Goal: Task Accomplishment & Management: Use online tool/utility

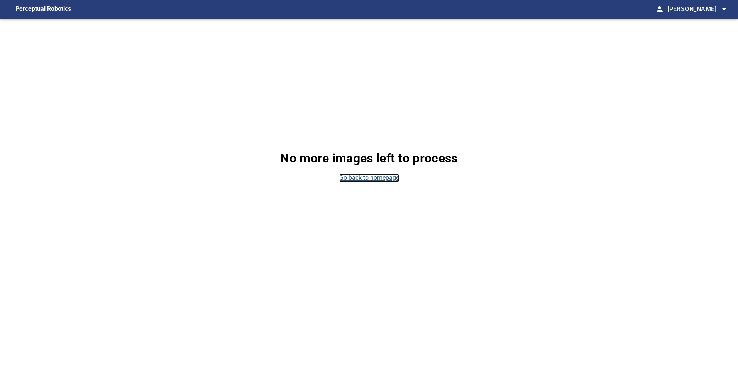
click at [343, 179] on link "Go back to homepage" at bounding box center [369, 178] width 60 height 9
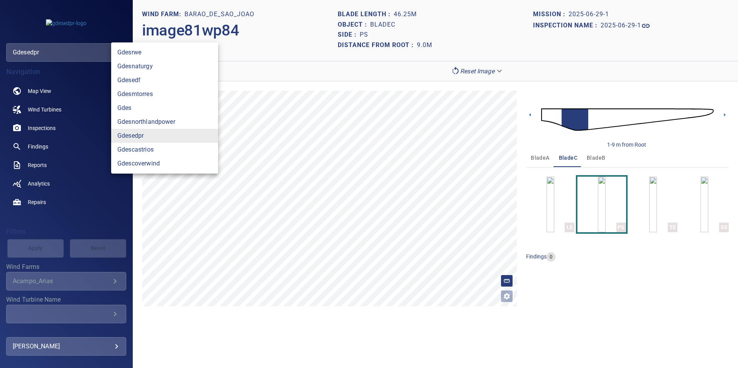
click at [62, 49] on body "**********" at bounding box center [369, 184] width 738 height 368
click at [148, 71] on link "gdesnaturgy" at bounding box center [164, 66] width 107 height 14
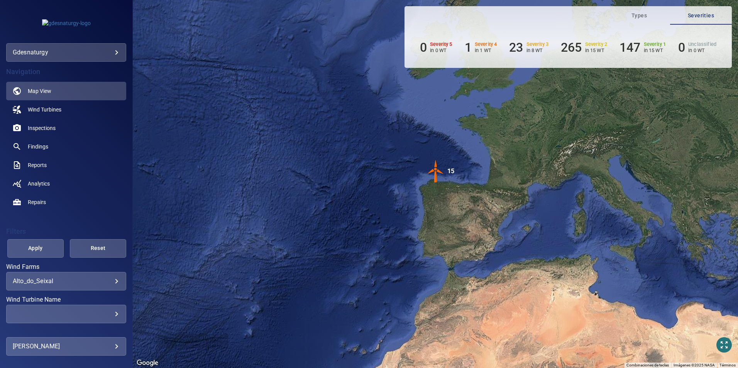
click at [97, 287] on div "**********" at bounding box center [66, 281] width 120 height 19
click at [93, 284] on body "**********" at bounding box center [369, 184] width 738 height 368
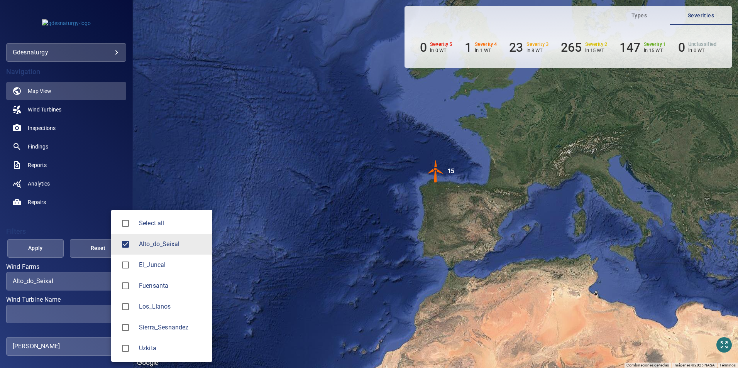
drag, startPoint x: 150, startPoint y: 285, endPoint x: 142, endPoint y: 266, distance: 20.6
click at [150, 285] on span "Fuensanta" at bounding box center [172, 285] width 67 height 9
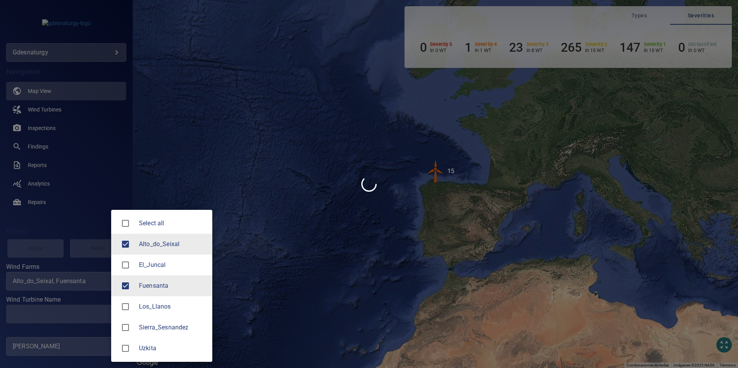
click at [140, 242] on span "Alto_do_Seixal" at bounding box center [172, 244] width 67 height 9
type input "*********"
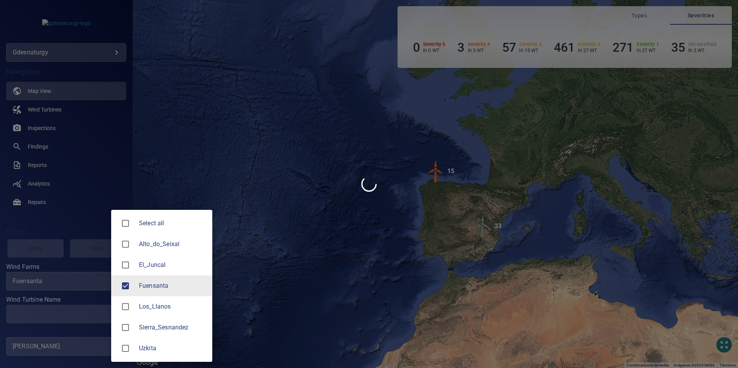
click at [73, 313] on div at bounding box center [369, 184] width 738 height 368
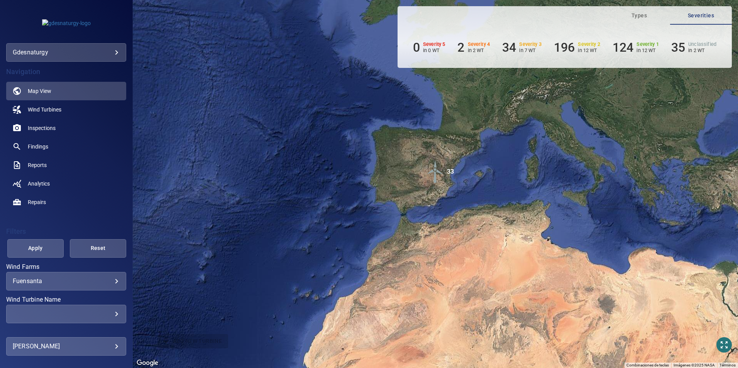
click at [73, 312] on div "​" at bounding box center [66, 313] width 107 height 7
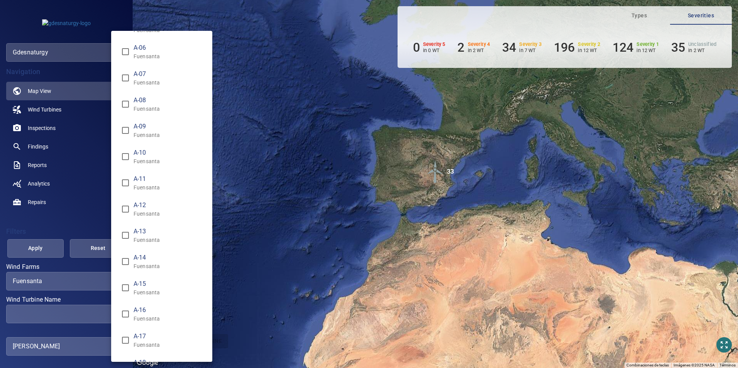
scroll to position [116, 0]
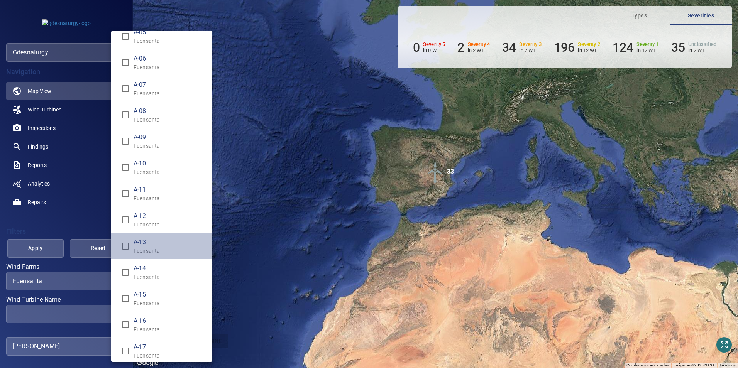
click at [170, 241] on span "A-13" at bounding box center [169, 242] width 73 height 9
type input "**********"
click at [35, 246] on div "Wind Turbine Name" at bounding box center [369, 184] width 738 height 368
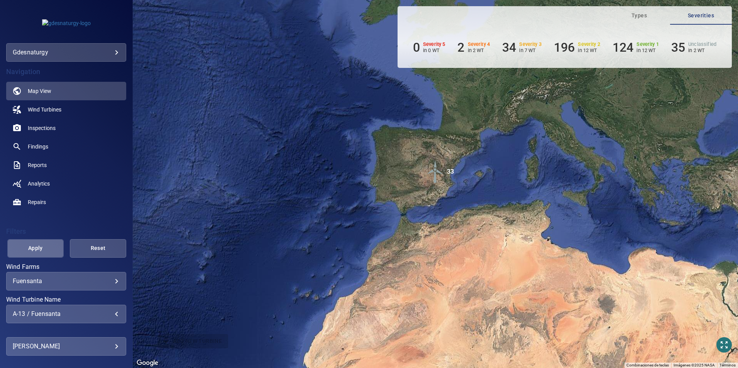
drag, startPoint x: 53, startPoint y: 247, endPoint x: 44, endPoint y: 191, distance: 56.8
click at [53, 247] on button "Apply" at bounding box center [35, 248] width 56 height 19
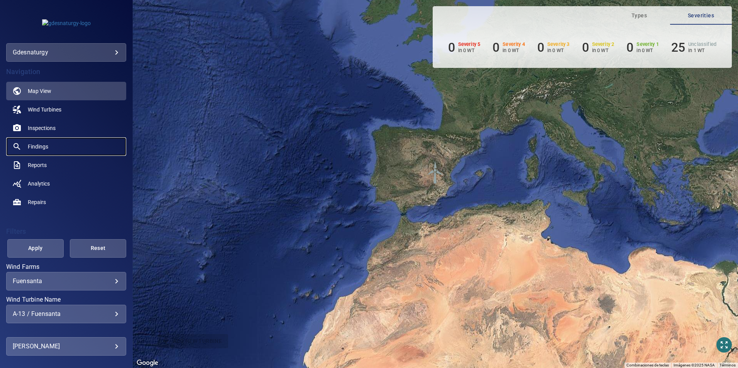
click at [46, 145] on span "Findings" at bounding box center [38, 147] width 20 height 8
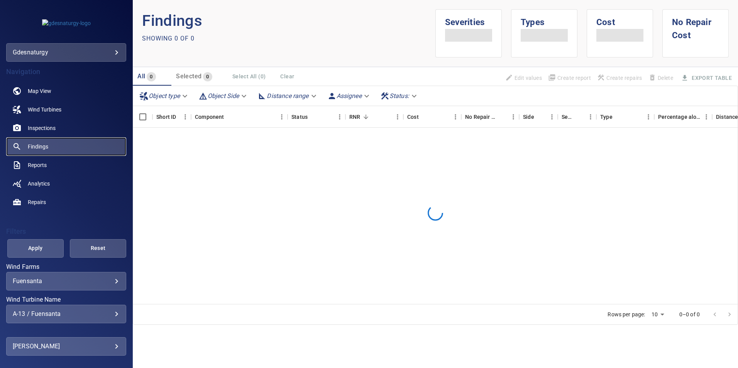
click at [44, 149] on span "Findings" at bounding box center [38, 147] width 20 height 8
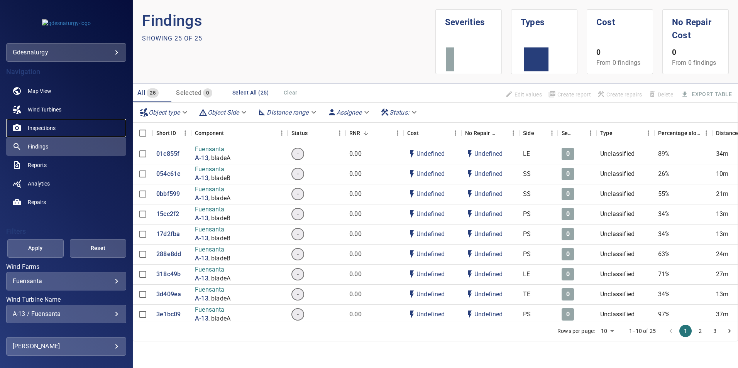
click at [78, 128] on link "Inspections" at bounding box center [66, 128] width 120 height 19
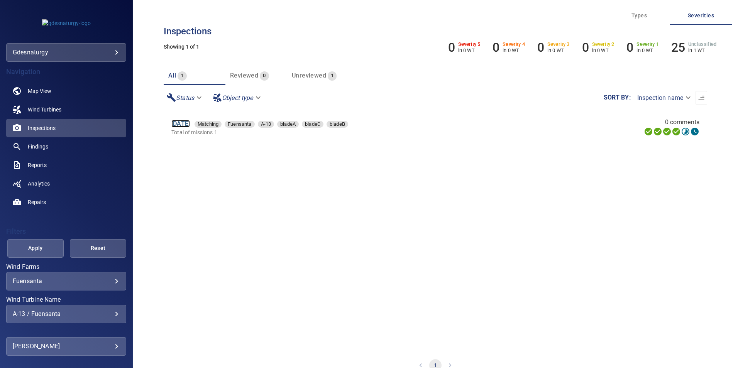
click at [181, 124] on link "[DATE]" at bounding box center [180, 123] width 19 height 7
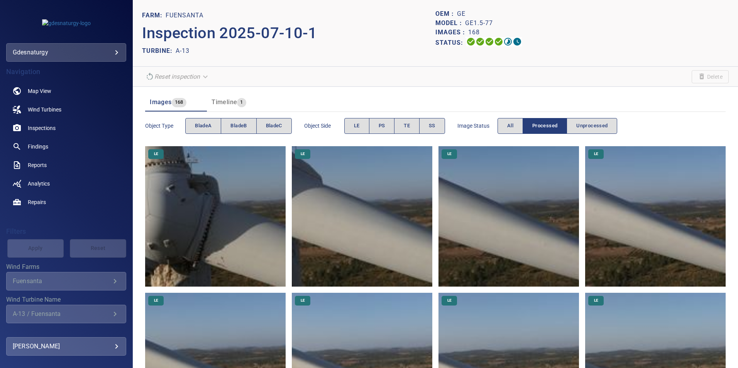
click at [221, 198] on img at bounding box center [215, 216] width 140 height 140
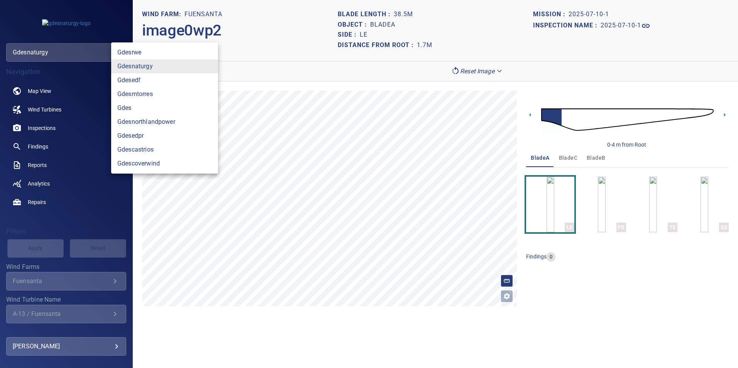
click at [67, 52] on body "**********" at bounding box center [369, 184] width 738 height 368
click at [162, 66] on link "gdesnaturgy" at bounding box center [164, 66] width 107 height 14
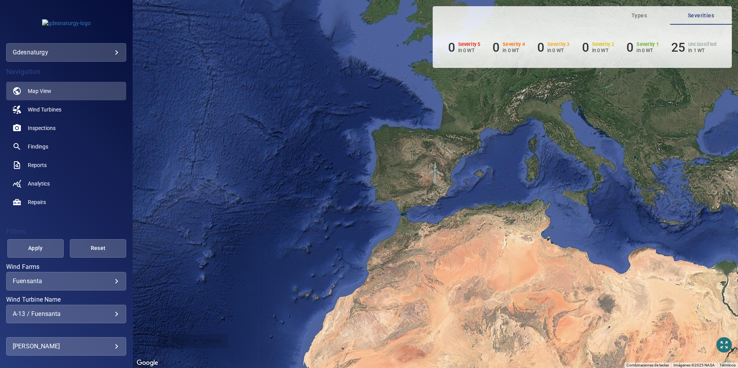
click at [91, 283] on body "**********" at bounding box center [369, 184] width 738 height 368
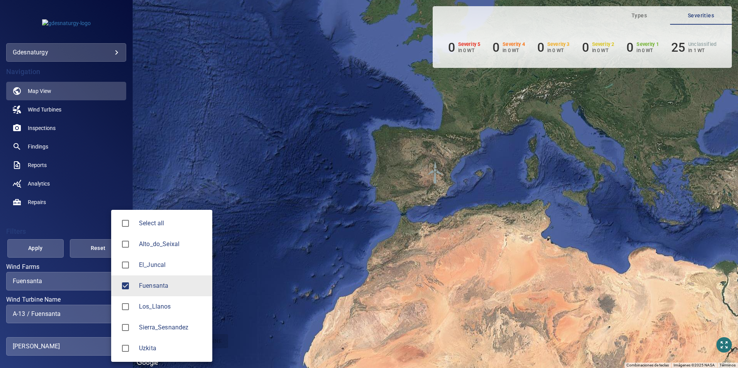
click at [47, 321] on div at bounding box center [369, 184] width 738 height 368
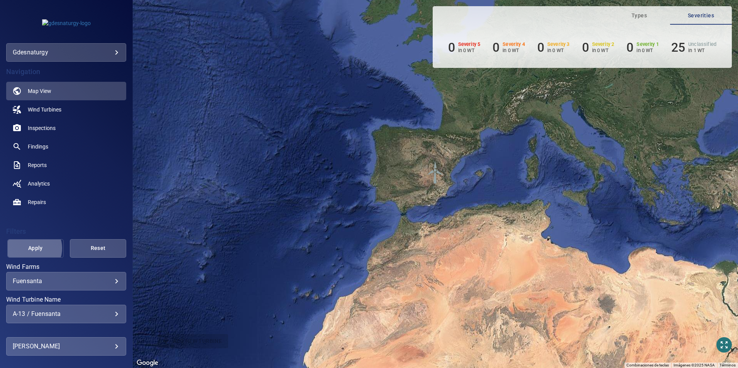
click at [30, 248] on span "Apply" at bounding box center [35, 248] width 37 height 10
click at [52, 127] on span "Inspections" at bounding box center [42, 128] width 28 height 8
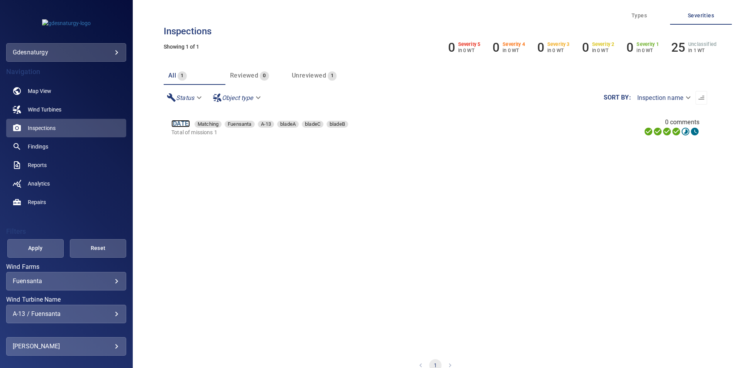
click at [190, 125] on link "[DATE]" at bounding box center [180, 123] width 19 height 7
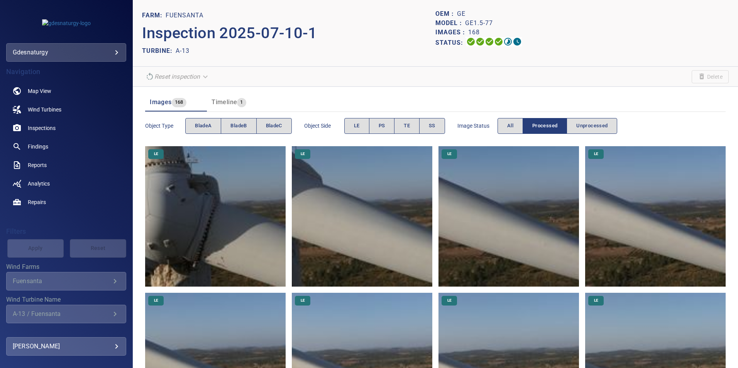
click at [241, 222] on img at bounding box center [215, 216] width 140 height 140
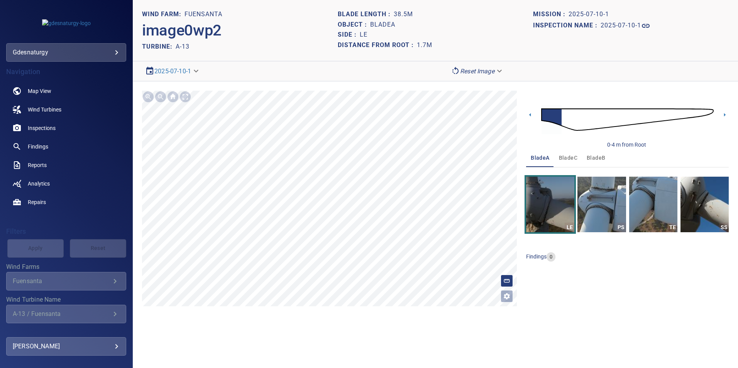
click at [565, 156] on span "bladeC" at bounding box center [568, 158] width 19 height 10
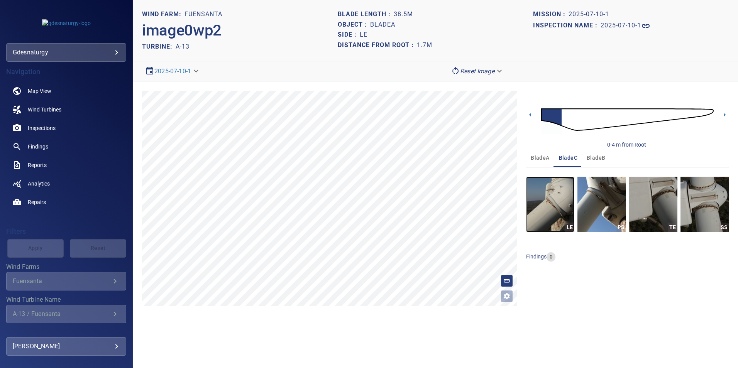
click at [554, 212] on img "button" at bounding box center [550, 205] width 48 height 56
click at [645, 113] on img at bounding box center [627, 120] width 172 height 42
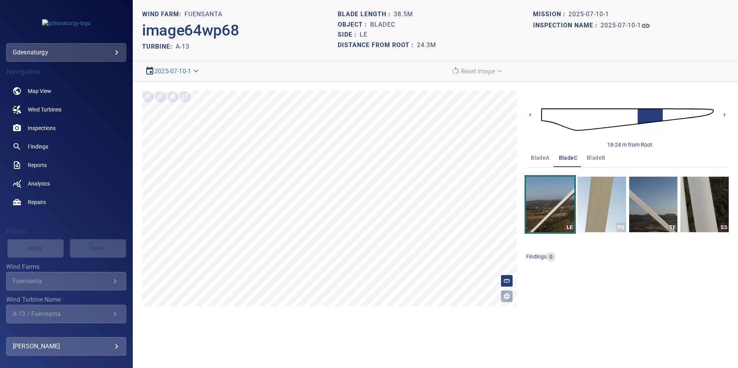
click at [602, 127] on img at bounding box center [627, 120] width 172 height 42
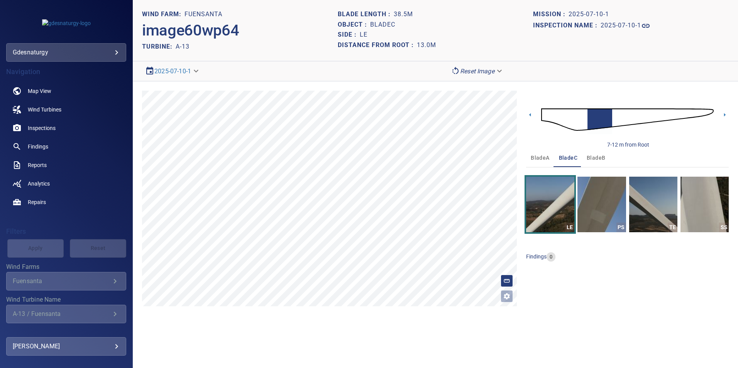
click at [638, 112] on img at bounding box center [627, 120] width 172 height 42
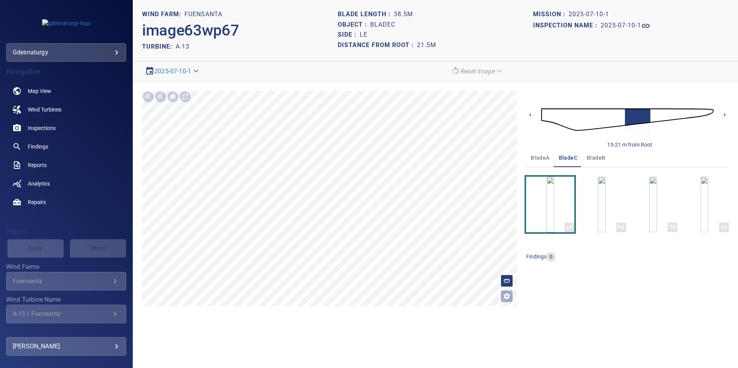
drag, startPoint x: 608, startPoint y: 110, endPoint x: 613, endPoint y: 112, distance: 6.0
click at [608, 110] on img at bounding box center [627, 120] width 172 height 42
click at [628, 115] on img at bounding box center [627, 120] width 172 height 42
click at [638, 120] on img at bounding box center [627, 120] width 172 height 42
click at [653, 114] on img at bounding box center [627, 120] width 172 height 42
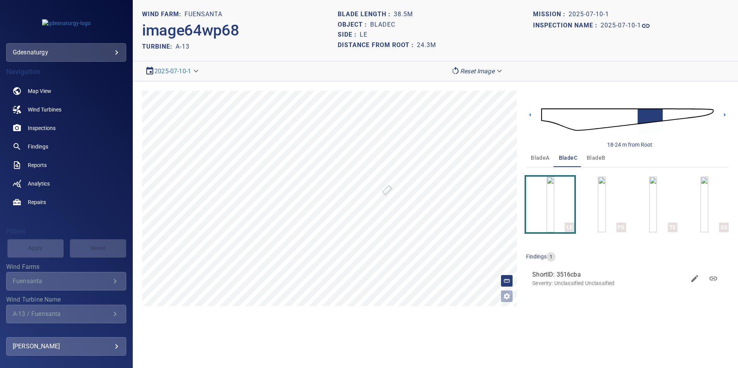
click at [665, 113] on img at bounding box center [627, 120] width 172 height 42
click at [675, 111] on img at bounding box center [627, 120] width 172 height 42
click at [689, 113] on img at bounding box center [627, 120] width 172 height 42
click at [670, 115] on img at bounding box center [627, 120] width 172 height 42
click at [690, 110] on img at bounding box center [627, 120] width 172 height 42
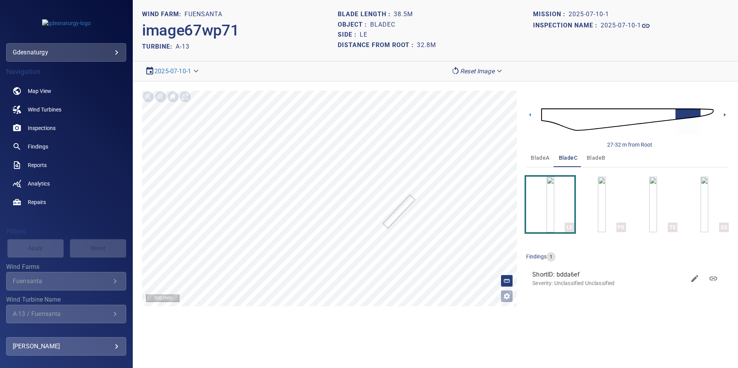
click at [721, 113] on icon at bounding box center [724, 115] width 8 height 8
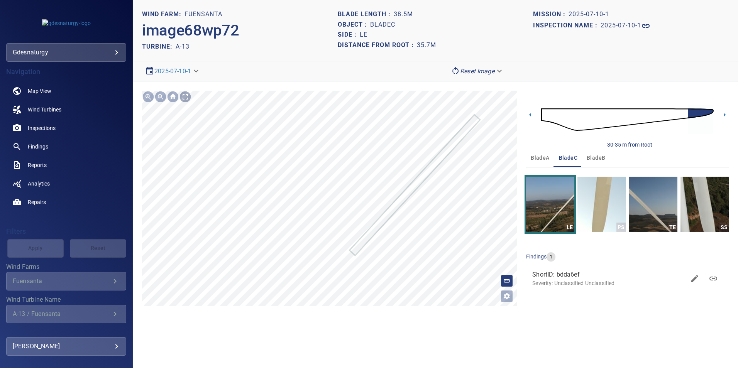
click at [183, 99] on div at bounding box center [185, 97] width 12 height 12
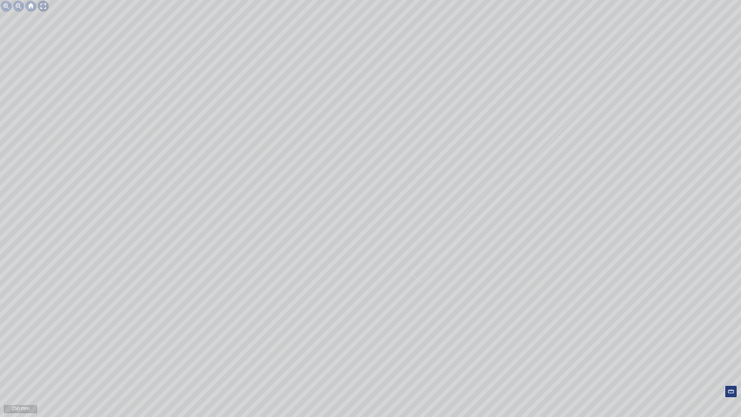
click at [45, 5] on div at bounding box center [43, 6] width 12 height 12
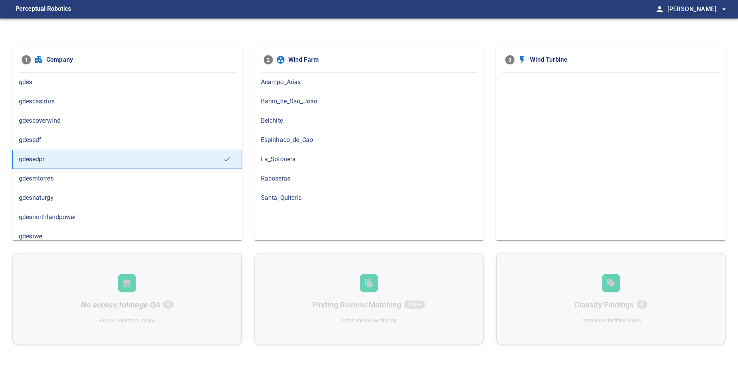
click at [122, 192] on div "gdesnaturgy" at bounding box center [127, 197] width 230 height 19
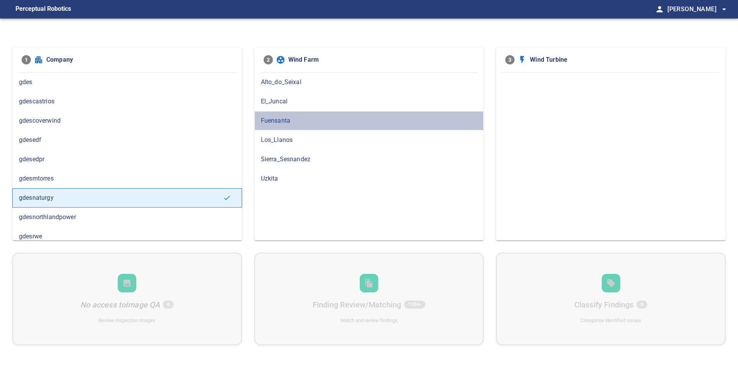
click at [345, 123] on span "Fuensanta" at bounding box center [369, 120] width 216 height 9
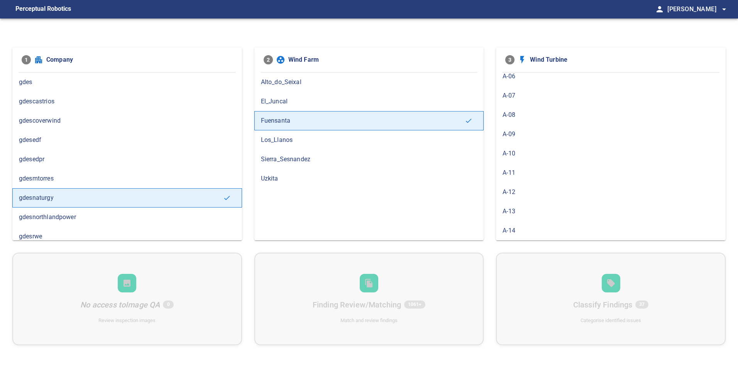
scroll to position [116, 0]
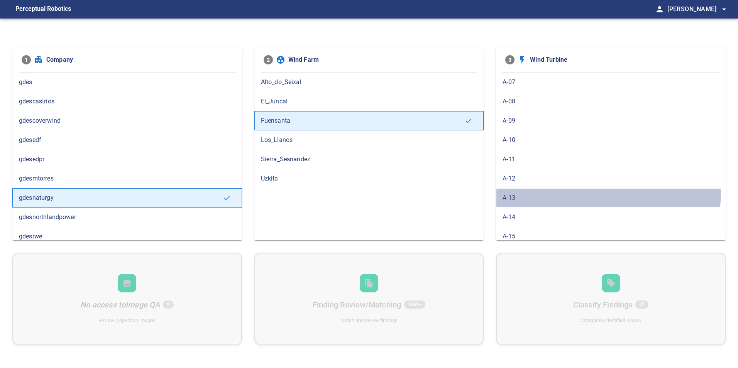
click at [576, 190] on div "A-13" at bounding box center [611, 197] width 230 height 19
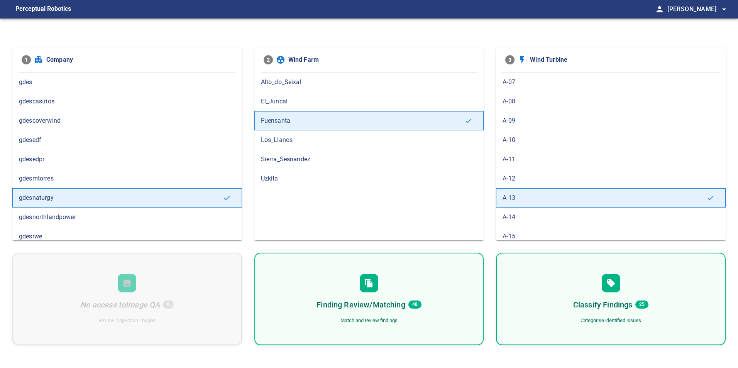
click at [560, 180] on span "A-12" at bounding box center [610, 178] width 216 height 9
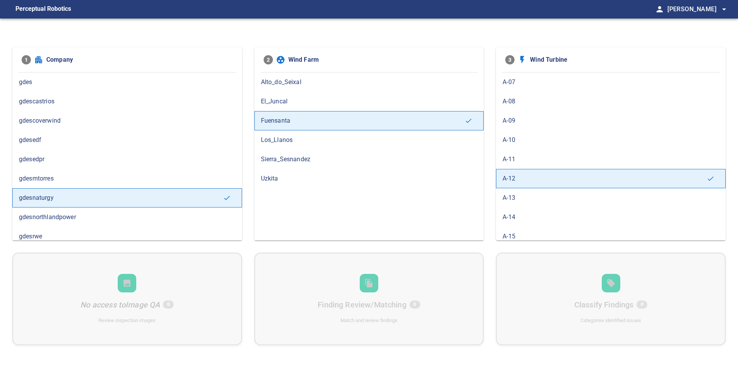
scroll to position [154, 0]
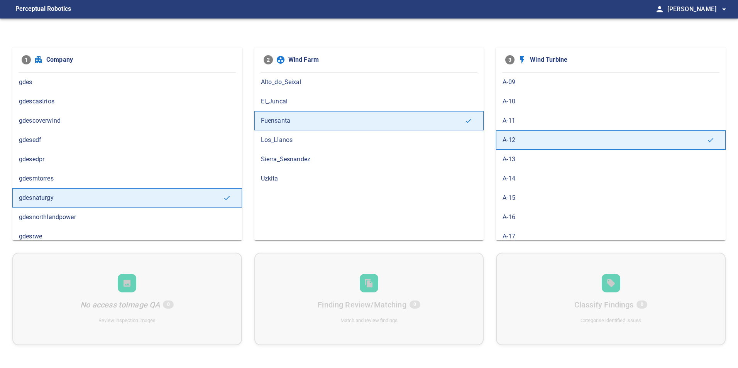
click at [559, 176] on span "A-14" at bounding box center [610, 178] width 216 height 9
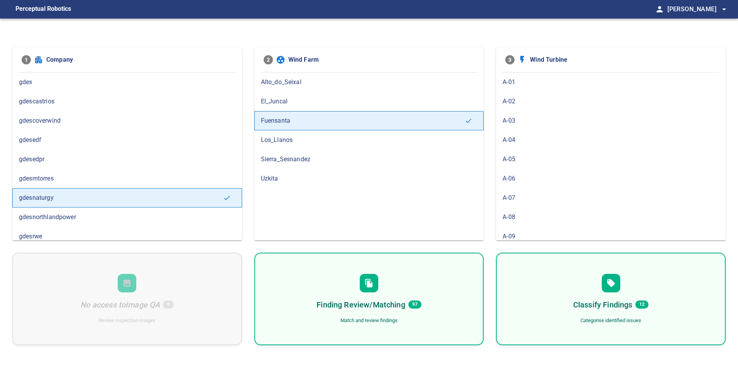
scroll to position [116, 0]
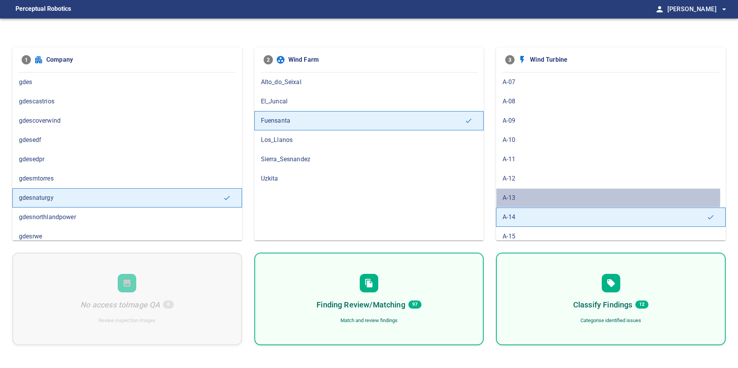
click at [541, 197] on span "A-13" at bounding box center [610, 197] width 216 height 9
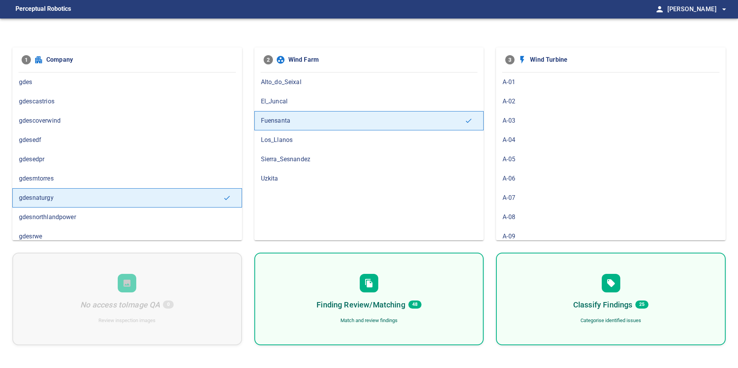
click at [443, 302] on div "Finding Review/Matching 48 Match and review findings" at bounding box center [369, 299] width 230 height 93
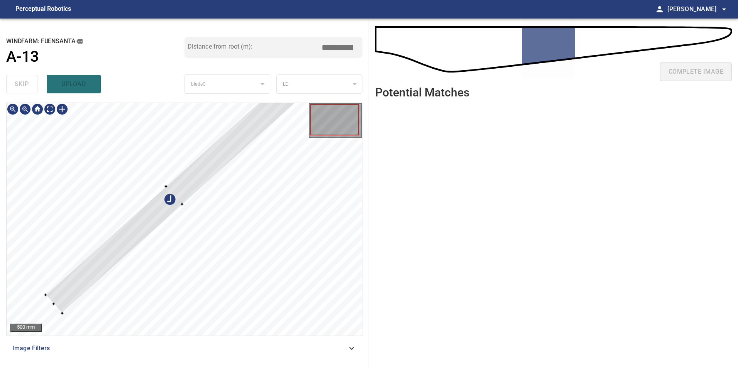
click at [149, 228] on div at bounding box center [175, 195] width 258 height 236
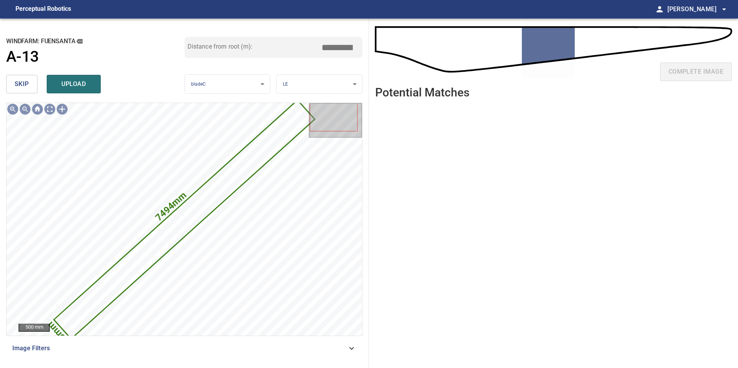
click at [27, 87] on span "skip" at bounding box center [22, 84] width 14 height 11
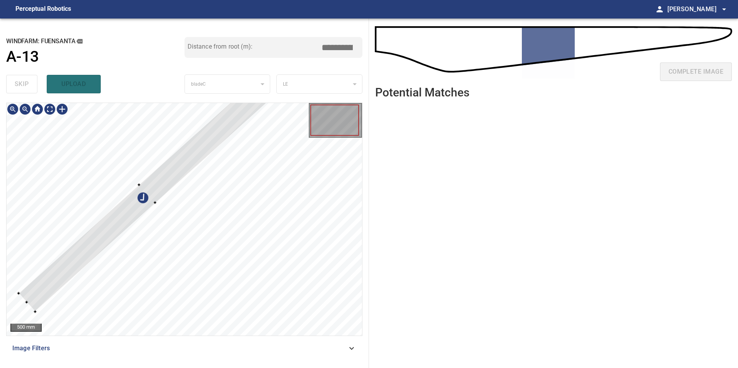
click at [116, 203] on div at bounding box center [184, 219] width 355 height 233
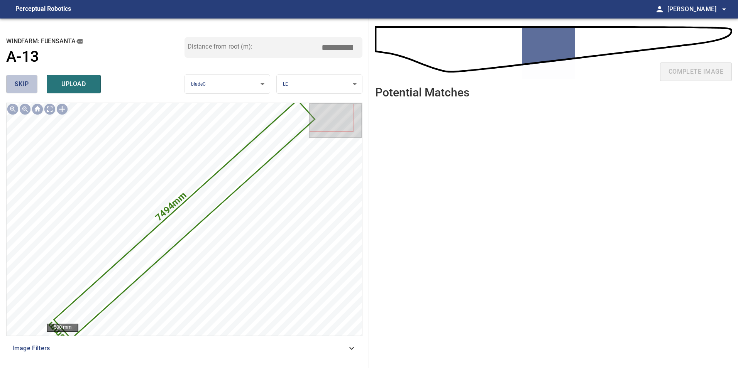
click at [23, 82] on span "skip" at bounding box center [22, 84] width 14 height 11
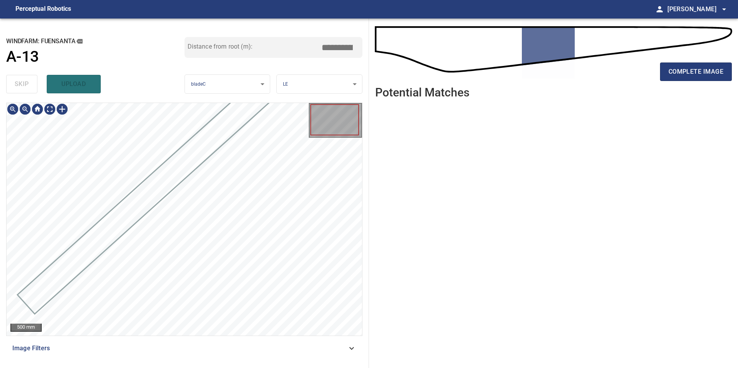
click at [47, 104] on div "**********" at bounding box center [184, 193] width 369 height 349
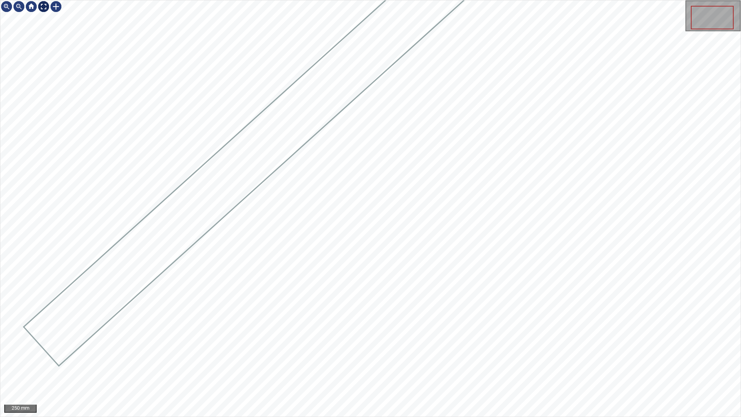
click at [44, 6] on div at bounding box center [43, 6] width 12 height 12
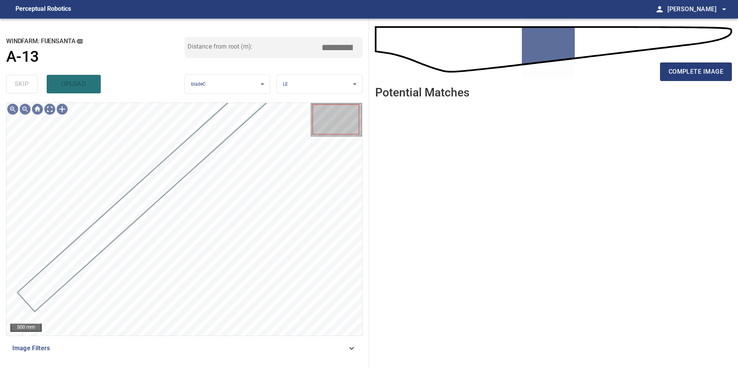
drag, startPoint x: 300, startPoint y: 345, endPoint x: 288, endPoint y: 348, distance: 13.1
click at [300, 345] on span "Image Filters" at bounding box center [179, 348] width 334 height 9
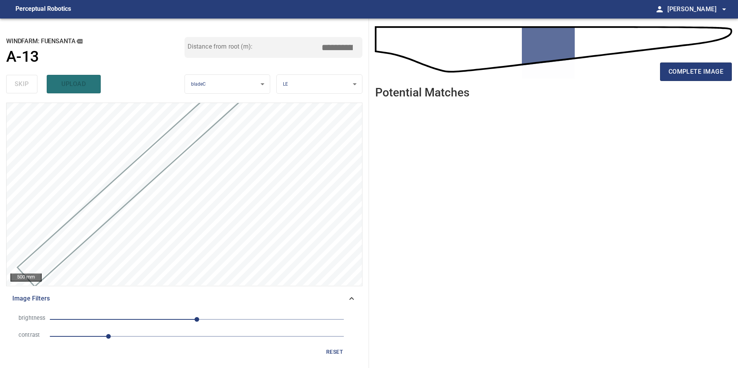
click at [149, 336] on span "1" at bounding box center [197, 336] width 294 height 11
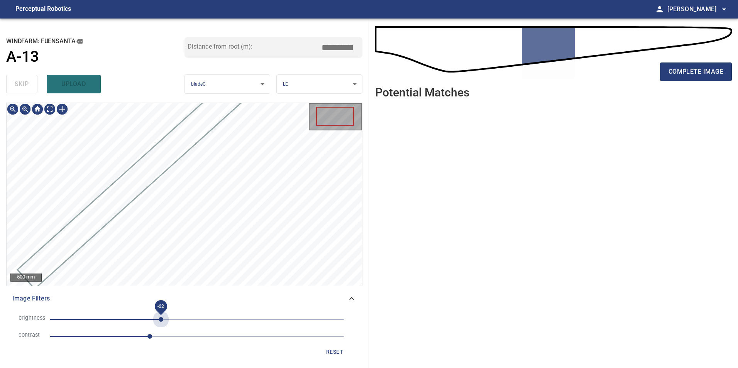
click at [161, 321] on span "-62" at bounding box center [197, 319] width 294 height 11
click at [174, 321] on span "-62" at bounding box center [197, 319] width 294 height 11
click at [189, 318] on span "-39" at bounding box center [197, 319] width 294 height 11
click at [180, 319] on span "-13" at bounding box center [197, 319] width 294 height 11
click at [187, 319] on span "-16" at bounding box center [187, 319] width 5 height 5
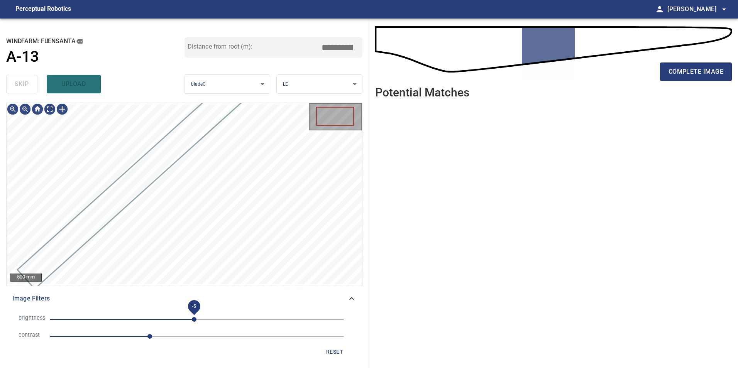
click at [194, 318] on span "-5" at bounding box center [194, 319] width 5 height 5
click at [343, 353] on span "reset" at bounding box center [334, 352] width 19 height 10
click at [214, 316] on li "brightness 0" at bounding box center [184, 319] width 344 height 17
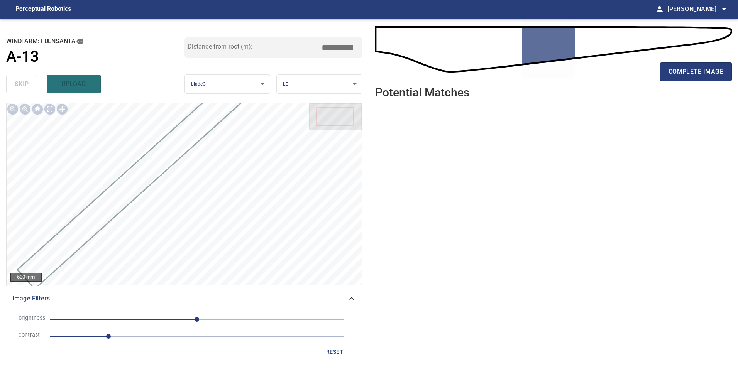
click at [227, 321] on span "0" at bounding box center [197, 319] width 294 height 11
click at [216, 319] on span "53" at bounding box center [197, 319] width 294 height 11
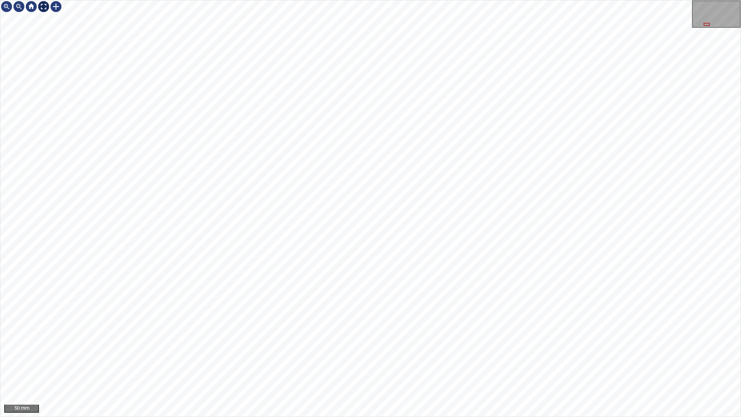
click at [42, 7] on div at bounding box center [43, 6] width 12 height 12
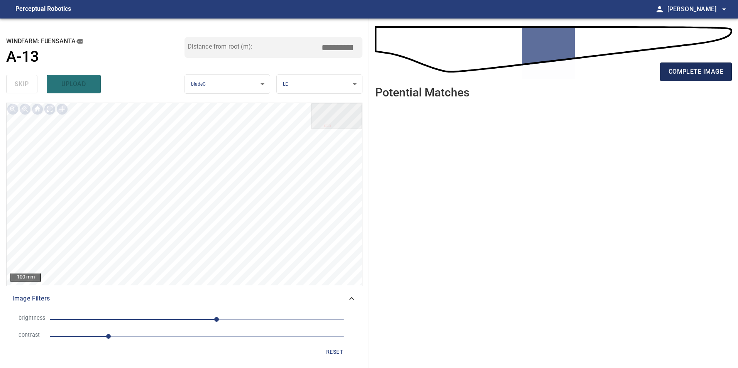
click at [686, 70] on span "complete image" at bounding box center [695, 71] width 55 height 11
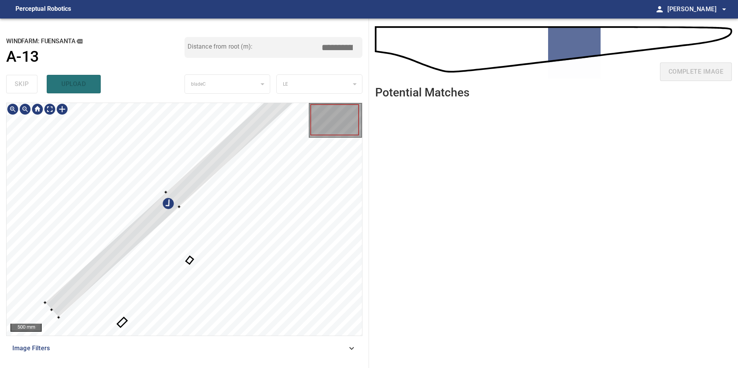
click at [162, 213] on div at bounding box center [172, 200] width 255 height 236
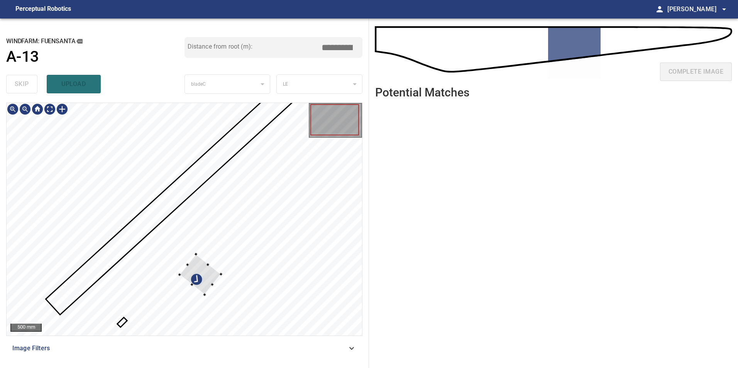
click at [179, 254] on div at bounding box center [199, 274] width 41 height 41
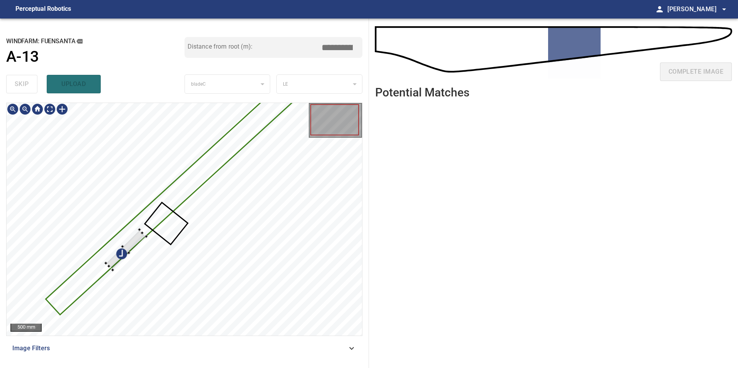
click at [130, 236] on div at bounding box center [184, 219] width 355 height 233
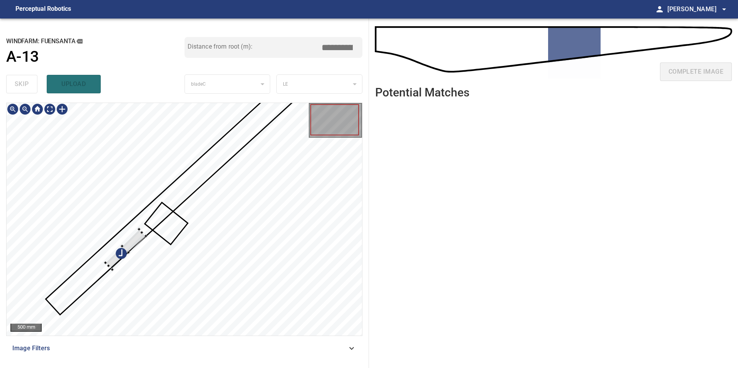
click at [115, 257] on div at bounding box center [125, 249] width 41 height 41
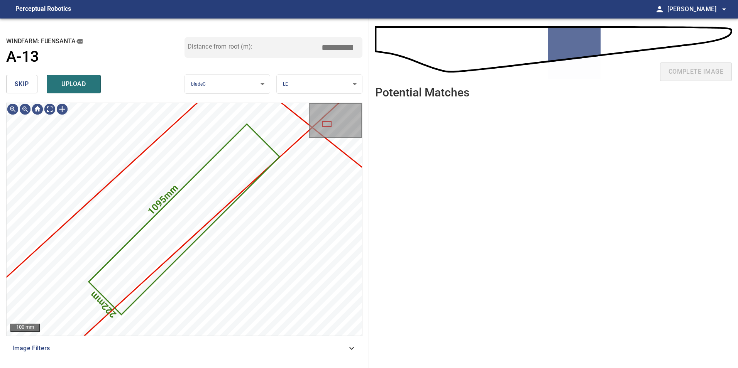
click at [28, 79] on span "skip" at bounding box center [22, 84] width 14 height 11
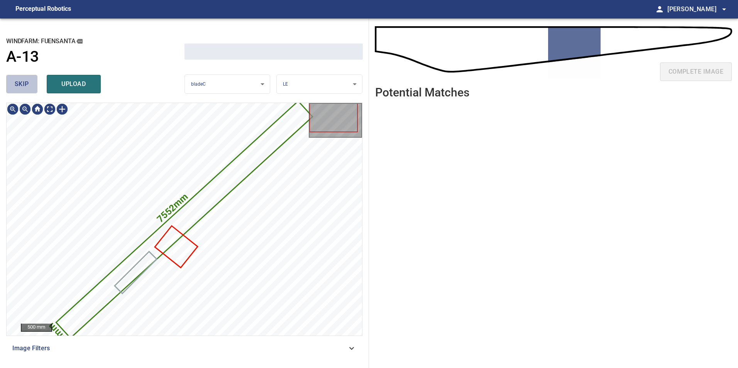
click at [28, 79] on span "skip" at bounding box center [22, 84] width 14 height 11
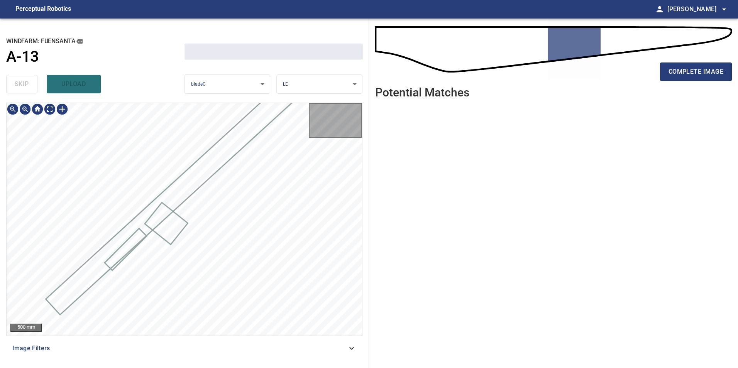
click at [28, 79] on div "skip upload" at bounding box center [95, 84] width 178 height 25
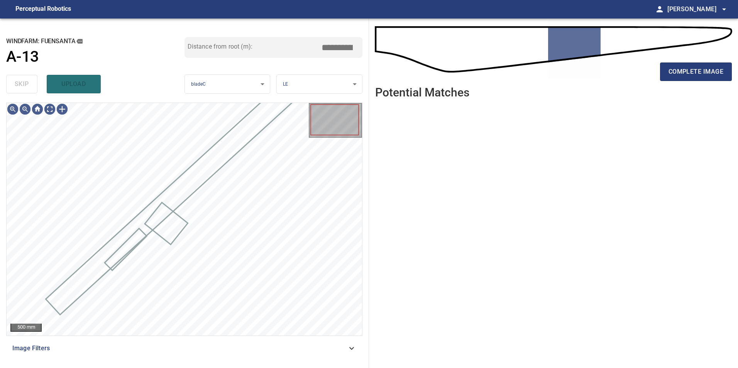
click at [28, 79] on div "skip upload" at bounding box center [95, 84] width 178 height 25
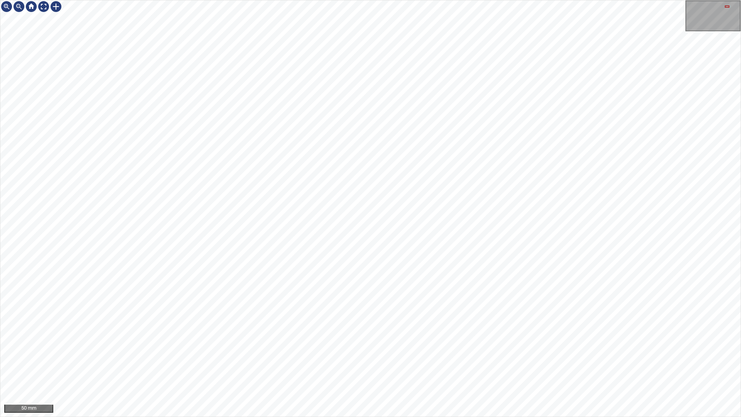
click at [608, 0] on div "50 mm" at bounding box center [370, 208] width 741 height 417
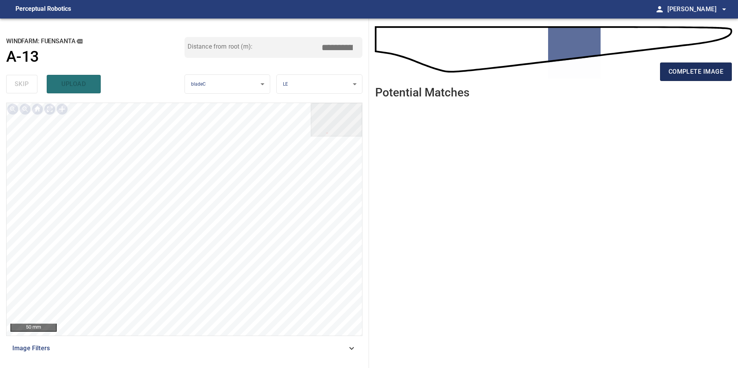
click at [711, 67] on span "complete image" at bounding box center [695, 71] width 55 height 11
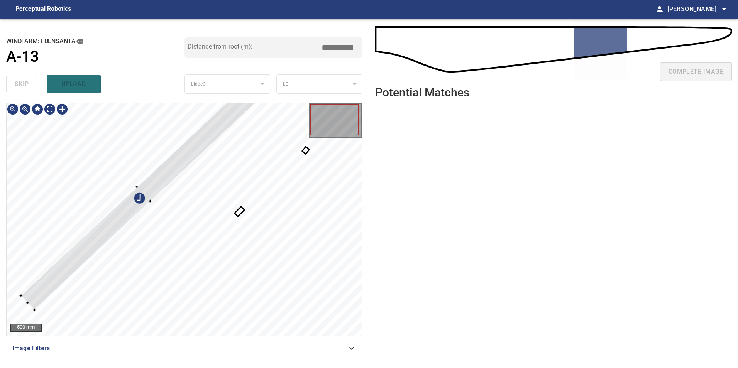
click at [93, 224] on div at bounding box center [184, 219] width 355 height 233
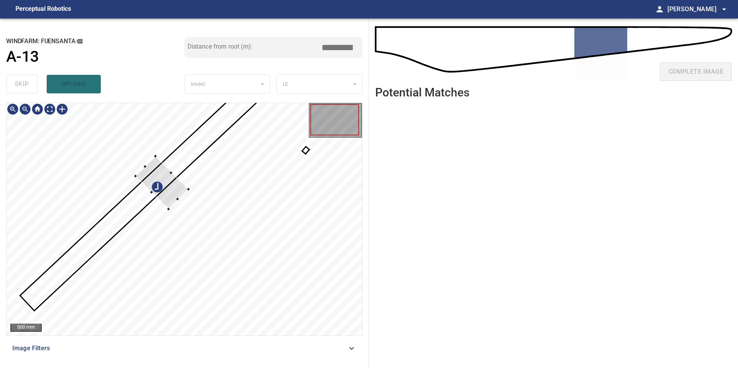
click at [178, 186] on div at bounding box center [161, 182] width 53 height 53
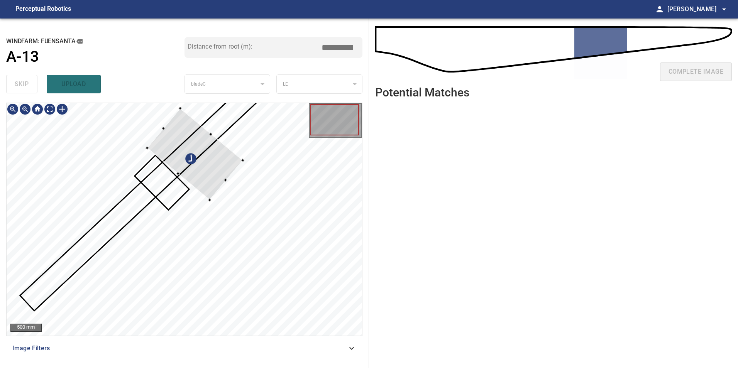
click at [199, 153] on div at bounding box center [195, 154] width 96 height 92
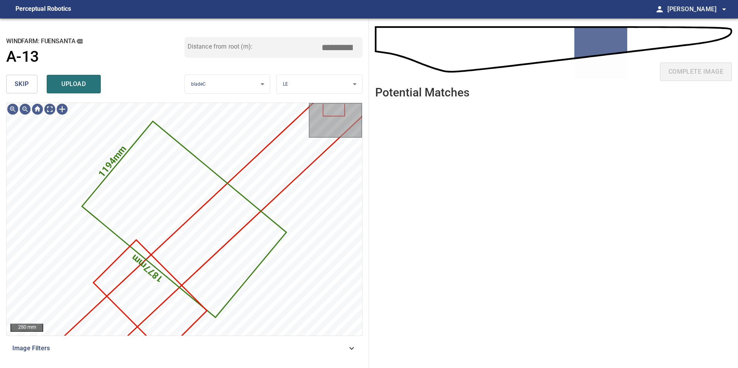
click at [24, 81] on span "skip" at bounding box center [22, 84] width 14 height 11
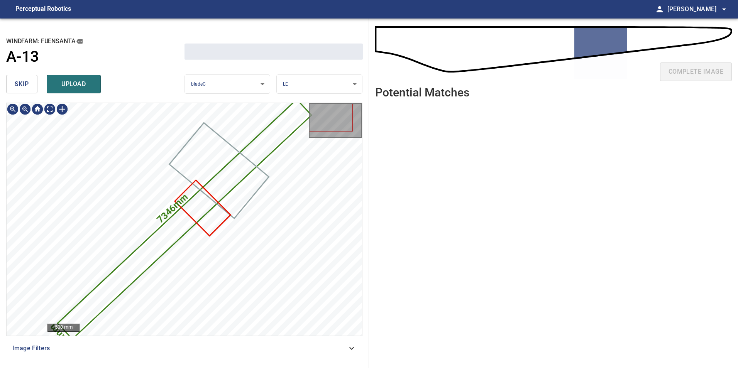
click at [24, 81] on span "skip" at bounding box center [22, 84] width 14 height 11
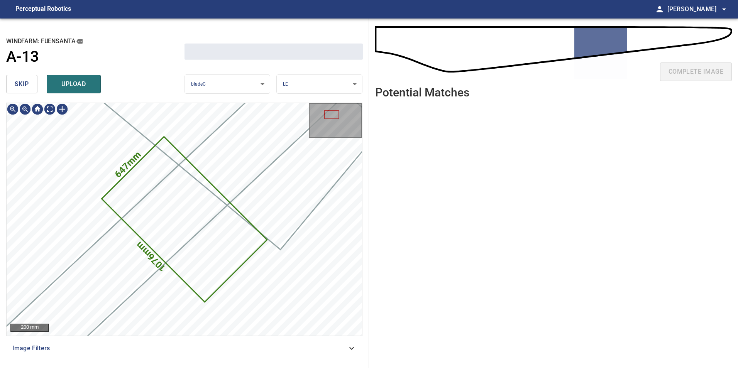
click at [24, 81] on span "skip" at bounding box center [22, 84] width 14 height 11
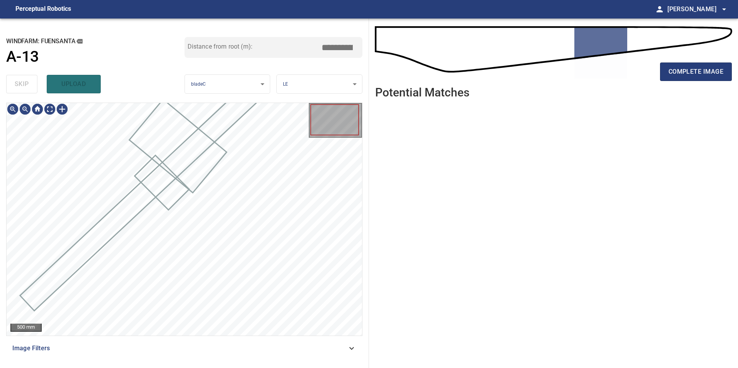
click at [24, 81] on div "skip upload" at bounding box center [95, 84] width 178 height 25
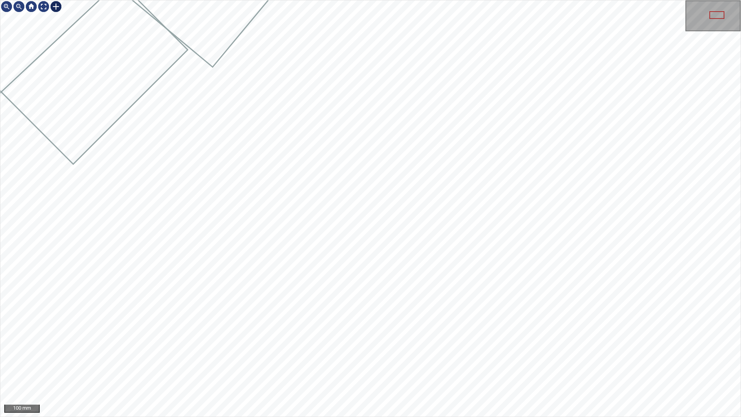
click at [55, 11] on div at bounding box center [56, 6] width 12 height 12
click at [491, 200] on div at bounding box center [370, 208] width 740 height 416
click at [472, 188] on div at bounding box center [480, 177] width 44 height 44
click at [468, 196] on div at bounding box center [468, 196] width 3 height 3
click at [466, 189] on div at bounding box center [477, 178] width 41 height 41
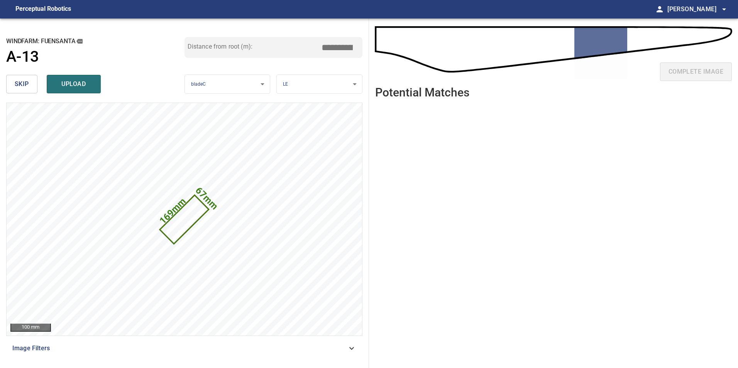
drag, startPoint x: 347, startPoint y: 50, endPoint x: 402, endPoint y: 53, distance: 55.2
click at [399, 53] on div "**********" at bounding box center [369, 193] width 738 height 349
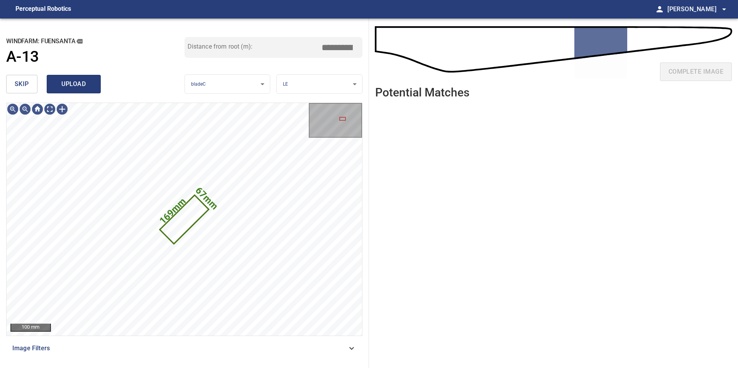
type input "*****"
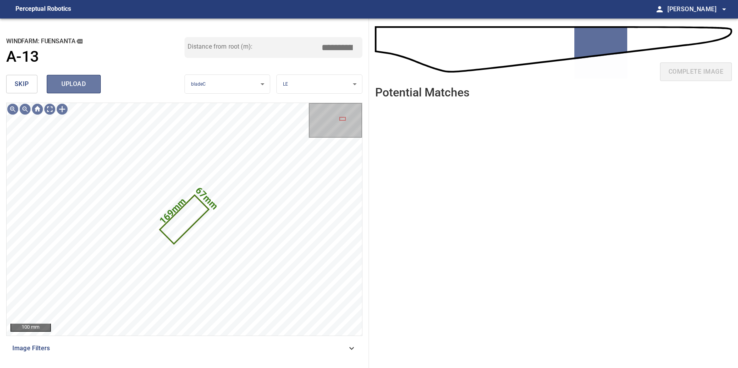
click at [69, 83] on span "upload" at bounding box center [73, 84] width 37 height 11
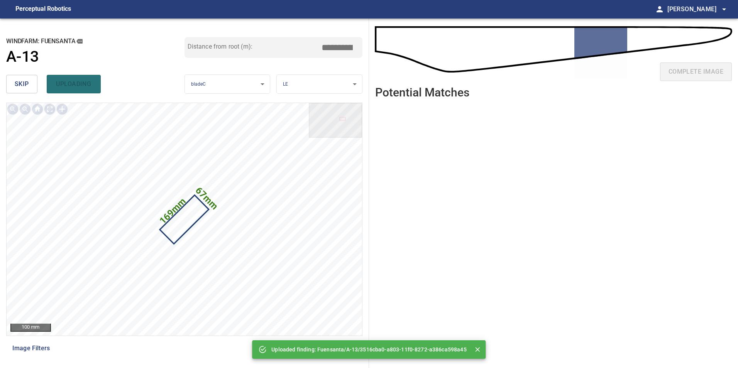
click at [10, 88] on button "skip" at bounding box center [21, 84] width 31 height 19
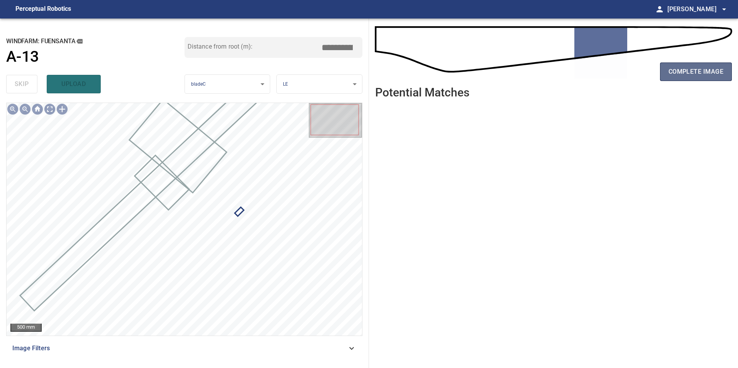
click at [718, 75] on span "complete image" at bounding box center [695, 71] width 55 height 11
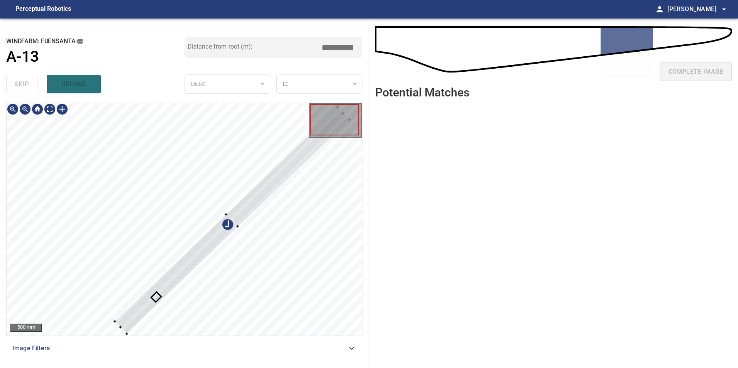
click at [128, 212] on div at bounding box center [184, 219] width 355 height 233
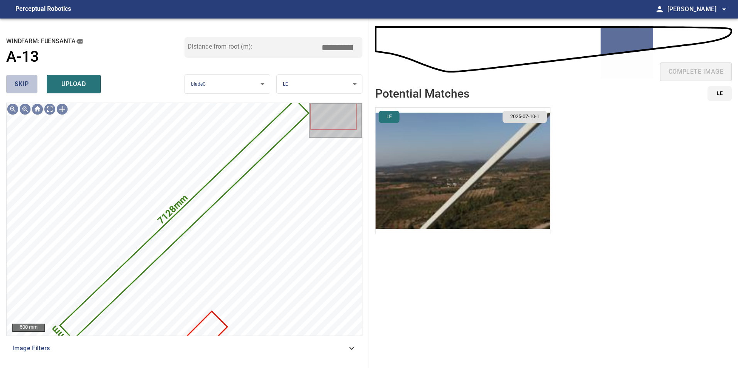
click at [19, 85] on span "skip" at bounding box center [22, 84] width 14 height 11
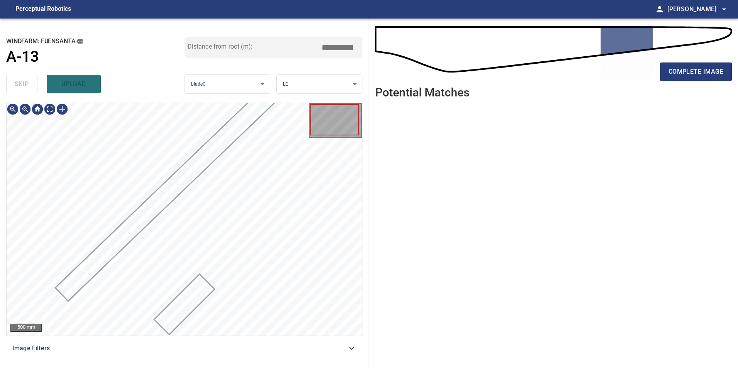
click at [19, 85] on div "skip upload" at bounding box center [95, 84] width 178 height 25
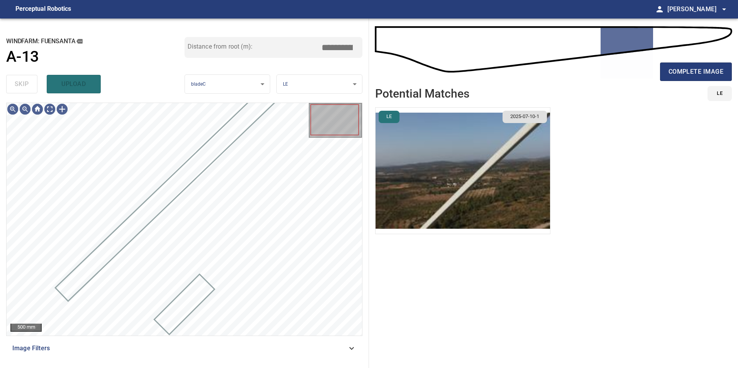
click at [19, 85] on div "skip upload" at bounding box center [95, 84] width 178 height 25
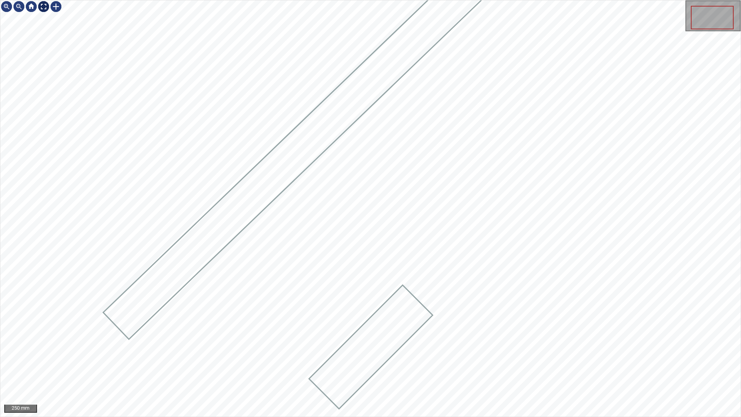
click at [39, 10] on div at bounding box center [43, 6] width 12 height 12
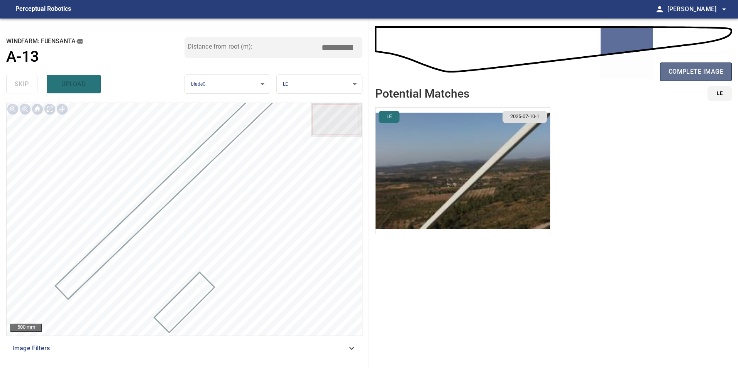
click at [709, 74] on span "complete image" at bounding box center [695, 71] width 55 height 11
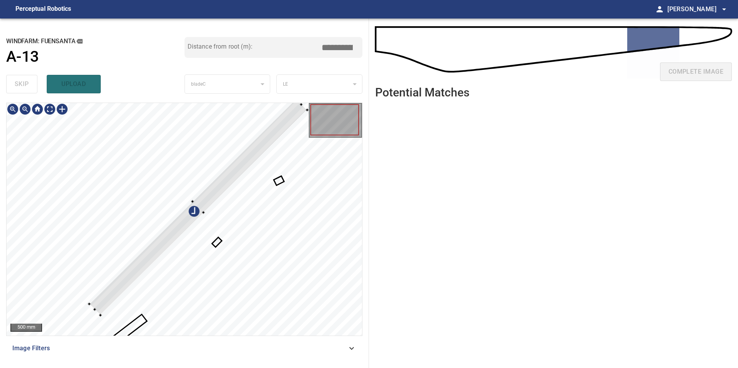
click at [224, 183] on div at bounding box center [198, 207] width 218 height 216
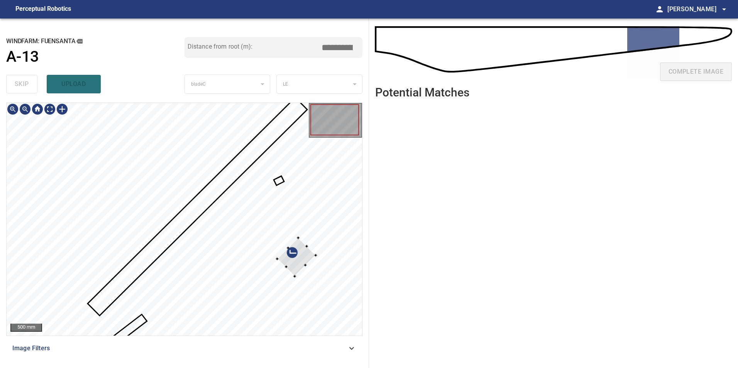
click at [320, 255] on div at bounding box center [184, 219] width 355 height 233
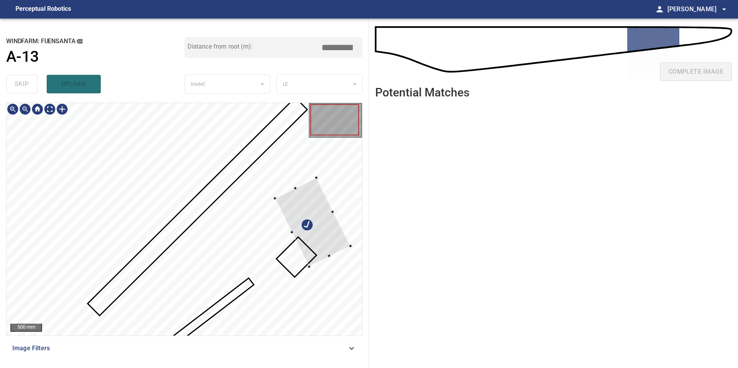
click at [342, 237] on div at bounding box center [312, 222] width 75 height 89
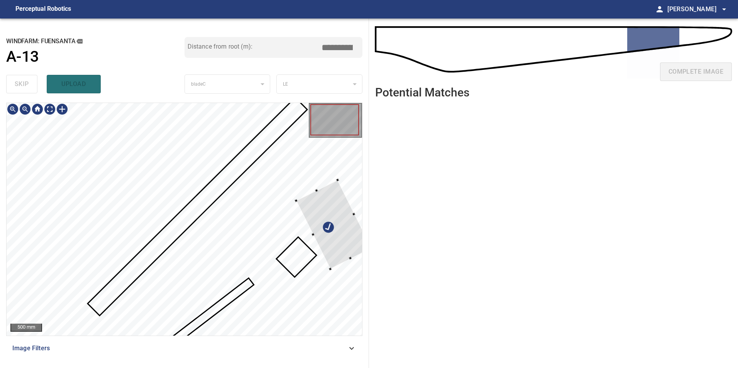
click at [336, 225] on div at bounding box center [333, 224] width 75 height 89
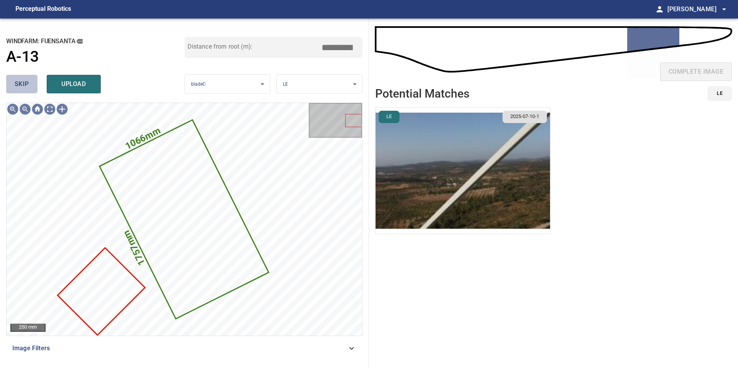
click at [32, 89] on button "skip" at bounding box center [21, 84] width 31 height 19
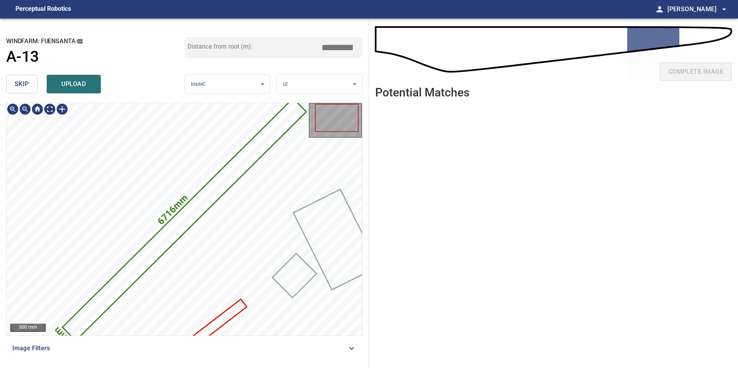
click at [32, 89] on button "skip" at bounding box center [21, 84] width 31 height 19
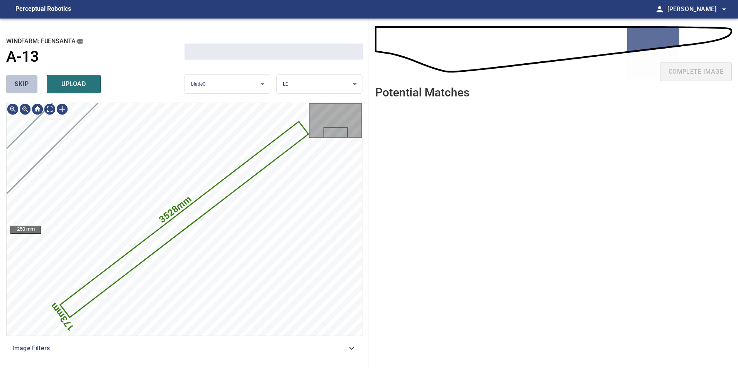
click at [32, 89] on button "skip" at bounding box center [21, 84] width 31 height 19
click at [32, 89] on div "skip upload" at bounding box center [95, 84] width 178 height 25
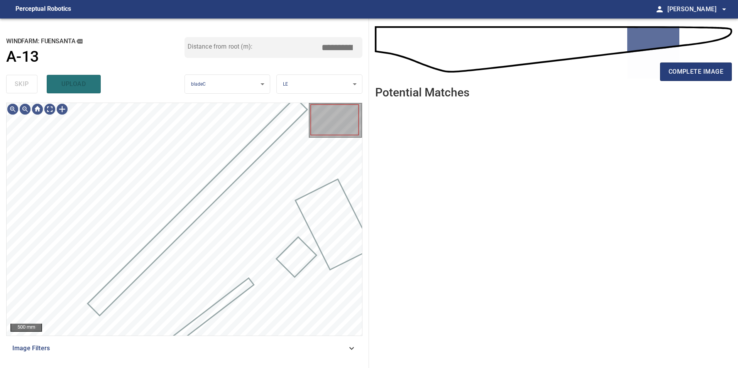
click at [32, 89] on div "skip upload" at bounding box center [95, 84] width 178 height 25
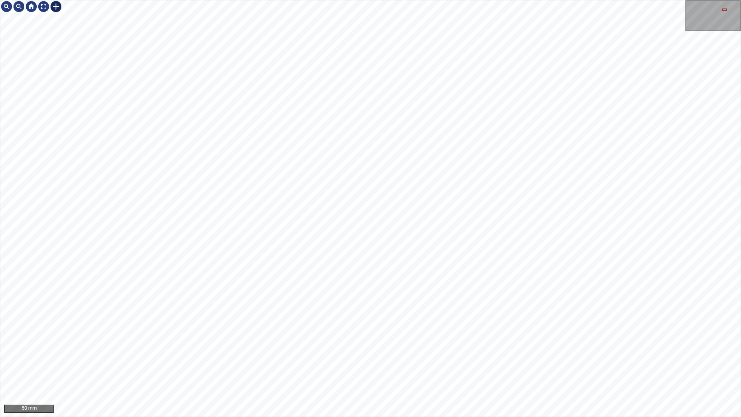
click at [56, 6] on div at bounding box center [56, 6] width 12 height 12
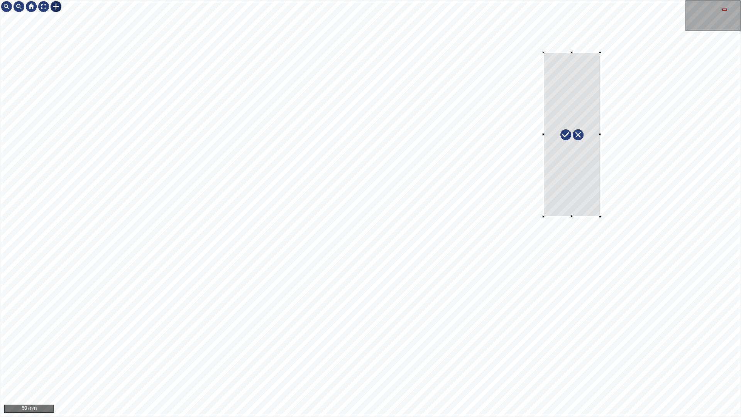
click at [606, 223] on div at bounding box center [370, 208] width 740 height 416
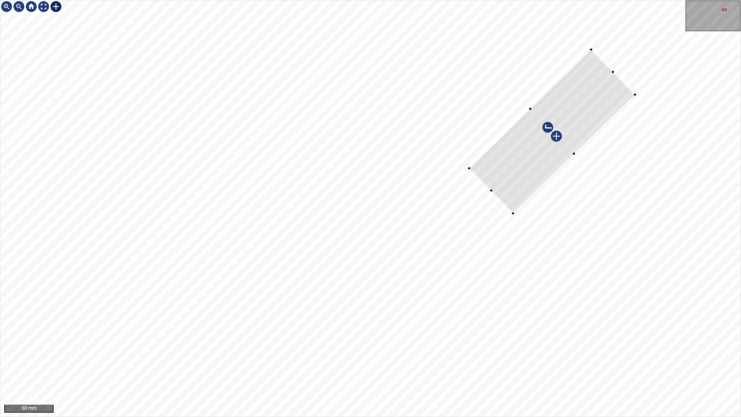
click at [497, 181] on div at bounding box center [552, 131] width 166 height 164
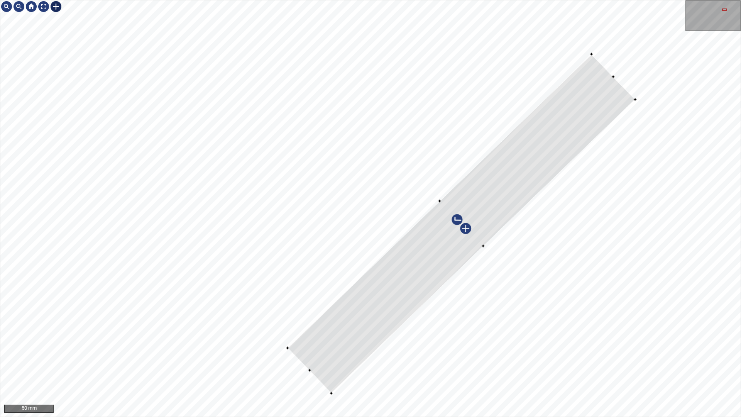
click at [272, 368] on div at bounding box center [370, 208] width 740 height 416
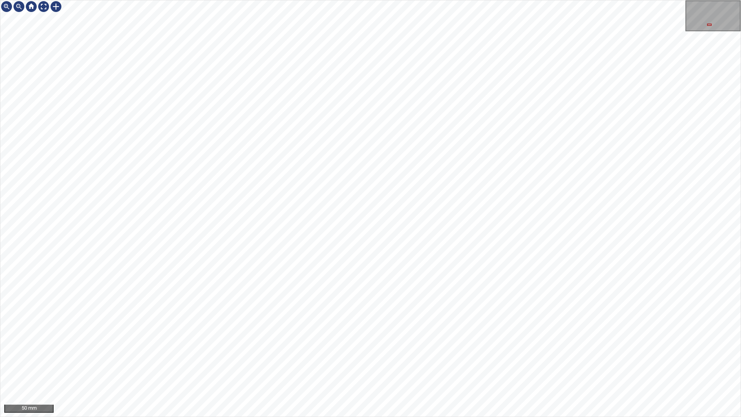
click at [458, 237] on div "50 mm" at bounding box center [370, 208] width 741 height 417
click at [700, 22] on div "50 mm" at bounding box center [370, 208] width 740 height 416
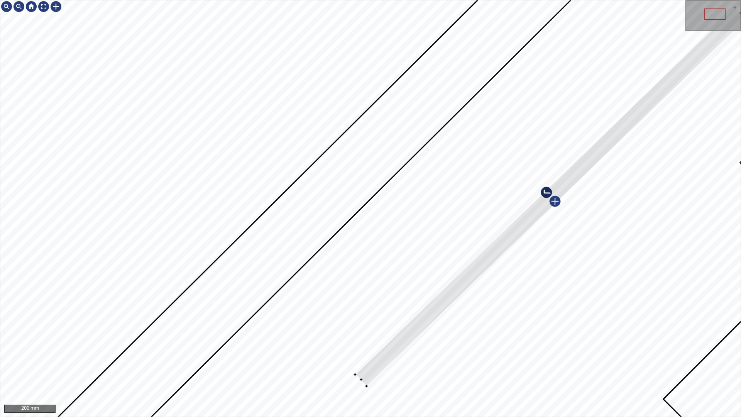
click at [341, 357] on div at bounding box center [370, 208] width 740 height 416
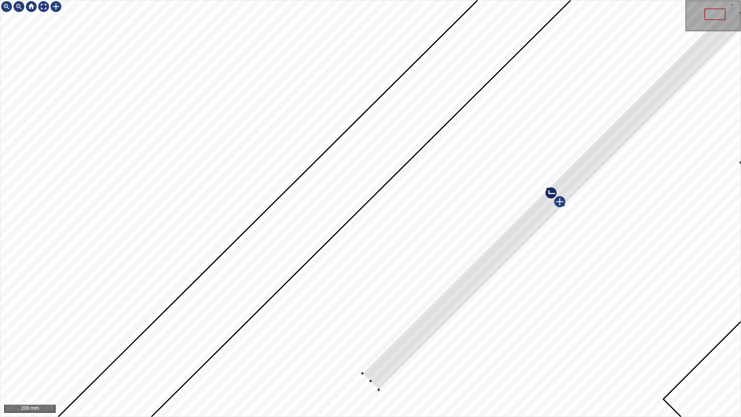
click at [378, 368] on div at bounding box center [378, 389] width 3 height 3
click at [376, 368] on div at bounding box center [552, 195] width 386 height 385
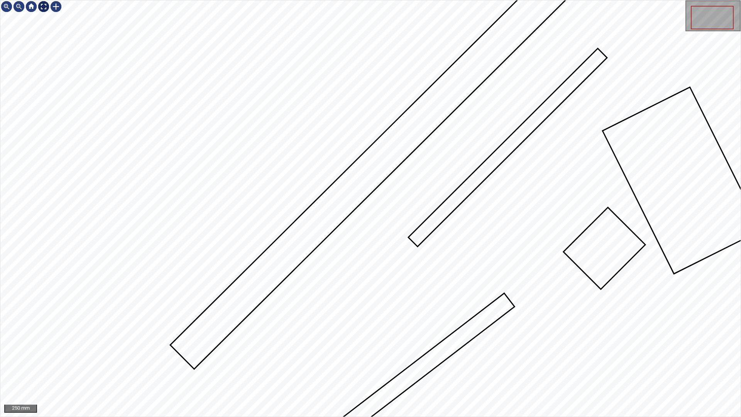
click at [44, 9] on div at bounding box center [43, 6] width 12 height 12
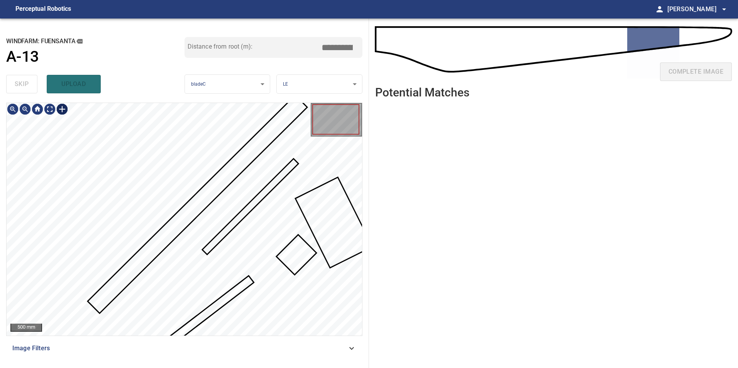
click at [66, 110] on div at bounding box center [62, 109] width 12 height 12
click at [309, 154] on div at bounding box center [184, 219] width 355 height 233
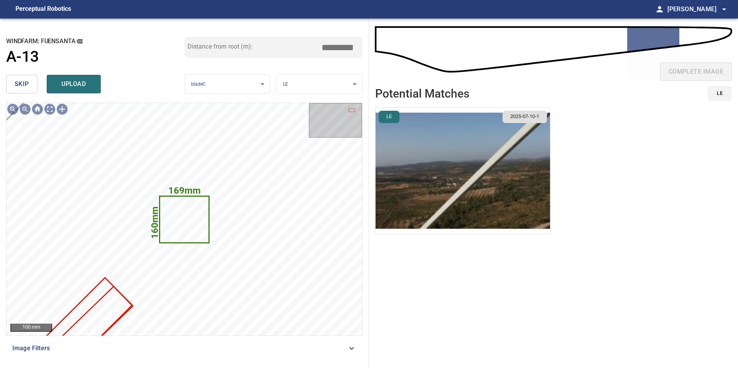
click at [450, 149] on img "button" at bounding box center [462, 171] width 174 height 126
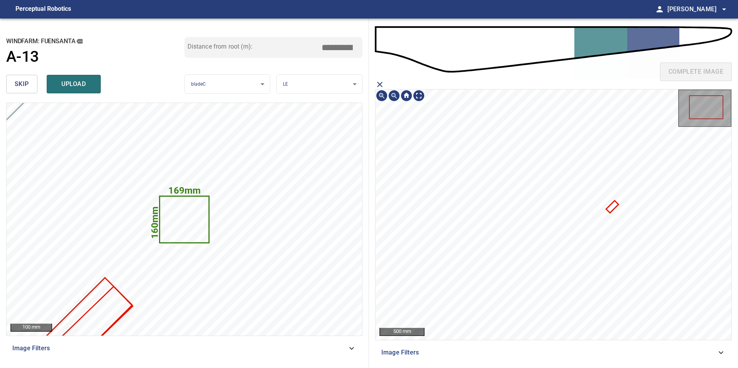
click at [612, 207] on icon at bounding box center [612, 207] width 10 height 10
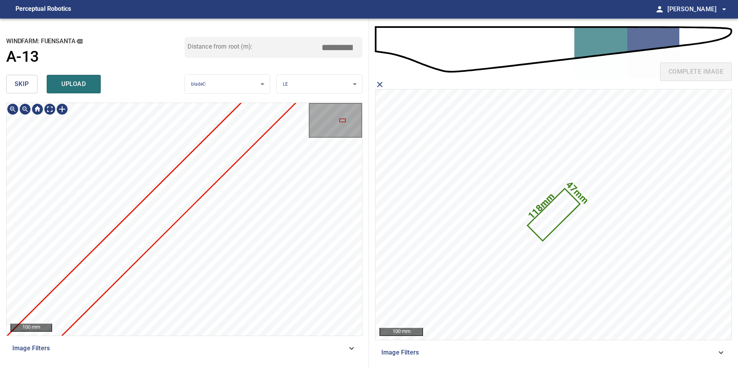
click at [311, 77] on div "**********" at bounding box center [184, 193] width 369 height 349
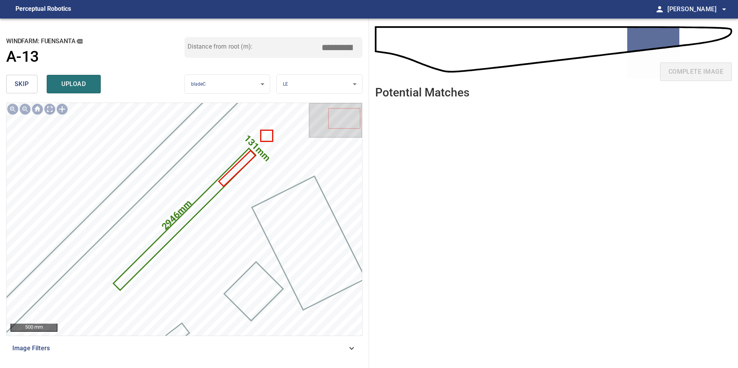
click at [340, 42] on input "*****" at bounding box center [340, 47] width 39 height 15
drag, startPoint x: 331, startPoint y: 46, endPoint x: 452, endPoint y: 37, distance: 121.5
click at [447, 37] on div "**********" at bounding box center [369, 193] width 738 height 349
click at [202, 201] on icon at bounding box center [184, 219] width 141 height 140
drag, startPoint x: 334, startPoint y: 45, endPoint x: 366, endPoint y: 42, distance: 32.1
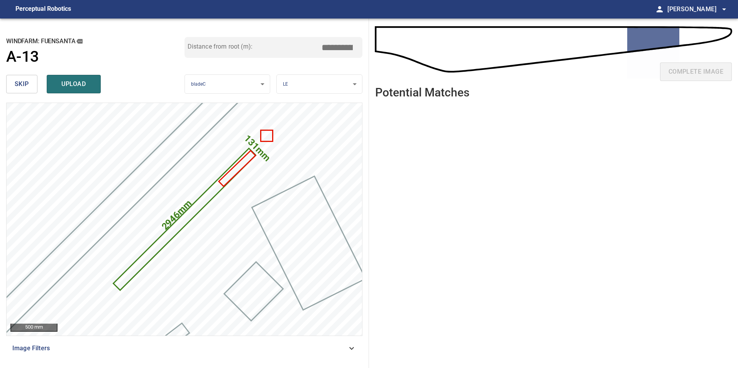
click at [366, 42] on div "**********" at bounding box center [184, 193] width 369 height 349
drag, startPoint x: 346, startPoint y: 41, endPoint x: 341, endPoint y: 41, distance: 5.0
click at [343, 41] on input "****" at bounding box center [340, 47] width 39 height 15
click at [334, 44] on input "****" at bounding box center [340, 47] width 39 height 15
click at [334, 47] on input "****" at bounding box center [340, 47] width 39 height 15
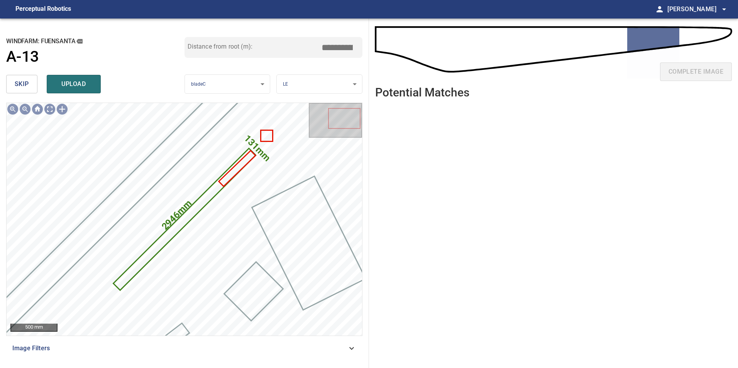
click at [333, 49] on input "*****" at bounding box center [340, 47] width 39 height 15
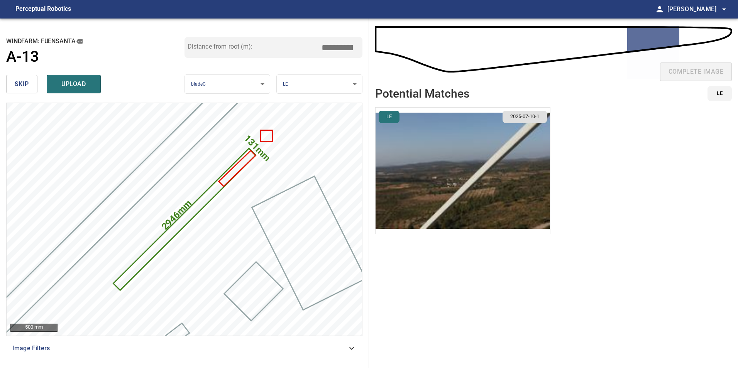
type input "*****"
click at [441, 153] on img "button" at bounding box center [462, 171] width 174 height 126
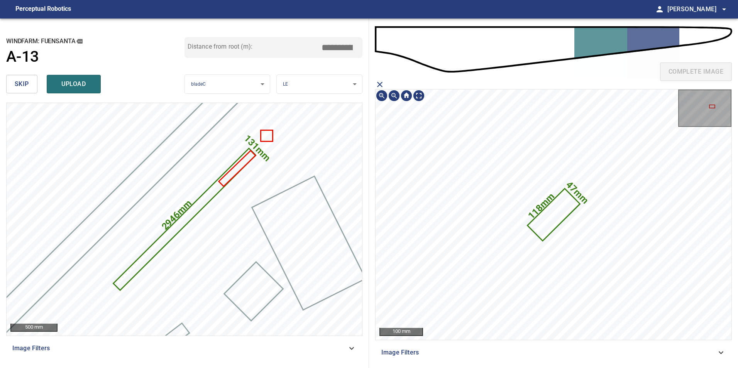
click at [557, 215] on icon at bounding box center [553, 214] width 51 height 51
click at [549, 214] on icon at bounding box center [553, 214] width 51 height 51
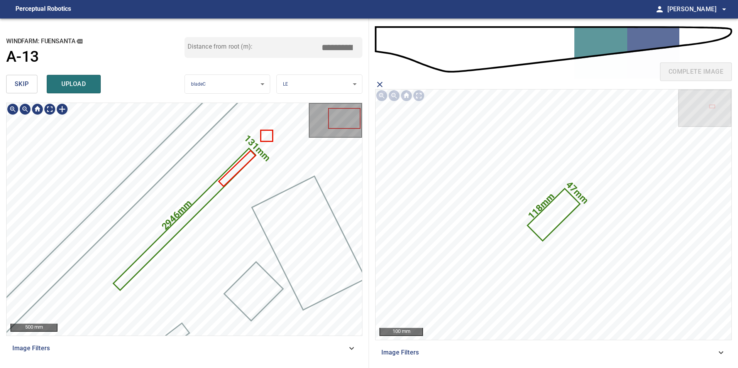
click at [196, 202] on icon at bounding box center [184, 219] width 141 height 140
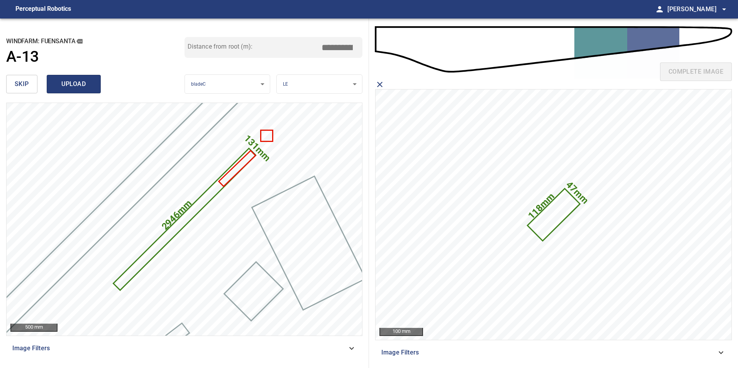
click at [86, 84] on span "upload" at bounding box center [73, 84] width 37 height 11
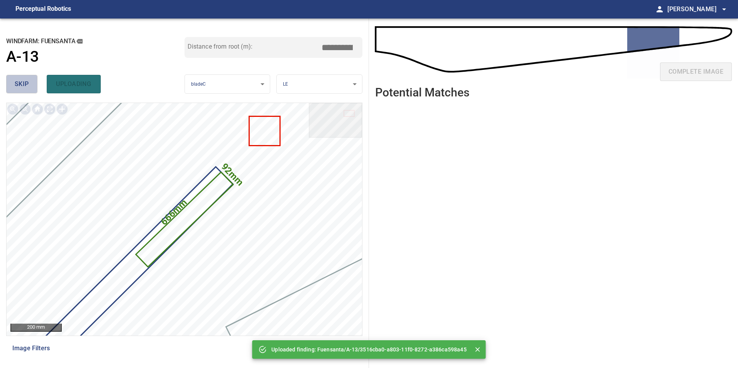
click at [15, 86] on span "skip" at bounding box center [22, 84] width 14 height 11
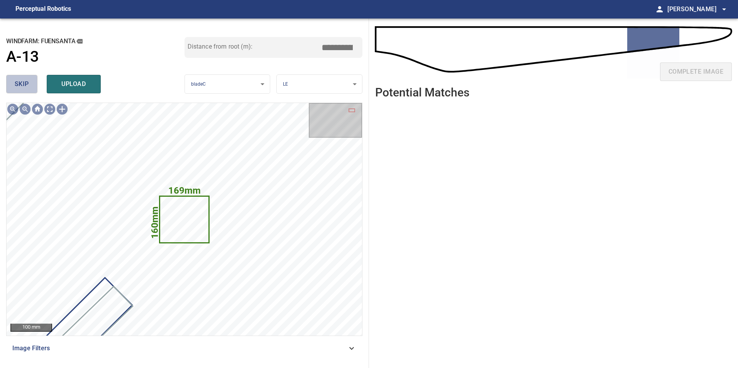
click at [15, 86] on span "skip" at bounding box center [22, 84] width 14 height 11
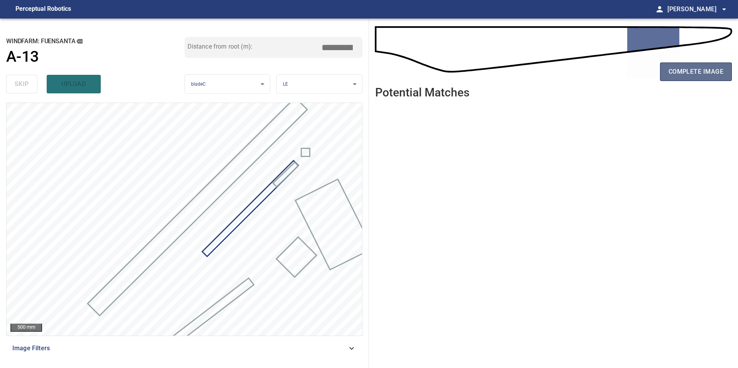
click at [692, 72] on span "complete image" at bounding box center [695, 71] width 55 height 11
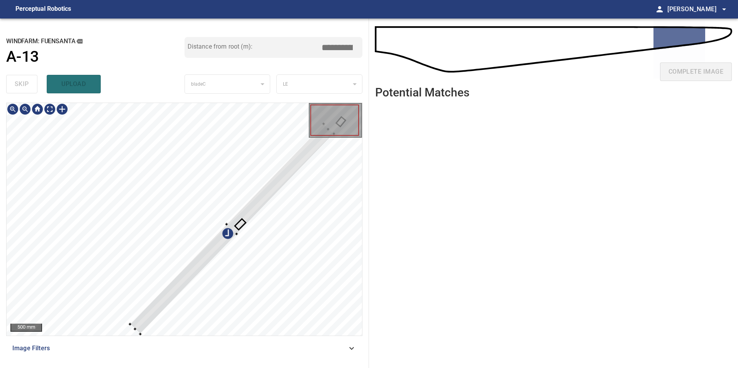
click at [111, 226] on div at bounding box center [184, 219] width 355 height 233
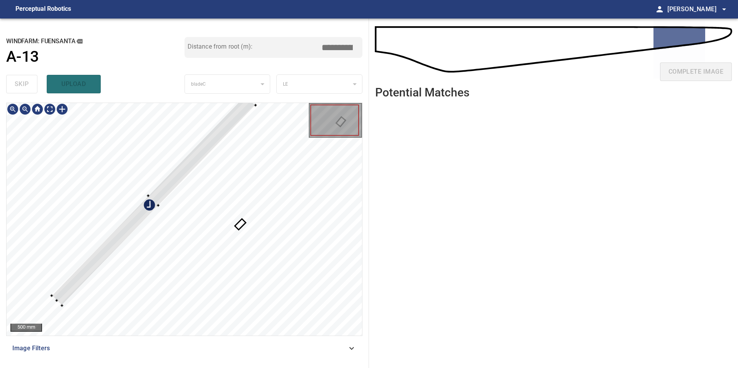
click at [151, 212] on div at bounding box center [153, 200] width 204 height 210
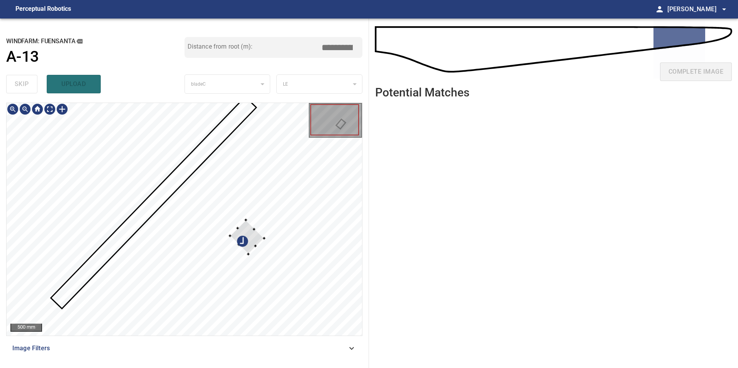
click at [162, 194] on div at bounding box center [184, 219] width 355 height 233
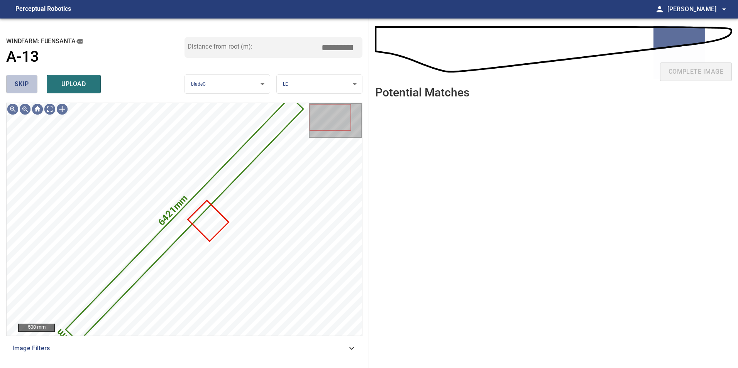
click at [29, 79] on span "skip" at bounding box center [22, 84] width 14 height 11
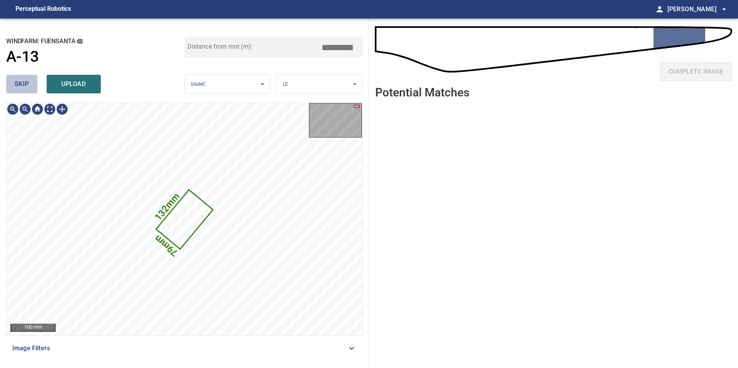
click at [27, 79] on span "skip" at bounding box center [22, 84] width 14 height 11
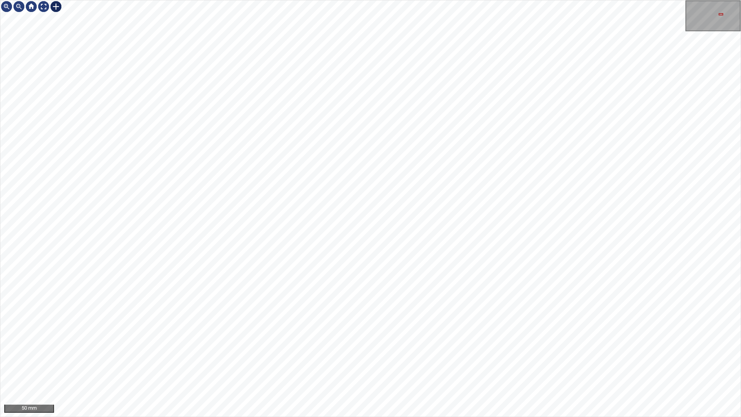
click at [56, 3] on div at bounding box center [56, 6] width 12 height 12
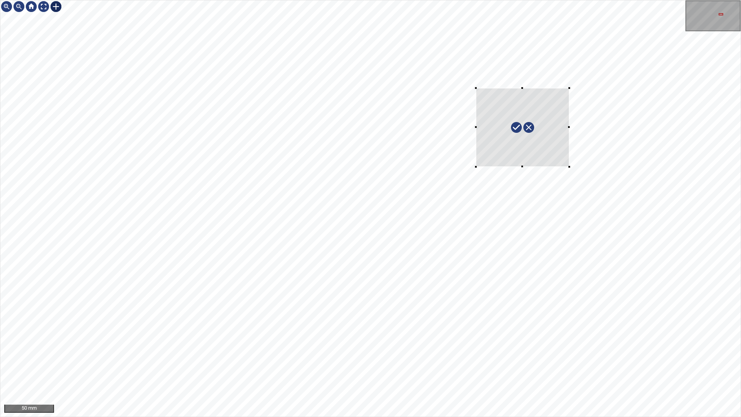
click at [569, 165] on div at bounding box center [370, 208] width 740 height 416
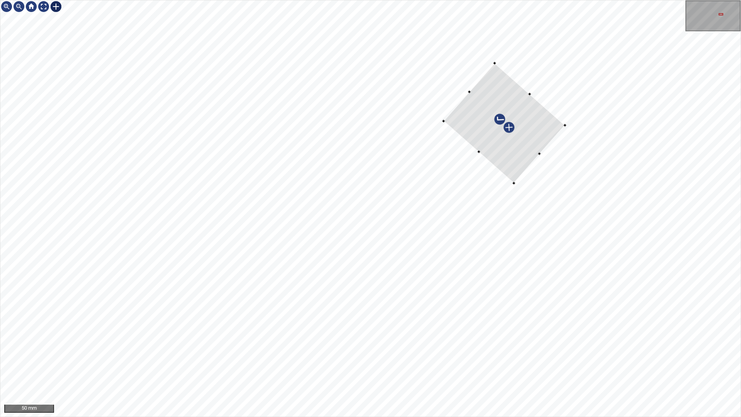
click at [521, 159] on div at bounding box center [504, 123] width 122 height 120
click at [512, 174] on div at bounding box center [370, 208] width 740 height 416
click at [486, 91] on div at bounding box center [508, 126] width 115 height 115
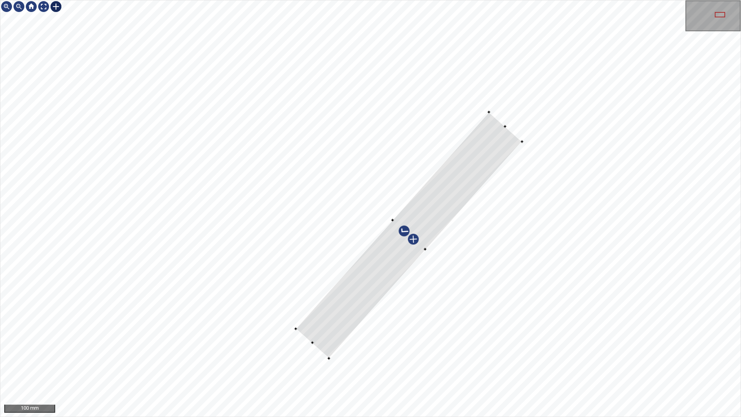
click at [295, 329] on div at bounding box center [408, 235] width 226 height 246
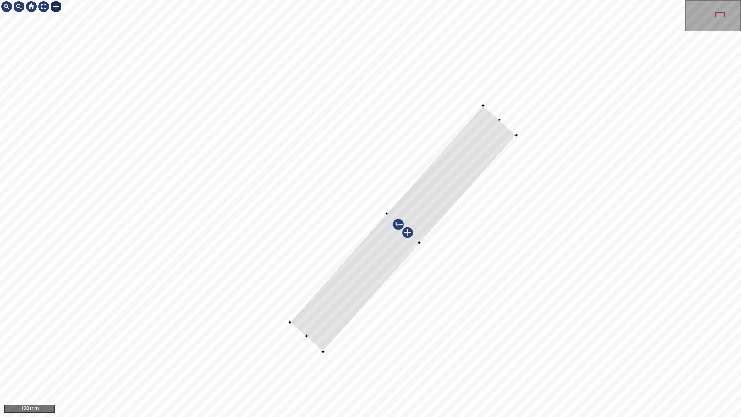
click at [310, 321] on div at bounding box center [403, 228] width 226 height 246
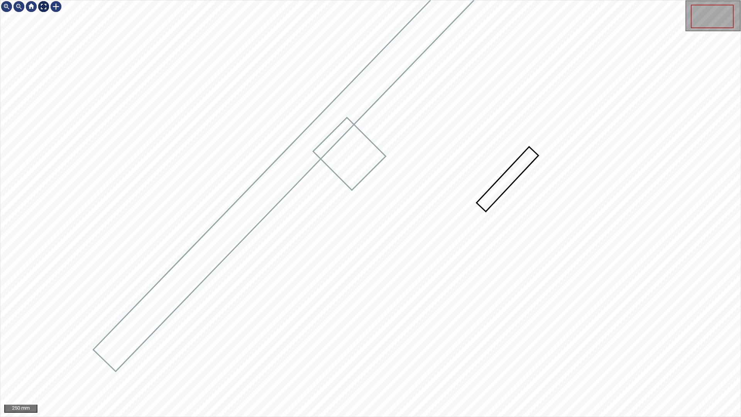
click at [45, 7] on div at bounding box center [43, 6] width 12 height 12
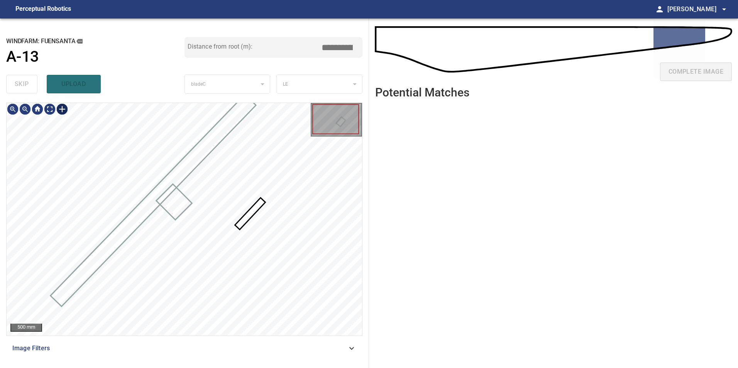
click at [61, 108] on div at bounding box center [62, 109] width 12 height 12
click at [276, 200] on div at bounding box center [184, 219] width 355 height 233
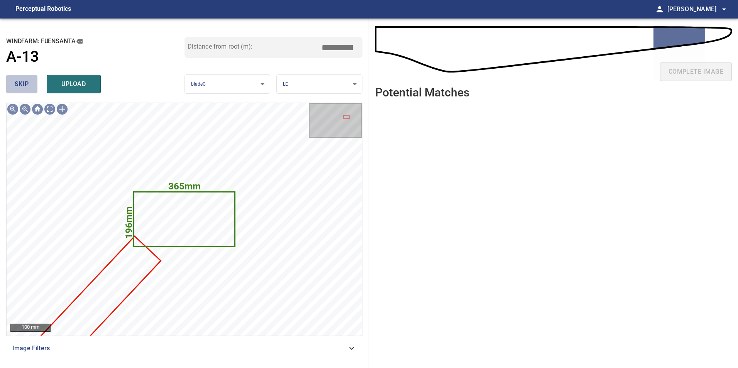
click at [15, 85] on span "skip" at bounding box center [22, 84] width 14 height 11
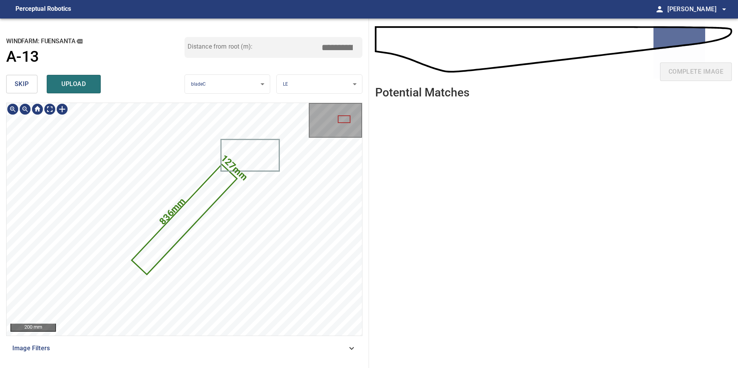
click at [208, 196] on icon at bounding box center [184, 219] width 104 height 109
drag, startPoint x: 342, startPoint y: 46, endPoint x: 373, endPoint y: 46, distance: 30.9
click at [363, 46] on div "**********" at bounding box center [184, 193] width 369 height 349
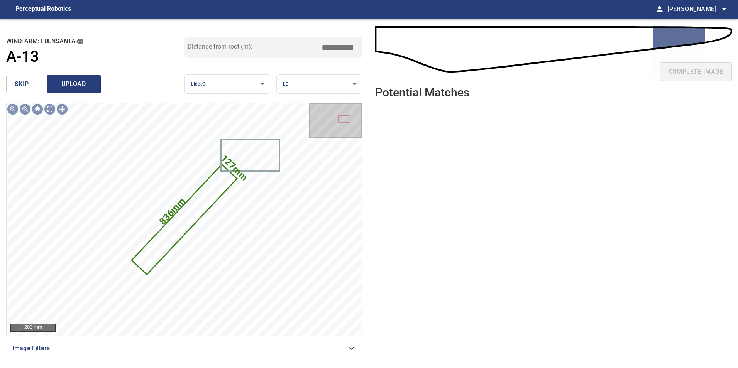
type input "*****"
click at [88, 83] on span "upload" at bounding box center [73, 84] width 37 height 11
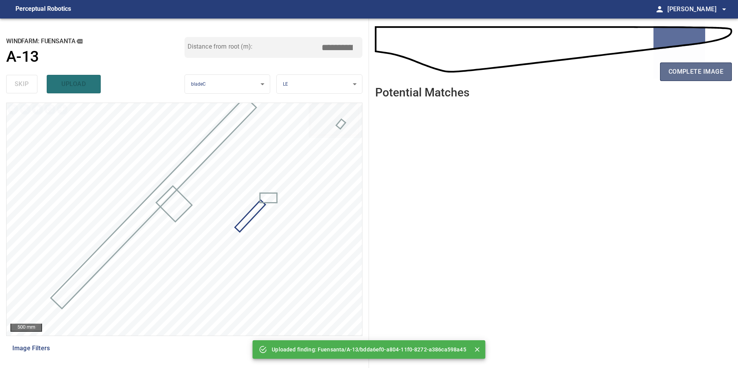
click at [708, 73] on span "complete image" at bounding box center [695, 71] width 55 height 11
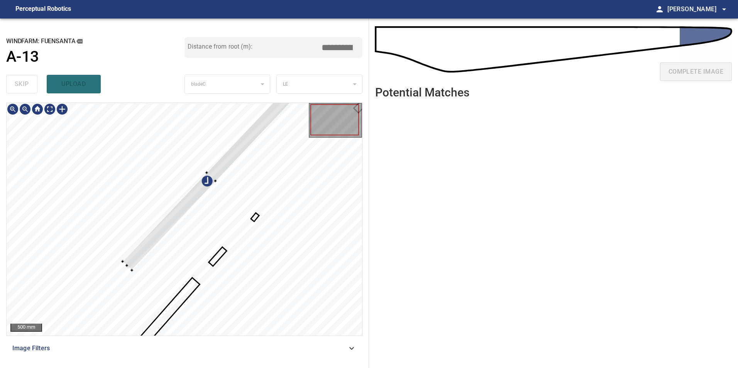
click at [171, 204] on div at bounding box center [184, 219] width 355 height 233
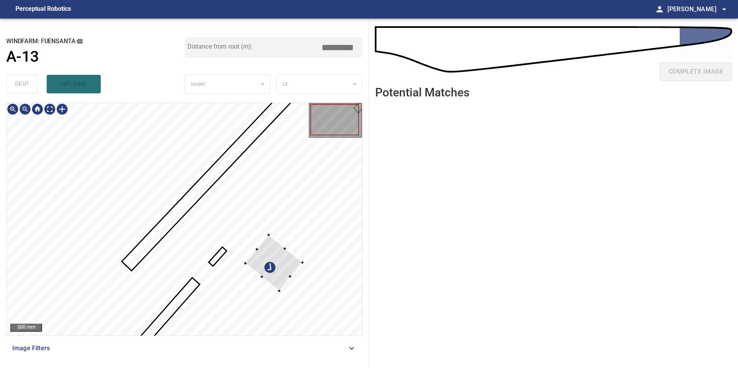
click at [300, 274] on div at bounding box center [273, 263] width 57 height 56
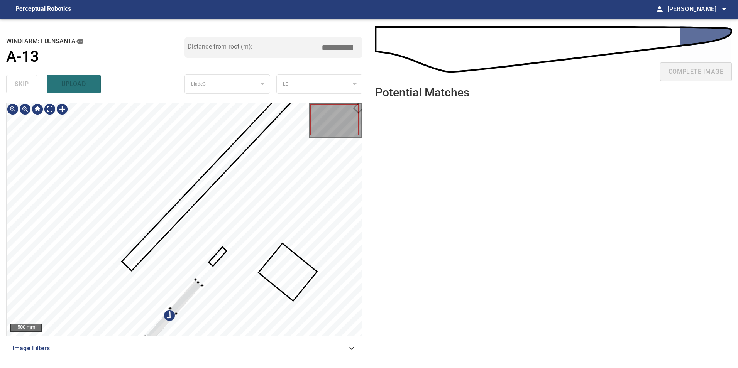
click at [292, 293] on div at bounding box center [184, 219] width 355 height 233
click at [218, 255] on div at bounding box center [184, 219] width 355 height 233
click at [223, 257] on div at bounding box center [184, 219] width 355 height 233
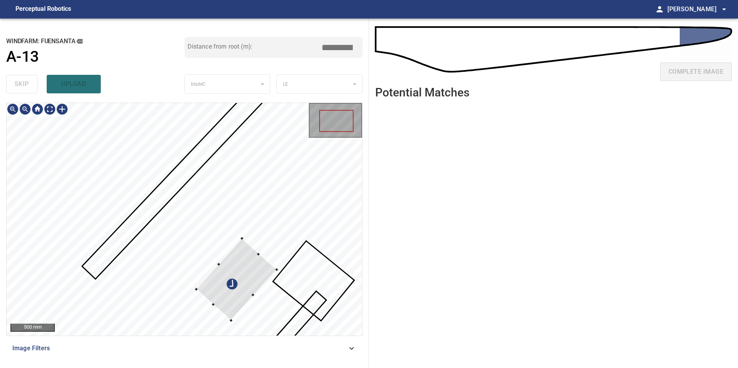
click at [277, 285] on div at bounding box center [236, 279] width 80 height 82
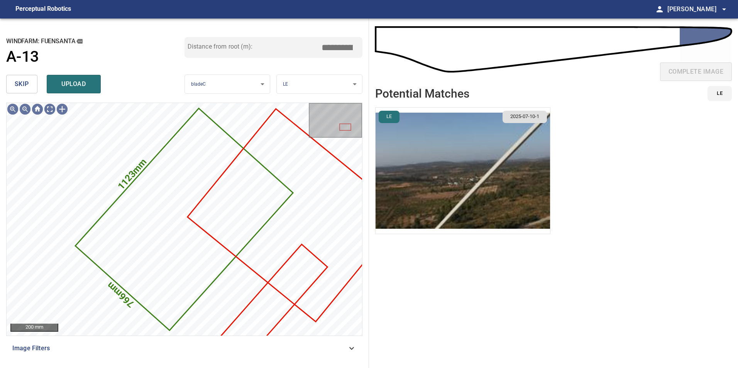
click at [11, 79] on button "skip" at bounding box center [21, 84] width 31 height 19
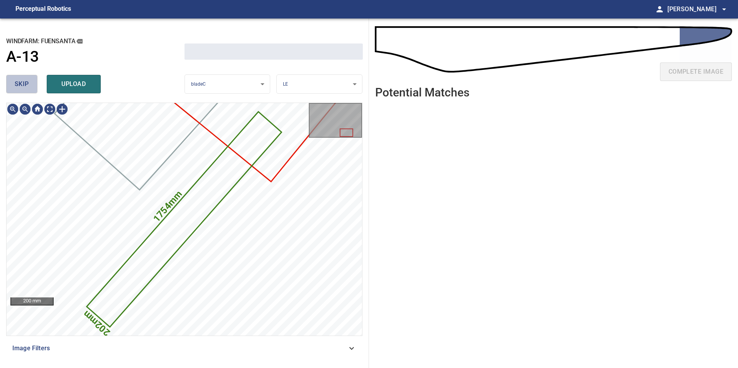
click at [11, 79] on button "skip" at bounding box center [21, 84] width 31 height 19
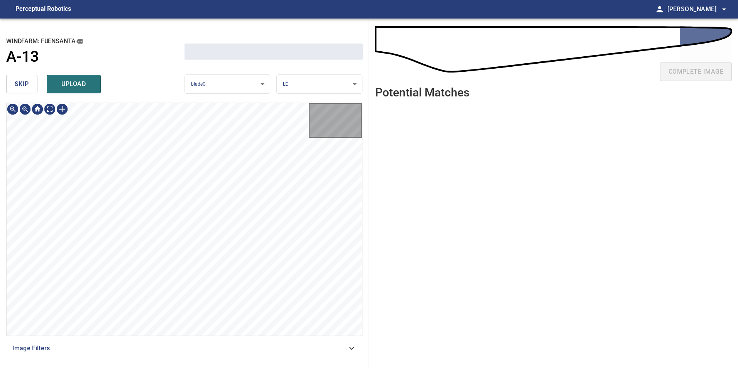
click at [11, 79] on button "skip" at bounding box center [21, 84] width 31 height 19
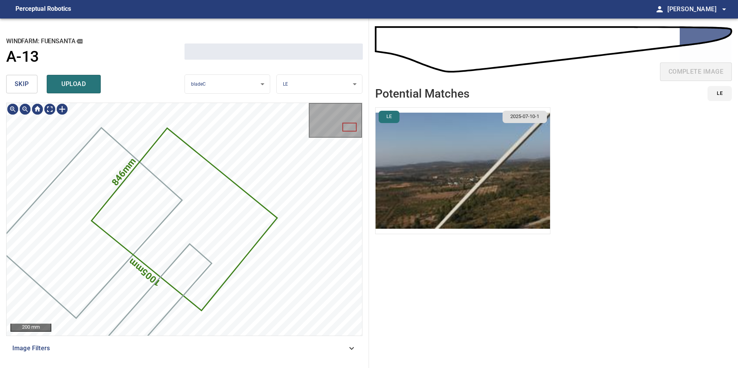
click at [11, 79] on button "skip" at bounding box center [21, 84] width 31 height 19
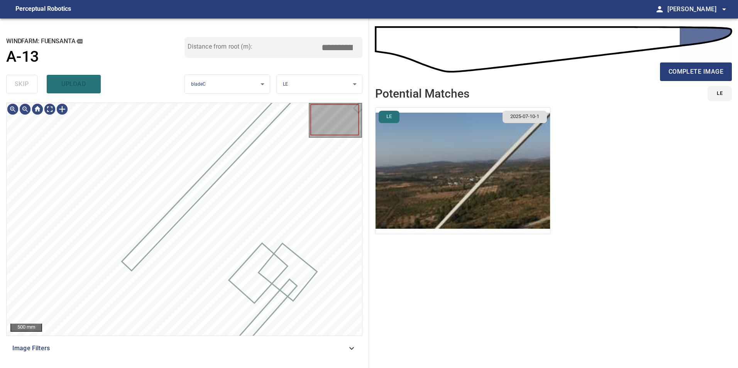
click at [11, 79] on div "skip upload" at bounding box center [95, 84] width 178 height 25
type input "*****"
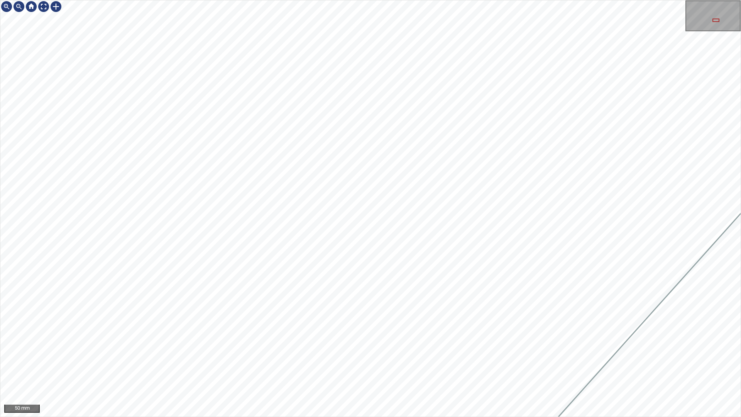
click at [728, 0] on div "50 mm" at bounding box center [370, 208] width 741 height 417
click at [54, 8] on div at bounding box center [56, 6] width 12 height 12
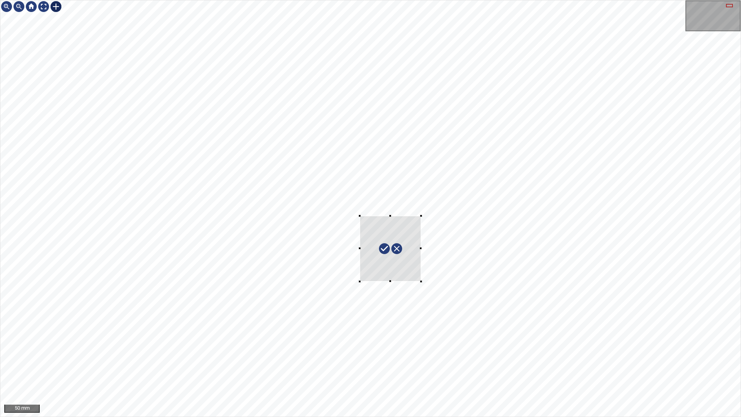
click at [421, 281] on div at bounding box center [370, 208] width 740 height 416
click at [398, 278] on div at bounding box center [395, 247] width 89 height 89
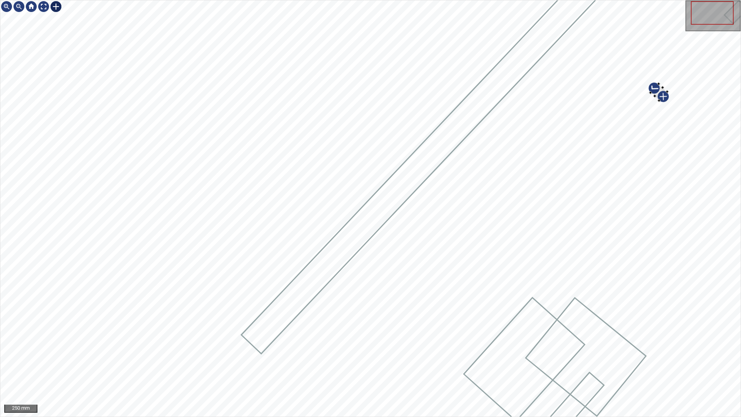
click at [460, 299] on div at bounding box center [370, 208] width 740 height 416
click at [579, 135] on div at bounding box center [370, 208] width 740 height 416
click at [635, 105] on div at bounding box center [370, 208] width 740 height 416
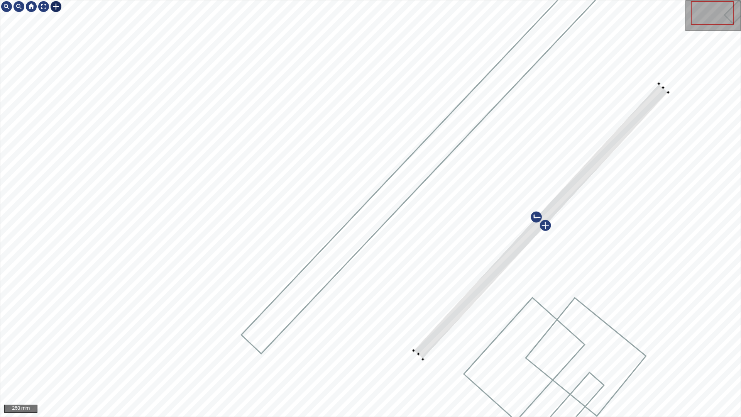
click at [420, 360] on div at bounding box center [370, 208] width 740 height 416
click at [565, 191] on div at bounding box center [538, 220] width 255 height 275
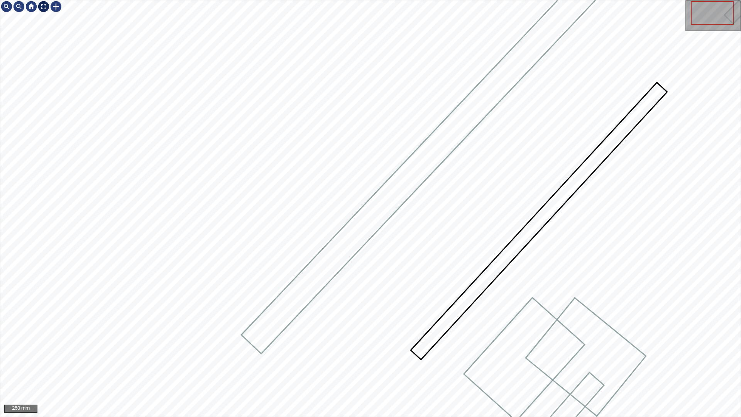
click at [43, 6] on div at bounding box center [43, 6] width 12 height 12
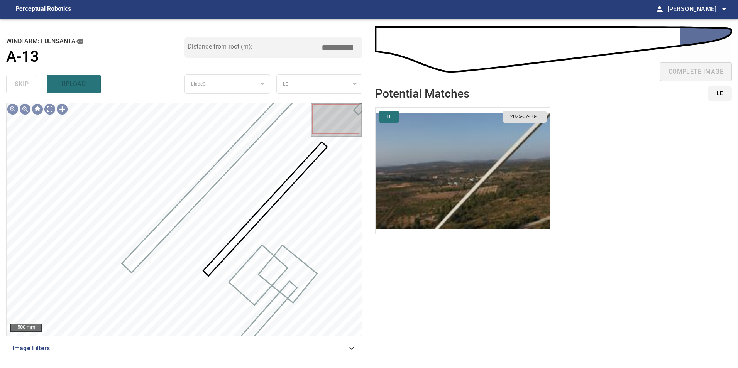
click at [418, 156] on img "button" at bounding box center [462, 171] width 174 height 126
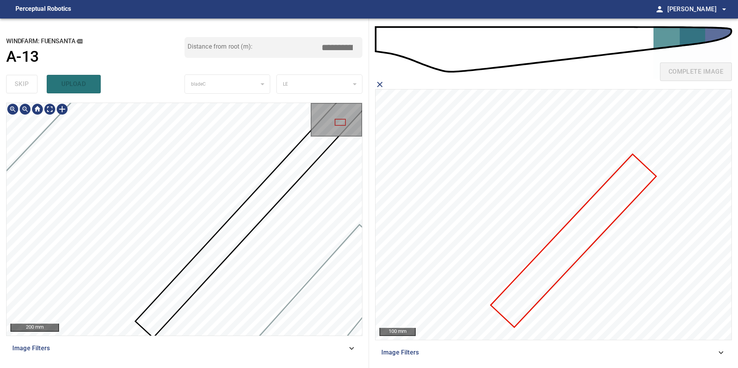
click at [177, 349] on div "200 mm Image Filters" at bounding box center [184, 232] width 356 height 259
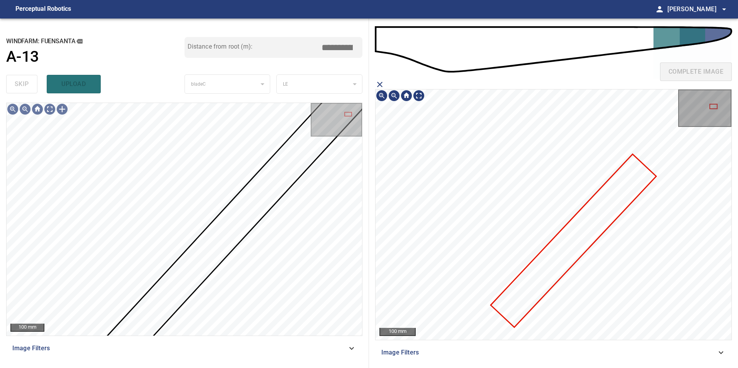
click at [551, 268] on icon at bounding box center [573, 241] width 164 height 172
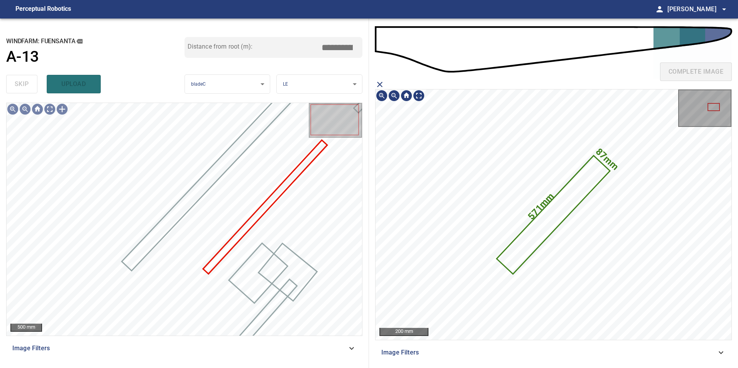
click at [528, 232] on icon at bounding box center [552, 214] width 111 height 117
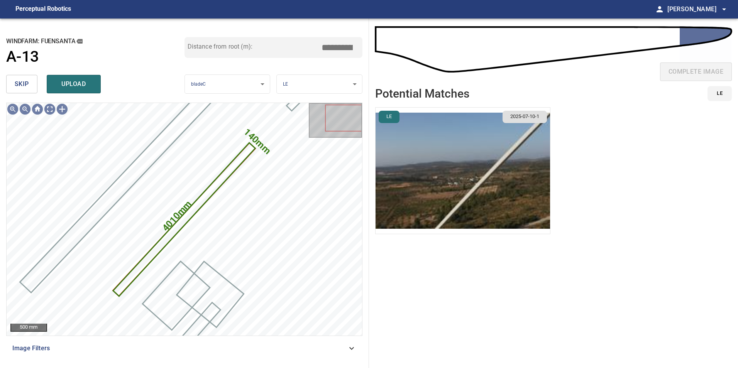
click at [474, 172] on img "button" at bounding box center [462, 171] width 174 height 126
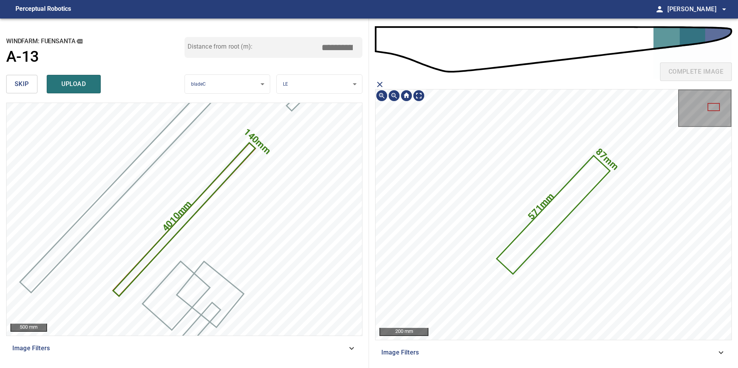
click at [567, 208] on icon at bounding box center [552, 214] width 111 height 117
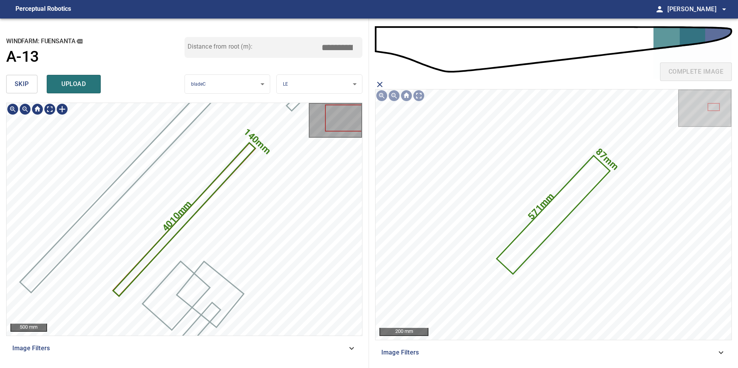
click at [203, 201] on icon at bounding box center [184, 219] width 140 height 152
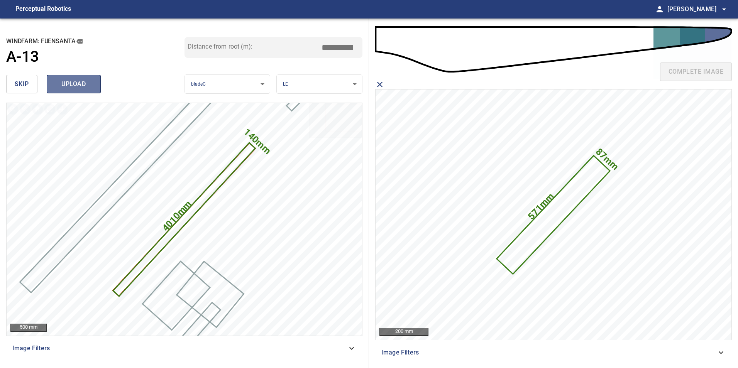
click at [82, 89] on span "upload" at bounding box center [73, 84] width 37 height 11
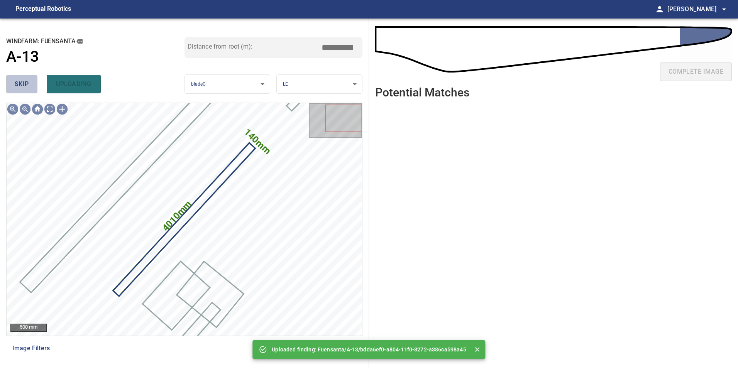
click at [13, 88] on button "skip" at bounding box center [21, 84] width 31 height 19
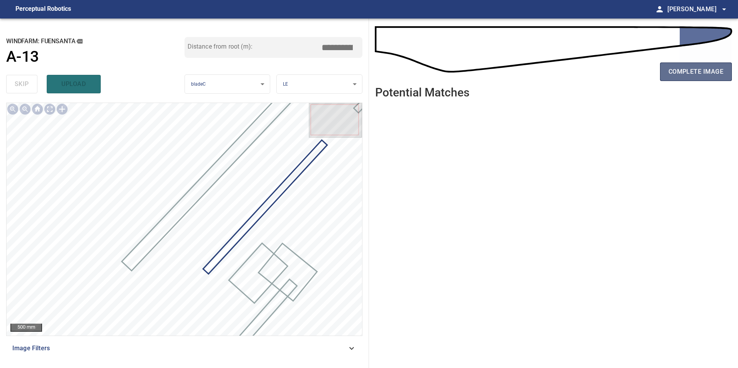
click at [705, 67] on span "complete image" at bounding box center [695, 71] width 55 height 11
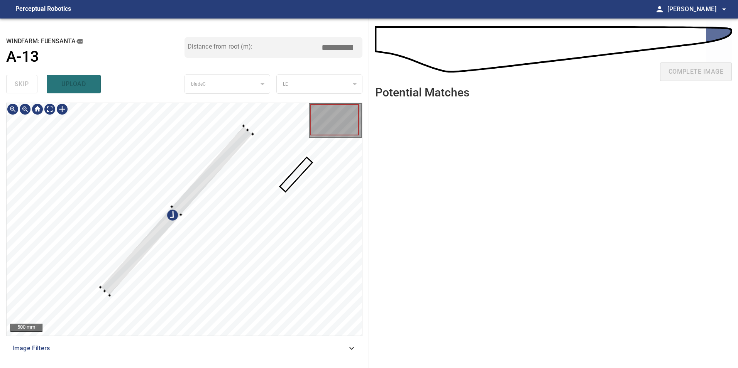
click at [154, 218] on div at bounding box center [184, 219] width 355 height 233
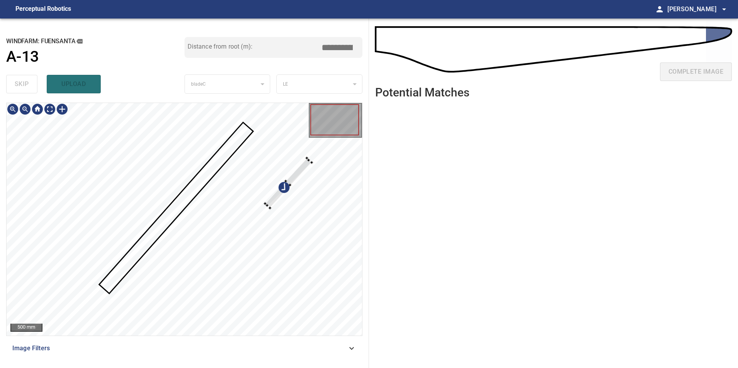
click at [255, 196] on div at bounding box center [184, 219] width 355 height 233
click at [213, 197] on div at bounding box center [184, 219] width 355 height 233
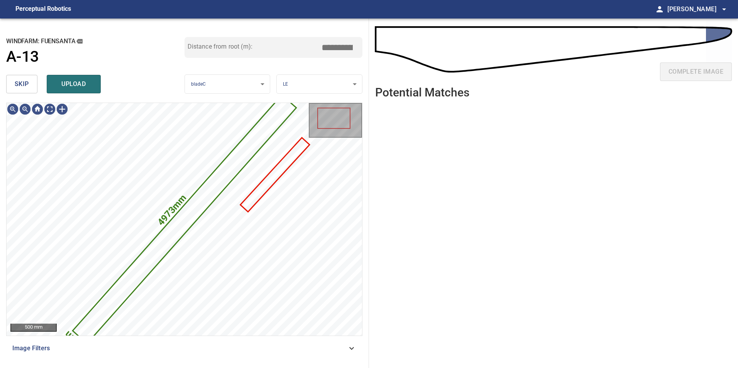
click at [20, 87] on span "skip" at bounding box center [22, 84] width 14 height 11
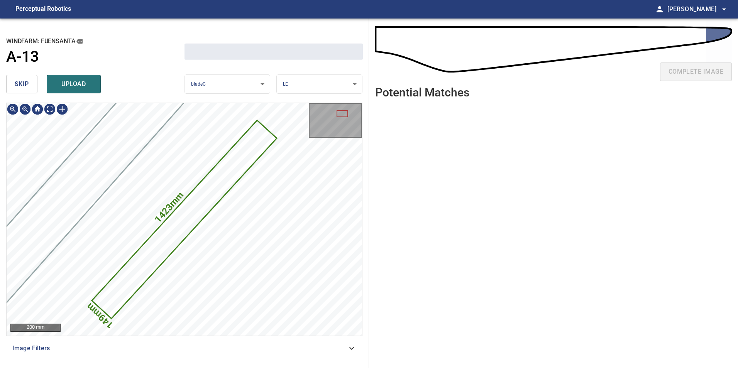
click at [20, 87] on span "skip" at bounding box center [22, 84] width 14 height 11
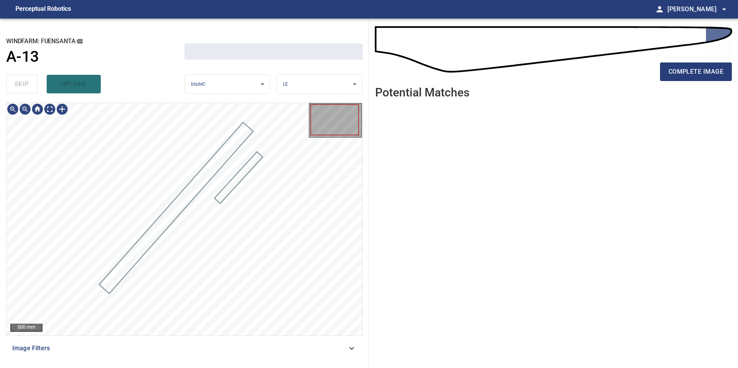
click at [19, 89] on div "skip upload" at bounding box center [95, 84] width 178 height 25
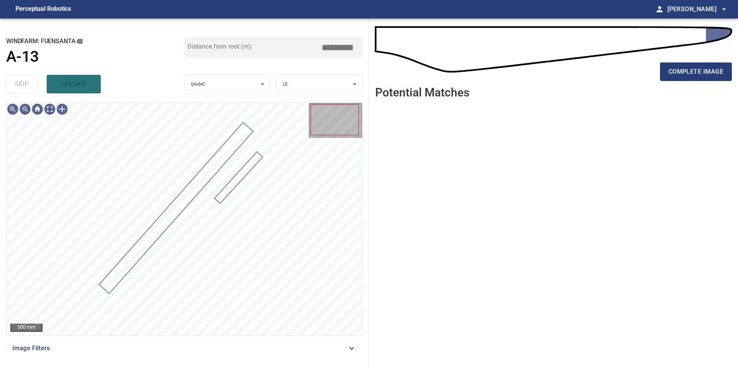
click at [19, 91] on div "skip upload" at bounding box center [95, 84] width 178 height 25
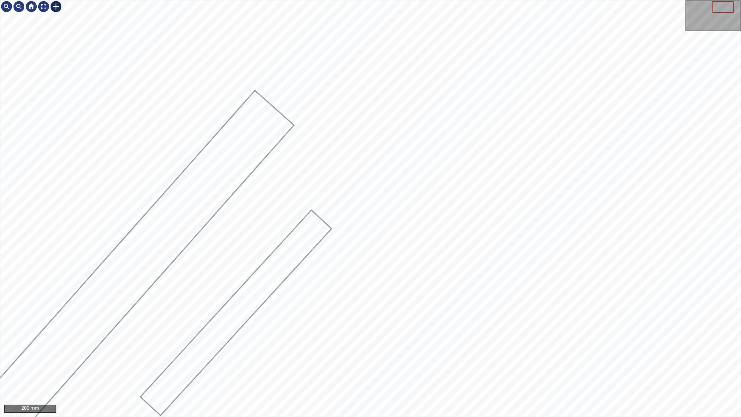
click at [56, 10] on div at bounding box center [56, 6] width 12 height 12
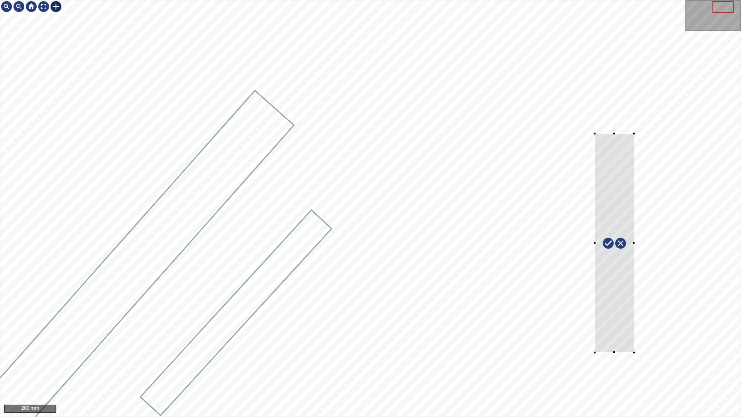
click at [634, 352] on div at bounding box center [370, 208] width 740 height 416
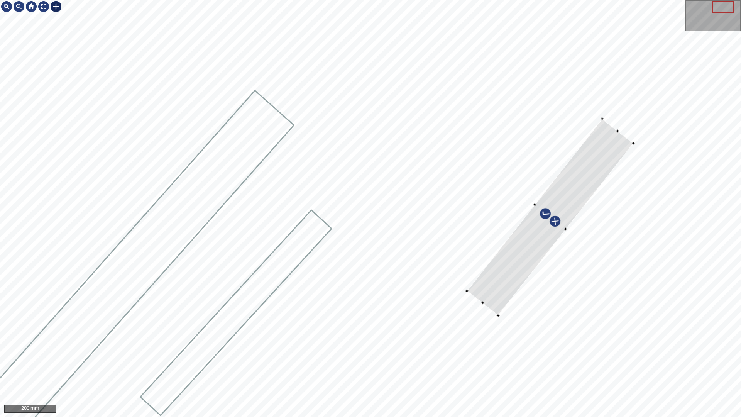
click at [476, 272] on div at bounding box center [370, 208] width 740 height 416
click at [505, 302] on div at bounding box center [550, 217] width 166 height 196
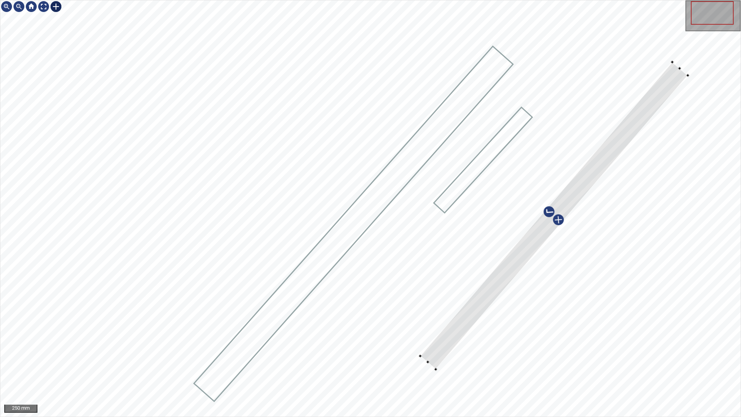
click at [404, 359] on div at bounding box center [370, 208] width 740 height 416
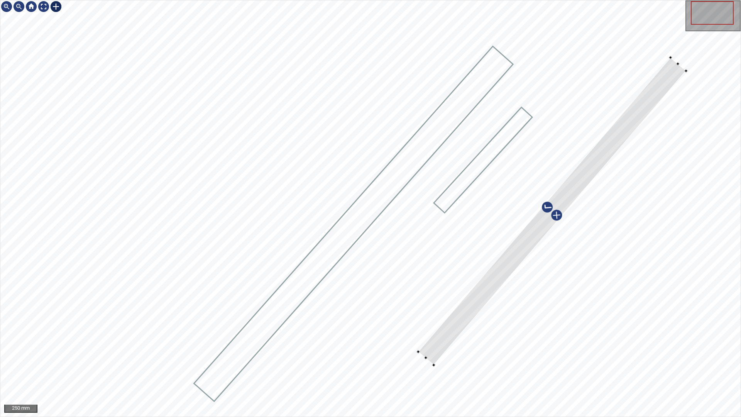
click at [431, 357] on div at bounding box center [552, 210] width 268 height 307
click at [677, 61] on div at bounding box center [676, 61] width 3 height 3
click at [585, 177] on div at bounding box center [553, 210] width 268 height 301
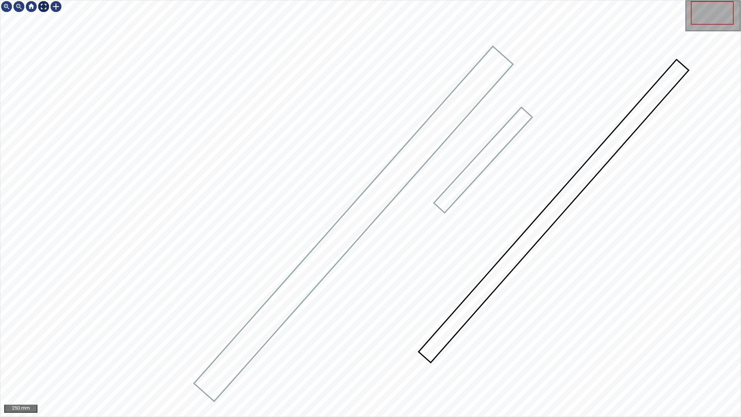
click at [47, 6] on div at bounding box center [43, 6] width 12 height 12
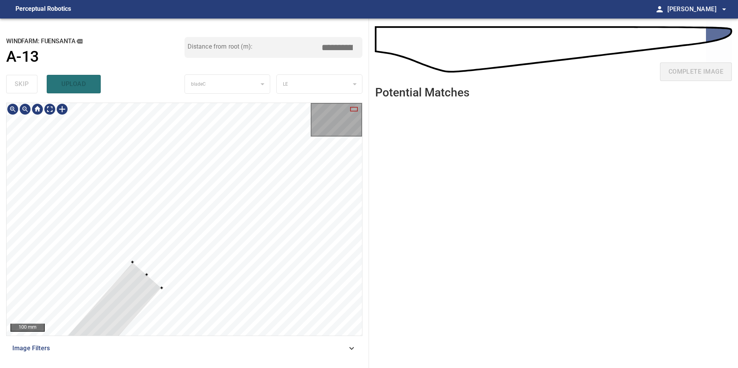
click at [147, 273] on div at bounding box center [146, 274] width 3 height 3
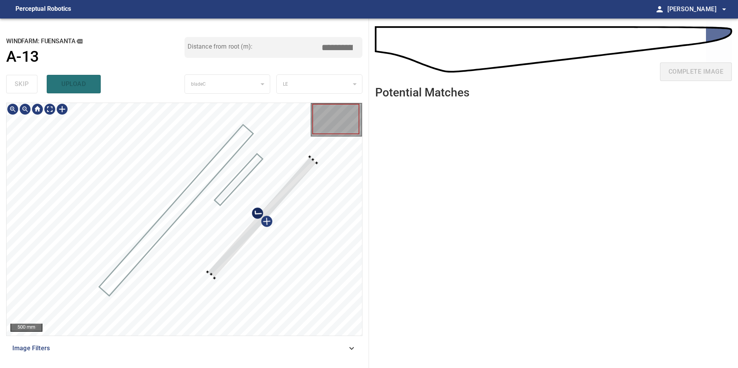
click at [214, 278] on div at bounding box center [214, 277] width 3 height 3
click at [218, 260] on div at bounding box center [261, 216] width 109 height 121
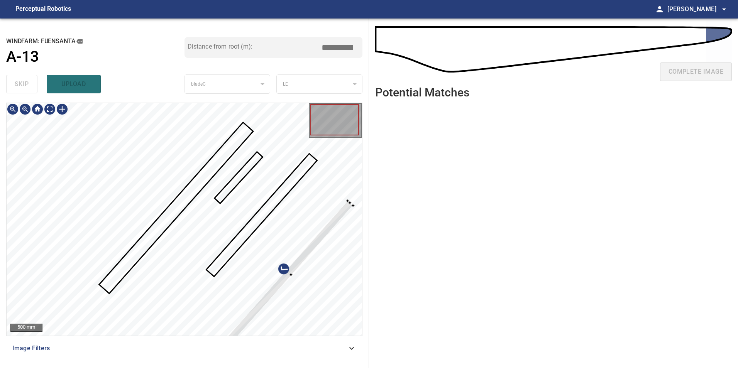
click at [338, 220] on div at bounding box center [288, 273] width 129 height 145
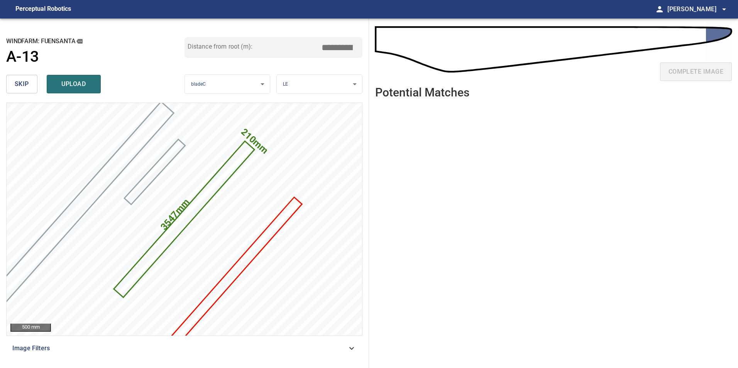
drag, startPoint x: 335, startPoint y: 46, endPoint x: 415, endPoint y: 58, distance: 80.7
click at [415, 58] on div "**********" at bounding box center [369, 193] width 738 height 349
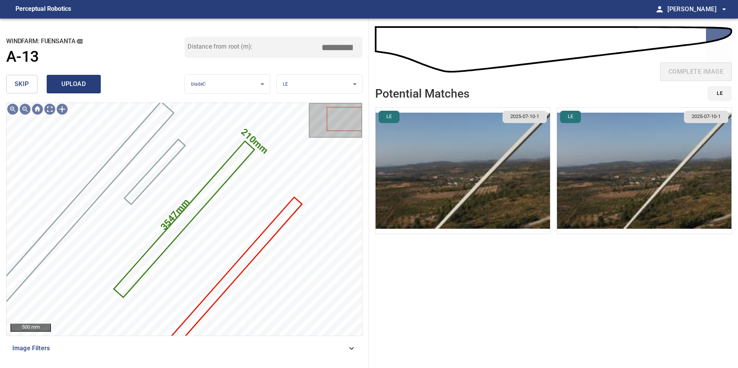
type input "*****"
click at [83, 79] on span "upload" at bounding box center [73, 84] width 37 height 11
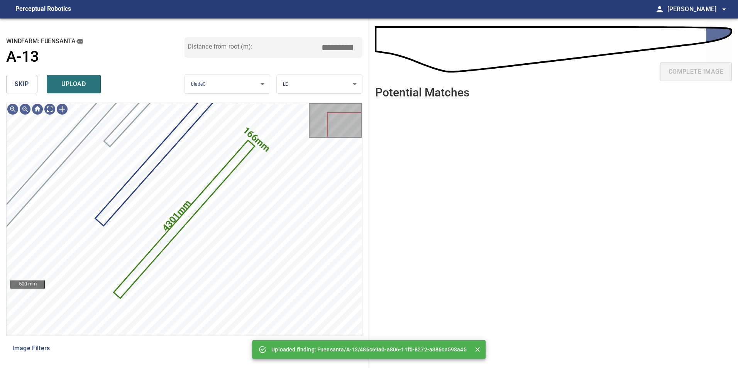
click at [28, 91] on button "skip" at bounding box center [21, 84] width 31 height 19
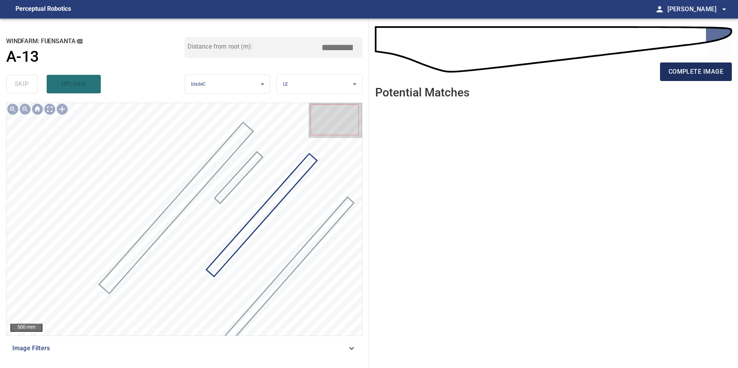
click at [721, 77] on span "complete image" at bounding box center [695, 71] width 55 height 11
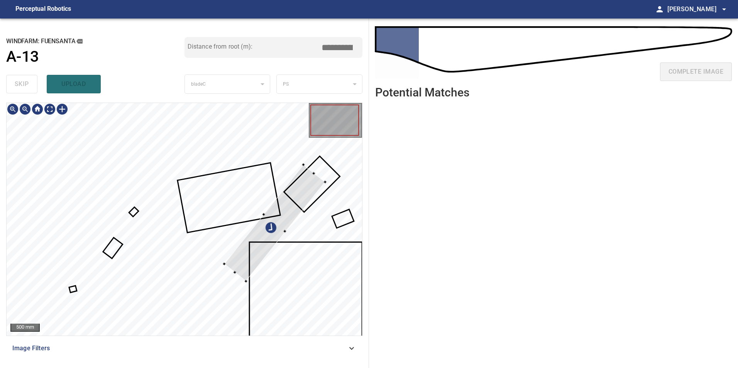
click at [297, 200] on div at bounding box center [274, 223] width 101 height 116
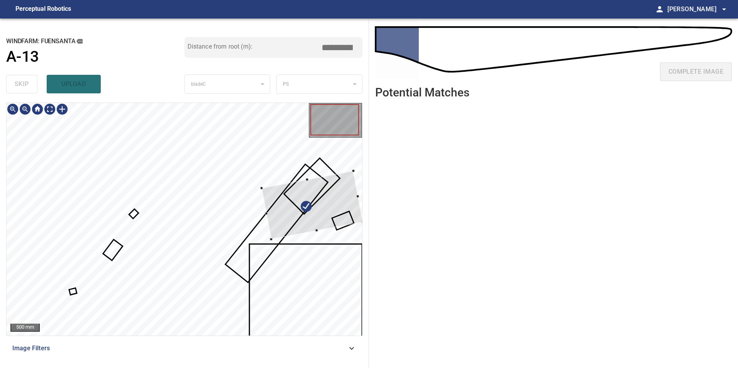
click at [288, 217] on div at bounding box center [312, 205] width 101 height 69
click at [299, 206] on div at bounding box center [312, 205] width 101 height 69
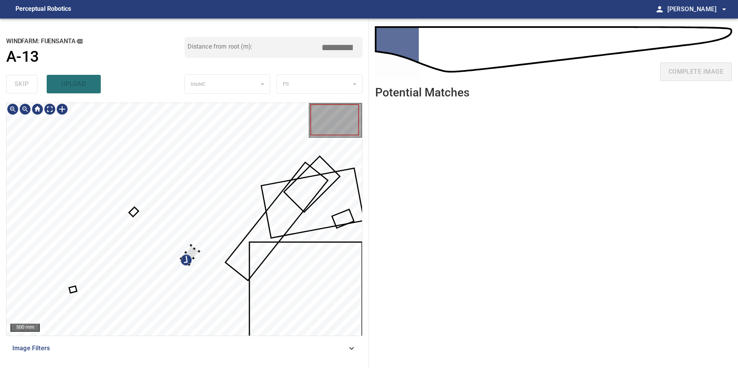
click at [292, 244] on div at bounding box center [184, 219] width 355 height 233
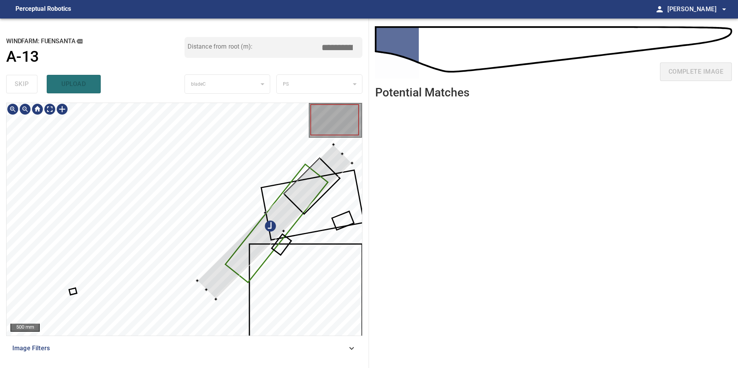
click at [281, 241] on div at bounding box center [274, 222] width 155 height 155
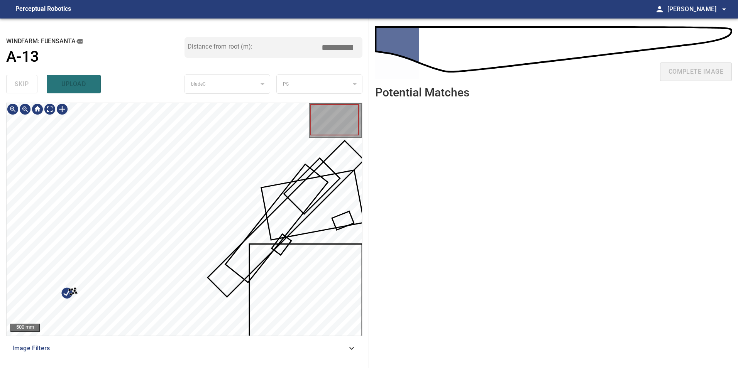
click at [233, 270] on div at bounding box center [184, 219] width 355 height 233
click at [343, 207] on div at bounding box center [301, 218] width 151 height 54
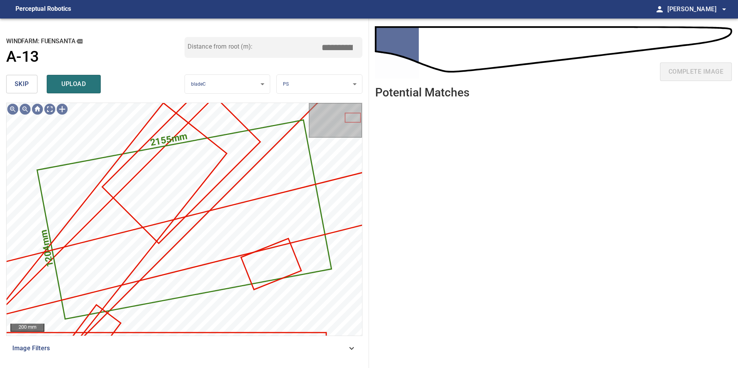
click at [22, 81] on span "skip" at bounding box center [22, 84] width 14 height 11
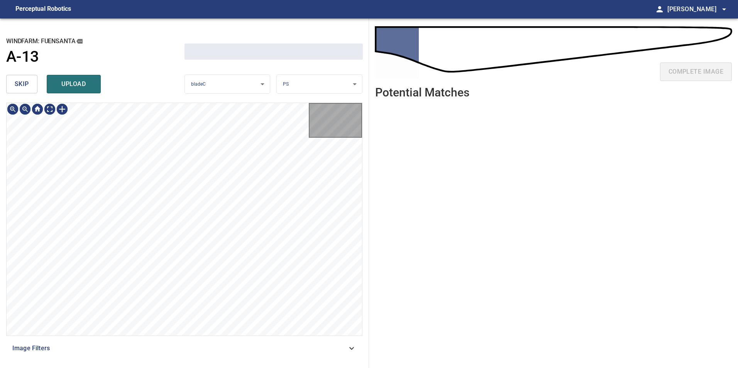
click at [21, 80] on span "skip" at bounding box center [22, 84] width 14 height 11
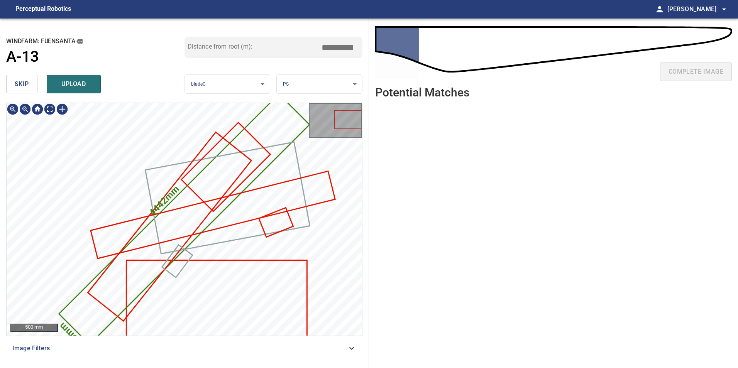
click at [21, 80] on span "skip" at bounding box center [22, 84] width 14 height 11
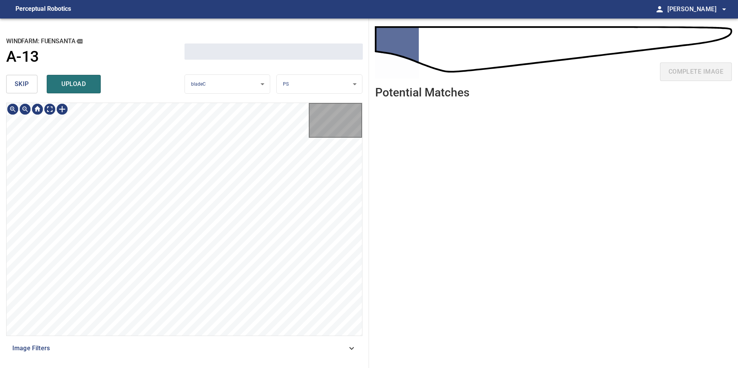
click at [22, 79] on span "skip" at bounding box center [22, 84] width 14 height 11
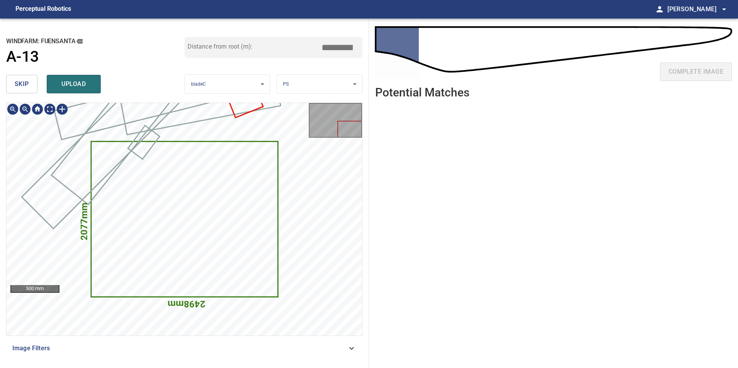
click at [22, 79] on span "skip" at bounding box center [22, 84] width 14 height 11
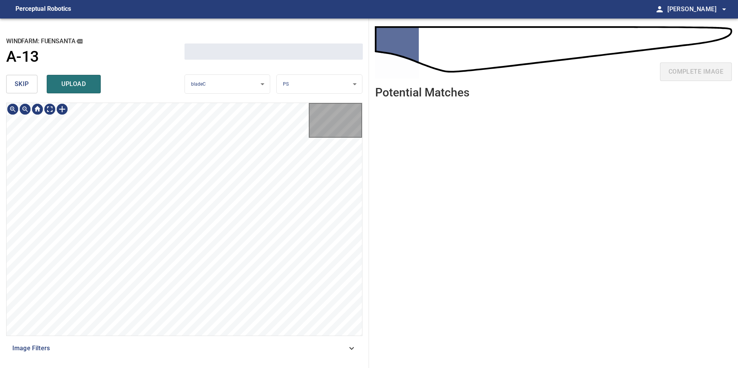
click at [22, 78] on button "skip" at bounding box center [21, 84] width 31 height 19
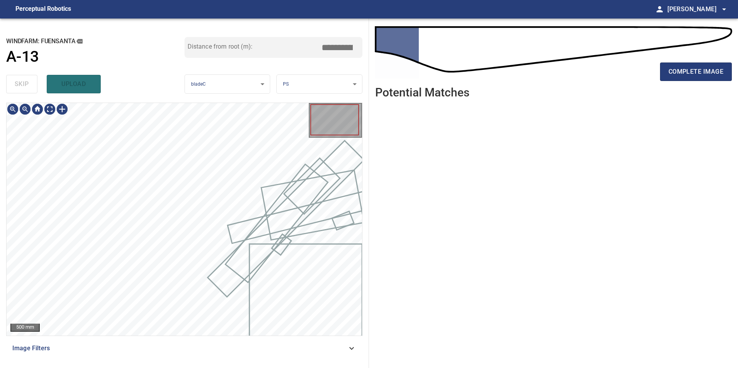
type input "****"
click at [22, 78] on div "skip upload" at bounding box center [95, 84] width 178 height 25
click at [21, 78] on div "skip upload" at bounding box center [95, 84] width 178 height 25
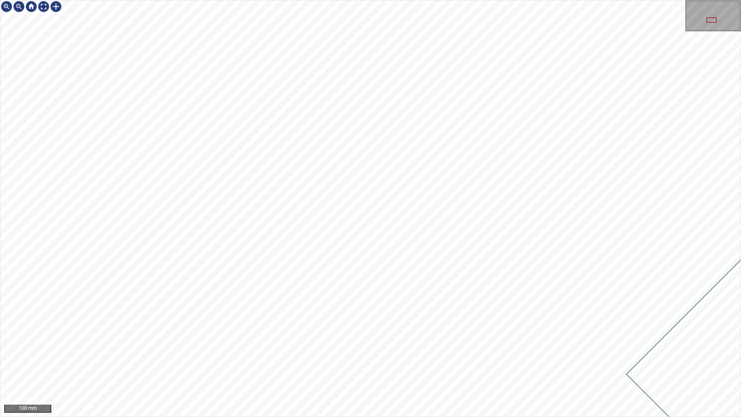
click at [513, 0] on div "100 mm" at bounding box center [370, 208] width 741 height 417
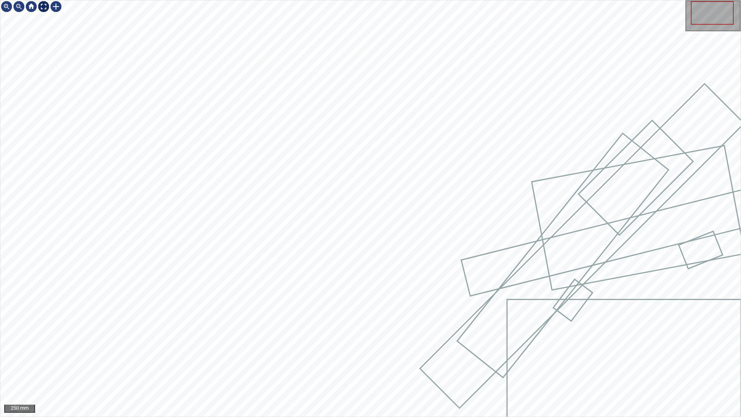
click at [44, 7] on div at bounding box center [43, 6] width 12 height 12
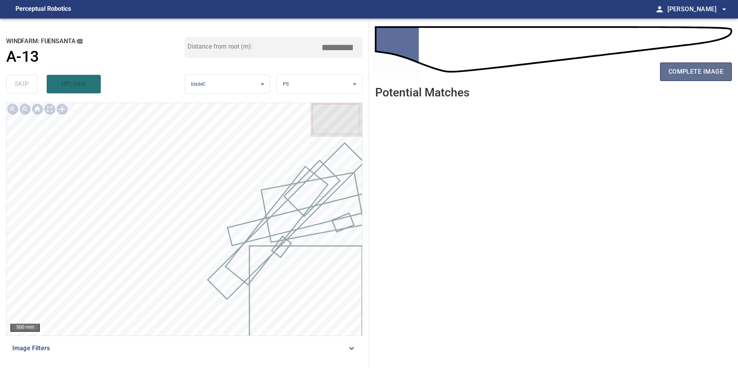
click at [709, 69] on span "complete image" at bounding box center [695, 71] width 55 height 11
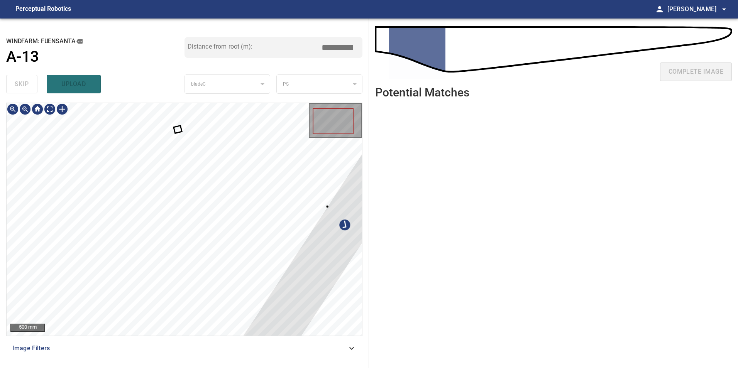
click at [328, 289] on div at bounding box center [347, 220] width 217 height 296
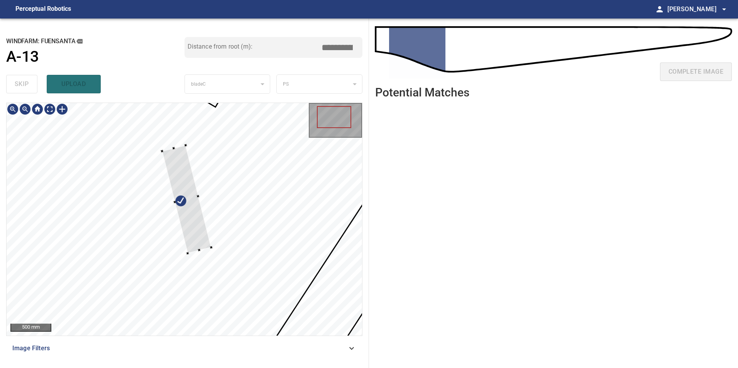
click at [213, 249] on div at bounding box center [184, 219] width 355 height 233
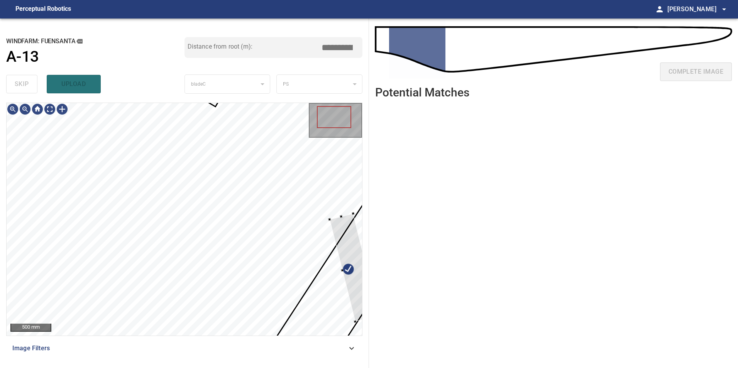
click at [369, 300] on div "**********" at bounding box center [369, 193] width 738 height 349
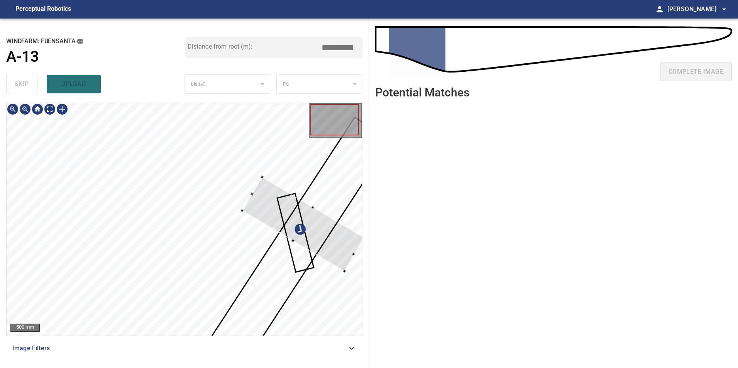
click at [257, 251] on div at bounding box center [184, 219] width 355 height 233
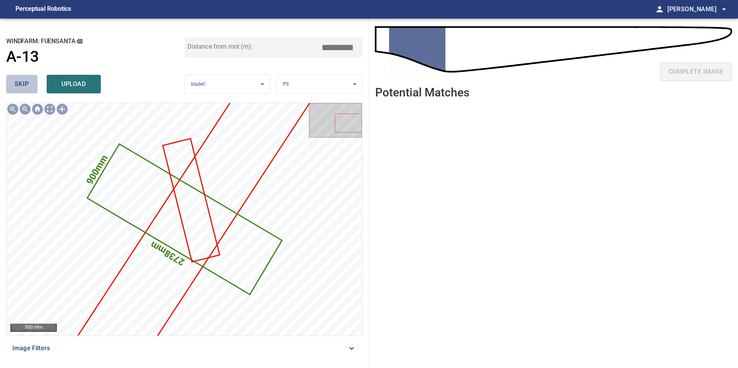
click at [20, 85] on span "skip" at bounding box center [22, 84] width 14 height 11
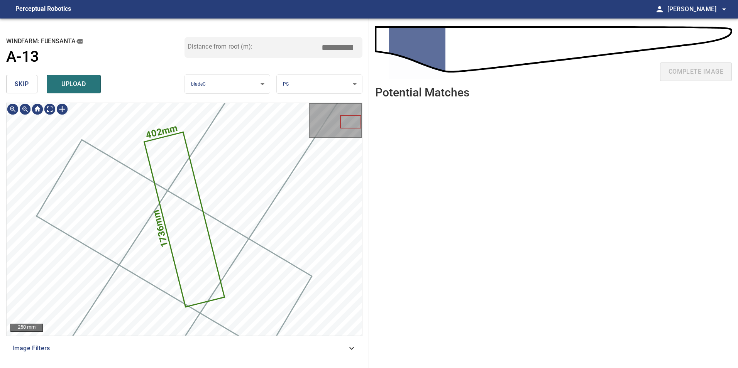
type input "****"
click at [20, 85] on span "skip" at bounding box center [22, 84] width 14 height 11
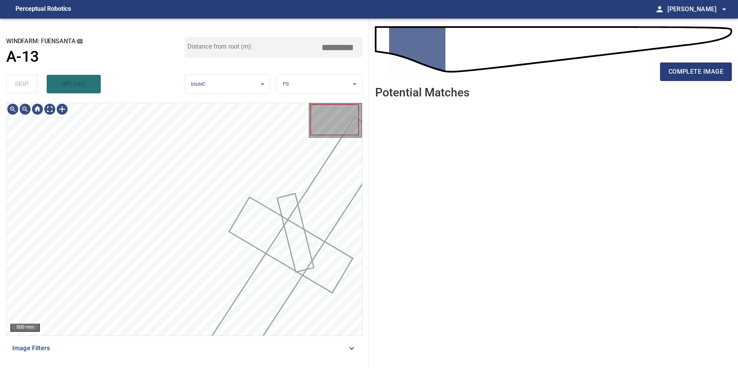
click at [20, 85] on div "skip upload" at bounding box center [95, 84] width 178 height 25
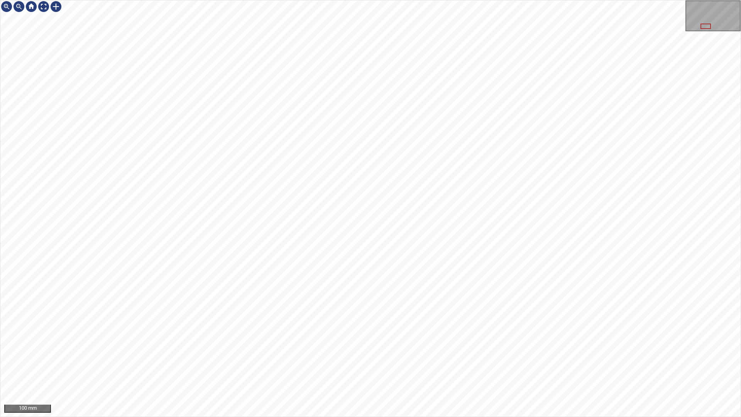
click at [354, 368] on div "100 mm" at bounding box center [370, 208] width 741 height 417
click at [328, 368] on div "100 mm" at bounding box center [370, 208] width 741 height 417
click at [474, 0] on div "100 mm" at bounding box center [370, 208] width 741 height 417
click at [428, 0] on div "100 mm" at bounding box center [370, 208] width 741 height 417
drag, startPoint x: 238, startPoint y: 416, endPoint x: 465, endPoint y: 0, distance: 474.2
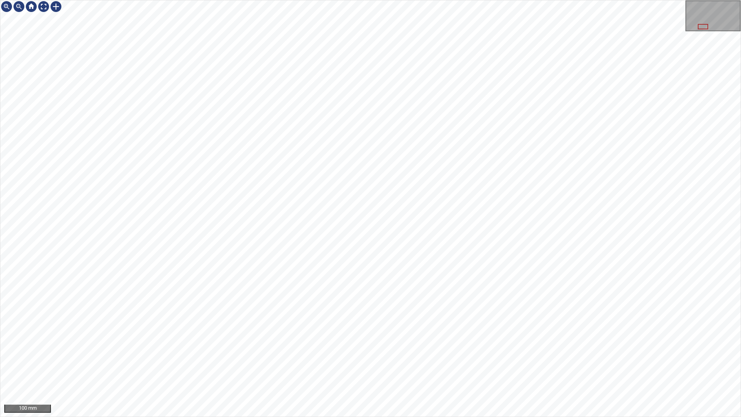
click at [465, 0] on div "100 mm" at bounding box center [370, 208] width 741 height 417
click at [373, 368] on div "100 mm" at bounding box center [370, 208] width 741 height 417
click at [326, 332] on div "100 mm" at bounding box center [370, 208] width 741 height 417
click at [326, 368] on div "100 mm" at bounding box center [370, 208] width 741 height 417
click at [46, 10] on div at bounding box center [43, 6] width 12 height 12
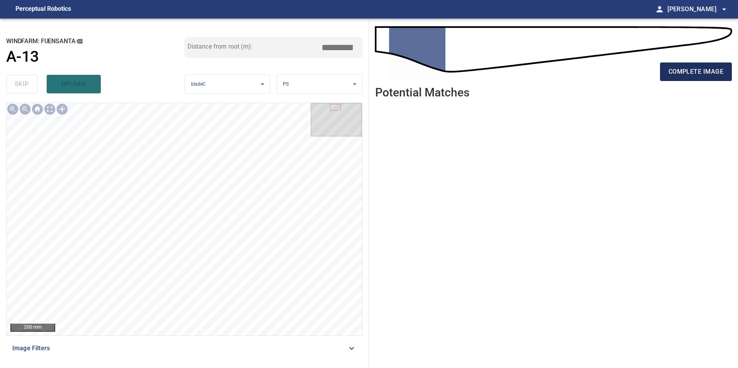
click at [704, 69] on span "complete image" at bounding box center [695, 71] width 55 height 11
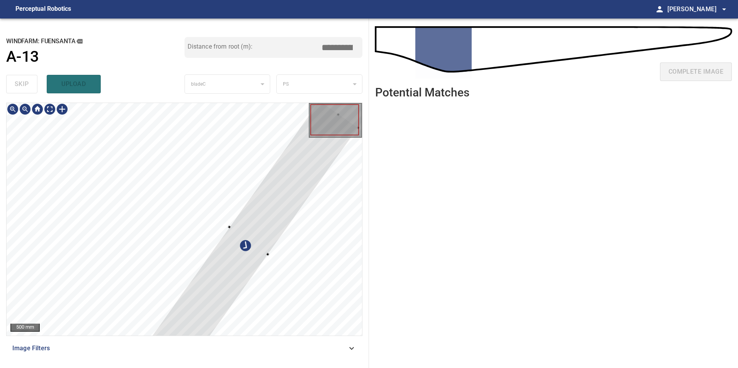
click at [258, 275] on div at bounding box center [249, 241] width 218 height 280
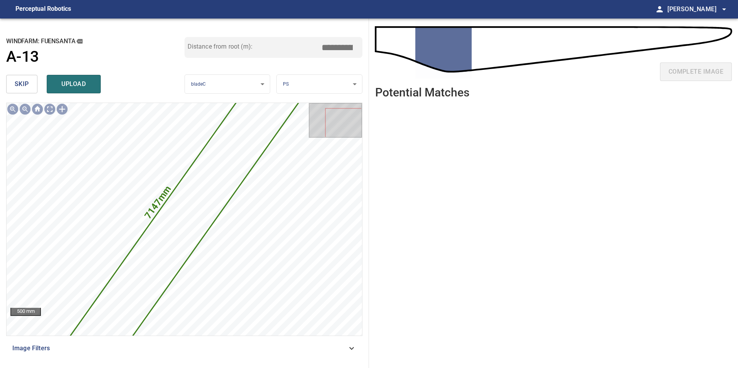
click at [11, 75] on button "skip" at bounding box center [21, 84] width 31 height 19
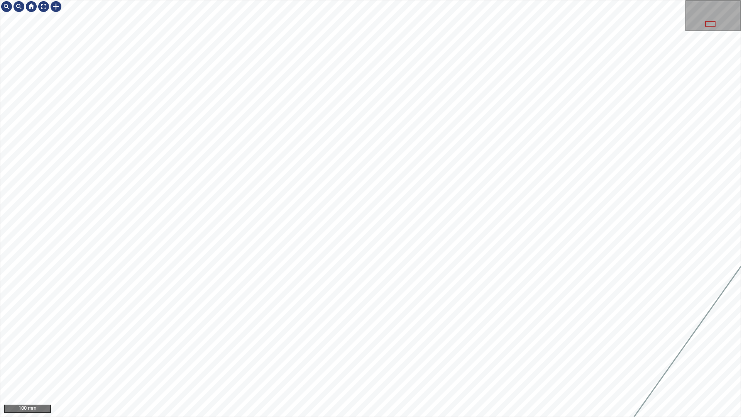
click at [687, 0] on div "100 mm" at bounding box center [370, 208] width 741 height 417
click at [290, 368] on div "100 mm" at bounding box center [370, 208] width 741 height 417
click at [372, 368] on div "100 mm" at bounding box center [370, 208] width 741 height 417
click at [454, 193] on div "100 mm" at bounding box center [370, 208] width 741 height 417
click at [317, 368] on div "50 mm" at bounding box center [370, 208] width 741 height 417
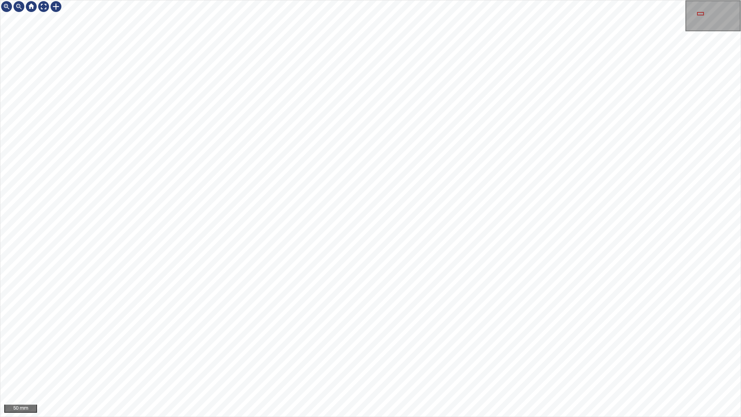
click at [425, 368] on div "50 mm" at bounding box center [370, 208] width 741 height 417
click at [265, 368] on div "50 mm" at bounding box center [370, 208] width 741 height 417
click at [737, 175] on html "50 mm" at bounding box center [370, 208] width 741 height 417
click at [359, 56] on div "50 mm" at bounding box center [370, 208] width 741 height 417
click at [485, 0] on div "50 mm" at bounding box center [370, 208] width 741 height 417
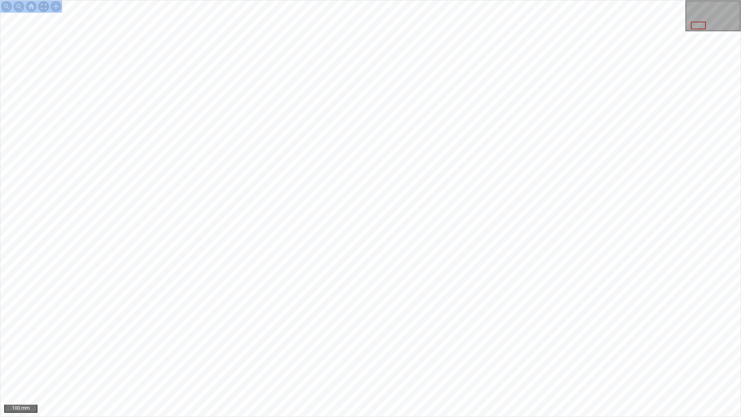
click at [48, 7] on div at bounding box center [43, 6] width 12 height 12
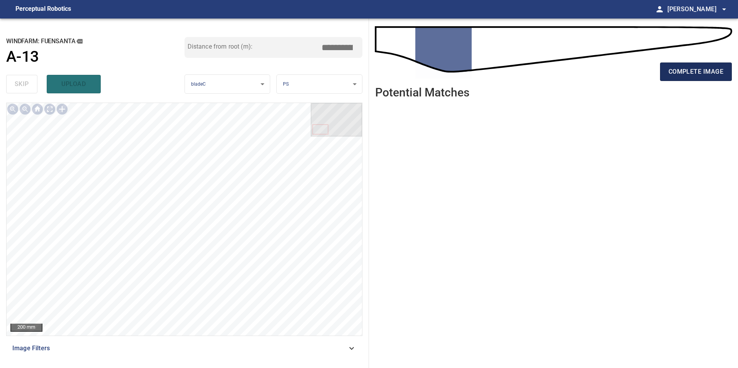
click at [720, 67] on span "complete image" at bounding box center [695, 71] width 55 height 11
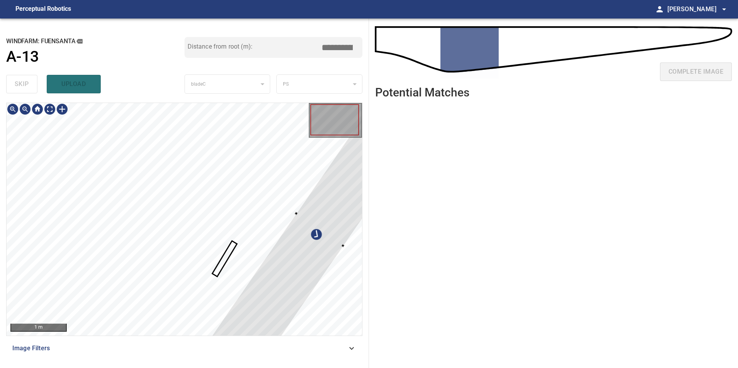
click at [327, 222] on div at bounding box center [320, 229] width 225 height 290
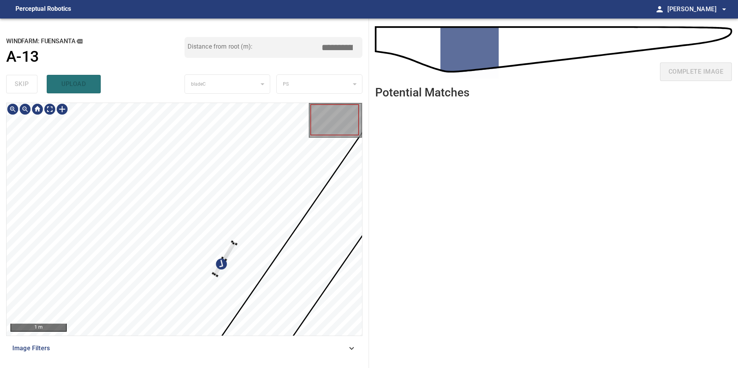
click at [262, 355] on div "1 m Image Filters" at bounding box center [184, 232] width 356 height 259
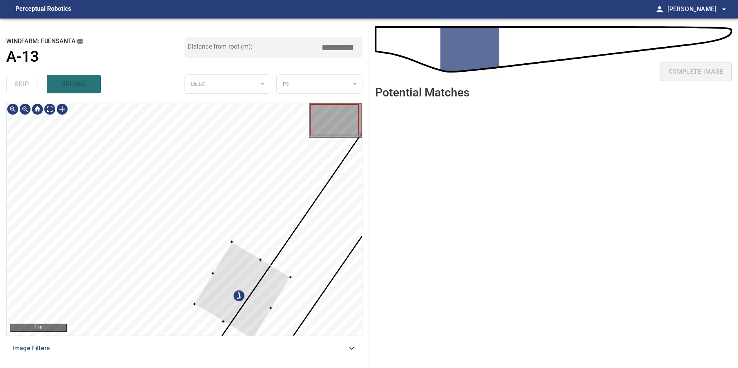
click at [282, 316] on div at bounding box center [242, 290] width 96 height 97
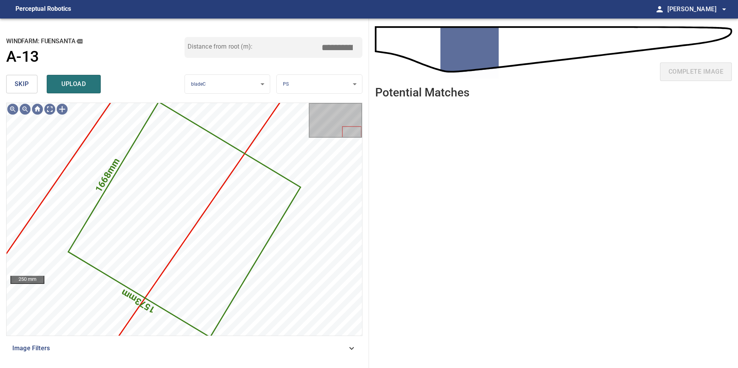
click at [19, 80] on span "skip" at bounding box center [22, 84] width 14 height 11
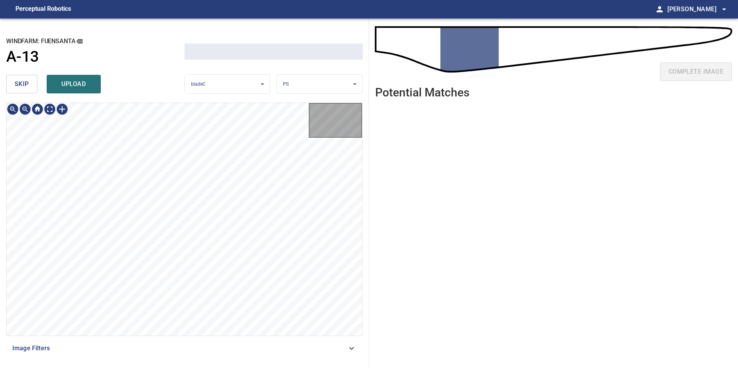
click at [19, 80] on span "skip" at bounding box center [22, 84] width 14 height 11
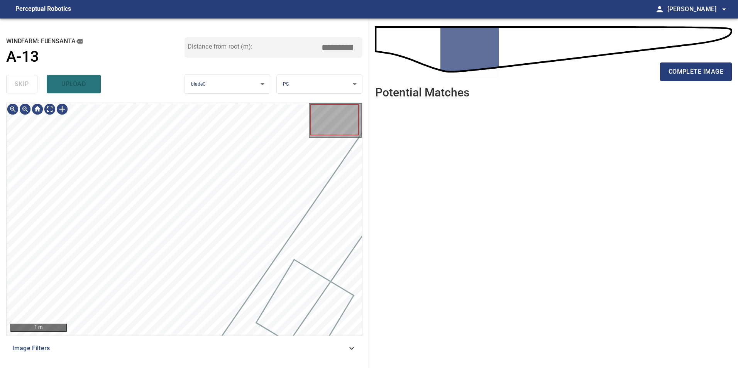
click at [19, 80] on div "skip upload" at bounding box center [95, 84] width 178 height 25
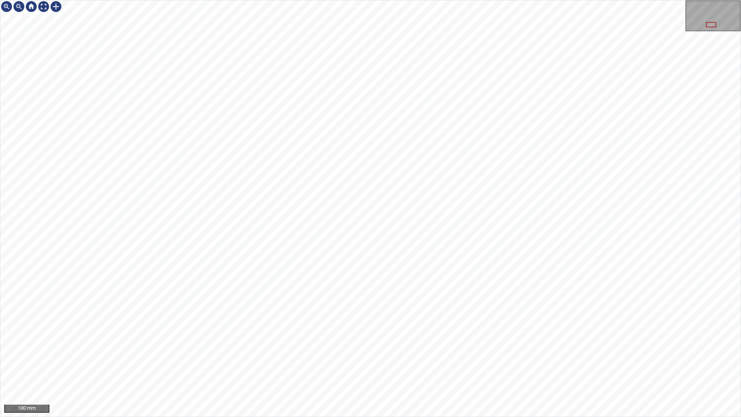
click at [525, 193] on div "100 mm" at bounding box center [370, 208] width 741 height 417
click at [405, 368] on div "100 mm" at bounding box center [370, 208] width 741 height 417
click at [284, 368] on div "100 mm" at bounding box center [370, 208] width 741 height 417
click at [737, 269] on html "100 mm" at bounding box center [370, 208] width 741 height 417
click at [40, 5] on div at bounding box center [43, 6] width 12 height 12
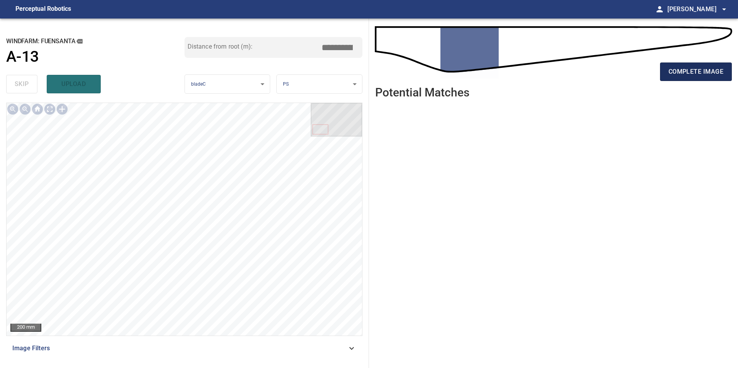
click at [689, 69] on span "complete image" at bounding box center [695, 71] width 55 height 11
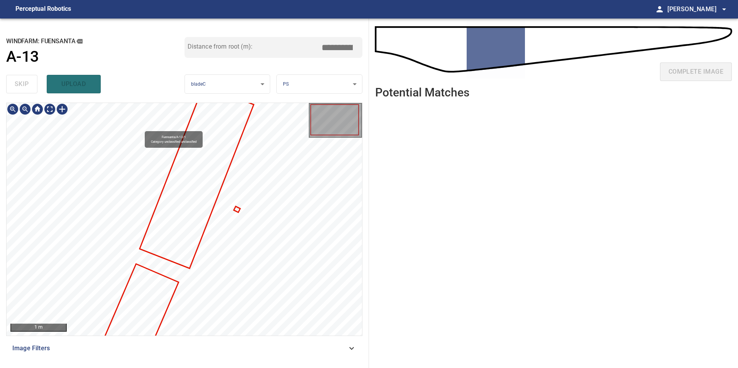
click at [172, 226] on icon at bounding box center [196, 177] width 113 height 182
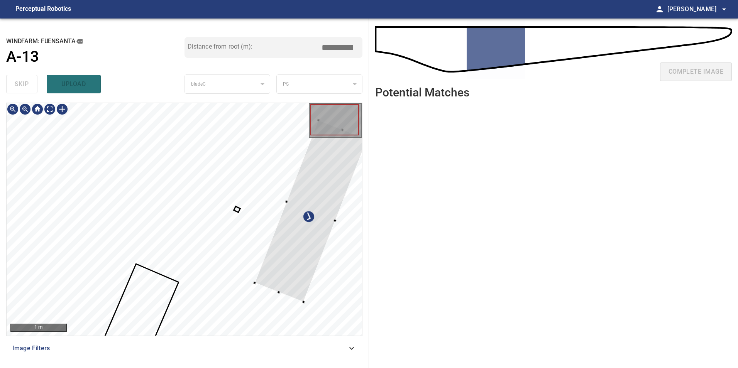
click at [290, 260] on div at bounding box center [311, 211] width 113 height 182
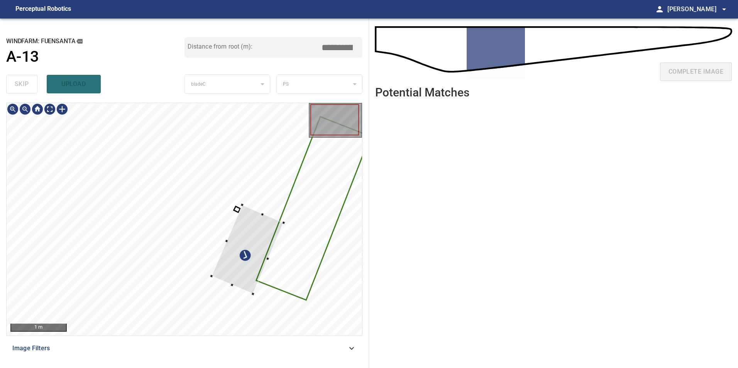
click at [353, 223] on div at bounding box center [184, 219] width 355 height 233
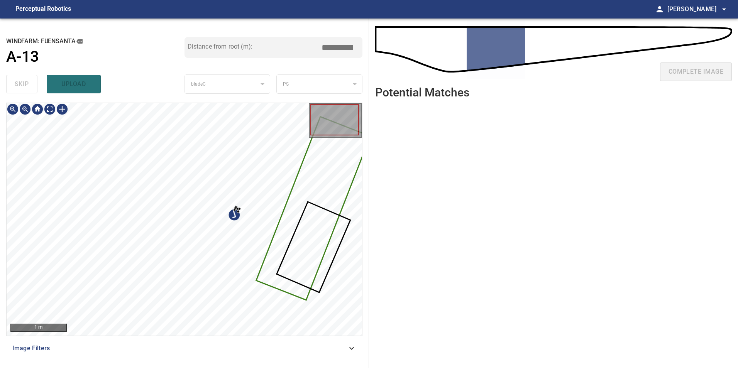
click at [309, 299] on div at bounding box center [184, 219] width 355 height 233
click at [280, 238] on div at bounding box center [184, 219] width 355 height 233
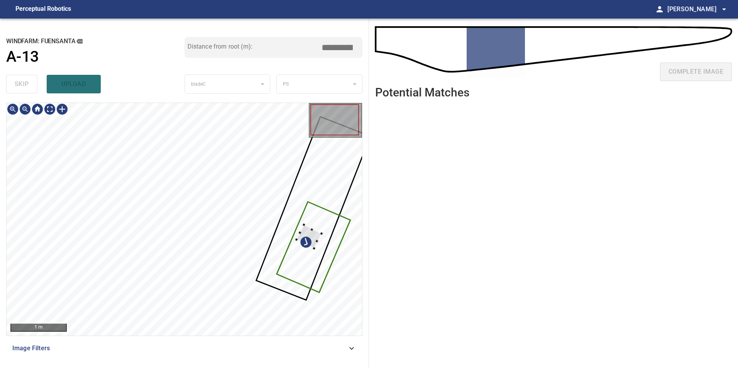
click at [321, 227] on div at bounding box center [308, 237] width 25 height 24
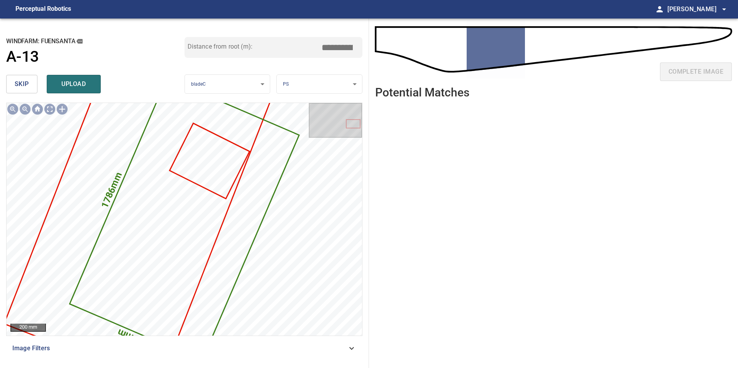
click at [24, 84] on span "skip" at bounding box center [22, 84] width 14 height 11
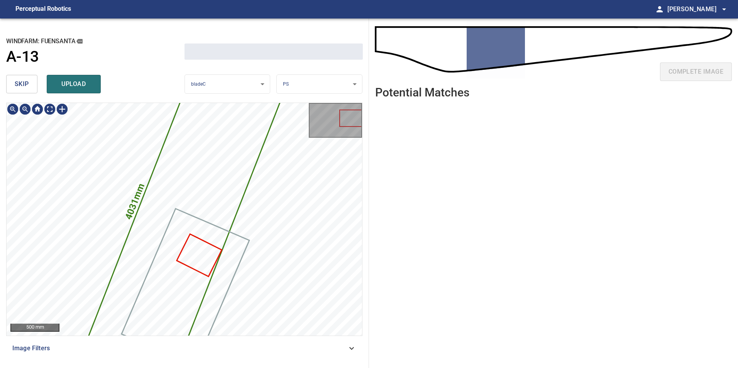
click at [24, 84] on span "skip" at bounding box center [22, 84] width 14 height 11
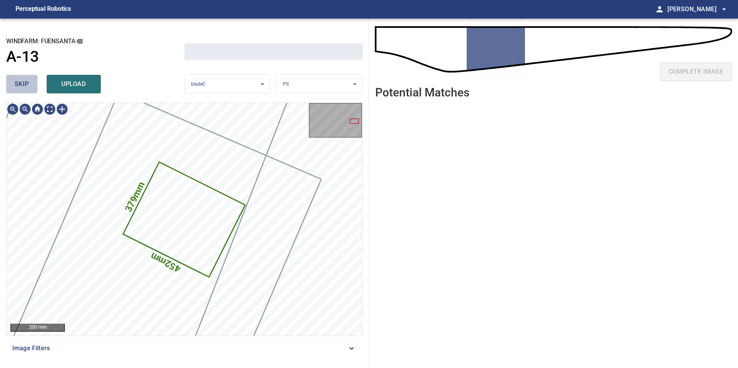
click at [24, 84] on span "skip" at bounding box center [22, 84] width 14 height 11
click at [24, 85] on div "skip upload" at bounding box center [95, 84] width 178 height 25
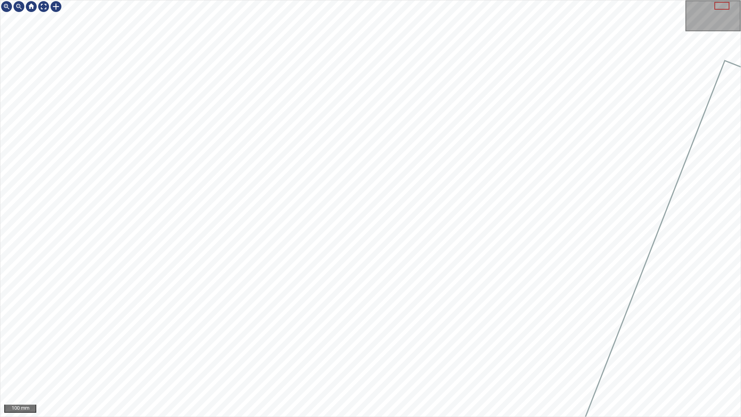
click at [411, 416] on div "100 mm" at bounding box center [370, 208] width 741 height 417
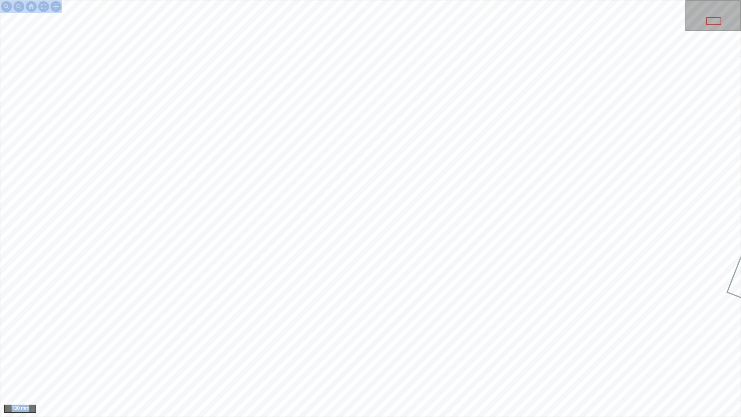
click at [397, 382] on div "100 mm" at bounding box center [370, 208] width 741 height 417
click at [740, 191] on html "100 mm" at bounding box center [370, 208] width 741 height 417
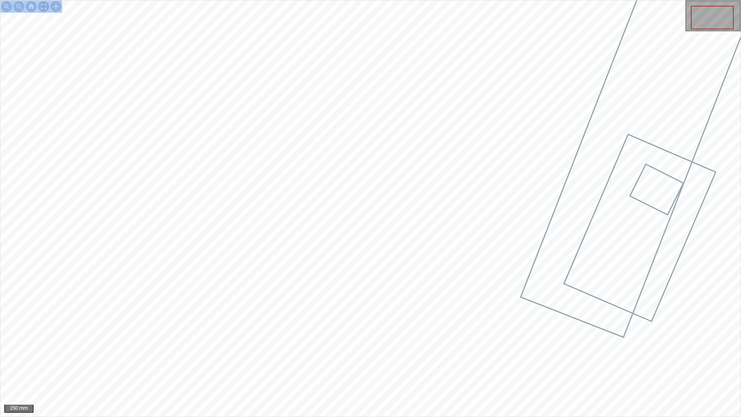
click at [47, 9] on div at bounding box center [43, 6] width 12 height 12
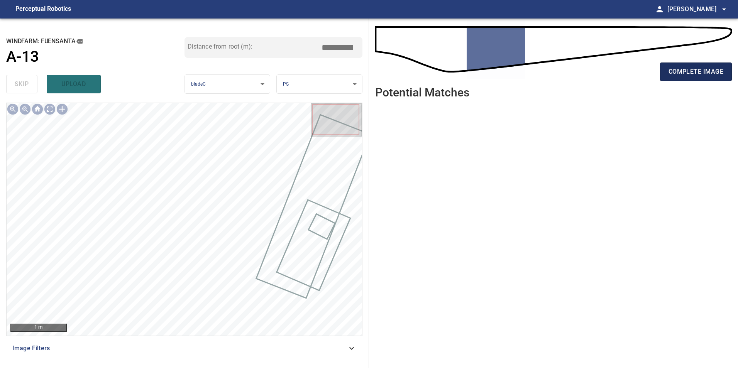
drag, startPoint x: 700, startPoint y: 71, endPoint x: 704, endPoint y: 80, distance: 9.5
click at [704, 80] on button "complete image" at bounding box center [696, 71] width 72 height 19
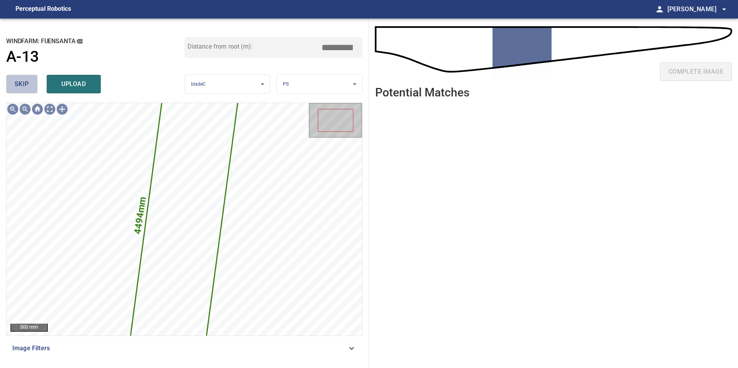
click at [17, 84] on span "skip" at bounding box center [22, 84] width 14 height 11
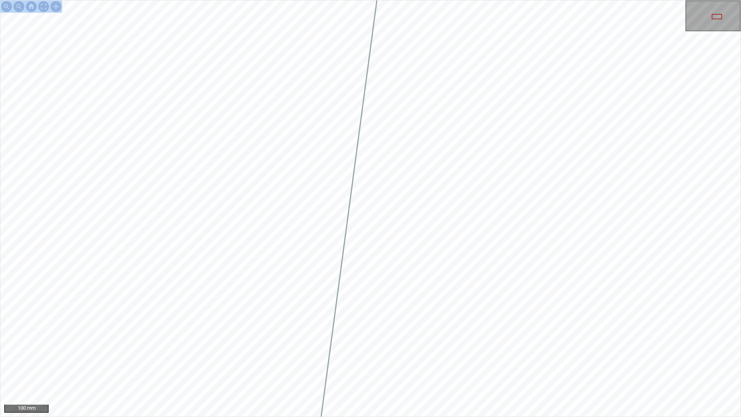
click at [529, 30] on div "100 mm" at bounding box center [370, 208] width 741 height 417
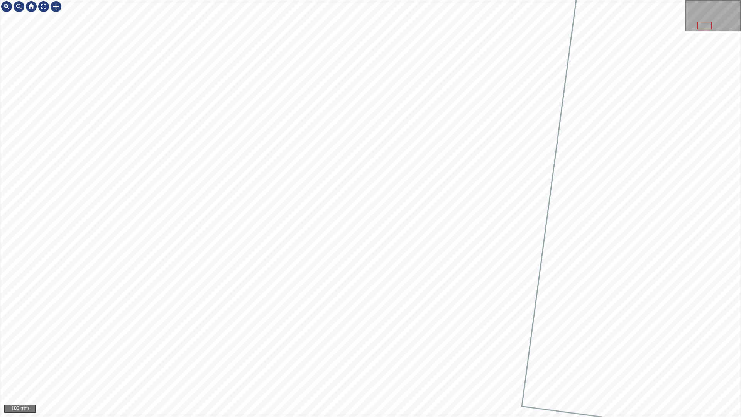
click at [374, 140] on div "100 mm" at bounding box center [370, 208] width 741 height 417
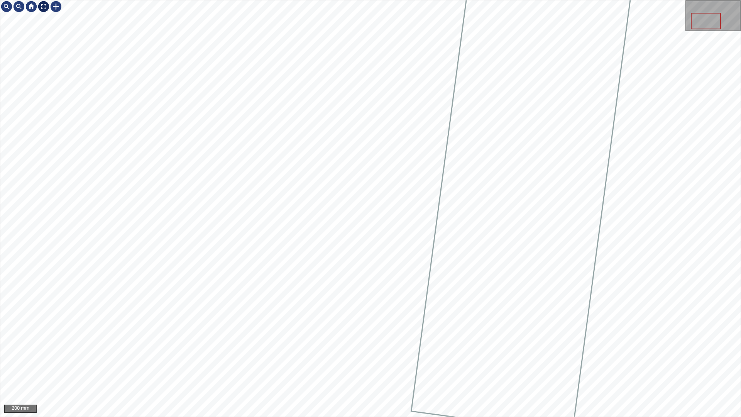
click at [45, 9] on div at bounding box center [43, 6] width 12 height 12
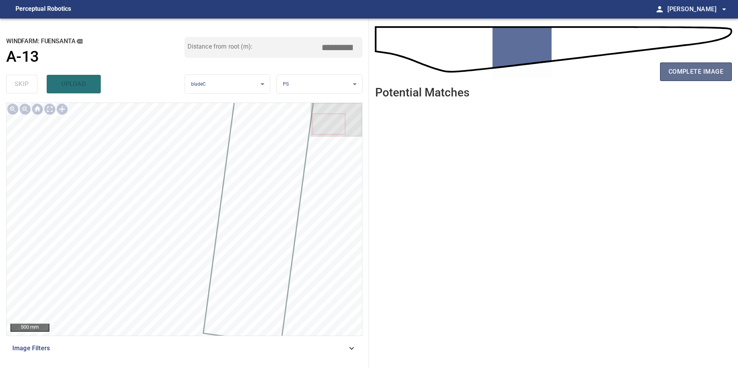
click at [707, 70] on span "complete image" at bounding box center [695, 71] width 55 height 11
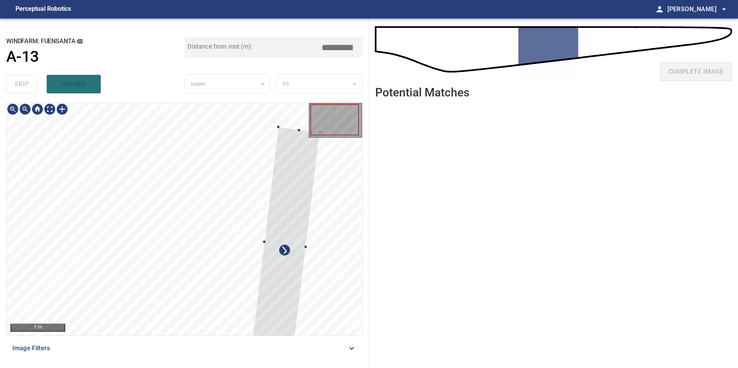
click at [311, 318] on div at bounding box center [184, 219] width 355 height 233
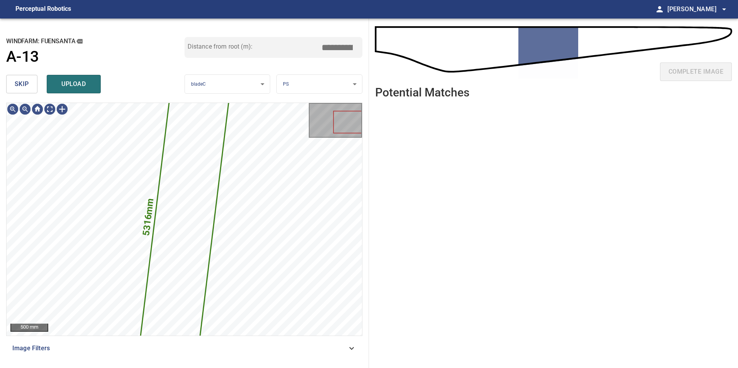
click at [22, 82] on span "skip" at bounding box center [22, 84] width 14 height 11
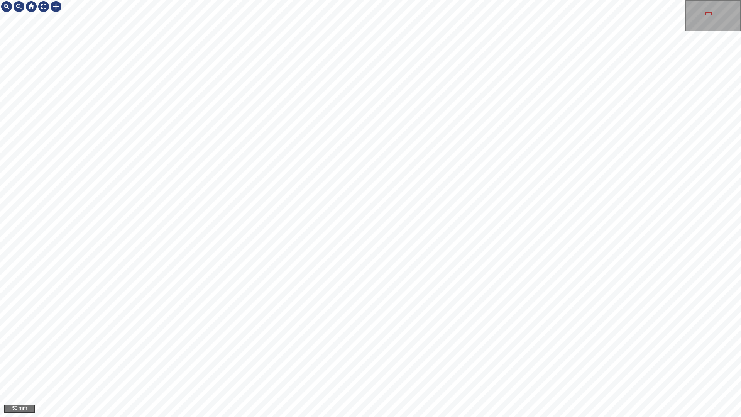
click at [439, 159] on div "50 mm" at bounding box center [370, 208] width 741 height 417
click at [339, 210] on div "50 mm" at bounding box center [370, 208] width 741 height 417
click at [393, 416] on div "100 mm" at bounding box center [370, 208] width 741 height 417
click at [45, 6] on div at bounding box center [43, 6] width 12 height 12
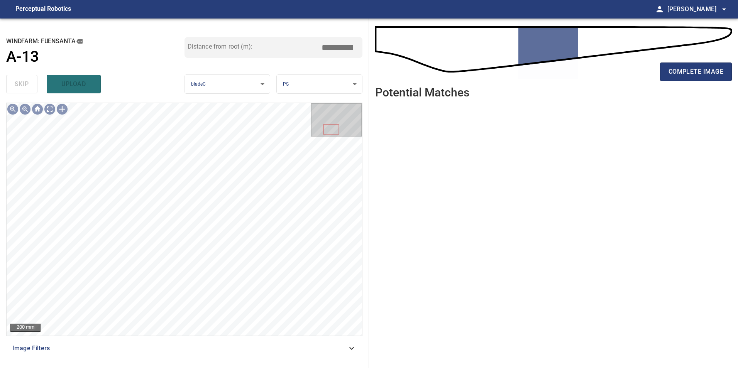
click at [335, 349] on span "Image Filters" at bounding box center [179, 348] width 334 height 9
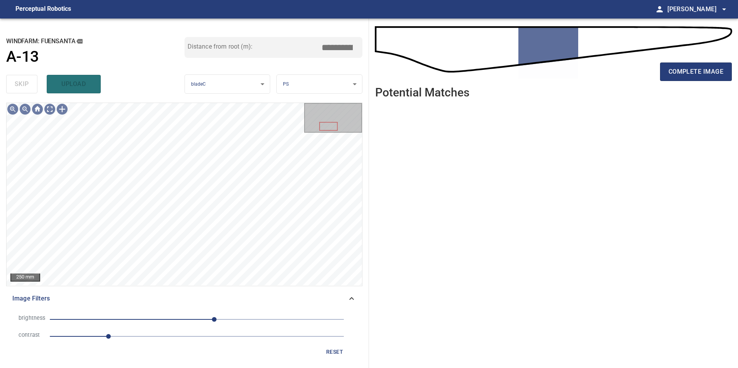
click at [162, 334] on span "1" at bounding box center [197, 336] width 294 height 11
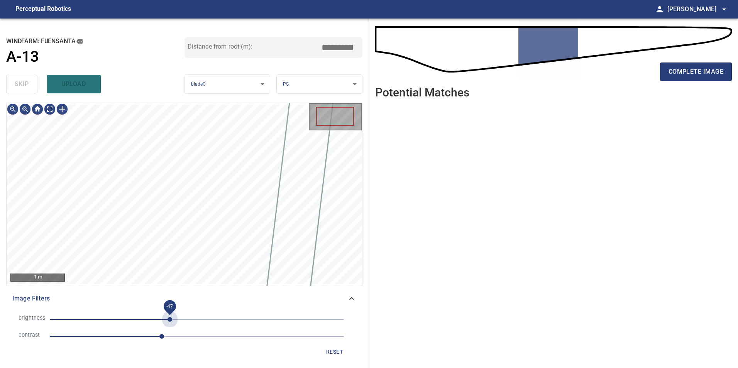
click at [170, 321] on span "-47" at bounding box center [197, 319] width 294 height 11
click at [161, 319] on span "-62" at bounding box center [197, 319] width 294 height 11
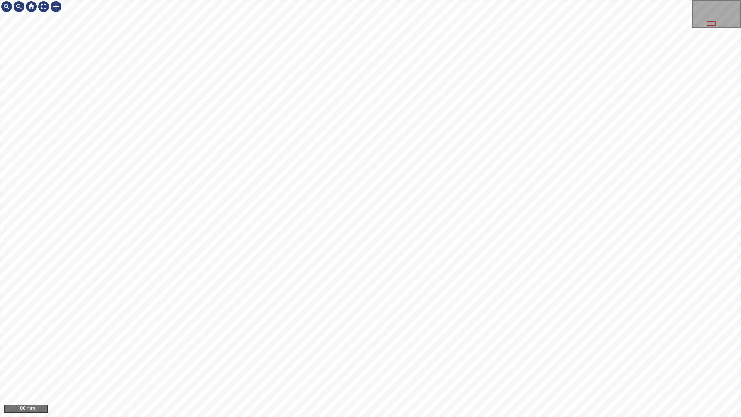
click at [357, 416] on div "100 mm" at bounding box center [370, 208] width 741 height 417
click at [44, 7] on div at bounding box center [43, 6] width 12 height 12
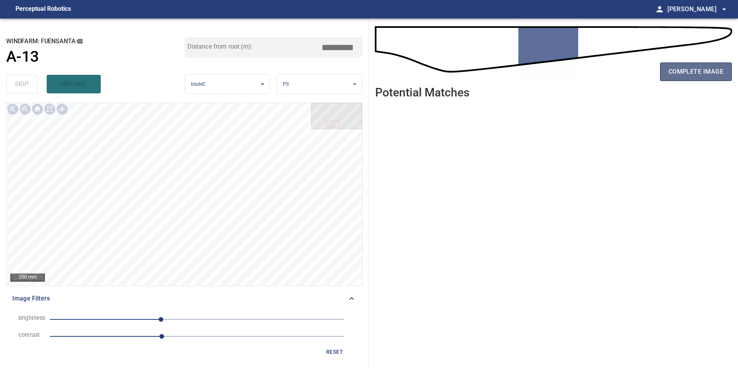
click at [690, 73] on span "complete image" at bounding box center [695, 71] width 55 height 11
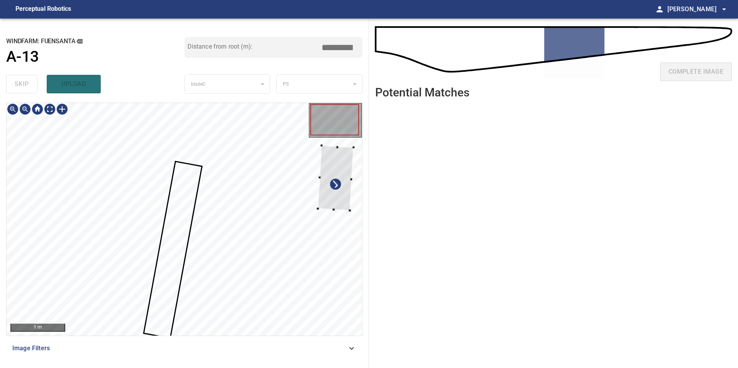
click at [359, 213] on div at bounding box center [184, 219] width 355 height 233
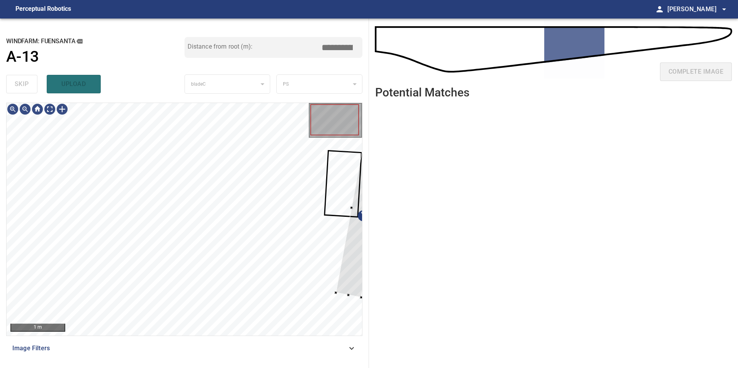
click at [375, 229] on div "**********" at bounding box center [369, 193] width 738 height 349
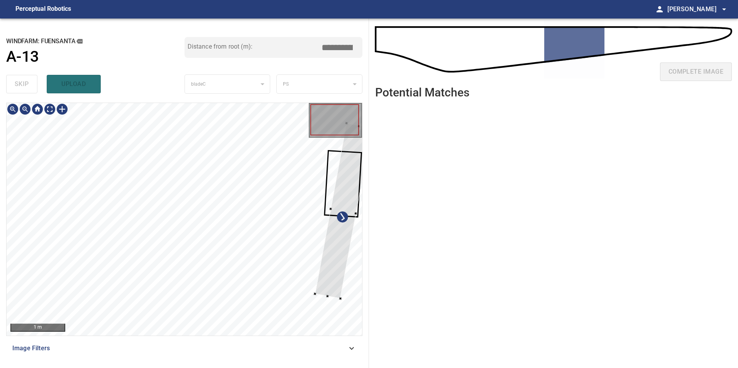
click at [290, 237] on div at bounding box center [184, 219] width 355 height 233
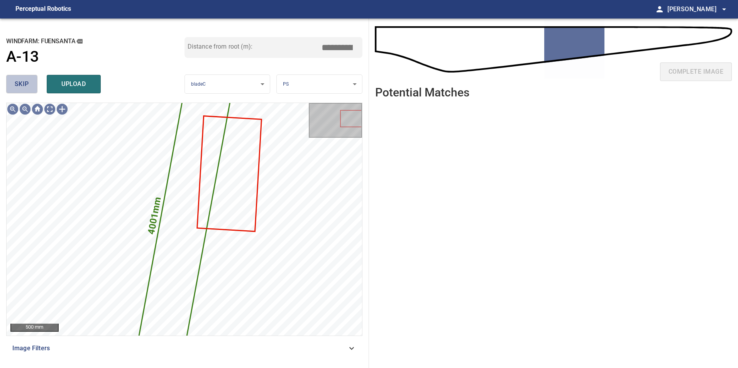
click at [16, 88] on span "skip" at bounding box center [22, 84] width 14 height 11
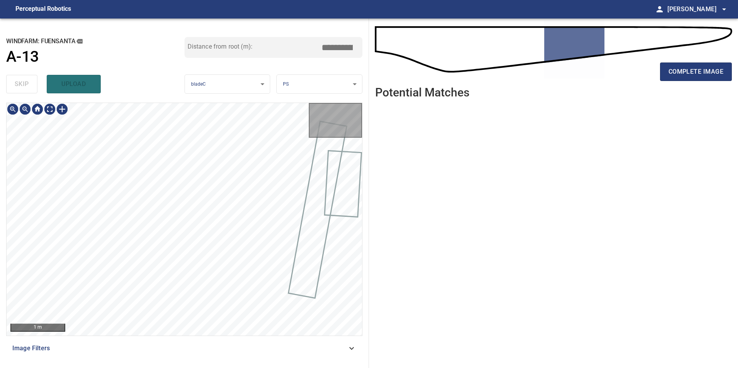
click at [16, 88] on div "skip upload" at bounding box center [95, 84] width 178 height 25
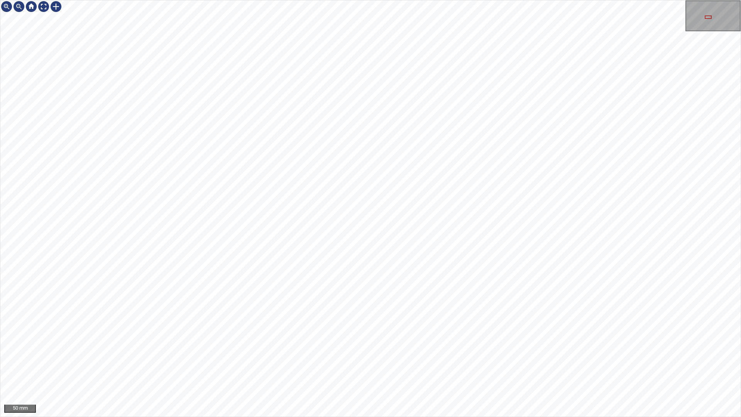
click at [406, 416] on div "50 mm" at bounding box center [370, 208] width 741 height 417
click at [492, 416] on div "50 mm" at bounding box center [370, 208] width 741 height 417
click at [381, 42] on div "100 mm" at bounding box center [370, 208] width 741 height 417
click at [56, 10] on div at bounding box center [56, 6] width 12 height 12
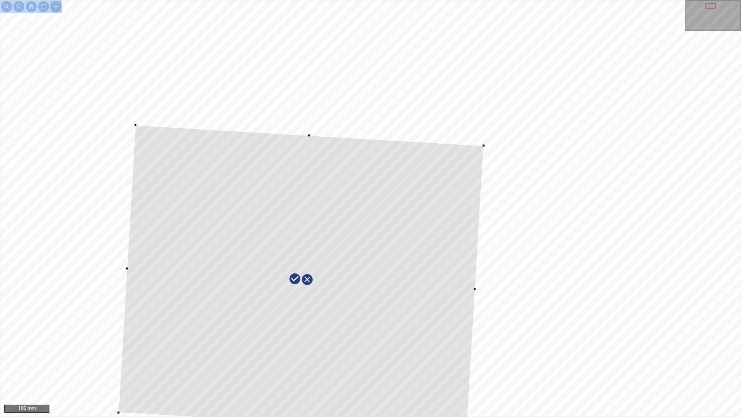
click at [393, 337] on div at bounding box center [300, 279] width 365 height 308
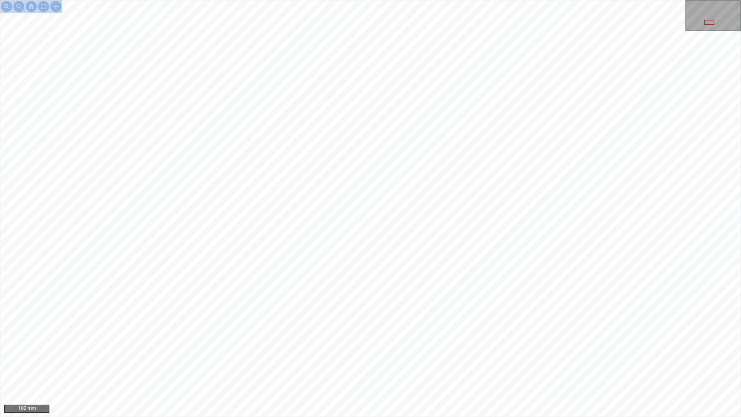
click at [357, 0] on div "100 mm" at bounding box center [370, 208] width 741 height 417
click at [361, 416] on div "50 mm" at bounding box center [370, 208] width 741 height 417
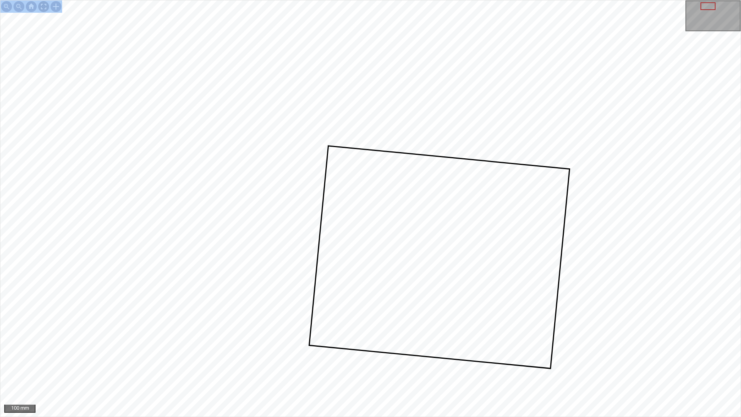
click at [46, 8] on div at bounding box center [43, 6] width 12 height 12
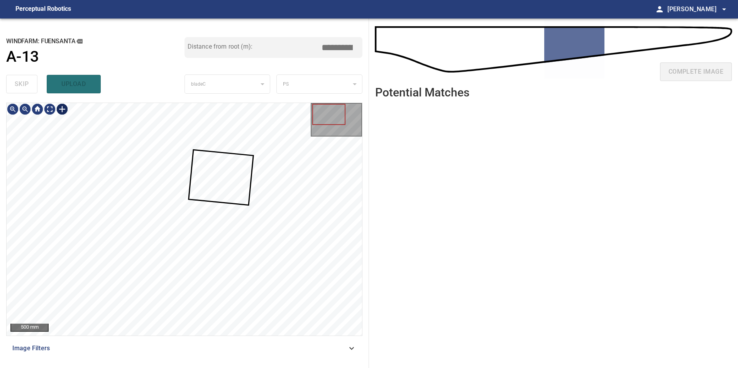
click at [62, 109] on div at bounding box center [62, 109] width 12 height 12
click at [212, 145] on div at bounding box center [184, 219] width 355 height 233
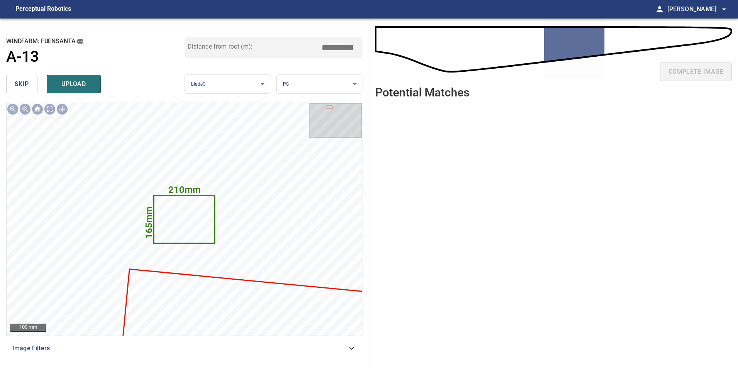
click at [24, 91] on button "skip" at bounding box center [21, 84] width 31 height 19
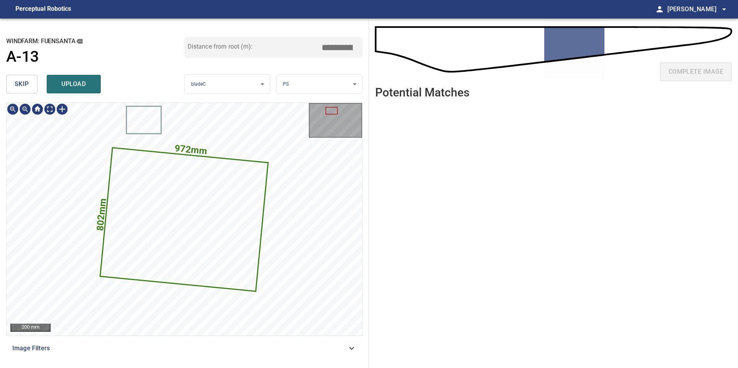
click at [150, 248] on icon at bounding box center [184, 219] width 167 height 142
drag, startPoint x: 343, startPoint y: 49, endPoint x: 456, endPoint y: 51, distance: 112.7
click at [409, 55] on div "**********" at bounding box center [369, 193] width 738 height 349
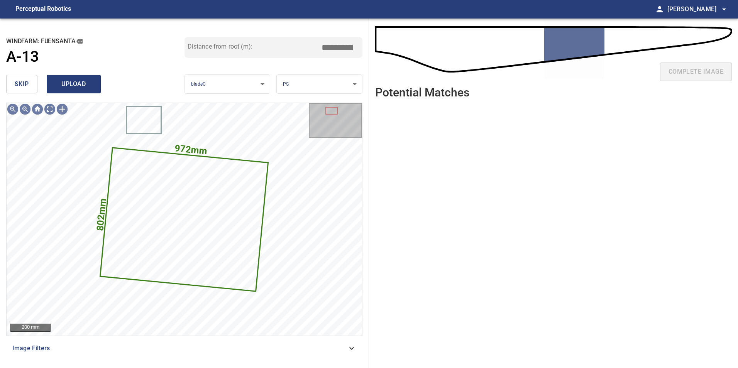
type input "*****"
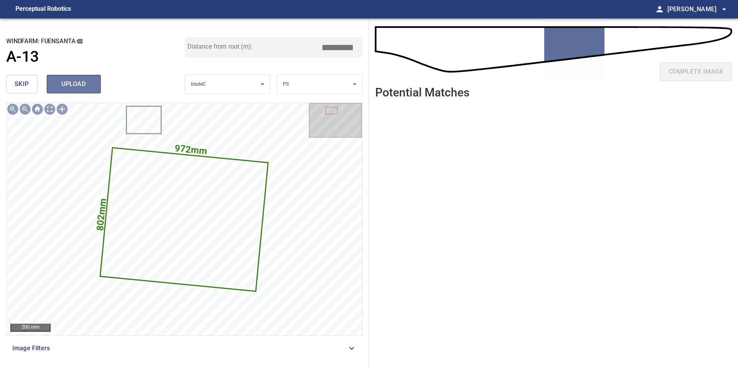
click at [77, 89] on span "upload" at bounding box center [73, 84] width 37 height 11
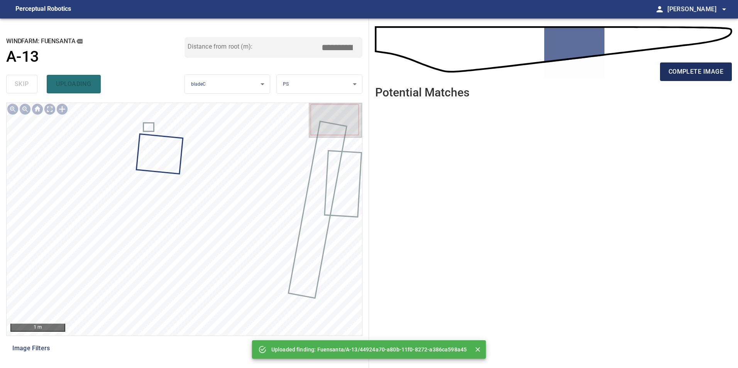
click at [711, 75] on span "complete image" at bounding box center [695, 71] width 55 height 11
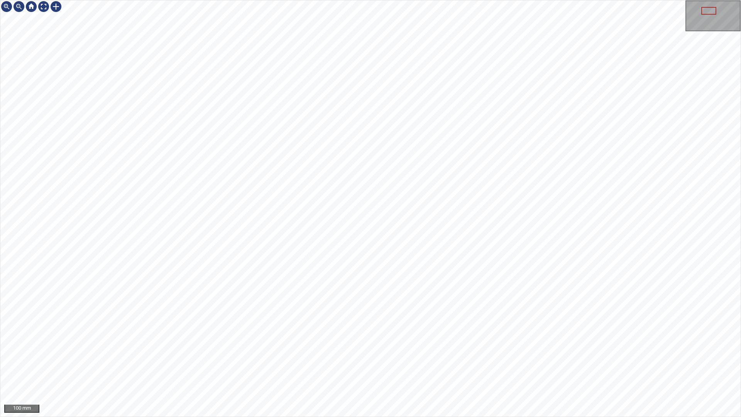
click at [327, 416] on div "100 mm" at bounding box center [370, 208] width 741 height 417
click at [41, 5] on div at bounding box center [43, 6] width 12 height 12
click at [39, 8] on div at bounding box center [43, 6] width 12 height 12
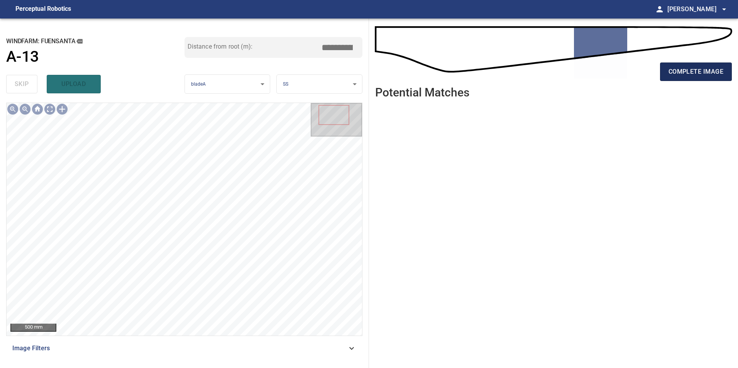
click at [708, 68] on span "complete image" at bounding box center [695, 71] width 55 height 11
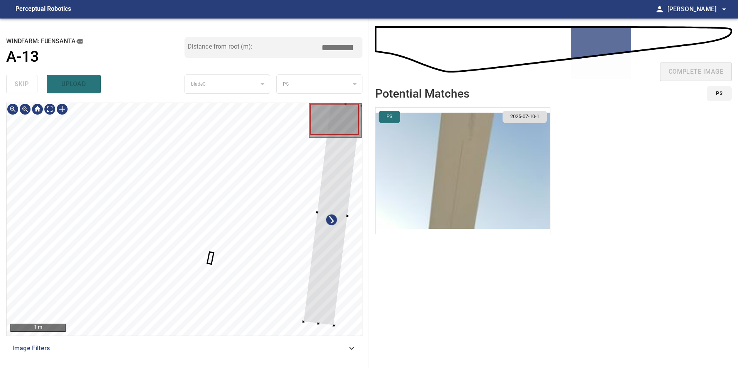
click at [334, 270] on div at bounding box center [332, 214] width 58 height 224
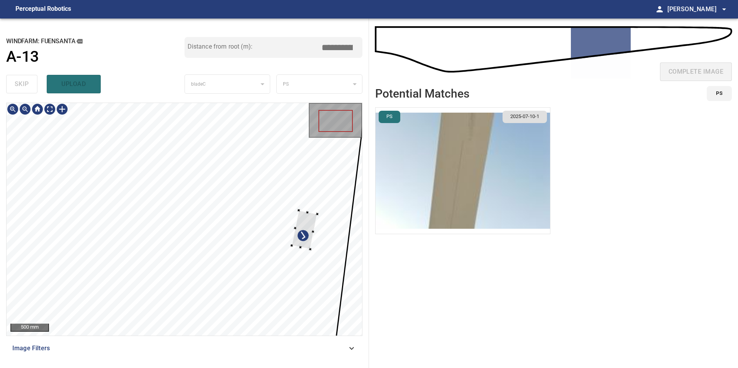
click at [300, 224] on div at bounding box center [304, 229] width 25 height 39
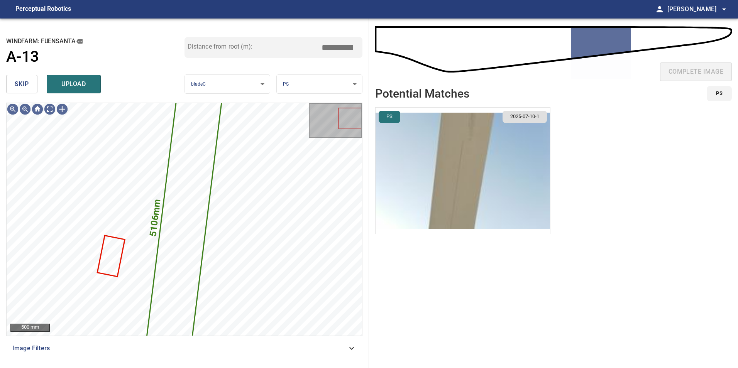
click at [19, 85] on span "skip" at bounding box center [22, 84] width 14 height 11
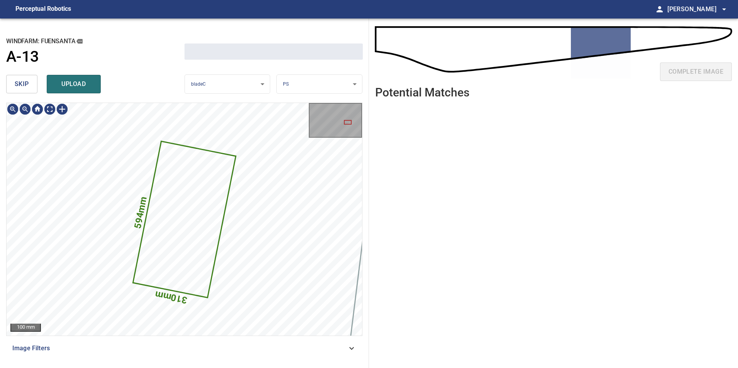
click at [19, 85] on span "skip" at bounding box center [22, 84] width 14 height 11
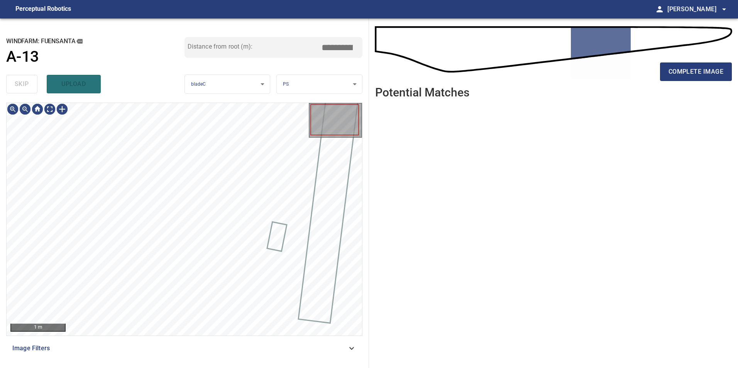
click at [19, 85] on div "skip upload" at bounding box center [95, 84] width 178 height 25
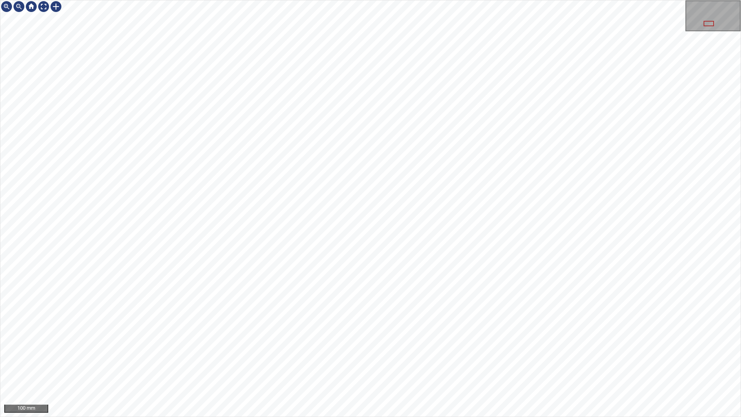
click at [358, 287] on div "100 mm" at bounding box center [370, 208] width 741 height 417
click at [330, 287] on div "100 mm" at bounding box center [370, 208] width 741 height 417
click at [270, 0] on div "100 mm" at bounding box center [370, 208] width 741 height 417
click at [476, 416] on div "100 mm" at bounding box center [370, 208] width 741 height 417
click at [46, 5] on div at bounding box center [43, 6] width 12 height 12
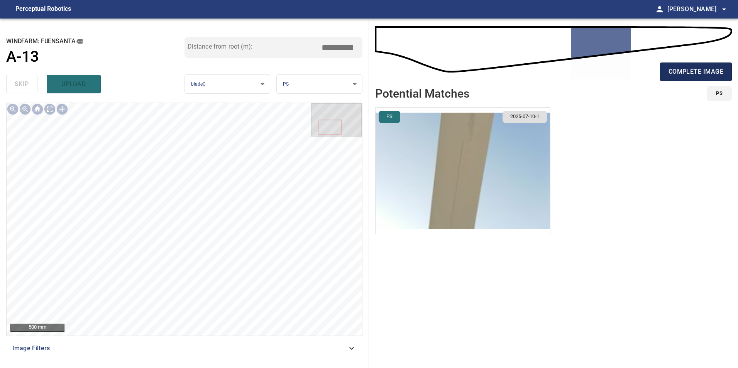
click at [706, 71] on span "complete image" at bounding box center [695, 71] width 55 height 11
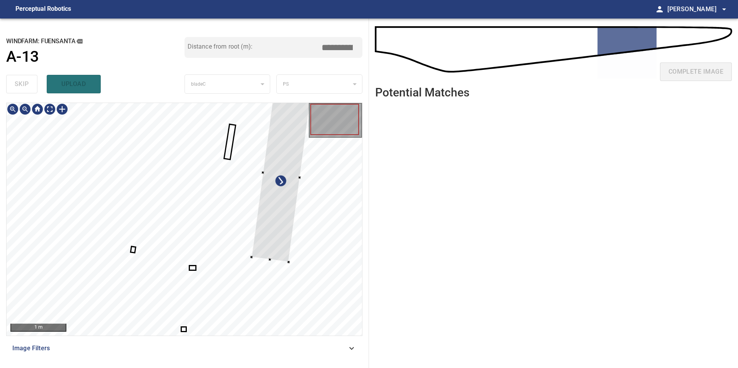
click at [267, 262] on div at bounding box center [281, 174] width 60 height 175
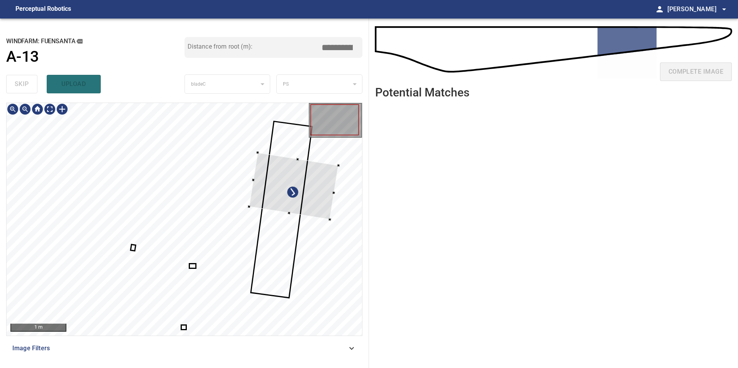
click at [277, 196] on div at bounding box center [293, 186] width 89 height 67
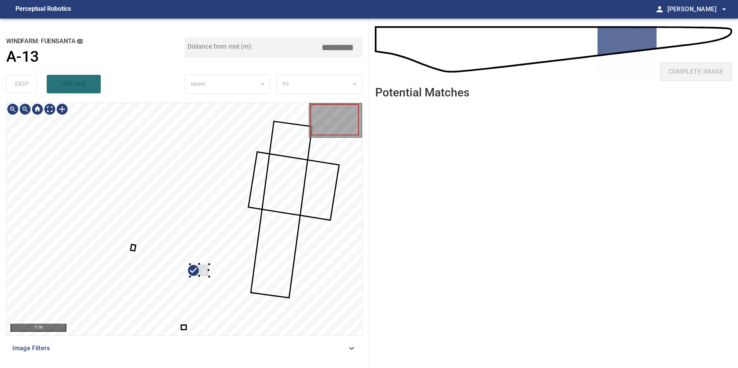
click at [262, 291] on div at bounding box center [184, 219] width 355 height 233
click at [258, 257] on div at bounding box center [230, 267] width 56 height 21
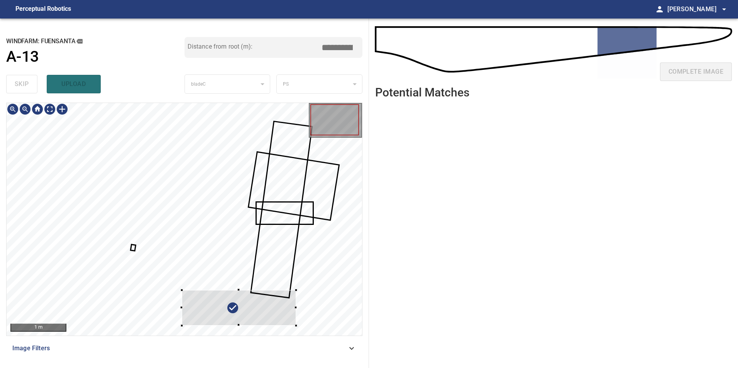
click at [348, 220] on div at bounding box center [184, 219] width 355 height 233
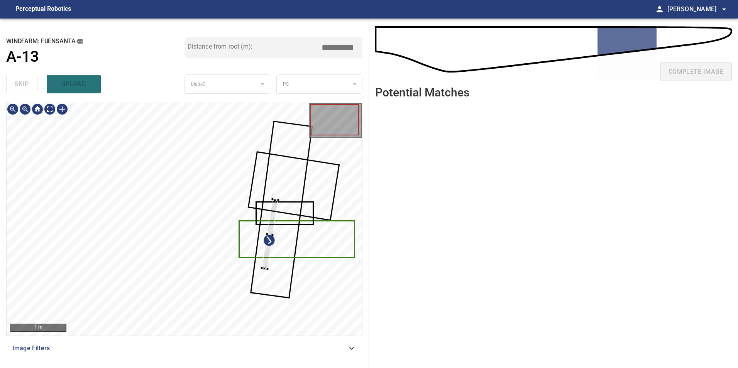
click at [296, 227] on div at bounding box center [184, 219] width 355 height 233
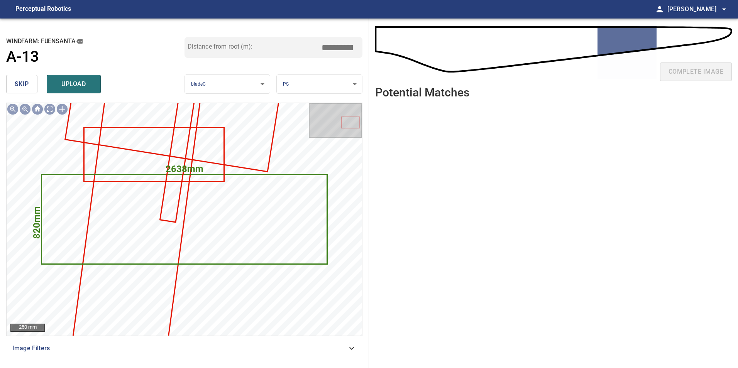
click at [27, 86] on span "skip" at bounding box center [22, 84] width 14 height 11
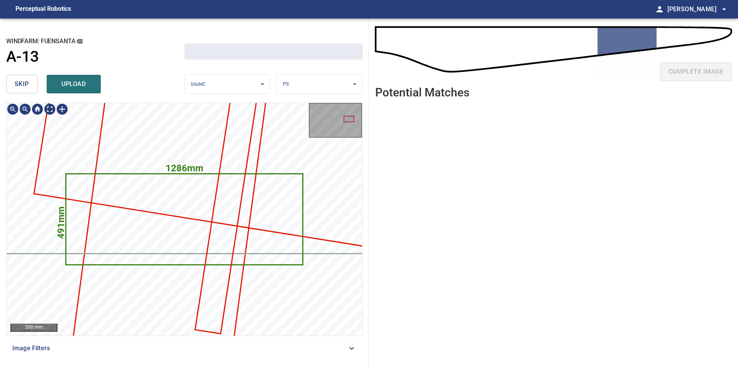
click at [27, 86] on span "skip" at bounding box center [22, 84] width 14 height 11
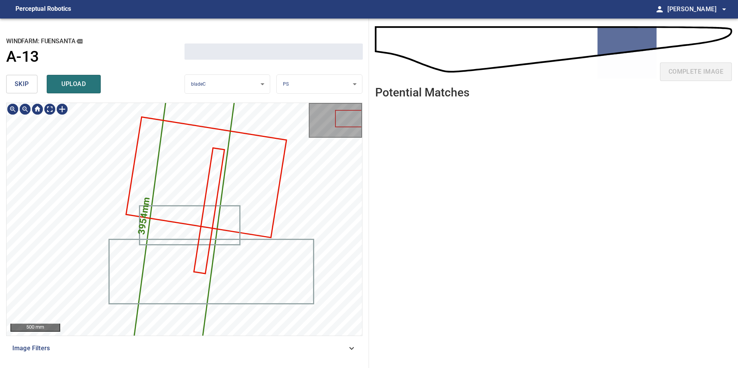
click at [27, 86] on span "skip" at bounding box center [22, 84] width 14 height 11
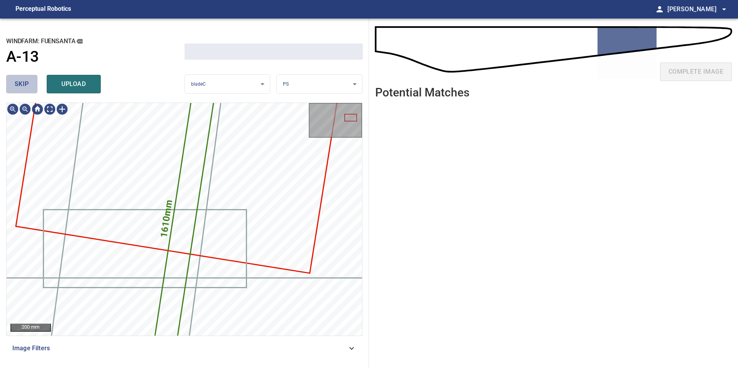
click at [27, 86] on span "skip" at bounding box center [22, 84] width 14 height 11
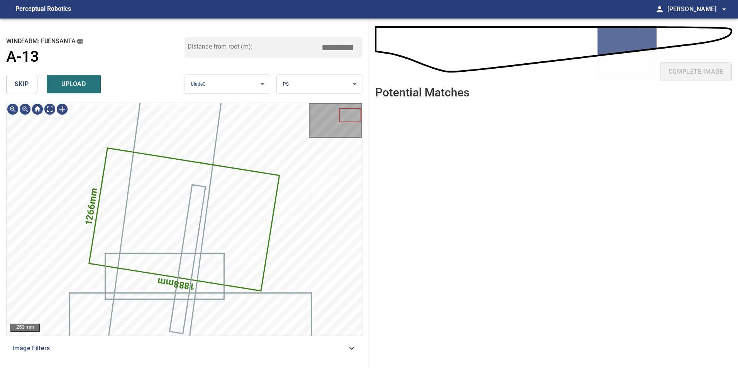
type input "*****"
click at [27, 86] on span "skip" at bounding box center [22, 84] width 14 height 11
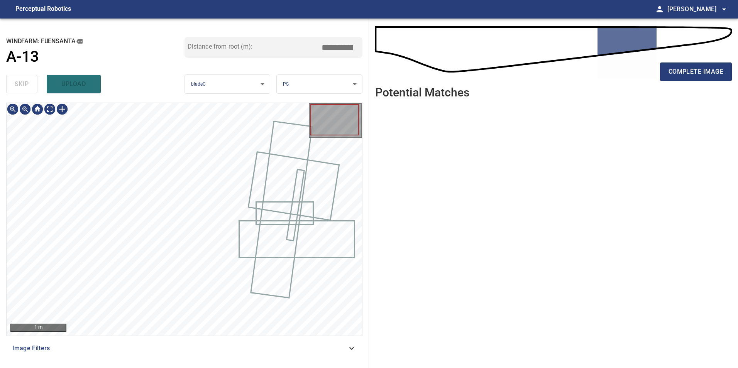
click at [27, 86] on div "skip upload" at bounding box center [95, 84] width 178 height 25
click at [26, 85] on div "skip upload" at bounding box center [95, 84] width 178 height 25
click at [26, 84] on div "skip upload" at bounding box center [95, 84] width 178 height 25
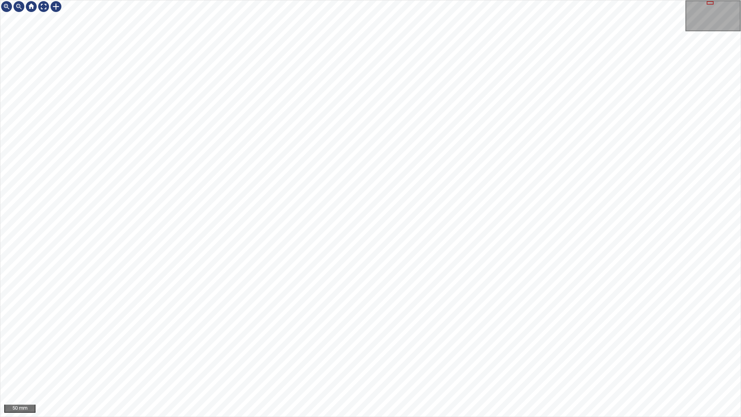
click at [471, 416] on div "50 mm" at bounding box center [370, 208] width 741 height 417
click at [424, 0] on div "100 mm" at bounding box center [370, 208] width 741 height 417
click at [54, 5] on div at bounding box center [56, 6] width 12 height 12
click at [265, 270] on div at bounding box center [370, 208] width 740 height 416
click at [256, 269] on div at bounding box center [243, 254] width 37 height 38
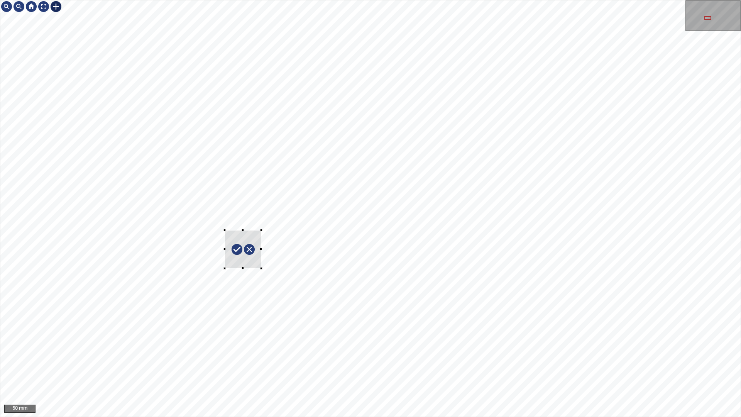
click at [240, 261] on div at bounding box center [242, 249] width 37 height 38
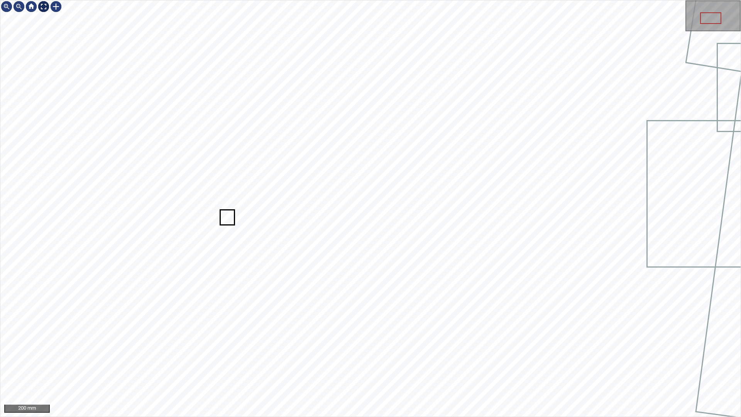
click at [44, 8] on div at bounding box center [43, 6] width 12 height 12
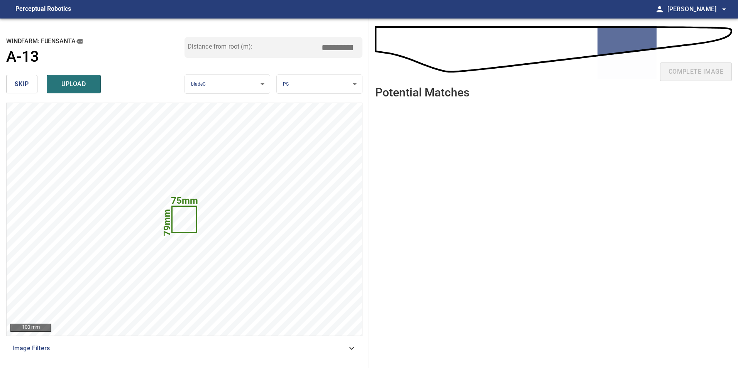
click at [341, 44] on input "*****" at bounding box center [340, 47] width 39 height 15
drag, startPoint x: 344, startPoint y: 46, endPoint x: 413, endPoint y: 41, distance: 68.8
click at [378, 46] on div "**********" at bounding box center [369, 193] width 738 height 349
type input "*****"
click at [86, 78] on button "upload" at bounding box center [74, 84] width 54 height 19
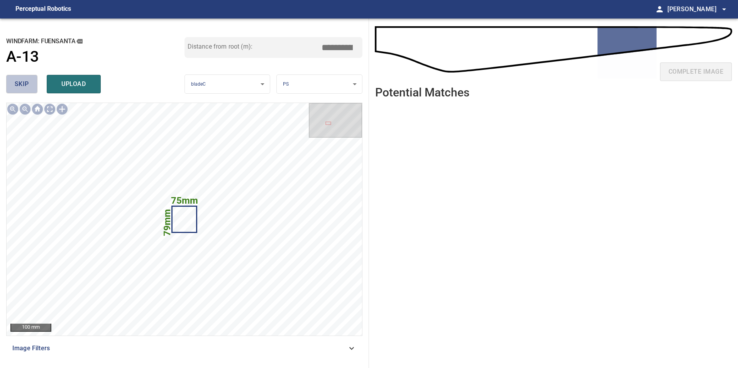
click at [25, 83] on span "skip" at bounding box center [22, 84] width 14 height 11
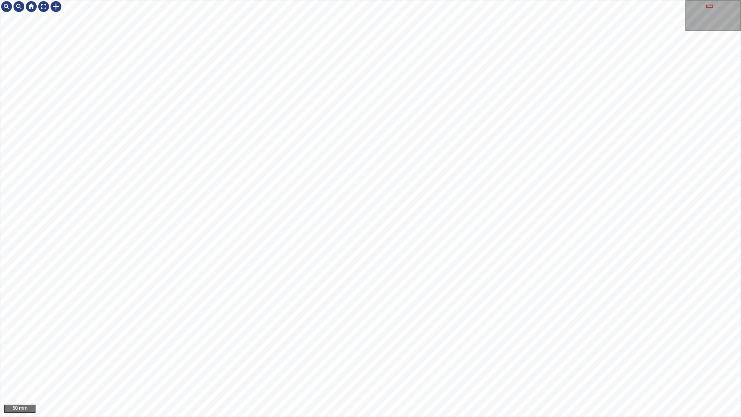
click at [565, 0] on div "50 mm" at bounding box center [370, 208] width 741 height 417
click at [422, 0] on div "50 mm" at bounding box center [370, 208] width 741 height 417
click at [46, 8] on div at bounding box center [43, 6] width 12 height 12
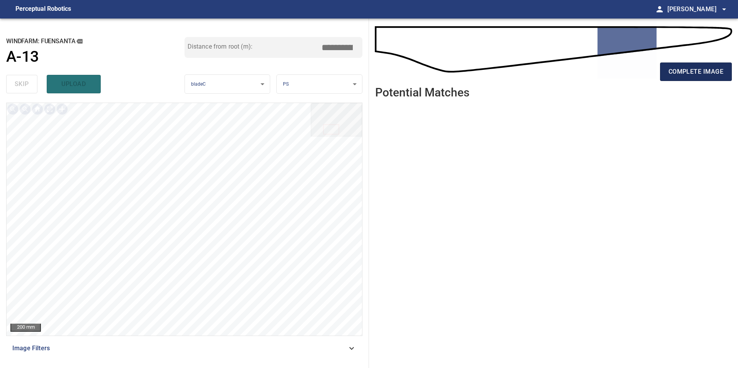
click at [693, 74] on span "complete image" at bounding box center [695, 71] width 55 height 11
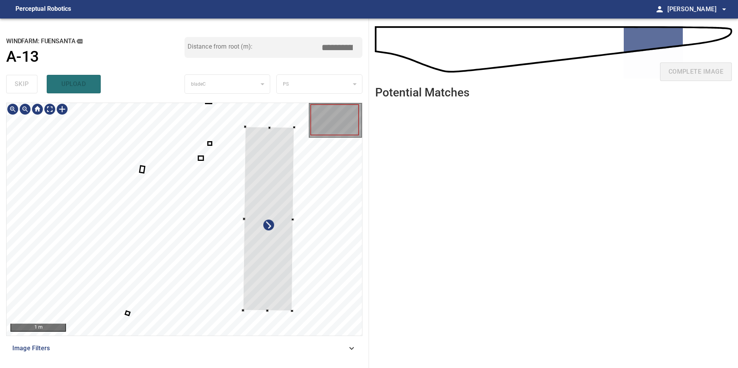
click at [261, 245] on div at bounding box center [268, 219] width 51 height 184
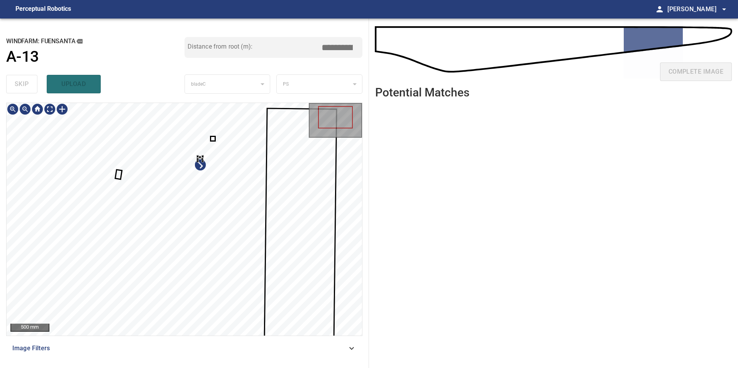
click at [227, 269] on div at bounding box center [184, 219] width 355 height 233
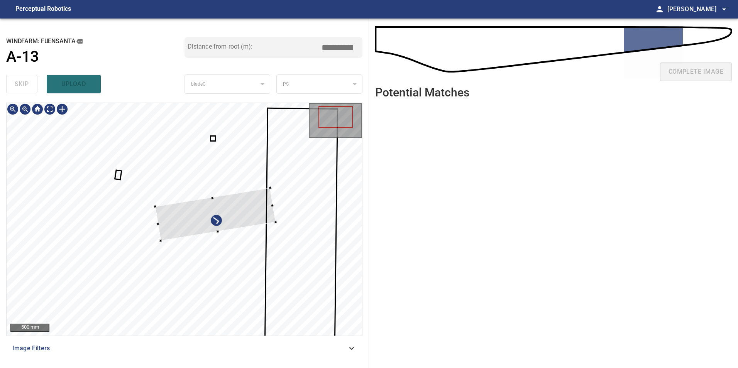
click at [280, 212] on div at bounding box center [184, 219] width 355 height 233
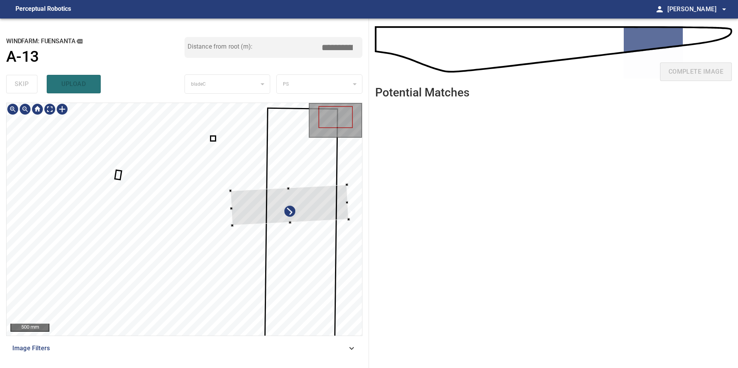
click at [315, 205] on div at bounding box center [289, 205] width 118 height 41
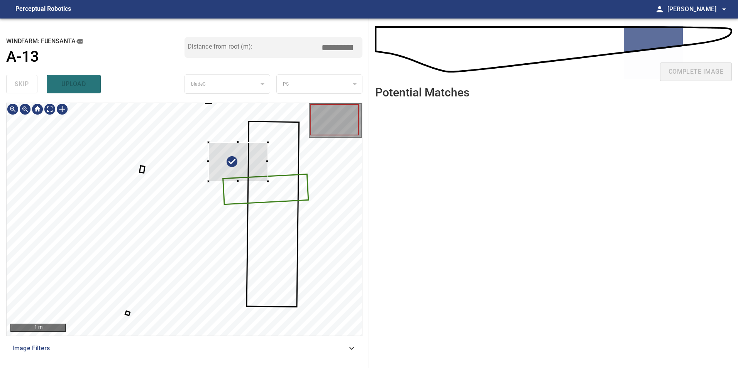
click at [266, 174] on div at bounding box center [184, 219] width 355 height 233
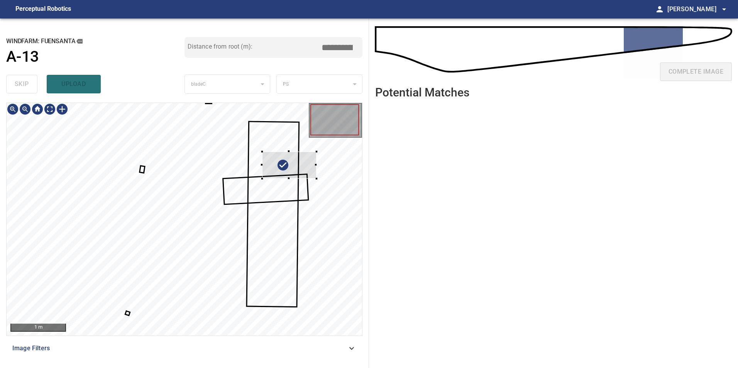
click at [321, 170] on div at bounding box center [184, 219] width 355 height 233
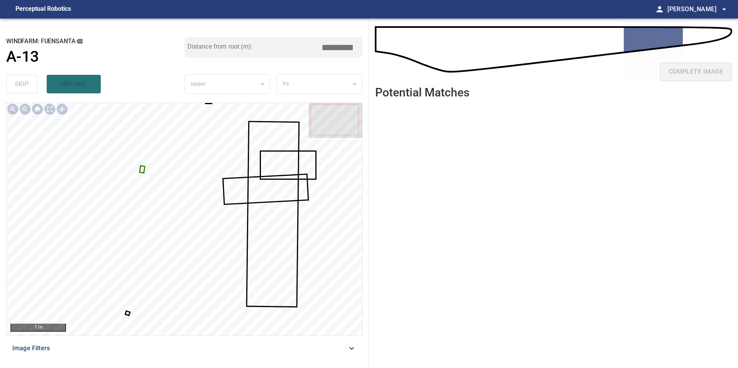
click at [142, 168] on div at bounding box center [184, 219] width 355 height 233
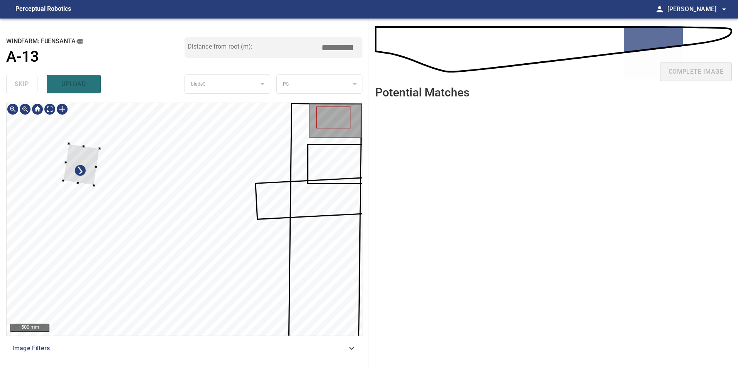
click at [87, 155] on div at bounding box center [81, 164] width 37 height 42
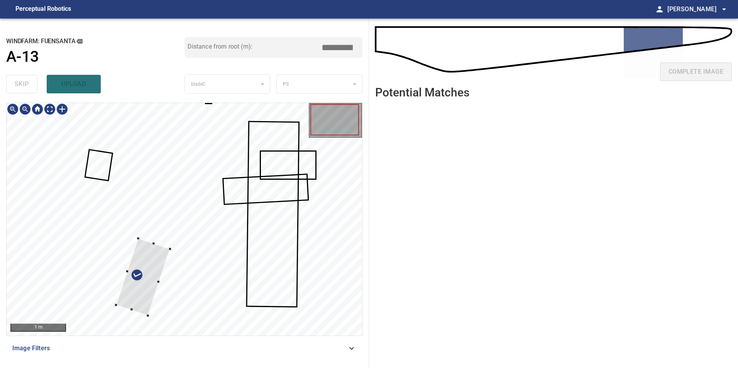
click at [116, 238] on div at bounding box center [143, 276] width 54 height 77
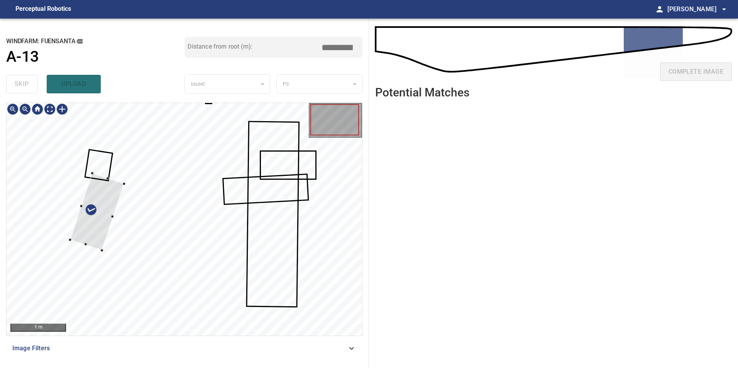
click at [97, 215] on div at bounding box center [97, 211] width 54 height 77
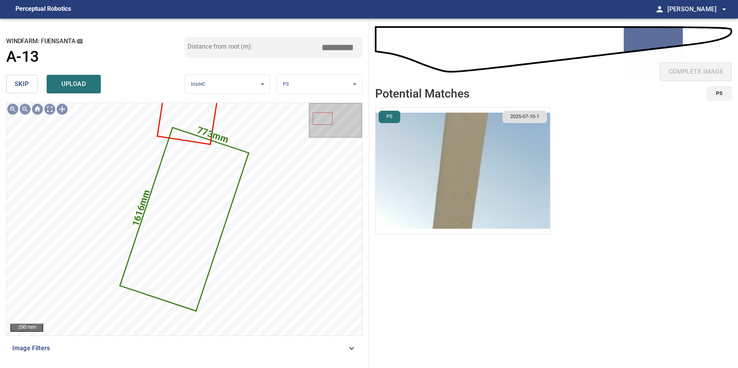
click at [15, 85] on span "skip" at bounding box center [22, 84] width 14 height 11
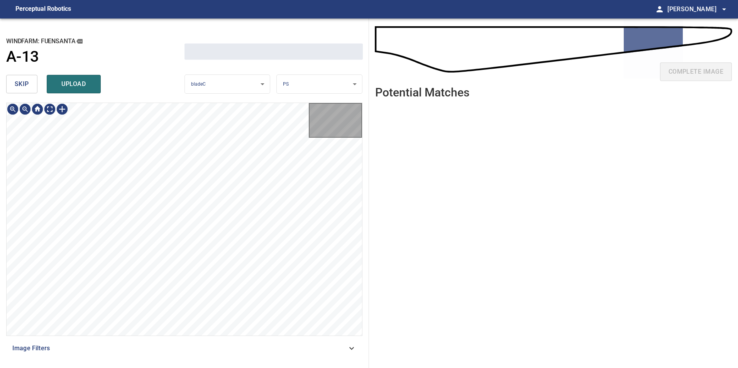
click at [15, 85] on span "skip" at bounding box center [22, 84] width 14 height 11
click at [15, 84] on span "skip" at bounding box center [22, 84] width 14 height 11
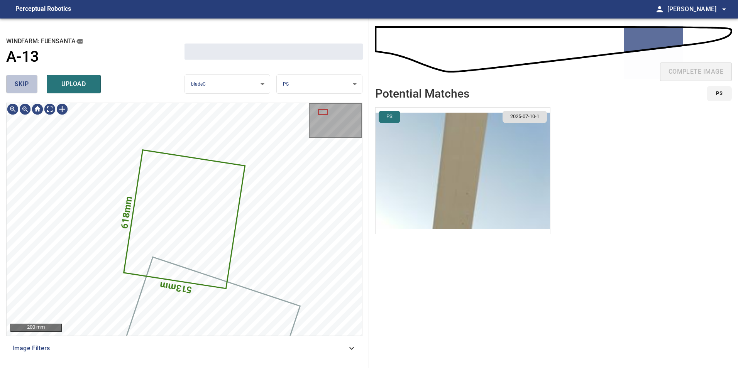
click at [15, 84] on span "skip" at bounding box center [22, 84] width 14 height 11
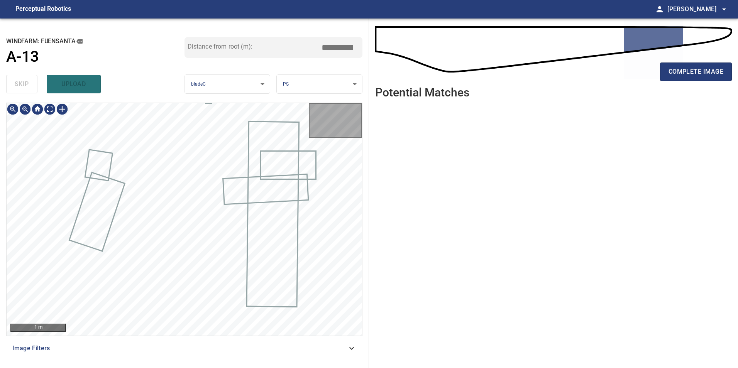
click at [15, 84] on div "skip upload" at bounding box center [95, 84] width 178 height 25
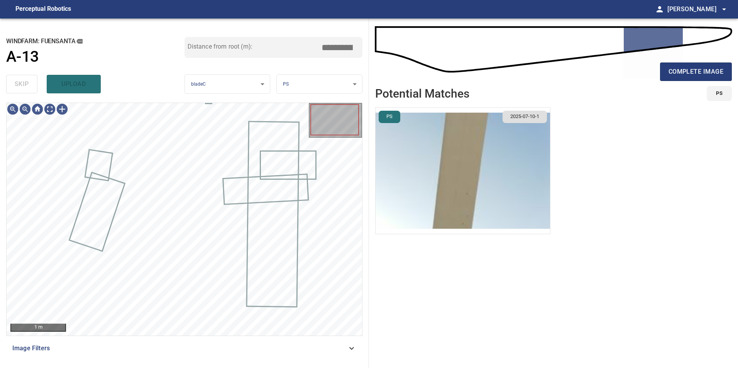
click at [15, 84] on div "skip upload" at bounding box center [95, 84] width 178 height 25
type input "*****"
click at [40, 111] on div at bounding box center [37, 109] width 12 height 12
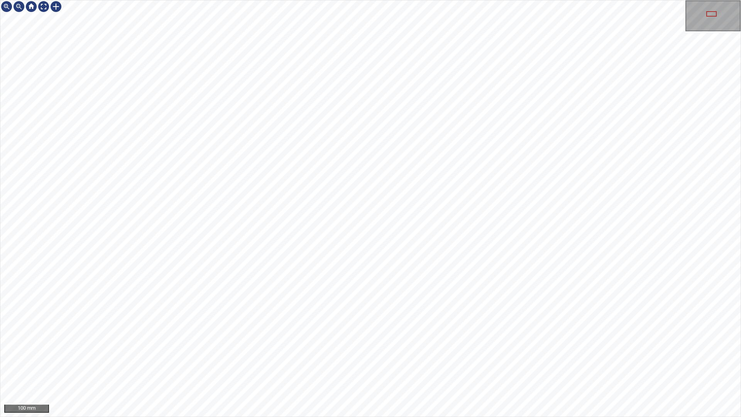
click at [538, 416] on div "100 mm" at bounding box center [370, 208] width 741 height 417
click at [45, 9] on div at bounding box center [43, 6] width 12 height 12
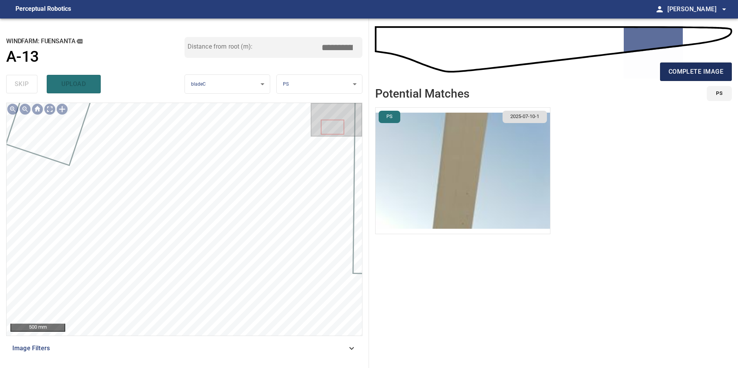
click at [707, 71] on span "complete image" at bounding box center [695, 71] width 55 height 11
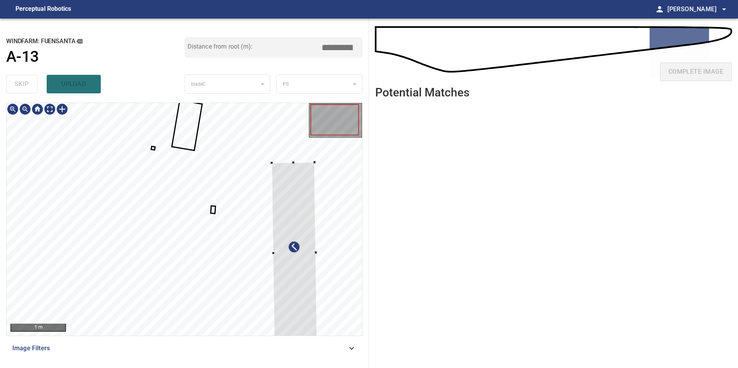
click at [311, 249] on div at bounding box center [294, 253] width 46 height 182
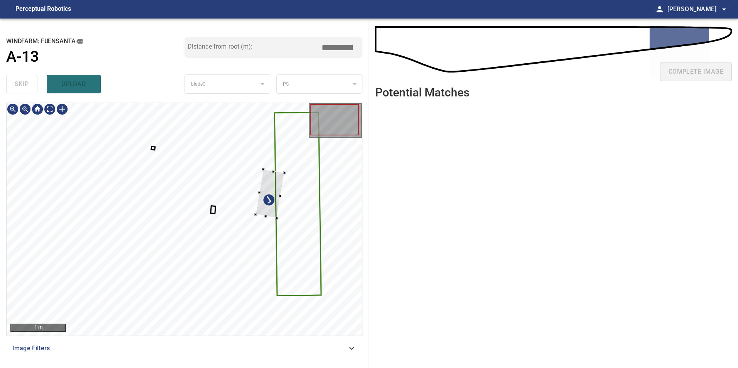
click at [280, 215] on div at bounding box center [184, 219] width 355 height 233
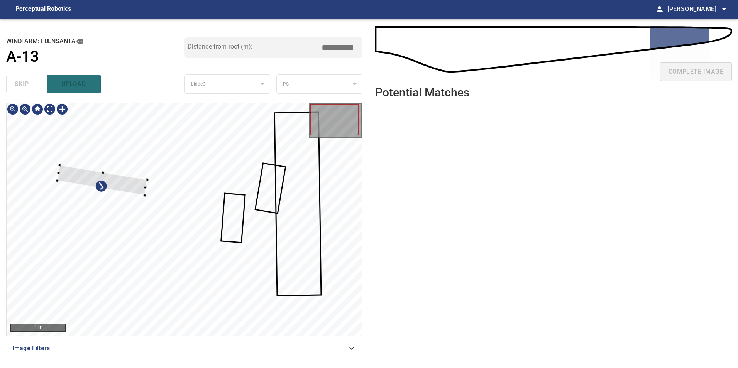
click at [132, 186] on div at bounding box center [102, 180] width 90 height 30
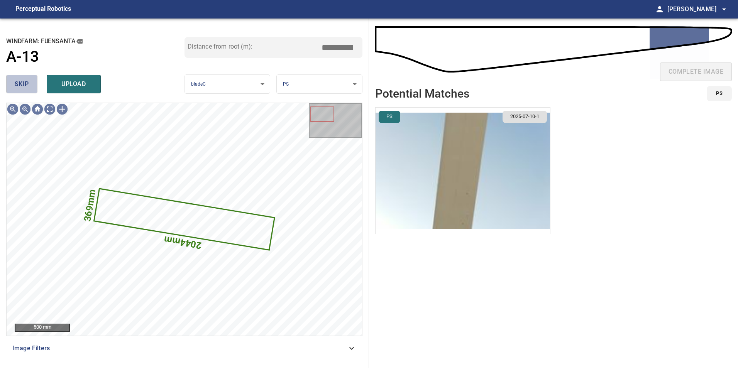
click at [19, 84] on span "skip" at bounding box center [22, 84] width 14 height 11
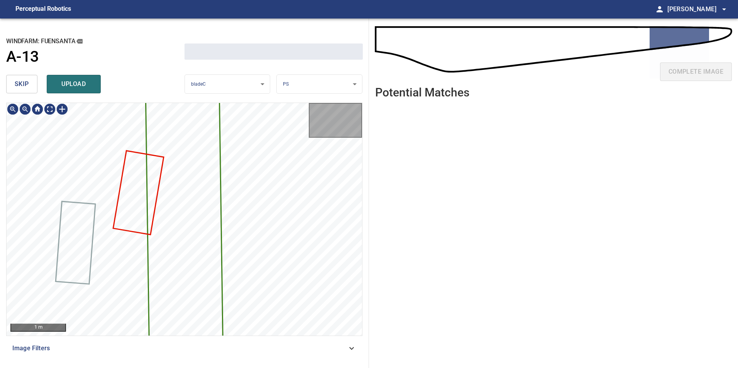
click at [19, 84] on span "skip" at bounding box center [22, 84] width 14 height 11
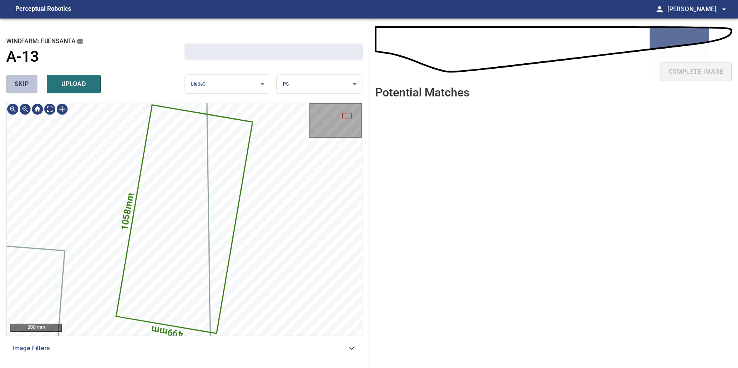
click at [19, 84] on span "skip" at bounding box center [22, 84] width 14 height 11
click at [19, 85] on div "skip upload" at bounding box center [95, 84] width 178 height 25
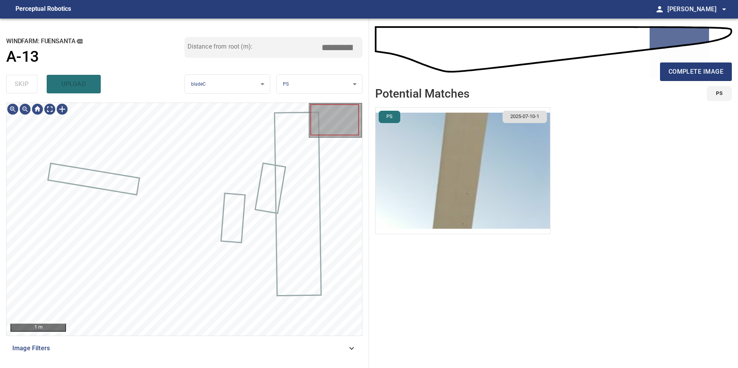
click at [19, 86] on div "skip upload" at bounding box center [95, 84] width 178 height 25
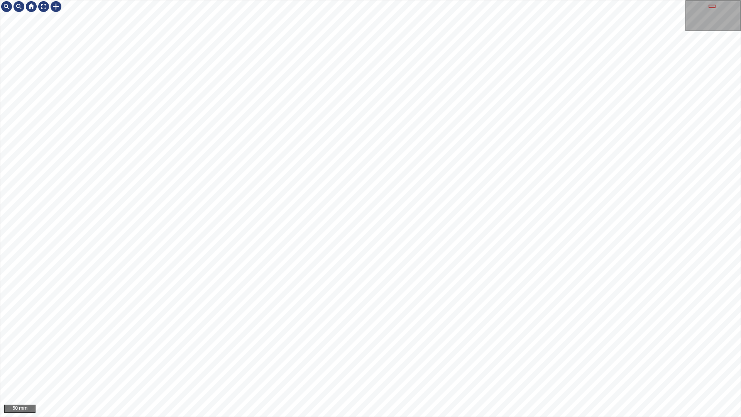
click at [449, 416] on div "50 mm" at bounding box center [370, 208] width 741 height 417
click at [308, 416] on div "50 mm" at bounding box center [370, 208] width 741 height 417
click at [373, 0] on div "50 mm" at bounding box center [370, 208] width 741 height 417
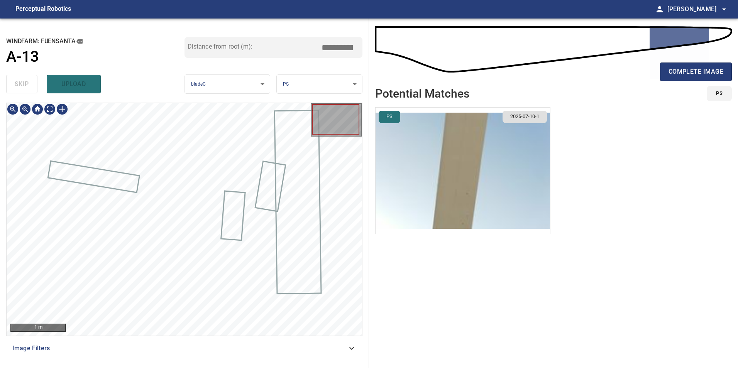
click at [226, 354] on div "Image Filters" at bounding box center [184, 348] width 356 height 19
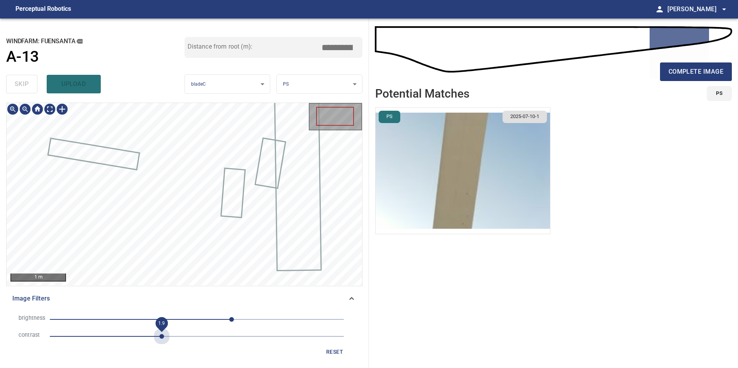
click at [162, 332] on span "1.9" at bounding box center [197, 336] width 294 height 11
drag, startPoint x: 175, startPoint y: 323, endPoint x: 169, endPoint y: 317, distance: 9.0
click at [175, 323] on span "-37" at bounding box center [197, 319] width 294 height 11
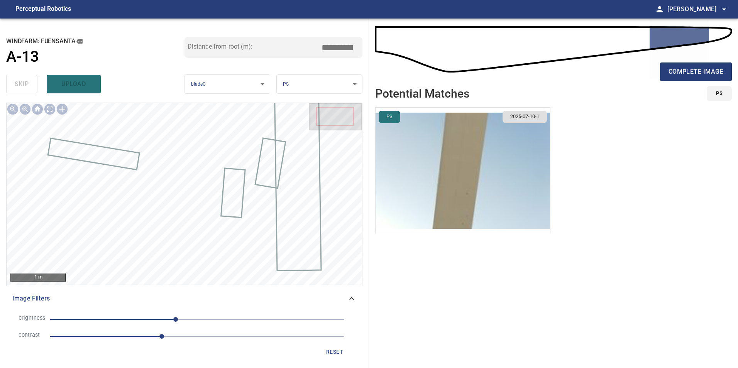
click at [163, 321] on span "-37" at bounding box center [197, 319] width 294 height 11
click at [165, 317] on span "-58" at bounding box center [163, 319] width 5 height 5
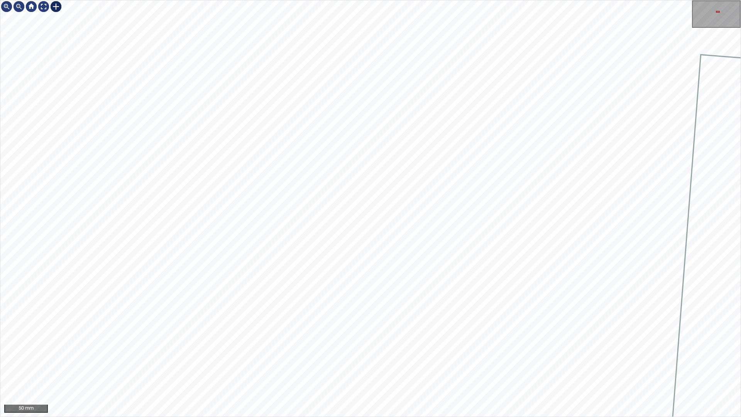
click at [56, 11] on div at bounding box center [56, 6] width 12 height 12
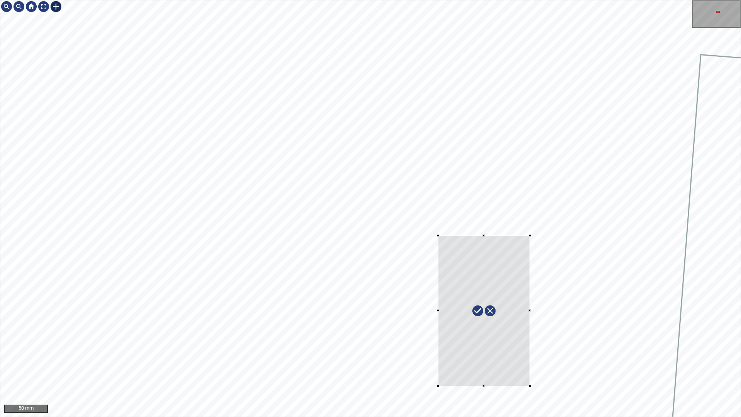
click at [530, 381] on div at bounding box center [370, 208] width 740 height 416
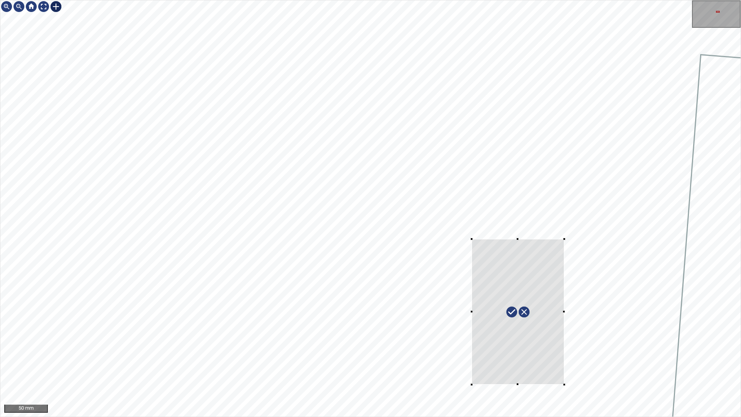
click at [515, 252] on div at bounding box center [517, 311] width 93 height 145
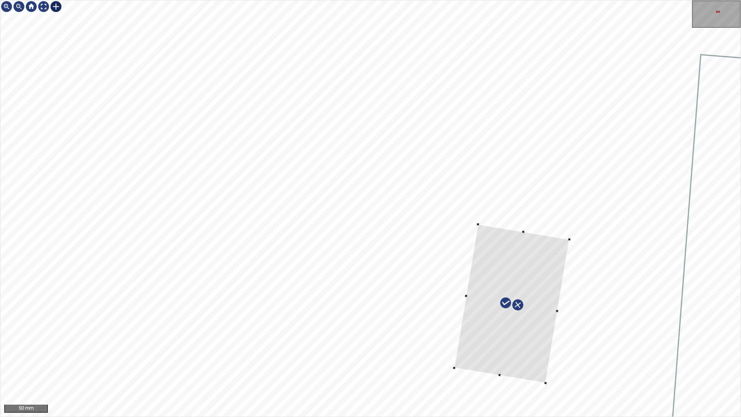
click at [516, 351] on div at bounding box center [511, 303] width 115 height 159
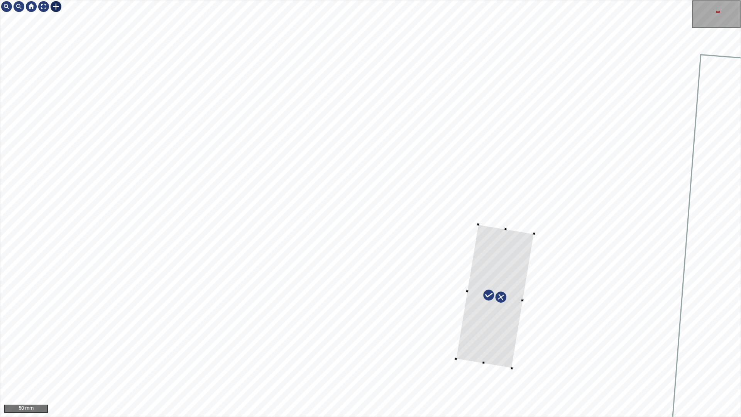
click at [505, 364] on div at bounding box center [495, 295] width 78 height 143
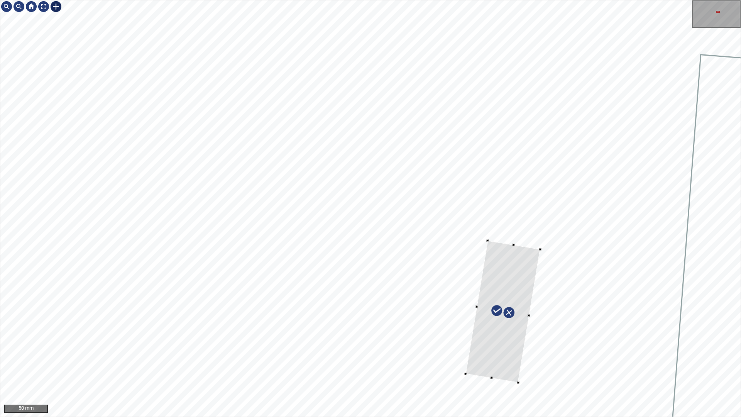
click at [507, 365] on div at bounding box center [502, 311] width 75 height 142
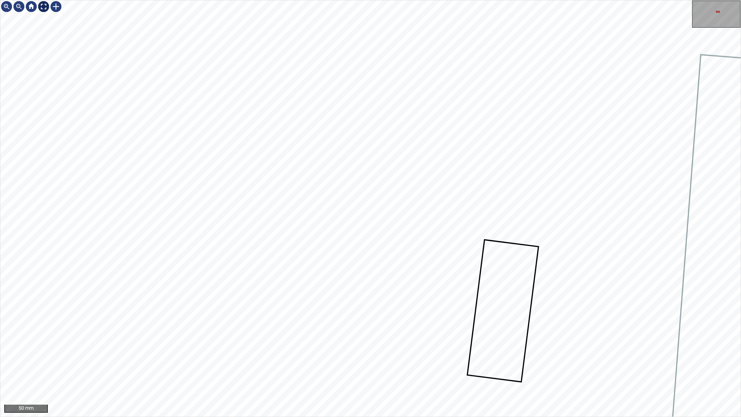
click at [42, 5] on div at bounding box center [43, 6] width 12 height 12
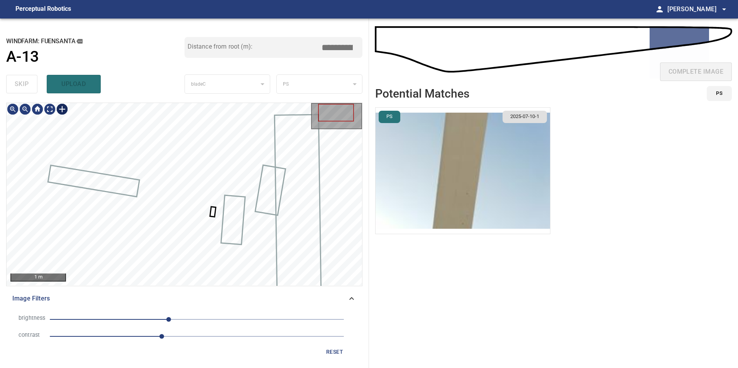
click at [62, 106] on div at bounding box center [62, 109] width 12 height 12
click at [216, 202] on div at bounding box center [184, 194] width 355 height 182
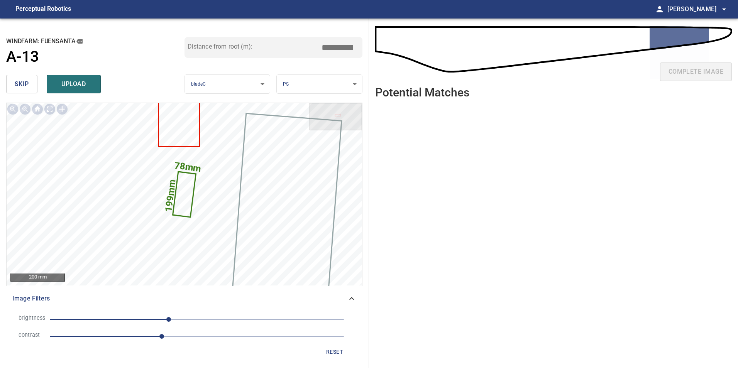
drag, startPoint x: 343, startPoint y: 47, endPoint x: 548, endPoint y: 53, distance: 205.3
click at [447, 48] on div "**********" at bounding box center [369, 193] width 738 height 349
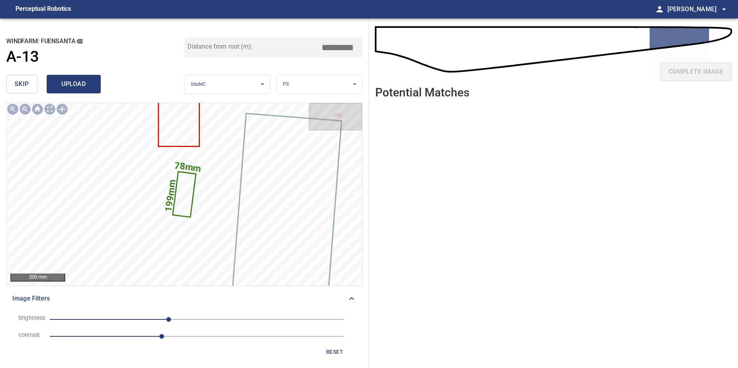
type input "*****"
drag, startPoint x: 64, startPoint y: 81, endPoint x: 3, endPoint y: 62, distance: 63.2
click at [58, 82] on span "upload" at bounding box center [73, 84] width 37 height 11
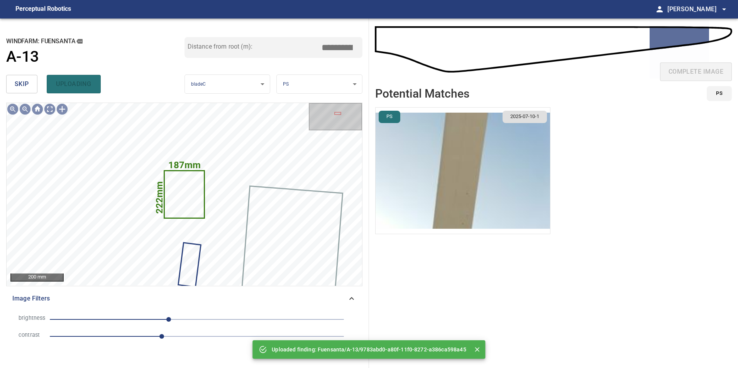
click at [23, 82] on span "skip" at bounding box center [22, 84] width 14 height 11
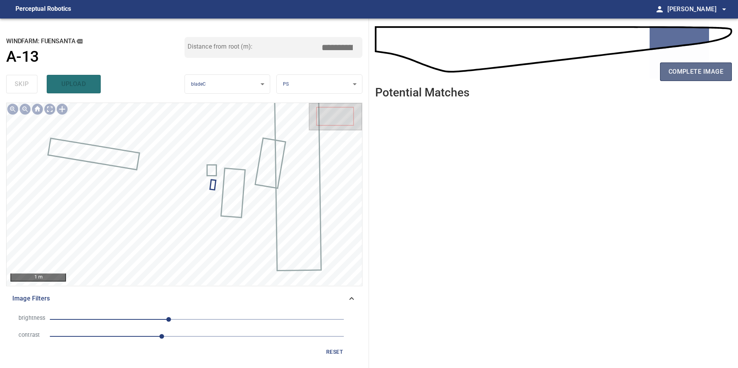
click at [701, 68] on span "complete image" at bounding box center [695, 71] width 55 height 11
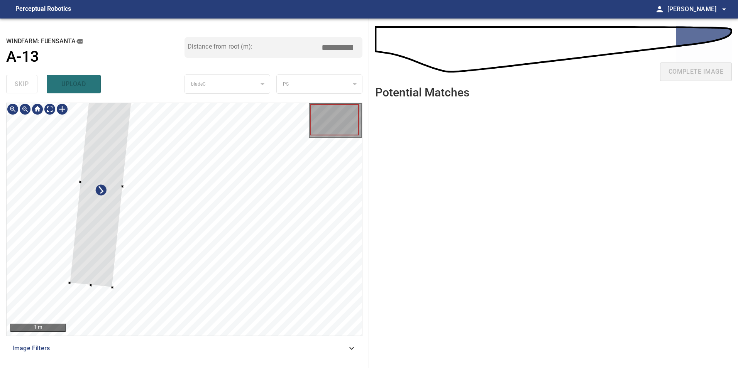
click at [96, 265] on div at bounding box center [101, 183] width 64 height 207
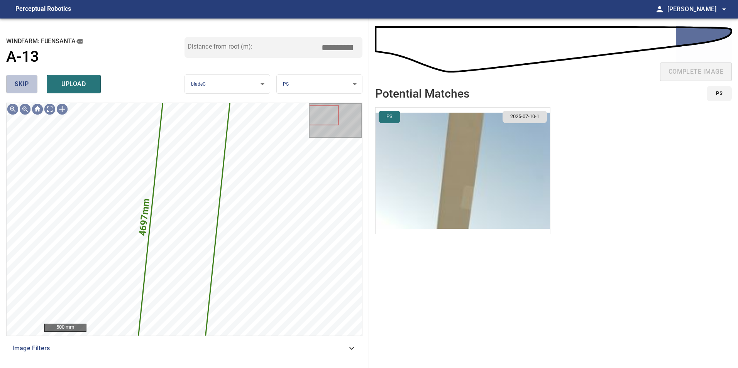
click at [16, 81] on span "skip" at bounding box center [22, 84] width 14 height 11
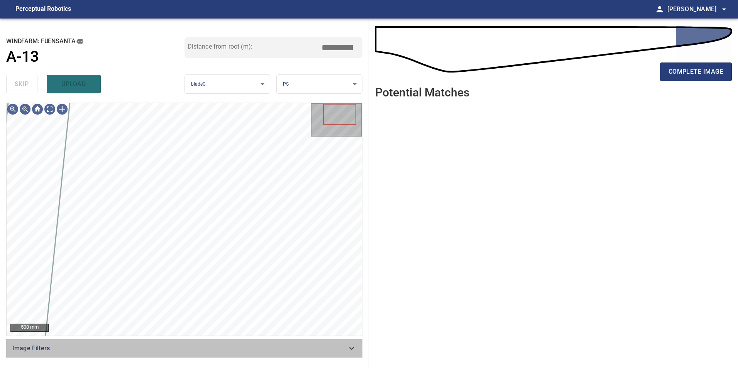
click at [315, 347] on span "Image Filters" at bounding box center [179, 348] width 334 height 9
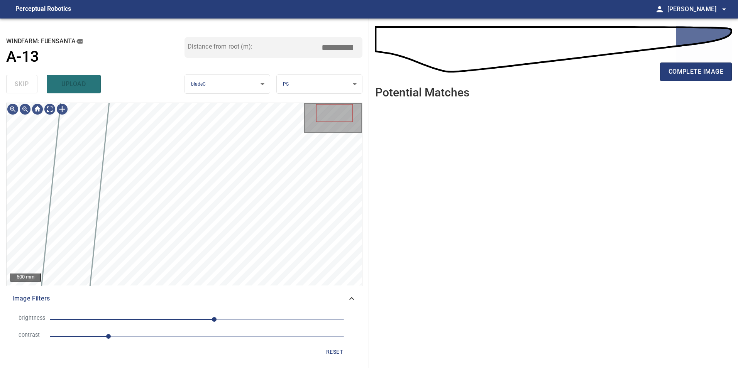
click at [171, 341] on span "1" at bounding box center [197, 336] width 294 height 11
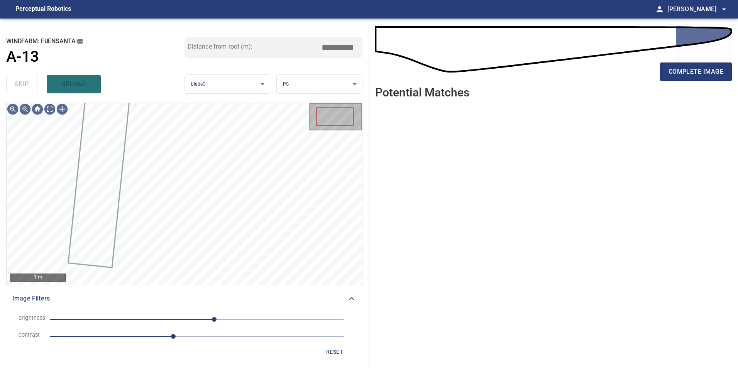
click at [118, 319] on span "30" at bounding box center [197, 319] width 294 height 11
click at [136, 318] on span "-136" at bounding box center [197, 319] width 294 height 11
click at [161, 335] on span "1.9" at bounding box center [197, 336] width 294 height 11
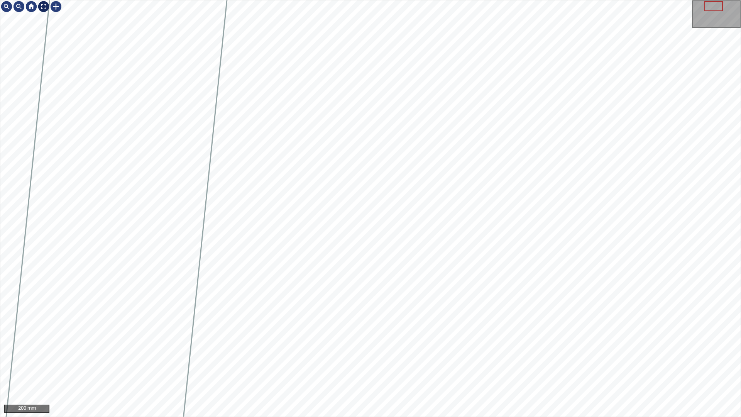
click at [46, 4] on div at bounding box center [43, 6] width 12 height 12
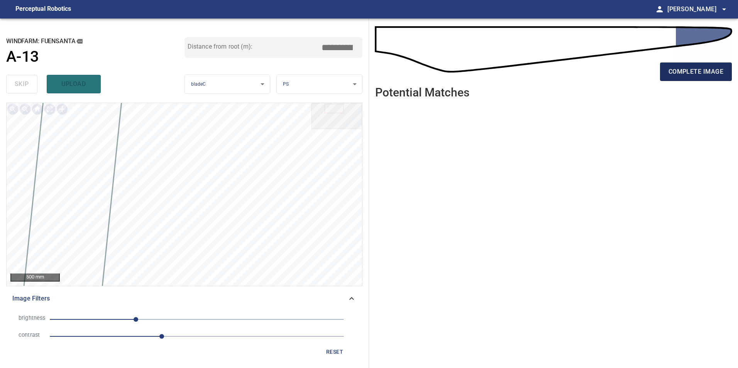
click at [684, 72] on span "complete image" at bounding box center [695, 71] width 55 height 11
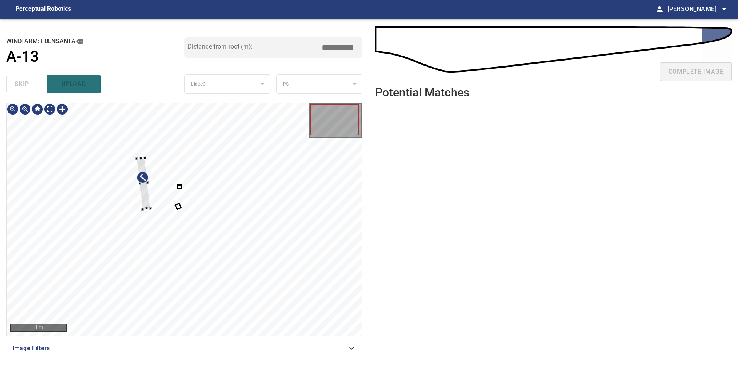
click at [137, 196] on div at bounding box center [184, 219] width 355 height 233
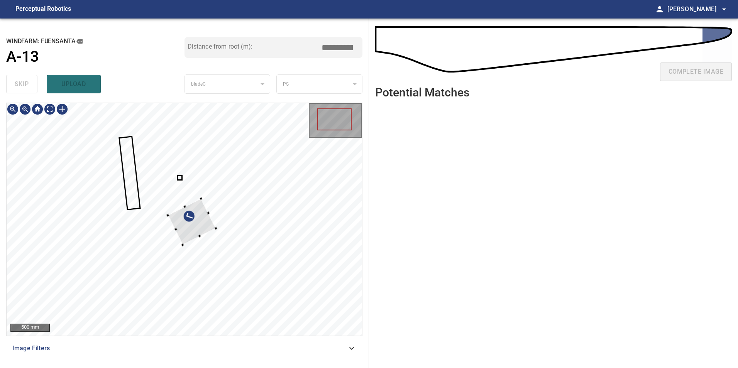
click at [237, 252] on div at bounding box center [184, 219] width 355 height 233
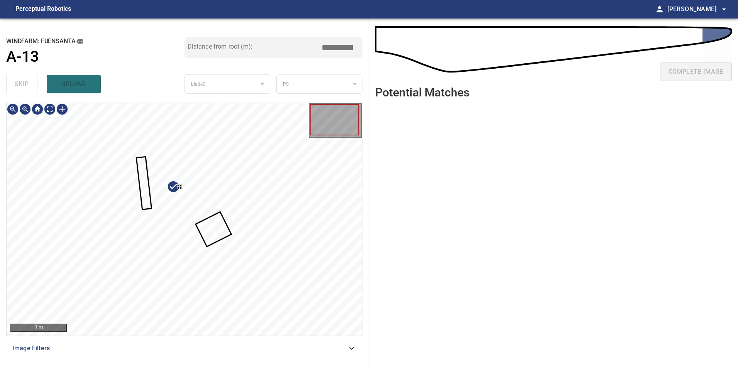
click at [211, 228] on div at bounding box center [184, 219] width 355 height 233
click at [217, 234] on div at bounding box center [204, 216] width 26 height 36
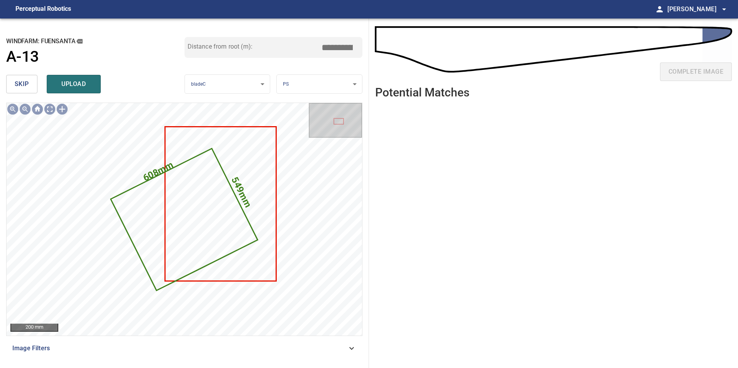
click at [20, 86] on span "skip" at bounding box center [22, 84] width 14 height 11
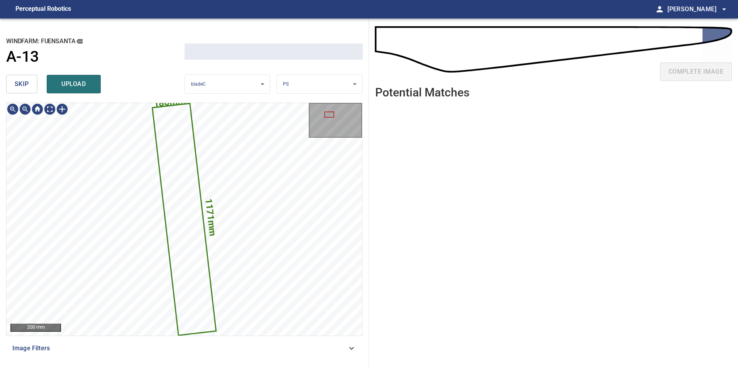
click at [19, 86] on span "skip" at bounding box center [22, 84] width 14 height 11
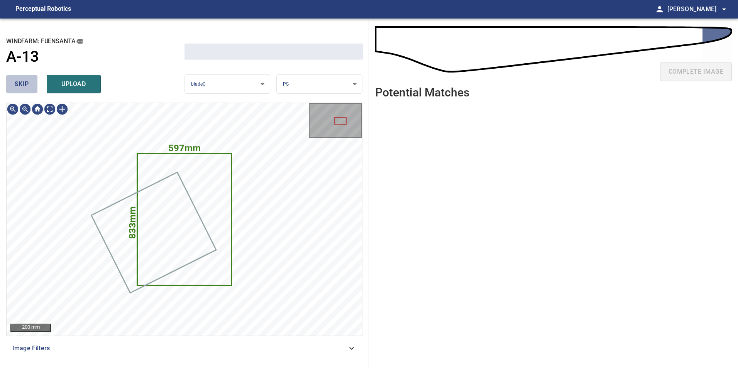
click at [19, 84] on span "skip" at bounding box center [22, 84] width 14 height 11
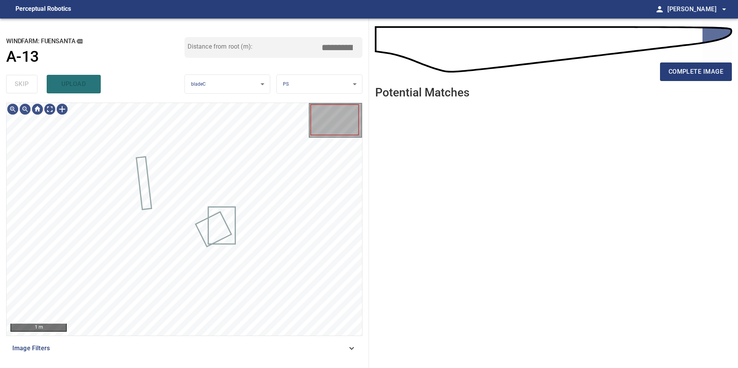
click at [19, 84] on div "skip upload" at bounding box center [95, 84] width 178 height 25
click at [18, 84] on div "skip upload" at bounding box center [95, 84] width 178 height 25
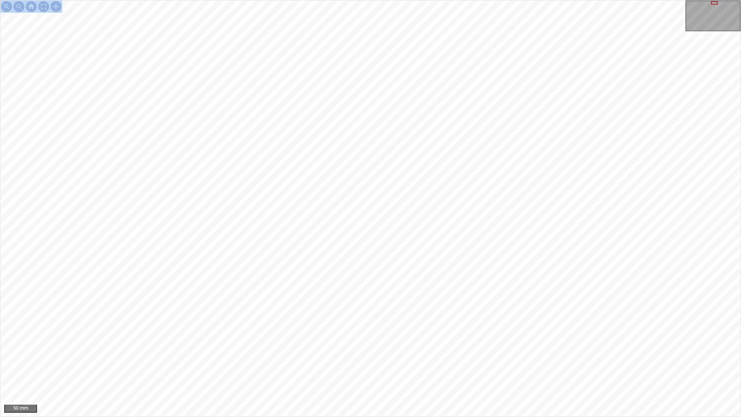
click at [456, 183] on div "50 mm" at bounding box center [370, 208] width 741 height 417
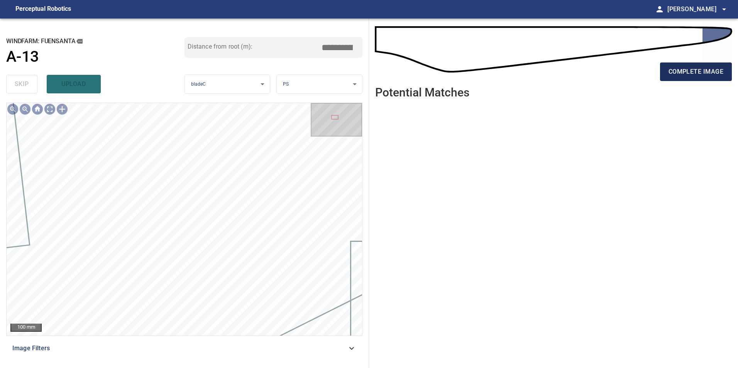
click at [677, 70] on span "complete image" at bounding box center [695, 71] width 55 height 11
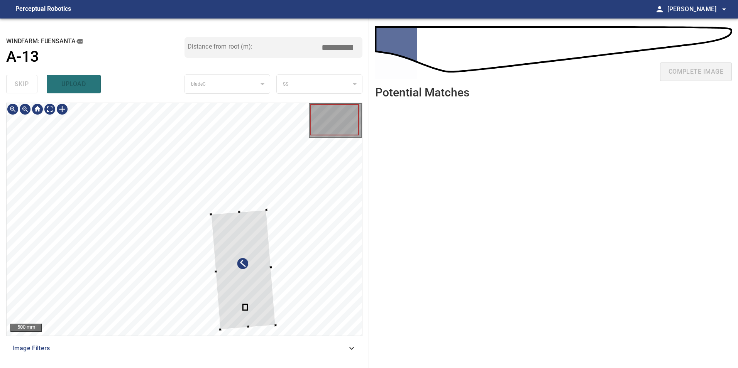
click at [275, 210] on div at bounding box center [243, 270] width 65 height 120
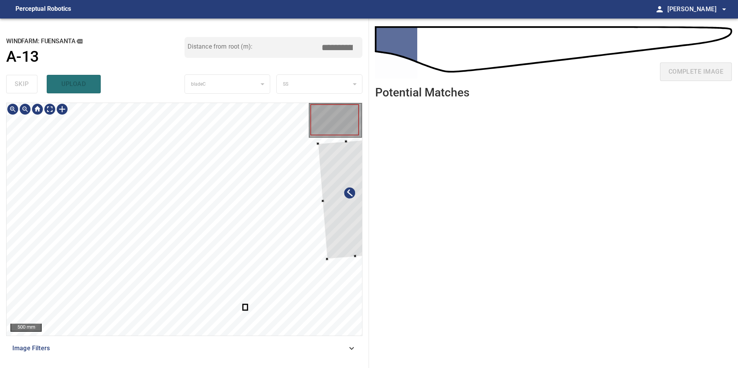
click at [311, 213] on div at bounding box center [184, 219] width 355 height 233
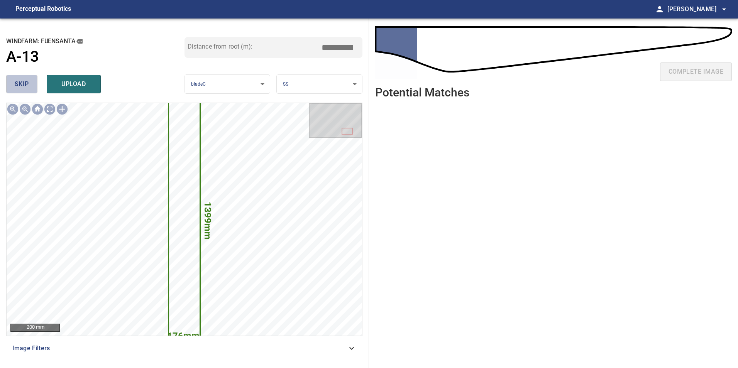
click at [18, 84] on span "skip" at bounding box center [22, 84] width 14 height 11
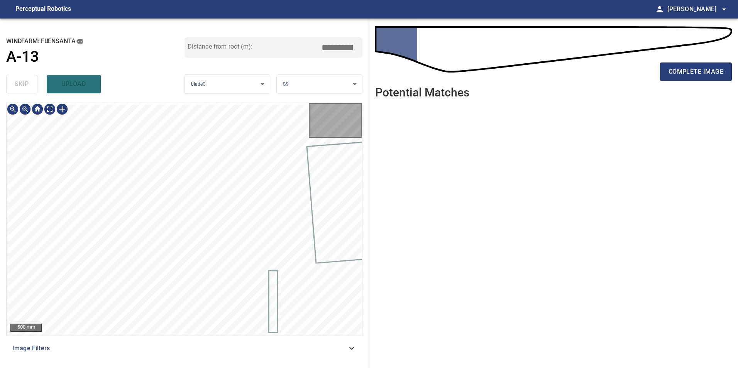
click at [18, 84] on div "skip upload" at bounding box center [95, 84] width 178 height 25
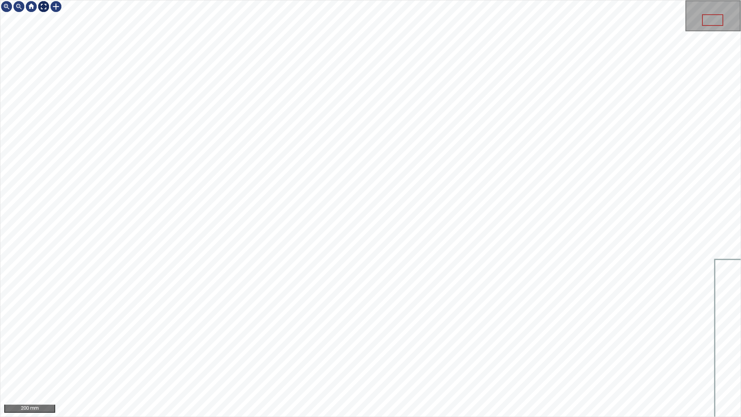
click at [42, 7] on div at bounding box center [43, 6] width 12 height 12
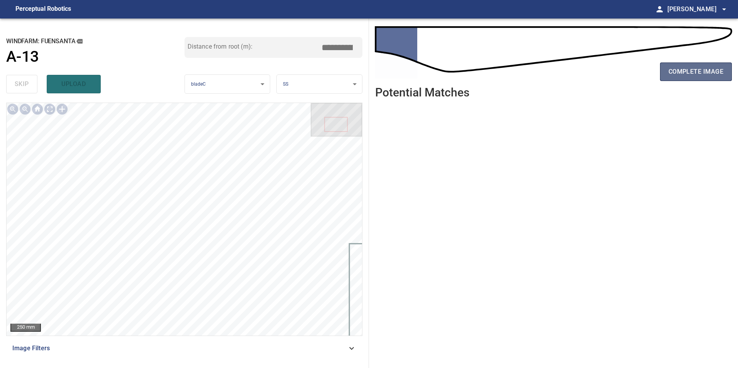
drag, startPoint x: 687, startPoint y: 76, endPoint x: 688, endPoint y: 71, distance: 5.1
click at [687, 76] on span "complete image" at bounding box center [695, 71] width 55 height 11
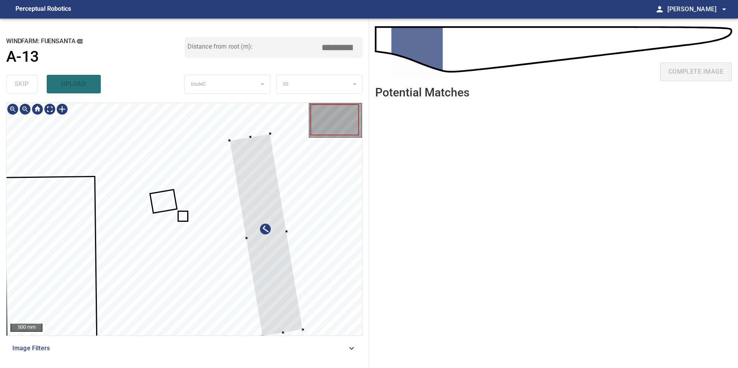
click at [280, 237] on div at bounding box center [265, 234] width 73 height 203
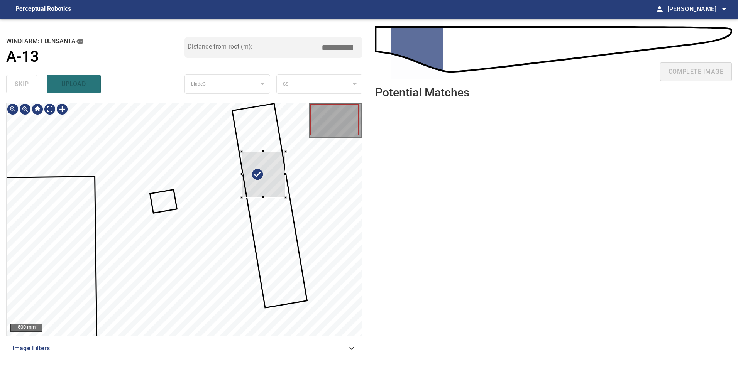
click at [272, 179] on div at bounding box center [263, 175] width 44 height 46
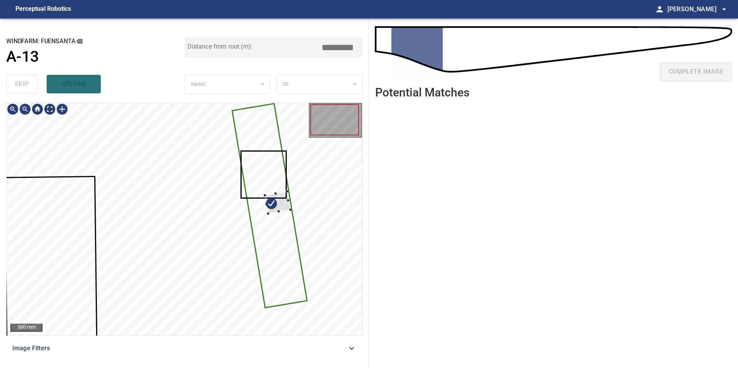
click at [287, 200] on div at bounding box center [277, 203] width 25 height 22
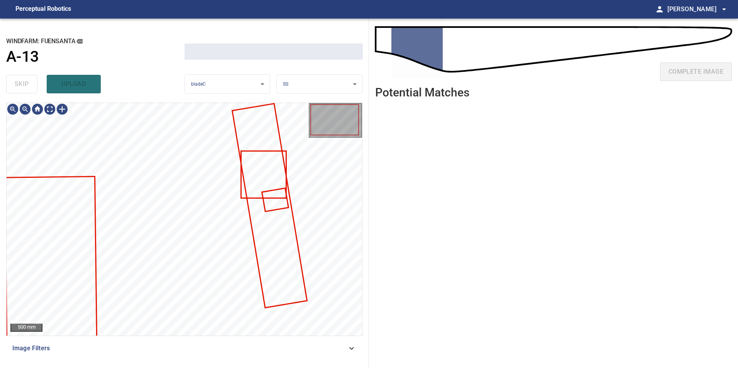
click at [262, 103] on div at bounding box center [184, 103] width 355 height 0
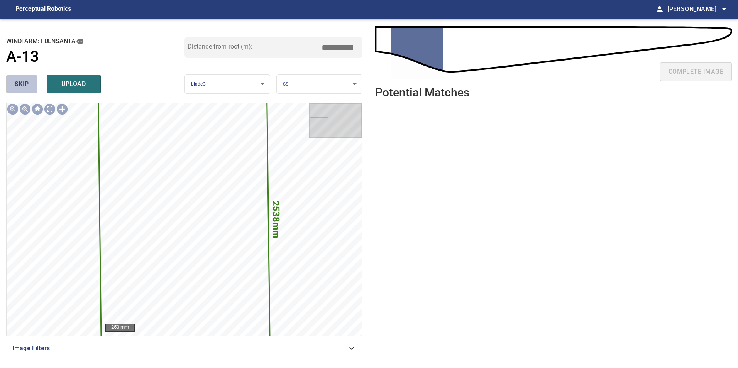
click at [22, 83] on span "skip" at bounding box center [22, 84] width 14 height 11
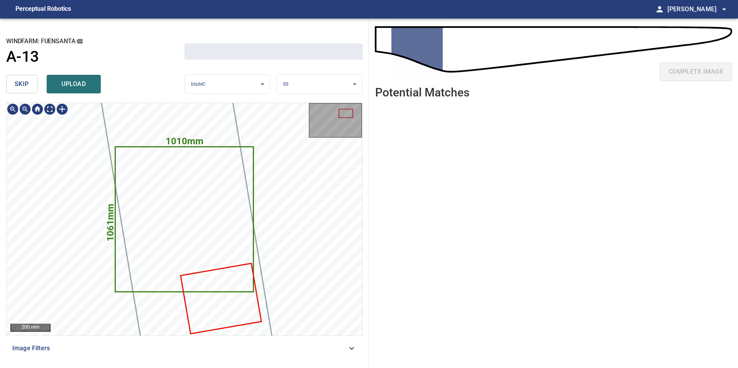
click at [22, 83] on span "skip" at bounding box center [22, 84] width 14 height 11
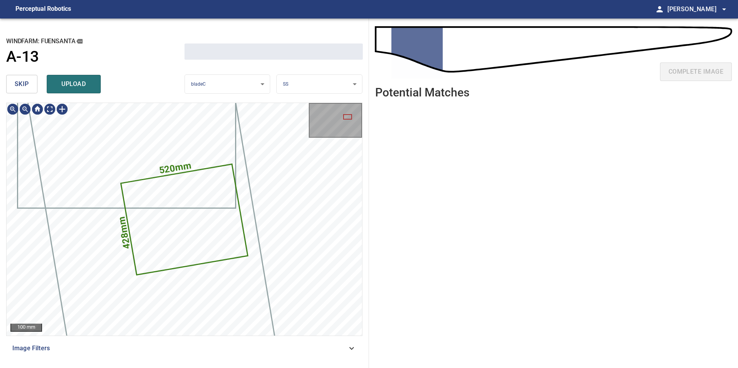
click at [22, 83] on span "skip" at bounding box center [22, 84] width 14 height 11
click at [22, 83] on div "skip upload" at bounding box center [95, 84] width 178 height 25
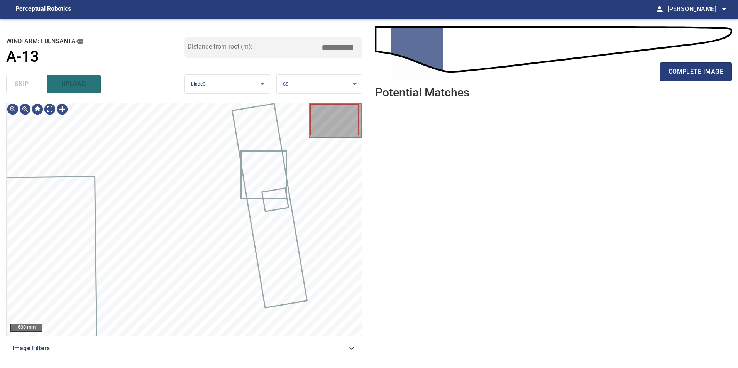
click at [22, 83] on div "skip upload" at bounding box center [95, 84] width 178 height 25
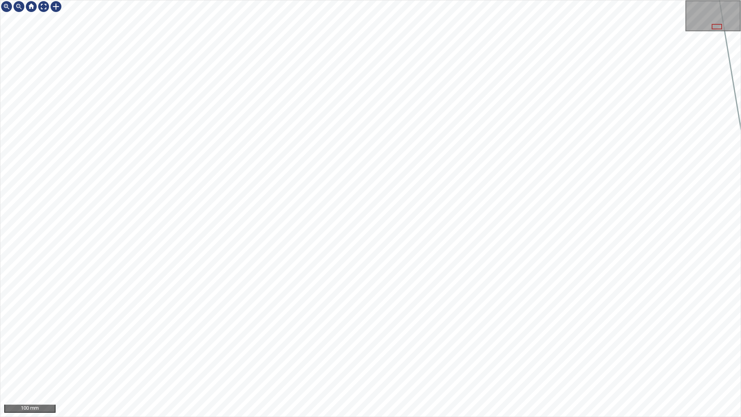
click at [575, 157] on div "100 mm" at bounding box center [370, 208] width 741 height 417
click at [510, 416] on div "100 mm" at bounding box center [370, 208] width 741 height 417
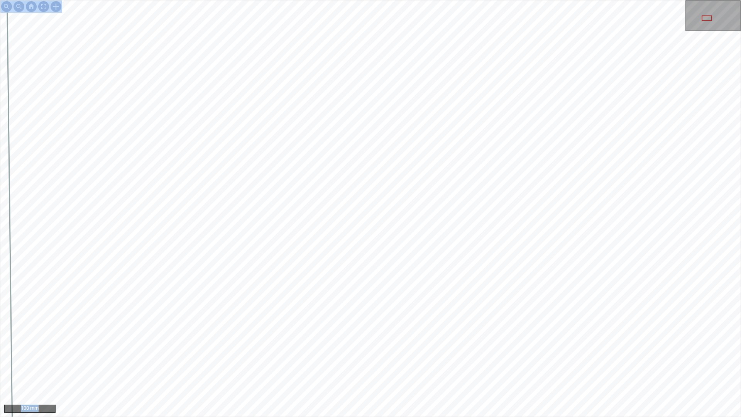
click at [553, 106] on div "100 mm" at bounding box center [370, 208] width 741 height 417
click at [409, 416] on div "100 mm" at bounding box center [370, 208] width 741 height 417
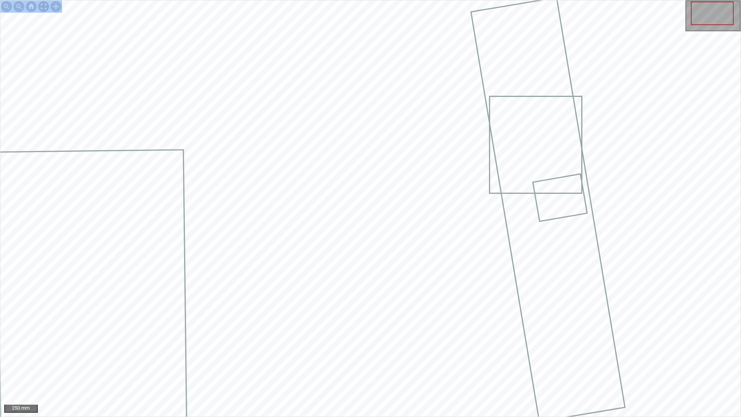
click at [44, 11] on div at bounding box center [43, 6] width 12 height 12
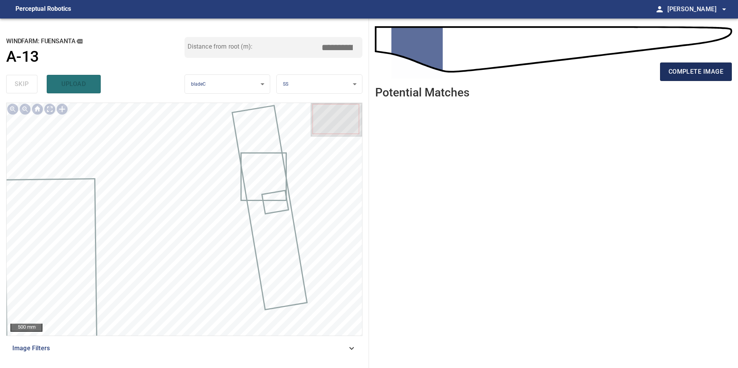
click at [701, 69] on span "complete image" at bounding box center [695, 71] width 55 height 11
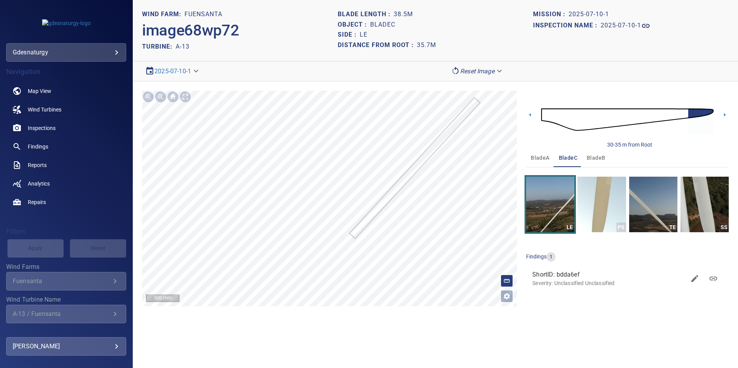
click at [545, 154] on span "bladeA" at bounding box center [539, 158] width 19 height 10
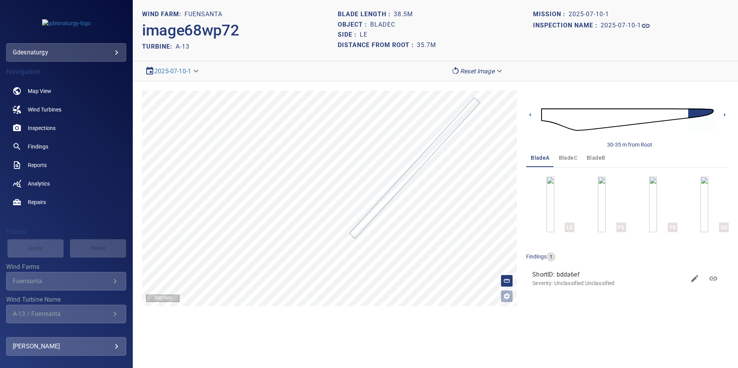
click at [614, 117] on img at bounding box center [627, 120] width 172 height 42
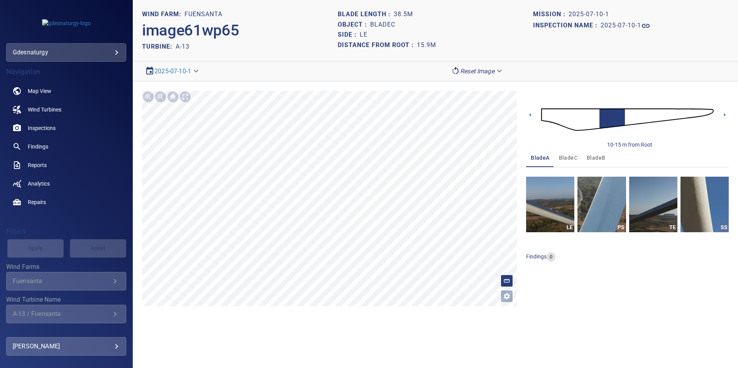
click at [651, 115] on img at bounding box center [627, 120] width 172 height 42
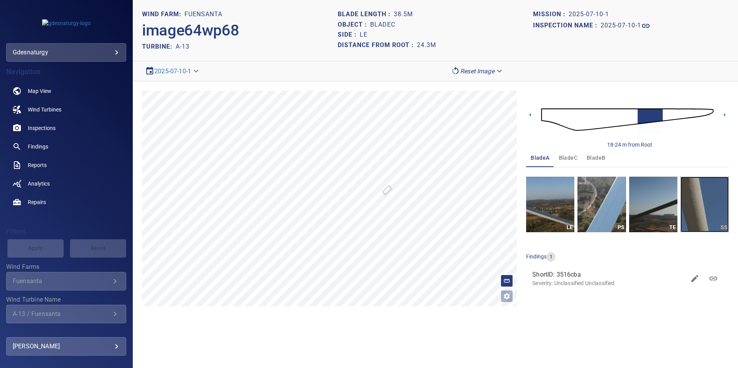
click at [699, 207] on img "button" at bounding box center [704, 205] width 48 height 56
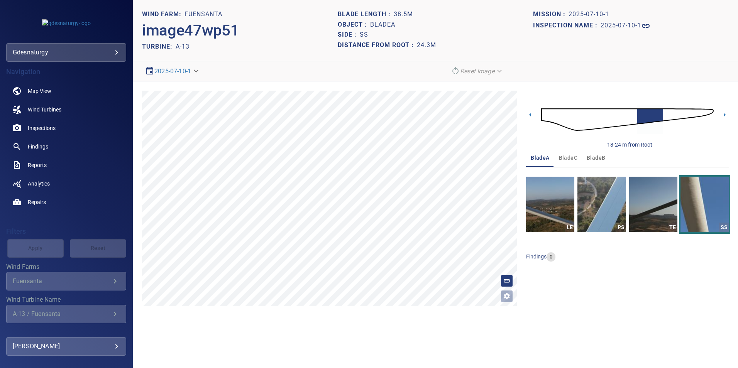
click at [635, 122] on img at bounding box center [627, 120] width 172 height 42
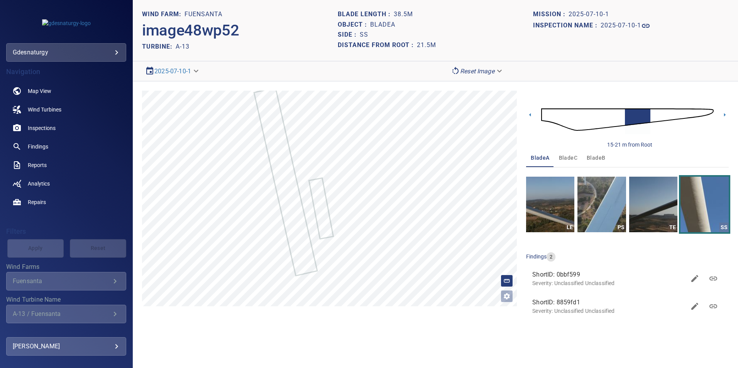
click at [653, 113] on img at bounding box center [627, 120] width 172 height 42
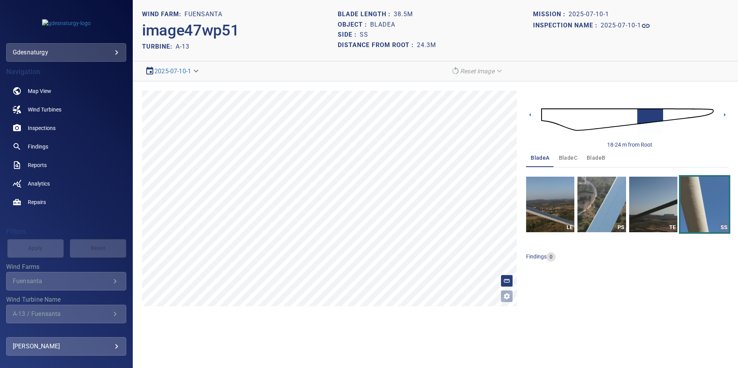
click at [665, 116] on img at bounding box center [627, 120] width 172 height 42
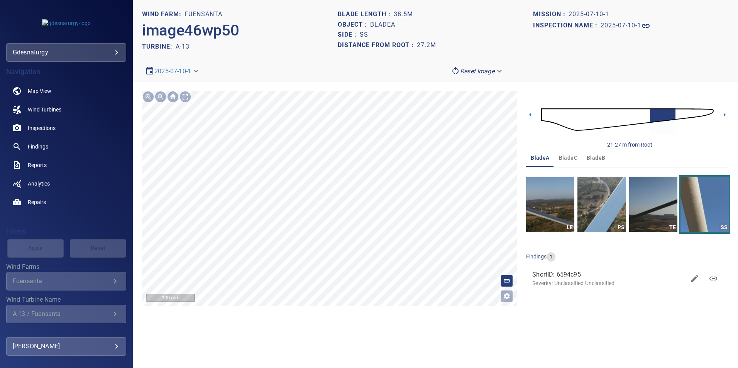
click at [248, 70] on section "**********" at bounding box center [435, 184] width 605 height 368
click at [687, 107] on img at bounding box center [627, 120] width 172 height 42
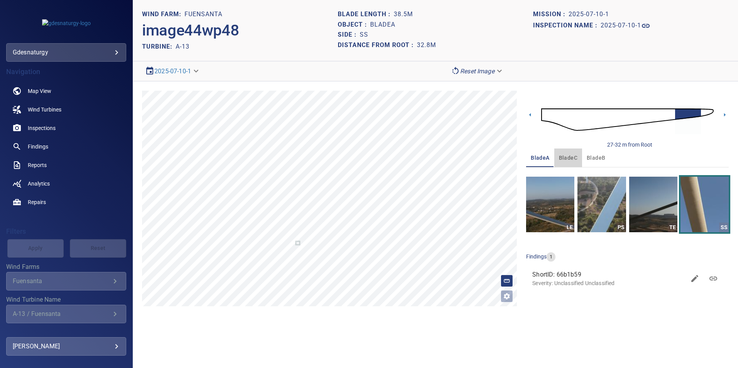
click at [576, 153] on span "bladeC" at bounding box center [568, 158] width 19 height 10
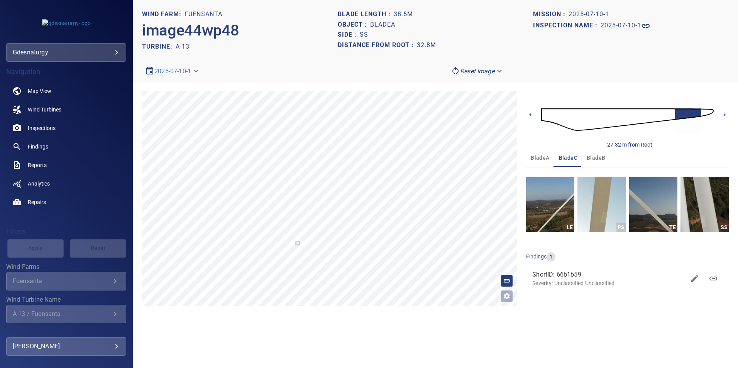
click at [636, 118] on img at bounding box center [627, 120] width 172 height 42
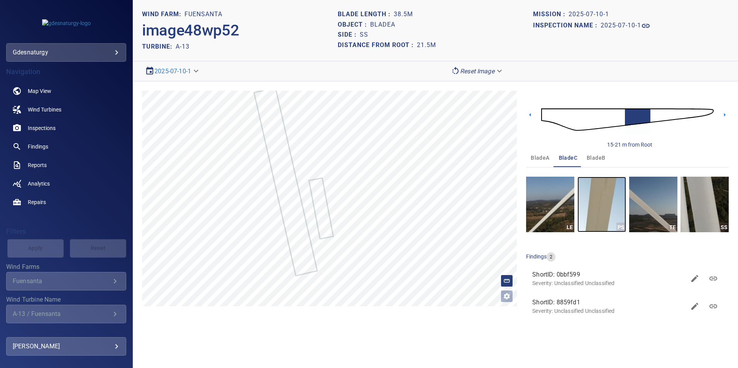
click at [609, 218] on img "button" at bounding box center [601, 205] width 48 height 56
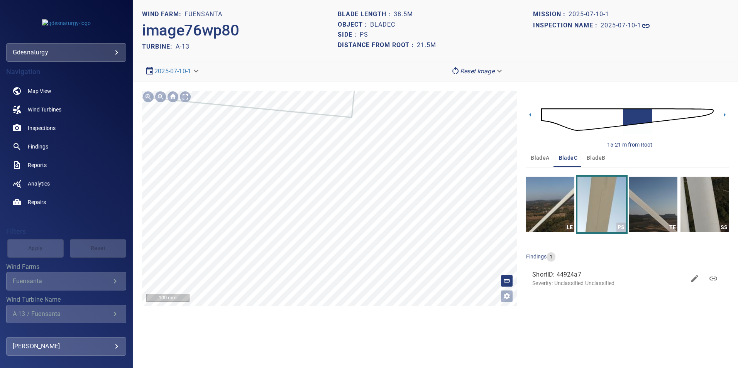
click at [404, 80] on section "**********" at bounding box center [435, 184] width 605 height 368
click at [427, 84] on div "**********" at bounding box center [435, 198] width 605 height 234
click at [366, 114] on section "**********" at bounding box center [435, 184] width 605 height 368
click at [398, 51] on section "**********" at bounding box center [435, 184] width 605 height 368
click at [401, 89] on div "**********" at bounding box center [435, 198] width 605 height 234
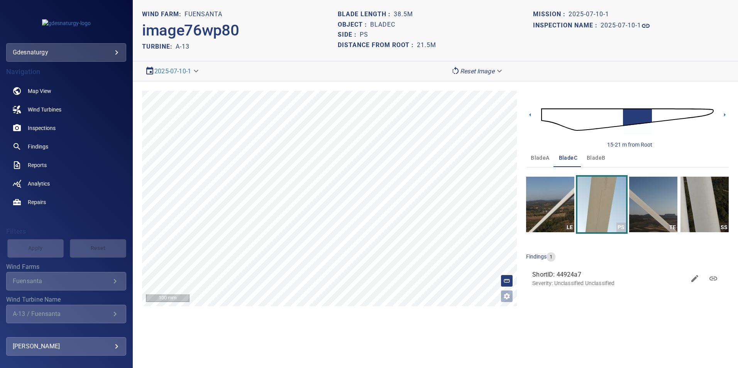
click at [658, 111] on img at bounding box center [627, 120] width 172 height 42
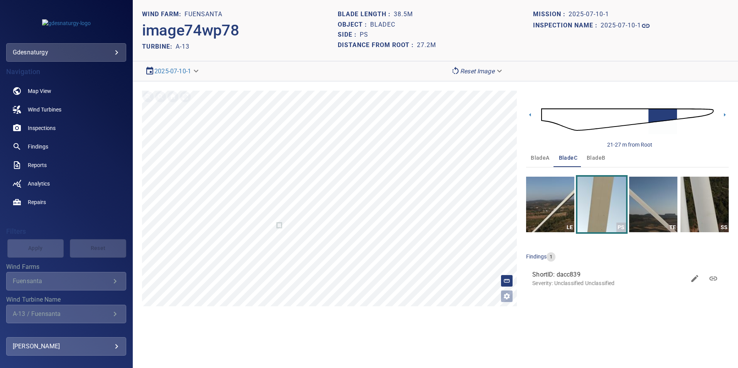
click at [688, 108] on img at bounding box center [627, 120] width 172 height 42
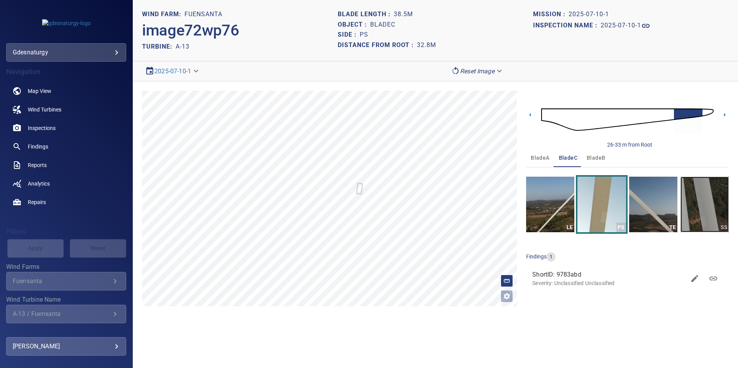
click at [715, 194] on img "button" at bounding box center [704, 205] width 48 height 56
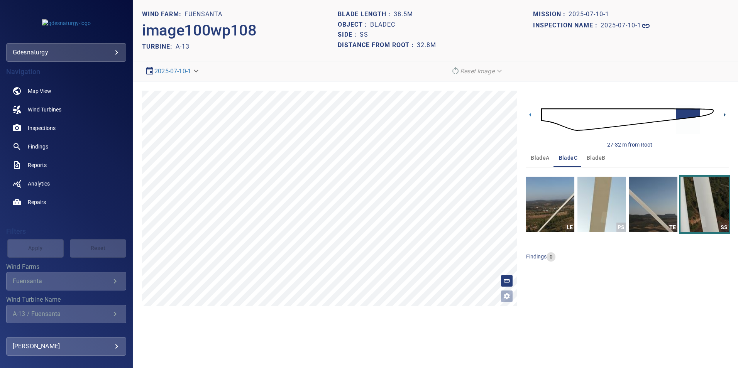
click at [725, 113] on icon at bounding box center [724, 115] width 8 height 8
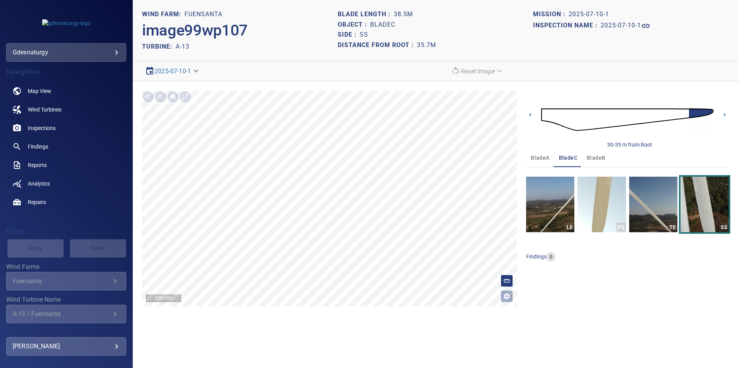
click at [606, 120] on img at bounding box center [627, 120] width 172 height 42
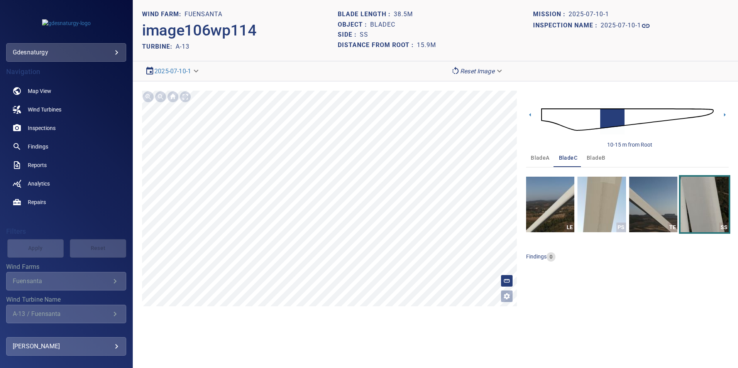
click at [591, 123] on img at bounding box center [627, 120] width 172 height 42
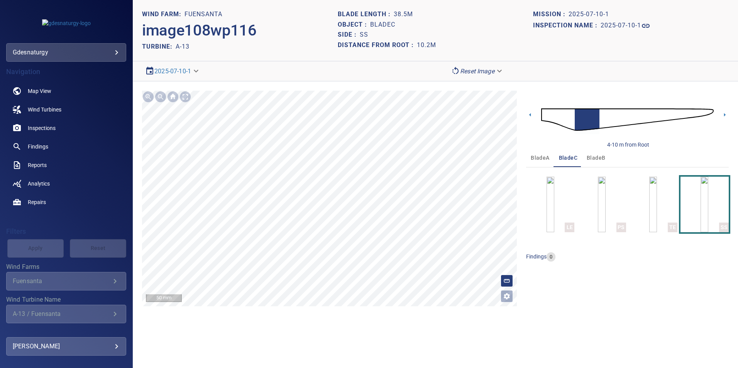
click at [474, 71] on body "**********" at bounding box center [369, 184] width 738 height 368
click at [480, 89] on li "Matching" at bounding box center [477, 85] width 60 height 14
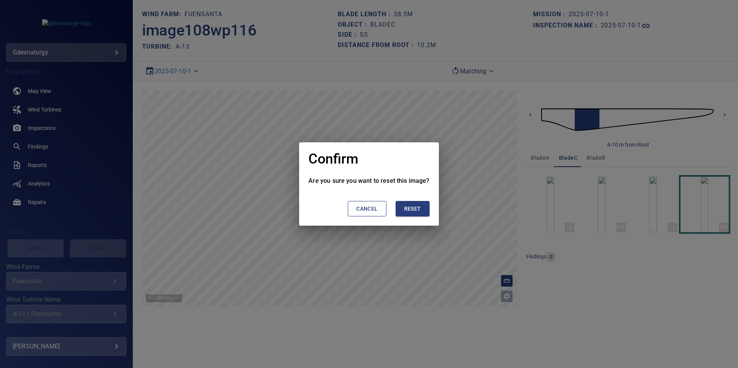
click at [419, 210] on span "Reset" at bounding box center [412, 209] width 17 height 10
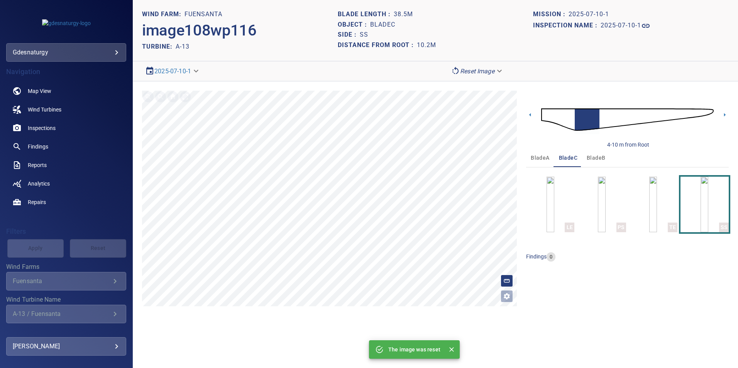
click at [617, 116] on img at bounding box center [627, 120] width 172 height 42
click at [186, 96] on div at bounding box center [185, 97] width 12 height 12
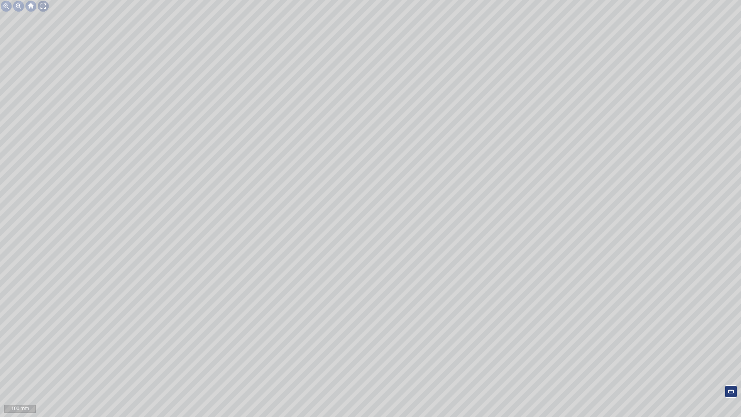
click at [42, 9] on div at bounding box center [43, 6] width 12 height 12
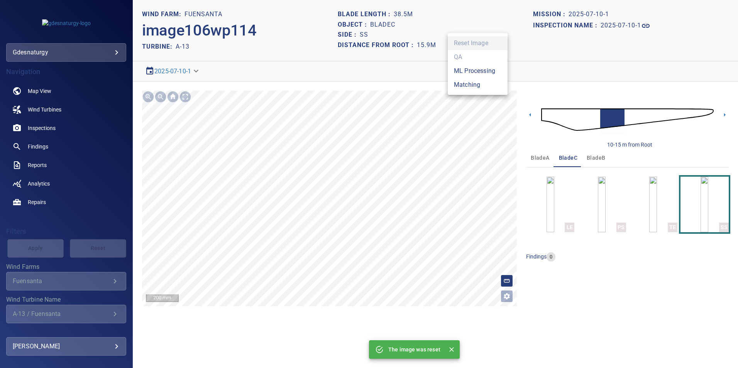
click at [482, 74] on body "**********" at bounding box center [369, 184] width 738 height 368
click at [491, 83] on li "Matching" at bounding box center [477, 85] width 60 height 14
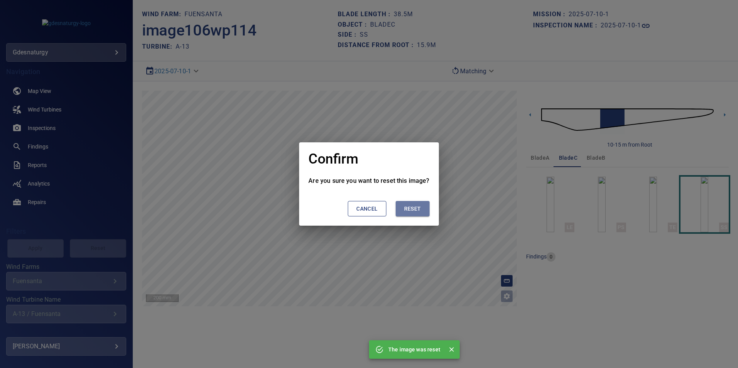
click at [421, 212] on button "Reset" at bounding box center [412, 209] width 34 height 16
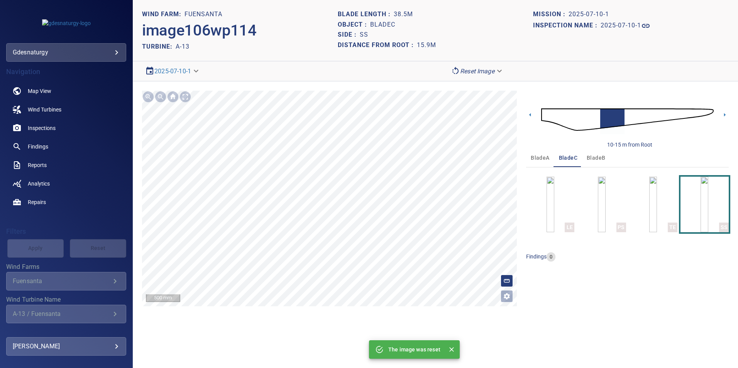
click at [71, 52] on body "**********" at bounding box center [369, 184] width 738 height 368
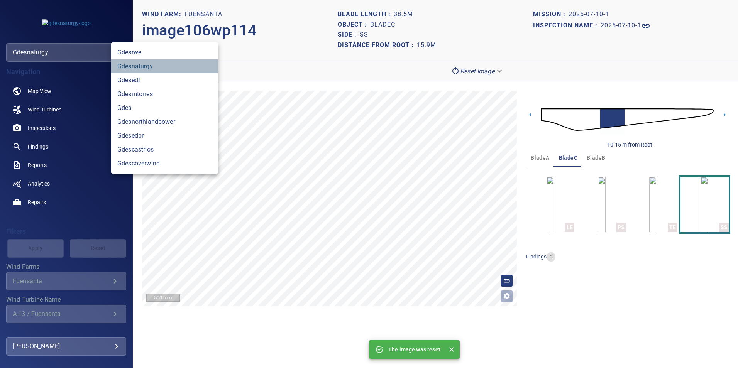
click at [133, 68] on link "gdesnaturgy" at bounding box center [164, 66] width 107 height 14
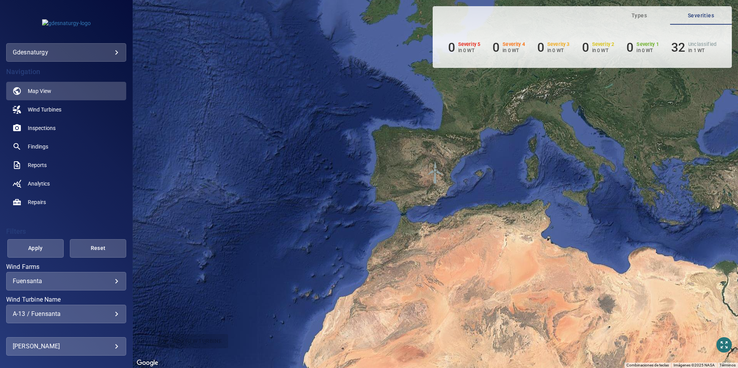
click at [97, 317] on div "A-13 / Fuensanta" at bounding box center [66, 313] width 107 height 7
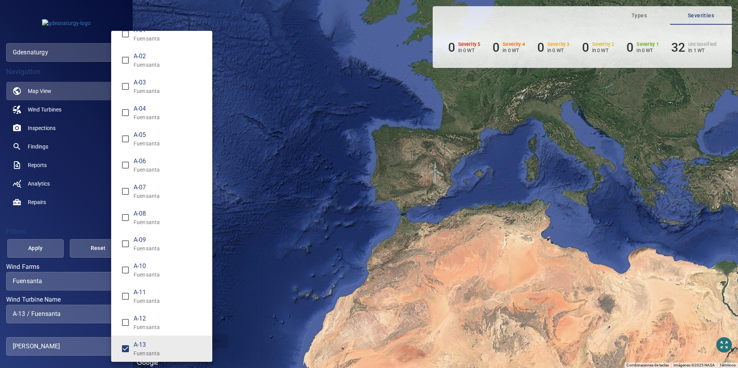
scroll to position [90, 0]
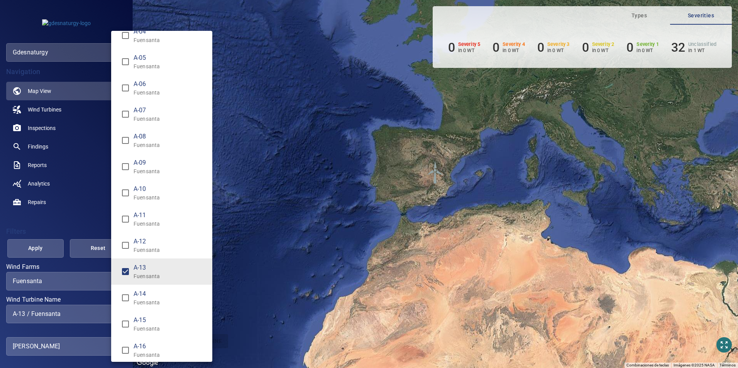
click at [156, 301] on p "Fuensanta" at bounding box center [169, 303] width 73 height 8
click at [156, 271] on span "A-13" at bounding box center [169, 267] width 73 height 9
type input "**********"
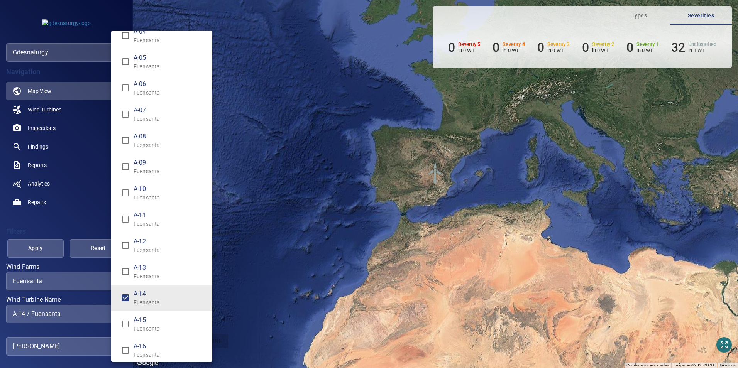
click at [41, 253] on div "Wind Turbine Name" at bounding box center [369, 184] width 738 height 368
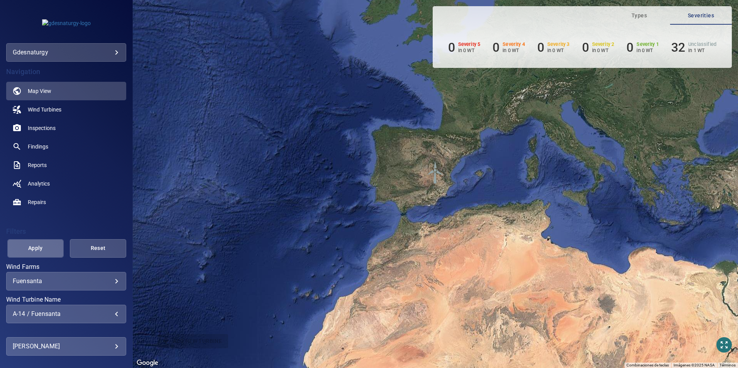
click at [38, 242] on button "Apply" at bounding box center [35, 248] width 56 height 19
click at [40, 144] on span "Findings" at bounding box center [38, 147] width 20 height 8
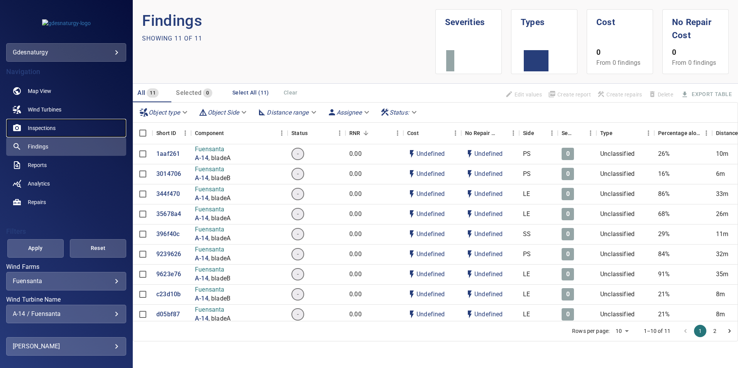
click at [64, 126] on link "Inspections" at bounding box center [66, 128] width 120 height 19
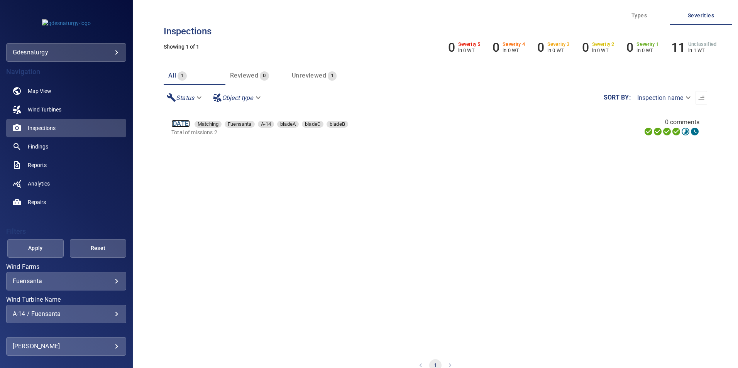
click at [190, 122] on link "10 Jul 2025" at bounding box center [180, 123] width 19 height 7
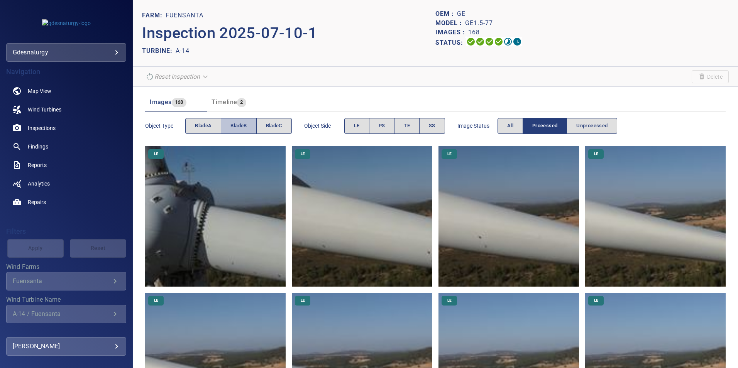
click at [224, 123] on button "bladeB" at bounding box center [238, 126] width 35 height 16
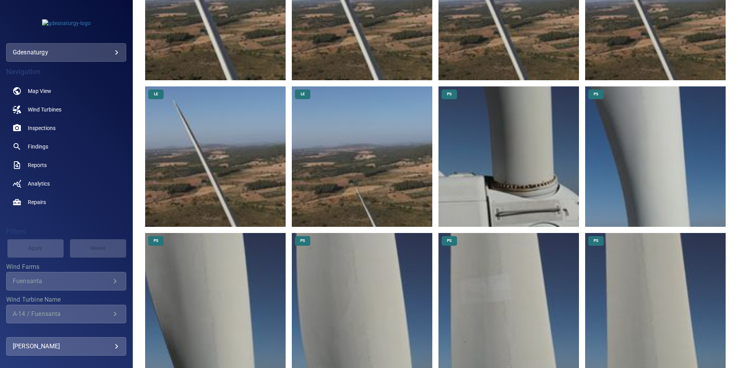
scroll to position [540, 0]
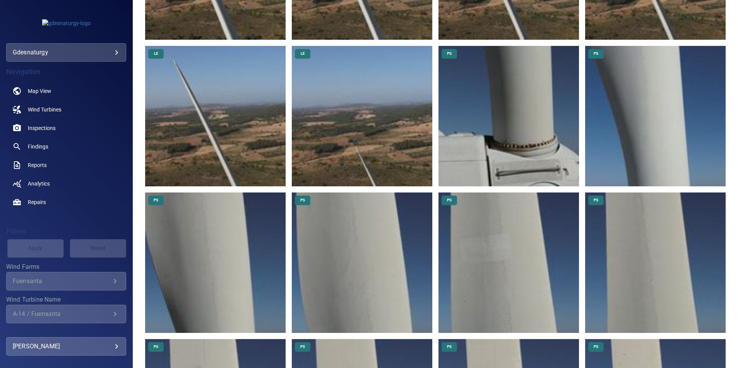
click at [418, 199] on img at bounding box center [362, 262] width 140 height 140
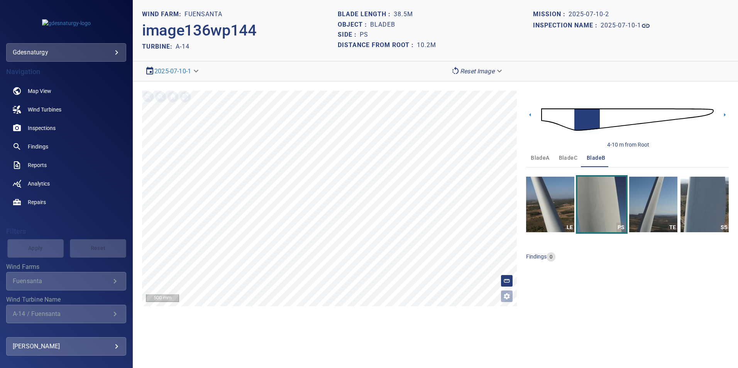
click at [685, 113] on img at bounding box center [627, 120] width 172 height 42
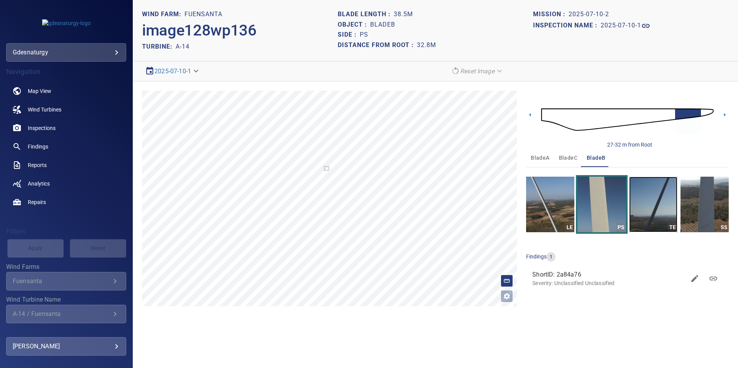
click at [663, 216] on img "button" at bounding box center [653, 205] width 48 height 56
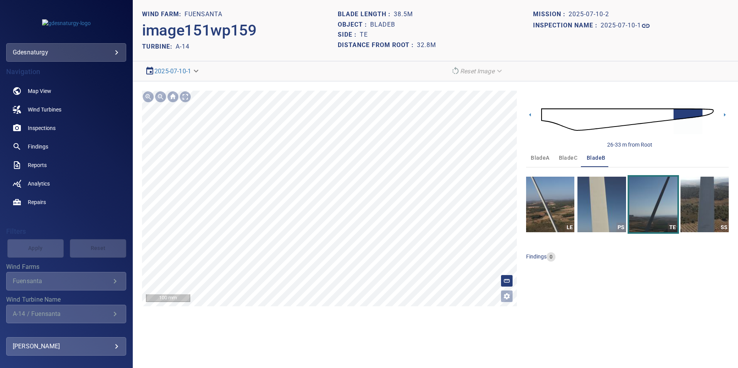
click at [363, 345] on section "**********" at bounding box center [435, 184] width 605 height 368
click at [339, 253] on div "**********" at bounding box center [435, 198] width 605 height 234
click at [667, 115] on img at bounding box center [627, 120] width 172 height 42
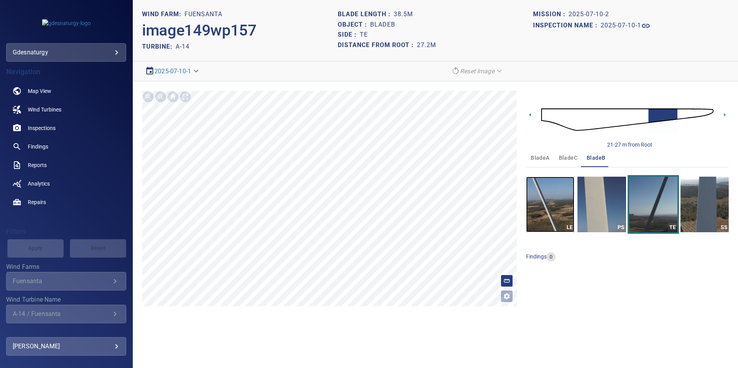
click at [554, 199] on img "button" at bounding box center [550, 205] width 48 height 56
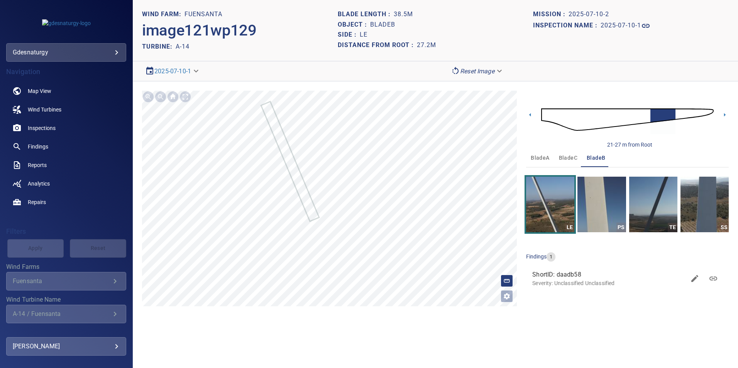
click at [679, 113] on img at bounding box center [627, 120] width 172 height 42
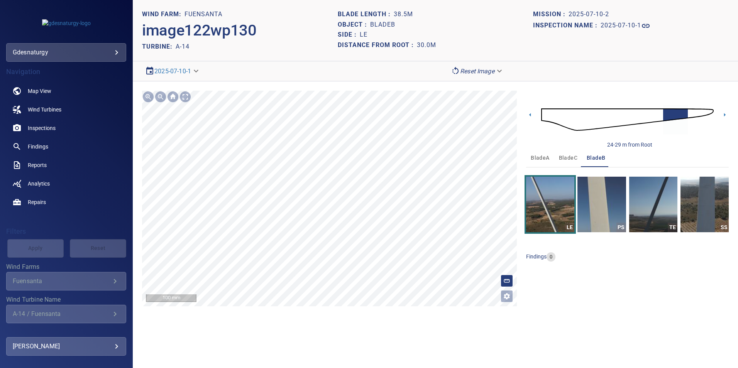
click at [382, 323] on section "**********" at bounding box center [435, 184] width 605 height 368
click at [351, 325] on section "**********" at bounding box center [435, 184] width 605 height 368
click at [395, 368] on html "**********" at bounding box center [369, 184] width 738 height 368
click at [363, 329] on section "**********" at bounding box center [435, 184] width 605 height 368
click at [700, 112] on img at bounding box center [627, 120] width 172 height 42
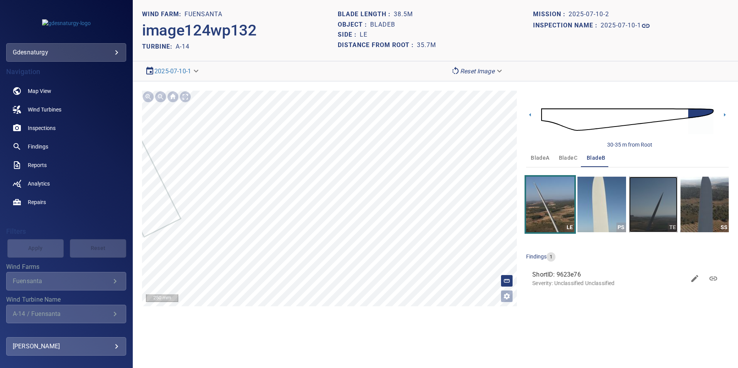
click at [641, 205] on img "button" at bounding box center [653, 205] width 48 height 56
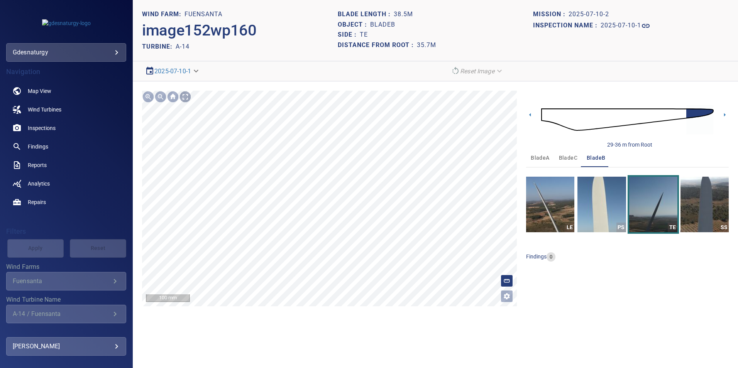
click at [185, 96] on div at bounding box center [185, 97] width 12 height 12
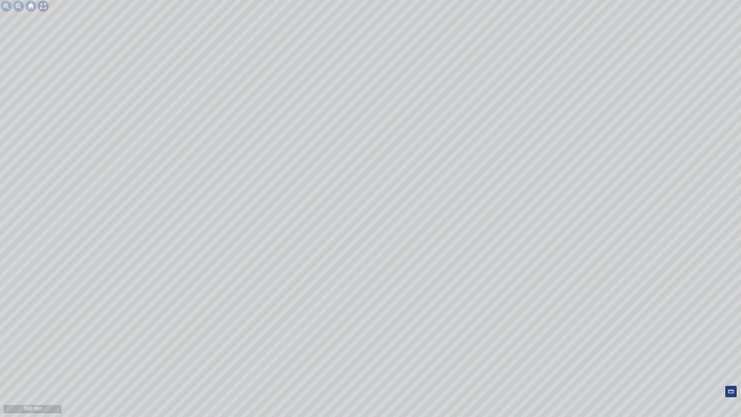
click at [42, 7] on div at bounding box center [43, 6] width 12 height 12
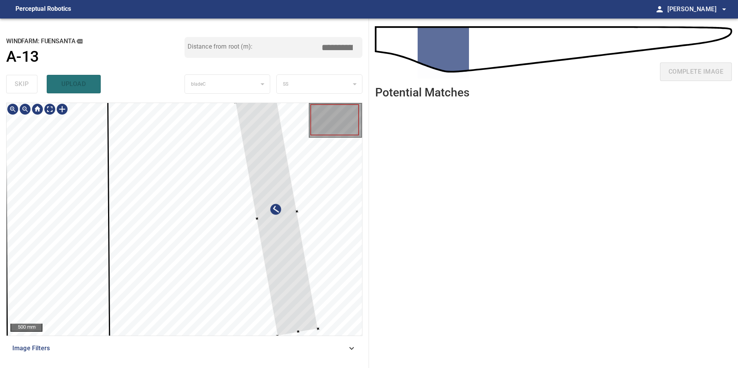
click at [311, 256] on div at bounding box center [276, 215] width 83 height 241
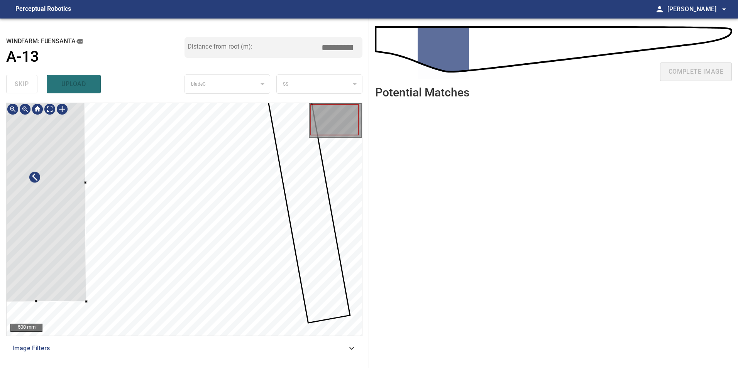
click at [55, 251] on div at bounding box center [34, 183] width 103 height 238
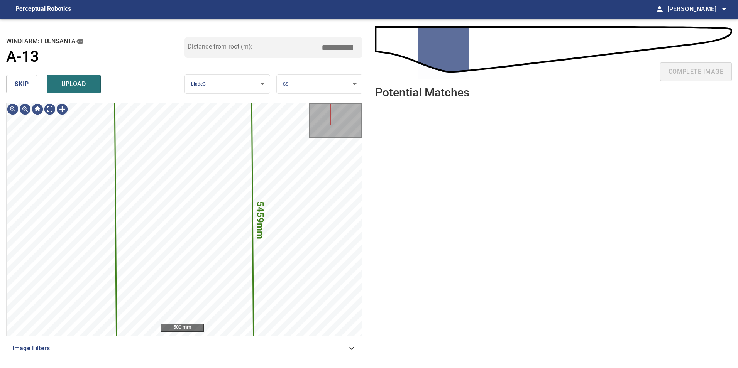
click at [17, 87] on span "skip" at bounding box center [22, 84] width 14 height 11
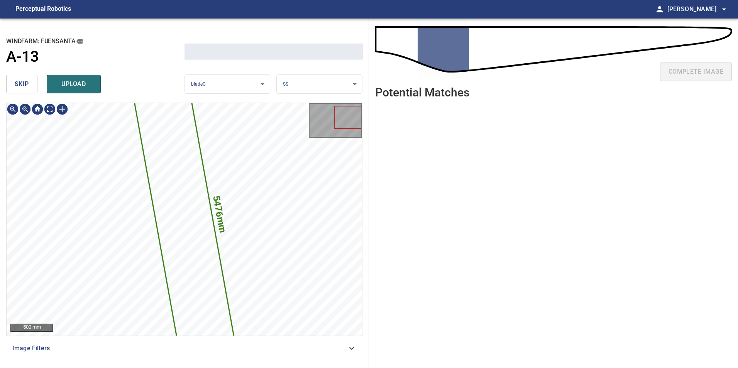
click at [17, 87] on span "skip" at bounding box center [22, 84] width 14 height 11
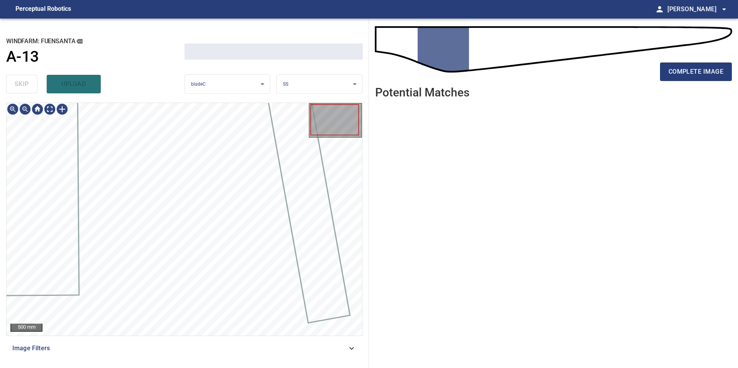
click at [17, 87] on div "skip upload" at bounding box center [95, 84] width 178 height 25
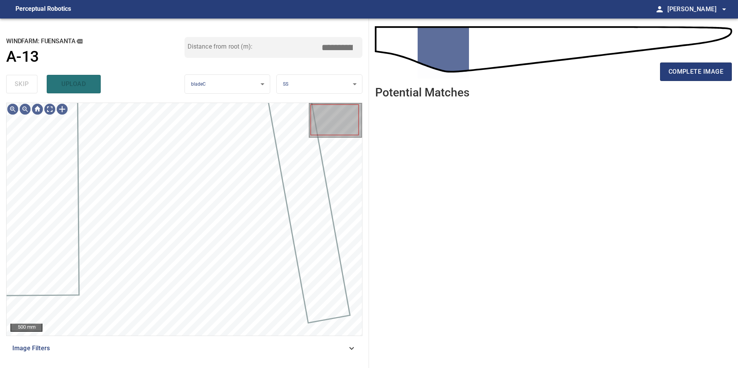
click at [17, 87] on div "skip upload" at bounding box center [95, 84] width 178 height 25
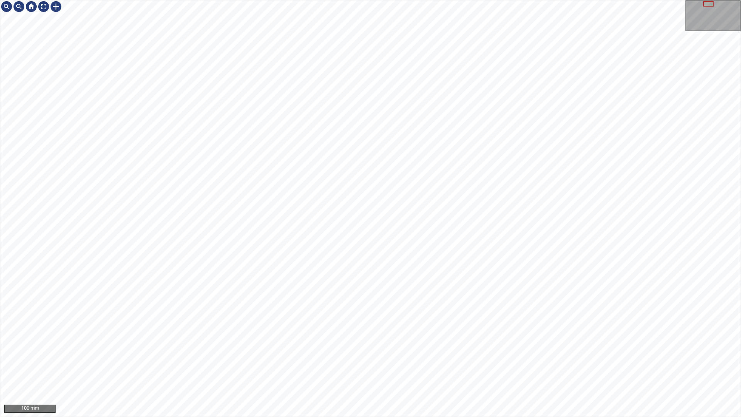
click at [174, 368] on div "100 mm" at bounding box center [370, 208] width 741 height 417
click at [359, 0] on div "100 mm" at bounding box center [370, 208] width 741 height 417
click at [549, 0] on div "100 mm" at bounding box center [370, 208] width 741 height 417
click at [547, 0] on div "100 mm" at bounding box center [370, 208] width 741 height 417
click at [525, 129] on div "100 mm" at bounding box center [370, 208] width 741 height 417
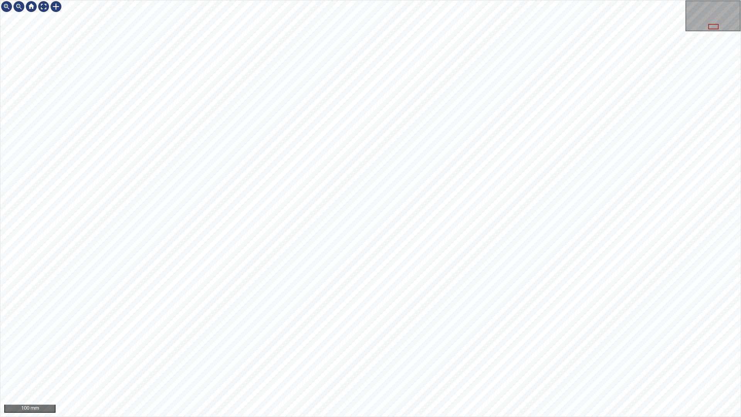
click at [449, 263] on div "100 mm" at bounding box center [370, 208] width 740 height 416
click at [446, 0] on div "100 mm" at bounding box center [370, 208] width 741 height 417
click at [560, 368] on div "100 mm" at bounding box center [370, 208] width 741 height 417
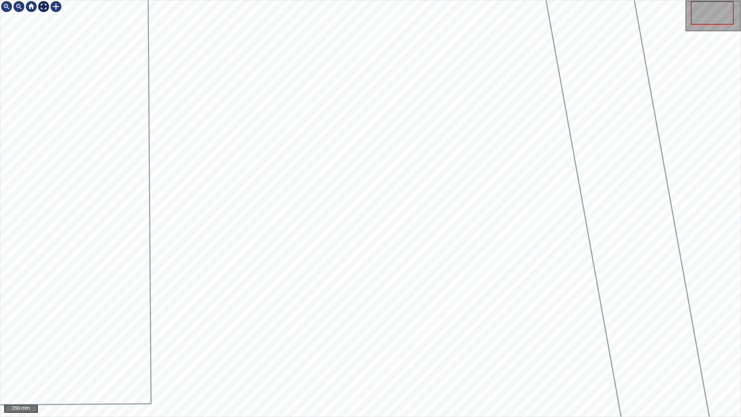
click at [39, 5] on div at bounding box center [43, 6] width 12 height 12
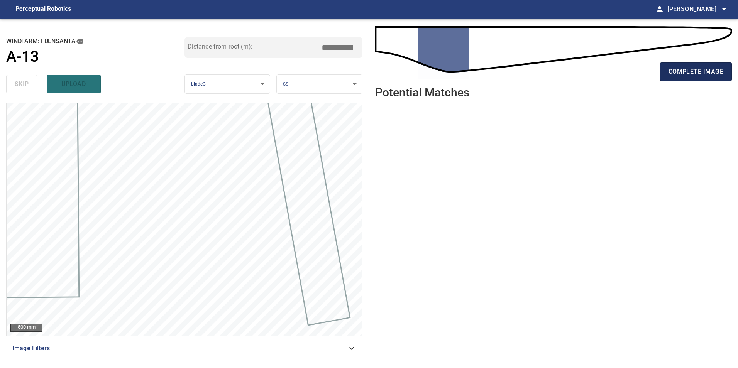
click at [718, 70] on span "complete image" at bounding box center [695, 71] width 55 height 11
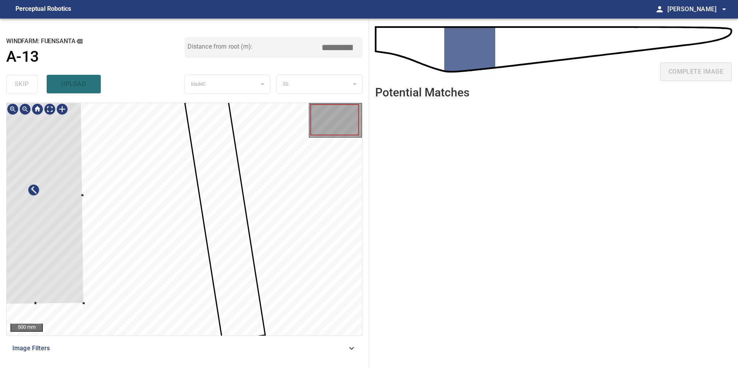
click at [57, 288] on div at bounding box center [34, 196] width 100 height 216
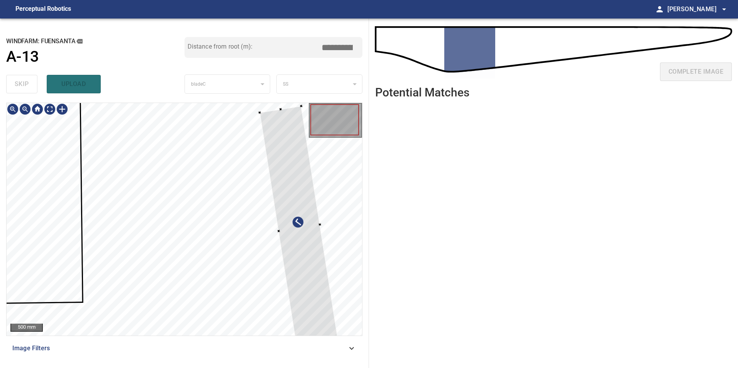
click at [313, 282] on div at bounding box center [298, 228] width 79 height 244
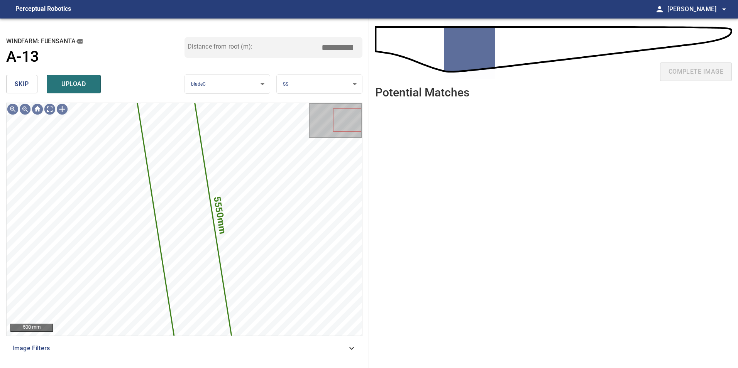
click at [16, 84] on span "skip" at bounding box center [22, 84] width 14 height 11
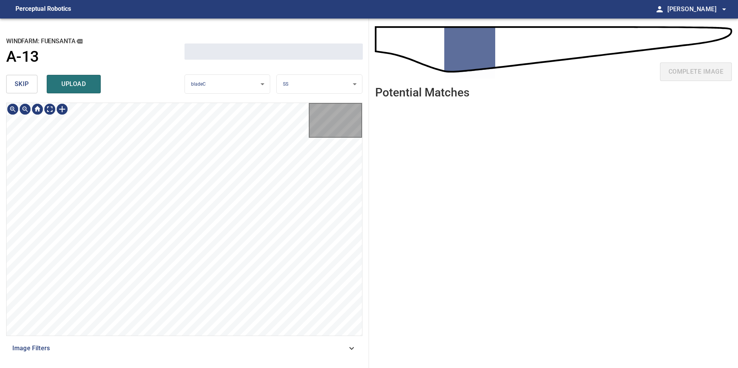
click at [16, 84] on span "skip" at bounding box center [22, 84] width 14 height 11
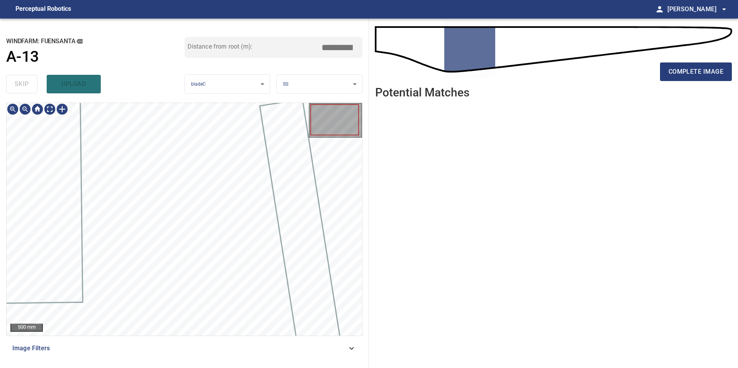
click at [16, 84] on div "skip upload" at bounding box center [95, 84] width 178 height 25
click at [278, 350] on span "Image Filters" at bounding box center [179, 348] width 334 height 9
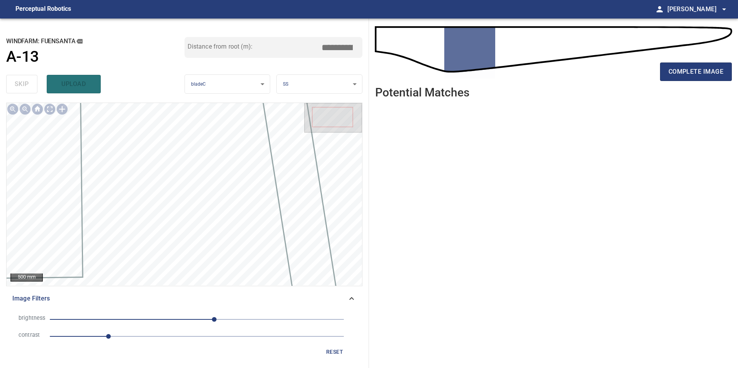
click at [175, 341] on span "1" at bounding box center [197, 336] width 294 height 11
click at [152, 318] on span "30" at bounding box center [197, 319] width 294 height 11
click at [140, 317] on span "-78" at bounding box center [197, 319] width 294 height 11
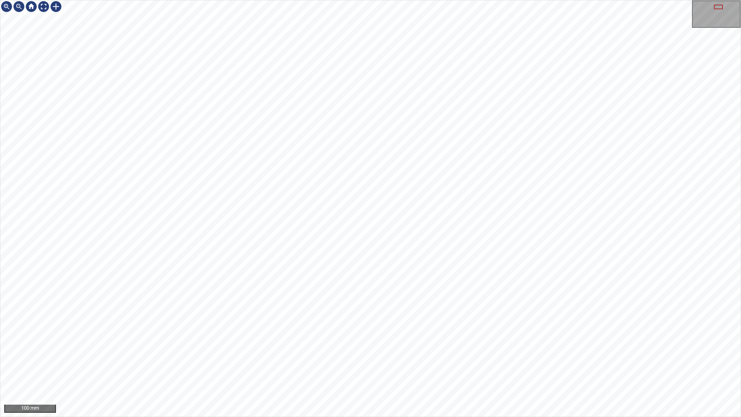
click at [466, 368] on div "100 mm" at bounding box center [370, 208] width 741 height 417
click at [458, 368] on div "100 mm" at bounding box center [370, 208] width 741 height 417
click at [483, 368] on div "100 mm" at bounding box center [370, 208] width 741 height 417
click at [444, 368] on div "100 mm" at bounding box center [370, 208] width 741 height 417
click at [567, 0] on div "100 mm" at bounding box center [370, 208] width 741 height 417
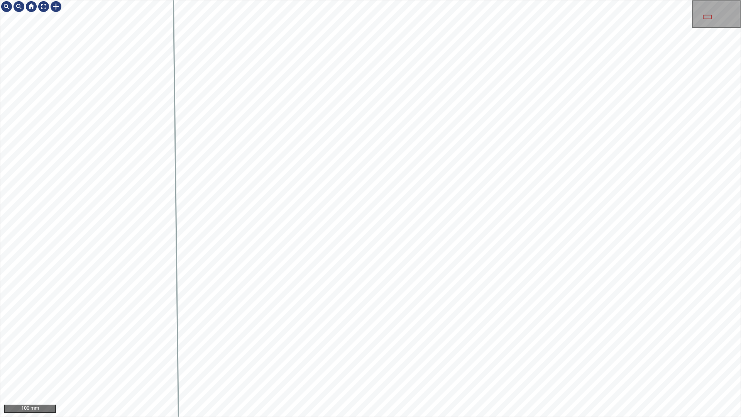
click at [532, 0] on div "100 mm" at bounding box center [370, 208] width 741 height 417
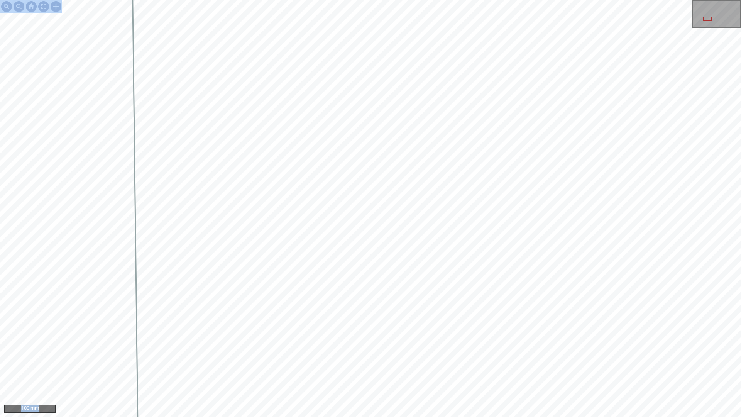
click at [445, 104] on div "100 mm" at bounding box center [370, 208] width 741 height 417
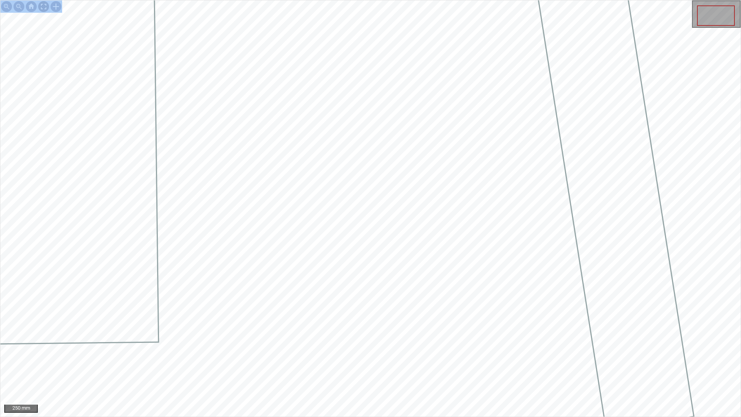
click at [42, 6] on div at bounding box center [43, 6] width 12 height 12
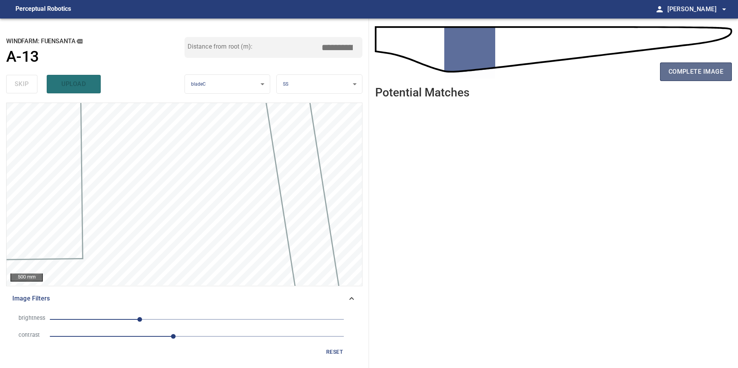
click at [702, 74] on span "complete image" at bounding box center [695, 71] width 55 height 11
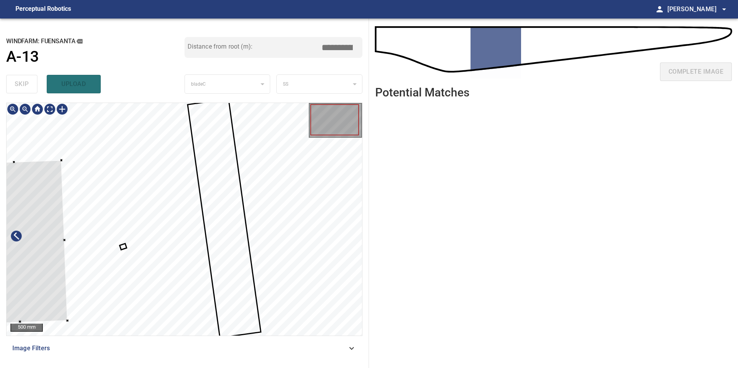
click at [51, 264] on div at bounding box center [16, 242] width 101 height 164
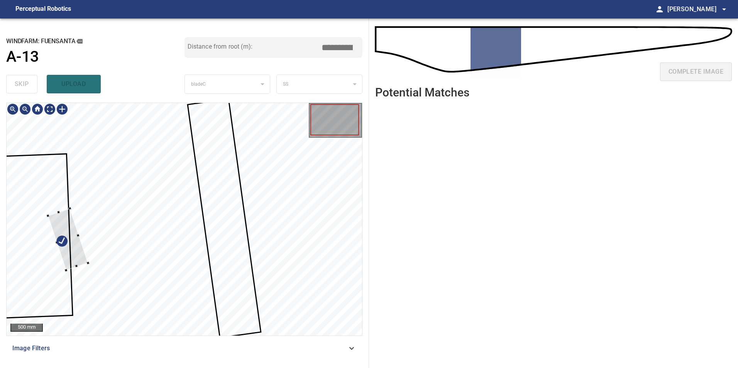
click at [65, 241] on div at bounding box center [68, 239] width 40 height 62
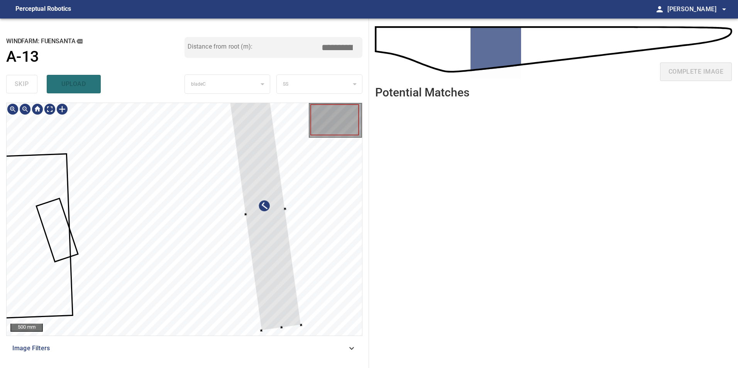
click at [290, 233] on div at bounding box center [265, 212] width 72 height 238
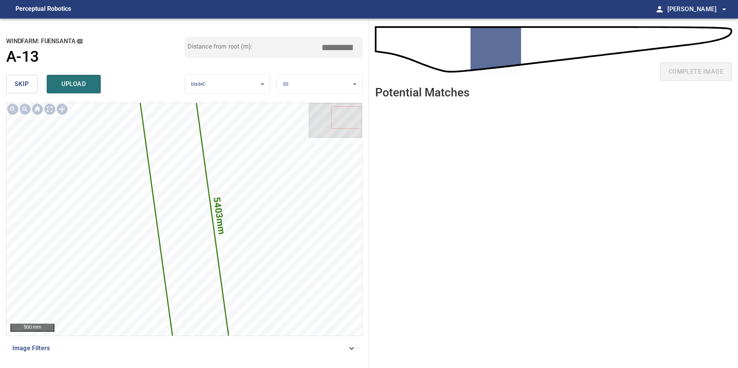
click at [21, 91] on button "skip" at bounding box center [21, 84] width 31 height 19
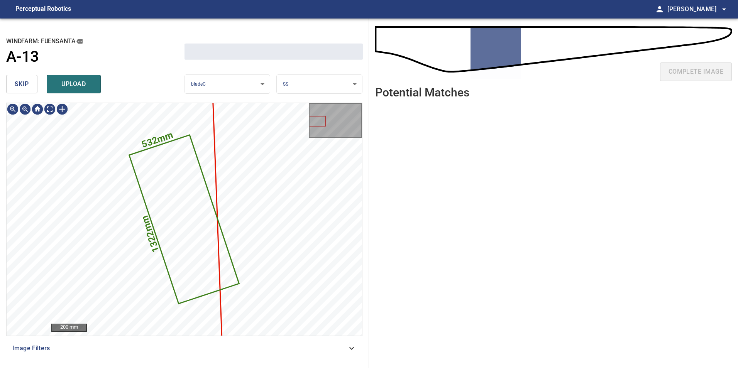
click at [20, 87] on span "skip" at bounding box center [22, 84] width 14 height 11
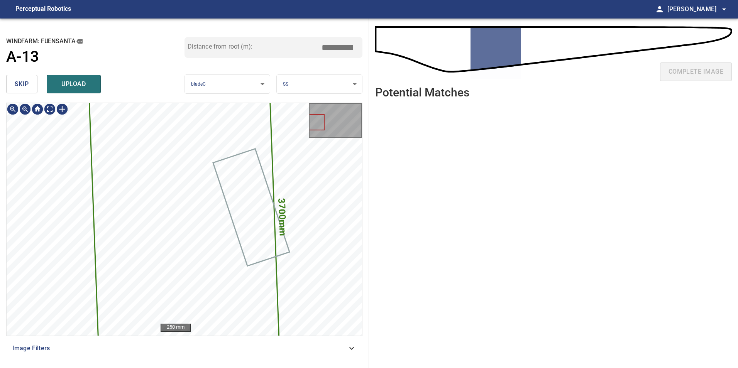
click at [20, 87] on span "skip" at bounding box center [22, 84] width 14 height 11
type input "*****"
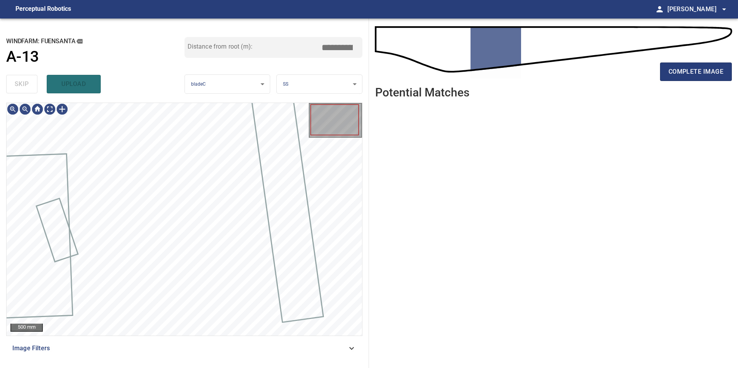
click at [19, 87] on div "skip upload" at bounding box center [95, 84] width 178 height 25
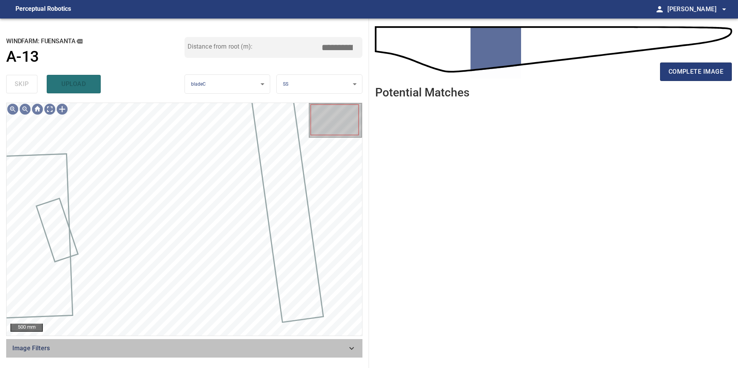
drag, startPoint x: 282, startPoint y: 347, endPoint x: 249, endPoint y: 339, distance: 34.2
click at [282, 348] on span "Image Filters" at bounding box center [179, 348] width 334 height 9
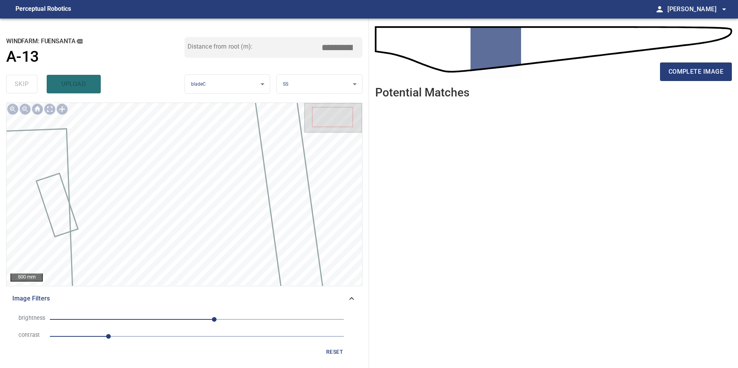
click at [176, 335] on span "1" at bounding box center [197, 336] width 294 height 11
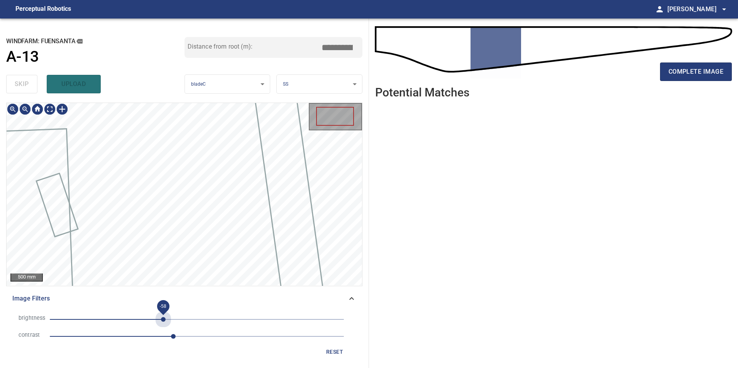
drag, startPoint x: 164, startPoint y: 317, endPoint x: 145, endPoint y: 316, distance: 18.9
click at [163, 318] on span "-58" at bounding box center [197, 319] width 294 height 11
click at [143, 316] on span "-59" at bounding box center [197, 319] width 294 height 11
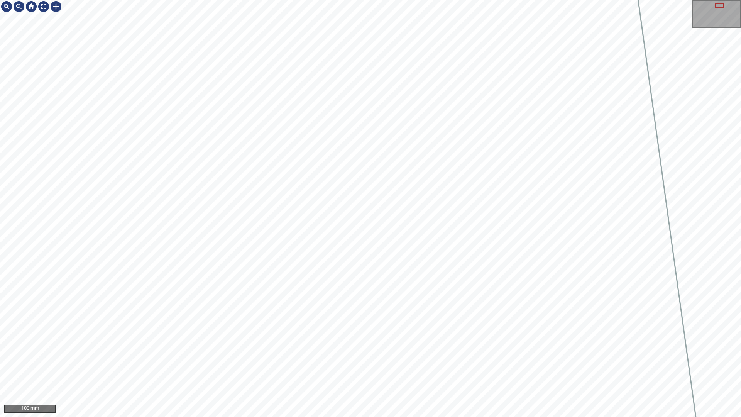
click at [495, 368] on div "100 mm" at bounding box center [370, 208] width 741 height 417
click at [594, 368] on div "100 mm" at bounding box center [370, 208] width 741 height 417
click at [599, 368] on div "100 mm" at bounding box center [370, 208] width 741 height 417
click at [653, 368] on div "100 mm" at bounding box center [370, 208] width 741 height 417
click at [602, 0] on div "100 mm" at bounding box center [370, 208] width 741 height 417
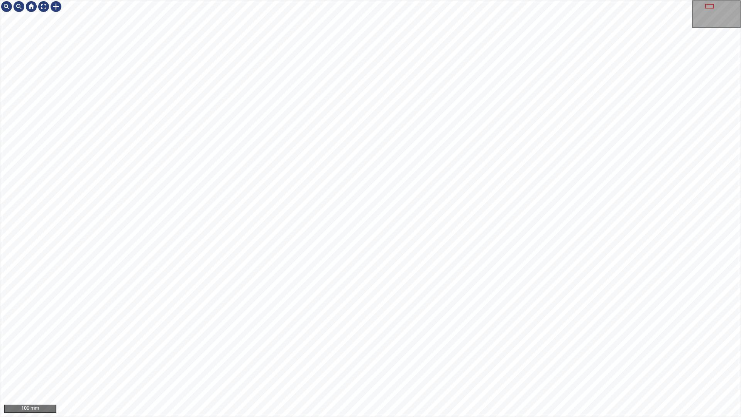
click at [402, 368] on div "100 mm" at bounding box center [370, 208] width 741 height 417
click at [377, 368] on div "100 mm" at bounding box center [370, 208] width 741 height 417
click at [405, 0] on div "100 mm" at bounding box center [370, 208] width 741 height 417
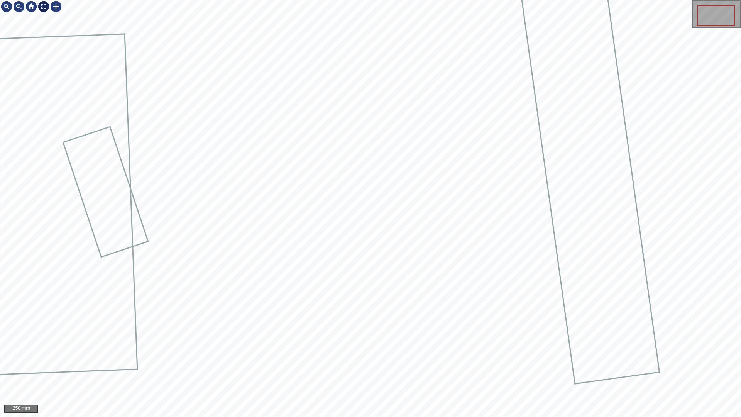
click at [44, 5] on div at bounding box center [43, 6] width 12 height 12
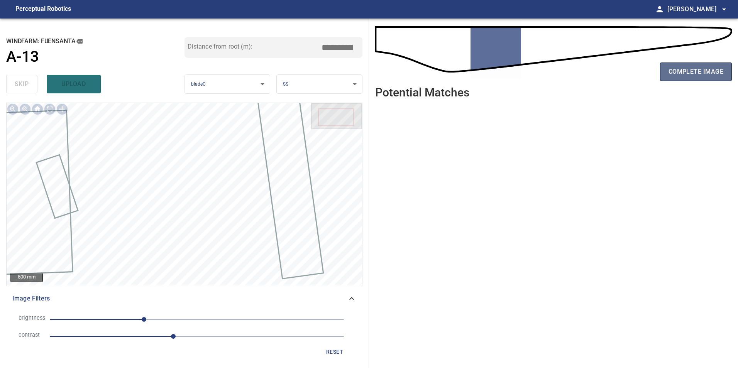
click at [686, 69] on span "complete image" at bounding box center [695, 71] width 55 height 11
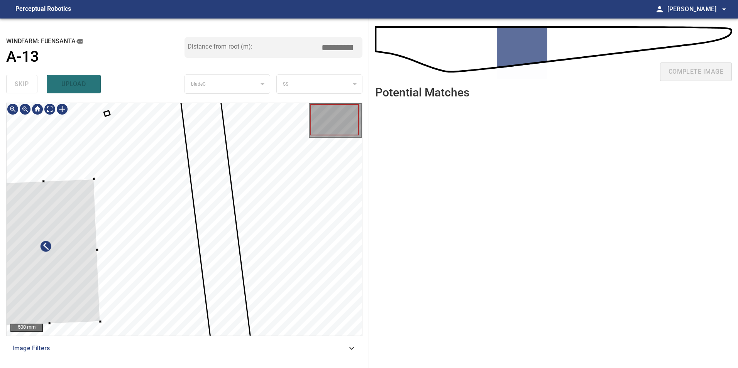
click at [59, 262] on div at bounding box center [46, 252] width 108 height 147
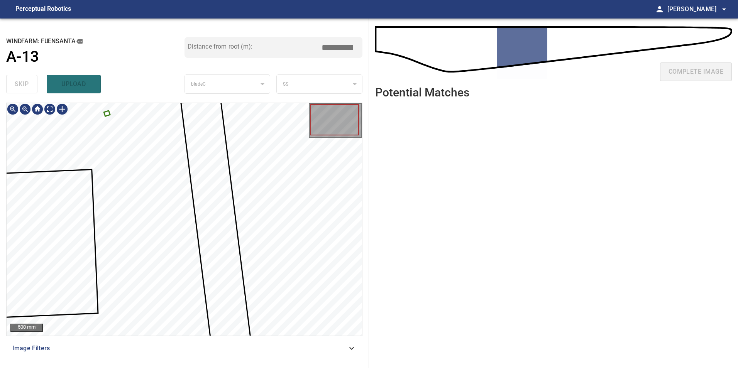
click at [108, 112] on div at bounding box center [184, 219] width 355 height 233
click at [68, 230] on div at bounding box center [46, 246] width 113 height 51
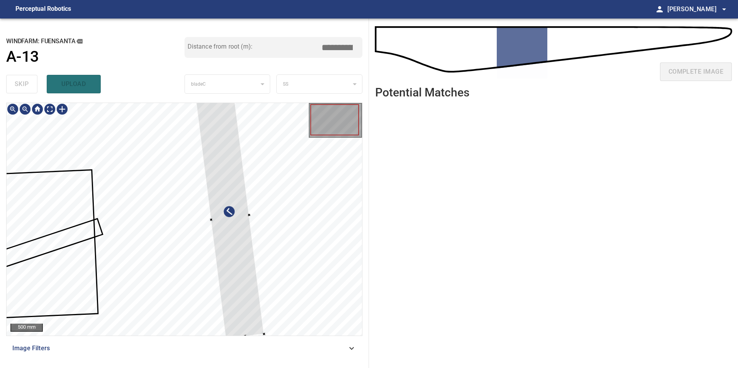
click at [271, 231] on div at bounding box center [184, 219] width 355 height 233
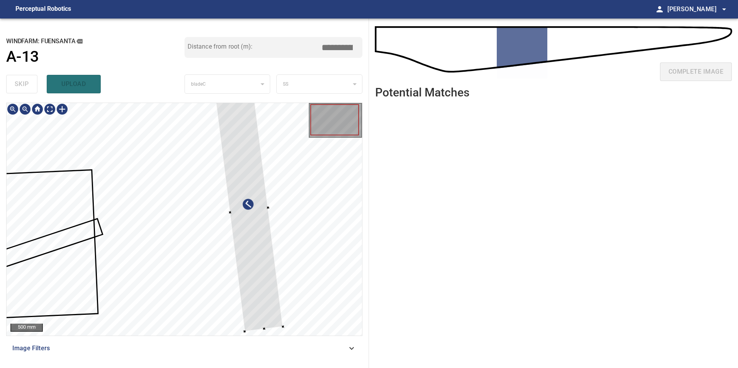
click at [283, 247] on div at bounding box center [248, 210] width 68 height 243
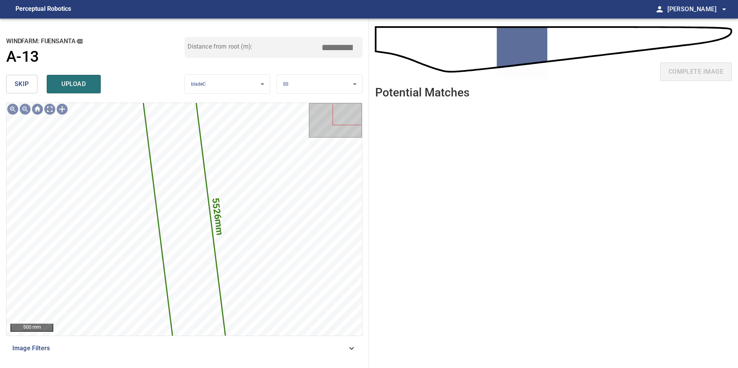
click at [22, 81] on span "skip" at bounding box center [22, 84] width 14 height 11
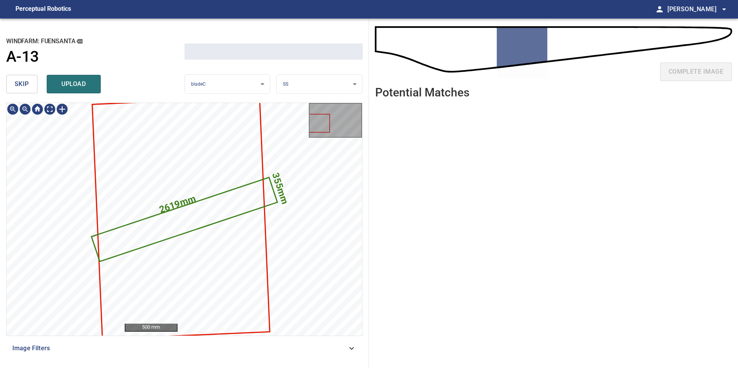
click at [22, 81] on span "skip" at bounding box center [22, 84] width 14 height 11
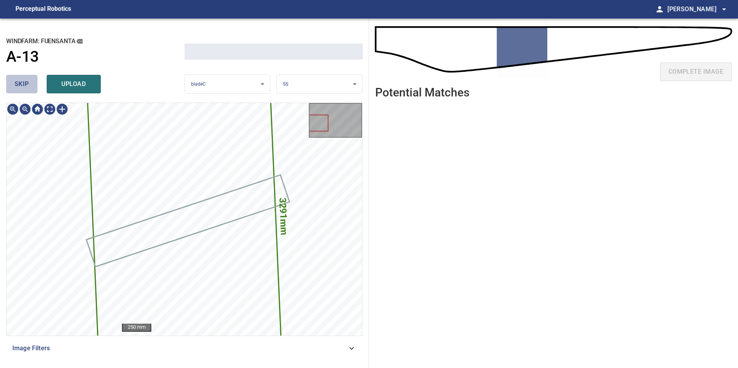
click at [25, 80] on span "skip" at bounding box center [22, 84] width 14 height 11
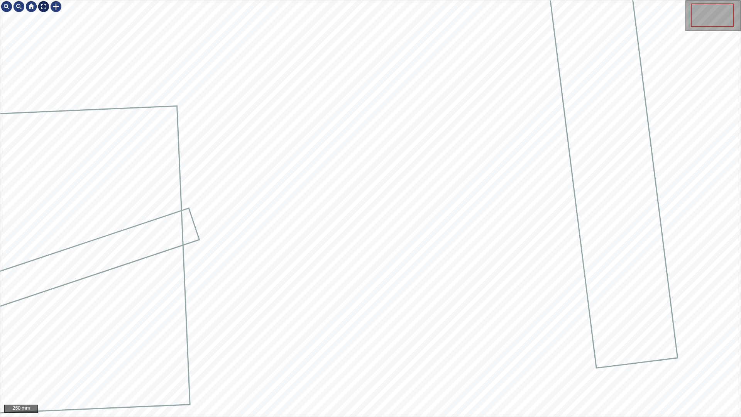
click at [44, 5] on div at bounding box center [43, 6] width 12 height 12
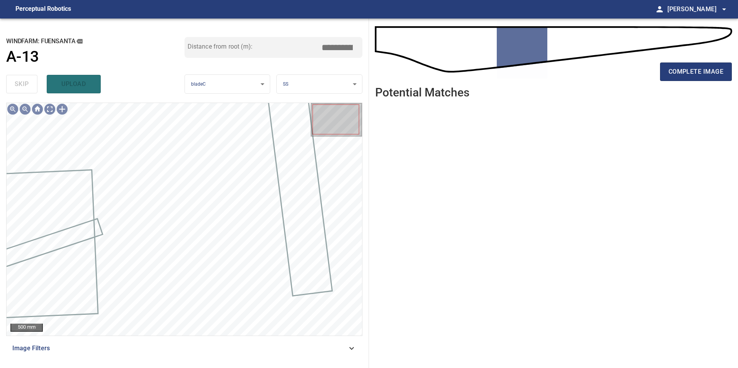
click at [330, 350] on span "Image Filters" at bounding box center [179, 348] width 334 height 9
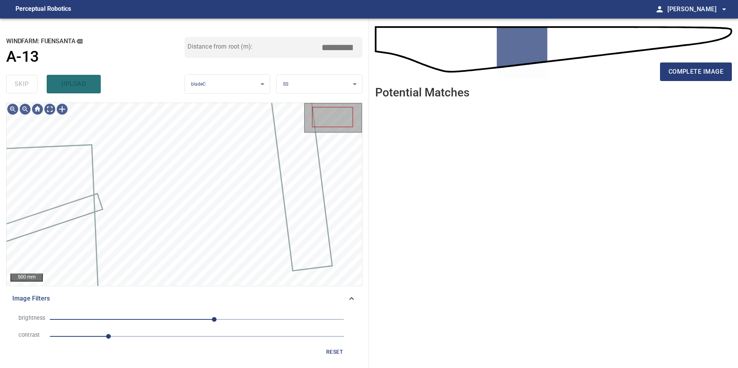
click at [148, 340] on span "1" at bounding box center [197, 336] width 294 height 11
click at [172, 315] on span "30" at bounding box center [197, 319] width 294 height 11
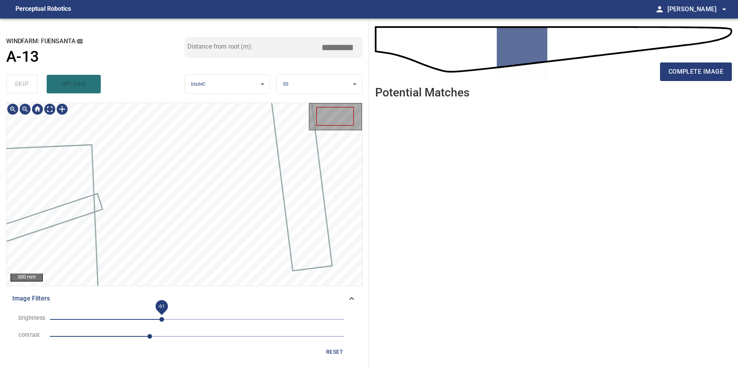
click at [162, 321] on span "-61" at bounding box center [197, 319] width 294 height 11
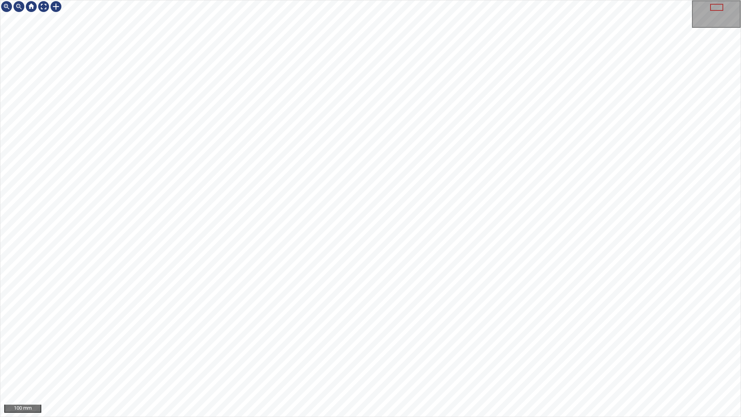
click at [501, 368] on div "100 mm" at bounding box center [370, 208] width 741 height 417
click at [408, 368] on div "100 mm" at bounding box center [370, 208] width 741 height 417
click at [516, 0] on div "100 mm" at bounding box center [370, 208] width 741 height 417
click at [465, 130] on div "100 mm" at bounding box center [370, 208] width 741 height 417
click at [331, 368] on div "100 mm" at bounding box center [370, 208] width 741 height 417
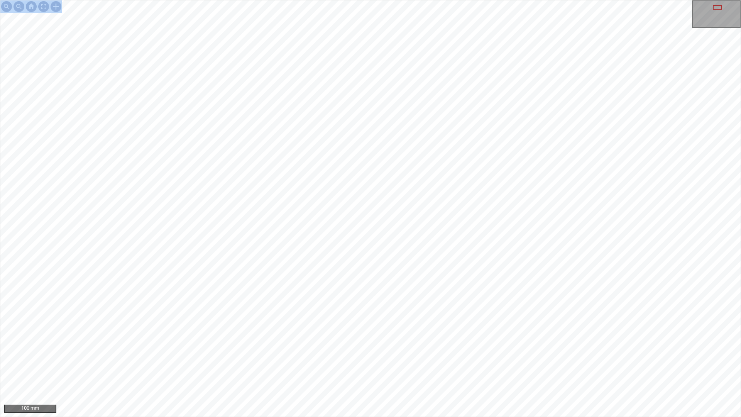
click at [393, 368] on div "100 mm" at bounding box center [370, 208] width 741 height 417
click at [417, 368] on div "100 mm" at bounding box center [370, 208] width 741 height 417
click at [399, 368] on div "100 mm" at bounding box center [370, 208] width 741 height 417
click at [388, 124] on div "100 mm" at bounding box center [370, 208] width 741 height 417
click at [351, 152] on div "100 mm" at bounding box center [370, 208] width 741 height 417
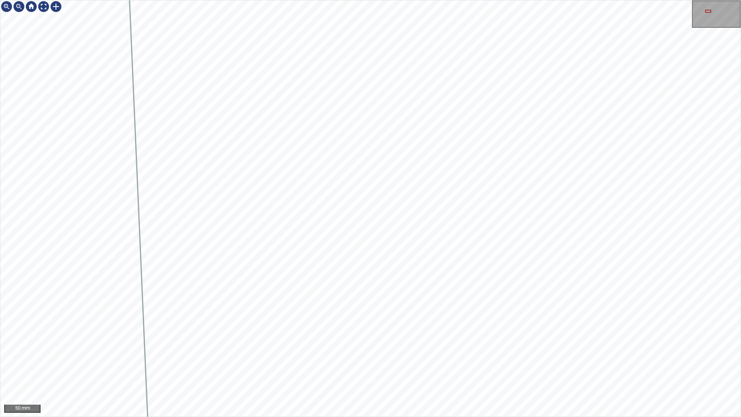
click at [389, 368] on div "50 mm" at bounding box center [370, 208] width 741 height 417
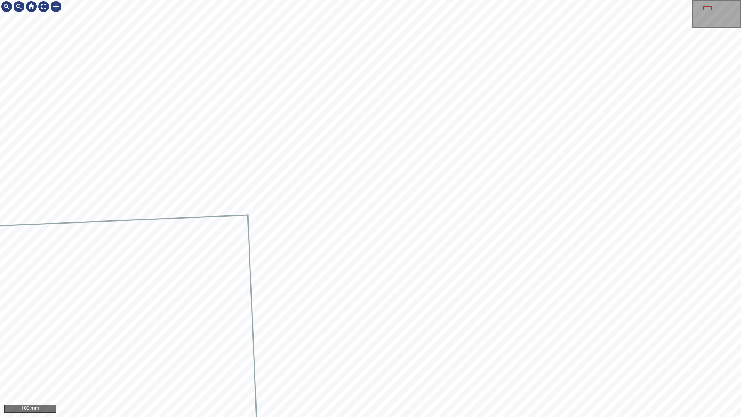
click at [318, 0] on div "100 mm" at bounding box center [370, 208] width 741 height 417
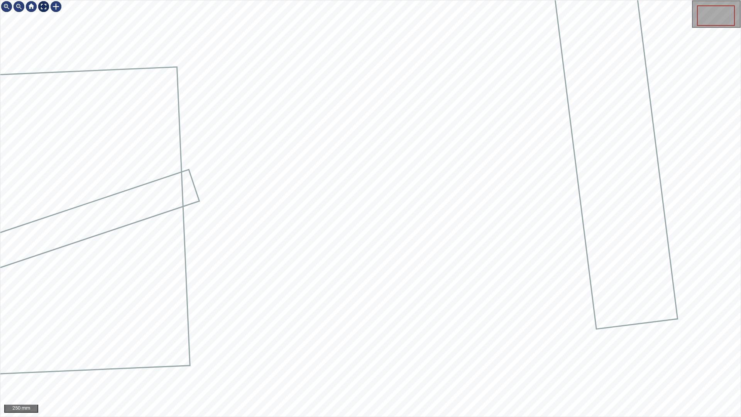
click at [42, 8] on div at bounding box center [43, 6] width 12 height 12
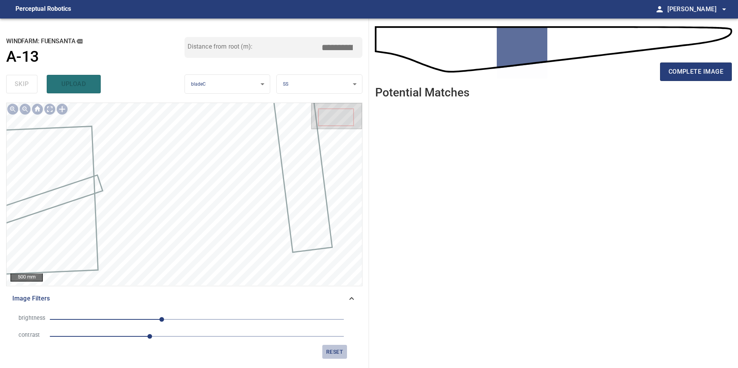
click at [324, 352] on button "reset" at bounding box center [334, 352] width 25 height 14
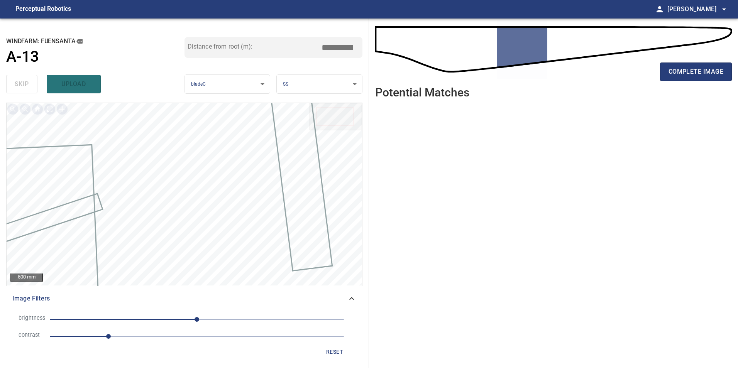
drag, startPoint x: 234, startPoint y: 335, endPoint x: 213, endPoint y: 335, distance: 21.6
click at [232, 335] on span "1" at bounding box center [197, 336] width 294 height 11
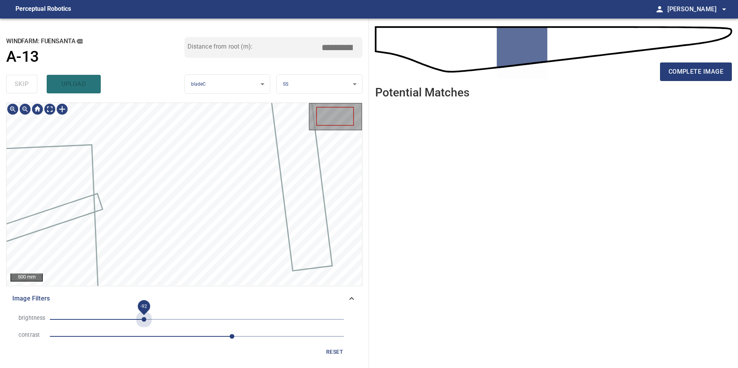
drag, startPoint x: 144, startPoint y: 317, endPoint x: 131, endPoint y: 324, distance: 14.7
click at [143, 318] on span "-92" at bounding box center [197, 319] width 294 height 11
click at [118, 319] on span "-93" at bounding box center [197, 319] width 294 height 11
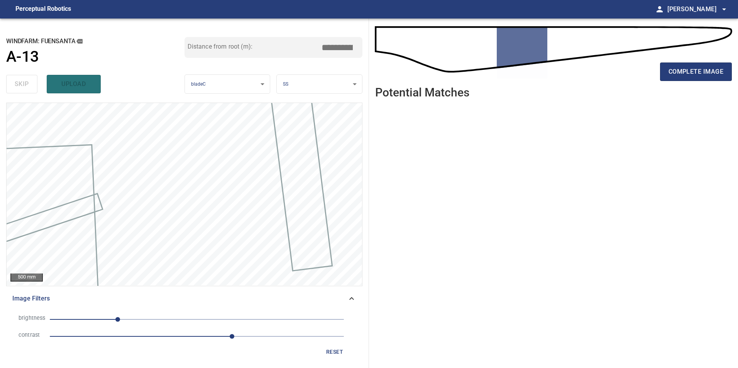
click at [206, 334] on span "3.1" at bounding box center [197, 336] width 294 height 11
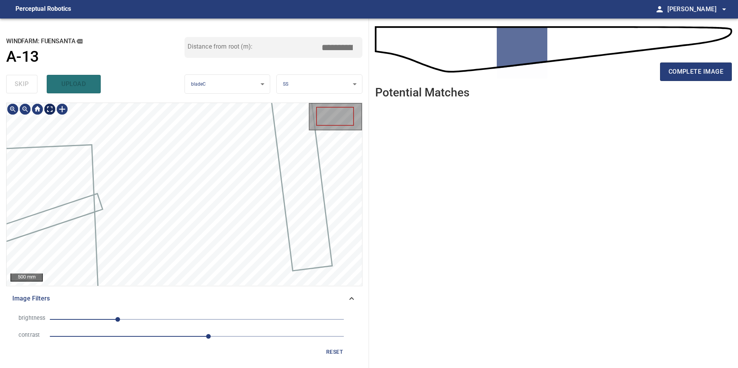
click at [57, 110] on div at bounding box center [38, 109] width 62 height 12
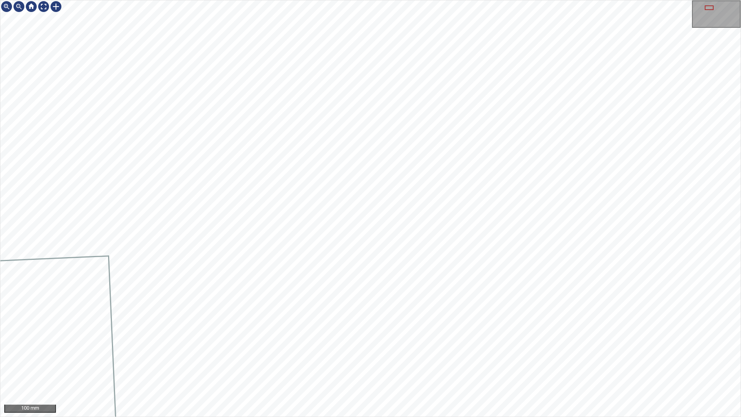
click at [327, 368] on div "100 mm" at bounding box center [370, 208] width 741 height 417
click at [504, 368] on div "100 mm" at bounding box center [370, 208] width 741 height 417
click at [474, 368] on div "100 mm" at bounding box center [370, 208] width 741 height 417
click at [511, 368] on div "100 mm" at bounding box center [370, 208] width 741 height 417
click at [446, 368] on div "100 mm" at bounding box center [370, 208] width 741 height 417
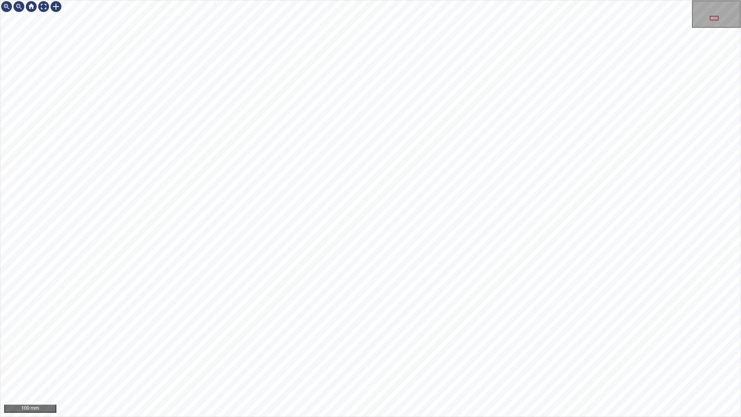
click at [485, 0] on div "100 mm" at bounding box center [370, 208] width 741 height 417
click at [528, 0] on div "100 mm" at bounding box center [370, 208] width 741 height 417
click at [454, 368] on div "100 mm" at bounding box center [370, 208] width 741 height 417
click at [412, 0] on div "100 mm" at bounding box center [370, 208] width 741 height 417
click at [584, 310] on div "100 mm" at bounding box center [370, 208] width 741 height 417
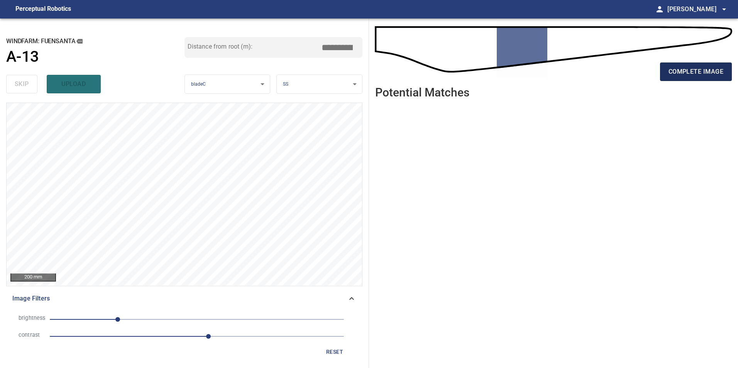
click at [700, 68] on span "complete image" at bounding box center [695, 71] width 55 height 11
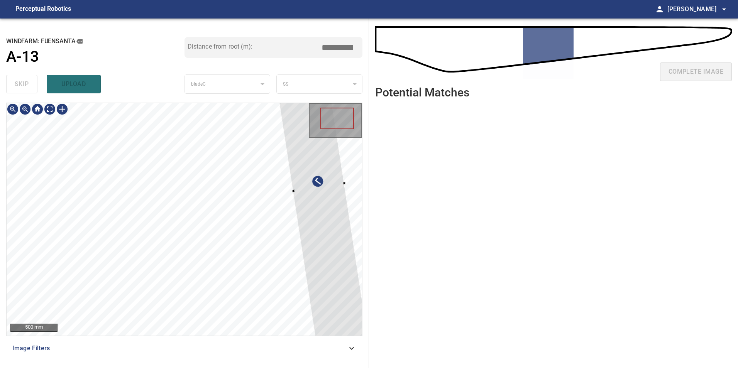
click at [324, 205] on div at bounding box center [318, 188] width 99 height 319
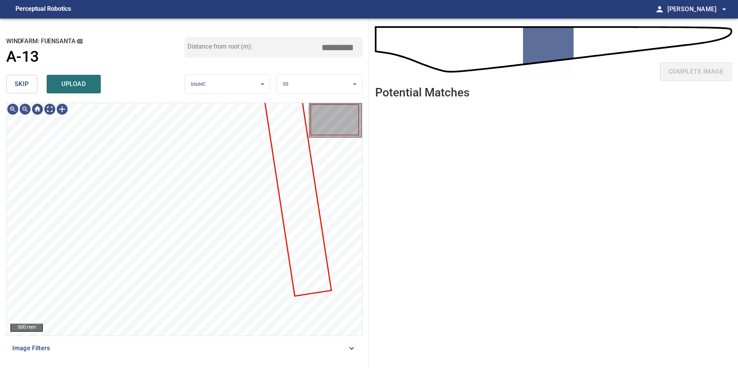
click at [293, 186] on div at bounding box center [184, 219] width 355 height 233
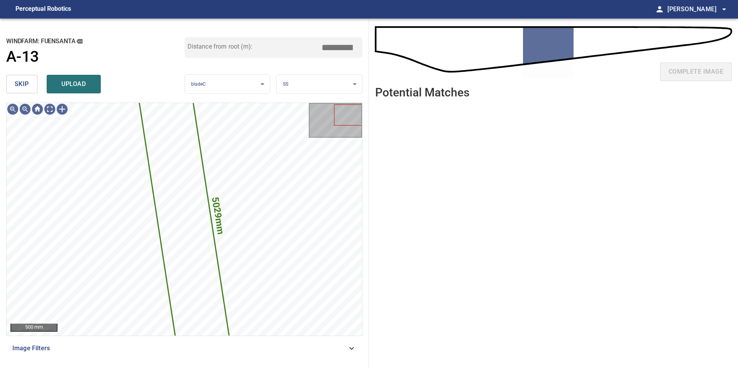
click at [18, 84] on span "skip" at bounding box center [22, 84] width 14 height 11
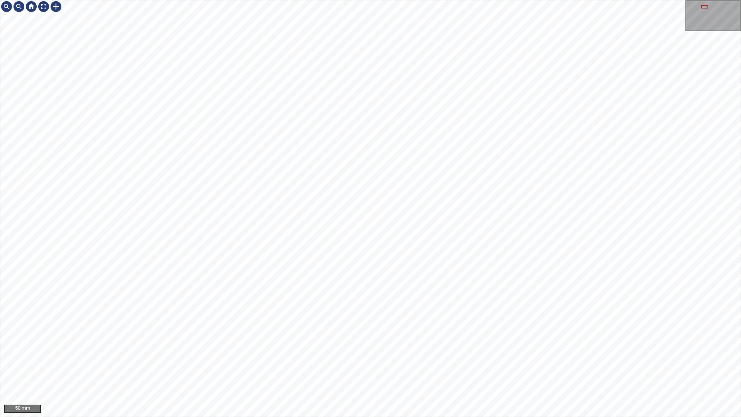
click at [412, 0] on div "50 mm" at bounding box center [370, 208] width 741 height 417
click at [304, 368] on div "50 mm" at bounding box center [370, 208] width 741 height 417
click at [427, 0] on div "50 mm" at bounding box center [370, 208] width 741 height 417
drag, startPoint x: 580, startPoint y: 416, endPoint x: 409, endPoint y: 0, distance: 449.9
click at [409, 0] on div "50 mm" at bounding box center [370, 208] width 741 height 417
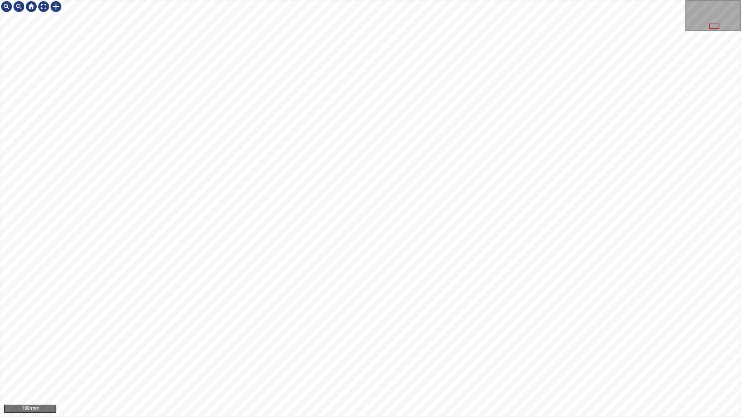
click at [421, 0] on div "100 mm" at bounding box center [370, 208] width 741 height 417
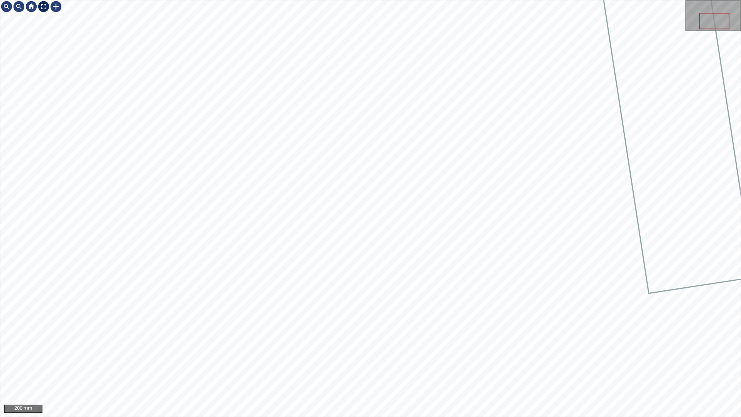
click at [42, 10] on div at bounding box center [43, 6] width 12 height 12
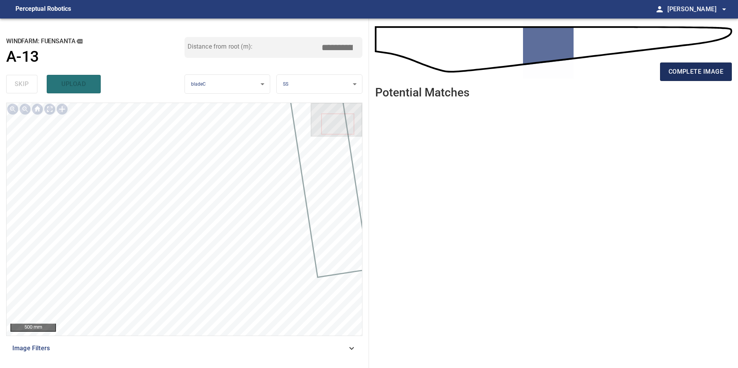
click at [681, 74] on span "complete image" at bounding box center [695, 71] width 55 height 11
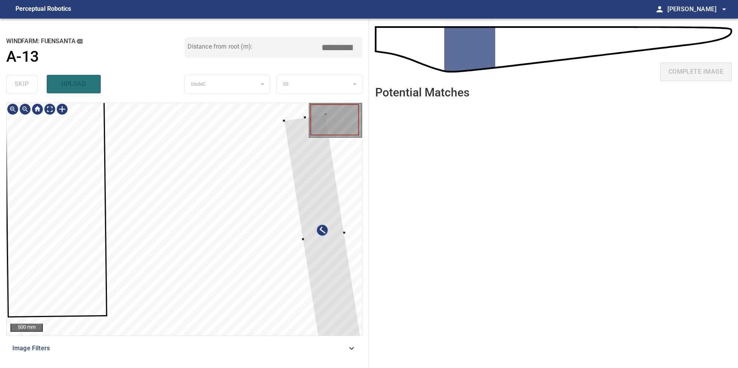
click at [353, 268] on div at bounding box center [184, 219] width 355 height 233
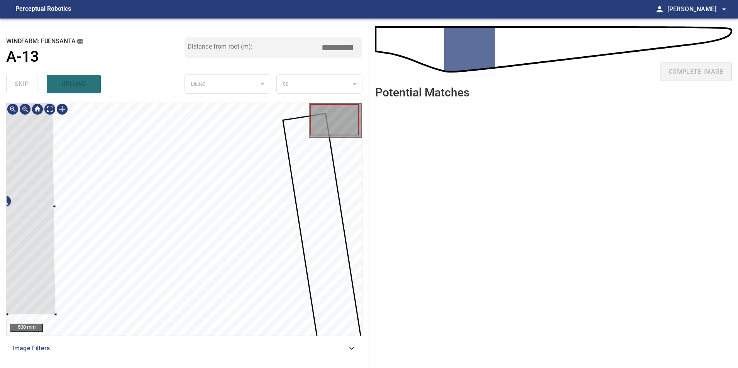
click at [30, 231] on div at bounding box center [6, 208] width 100 height 216
click at [48, 197] on div at bounding box center [7, 208] width 100 height 216
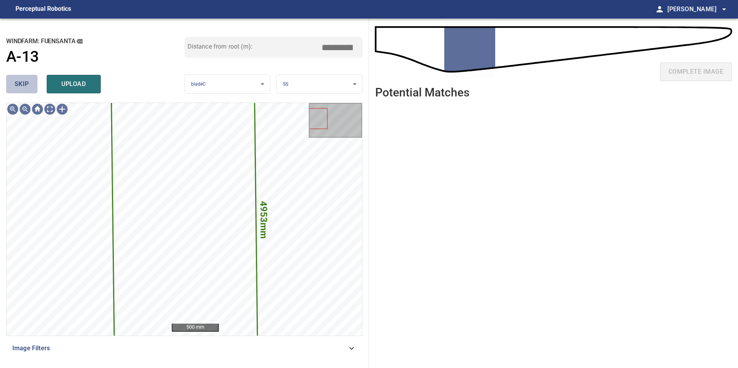
click at [15, 80] on span "skip" at bounding box center [22, 84] width 14 height 11
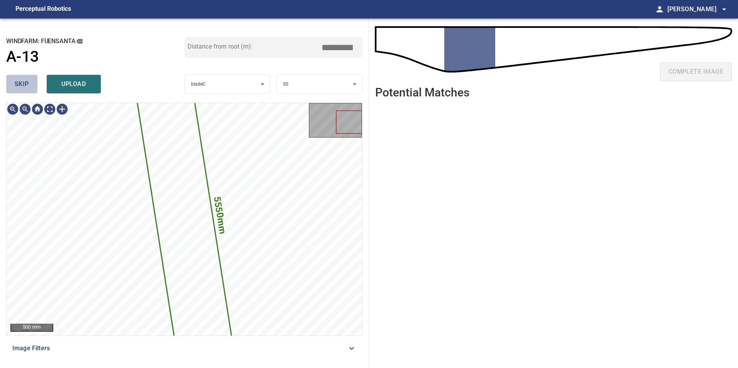
click at [15, 82] on span "skip" at bounding box center [22, 84] width 14 height 11
click at [16, 82] on div "skip upload" at bounding box center [95, 84] width 178 height 25
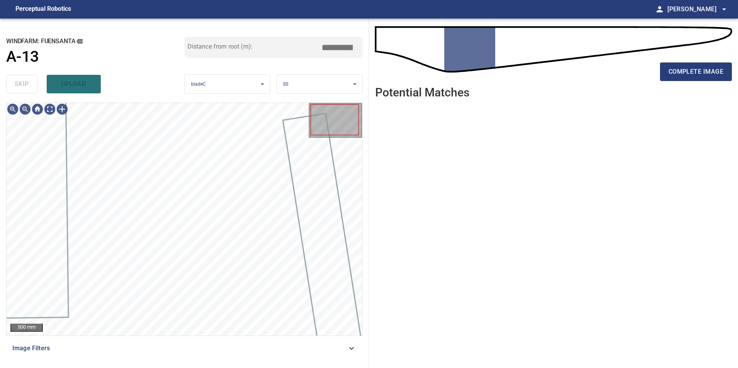
click at [16, 82] on div "skip upload" at bounding box center [95, 84] width 178 height 25
click at [64, 108] on div at bounding box center [62, 109] width 12 height 12
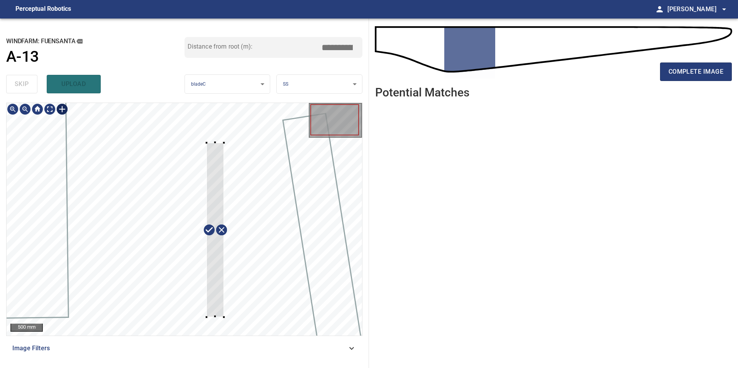
click at [223, 317] on div at bounding box center [184, 219] width 355 height 233
click at [223, 309] on div at bounding box center [217, 230] width 37 height 175
click at [229, 326] on div at bounding box center [184, 219] width 355 height 233
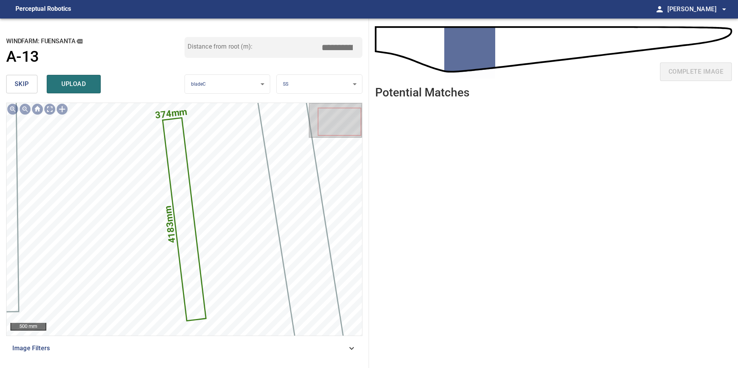
drag, startPoint x: 329, startPoint y: 43, endPoint x: 532, endPoint y: 70, distance: 204.2
click at [512, 63] on div "**********" at bounding box center [369, 193] width 738 height 349
type input "****"
click at [82, 85] on span "upload" at bounding box center [73, 84] width 37 height 11
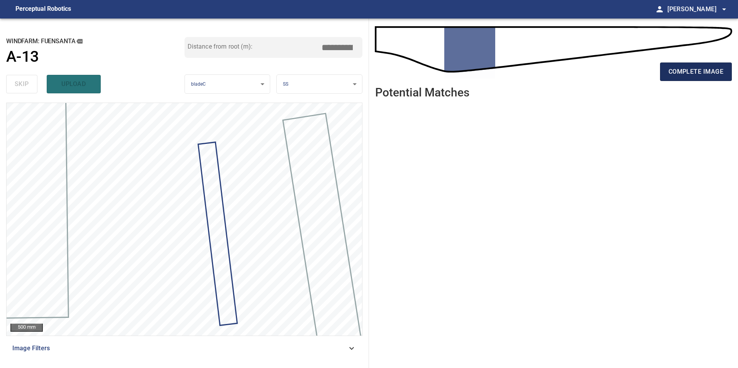
click at [693, 73] on span "complete image" at bounding box center [695, 71] width 55 height 11
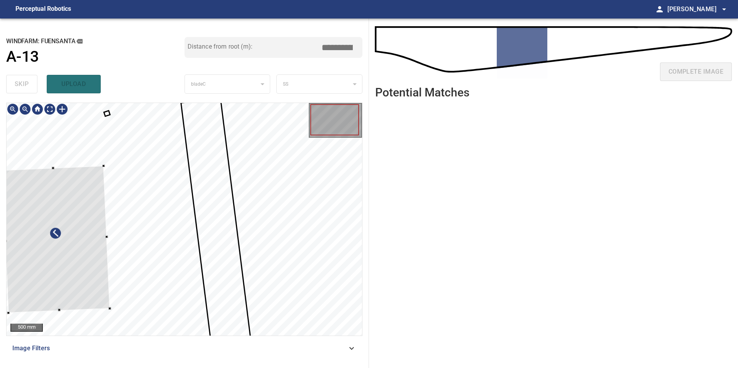
click at [85, 229] on div at bounding box center [56, 239] width 108 height 147
click at [78, 214] on div at bounding box center [51, 236] width 108 height 147
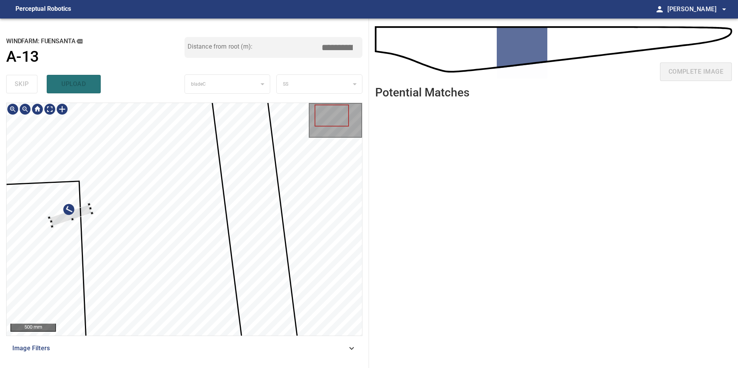
click at [81, 218] on div at bounding box center [184, 219] width 355 height 233
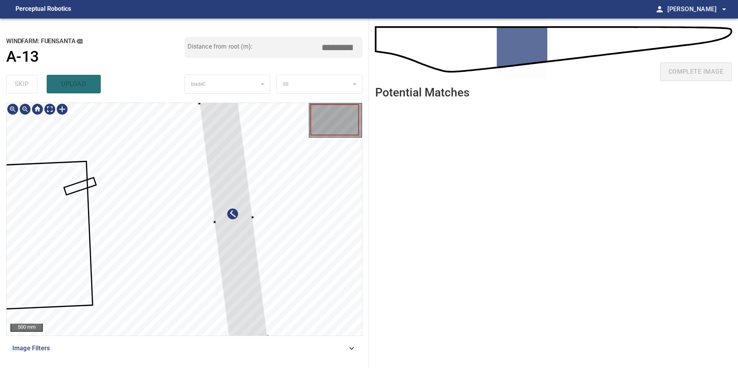
click at [335, 253] on div at bounding box center [184, 219] width 355 height 233
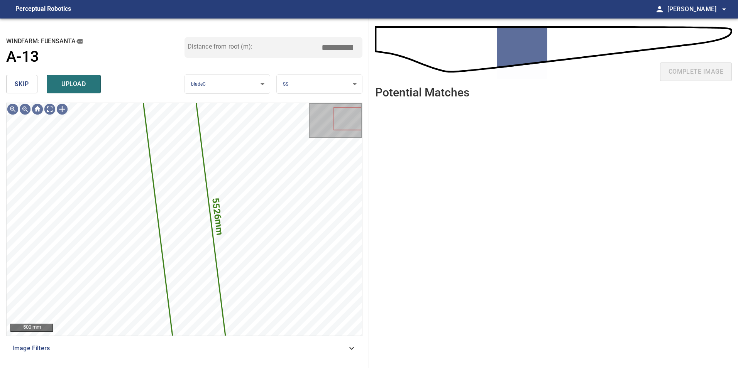
click at [16, 88] on span "skip" at bounding box center [22, 84] width 14 height 11
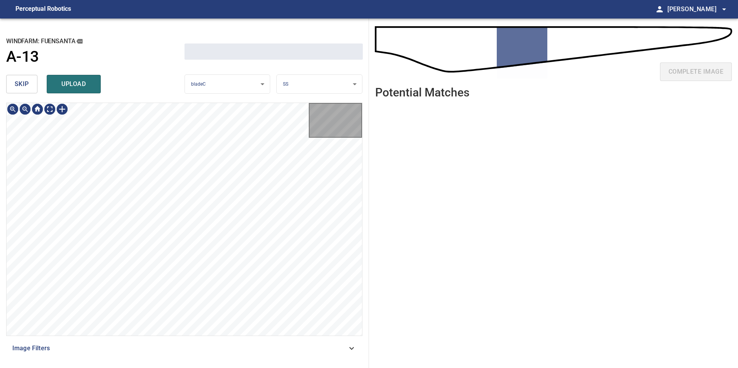
click at [16, 88] on span "skip" at bounding box center [22, 84] width 14 height 11
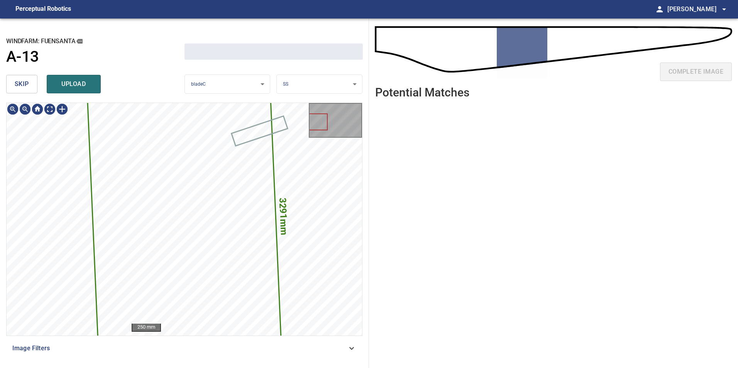
click at [16, 88] on span "skip" at bounding box center [22, 84] width 14 height 11
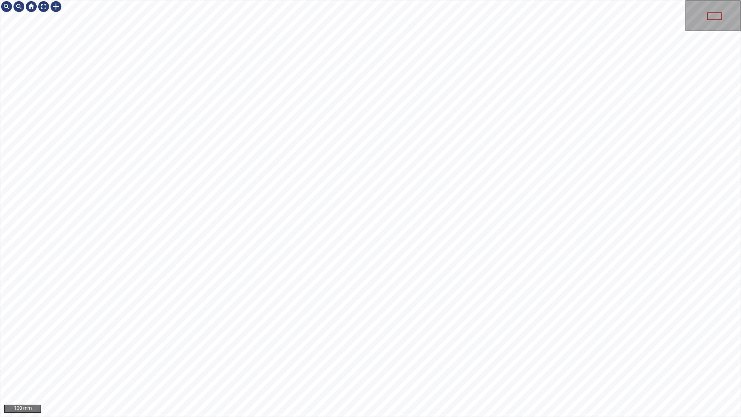
click at [425, 208] on div "100 mm" at bounding box center [370, 208] width 741 height 417
click at [375, 0] on div "100 mm" at bounding box center [370, 208] width 741 height 417
click at [382, 0] on div "100 mm" at bounding box center [370, 208] width 741 height 417
click at [397, 368] on div "100 mm" at bounding box center [370, 208] width 741 height 417
click at [354, 368] on div "100 mm" at bounding box center [370, 208] width 741 height 417
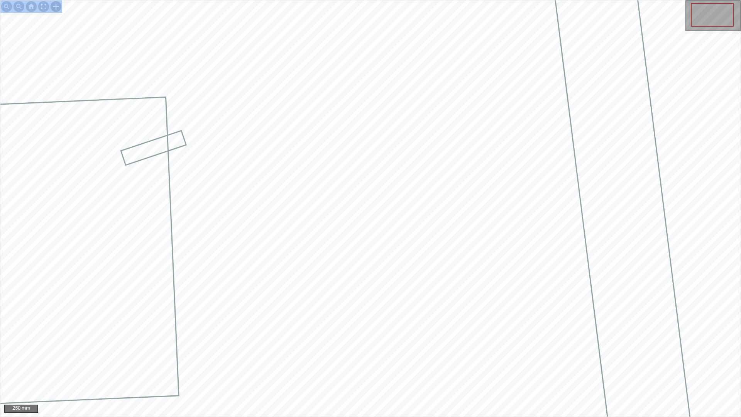
click at [59, 8] on div at bounding box center [56, 6] width 12 height 12
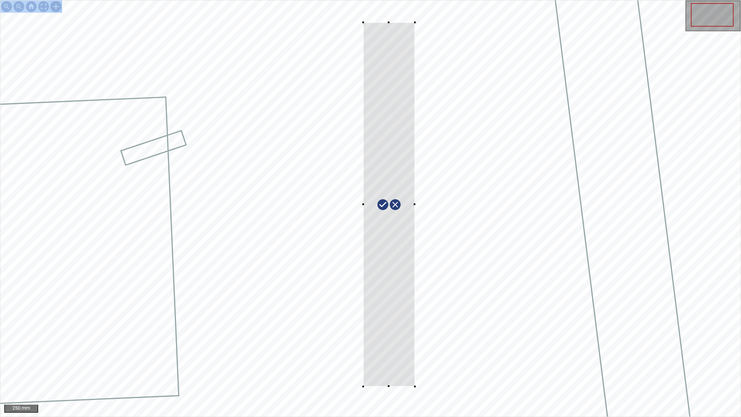
click at [415, 368] on div at bounding box center [370, 208] width 740 height 416
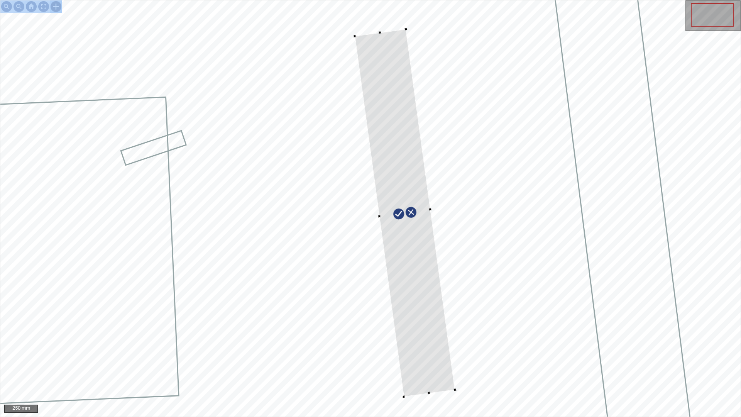
click at [433, 368] on div at bounding box center [404, 212] width 100 height 367
click at [45, 8] on div at bounding box center [43, 6] width 12 height 12
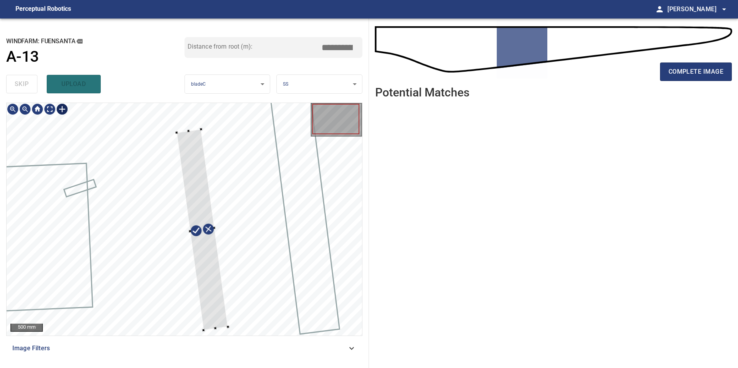
click at [217, 329] on div at bounding box center [184, 219] width 355 height 233
click at [187, 111] on div at bounding box center [184, 219] width 355 height 233
click at [219, 324] on div at bounding box center [197, 220] width 47 height 215
click at [211, 295] on div at bounding box center [201, 220] width 41 height 215
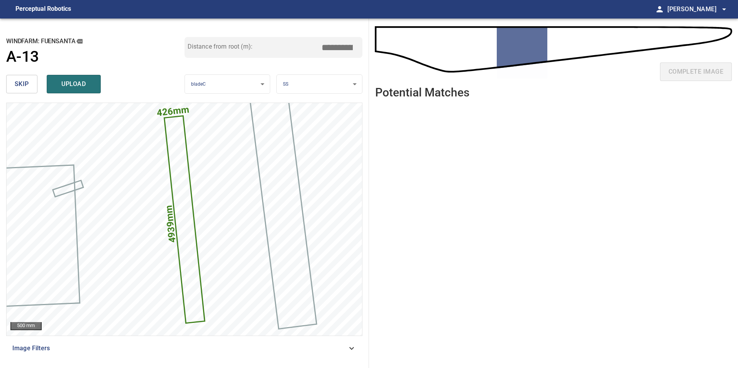
drag, startPoint x: 337, startPoint y: 48, endPoint x: 312, endPoint y: 44, distance: 25.4
click at [312, 44] on div "Distance from root (m): *****" at bounding box center [273, 47] width 178 height 21
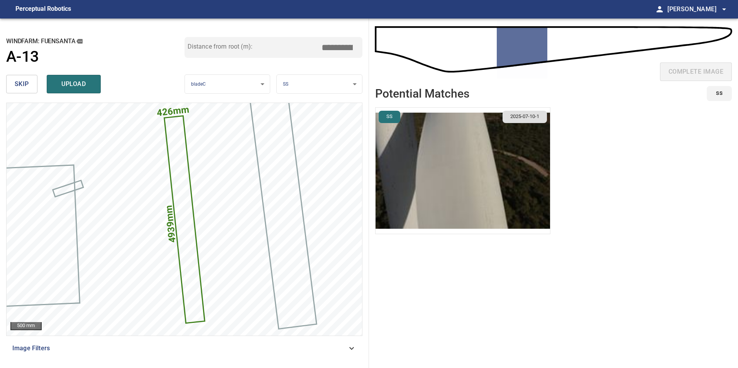
type input "****"
click at [404, 173] on img "button" at bounding box center [462, 171] width 174 height 126
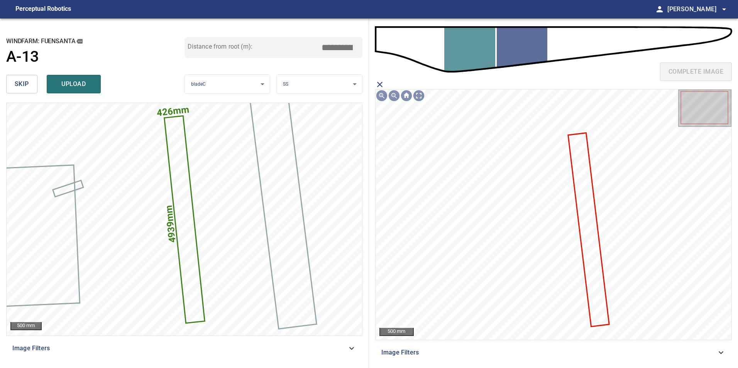
click at [589, 226] on icon at bounding box center [589, 229] width 40 height 192
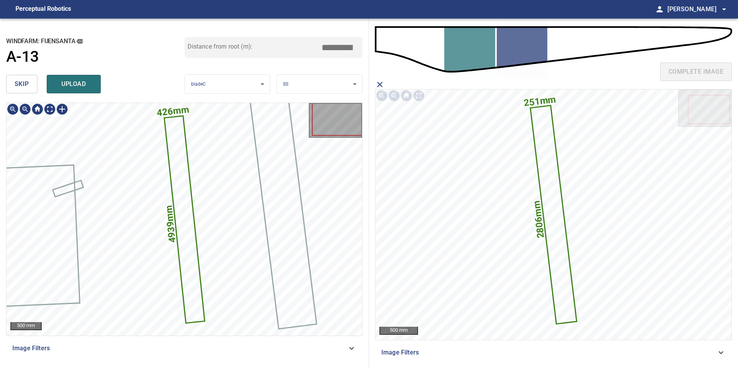
click at [189, 218] on icon at bounding box center [184, 219] width 39 height 206
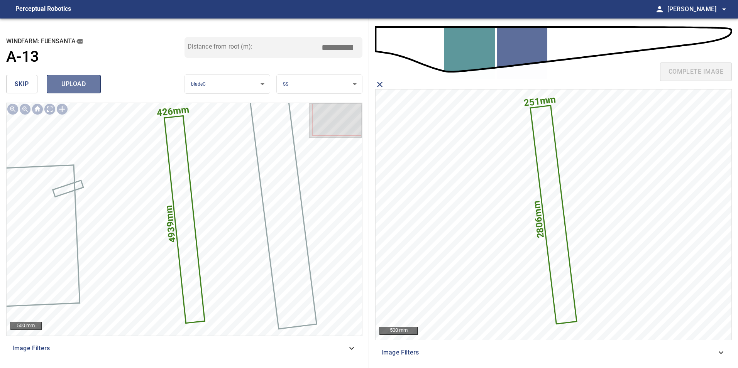
click at [76, 88] on span "upload" at bounding box center [73, 84] width 37 height 11
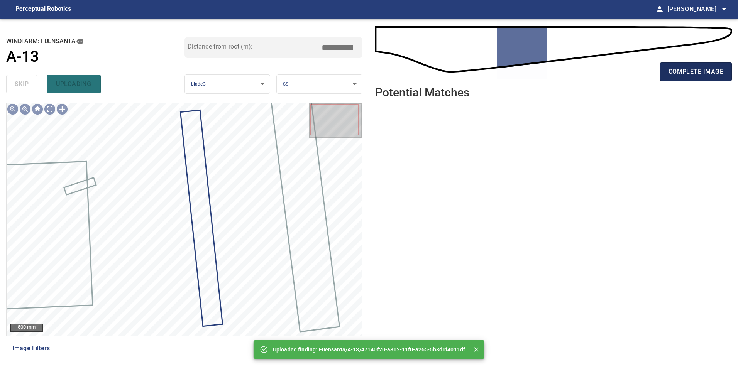
click at [690, 77] on span "complete image" at bounding box center [695, 71] width 55 height 11
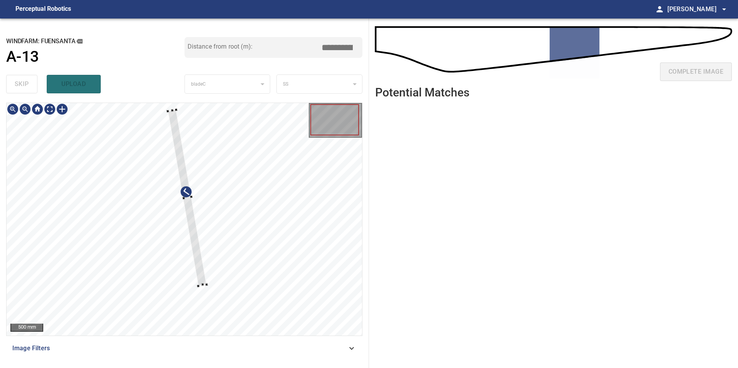
click at [174, 110] on div at bounding box center [172, 111] width 8 height 2
click at [179, 111] on div at bounding box center [184, 219] width 355 height 233
click at [178, 111] on div at bounding box center [184, 219] width 355 height 233
click at [180, 111] on div at bounding box center [181, 111] width 3 height 3
click at [199, 288] on div at bounding box center [187, 202] width 42 height 175
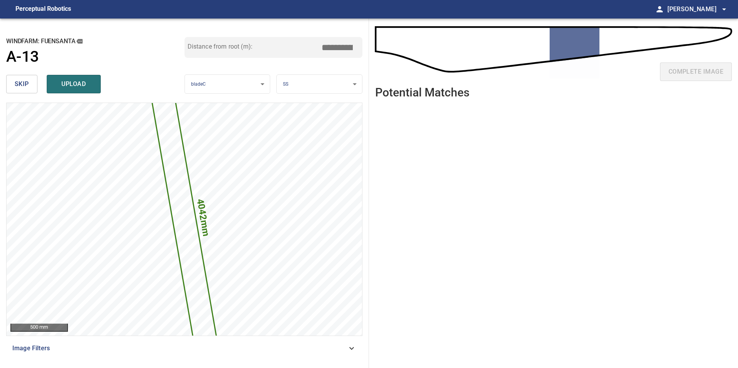
click at [335, 45] on input "*****" at bounding box center [340, 47] width 39 height 15
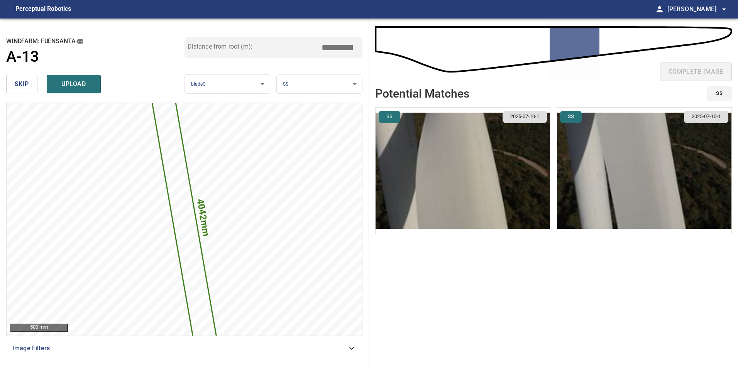
type input "*****"
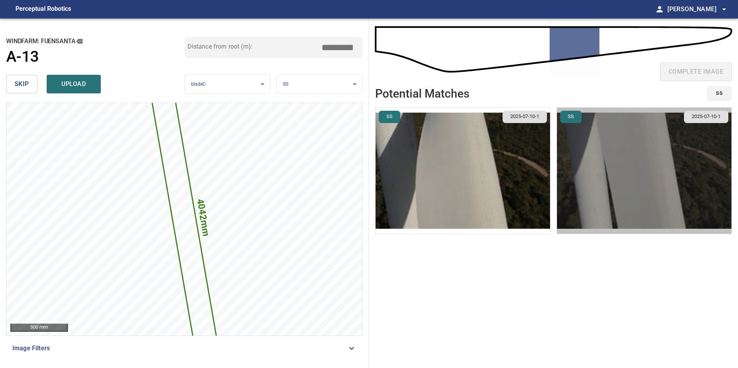
click at [585, 162] on img "button" at bounding box center [644, 171] width 174 height 126
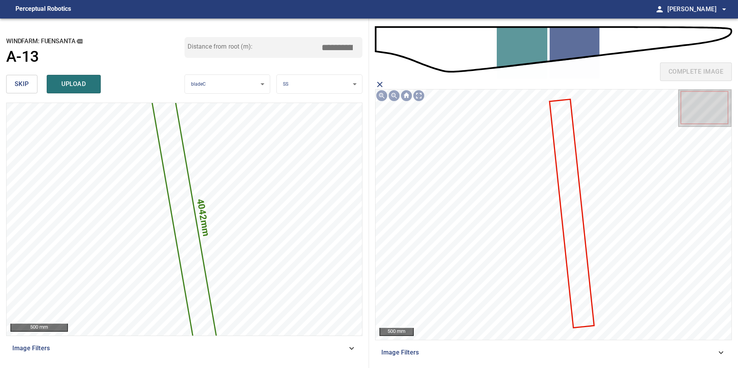
click at [569, 184] on icon at bounding box center [571, 213] width 43 height 227
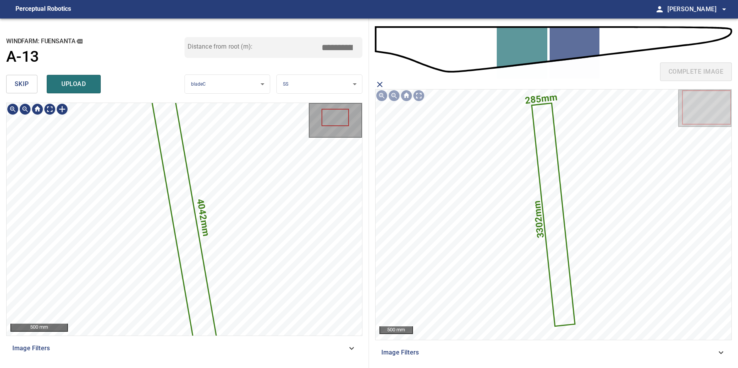
click at [187, 240] on icon at bounding box center [184, 219] width 74 height 305
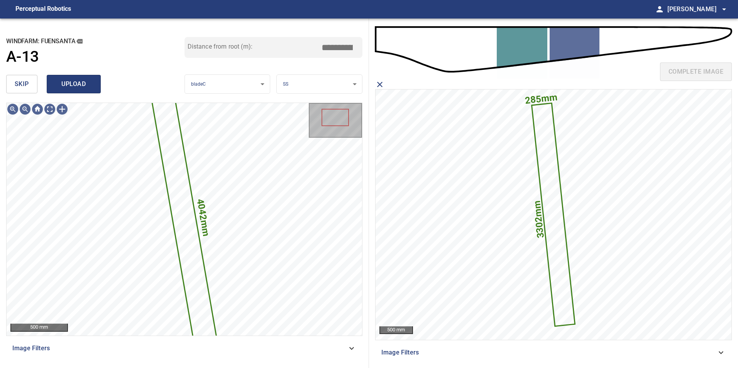
click at [81, 79] on span "upload" at bounding box center [73, 84] width 37 height 11
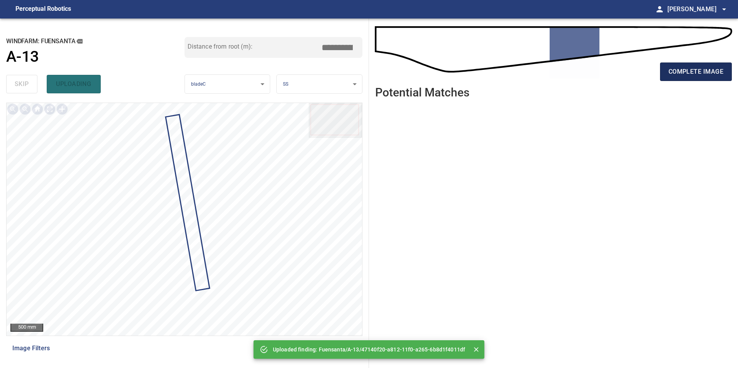
click at [703, 73] on span "complete image" at bounding box center [695, 71] width 55 height 11
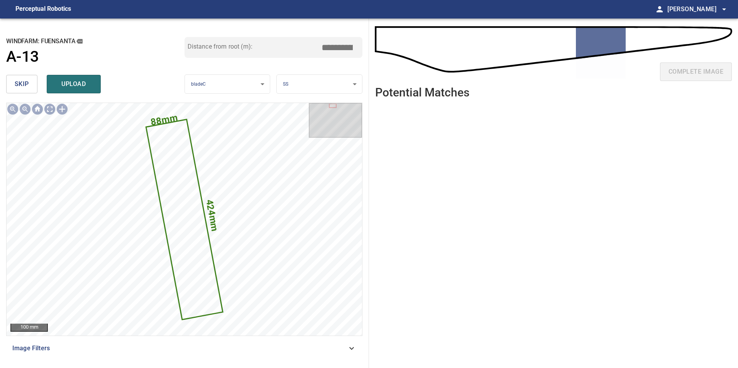
click at [4, 82] on div "**********" at bounding box center [184, 193] width 369 height 349
click at [23, 82] on span "skip" at bounding box center [22, 84] width 14 height 11
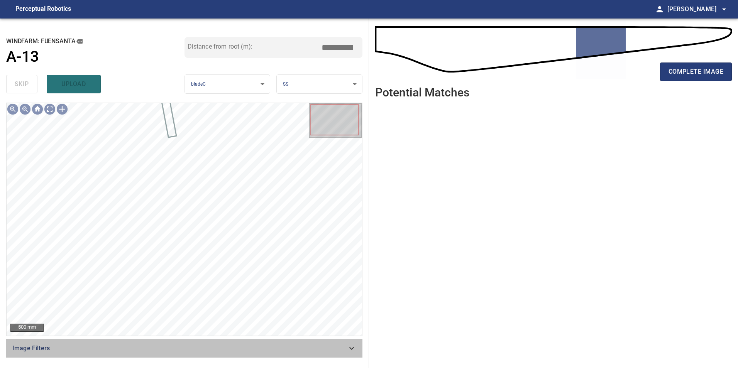
drag, startPoint x: 300, startPoint y: 349, endPoint x: 241, endPoint y: 341, distance: 59.6
click at [295, 349] on span "Image Filters" at bounding box center [179, 348] width 334 height 9
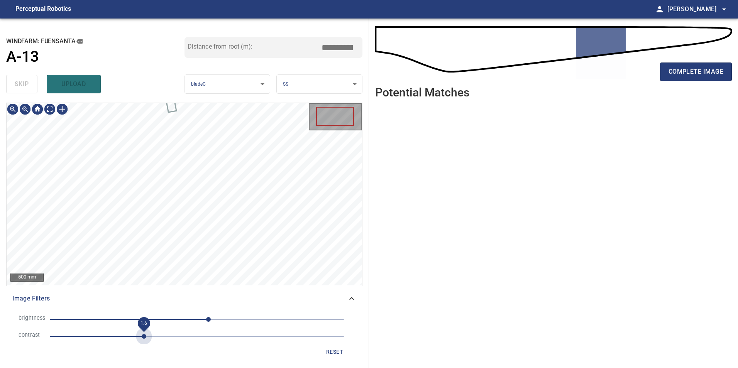
click at [145, 334] on span "1.6" at bounding box center [197, 336] width 294 height 11
click at [176, 313] on li "brightness 20" at bounding box center [184, 319] width 344 height 17
click at [174, 324] on span "20" at bounding box center [197, 319] width 294 height 11
click at [162, 322] on span "-39" at bounding box center [197, 319] width 294 height 11
click at [145, 318] on span "-60" at bounding box center [197, 319] width 294 height 11
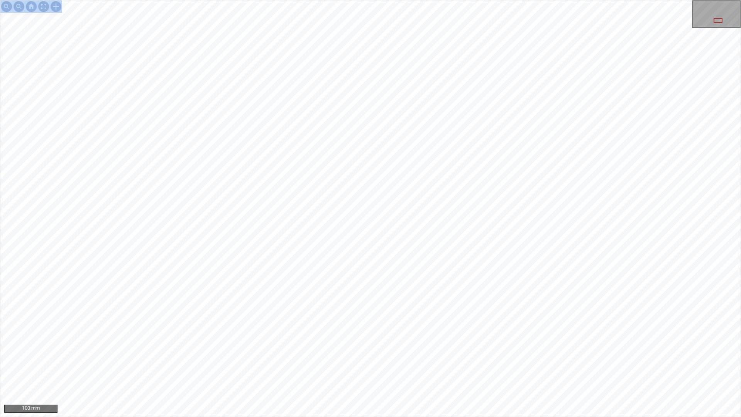
click at [467, 196] on div "100 mm" at bounding box center [370, 208] width 741 height 417
click at [407, 368] on div "100 mm" at bounding box center [370, 208] width 741 height 417
click at [554, 0] on div "100 mm" at bounding box center [370, 208] width 741 height 417
click at [0, 368] on html "100 mm" at bounding box center [370, 208] width 741 height 417
click at [424, 368] on div "100 mm" at bounding box center [370, 208] width 741 height 417
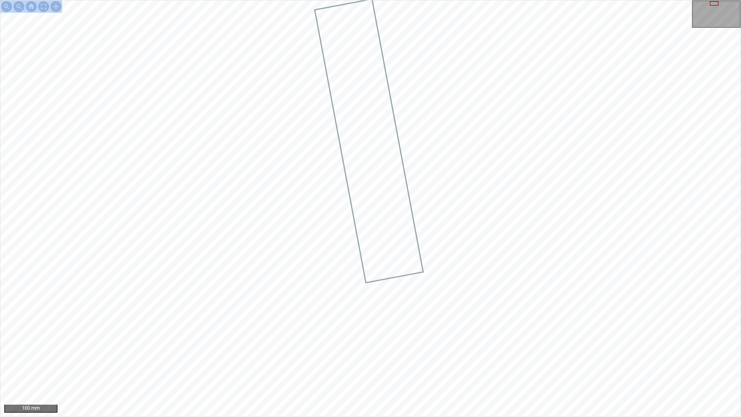
click at [301, 0] on div "100 mm" at bounding box center [370, 208] width 741 height 417
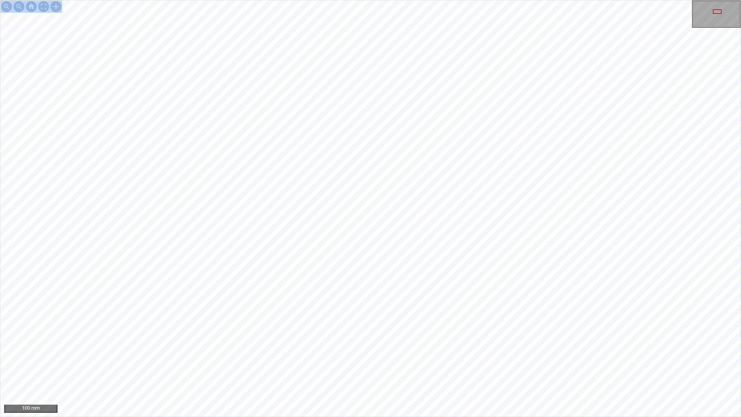
click at [421, 0] on div "100 mm" at bounding box center [370, 208] width 741 height 417
click at [465, 0] on div "50 mm" at bounding box center [370, 208] width 741 height 417
click at [41, 7] on div at bounding box center [43, 6] width 12 height 12
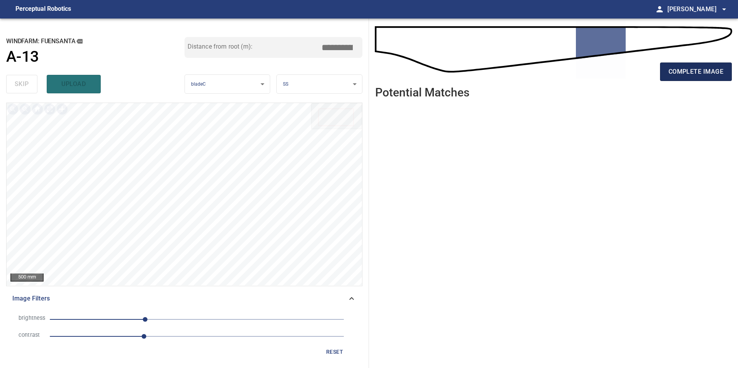
click at [681, 74] on span "complete image" at bounding box center [695, 71] width 55 height 11
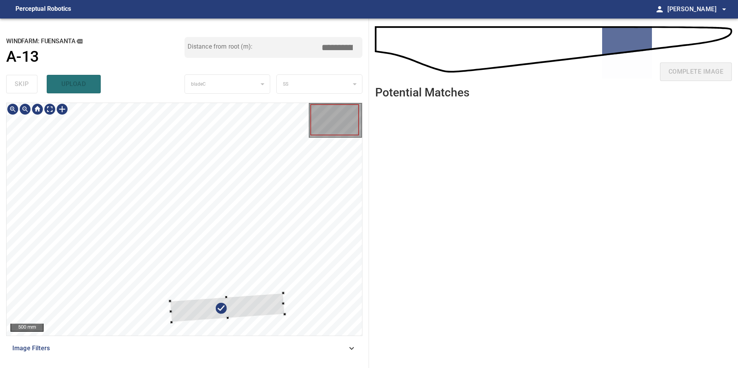
click at [339, 137] on div "500 mm" at bounding box center [184, 219] width 355 height 233
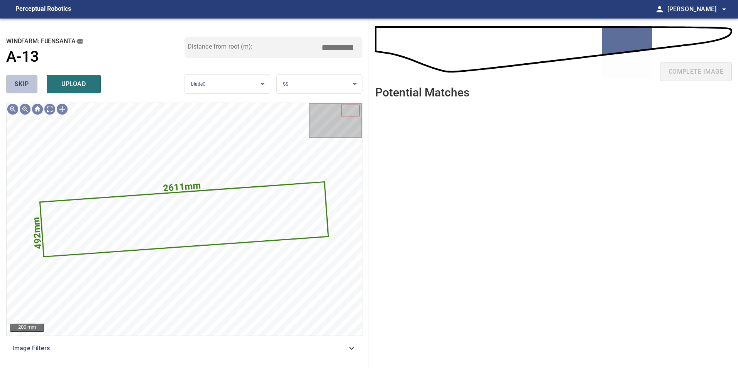
click at [26, 81] on span "skip" at bounding box center [22, 84] width 14 height 11
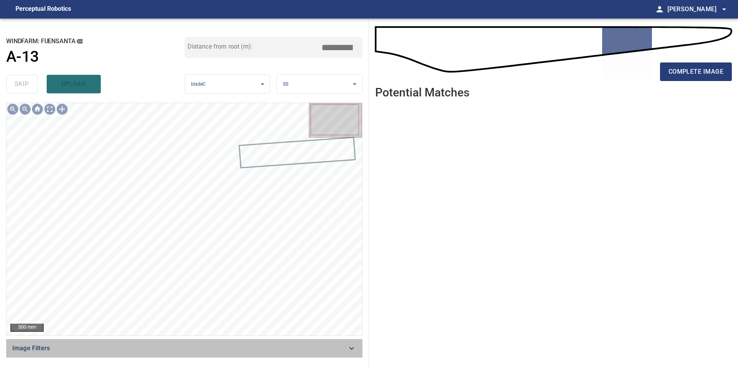
click at [343, 345] on span "Image Filters" at bounding box center [179, 348] width 334 height 9
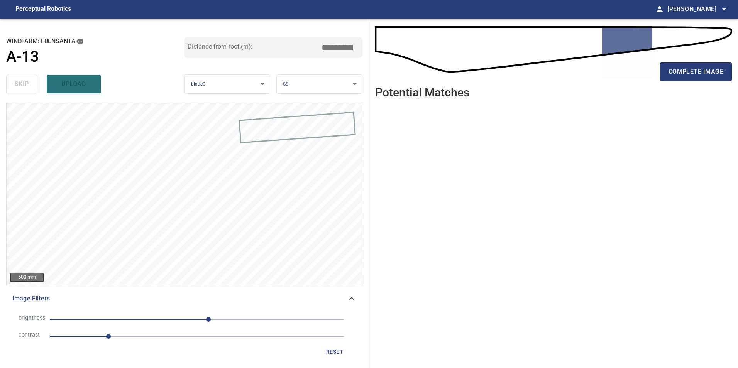
click at [162, 339] on span "1" at bounding box center [197, 336] width 294 height 11
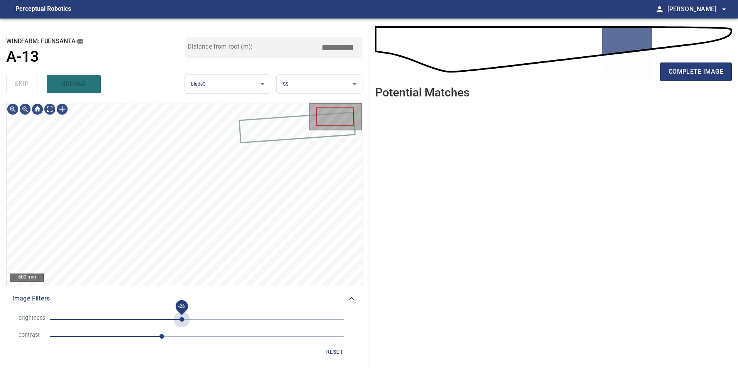
click at [182, 318] on span "-26" at bounding box center [197, 319] width 294 height 11
drag, startPoint x: 176, startPoint y: 317, endPoint x: 171, endPoint y: 318, distance: 4.7
click at [179, 318] on span "-26" at bounding box center [181, 319] width 5 height 5
drag, startPoint x: 167, startPoint y: 319, endPoint x: 161, endPoint y: 319, distance: 6.2
click at [165, 320] on span "-51" at bounding box center [167, 319] width 5 height 5
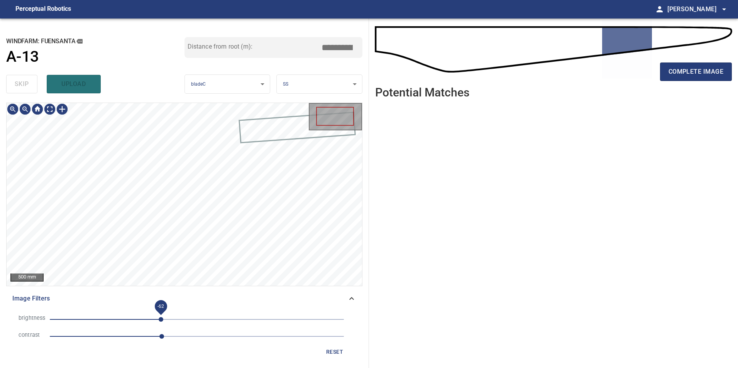
drag, startPoint x: 161, startPoint y: 319, endPoint x: 148, endPoint y: 319, distance: 13.1
click at [159, 320] on span "-62" at bounding box center [161, 319] width 5 height 5
click at [137, 319] on span "-100" at bounding box center [139, 319] width 5 height 5
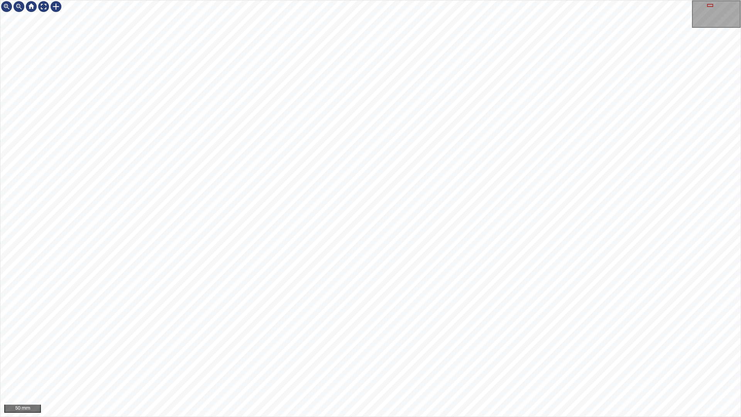
click at [249, 368] on div "50 mm" at bounding box center [370, 208] width 741 height 417
click at [201, 368] on div "50 mm" at bounding box center [370, 208] width 741 height 417
click at [138, 368] on div "50 mm" at bounding box center [370, 208] width 741 height 417
click at [249, 0] on div "50 mm" at bounding box center [370, 208] width 741 height 417
click at [397, 368] on div "50 mm" at bounding box center [370, 208] width 741 height 417
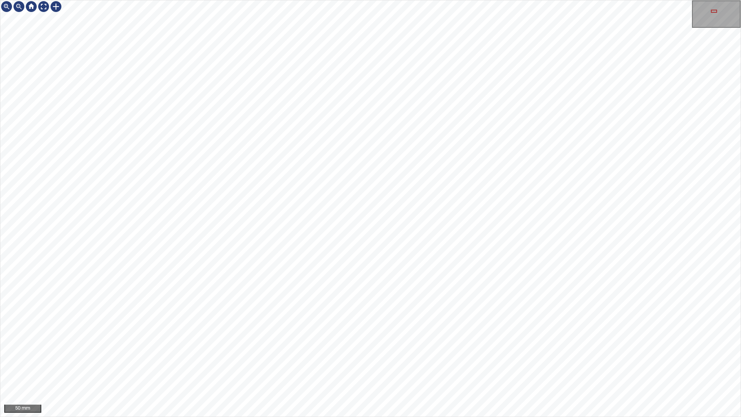
click at [417, 368] on div "50 mm" at bounding box center [370, 208] width 741 height 417
click at [419, 368] on div "50 mm" at bounding box center [370, 208] width 741 height 417
click at [532, 368] on div "50 mm" at bounding box center [370, 208] width 741 height 417
click at [413, 368] on div "50 mm" at bounding box center [370, 208] width 741 height 417
click at [46, 5] on div at bounding box center [43, 6] width 12 height 12
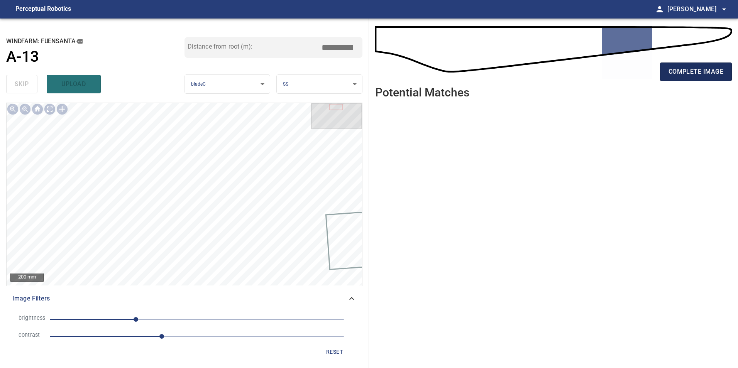
click at [705, 74] on span "complete image" at bounding box center [695, 71] width 55 height 11
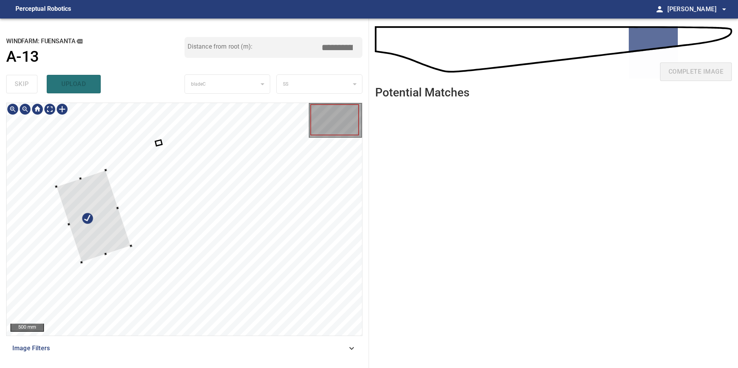
click at [103, 227] on div at bounding box center [93, 216] width 75 height 92
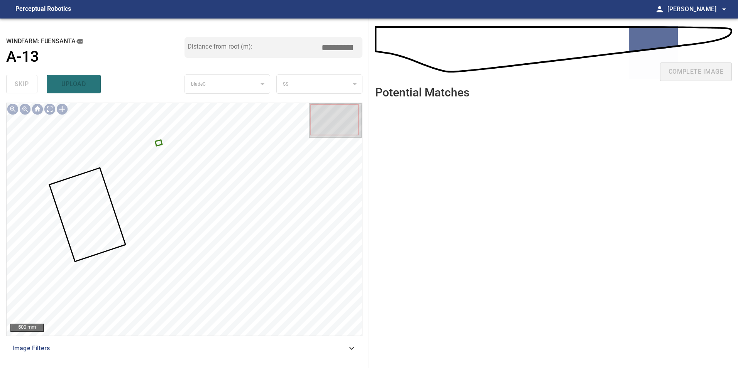
click at [160, 145] on div at bounding box center [184, 219] width 355 height 233
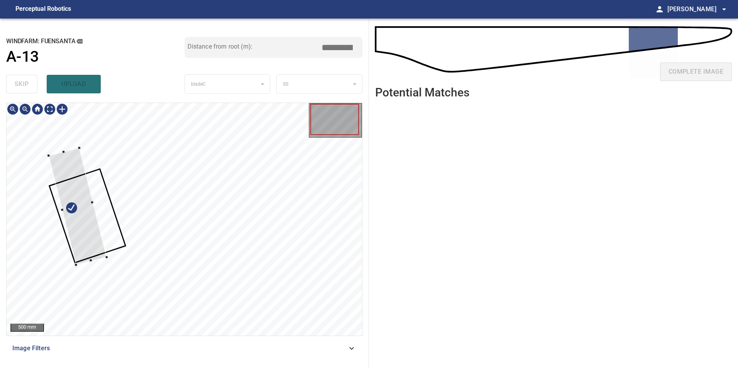
click at [70, 240] on div at bounding box center [184, 219] width 355 height 233
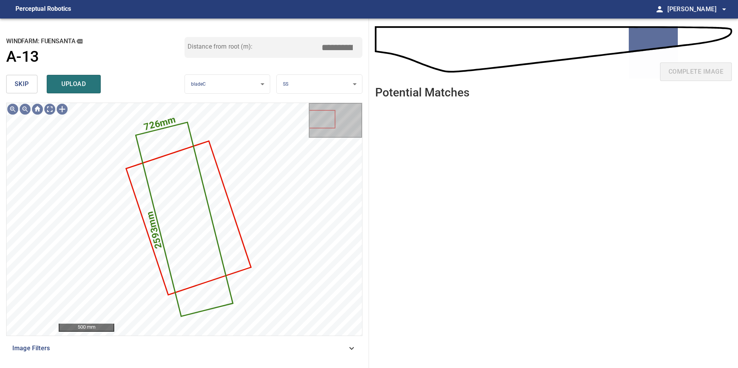
click at [24, 85] on span "skip" at bounding box center [22, 84] width 14 height 11
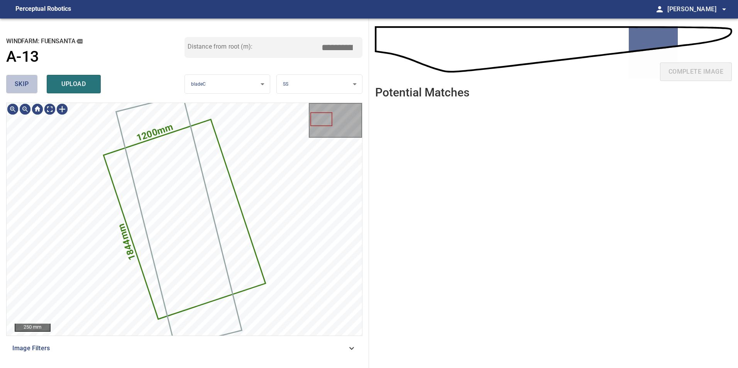
click at [24, 85] on span "skip" at bounding box center [22, 84] width 14 height 11
click at [24, 85] on div "skip upload" at bounding box center [95, 84] width 178 height 25
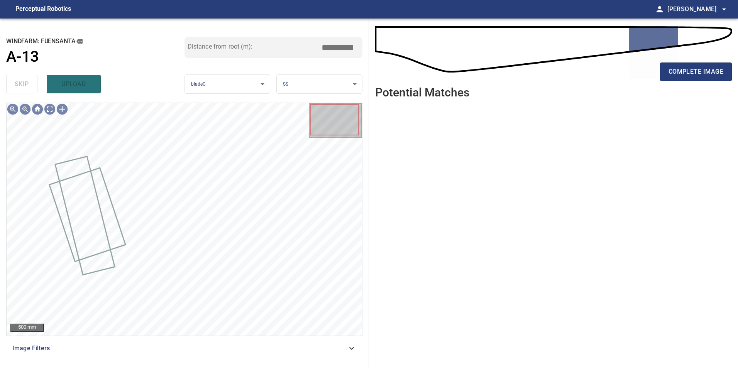
click at [244, 353] on span "Image Filters" at bounding box center [179, 348] width 334 height 9
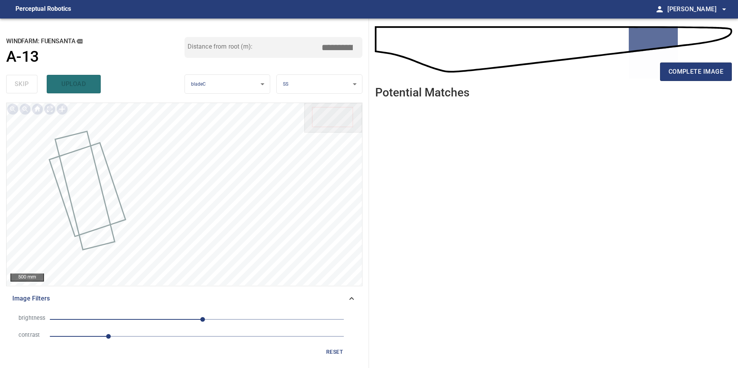
click at [142, 336] on span "1" at bounding box center [197, 336] width 294 height 11
click at [175, 325] on span "10" at bounding box center [197, 319] width 294 height 11
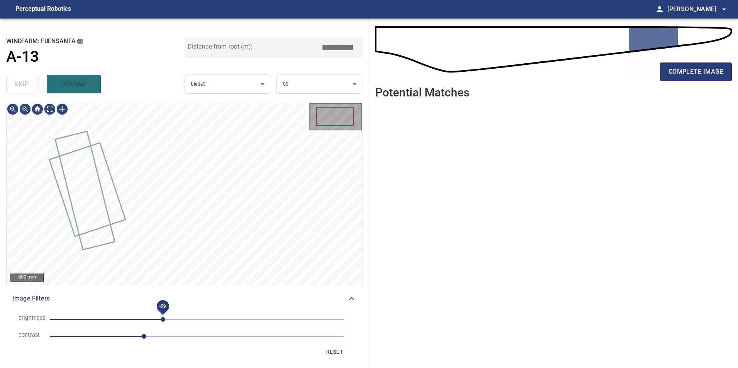
click at [163, 323] on span "-59" at bounding box center [197, 319] width 294 height 11
click at [150, 321] on span "-59" at bounding box center [197, 319] width 294 height 11
click at [153, 320] on span "-80" at bounding box center [150, 319] width 5 height 5
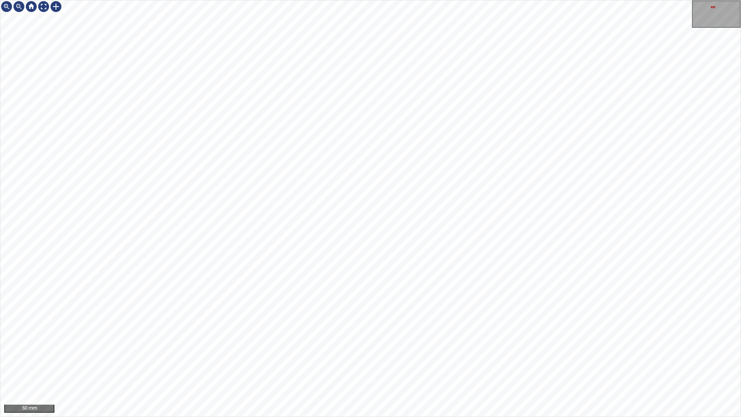
click at [417, 368] on div "50 mm" at bounding box center [370, 208] width 741 height 417
click at [223, 0] on div "50 mm" at bounding box center [370, 208] width 741 height 417
click at [237, 0] on div "50 mm" at bounding box center [370, 208] width 741 height 417
click at [312, 0] on div "50 mm" at bounding box center [370, 208] width 741 height 417
click at [217, 0] on div "50 mm" at bounding box center [370, 208] width 741 height 417
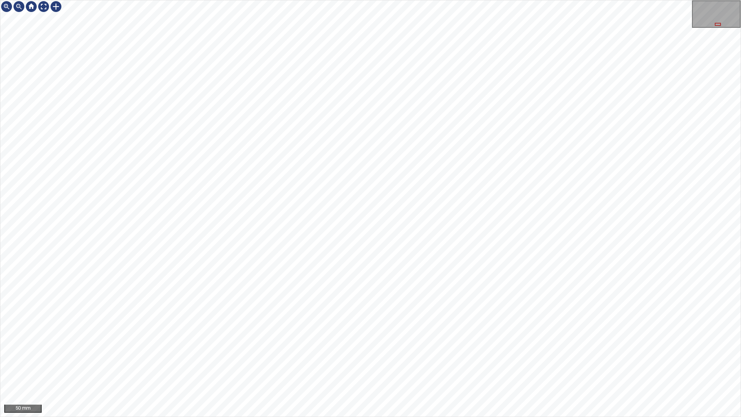
click at [125, 0] on div "50 mm" at bounding box center [370, 208] width 741 height 417
click at [393, 368] on div "50 mm" at bounding box center [370, 208] width 741 height 417
click at [449, 368] on div "50 mm" at bounding box center [370, 208] width 741 height 417
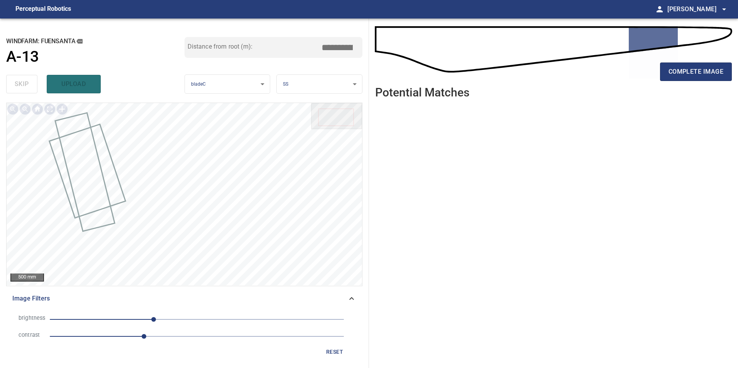
click at [325, 353] on button "reset" at bounding box center [334, 352] width 25 height 14
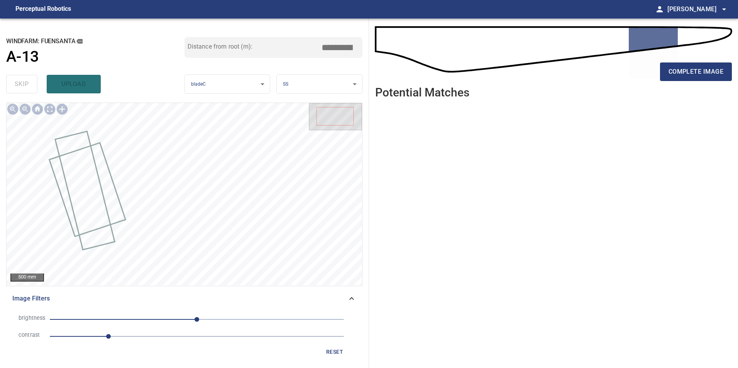
click at [199, 340] on span "1" at bounding box center [197, 336] width 294 height 11
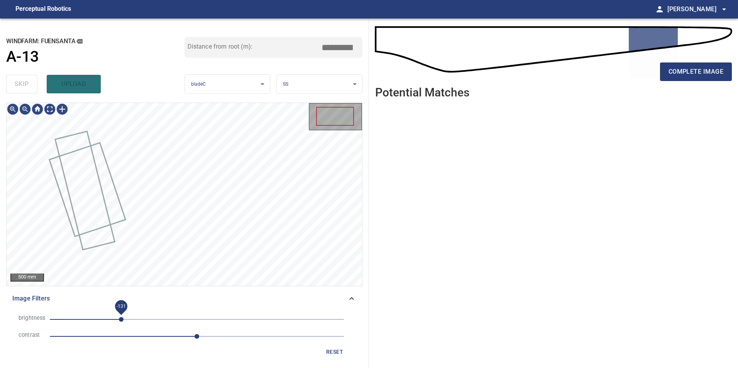
click at [121, 319] on span "-131" at bounding box center [197, 319] width 294 height 11
drag, startPoint x: 99, startPoint y: 314, endPoint x: 104, endPoint y: 321, distance: 8.9
click at [103, 320] on li "brightness -131" at bounding box center [184, 319] width 344 height 17
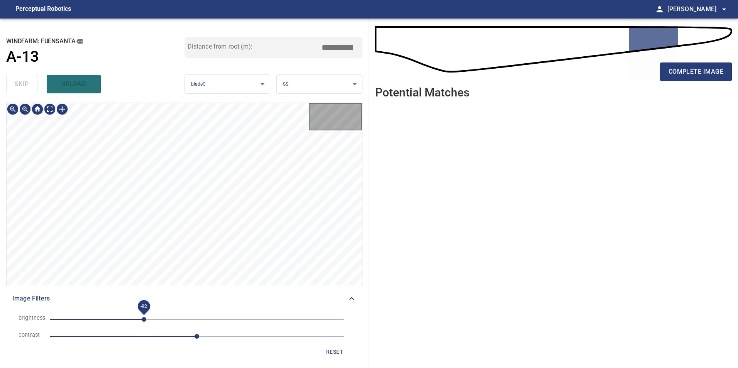
click at [143, 319] on span "-92" at bounding box center [197, 319] width 294 height 11
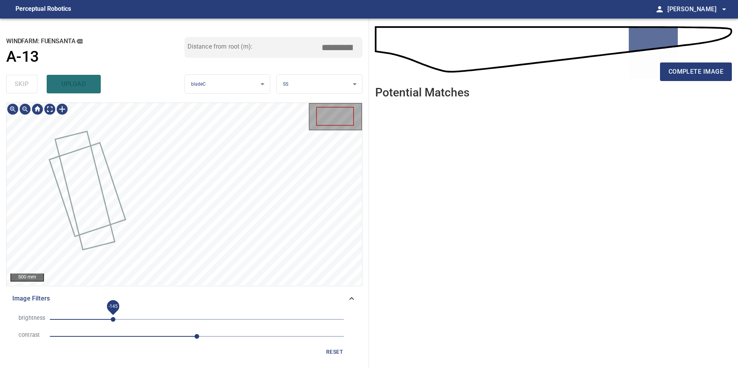
click at [113, 320] on span "-145" at bounding box center [197, 319] width 294 height 11
click at [101, 317] on span "-145" at bounding box center [197, 319] width 294 height 11
click at [127, 317] on span "-167" at bounding box center [197, 319] width 294 height 11
click at [140, 321] on span "-121" at bounding box center [197, 319] width 294 height 11
click at [127, 318] on span "-98" at bounding box center [197, 319] width 294 height 11
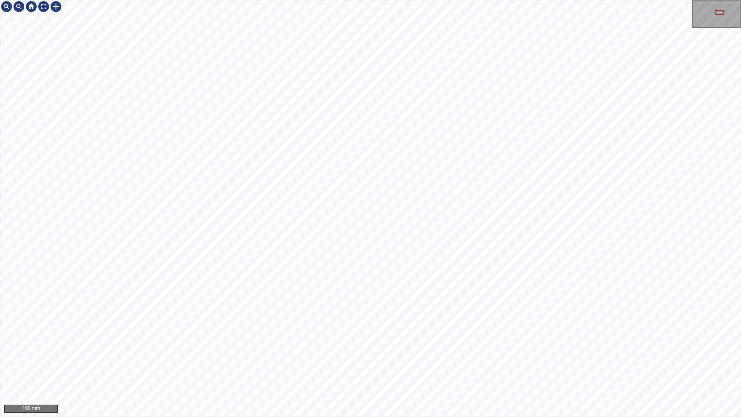
click at [377, 0] on div "100 mm" at bounding box center [370, 208] width 741 height 417
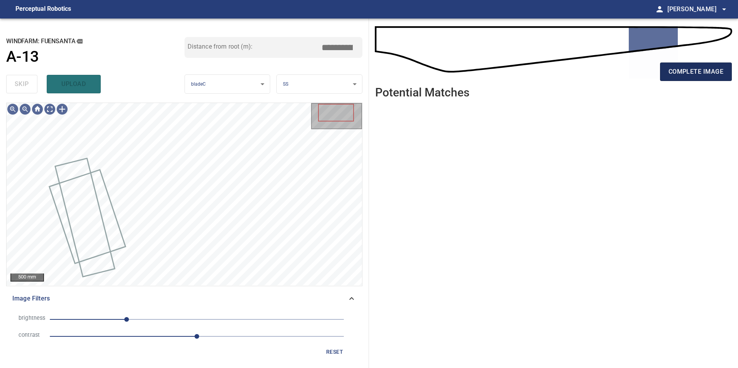
click at [716, 67] on span "complete image" at bounding box center [695, 71] width 55 height 11
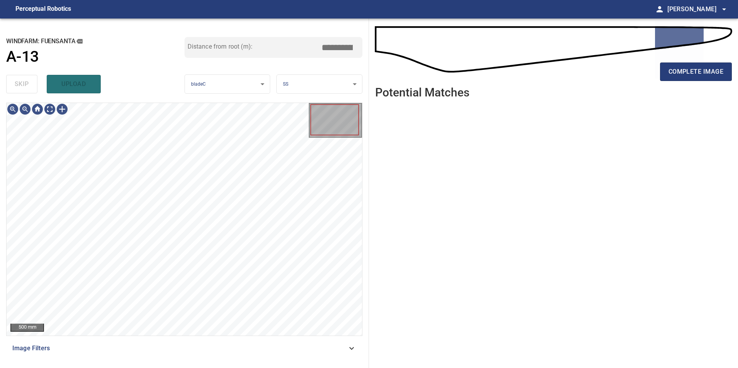
drag, startPoint x: 311, startPoint y: 353, endPoint x: 297, endPoint y: 339, distance: 19.9
click at [311, 353] on div "Image Filters" at bounding box center [184, 348] width 356 height 19
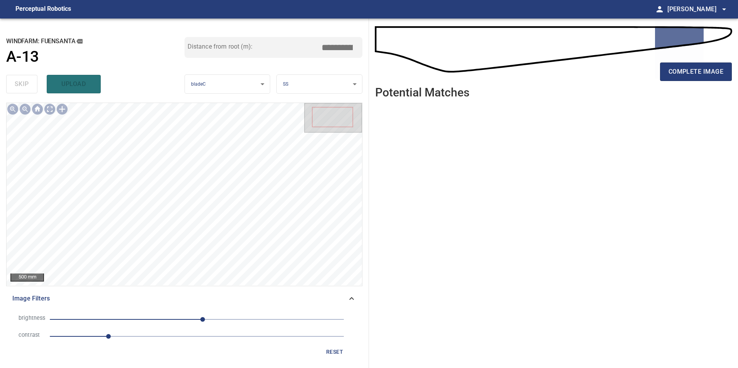
click at [178, 337] on span "1" at bounding box center [197, 336] width 294 height 11
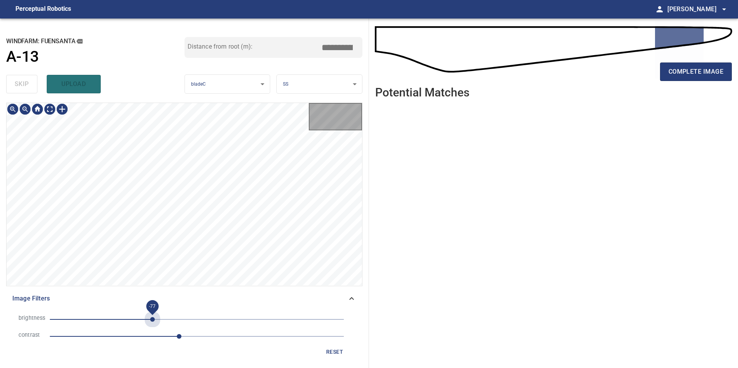
click at [152, 317] on span "-77" at bounding box center [197, 319] width 294 height 11
drag, startPoint x: 122, startPoint y: 319, endPoint x: 142, endPoint y: 322, distance: 19.8
click at [122, 320] on span "-130" at bounding box center [197, 319] width 294 height 11
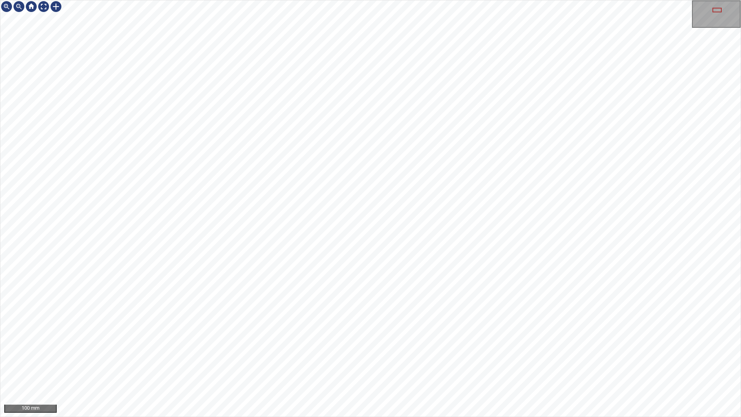
click at [324, 368] on div "100 mm" at bounding box center [370, 208] width 741 height 417
click at [338, 0] on div "100 mm" at bounding box center [370, 208] width 741 height 417
click at [42, 8] on div at bounding box center [43, 6] width 12 height 12
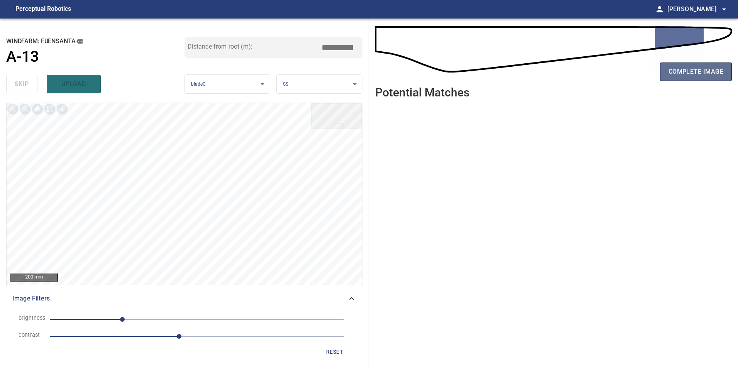
click at [697, 70] on span "complete image" at bounding box center [695, 71] width 55 height 11
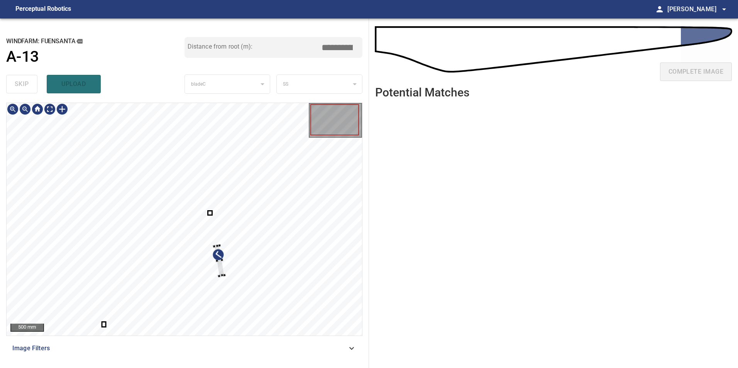
click at [267, 254] on div at bounding box center [184, 219] width 355 height 233
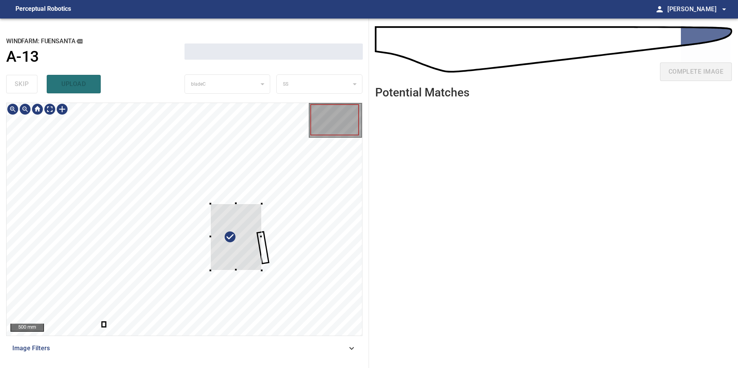
click at [261, 204] on div at bounding box center [235, 237] width 51 height 67
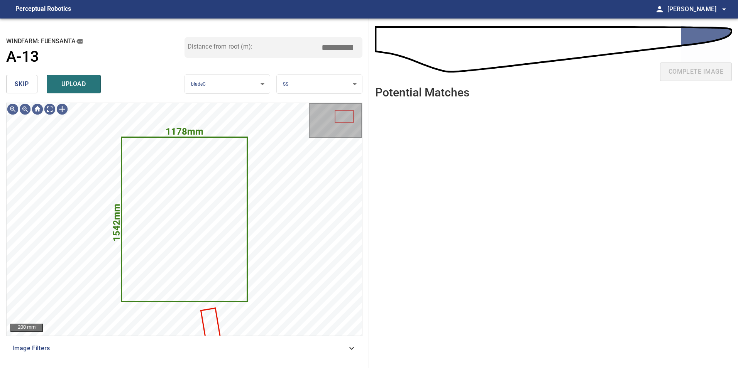
click at [17, 80] on span "skip" at bounding box center [22, 84] width 14 height 11
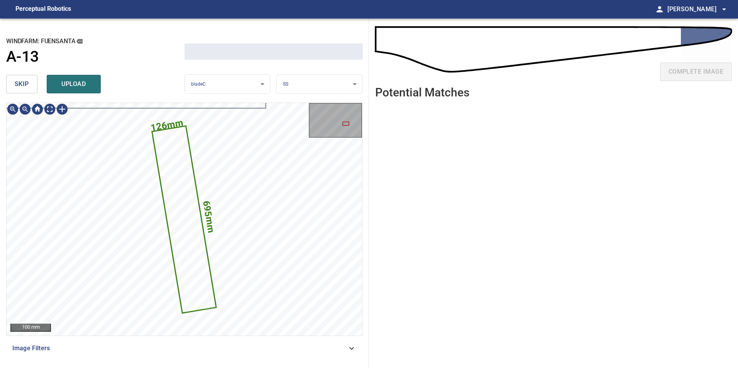
click at [17, 80] on span "skip" at bounding box center [22, 84] width 14 height 11
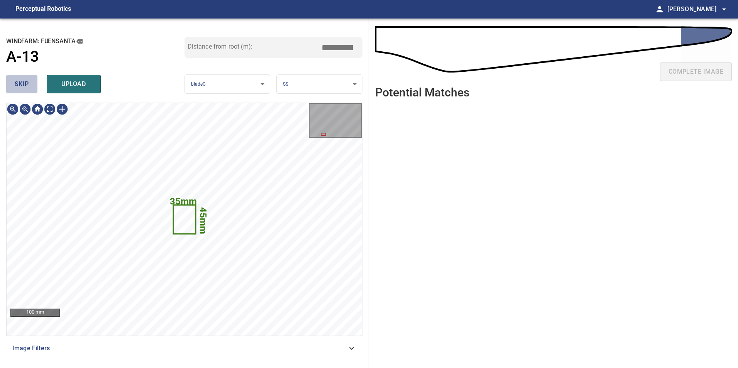
type input "*****"
click at [17, 80] on span "skip" at bounding box center [22, 84] width 14 height 11
click at [17, 80] on div "skip upload" at bounding box center [95, 84] width 178 height 25
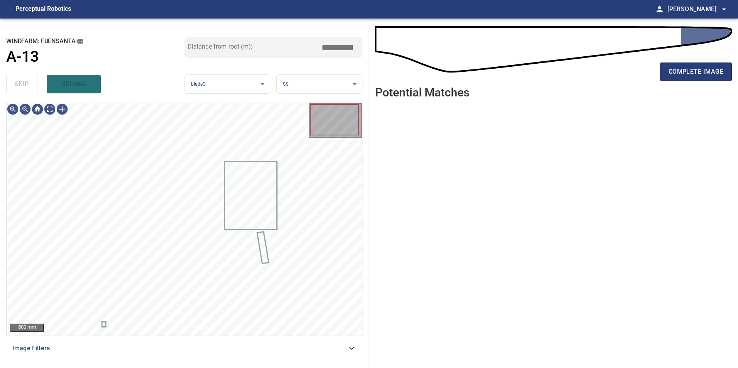
click at [17, 79] on div "skip upload" at bounding box center [95, 84] width 178 height 25
click at [286, 345] on span "Image Filters" at bounding box center [179, 348] width 334 height 9
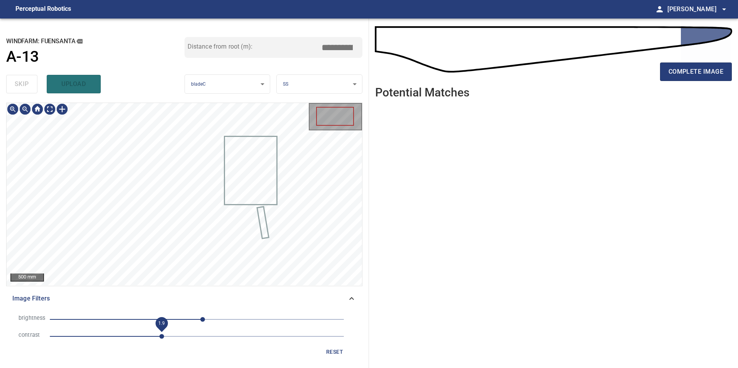
drag, startPoint x: 162, startPoint y: 337, endPoint x: 156, endPoint y: 319, distance: 19.5
click at [162, 336] on span "1.9" at bounding box center [197, 336] width 294 height 11
click at [141, 316] on span "10" at bounding box center [197, 319] width 294 height 11
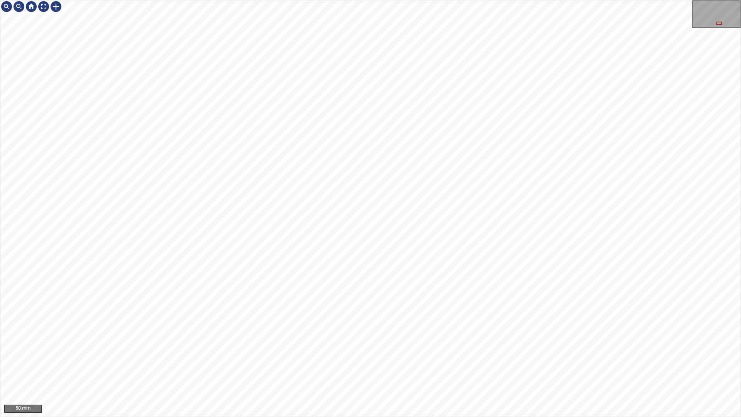
click at [335, 0] on div "50 mm" at bounding box center [370, 208] width 741 height 417
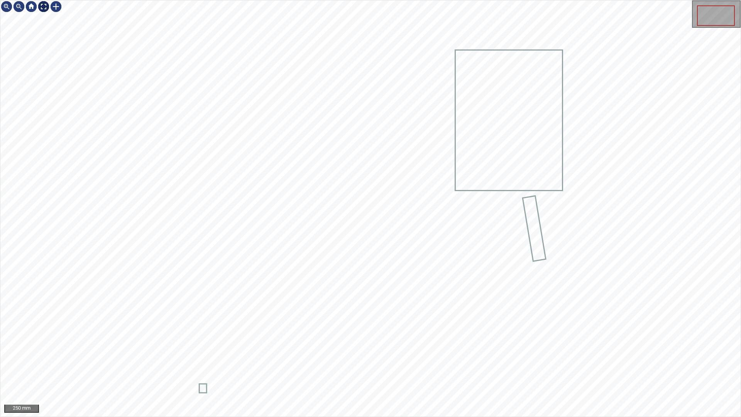
click at [45, 9] on div at bounding box center [43, 6] width 12 height 12
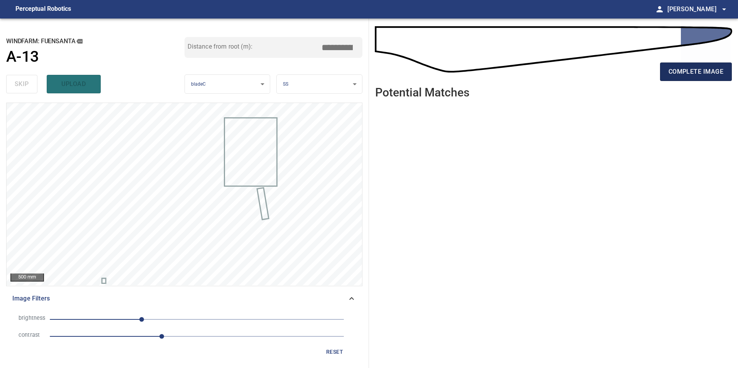
drag, startPoint x: 705, startPoint y: 71, endPoint x: 705, endPoint y: 66, distance: 5.8
click at [705, 70] on span "complete image" at bounding box center [695, 71] width 55 height 11
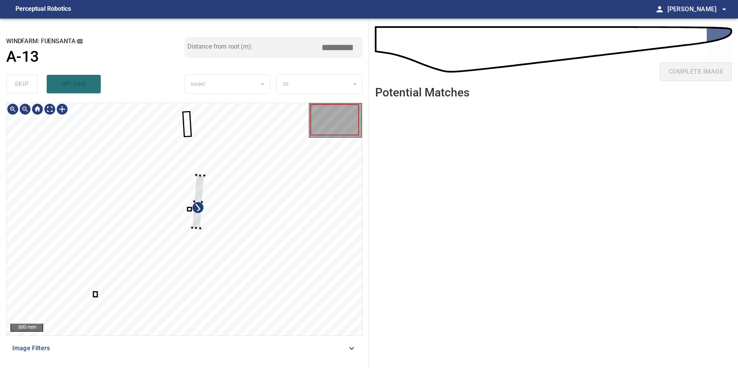
click at [262, 216] on div at bounding box center [184, 219] width 355 height 233
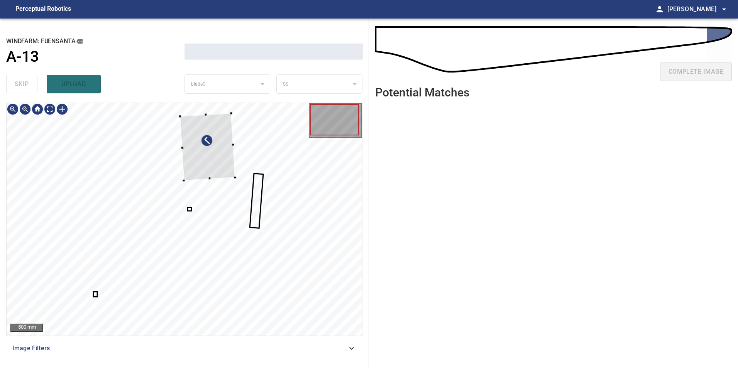
click at [255, 203] on div at bounding box center [184, 219] width 355 height 233
click at [244, 171] on div at bounding box center [212, 150] width 64 height 77
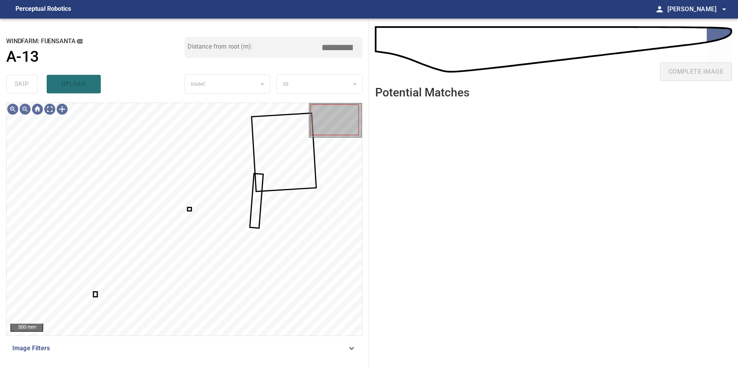
type input "*****"
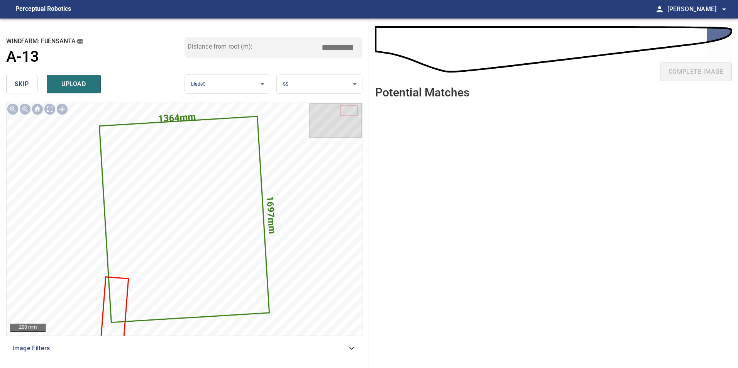
click at [33, 81] on button "skip" at bounding box center [21, 84] width 31 height 19
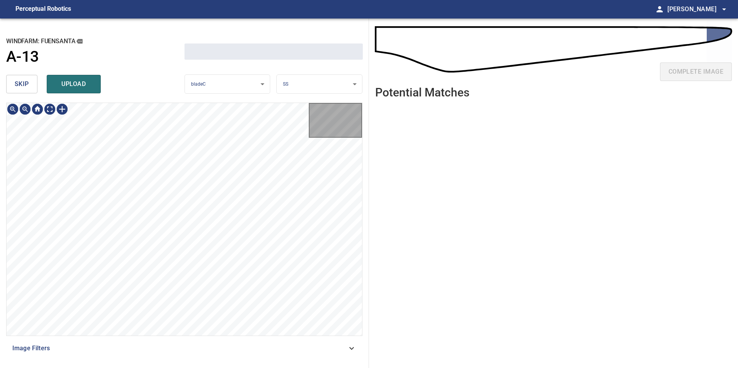
click at [33, 81] on button "skip" at bounding box center [21, 84] width 31 height 19
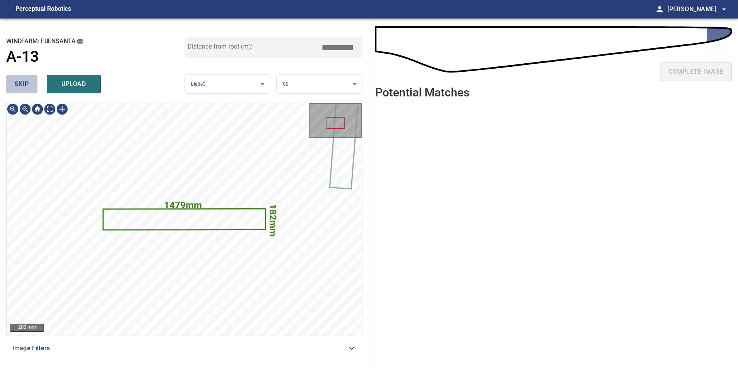
click at [33, 81] on button "skip" at bounding box center [21, 84] width 31 height 19
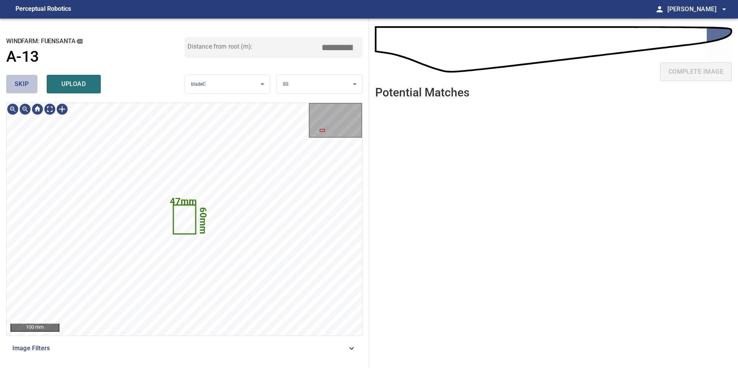
click at [33, 81] on button "skip" at bounding box center [21, 84] width 31 height 19
click at [33, 81] on div "skip upload" at bounding box center [95, 84] width 178 height 25
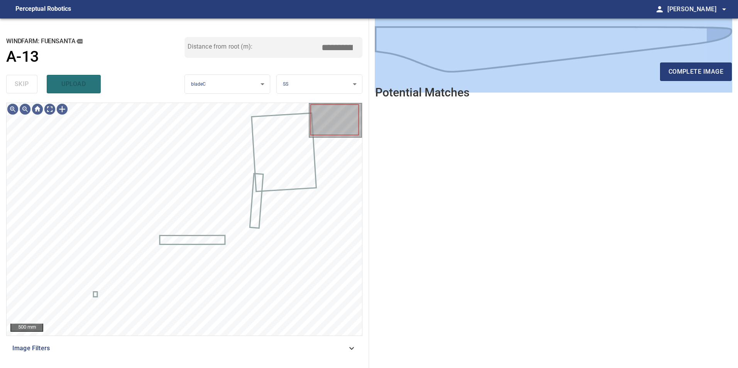
click at [316, 339] on div "500 mm Image Filters" at bounding box center [184, 232] width 356 height 259
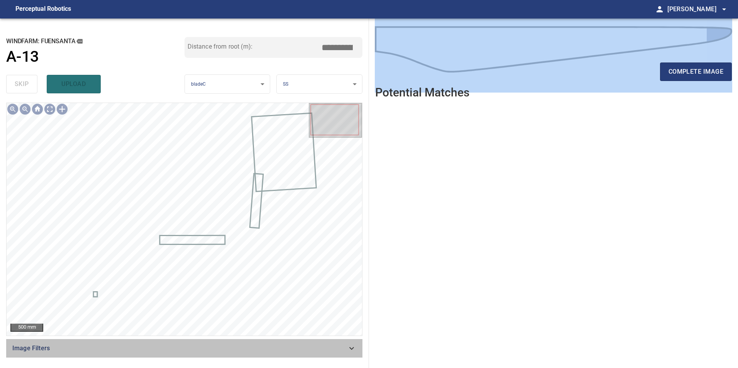
drag, startPoint x: 316, startPoint y: 339, endPoint x: 314, endPoint y: 352, distance: 13.3
click at [314, 352] on span "Image Filters" at bounding box center [179, 348] width 334 height 9
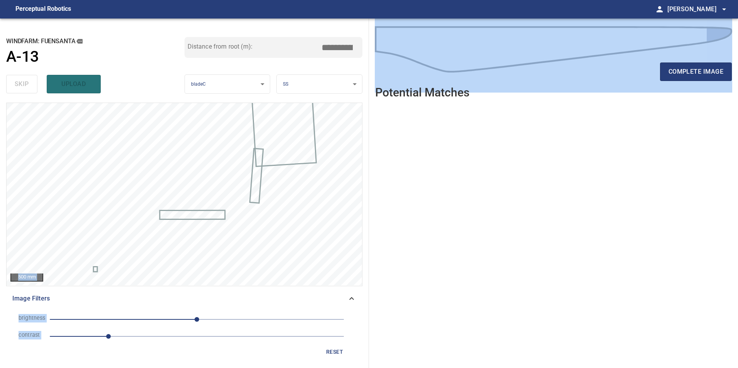
click at [155, 333] on span "1" at bounding box center [197, 336] width 294 height 11
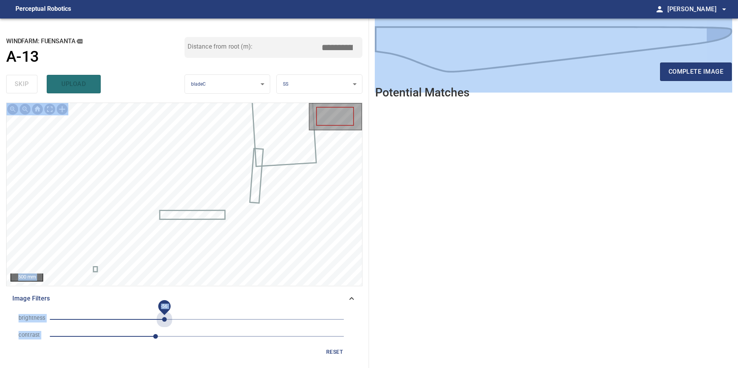
click at [165, 324] on span "-56" at bounding box center [197, 319] width 294 height 11
click at [130, 321] on span "-56" at bounding box center [197, 319] width 294 height 11
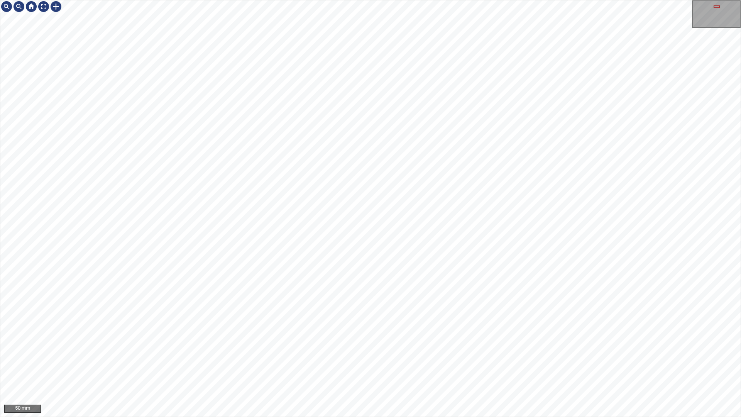
click at [380, 0] on div "50 mm" at bounding box center [370, 208] width 741 height 417
click at [475, 286] on div "100 mm" at bounding box center [370, 208] width 741 height 417
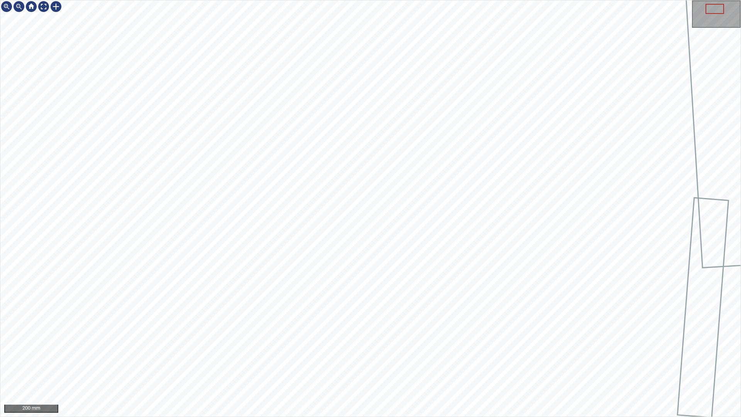
click at [338, 368] on div "200 mm" at bounding box center [370, 208] width 741 height 417
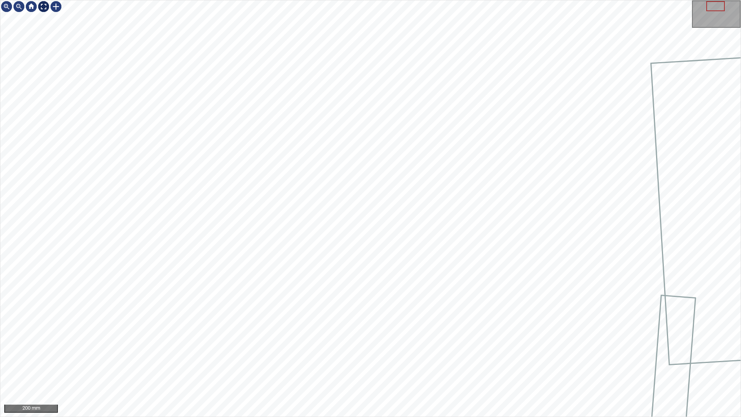
click at [44, 7] on div at bounding box center [43, 6] width 12 height 12
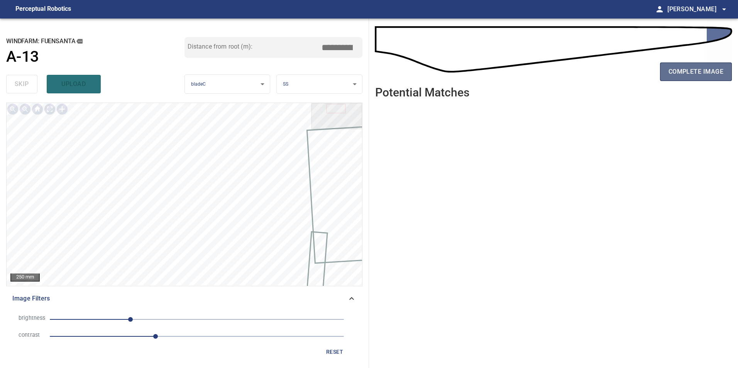
click at [687, 72] on span "complete image" at bounding box center [695, 71] width 55 height 11
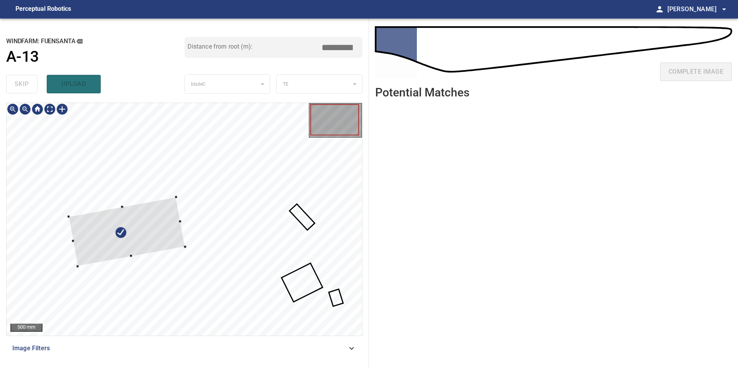
click at [120, 222] on div at bounding box center [127, 231] width 116 height 69
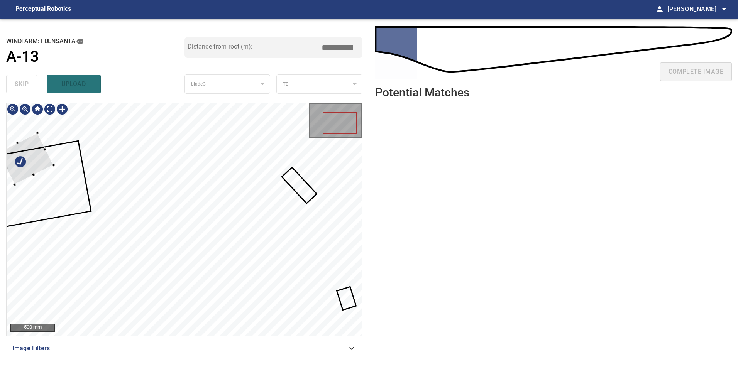
click at [0, 144] on html "**********" at bounding box center [369, 184] width 738 height 368
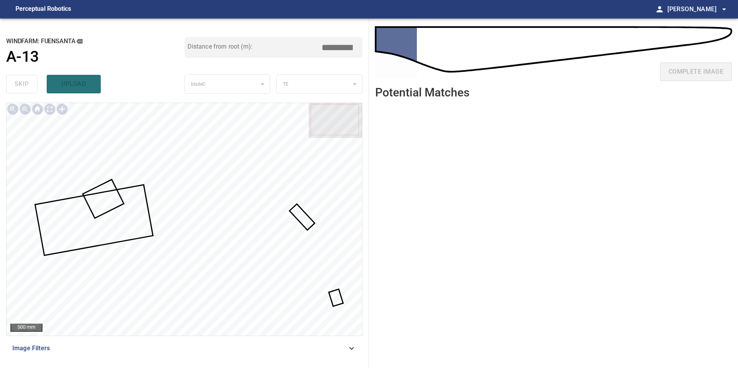
click at [308, 217] on div at bounding box center [184, 219] width 355 height 233
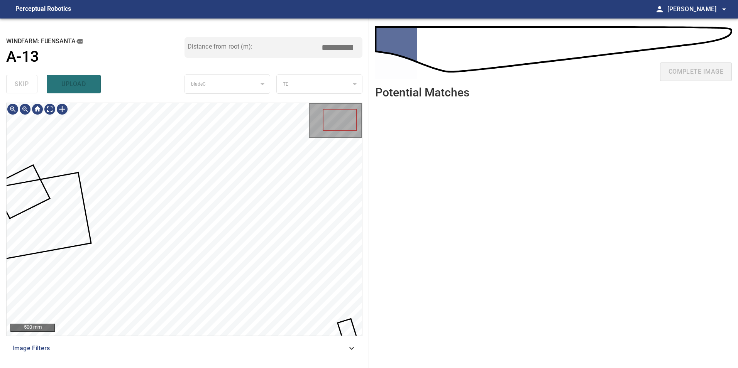
click at [0, 157] on html "**********" at bounding box center [369, 184] width 738 height 368
click at [74, 103] on div at bounding box center [184, 103] width 355 height 0
click at [43, 184] on icon at bounding box center [8, 221] width 163 height 97
click at [22, 194] on icon at bounding box center [21, 191] width 55 height 52
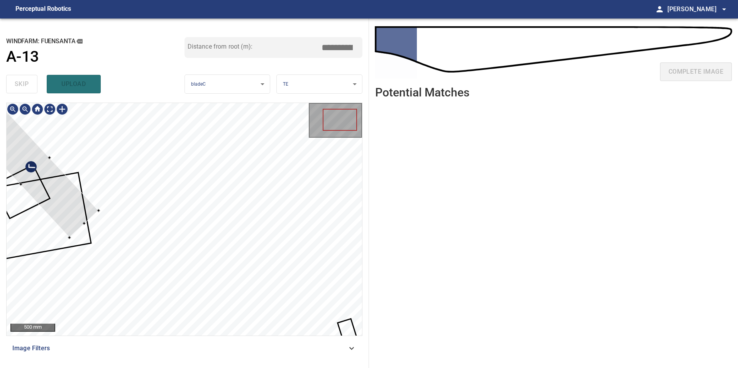
click at [37, 176] on div at bounding box center [35, 171] width 127 height 132
click at [35, 172] on div at bounding box center [35, 171] width 127 height 132
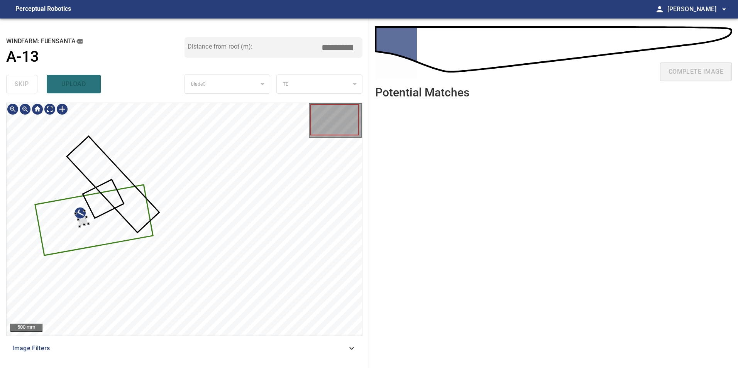
click at [68, 213] on div at bounding box center [184, 219] width 355 height 233
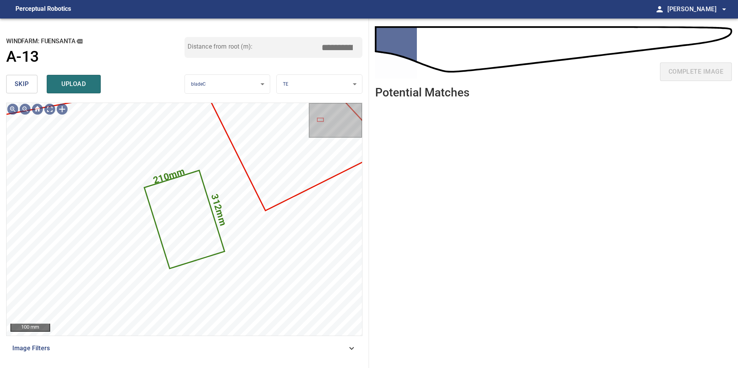
click at [26, 85] on span "skip" at bounding box center [22, 84] width 14 height 11
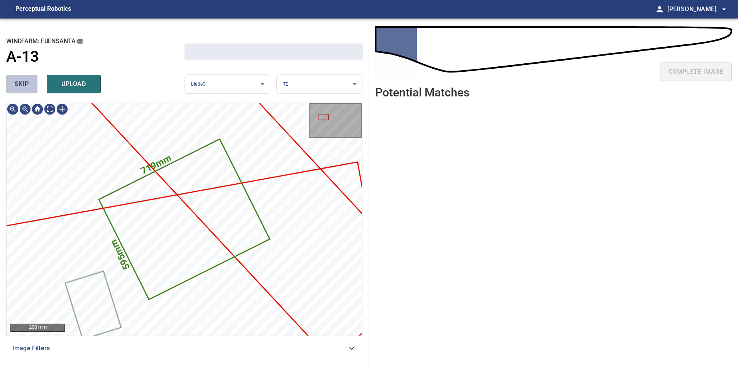
click at [26, 85] on span "skip" at bounding box center [22, 84] width 14 height 11
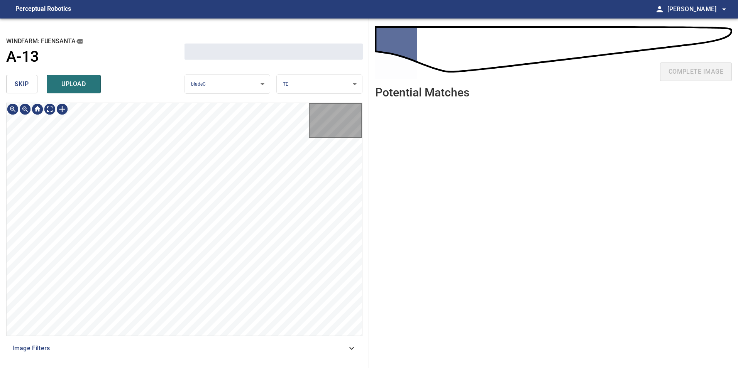
click at [26, 85] on span "skip" at bounding box center [22, 84] width 14 height 11
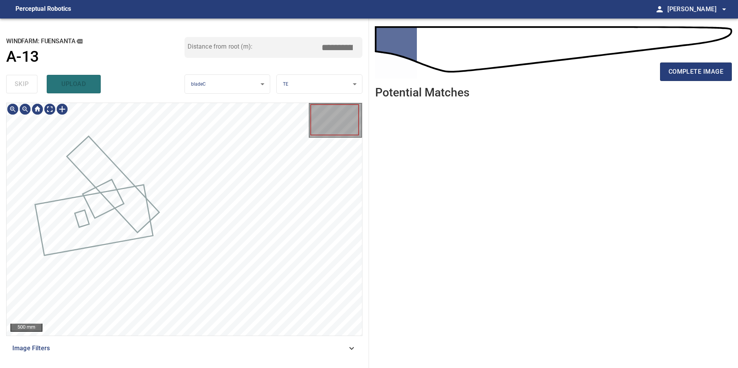
click at [26, 90] on div "skip upload" at bounding box center [95, 84] width 178 height 25
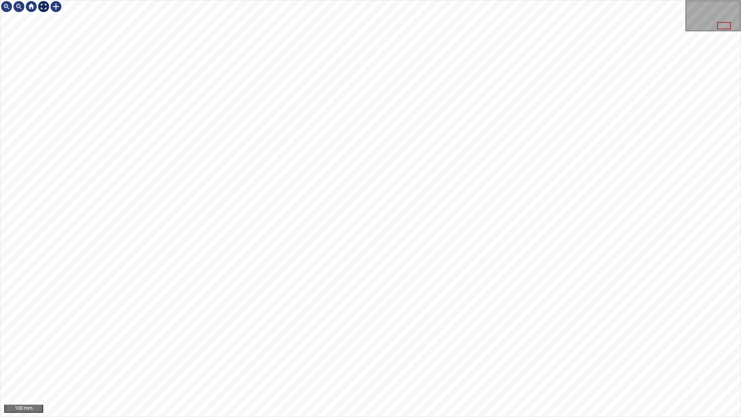
click at [42, 10] on div at bounding box center [43, 6] width 12 height 12
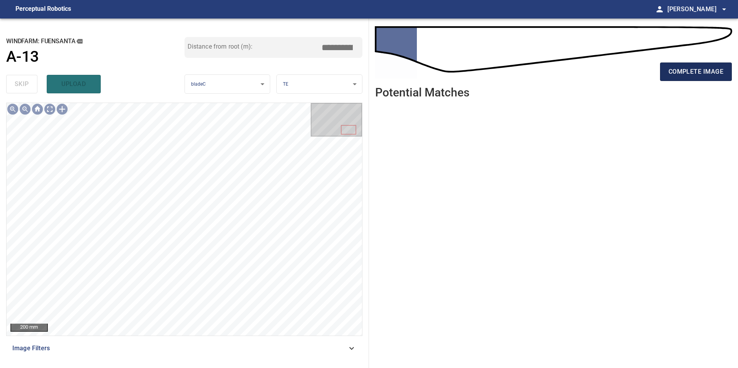
click at [694, 68] on span "complete image" at bounding box center [695, 71] width 55 height 11
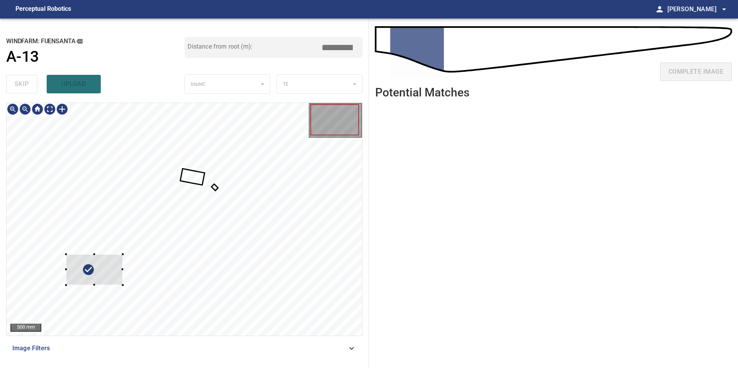
click at [95, 284] on div at bounding box center [184, 219] width 355 height 233
click at [224, 133] on div at bounding box center [184, 219] width 355 height 233
click at [212, 146] on div at bounding box center [184, 219] width 355 height 233
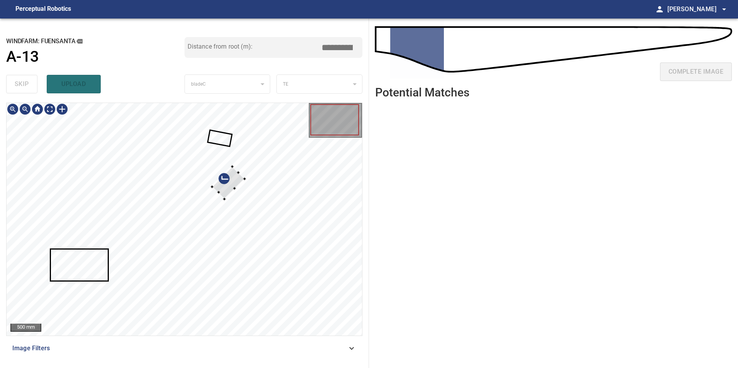
click at [245, 167] on div at bounding box center [228, 183] width 32 height 32
click at [279, 155] on div at bounding box center [276, 148] width 61 height 61
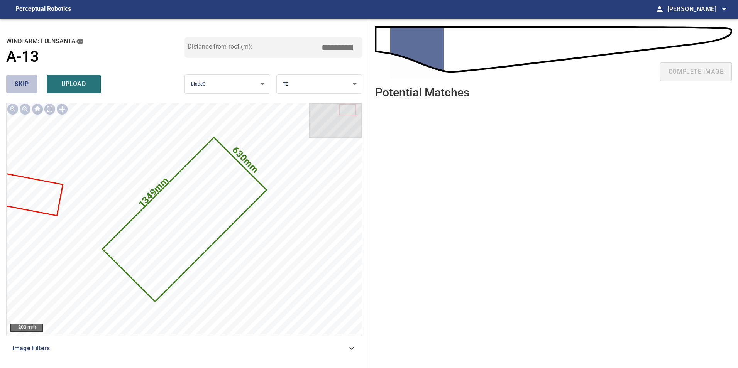
click at [28, 81] on span "skip" at bounding box center [22, 84] width 14 height 11
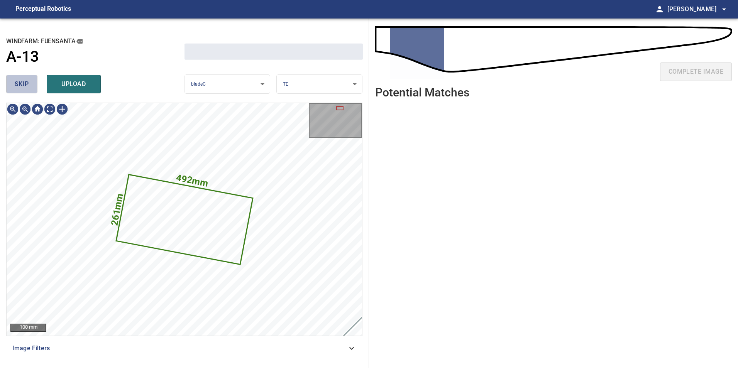
click at [28, 81] on span "skip" at bounding box center [22, 84] width 14 height 11
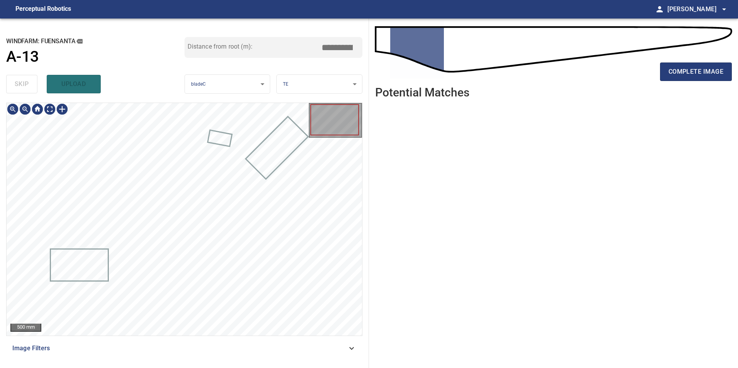
type input "****"
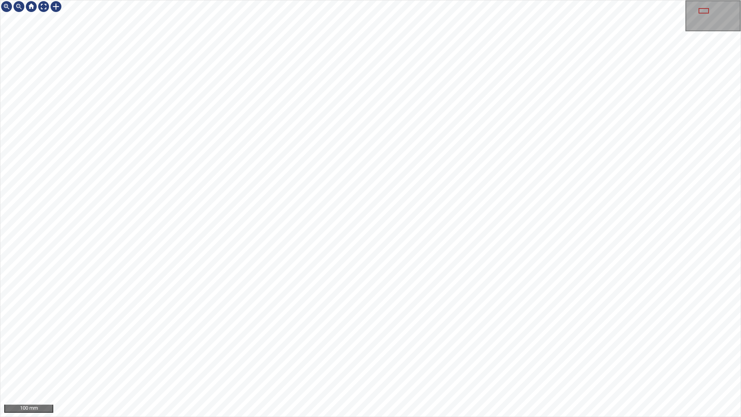
click at [132, 0] on div "100 mm" at bounding box center [370, 208] width 741 height 417
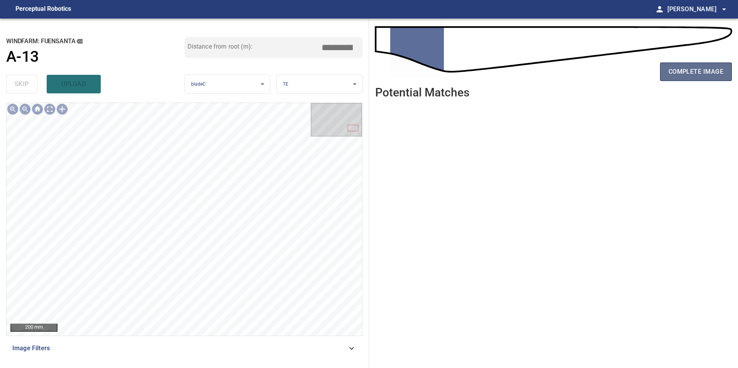
click at [712, 72] on span "complete image" at bounding box center [695, 71] width 55 height 11
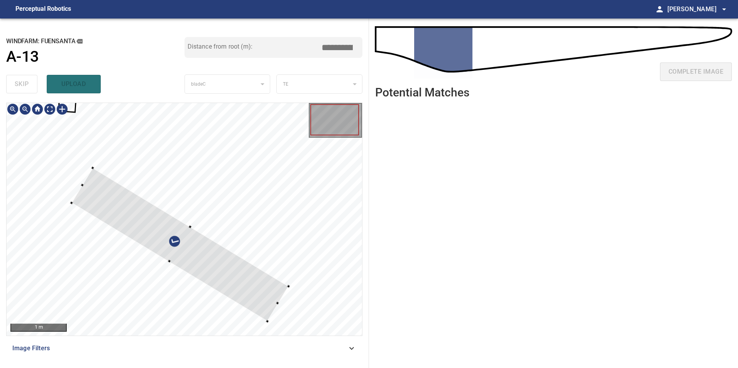
click at [281, 235] on div at bounding box center [180, 244] width 217 height 153
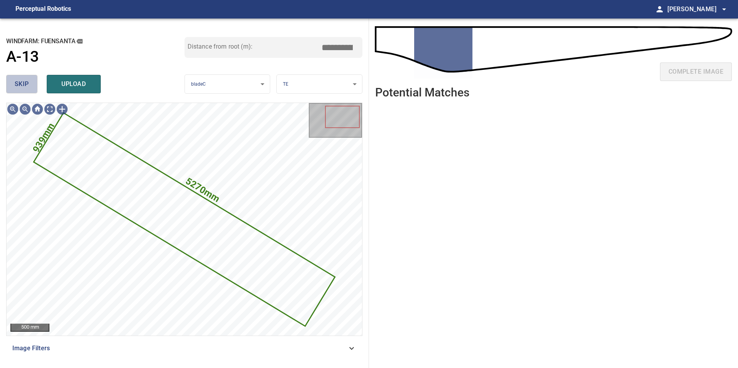
click at [23, 91] on button "skip" at bounding box center [21, 84] width 31 height 19
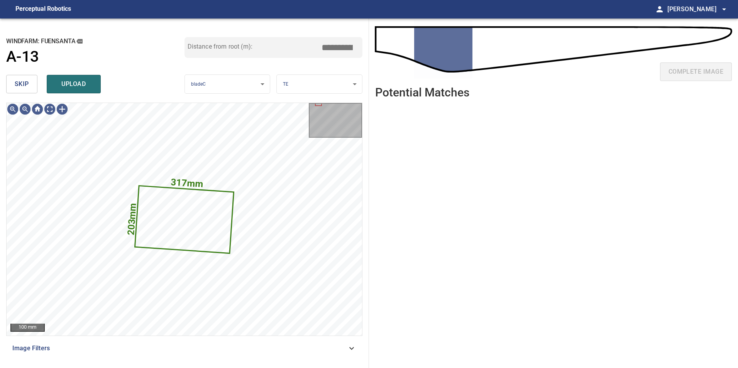
click at [34, 87] on button "skip" at bounding box center [21, 84] width 31 height 19
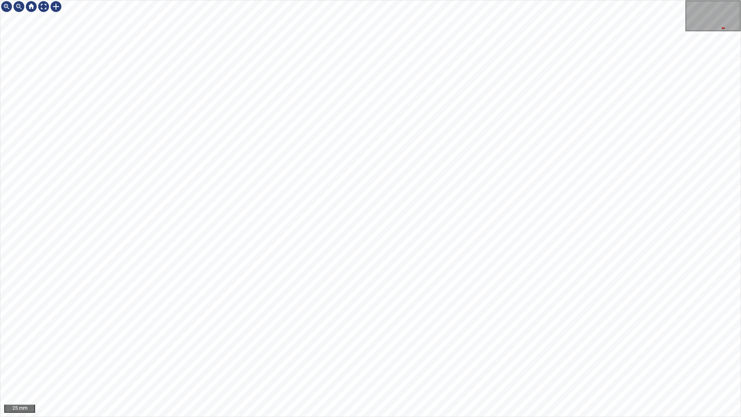
click at [143, 0] on div "25 mm" at bounding box center [370, 208] width 741 height 417
click at [737, 368] on html "25 mm" at bounding box center [370, 208] width 741 height 417
click at [43, 8] on div at bounding box center [43, 6] width 12 height 12
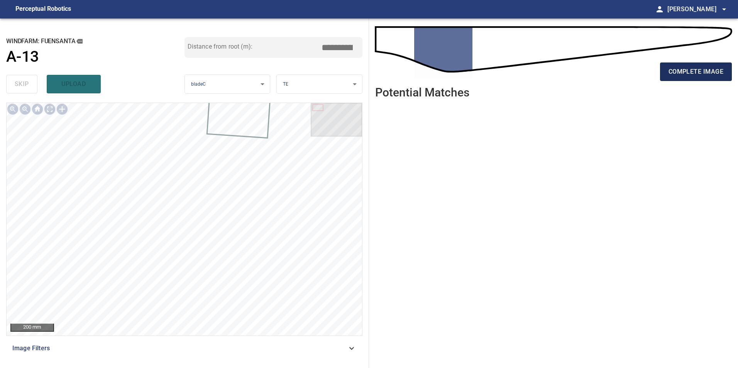
click at [675, 71] on span "complete image" at bounding box center [695, 71] width 55 height 11
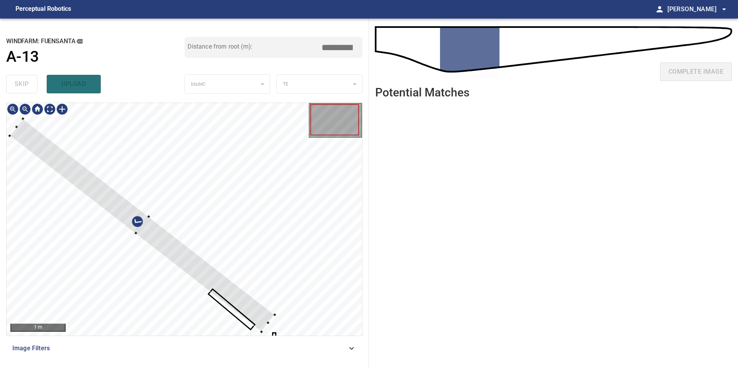
click at [246, 202] on div at bounding box center [184, 219] width 355 height 233
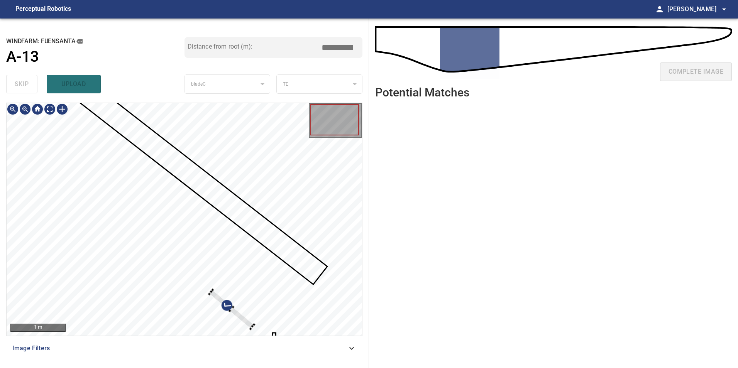
click at [240, 245] on div at bounding box center [184, 219] width 355 height 233
click at [233, 248] on div at bounding box center [249, 261] width 45 height 39
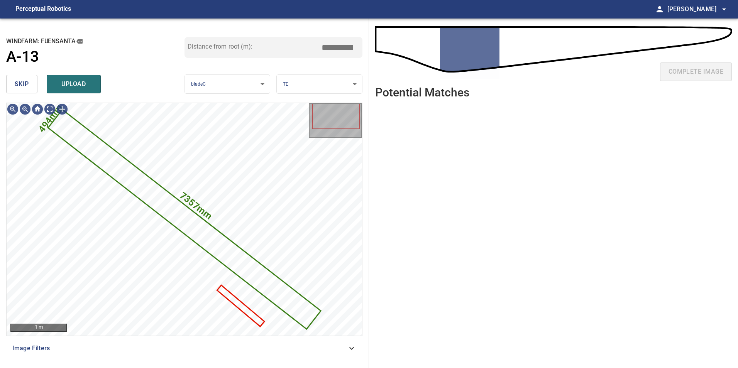
click at [22, 87] on span "skip" at bounding box center [22, 84] width 14 height 11
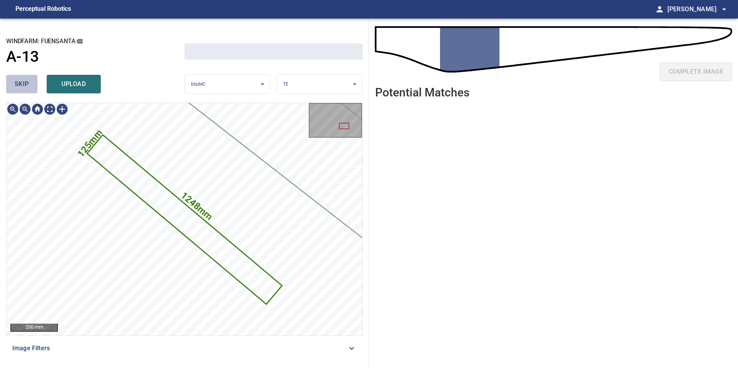
click at [25, 87] on span "skip" at bounding box center [22, 84] width 14 height 11
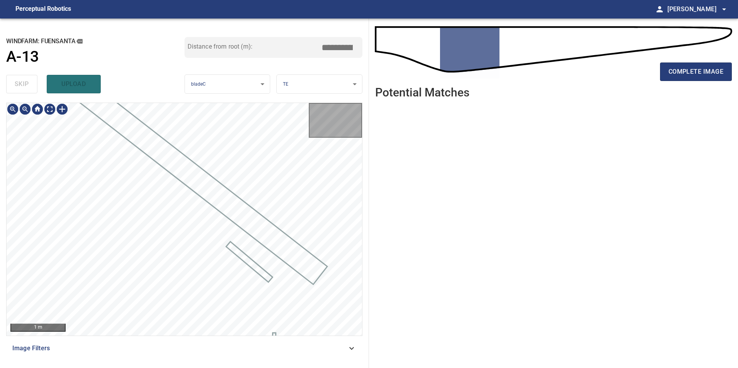
drag, startPoint x: 25, startPoint y: 87, endPoint x: 46, endPoint y: 101, distance: 24.6
click at [26, 87] on div "skip upload" at bounding box center [95, 84] width 178 height 25
click at [55, 111] on div at bounding box center [38, 109] width 62 height 12
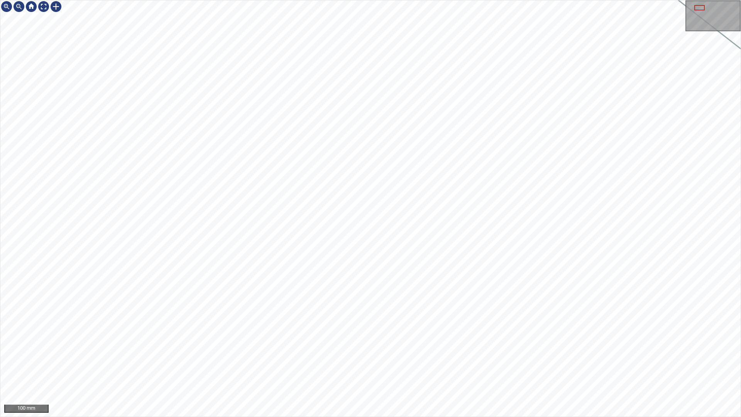
click at [164, 0] on div "100 mm" at bounding box center [370, 208] width 741 height 417
click at [40, 4] on div at bounding box center [43, 6] width 12 height 12
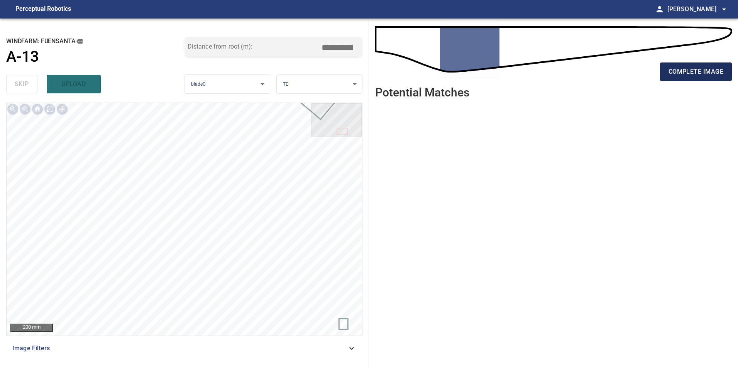
click at [699, 70] on span "complete image" at bounding box center [695, 71] width 55 height 11
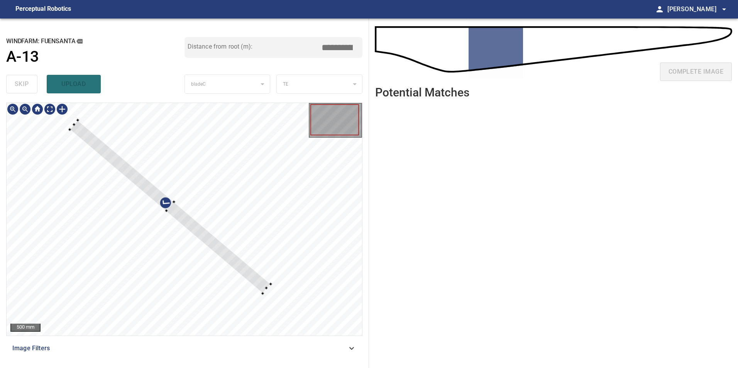
click at [182, 216] on div at bounding box center [169, 206] width 201 height 173
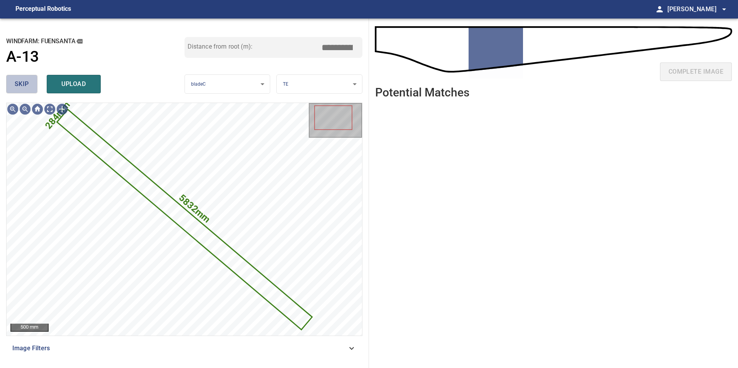
click at [19, 84] on span "skip" at bounding box center [22, 84] width 14 height 11
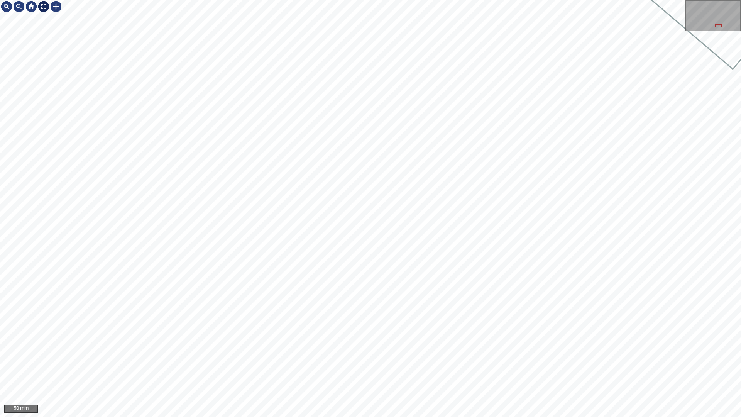
click at [41, 5] on div at bounding box center [43, 6] width 12 height 12
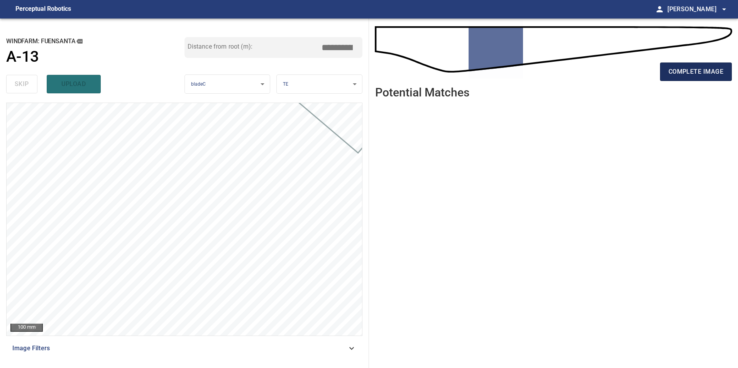
click at [710, 73] on span "complete image" at bounding box center [695, 71] width 55 height 11
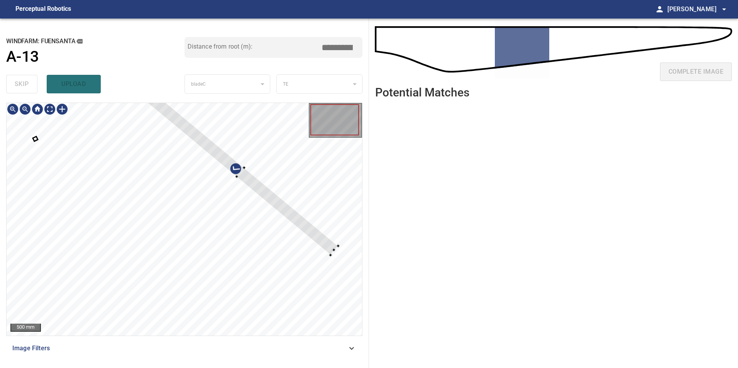
click at [274, 177] on div at bounding box center [184, 219] width 355 height 233
click at [229, 172] on div at bounding box center [184, 219] width 355 height 233
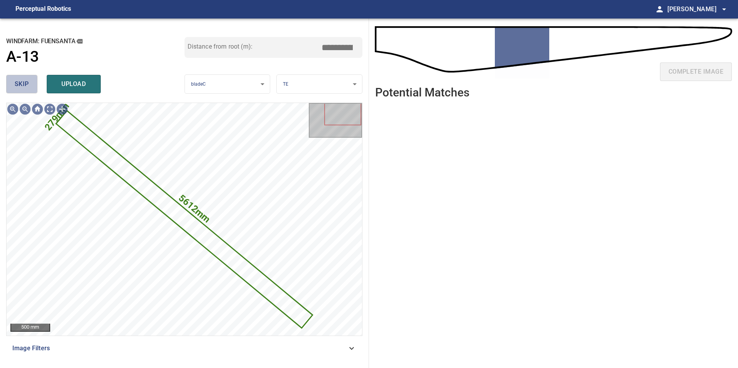
click at [32, 83] on button "skip" at bounding box center [21, 84] width 31 height 19
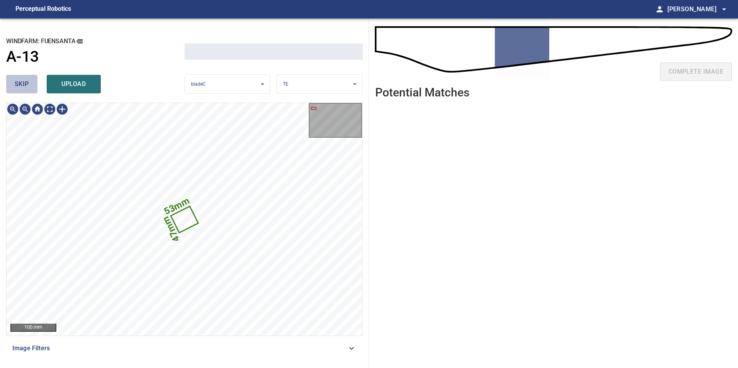
click at [32, 83] on button "skip" at bounding box center [21, 84] width 31 height 19
click at [32, 83] on div "skip upload" at bounding box center [95, 84] width 178 height 25
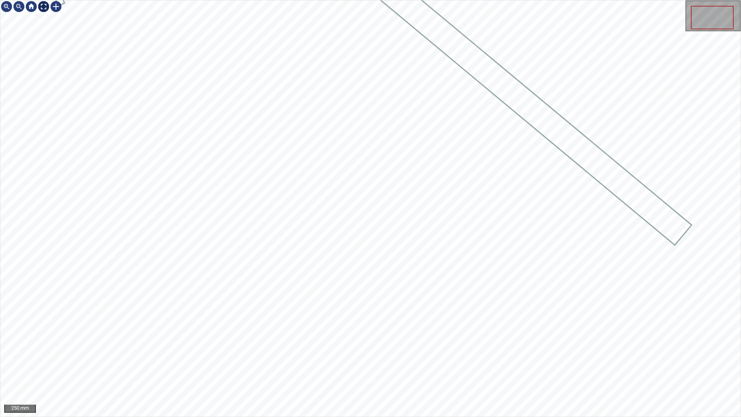
click at [44, 7] on div at bounding box center [43, 6] width 12 height 12
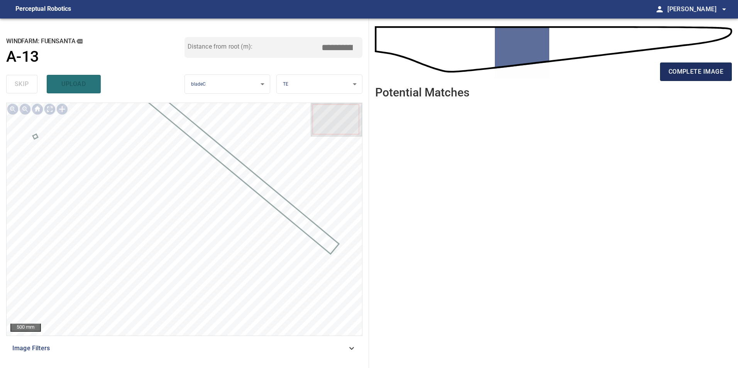
click at [697, 76] on span "complete image" at bounding box center [695, 71] width 55 height 11
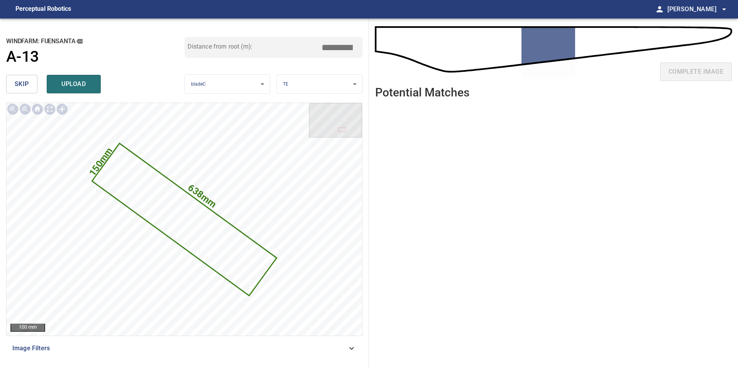
click at [14, 83] on button "skip" at bounding box center [21, 84] width 31 height 19
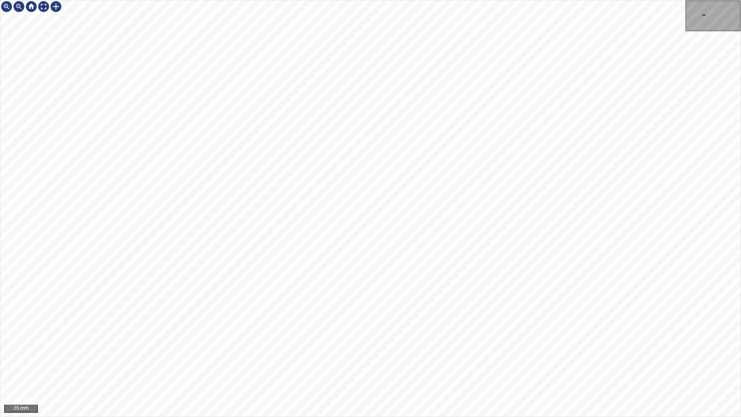
click at [0, 140] on html "25 mm" at bounding box center [370, 208] width 741 height 417
click at [299, 0] on div "25 mm" at bounding box center [370, 208] width 741 height 417
click at [100, 0] on div "25 mm" at bounding box center [370, 208] width 741 height 417
click at [47, 0] on div "25 mm" at bounding box center [370, 208] width 741 height 417
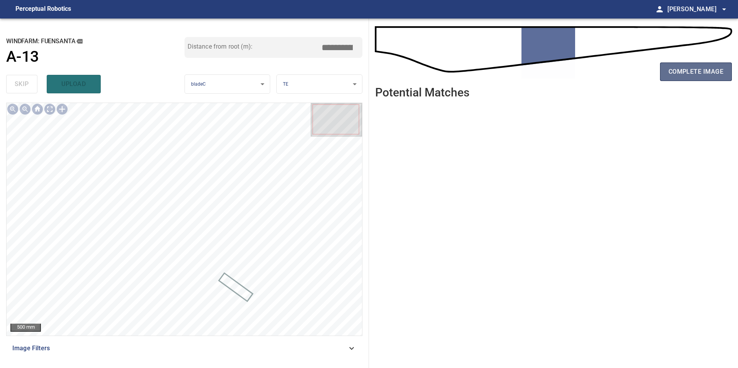
click at [663, 67] on button "complete image" at bounding box center [696, 71] width 72 height 19
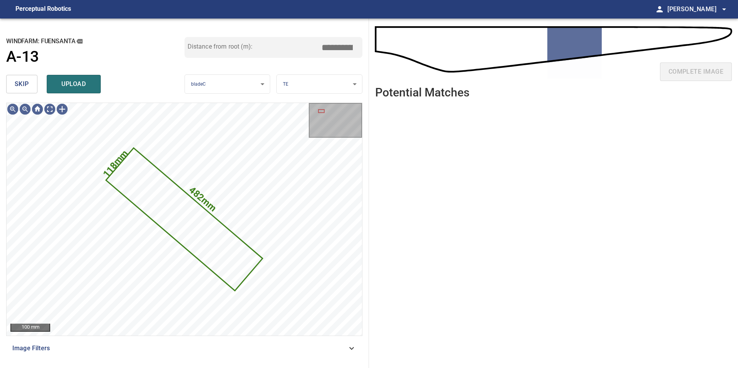
click at [35, 84] on button "skip" at bounding box center [21, 84] width 31 height 19
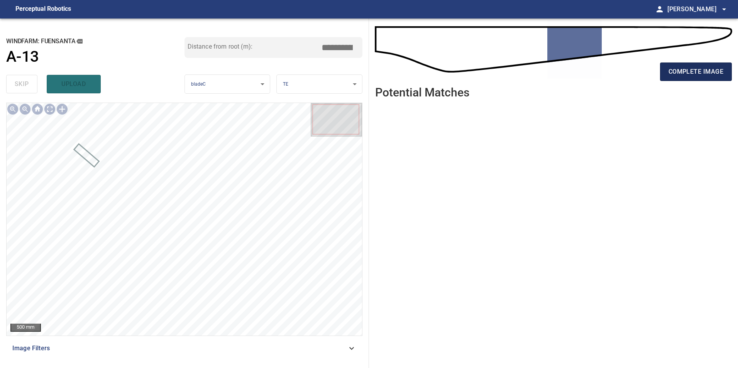
click at [682, 69] on span "complete image" at bounding box center [695, 71] width 55 height 11
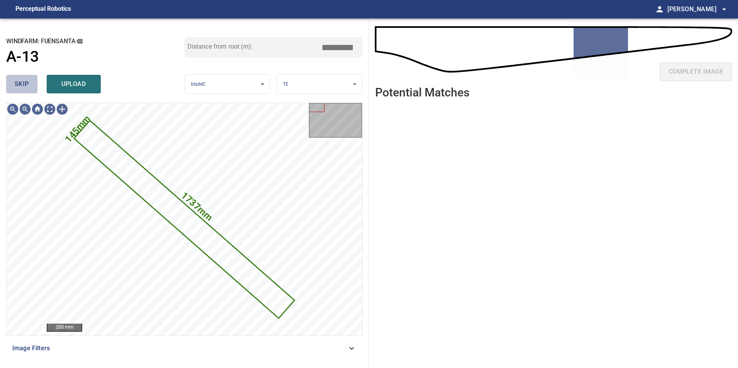
click at [22, 84] on span "skip" at bounding box center [22, 84] width 14 height 11
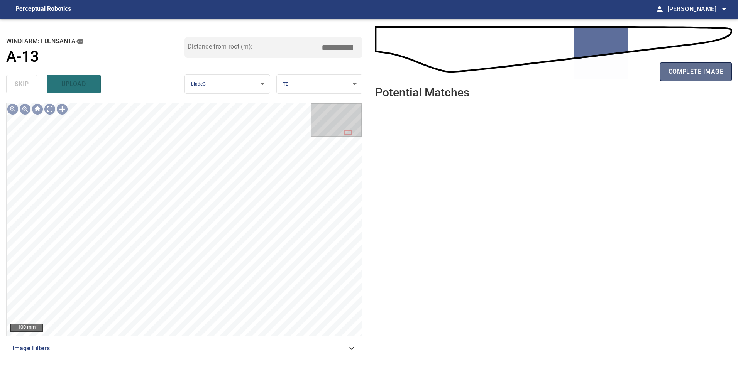
click at [702, 69] on span "complete image" at bounding box center [695, 71] width 55 height 11
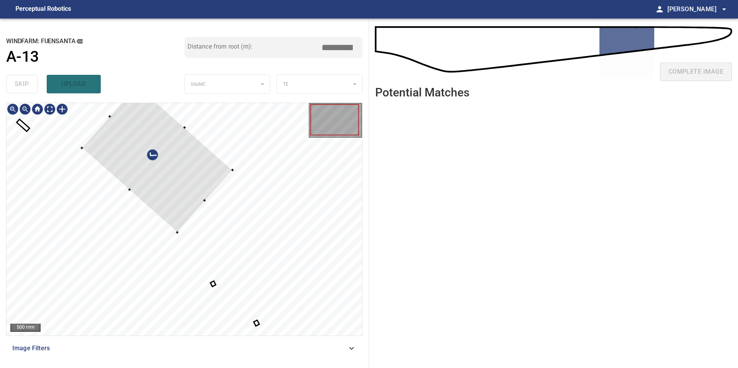
click at [203, 170] on div at bounding box center [157, 159] width 151 height 147
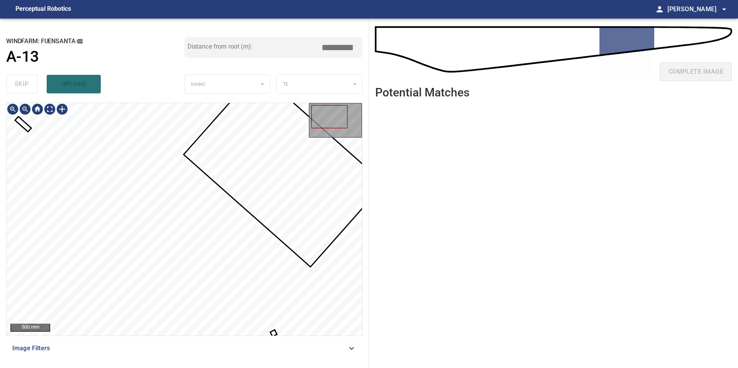
click at [29, 128] on div at bounding box center [184, 219] width 355 height 233
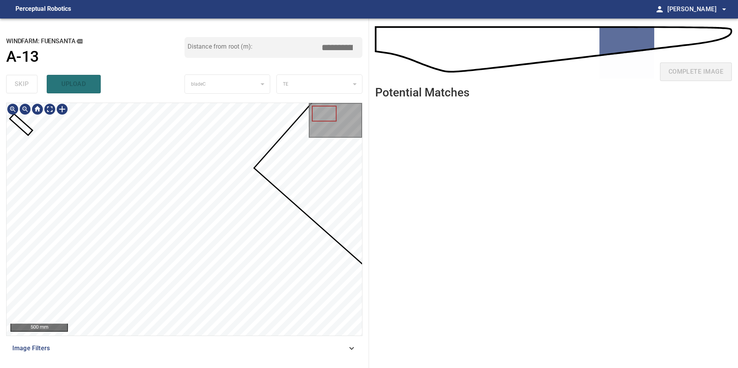
click at [53, 169] on div at bounding box center [184, 219] width 355 height 233
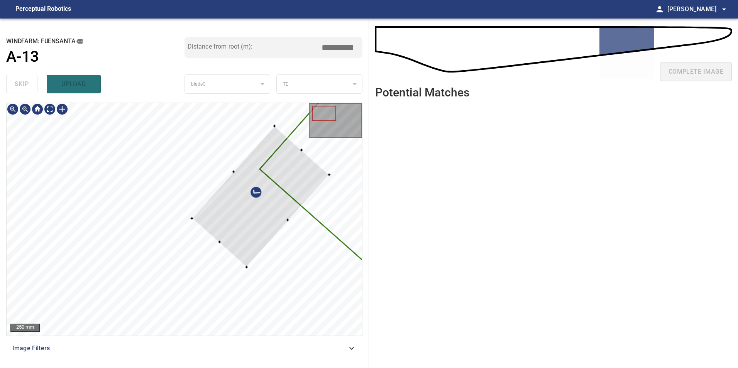
click at [328, 205] on div at bounding box center [184, 219] width 355 height 233
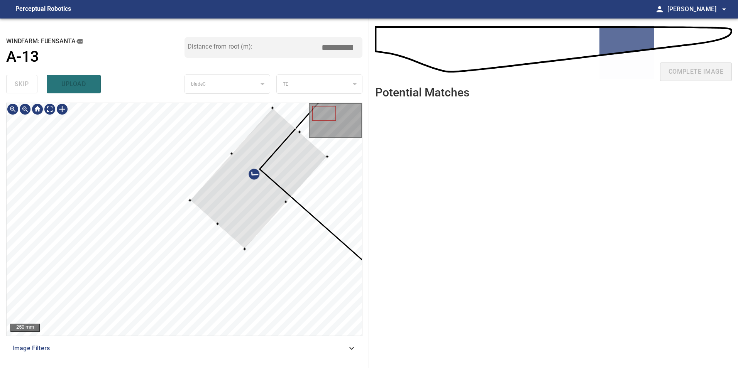
click at [285, 179] on div at bounding box center [258, 178] width 137 height 141
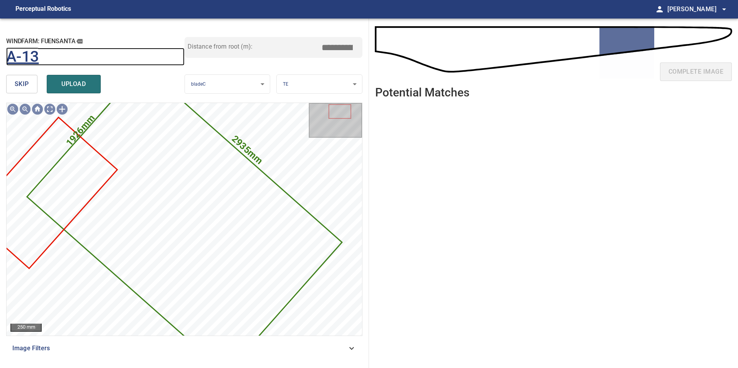
click at [12, 59] on h1 "A-13" at bounding box center [22, 57] width 33 height 18
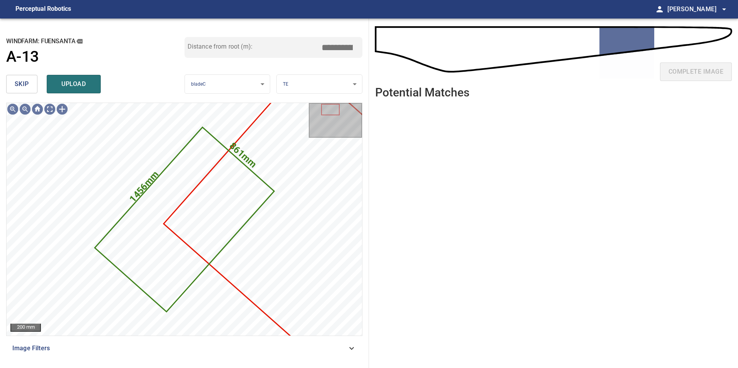
click at [20, 85] on span "skip" at bounding box center [22, 84] width 14 height 11
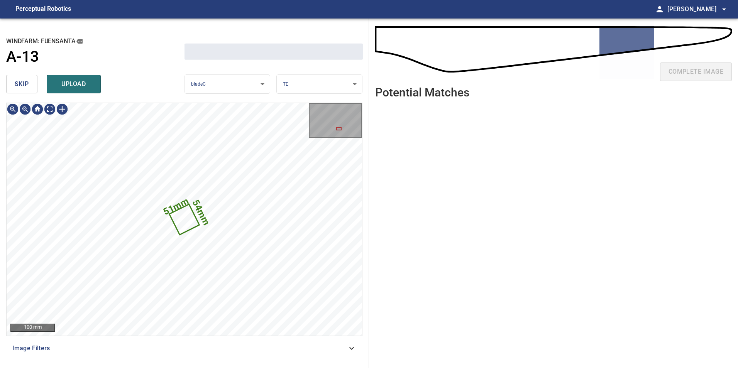
click at [20, 85] on span "skip" at bounding box center [22, 84] width 14 height 11
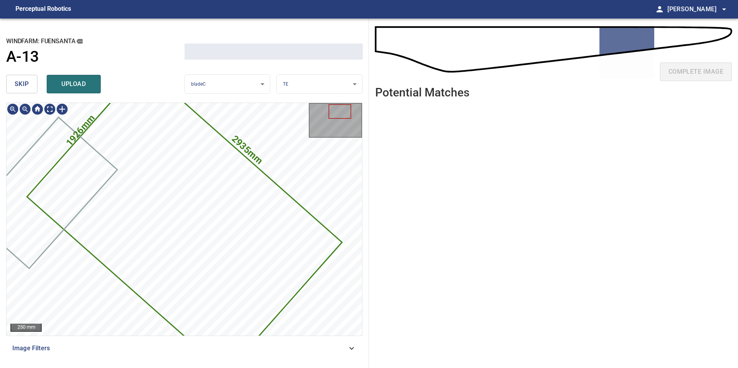
click at [20, 85] on span "skip" at bounding box center [22, 84] width 14 height 11
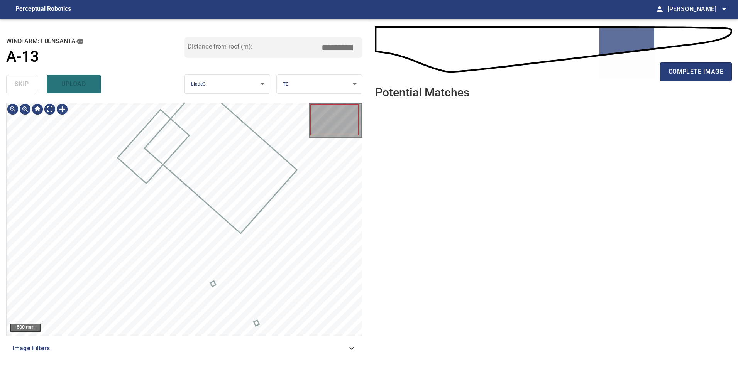
click at [20, 85] on div "skip upload" at bounding box center [95, 84] width 178 height 25
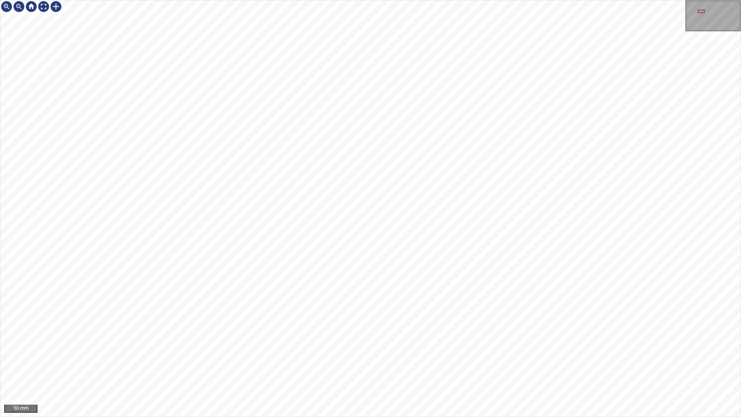
click at [214, 0] on div "50 mm" at bounding box center [370, 208] width 741 height 417
click at [77, 0] on div "50 mm" at bounding box center [370, 208] width 741 height 417
click at [516, 368] on div "50 mm" at bounding box center [370, 208] width 741 height 417
click at [54, 6] on div at bounding box center [56, 6] width 12 height 12
click at [42, 8] on div at bounding box center [43, 6] width 12 height 12
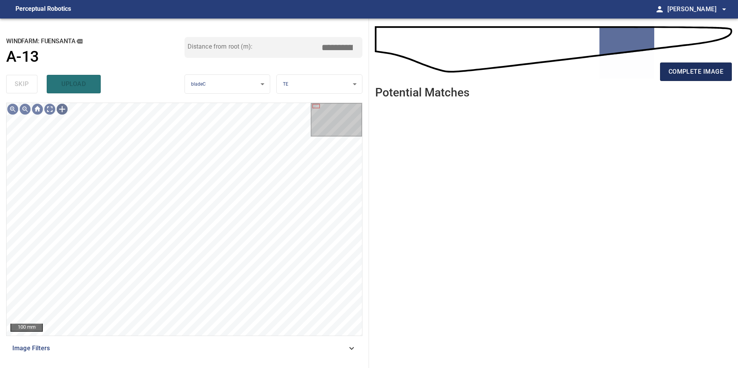
click at [697, 72] on span "complete image" at bounding box center [695, 71] width 55 height 11
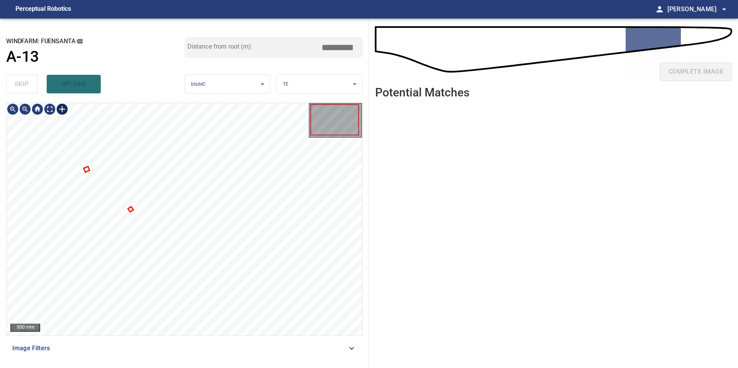
click at [59, 106] on div at bounding box center [62, 109] width 12 height 12
click at [214, 247] on div at bounding box center [184, 219] width 355 height 233
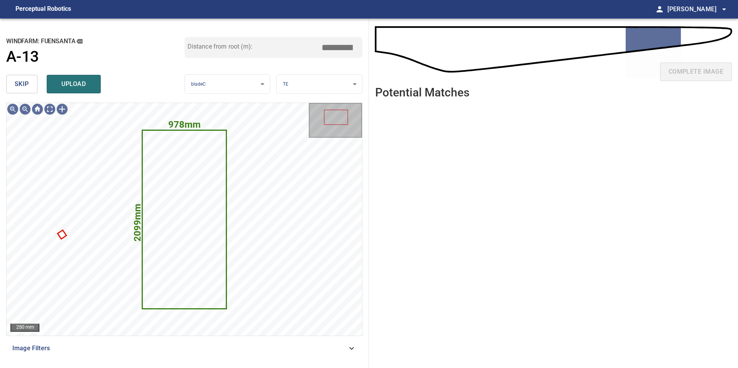
click at [17, 81] on span "skip" at bounding box center [22, 84] width 14 height 11
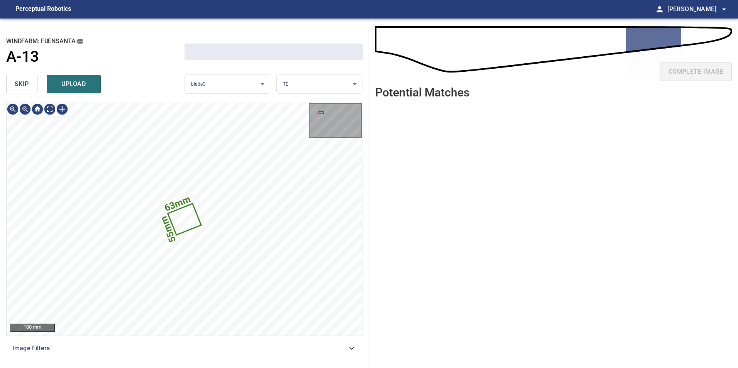
click at [17, 81] on span "skip" at bounding box center [22, 84] width 14 height 11
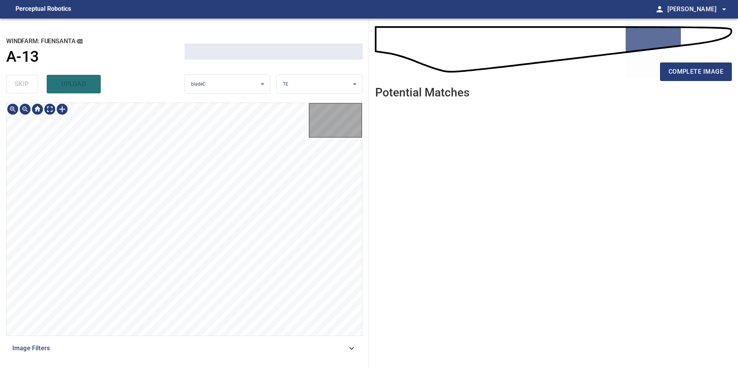
click at [18, 81] on div "skip upload" at bounding box center [95, 84] width 178 height 25
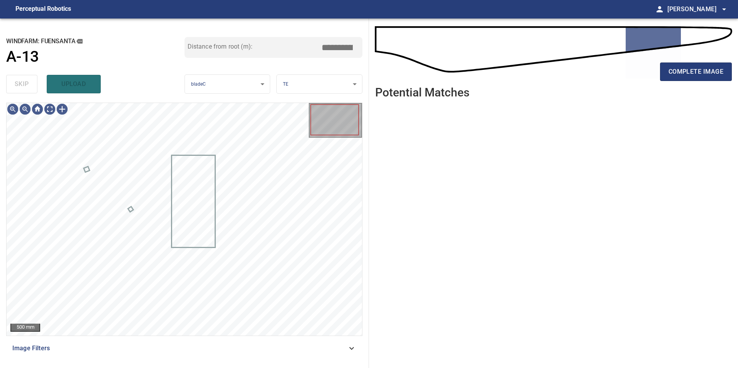
click at [18, 81] on div "skip upload" at bounding box center [95, 84] width 178 height 25
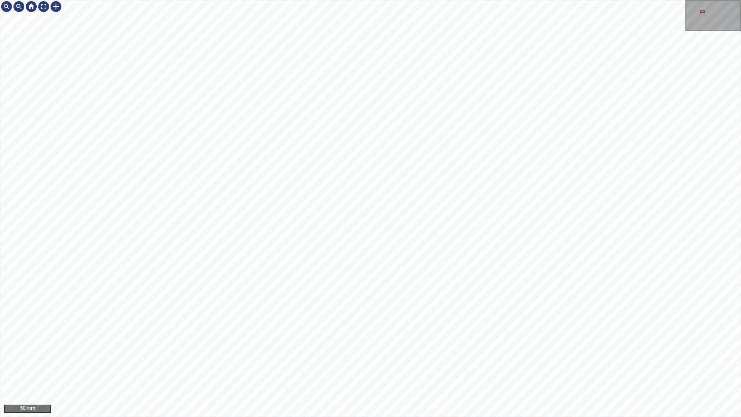
click at [113, 0] on div "50 mm" at bounding box center [370, 208] width 741 height 417
click at [101, 0] on div "50 mm" at bounding box center [370, 208] width 741 height 417
click at [180, 0] on div "50 mm" at bounding box center [370, 208] width 741 height 417
click at [71, 0] on div "50 mm" at bounding box center [370, 208] width 741 height 417
click at [54, 0] on div "50 mm" at bounding box center [370, 208] width 741 height 417
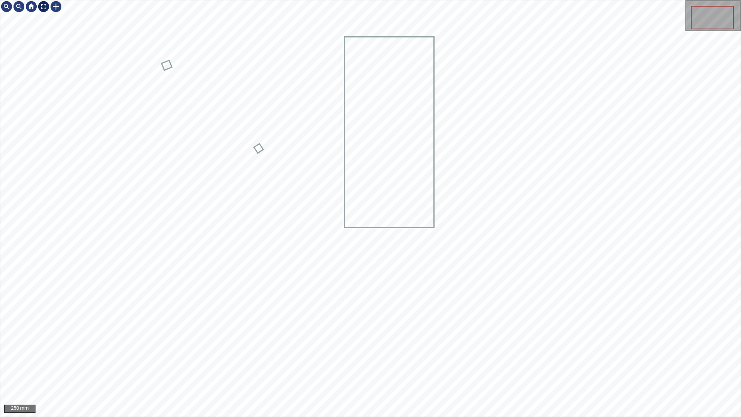
click at [46, 3] on div at bounding box center [43, 6] width 12 height 12
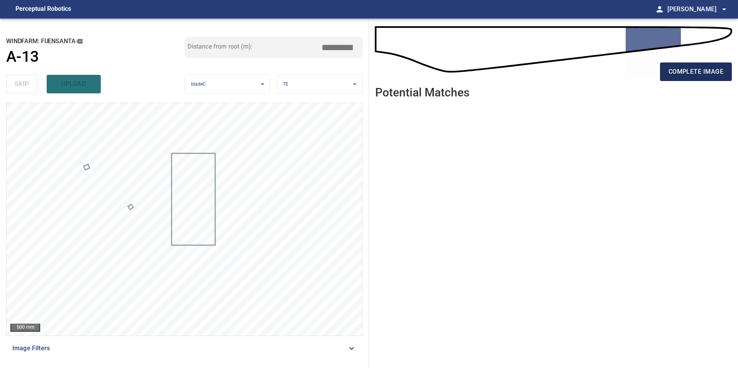
click at [695, 71] on span "complete image" at bounding box center [695, 71] width 55 height 11
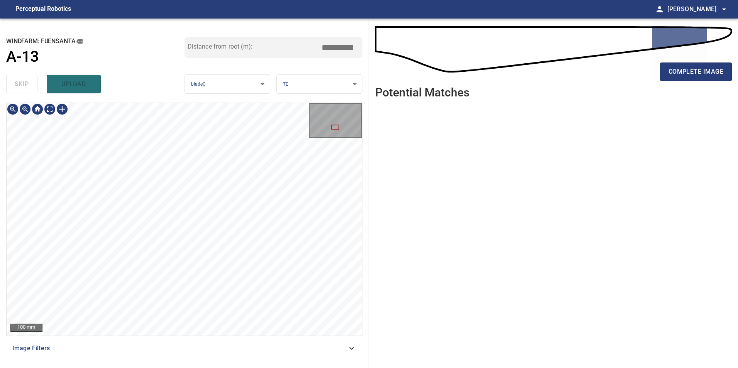
click at [131, 38] on div "**********" at bounding box center [184, 193] width 369 height 349
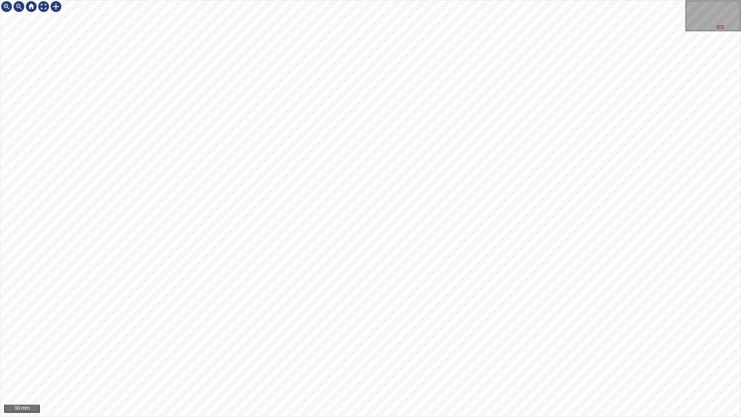
click at [366, 368] on div "50 mm" at bounding box center [370, 208] width 741 height 417
click at [42, 2] on div at bounding box center [43, 6] width 12 height 12
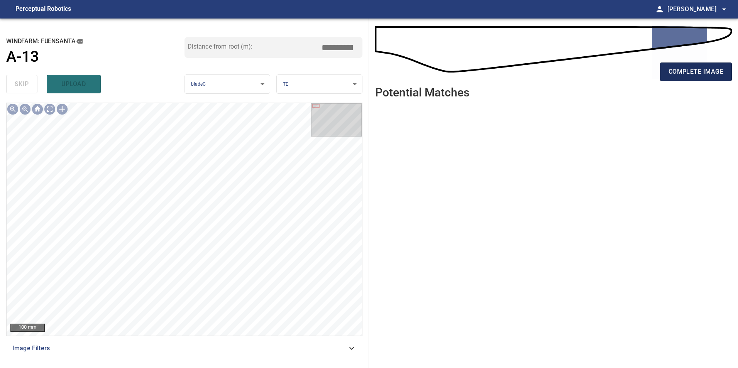
click at [700, 68] on span "complete image" at bounding box center [695, 71] width 55 height 11
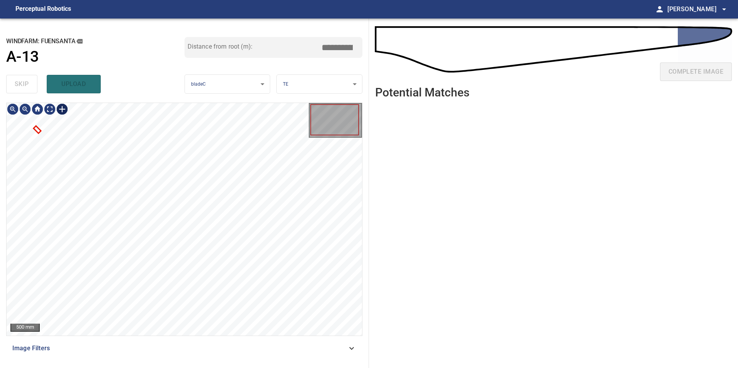
click at [59, 106] on div at bounding box center [62, 109] width 12 height 12
click at [100, 290] on div at bounding box center [184, 219] width 355 height 233
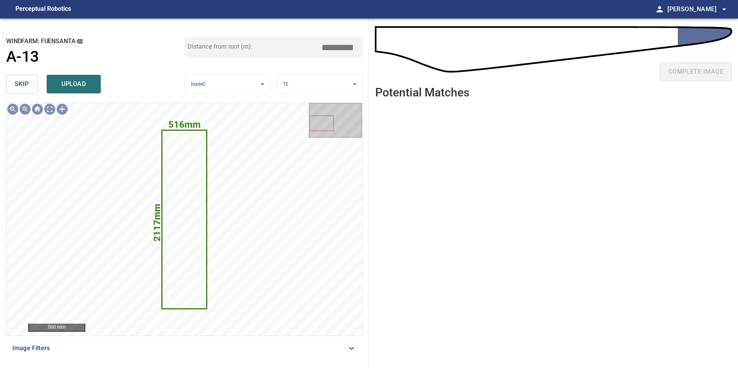
click at [32, 86] on button "skip" at bounding box center [21, 84] width 31 height 19
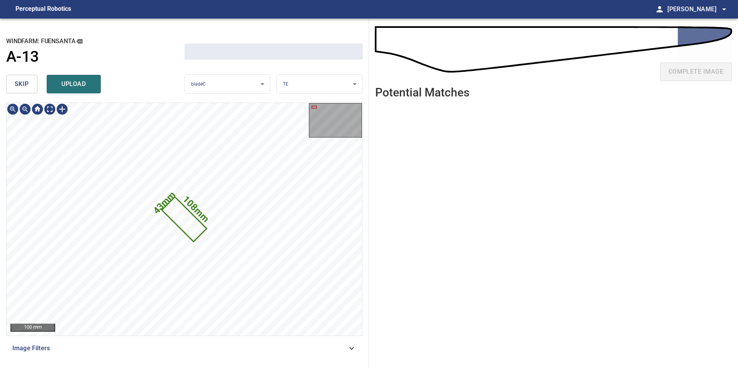
click at [32, 86] on button "skip" at bounding box center [21, 84] width 31 height 19
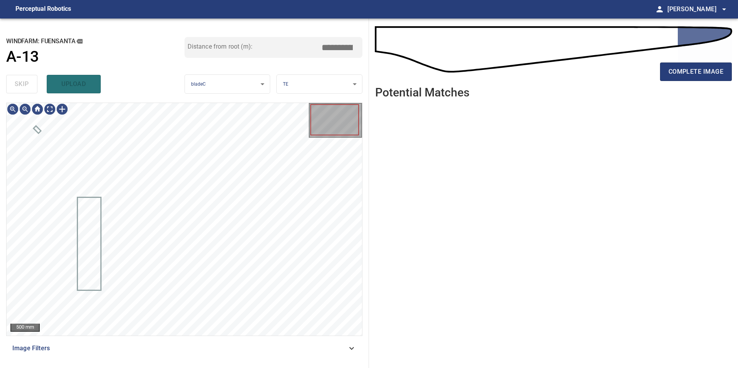
click at [32, 86] on div "skip upload" at bounding box center [95, 84] width 178 height 25
drag, startPoint x: 26, startPoint y: 80, endPoint x: 68, endPoint y: 111, distance: 51.8
click at [32, 86] on div "skip upload" at bounding box center [95, 84] width 178 height 25
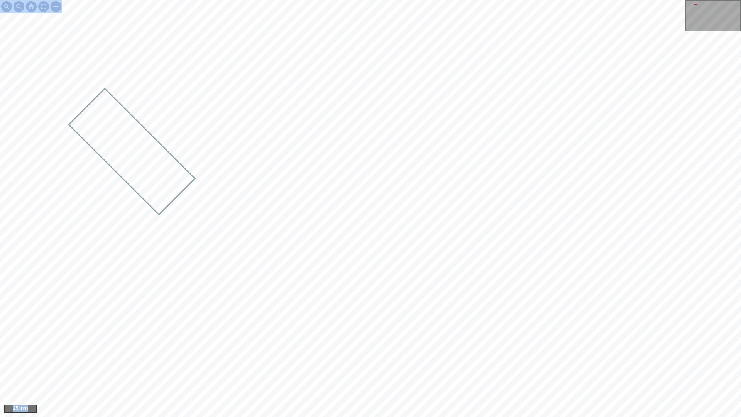
drag, startPoint x: 556, startPoint y: 416, endPoint x: 336, endPoint y: 0, distance: 471.1
click at [351, 0] on div "25 mm" at bounding box center [370, 208] width 741 height 417
click at [225, 0] on div "25 mm" at bounding box center [370, 208] width 741 height 417
click at [108, 0] on div "25 mm" at bounding box center [370, 208] width 741 height 417
click at [657, 368] on div "100 mm" at bounding box center [370, 208] width 741 height 417
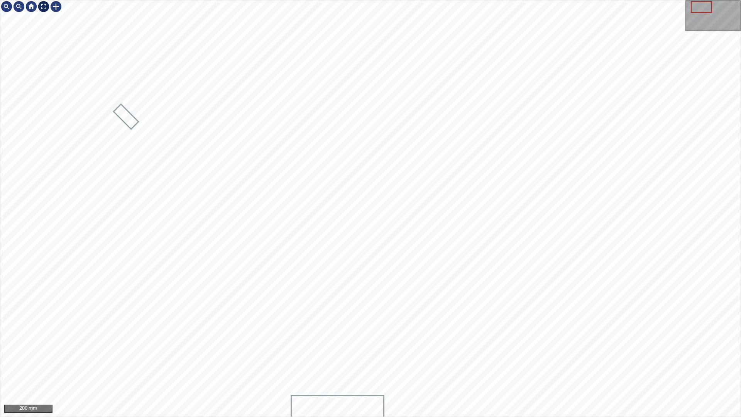
click at [43, 8] on div at bounding box center [43, 6] width 12 height 12
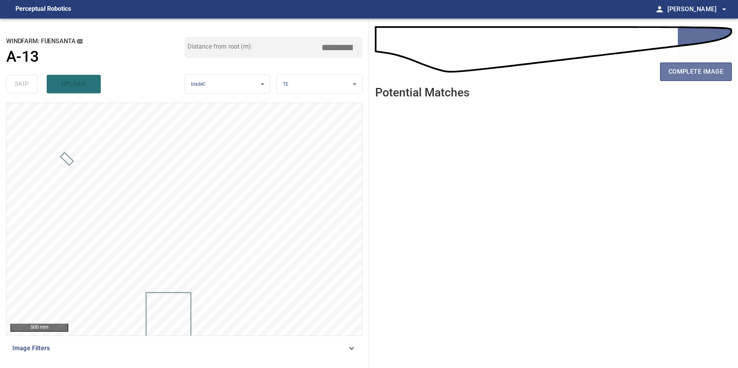
click at [700, 71] on span "complete image" at bounding box center [695, 71] width 55 height 11
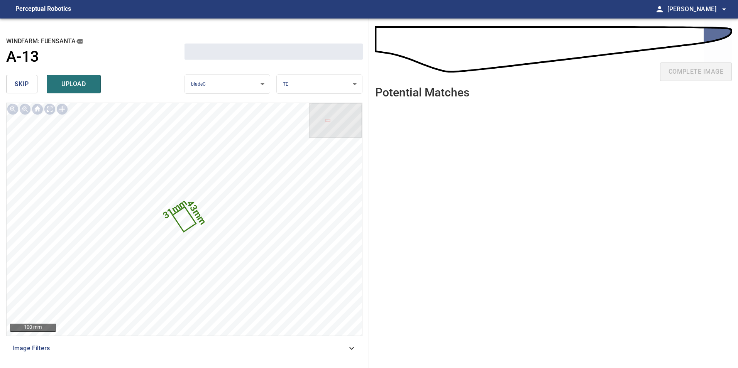
drag, startPoint x: 28, startPoint y: 86, endPoint x: 39, endPoint y: 99, distance: 16.7
click at [28, 87] on span "skip" at bounding box center [22, 84] width 14 height 11
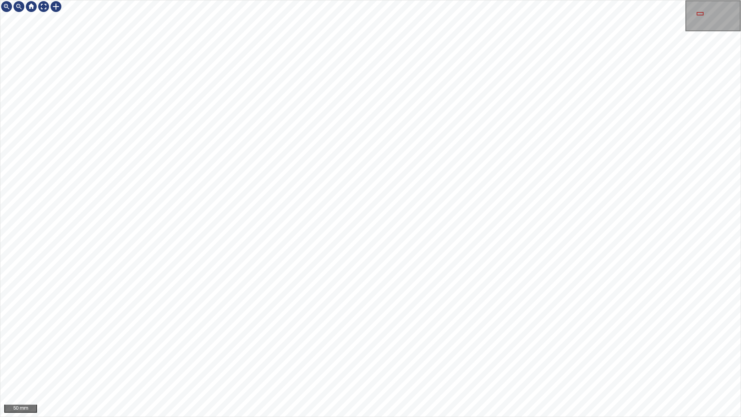
click at [645, 368] on div "50 mm" at bounding box center [370, 208] width 741 height 417
click at [41, 3] on div at bounding box center [43, 6] width 12 height 12
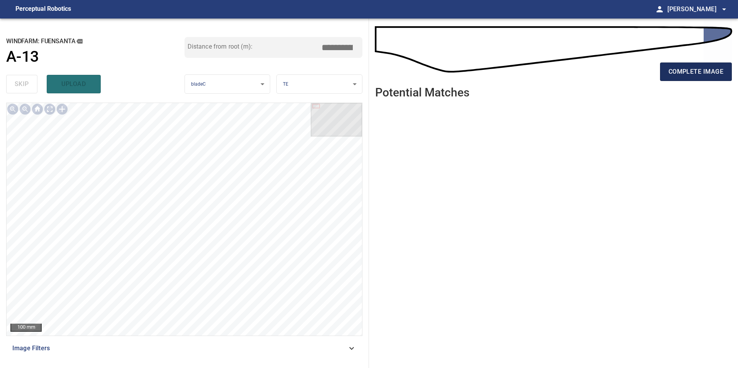
click at [710, 72] on span "complete image" at bounding box center [695, 71] width 55 height 11
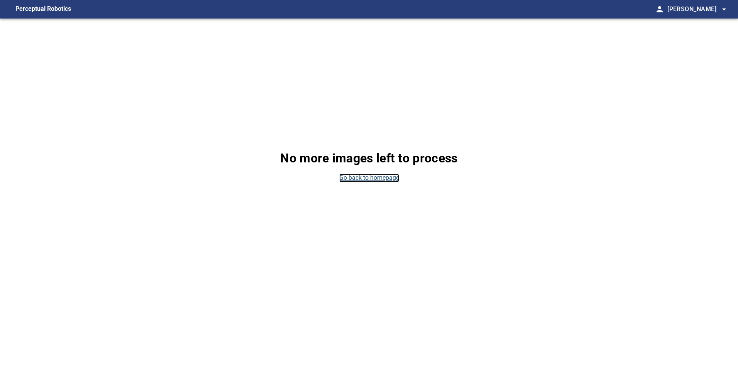
click at [360, 181] on link "Go back to homepage" at bounding box center [369, 178] width 60 height 9
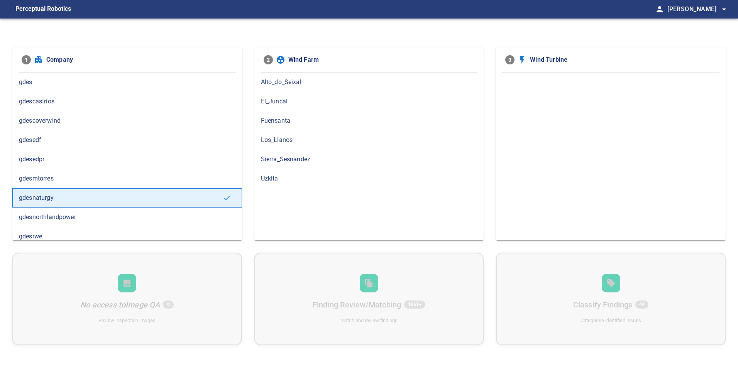
drag, startPoint x: 323, startPoint y: 120, endPoint x: 328, endPoint y: 120, distance: 5.4
click at [324, 120] on span "Fuensanta" at bounding box center [369, 120] width 216 height 9
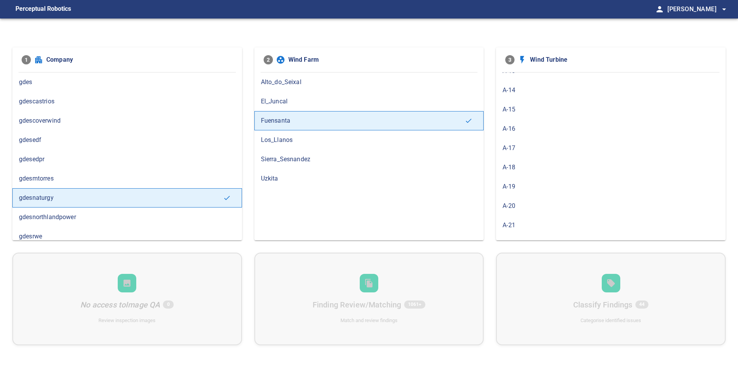
scroll to position [231, 0]
click at [538, 105] on span "A-14" at bounding box center [610, 101] width 216 height 9
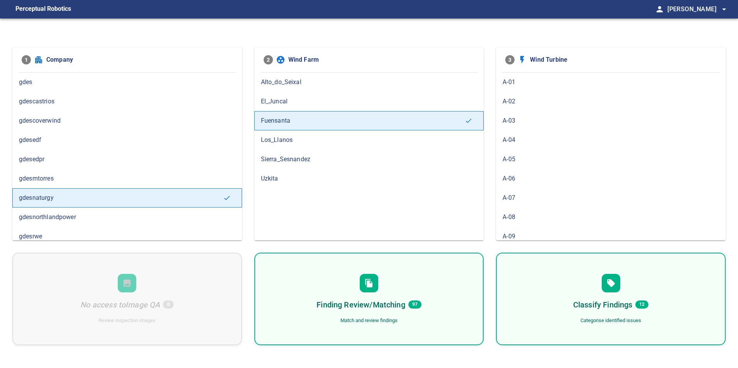
click at [439, 279] on div "Finding Review/Matching 97 Match and review findings" at bounding box center [369, 299] width 230 height 93
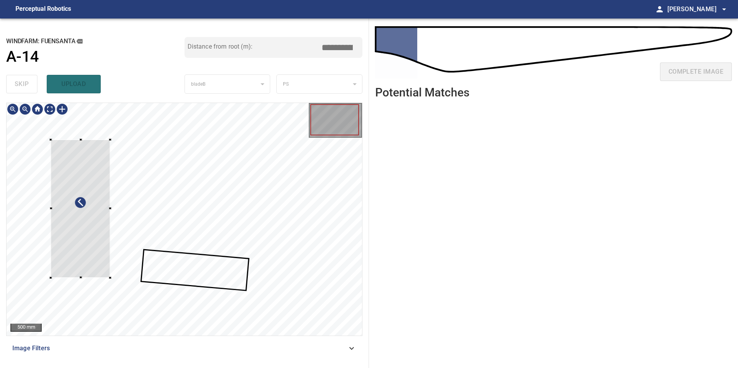
click at [100, 229] on div at bounding box center [80, 209] width 59 height 138
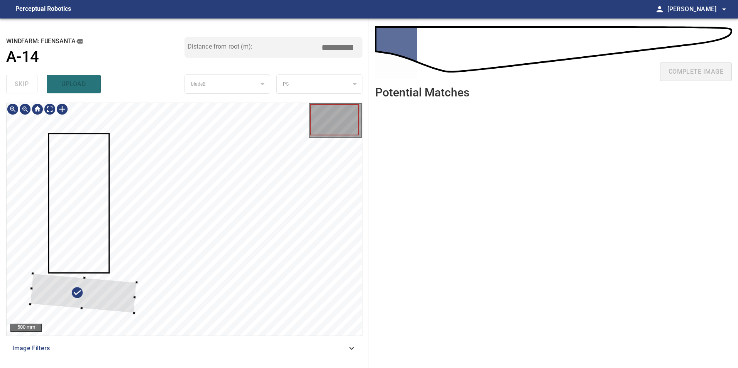
click at [116, 287] on div at bounding box center [83, 293] width 106 height 40
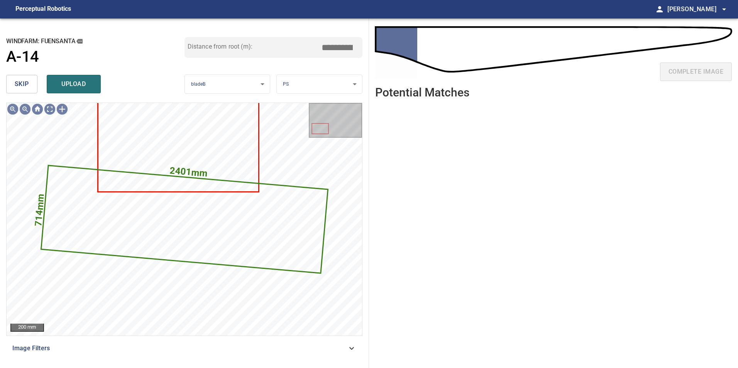
click at [19, 79] on span "skip" at bounding box center [22, 84] width 14 height 11
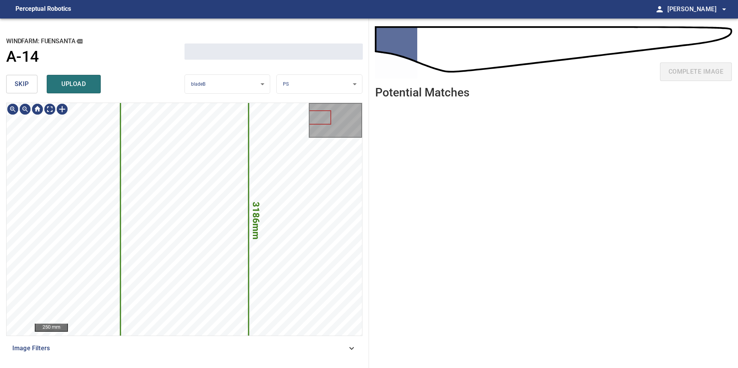
click at [19, 81] on span "skip" at bounding box center [22, 84] width 14 height 11
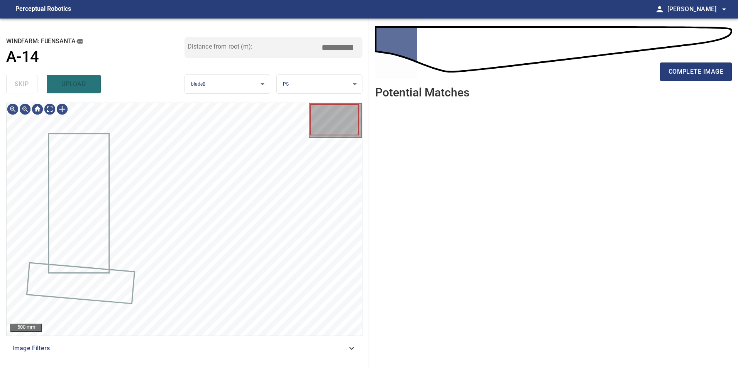
click at [20, 83] on div "skip upload" at bounding box center [95, 84] width 178 height 25
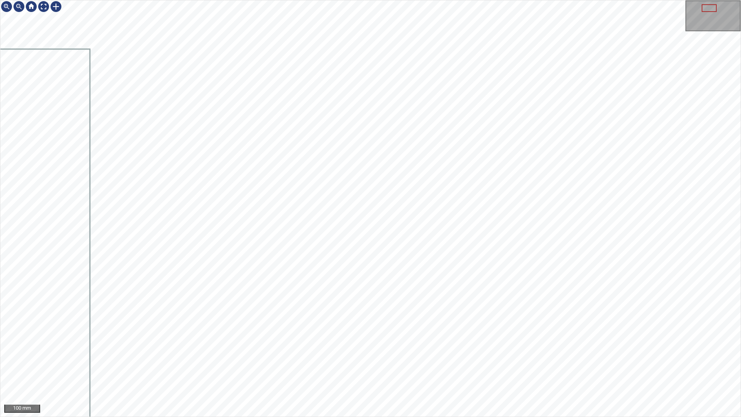
click at [382, 368] on div "100 mm" at bounding box center [370, 208] width 741 height 417
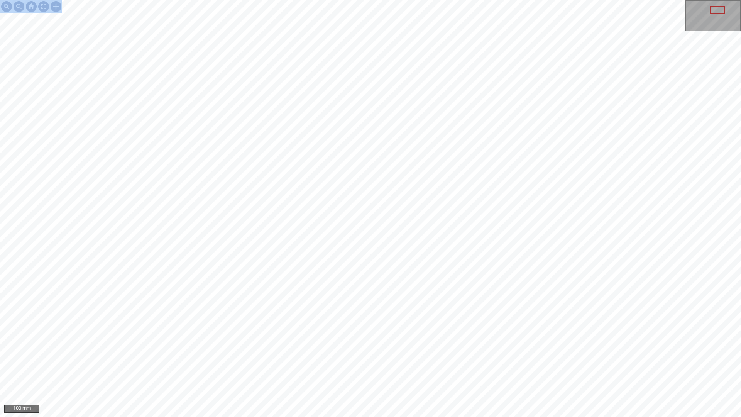
click at [339, 38] on div "100 mm" at bounding box center [370, 208] width 741 height 417
click at [307, 86] on div "100 mm" at bounding box center [370, 208] width 741 height 417
click at [369, 0] on div "100 mm" at bounding box center [370, 208] width 741 height 417
click at [408, 368] on div "100 mm" at bounding box center [370, 208] width 741 height 417
click at [49, 3] on div at bounding box center [43, 6] width 12 height 12
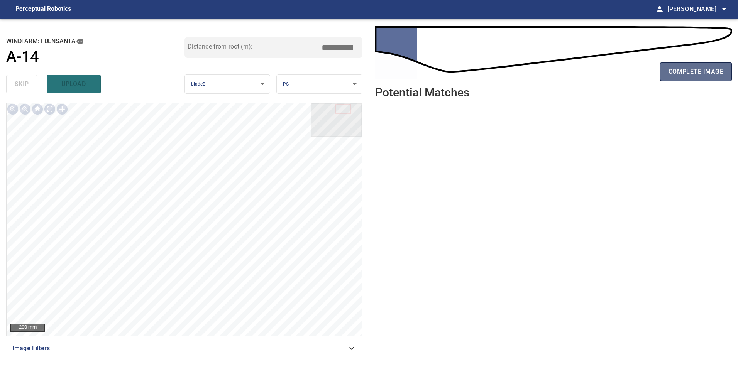
click at [692, 75] on span "complete image" at bounding box center [695, 71] width 55 height 11
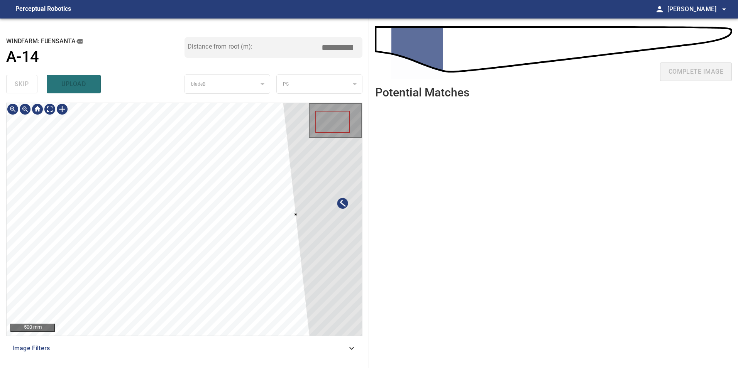
click at [335, 274] on div at bounding box center [343, 208] width 134 height 343
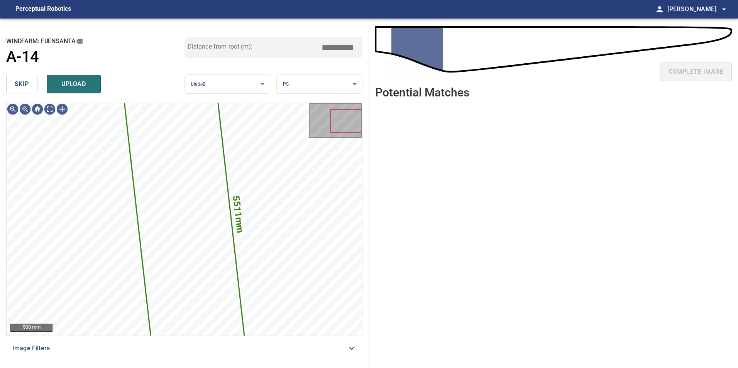
drag, startPoint x: 25, startPoint y: 88, endPoint x: 40, endPoint y: 98, distance: 18.5
click at [25, 88] on span "skip" at bounding box center [22, 84] width 14 height 11
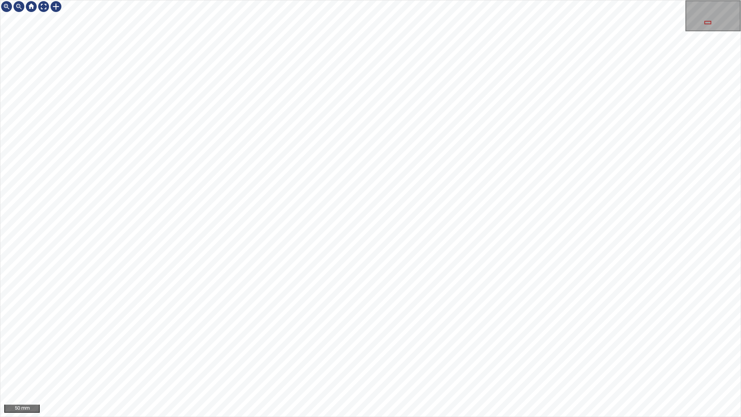
click at [330, 368] on div "50 mm" at bounding box center [370, 208] width 741 height 417
click at [236, 0] on div "50 mm" at bounding box center [370, 208] width 741 height 417
drag, startPoint x: 553, startPoint y: 416, endPoint x: 280, endPoint y: 0, distance: 497.8
click at [280, 0] on div "50 mm" at bounding box center [370, 208] width 741 height 417
click at [417, 139] on div "50 mm" at bounding box center [370, 208] width 741 height 417
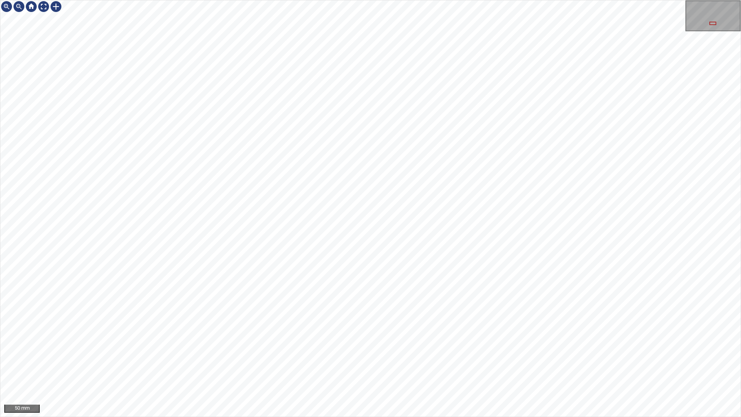
click at [346, 0] on div "50 mm" at bounding box center [370, 208] width 741 height 417
click at [380, 368] on div "50 mm" at bounding box center [370, 208] width 741 height 417
click at [345, 368] on div "50 mm" at bounding box center [370, 208] width 741 height 417
click at [438, 368] on div "50 mm" at bounding box center [370, 208] width 741 height 417
click at [44, 10] on div at bounding box center [43, 6] width 12 height 12
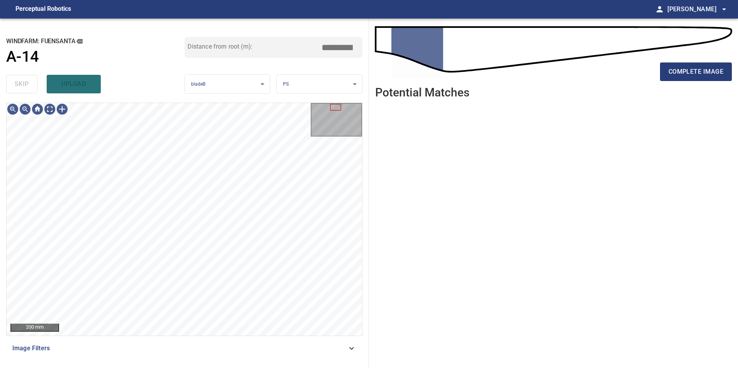
drag, startPoint x: 232, startPoint y: 346, endPoint x: 220, endPoint y: 351, distance: 13.6
click at [232, 346] on span "Image Filters" at bounding box center [179, 348] width 334 height 9
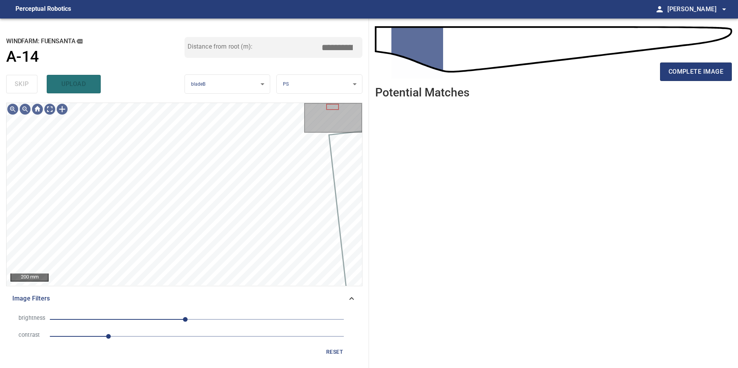
click at [164, 342] on li "contrast 1" at bounding box center [184, 336] width 344 height 17
click at [162, 337] on span "1" at bounding box center [197, 336] width 294 height 11
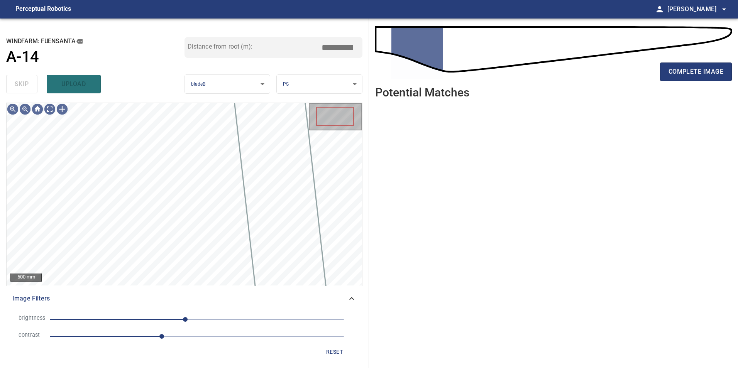
click at [135, 322] on span "-20" at bounding box center [197, 319] width 294 height 11
click at [148, 320] on span "-107" at bounding box center [197, 319] width 294 height 11
click at [133, 319] on span "-85" at bounding box center [197, 319] width 294 height 11
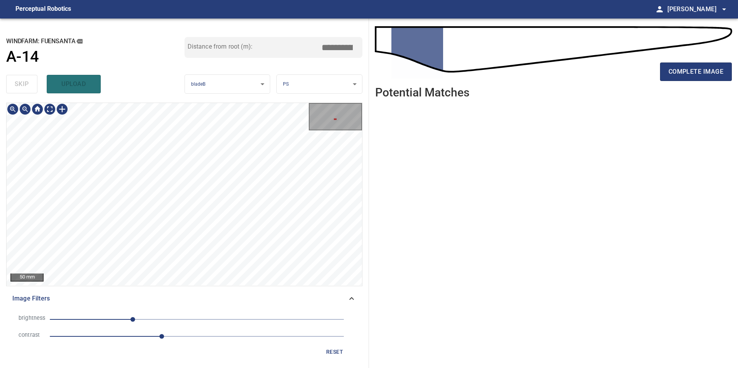
click at [145, 102] on div "**********" at bounding box center [184, 193] width 369 height 349
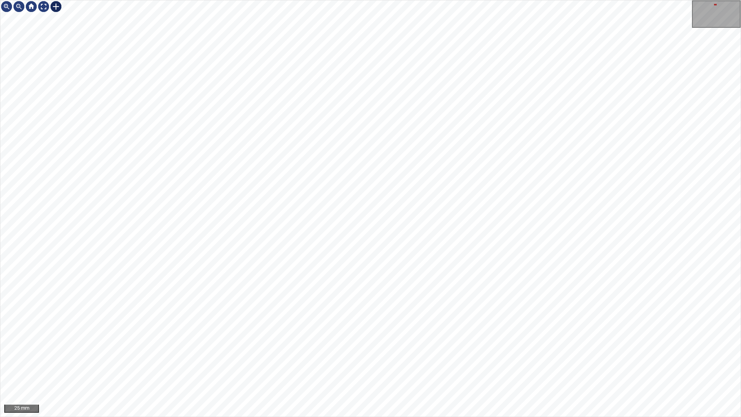
click at [57, 5] on div at bounding box center [56, 6] width 12 height 12
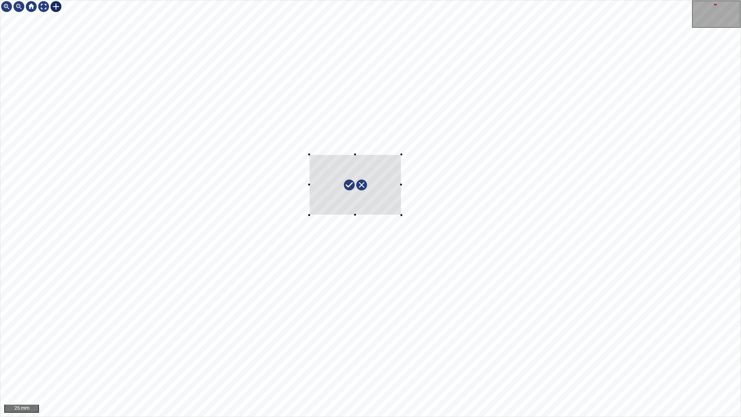
click at [401, 215] on div at bounding box center [370, 208] width 740 height 416
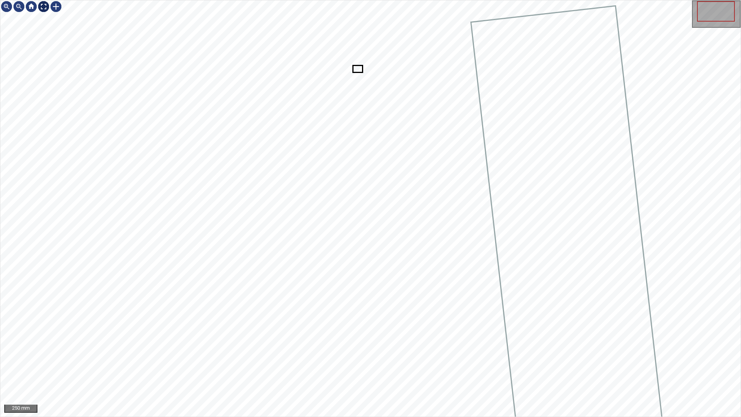
click at [40, 2] on div at bounding box center [43, 6] width 12 height 12
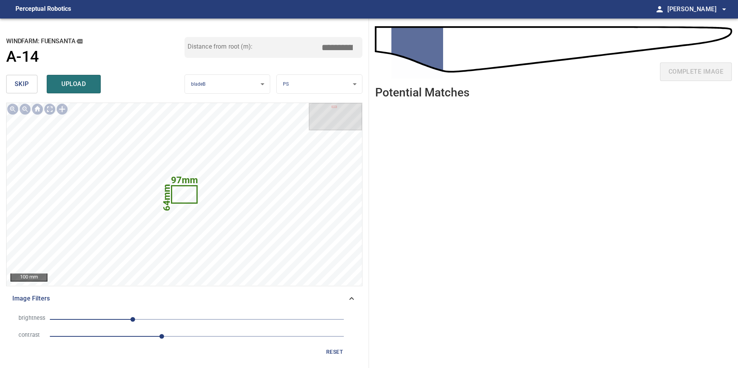
drag, startPoint x: 333, startPoint y: 45, endPoint x: 493, endPoint y: 40, distance: 160.2
click at [478, 37] on div "**********" at bounding box center [369, 193] width 738 height 349
type input "****"
click at [81, 82] on span "upload" at bounding box center [73, 84] width 37 height 11
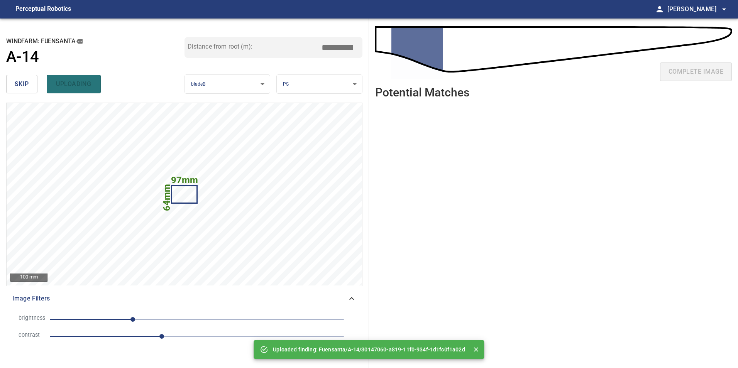
click at [28, 116] on div "**********" at bounding box center [184, 193] width 369 height 349
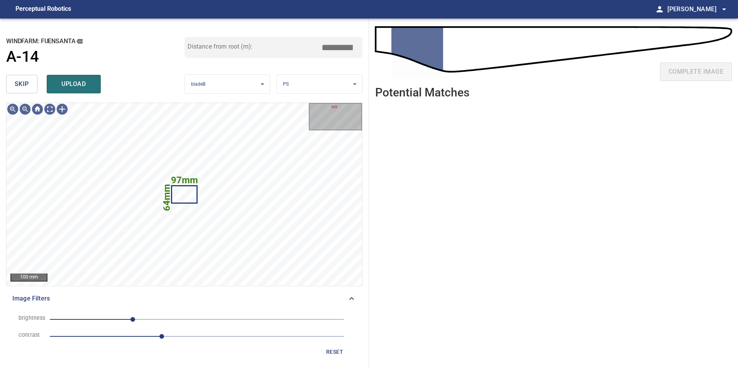
click at [27, 87] on span "skip" at bounding box center [22, 84] width 14 height 11
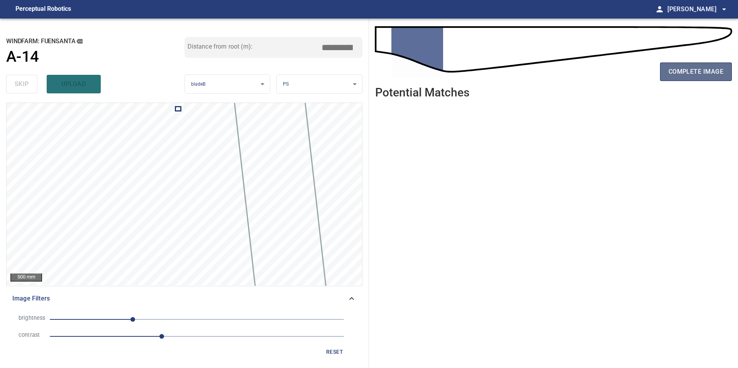
click at [696, 79] on button "complete image" at bounding box center [696, 71] width 72 height 19
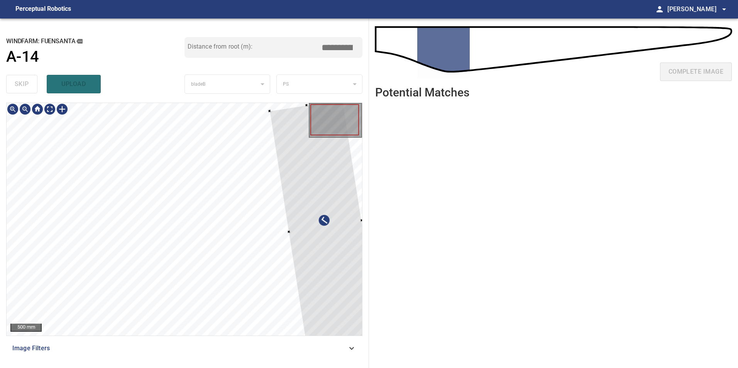
click at [324, 278] on div at bounding box center [324, 227] width 111 height 254
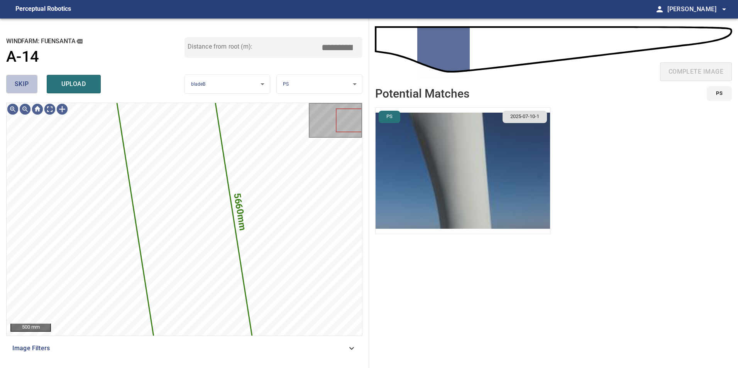
click at [31, 90] on button "skip" at bounding box center [21, 84] width 31 height 19
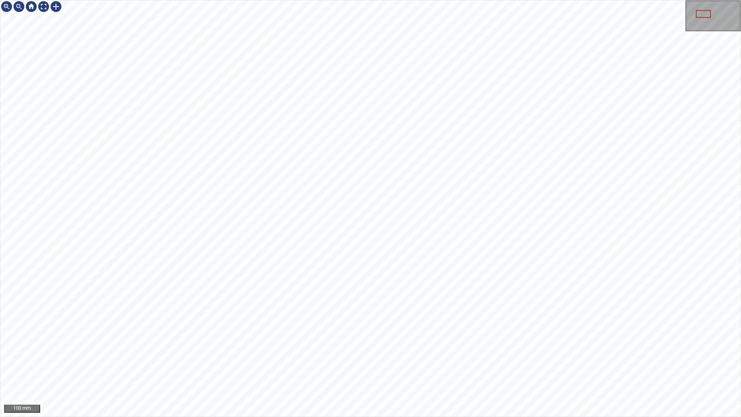
click at [305, 0] on div "100 mm" at bounding box center [370, 208] width 741 height 417
click at [368, 0] on div "100 mm" at bounding box center [370, 208] width 741 height 417
click at [44, 8] on div at bounding box center [43, 6] width 12 height 12
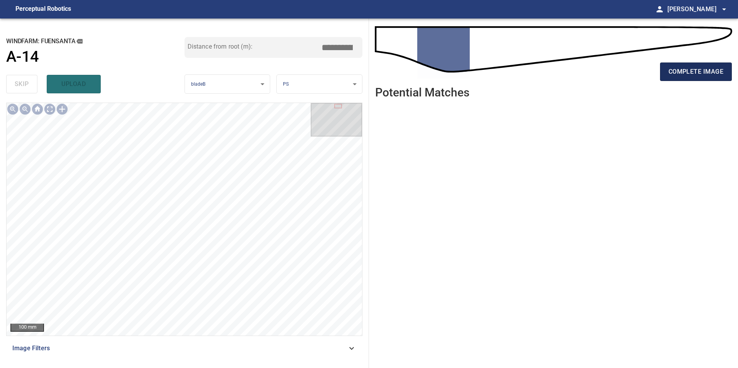
click at [699, 75] on span "complete image" at bounding box center [695, 71] width 55 height 11
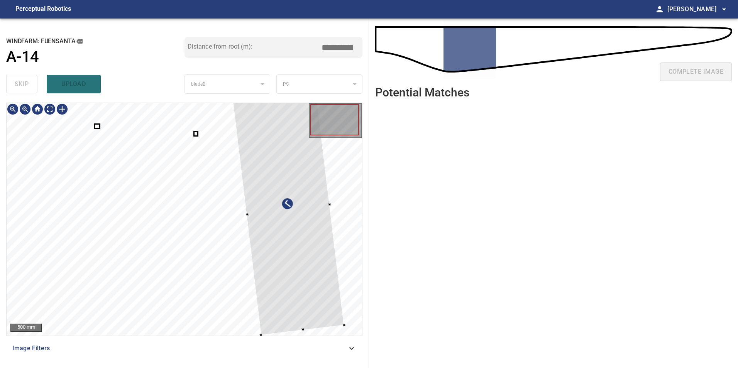
click at [314, 258] on div at bounding box center [288, 210] width 112 height 250
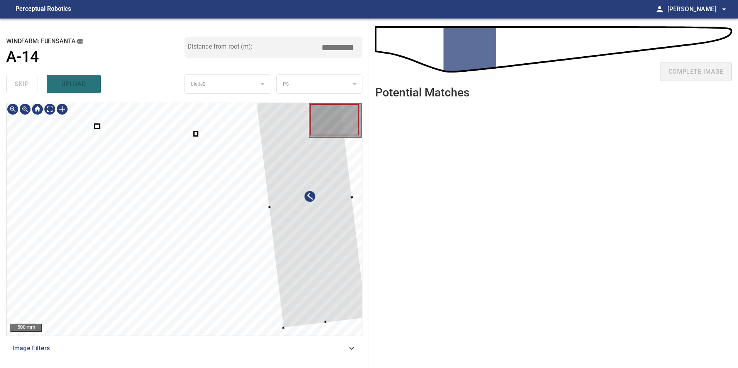
click at [341, 264] on div at bounding box center [311, 203] width 112 height 250
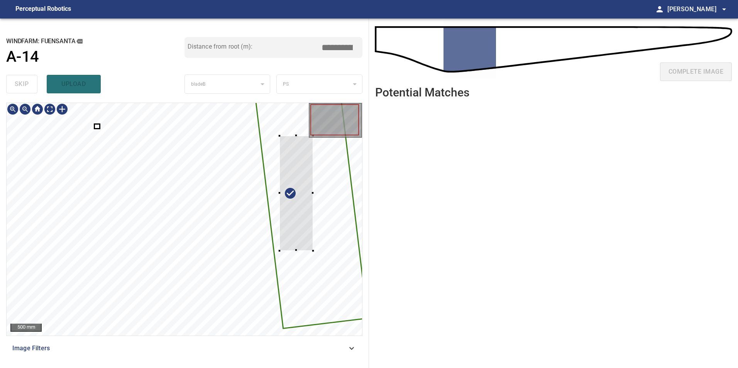
click at [316, 235] on div at bounding box center [184, 219] width 355 height 233
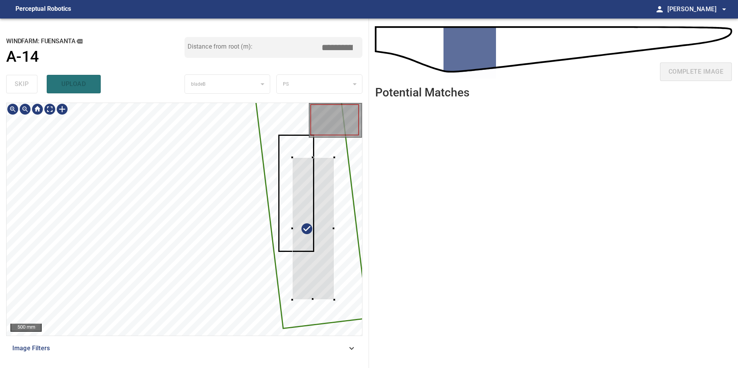
click at [340, 259] on div at bounding box center [184, 219] width 355 height 233
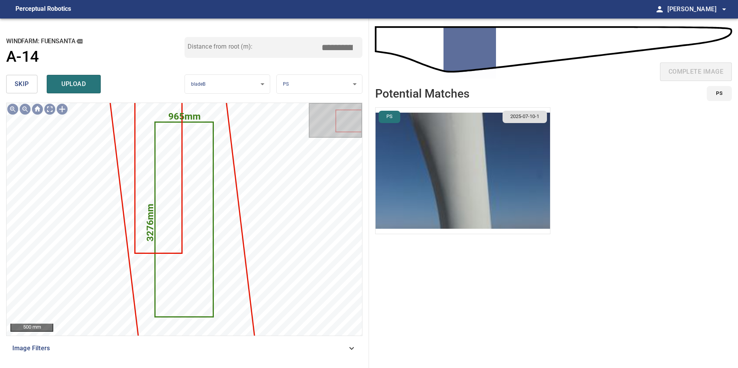
click at [25, 78] on button "skip" at bounding box center [21, 84] width 31 height 19
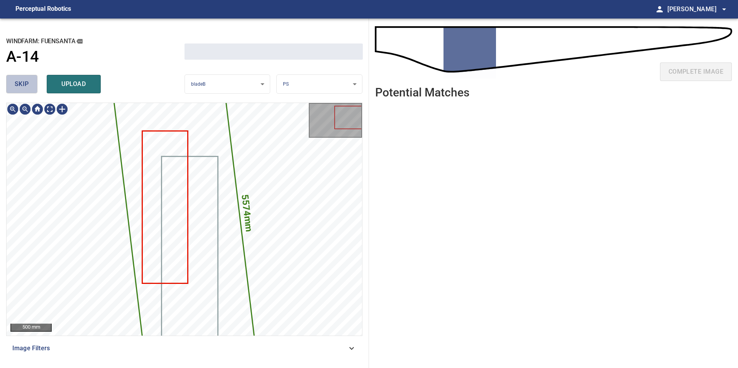
click at [25, 79] on button "skip" at bounding box center [21, 84] width 31 height 19
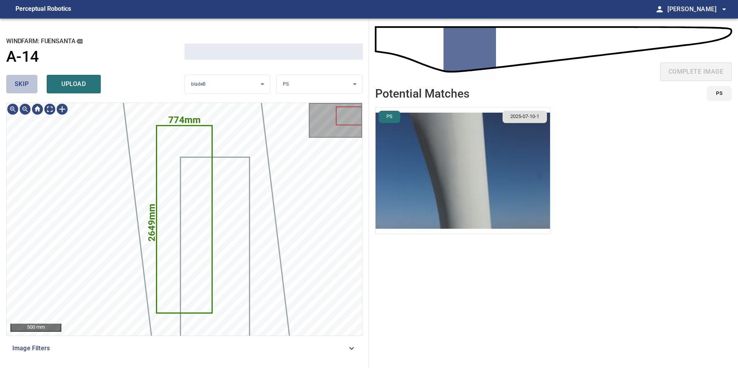
click at [25, 79] on span "skip" at bounding box center [22, 84] width 14 height 11
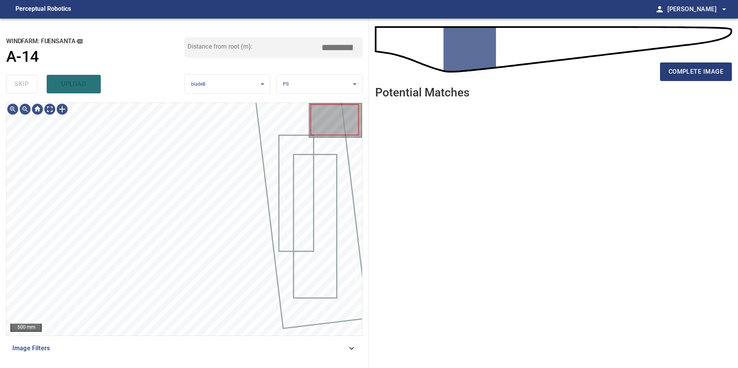
click at [25, 79] on div "skip upload" at bounding box center [95, 84] width 178 height 25
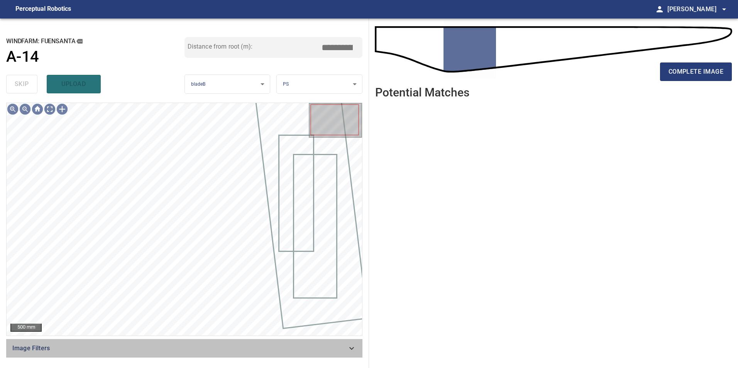
click at [323, 351] on span "Image Filters" at bounding box center [179, 348] width 334 height 9
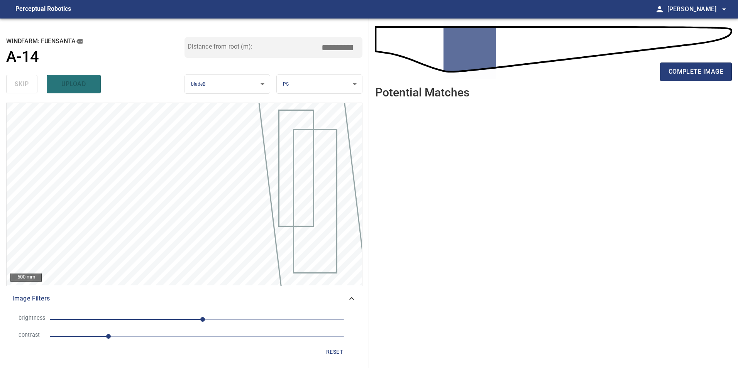
click at [158, 336] on span "1" at bounding box center [197, 336] width 294 height 11
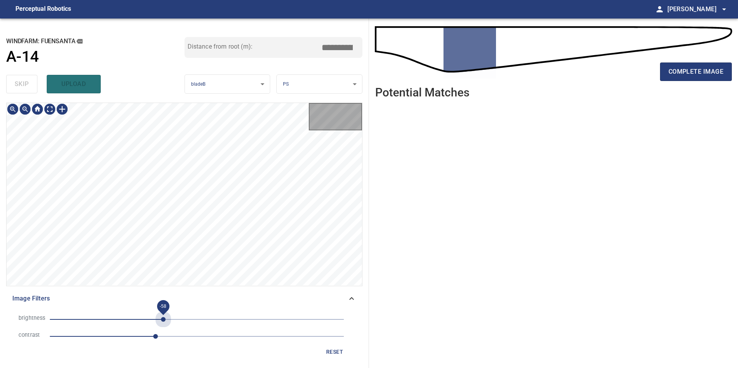
click at [164, 323] on span "-58" at bounding box center [197, 319] width 294 height 11
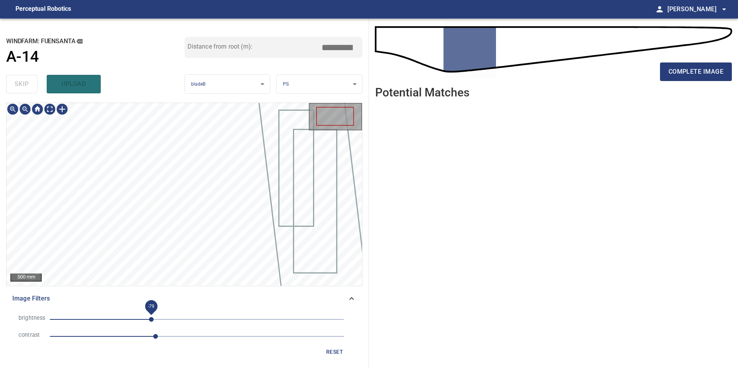
click at [151, 321] on span "-79" at bounding box center [197, 319] width 294 height 11
click at [154, 322] on span "-74" at bounding box center [154, 319] width 5 height 5
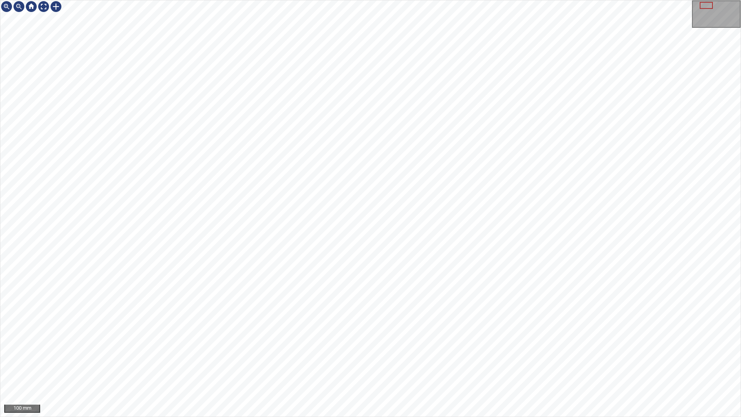
click at [299, 368] on div "100 mm" at bounding box center [370, 208] width 741 height 417
click at [297, 368] on div "100 mm" at bounding box center [370, 208] width 741 height 417
click at [252, 0] on div "100 mm" at bounding box center [370, 208] width 741 height 417
click at [320, 368] on div "100 mm" at bounding box center [370, 208] width 741 height 417
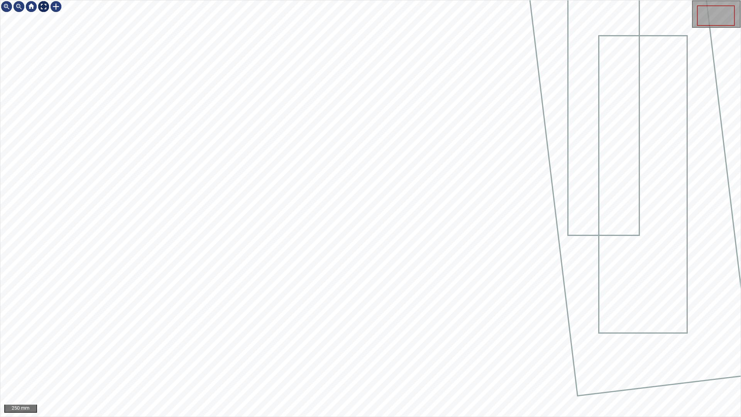
click at [42, 5] on div at bounding box center [43, 6] width 12 height 12
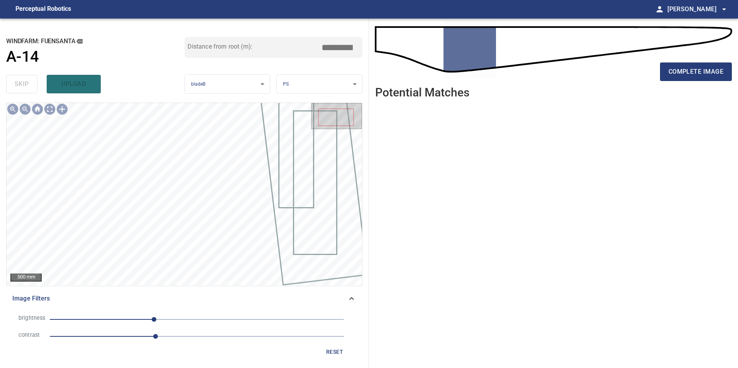
click at [327, 348] on span "reset" at bounding box center [334, 352] width 19 height 10
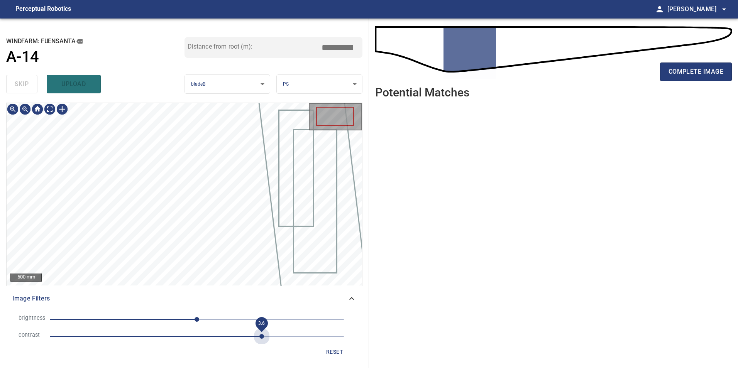
drag, startPoint x: 259, startPoint y: 337, endPoint x: 165, endPoint y: 310, distance: 97.7
click at [257, 336] on span "3.6" at bounding box center [197, 336] width 294 height 11
click at [134, 317] on span "-108" at bounding box center [197, 319] width 294 height 11
drag, startPoint x: 103, startPoint y: 320, endPoint x: 110, endPoint y: 322, distance: 7.2
click at [103, 321] on span "-108" at bounding box center [197, 319] width 294 height 11
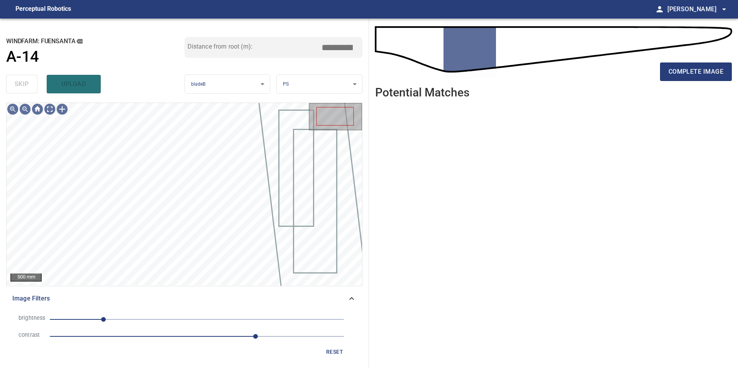
click at [121, 324] on span "-162" at bounding box center [197, 319] width 294 height 11
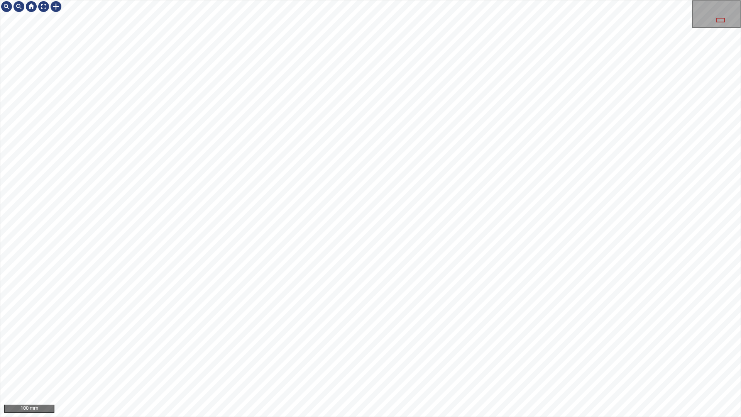
click at [612, 368] on div "100 mm" at bounding box center [370, 208] width 741 height 417
click at [709, 368] on div "100 mm" at bounding box center [370, 208] width 741 height 417
click at [531, 368] on div "100 mm" at bounding box center [370, 208] width 741 height 417
click at [540, 368] on div "100 mm" at bounding box center [370, 208] width 741 height 417
click at [41, 11] on div at bounding box center [43, 6] width 12 height 12
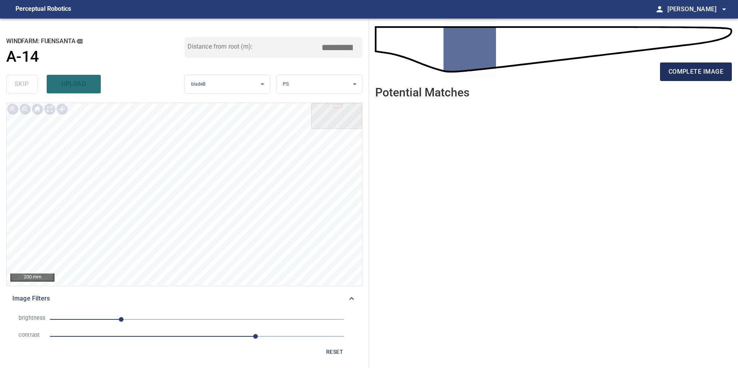
click at [706, 68] on span "complete image" at bounding box center [695, 71] width 55 height 11
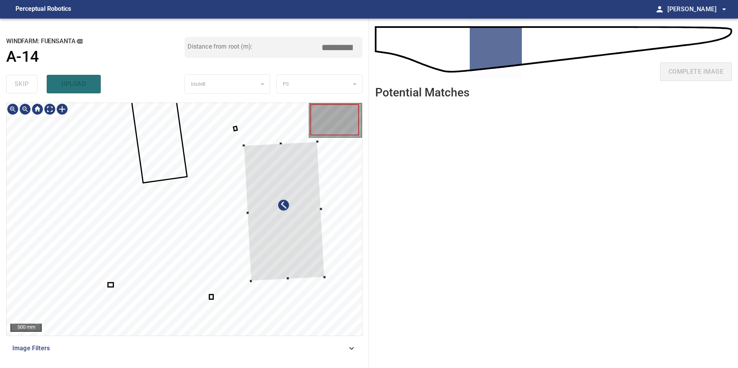
click at [341, 224] on div at bounding box center [184, 219] width 355 height 233
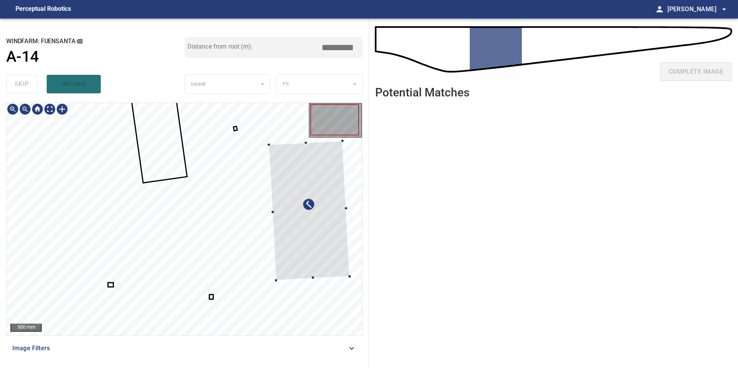
click at [314, 230] on div at bounding box center [308, 210] width 81 height 139
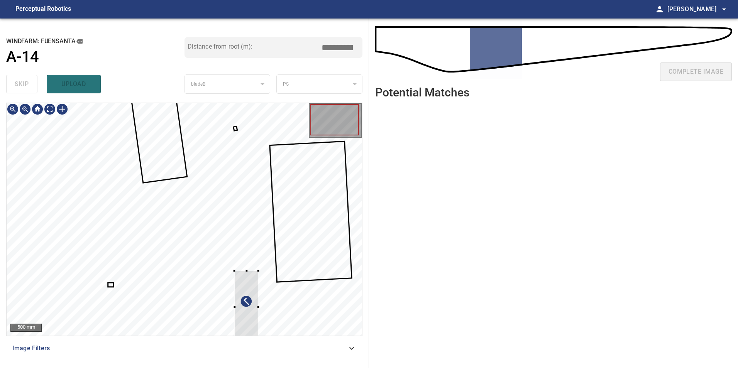
click at [316, 208] on div at bounding box center [184, 219] width 355 height 233
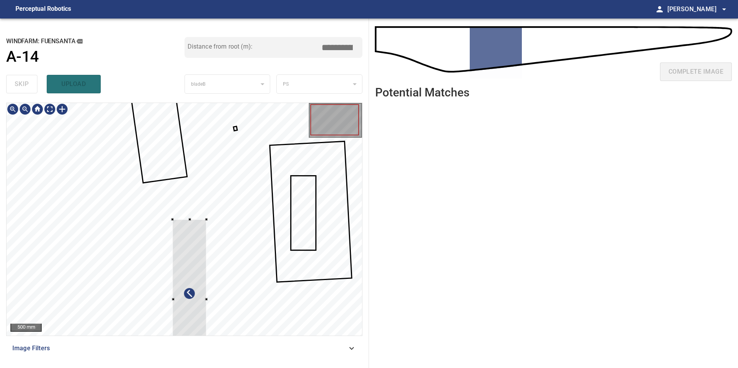
click at [207, 228] on div at bounding box center [190, 299] width 34 height 160
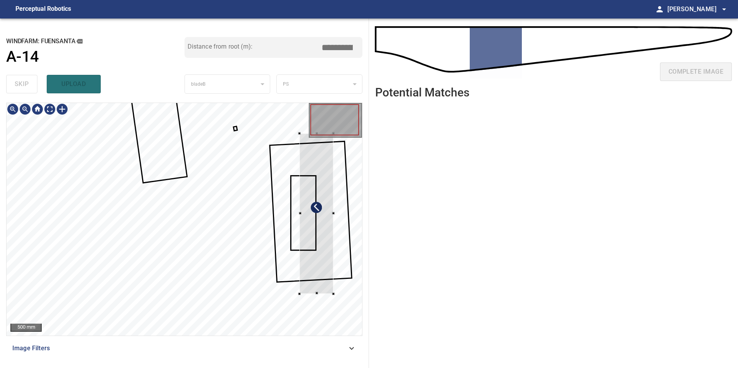
click at [313, 216] on div at bounding box center [317, 213] width 34 height 160
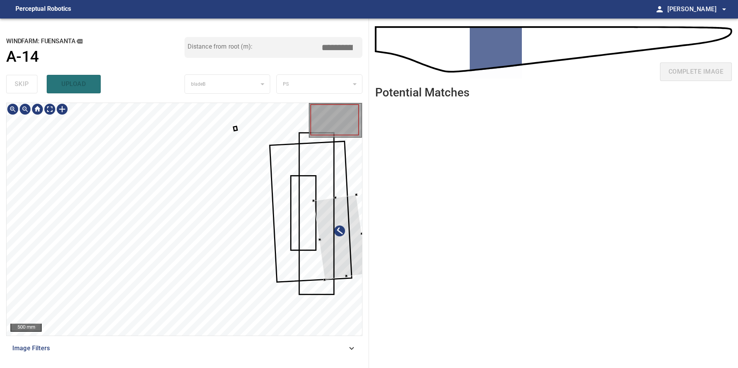
click at [350, 263] on div at bounding box center [340, 237] width 54 height 85
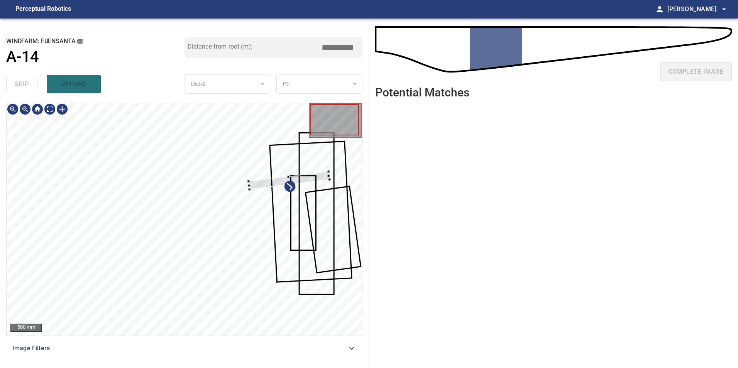
click at [329, 189] on div at bounding box center [288, 180] width 81 height 18
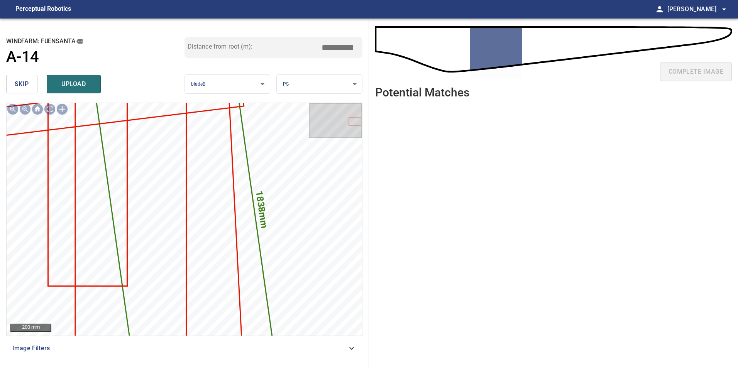
click at [30, 82] on button "skip" at bounding box center [21, 84] width 31 height 19
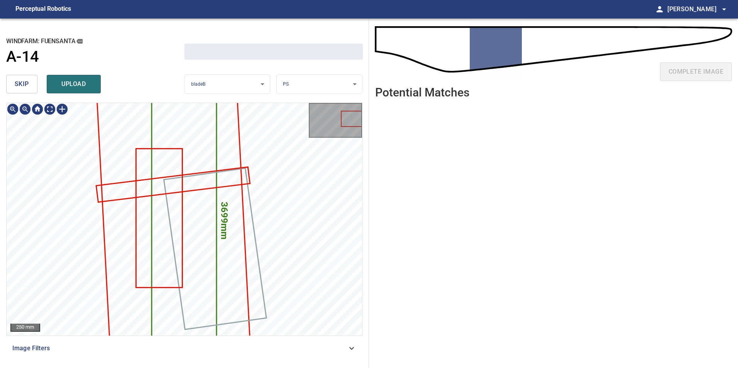
click at [30, 82] on button "skip" at bounding box center [21, 84] width 31 height 19
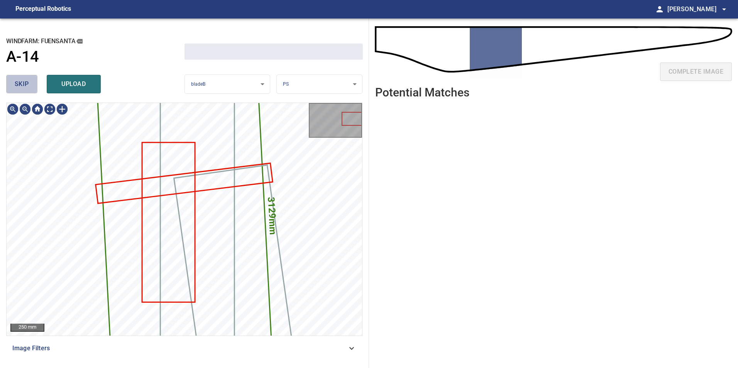
click at [30, 82] on button "skip" at bounding box center [21, 84] width 31 height 19
click at [30, 84] on button "skip" at bounding box center [21, 84] width 31 height 19
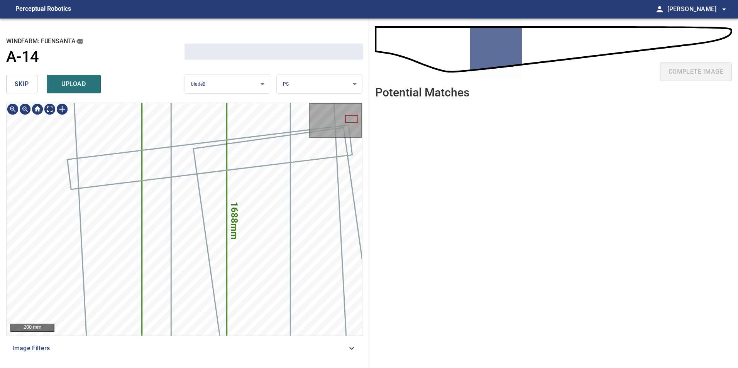
click at [30, 84] on button "skip" at bounding box center [21, 84] width 31 height 19
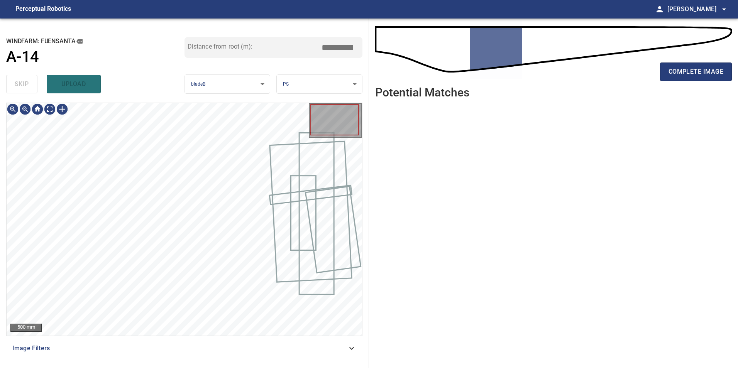
type input "*****"
click at [30, 84] on div "skip upload" at bounding box center [95, 84] width 178 height 25
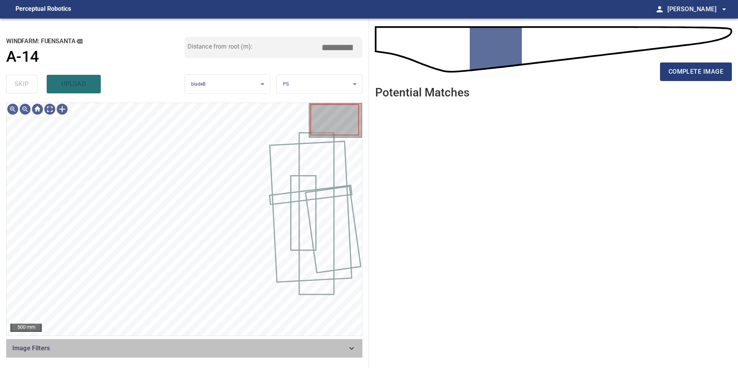
drag, startPoint x: 257, startPoint y: 348, endPoint x: 253, endPoint y: 352, distance: 5.7
click at [258, 354] on div "Image Filters" at bounding box center [184, 348] width 356 height 19
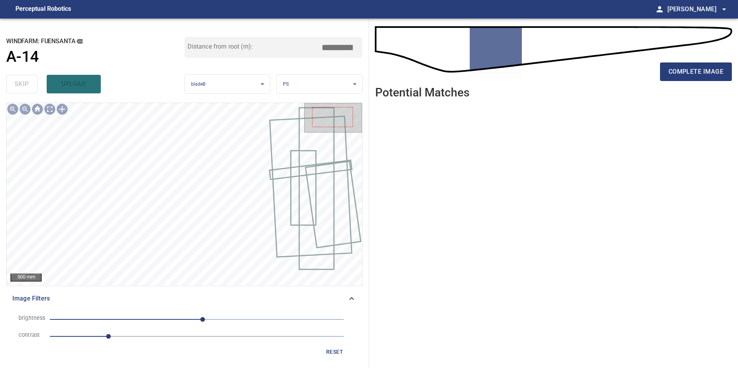
click at [137, 334] on span "1" at bounding box center [197, 336] width 294 height 11
drag, startPoint x: 185, startPoint y: 319, endPoint x: 165, endPoint y: 319, distance: 19.7
click at [185, 320] on span "10" at bounding box center [197, 319] width 294 height 11
click at [169, 324] on span "-21" at bounding box center [197, 319] width 294 height 11
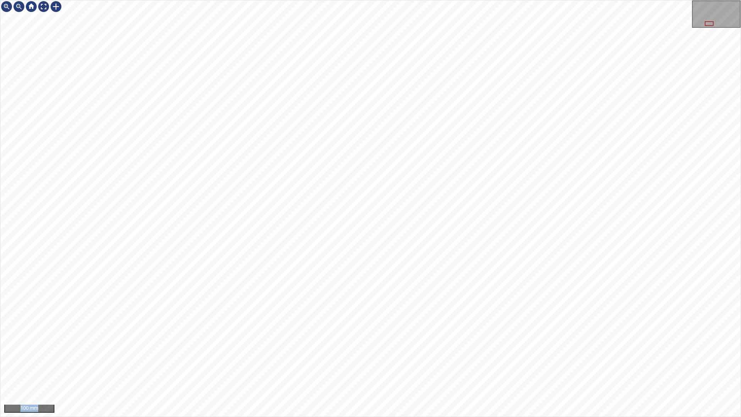
drag, startPoint x: 219, startPoint y: 416, endPoint x: 260, endPoint y: 0, distance: 418.2
click at [260, 0] on div "100 mm" at bounding box center [370, 208] width 741 height 417
click at [369, 368] on div "100 mm" at bounding box center [370, 208] width 741 height 417
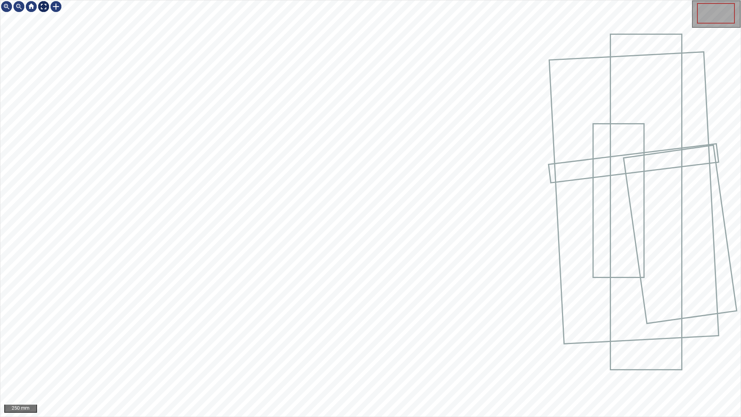
click at [42, 10] on div at bounding box center [43, 6] width 12 height 12
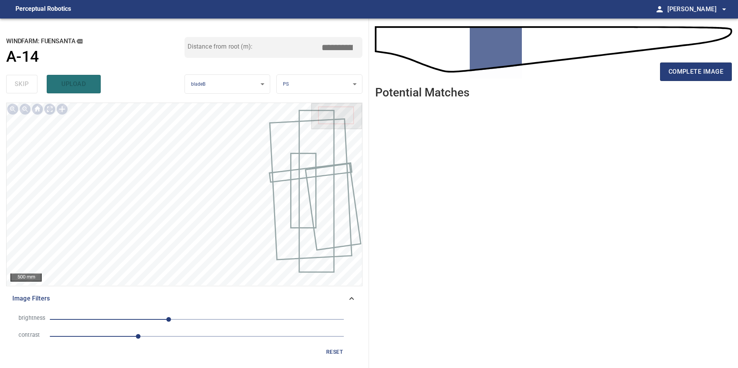
drag, startPoint x: 338, startPoint y: 354, endPoint x: 273, endPoint y: 348, distance: 65.6
click at [337, 354] on span "reset" at bounding box center [334, 352] width 19 height 10
click at [222, 341] on span "1" at bounding box center [197, 336] width 294 height 11
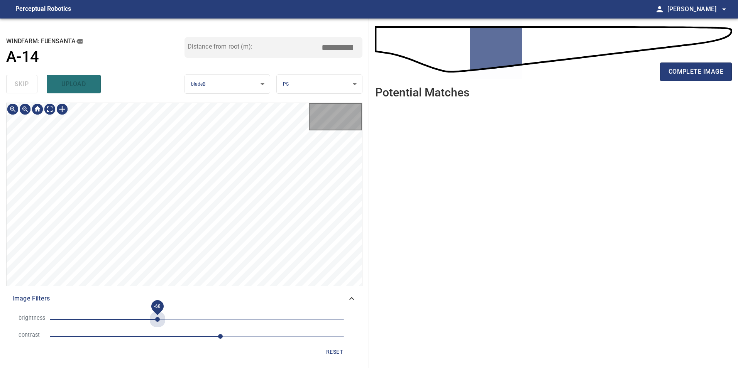
drag, startPoint x: 157, startPoint y: 325, endPoint x: 107, endPoint y: 319, distance: 51.0
click at [133, 327] on li "brightness -68" at bounding box center [184, 319] width 344 height 17
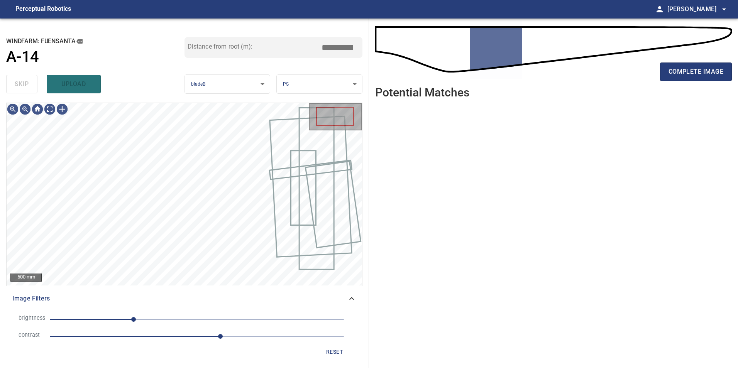
click at [108, 320] on span "-110" at bounding box center [197, 319] width 294 height 11
click at [139, 321] on span "-154" at bounding box center [197, 319] width 294 height 11
click at [132, 319] on span "-112" at bounding box center [132, 319] width 5 height 5
click at [120, 319] on span "-112" at bounding box center [197, 319] width 294 height 11
click at [127, 321] on span "-120" at bounding box center [127, 319] width 5 height 5
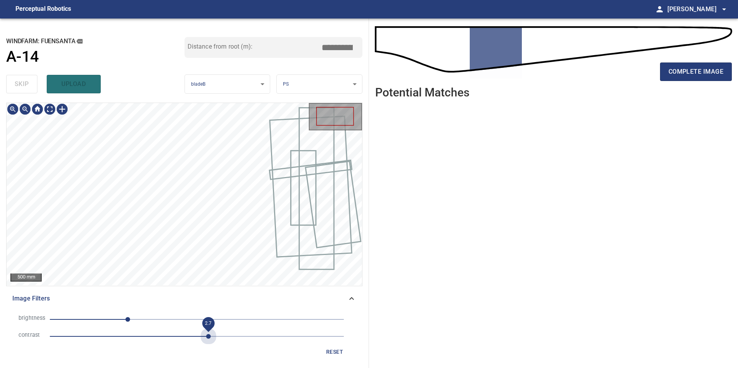
click at [210, 337] on span "2.7" at bounding box center [197, 336] width 294 height 11
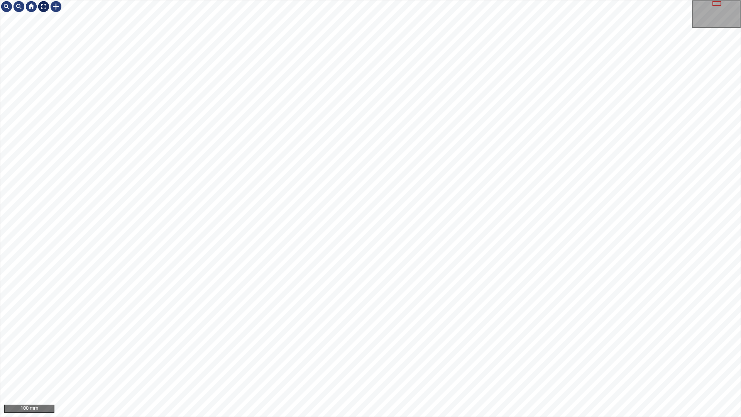
click at [42, 9] on div at bounding box center [43, 6] width 12 height 12
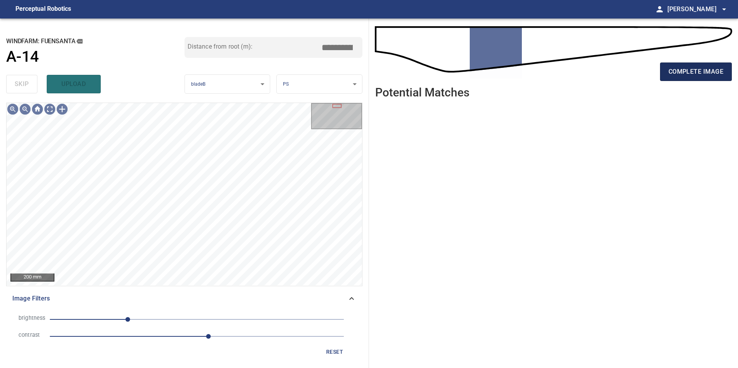
click at [711, 66] on span "complete image" at bounding box center [695, 71] width 55 height 11
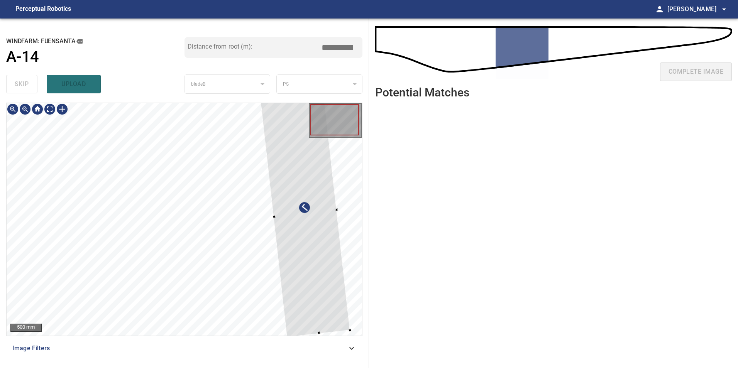
click at [296, 238] on div at bounding box center [305, 214] width 90 height 246
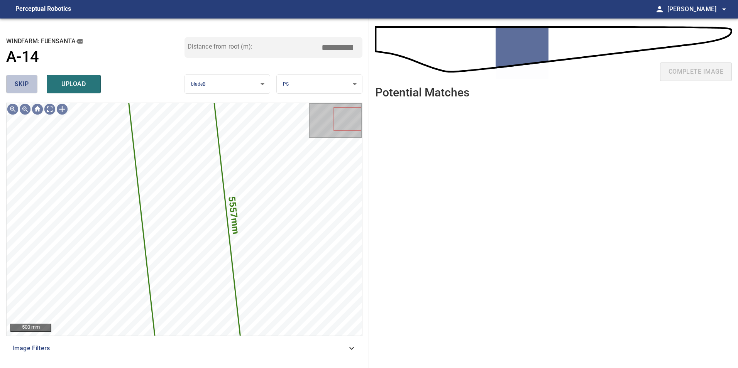
click at [20, 86] on span "skip" at bounding box center [22, 84] width 14 height 11
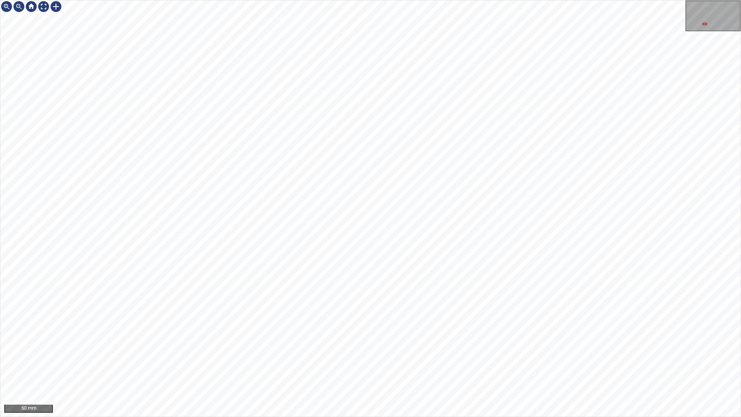
click at [401, 0] on div "50 mm" at bounding box center [370, 208] width 741 height 417
click at [341, 0] on div "50 mm" at bounding box center [370, 208] width 741 height 417
click at [297, 368] on div "50 mm" at bounding box center [370, 208] width 741 height 417
click at [370, 368] on div "50 mm" at bounding box center [370, 208] width 741 height 417
click at [371, 368] on div "50 mm" at bounding box center [370, 208] width 741 height 417
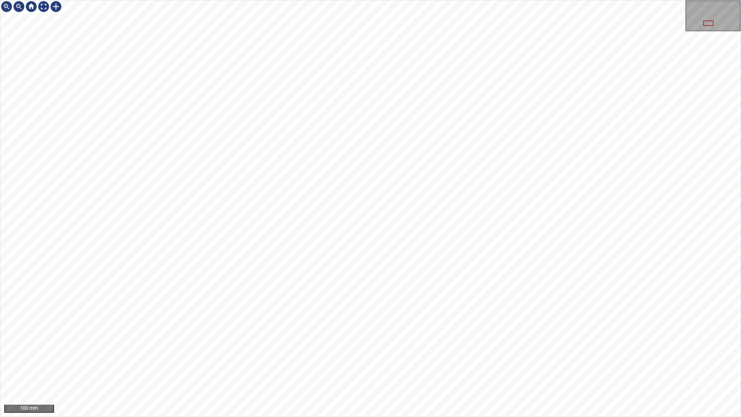
click at [389, 0] on div "100 mm" at bounding box center [370, 208] width 741 height 417
click at [385, 0] on div "100 mm" at bounding box center [370, 208] width 741 height 417
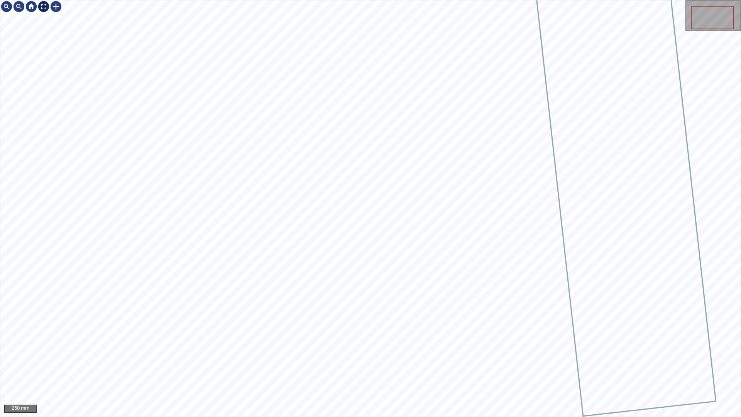
click at [45, 5] on div at bounding box center [43, 6] width 12 height 12
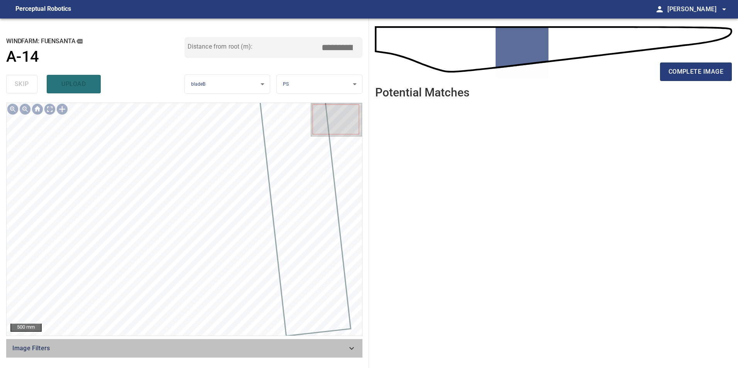
drag, startPoint x: 340, startPoint y: 346, endPoint x: 287, endPoint y: 341, distance: 53.4
click at [340, 346] on span "Image Filters" at bounding box center [179, 348] width 334 height 9
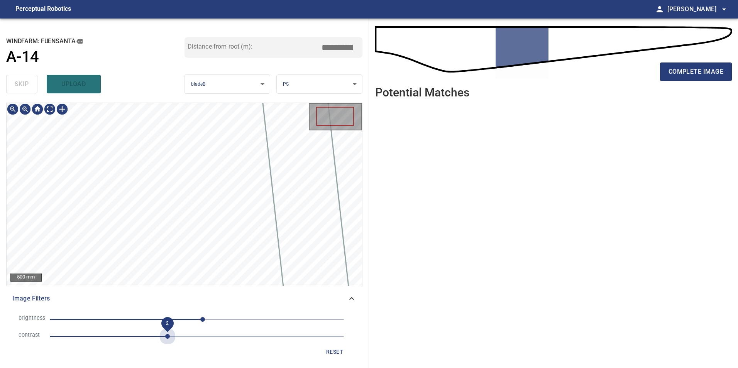
click at [169, 339] on span "2" at bounding box center [197, 336] width 294 height 11
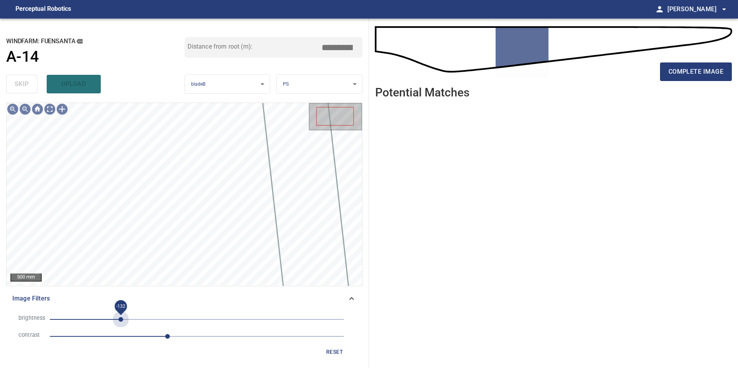
click at [121, 314] on span "-132" at bounding box center [197, 319] width 294 height 11
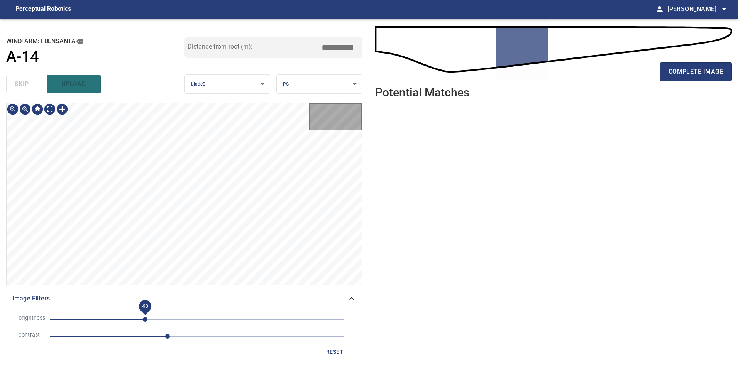
drag, startPoint x: 145, startPoint y: 320, endPoint x: 139, endPoint y: 317, distance: 6.4
click at [145, 320] on span "-90" at bounding box center [197, 319] width 294 height 11
click at [130, 318] on span "-116" at bounding box center [197, 319] width 294 height 11
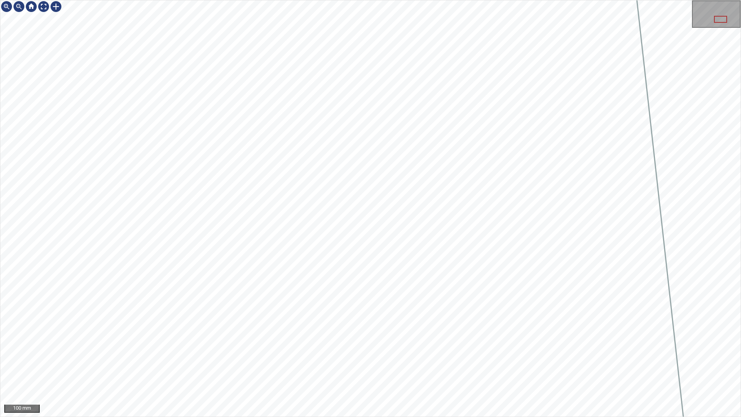
click at [421, 368] on div "100 mm" at bounding box center [370, 208] width 741 height 417
click at [509, 0] on div "100 mm" at bounding box center [370, 208] width 741 height 417
click at [494, 0] on div "100 mm" at bounding box center [370, 208] width 741 height 417
click at [535, 0] on div "100 mm" at bounding box center [370, 208] width 741 height 417
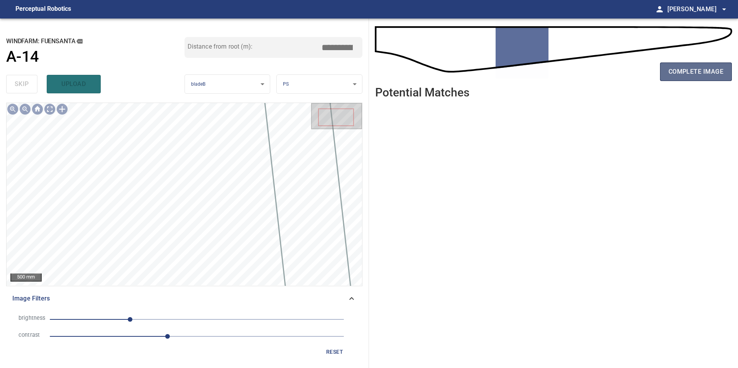
click at [675, 74] on span "complete image" at bounding box center [695, 71] width 55 height 11
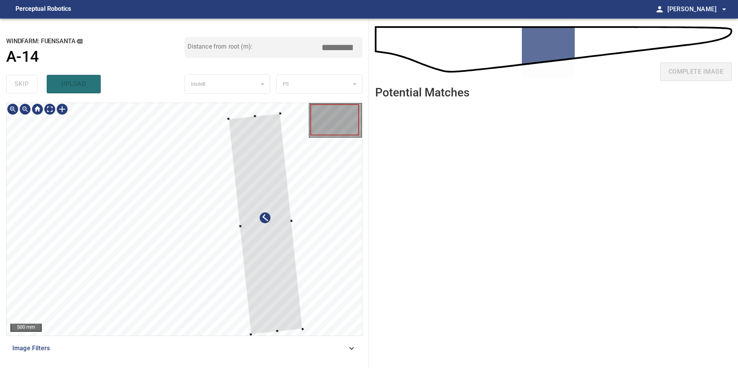
click at [337, 267] on div at bounding box center [184, 219] width 355 height 233
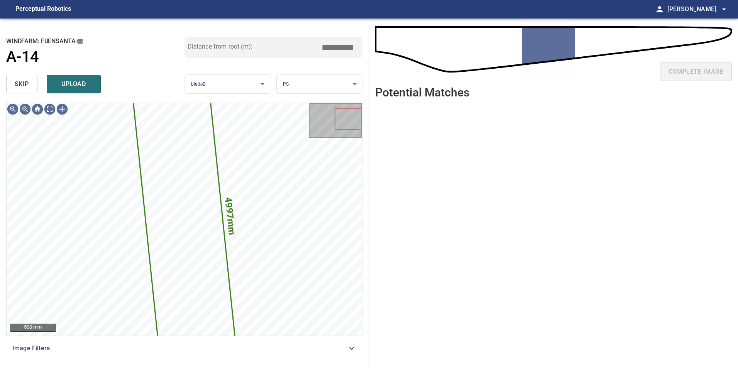
drag, startPoint x: 29, startPoint y: 83, endPoint x: 29, endPoint y: 89, distance: 6.2
click at [29, 85] on span "skip" at bounding box center [22, 84] width 14 height 11
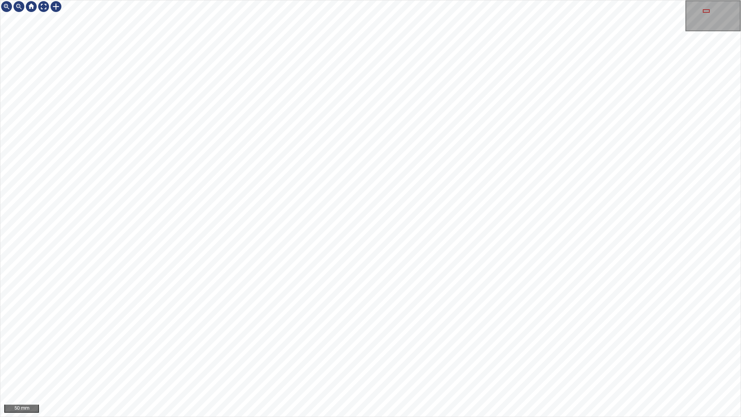
click at [338, 368] on div "50 mm" at bounding box center [370, 208] width 741 height 417
click at [363, 328] on div "50 mm" at bounding box center [370, 208] width 741 height 417
click at [397, 0] on div "100 mm" at bounding box center [370, 208] width 741 height 417
click at [416, 0] on div "100 mm" at bounding box center [370, 208] width 741 height 417
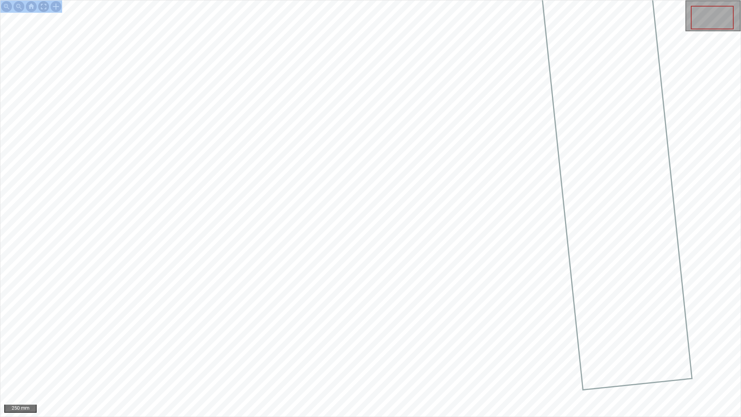
click at [42, 8] on div at bounding box center [43, 6] width 12 height 12
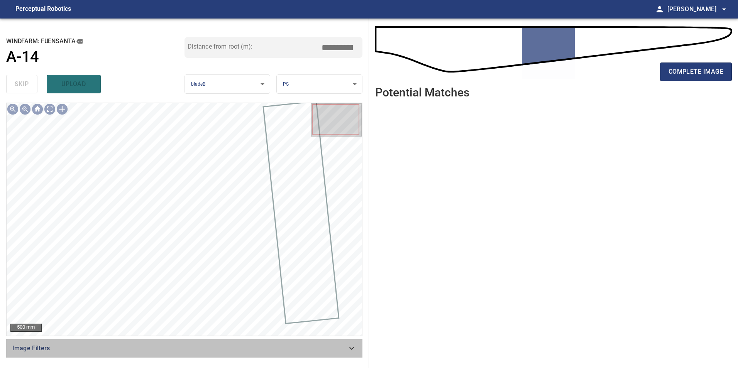
click at [339, 345] on span "Image Filters" at bounding box center [179, 348] width 334 height 9
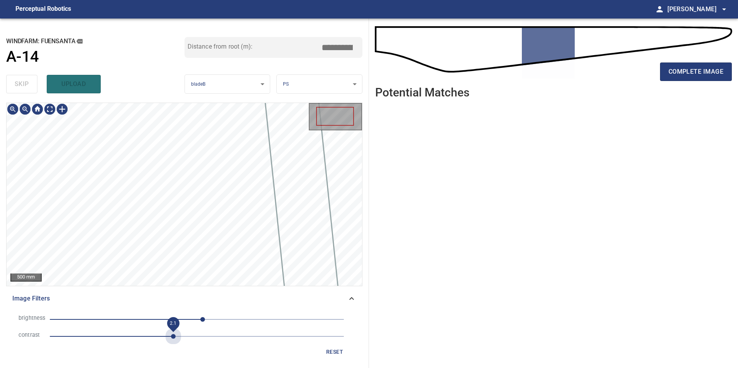
click at [176, 334] on span "2.1" at bounding box center [197, 336] width 294 height 11
click at [137, 317] on span "10" at bounding box center [197, 319] width 294 height 11
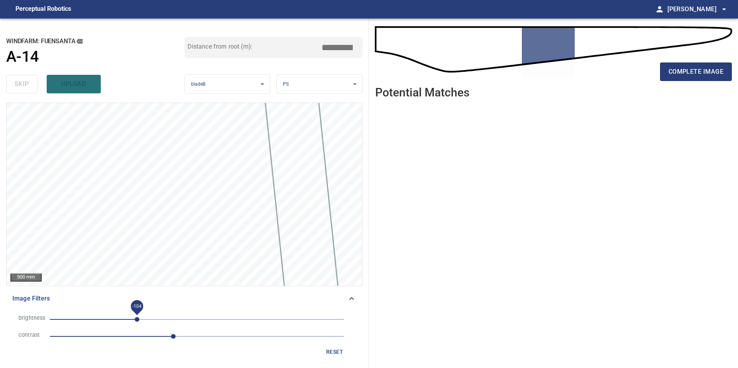
click at [139, 319] on span "-104" at bounding box center [137, 319] width 5 height 5
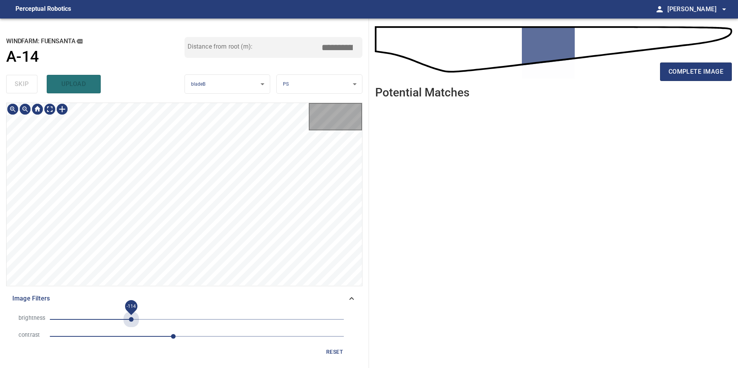
click at [131, 319] on span "-114" at bounding box center [197, 319] width 294 height 11
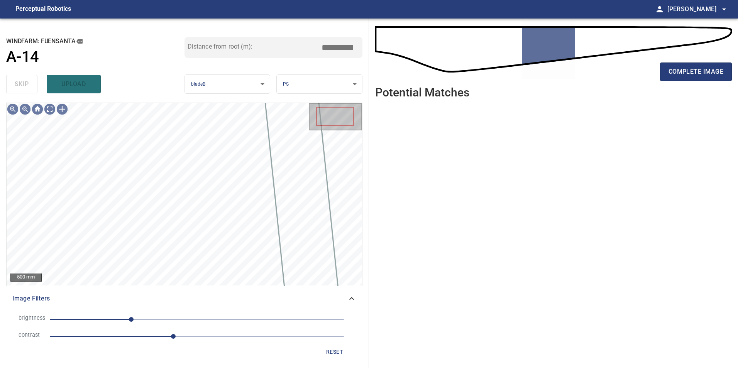
click at [133, 317] on span "-114" at bounding box center [131, 319] width 5 height 5
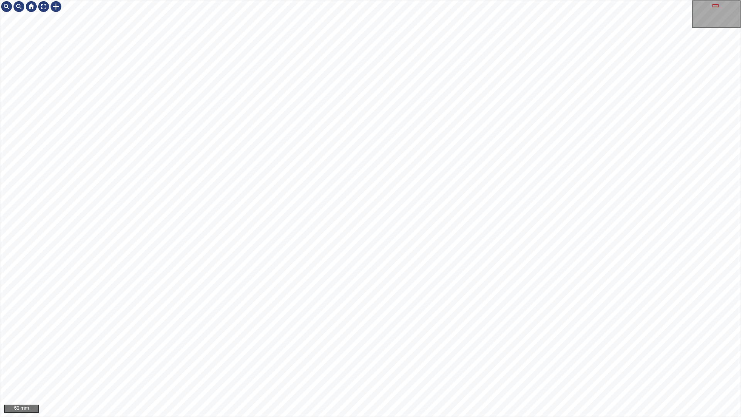
click at [544, 0] on div "50 mm" at bounding box center [370, 208] width 741 height 417
click at [445, 0] on div "50 mm" at bounding box center [370, 208] width 741 height 417
click at [434, 0] on div "100 mm" at bounding box center [370, 208] width 741 height 417
click at [44, 5] on div at bounding box center [43, 6] width 12 height 12
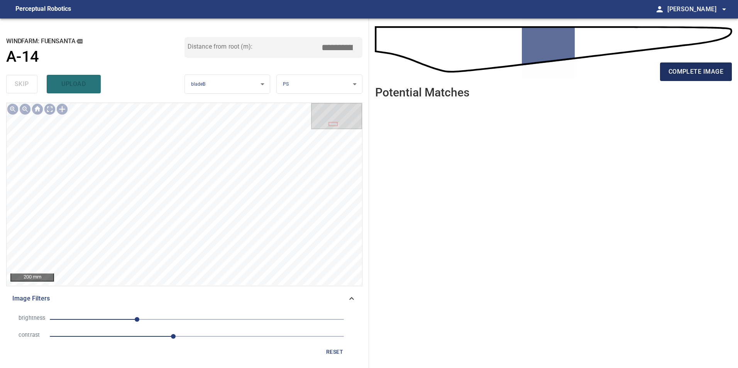
click at [696, 74] on span "complete image" at bounding box center [695, 71] width 55 height 11
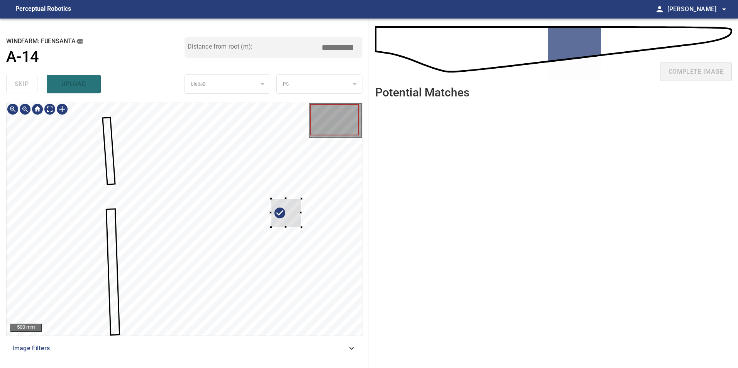
click at [301, 211] on div at bounding box center [184, 219] width 355 height 233
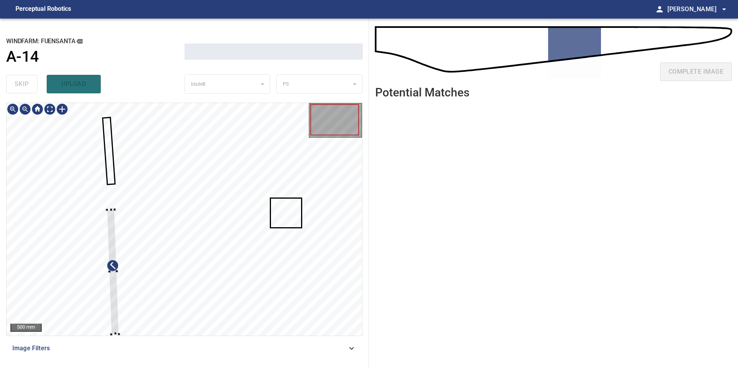
click at [68, 278] on div at bounding box center [184, 219] width 355 height 233
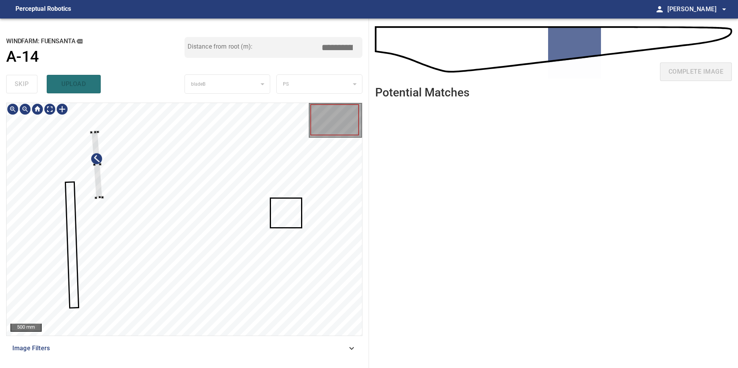
type input "*****"
click at [58, 260] on div at bounding box center [184, 219] width 355 height 233
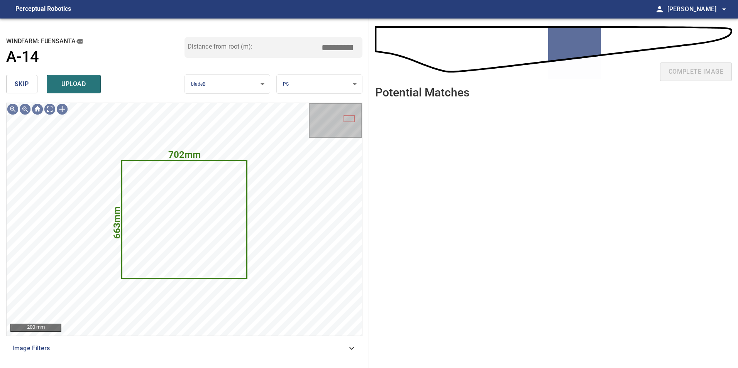
click at [17, 86] on span "skip" at bounding box center [22, 84] width 14 height 11
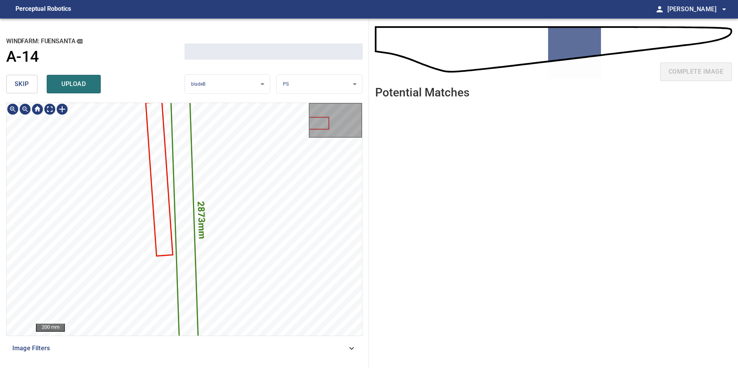
click at [17, 86] on span "skip" at bounding box center [22, 84] width 14 height 11
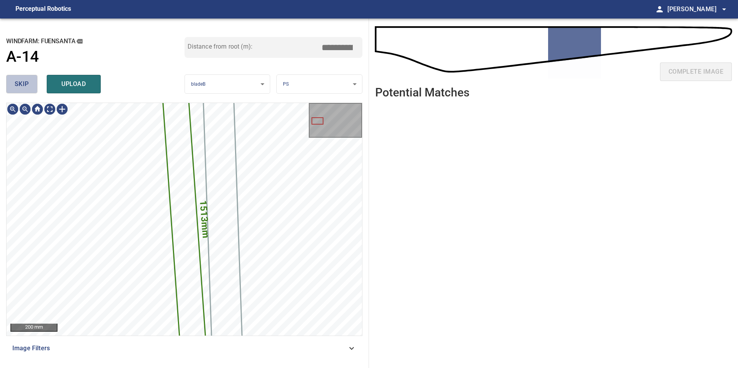
click at [17, 86] on span "skip" at bounding box center [22, 84] width 14 height 11
type input "*****"
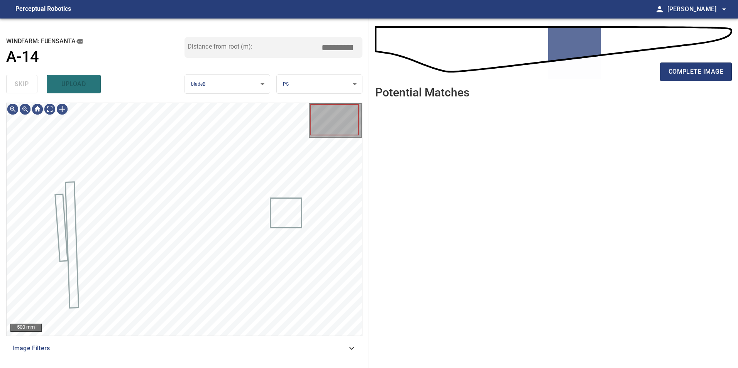
click at [19, 84] on div "skip upload" at bounding box center [95, 84] width 178 height 25
click at [344, 358] on div "500 mm Image Filters" at bounding box center [184, 232] width 356 height 259
click at [351, 347] on icon at bounding box center [351, 348] width 9 height 9
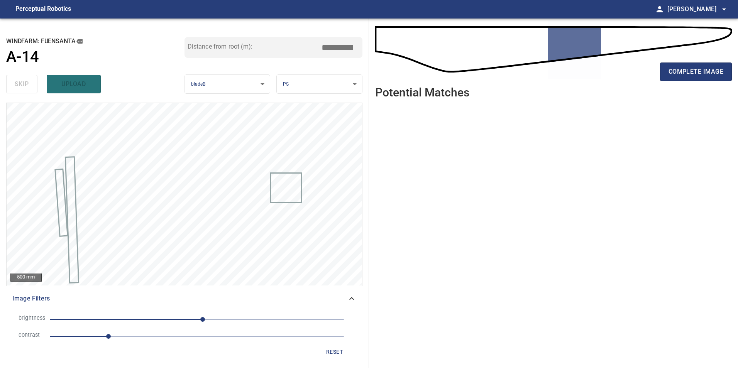
drag, startPoint x: 167, startPoint y: 333, endPoint x: 151, endPoint y: 330, distance: 16.6
click at [167, 334] on span "1" at bounding box center [197, 336] width 294 height 11
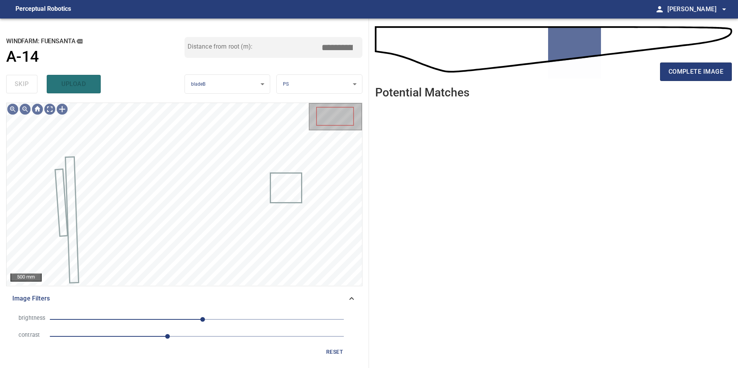
click at [144, 320] on span "10" at bounding box center [197, 319] width 294 height 11
click at [126, 320] on span "-91" at bounding box center [197, 319] width 294 height 11
click at [106, 319] on span "-122" at bounding box center [197, 319] width 294 height 11
click at [117, 316] on span "-139" at bounding box center [197, 319] width 294 height 11
drag, startPoint x: 128, startPoint y: 320, endPoint x: 122, endPoint y: 314, distance: 8.7
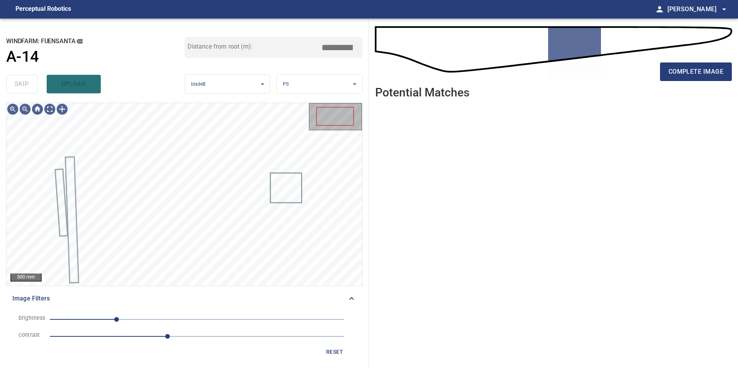
click at [128, 319] on span "-139" at bounding box center [197, 319] width 294 height 11
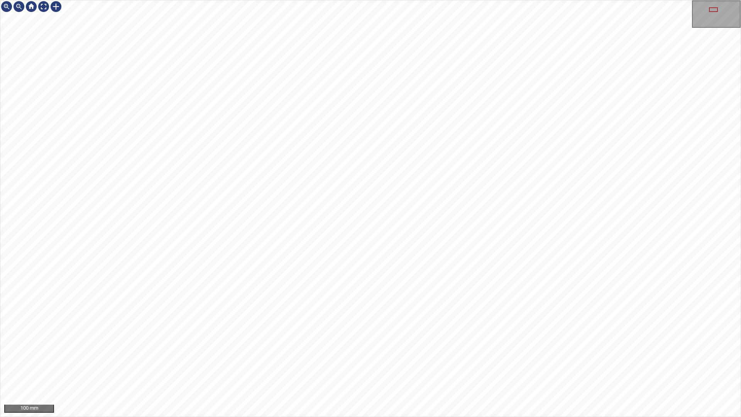
click at [370, 0] on div "100 mm" at bounding box center [370, 208] width 741 height 417
click at [376, 0] on div "100 mm" at bounding box center [370, 208] width 741 height 417
click at [455, 368] on div "100 mm" at bounding box center [370, 208] width 741 height 417
click at [315, 0] on div "50 mm" at bounding box center [370, 208] width 741 height 417
click at [447, 0] on div "50 mm" at bounding box center [370, 208] width 741 height 417
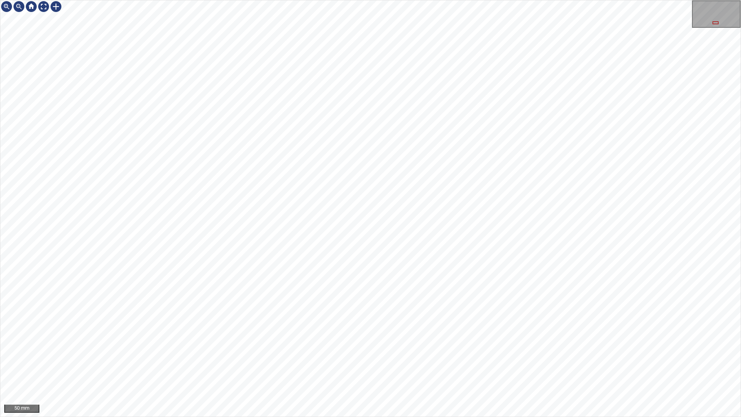
click at [657, 368] on div "50 mm" at bounding box center [370, 208] width 741 height 417
click at [426, 0] on div "100 mm" at bounding box center [370, 208] width 741 height 417
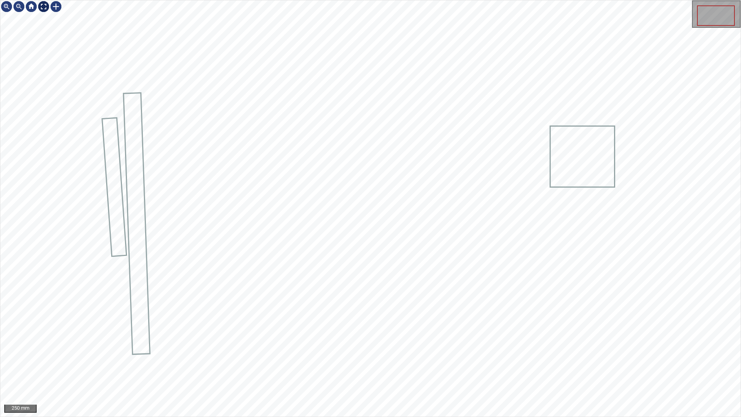
click at [44, 6] on div at bounding box center [43, 6] width 12 height 12
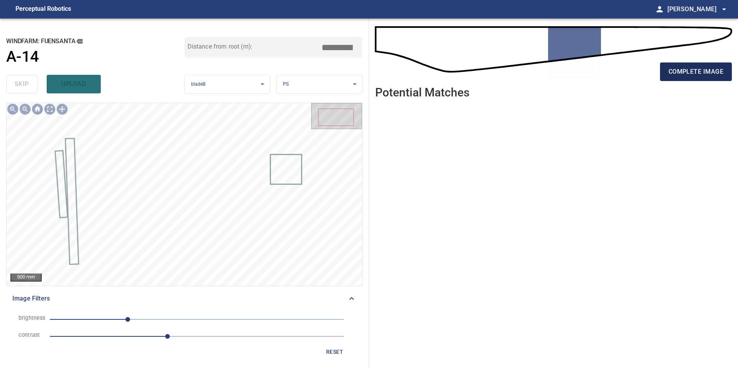
click at [703, 68] on span "complete image" at bounding box center [695, 71] width 55 height 11
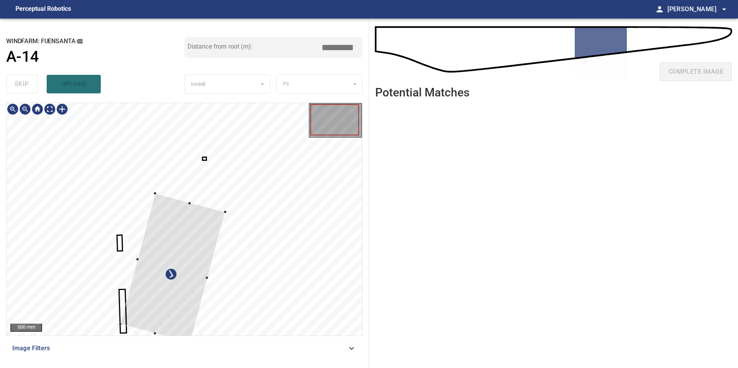
click at [225, 279] on div at bounding box center [172, 267] width 105 height 149
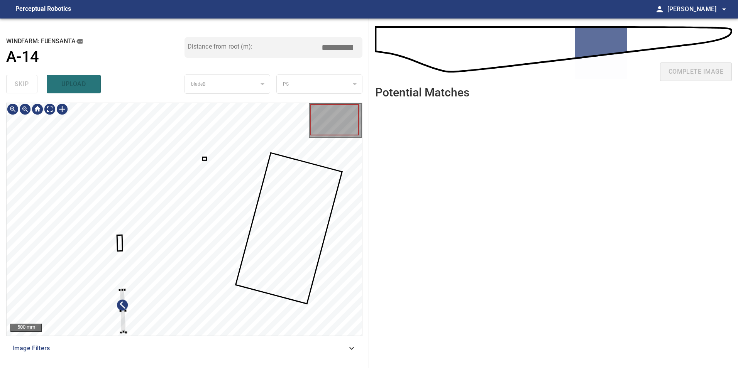
click at [47, 293] on div at bounding box center [184, 219] width 355 height 233
click at [43, 255] on div at bounding box center [184, 219] width 355 height 233
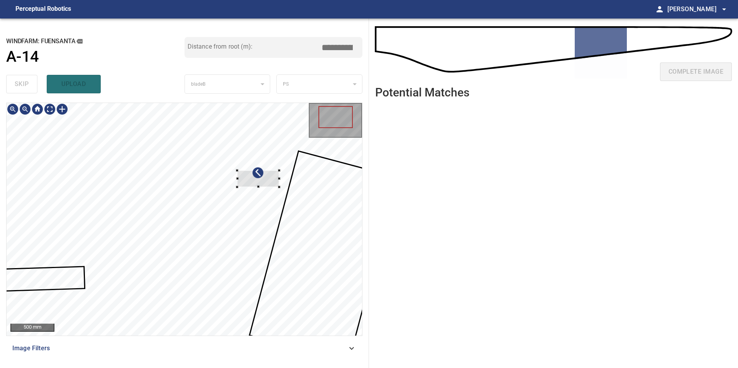
click at [304, 180] on div at bounding box center [184, 219] width 355 height 233
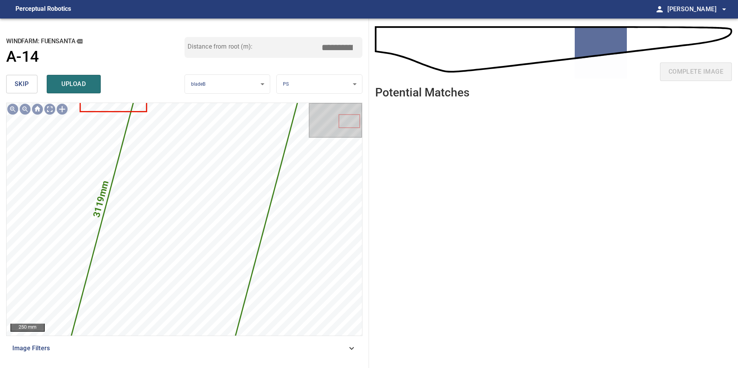
click at [23, 86] on span "skip" at bounding box center [22, 84] width 14 height 11
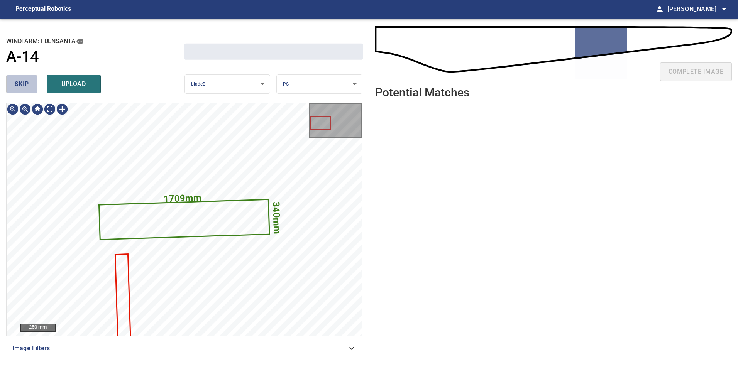
click at [23, 86] on span "skip" at bounding box center [22, 84] width 14 height 11
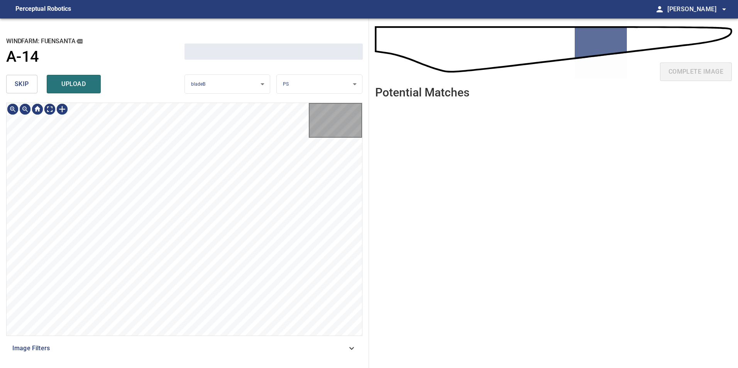
click at [23, 86] on span "skip" at bounding box center [22, 84] width 14 height 11
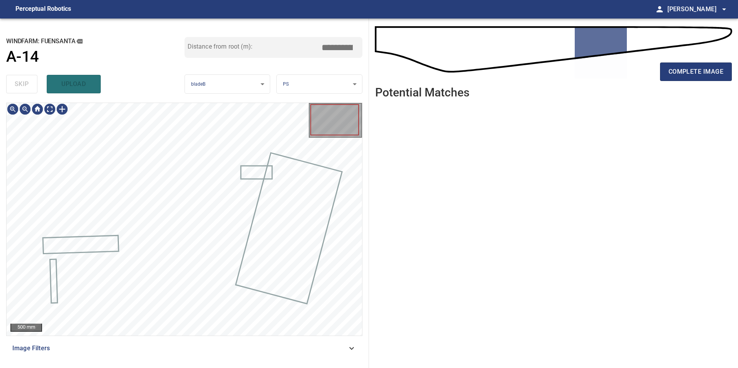
type input "*****"
click at [23, 86] on div "skip upload" at bounding box center [95, 84] width 178 height 25
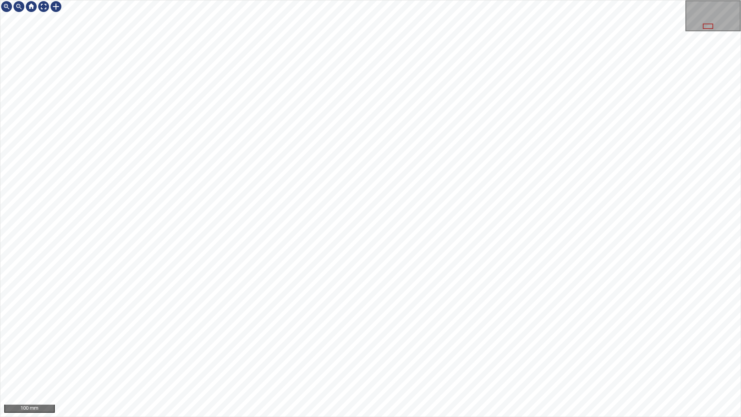
click at [461, 368] on div "100 mm" at bounding box center [370, 208] width 741 height 417
click at [113, 0] on div "100 mm" at bounding box center [370, 208] width 741 height 417
click at [214, 368] on div "50 mm" at bounding box center [370, 208] width 741 height 417
click at [247, 368] on div "50 mm" at bounding box center [370, 208] width 741 height 417
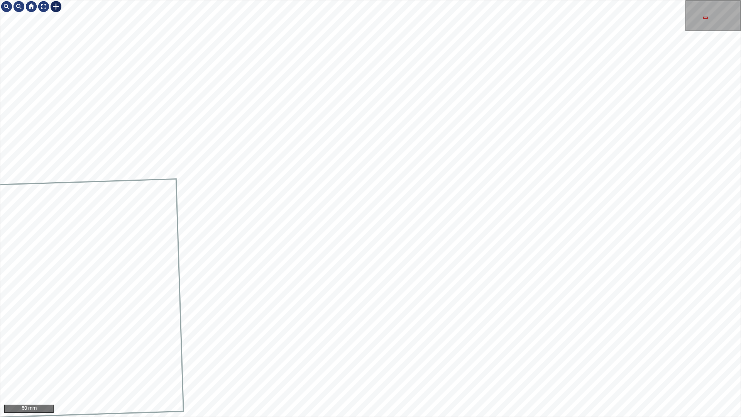
click at [52, 5] on div at bounding box center [56, 6] width 12 height 12
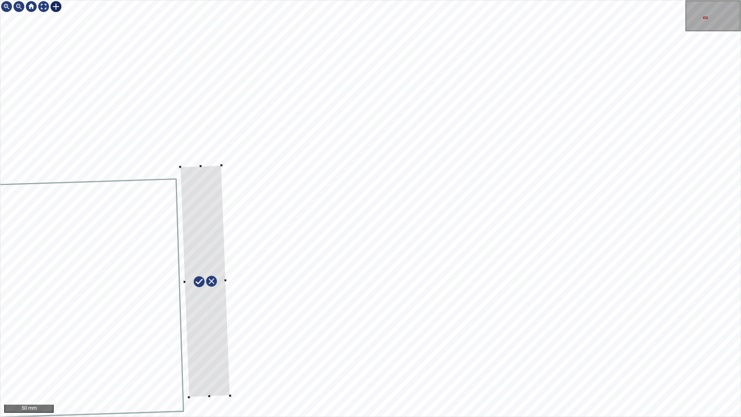
click at [209, 368] on div at bounding box center [205, 281] width 50 height 232
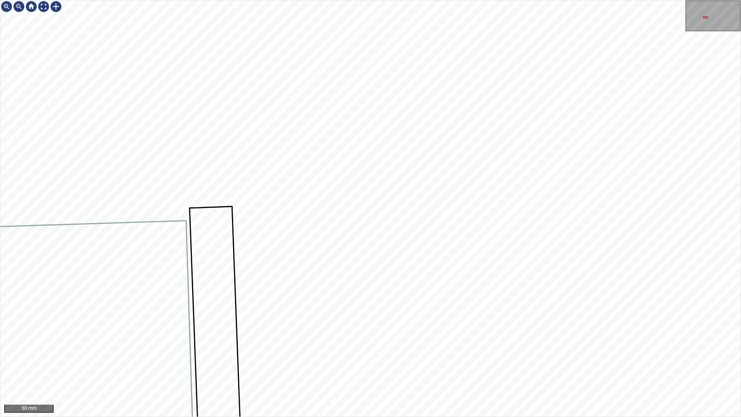
click at [300, 368] on div "50 mm" at bounding box center [370, 208] width 741 height 417
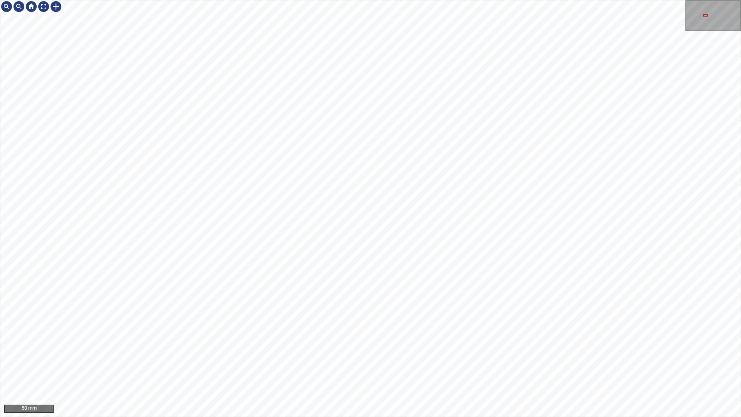
click at [342, 368] on div "50 mm" at bounding box center [370, 208] width 741 height 417
click at [268, 368] on div "50 mm" at bounding box center [370, 208] width 741 height 417
click at [317, 368] on div "50 mm" at bounding box center [370, 208] width 741 height 417
click at [297, 368] on div "50 mm" at bounding box center [370, 208] width 741 height 417
click at [560, 0] on div "50 mm" at bounding box center [370, 208] width 741 height 417
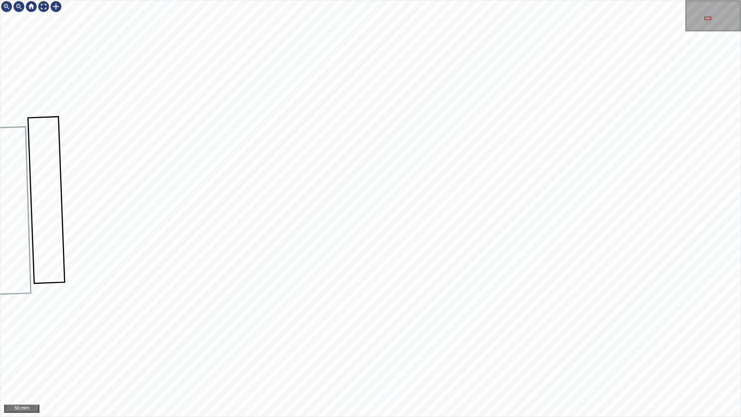
click at [406, 0] on div "50 mm" at bounding box center [370, 208] width 741 height 417
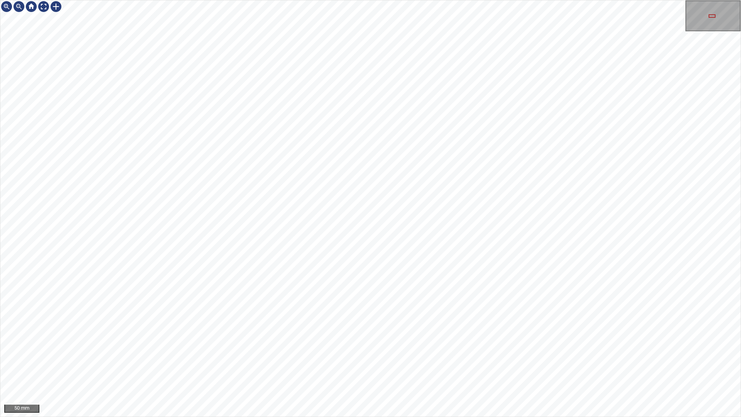
click at [386, 368] on div "50 mm" at bounding box center [370, 208] width 741 height 417
click at [403, 368] on div "50 mm" at bounding box center [370, 208] width 741 height 417
click at [508, 368] on div "50 mm" at bounding box center [370, 208] width 741 height 417
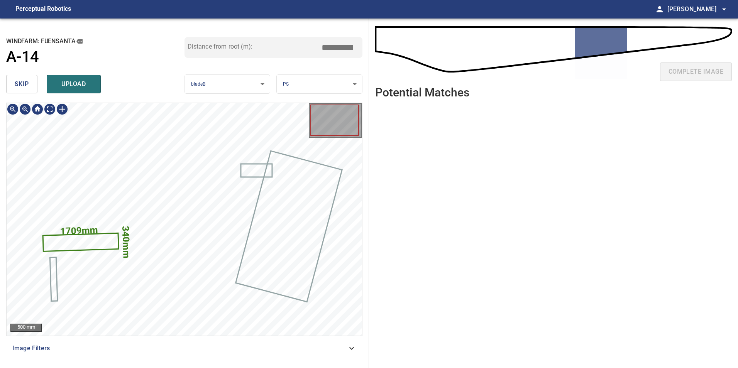
click at [89, 241] on icon at bounding box center [80, 242] width 74 height 17
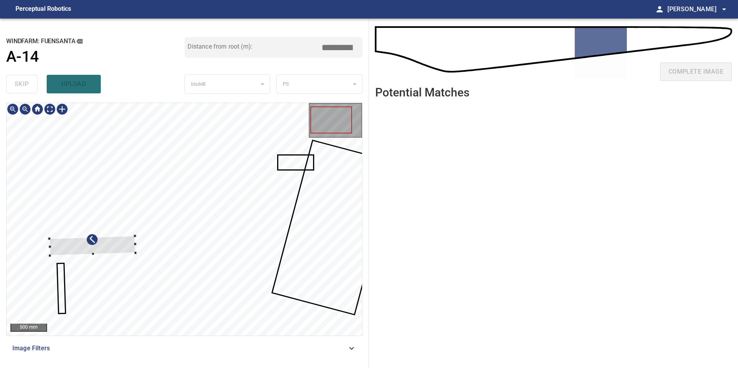
click at [65, 174] on div at bounding box center [184, 219] width 355 height 233
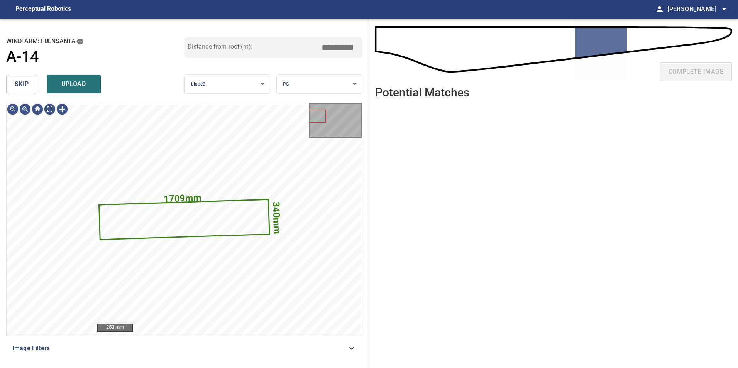
click at [21, 87] on span "skip" at bounding box center [22, 84] width 14 height 11
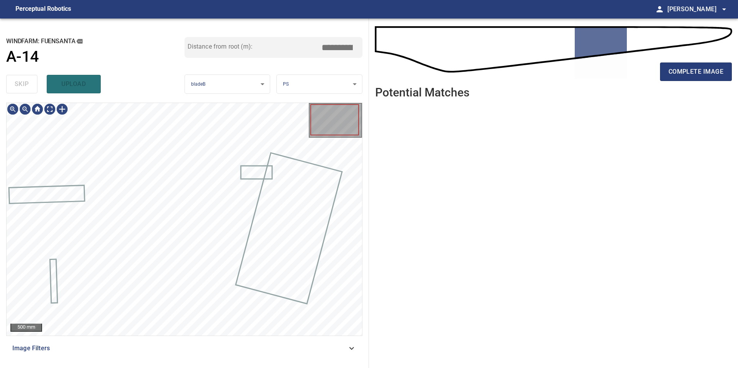
click at [21, 87] on div "skip upload" at bounding box center [95, 84] width 178 height 25
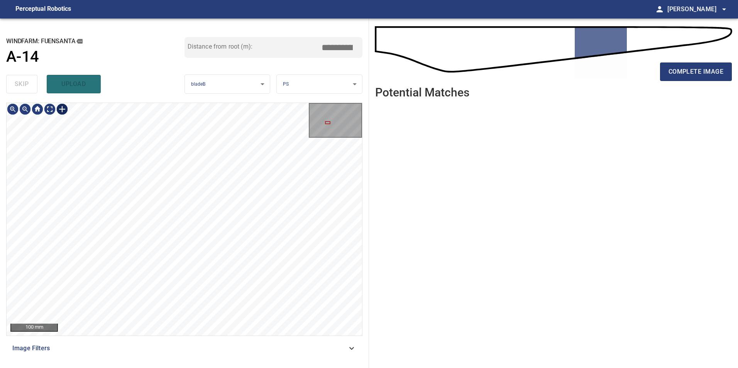
click at [59, 108] on div at bounding box center [62, 109] width 12 height 12
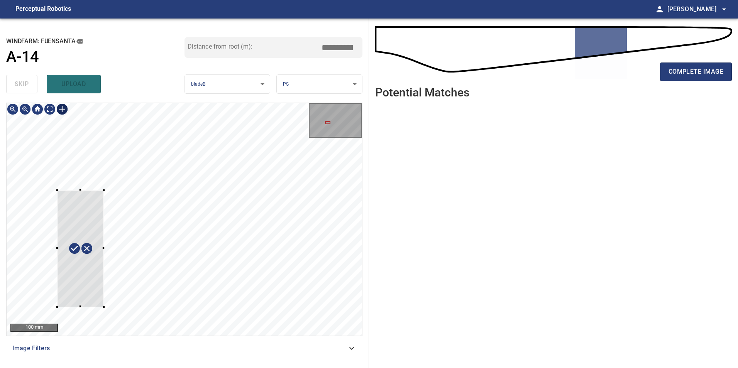
click at [105, 307] on div at bounding box center [184, 219] width 355 height 233
click at [88, 283] on div at bounding box center [84, 247] width 56 height 120
click at [82, 194] on div at bounding box center [184, 219] width 355 height 233
click at [70, 197] on div at bounding box center [69, 197] width 2 height 2
click at [88, 207] on div at bounding box center [84, 252] width 40 height 110
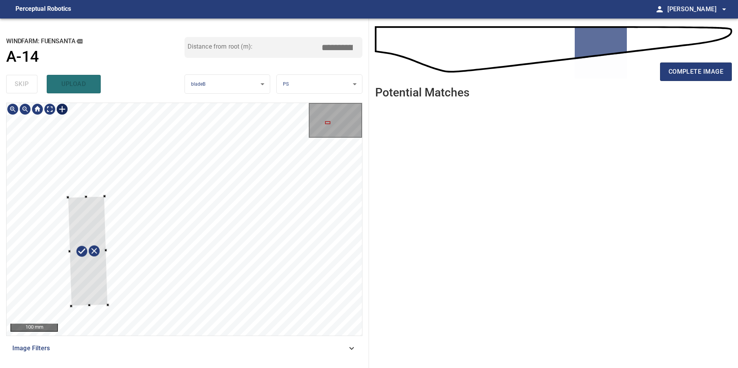
click at [93, 290] on div at bounding box center [88, 251] width 40 height 110
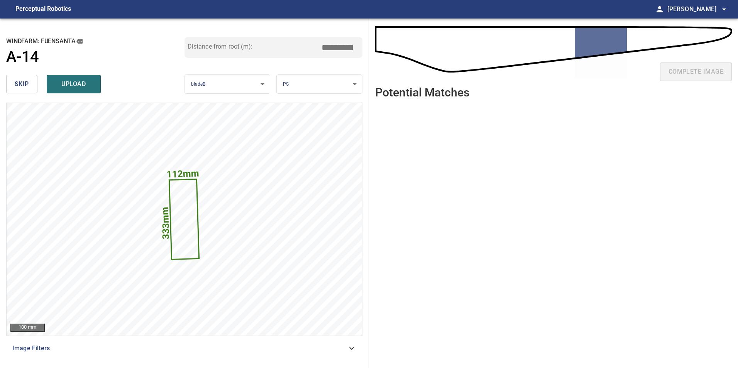
drag, startPoint x: 335, startPoint y: 47, endPoint x: 595, endPoint y: 51, distance: 259.6
click at [559, 45] on div "**********" at bounding box center [369, 193] width 738 height 349
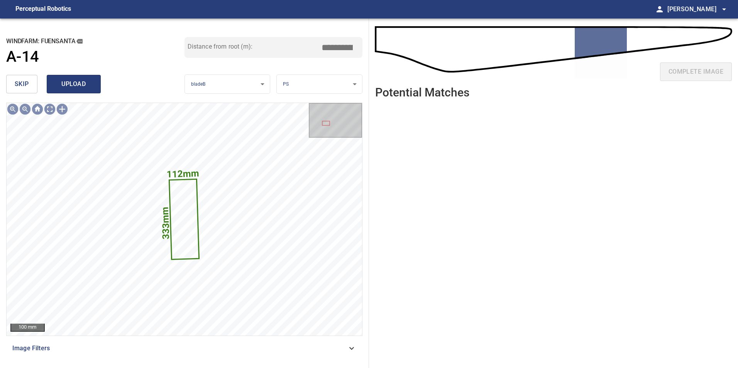
type input "*****"
click at [81, 84] on span "upload" at bounding box center [73, 84] width 37 height 11
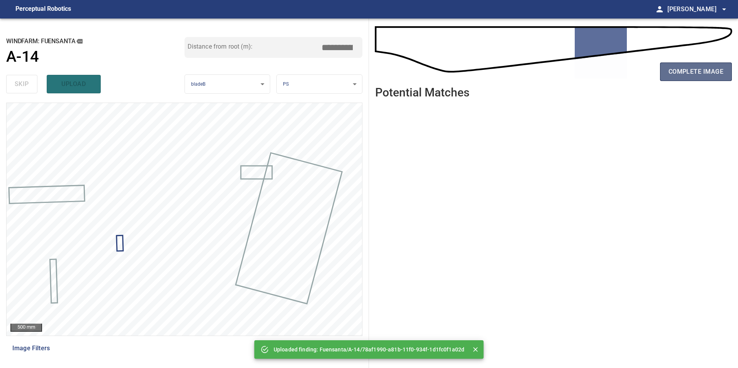
click at [691, 73] on span "complete image" at bounding box center [695, 71] width 55 height 11
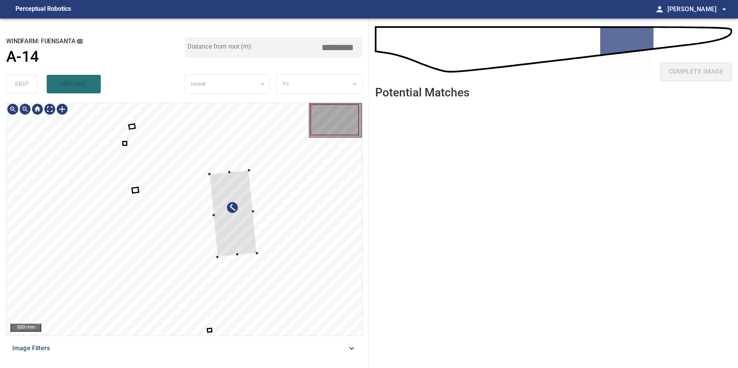
click at [304, 170] on div at bounding box center [184, 219] width 355 height 233
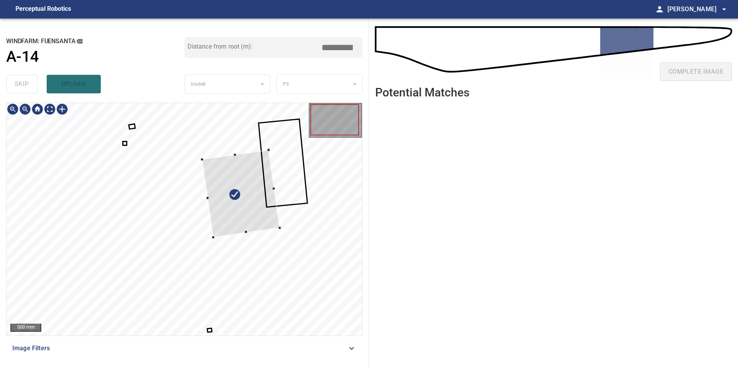
click at [278, 220] on div at bounding box center [184, 219] width 355 height 233
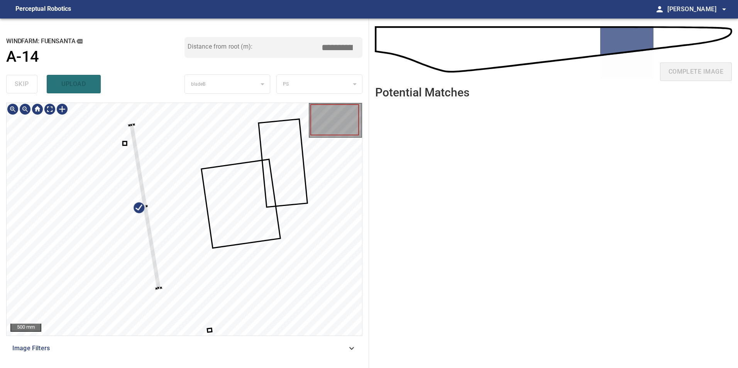
click at [187, 279] on div at bounding box center [184, 219] width 355 height 233
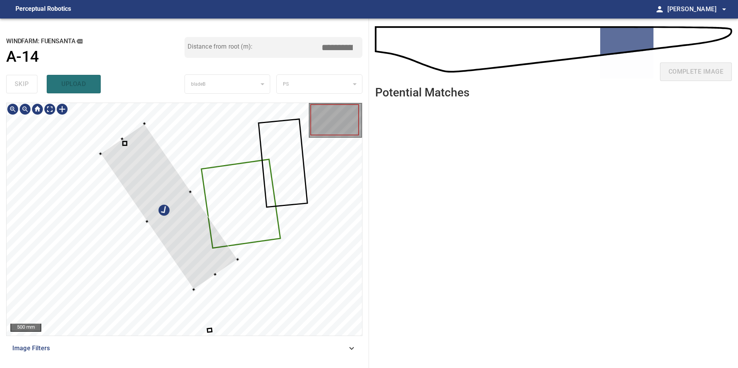
click at [248, 231] on div at bounding box center [184, 219] width 355 height 233
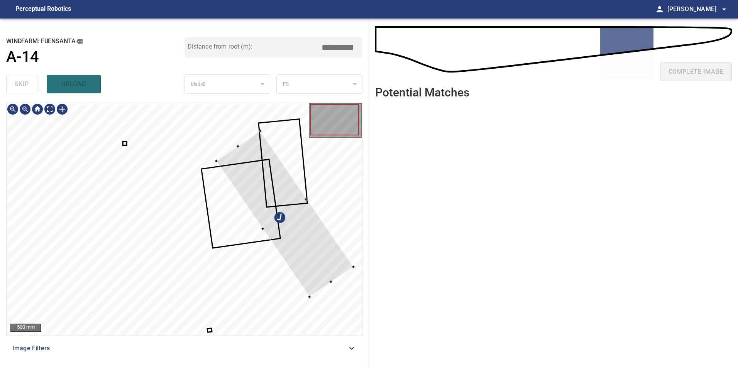
click at [294, 253] on div at bounding box center [284, 214] width 137 height 166
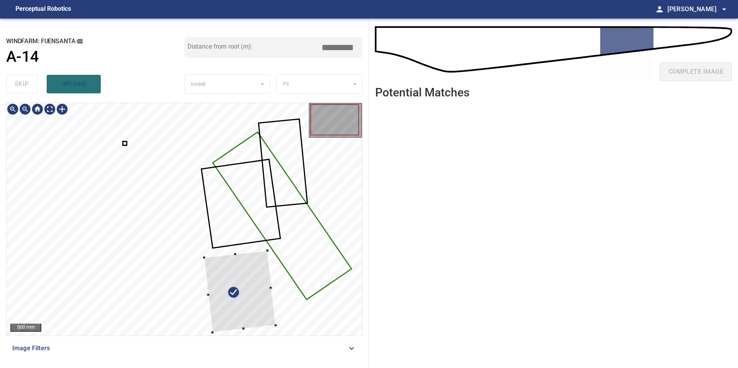
click at [299, 220] on div at bounding box center [184, 219] width 355 height 233
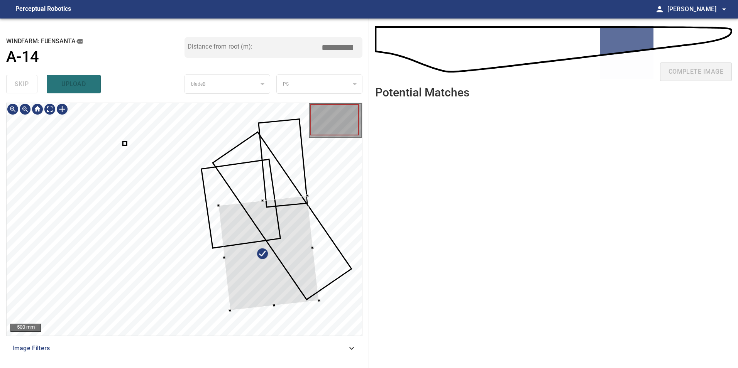
click at [297, 257] on div at bounding box center [268, 253] width 100 height 115
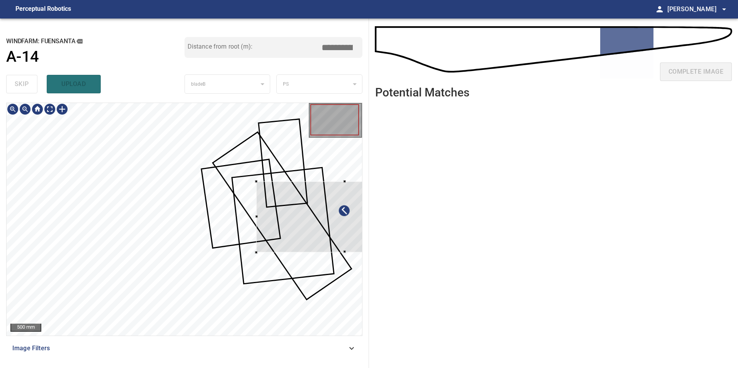
click at [309, 225] on div at bounding box center [344, 216] width 176 height 71
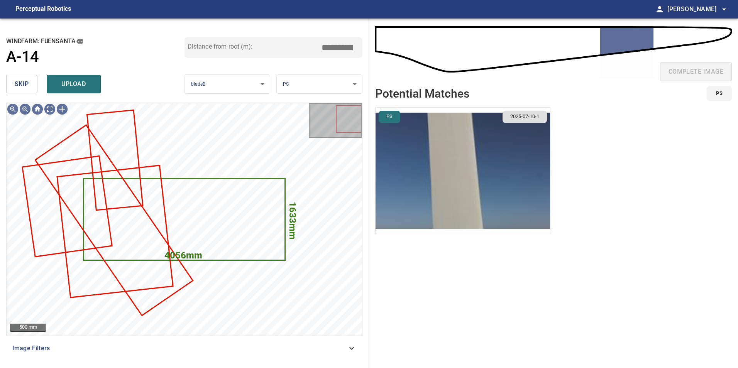
click at [27, 84] on span "skip" at bounding box center [22, 84] width 14 height 11
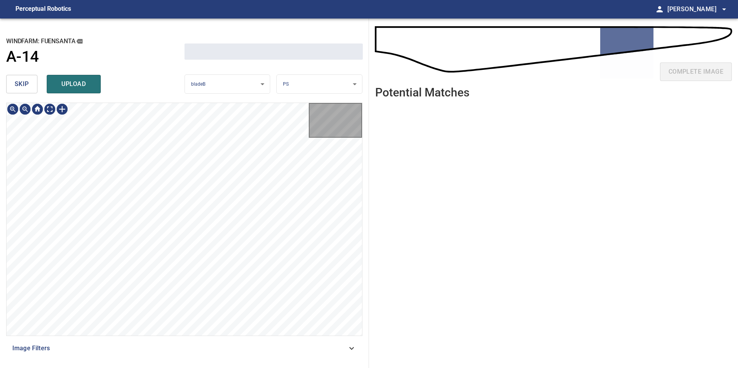
click at [27, 84] on span "skip" at bounding box center [22, 84] width 14 height 11
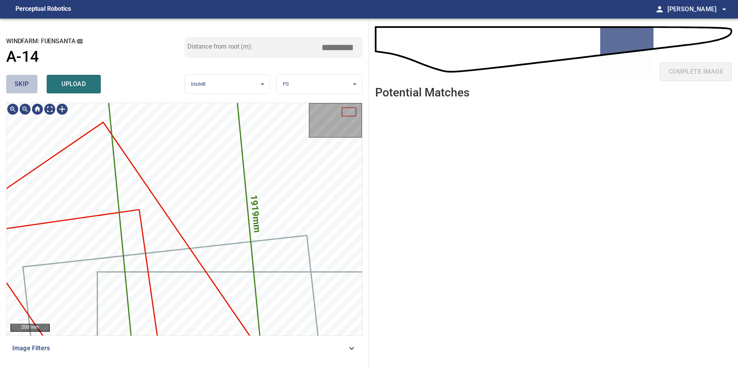
click at [27, 84] on span "skip" at bounding box center [22, 84] width 14 height 11
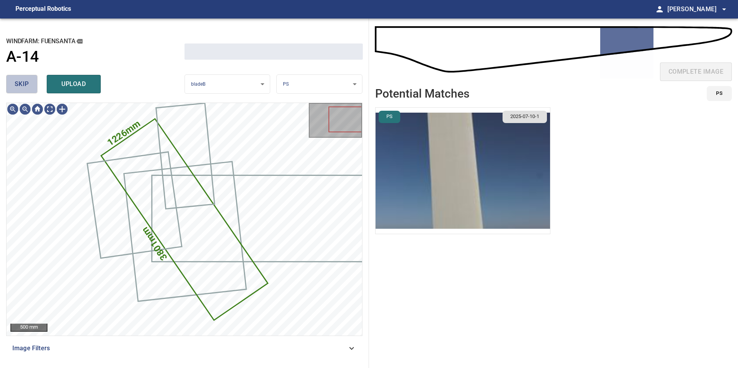
click at [27, 84] on span "skip" at bounding box center [22, 84] width 14 height 11
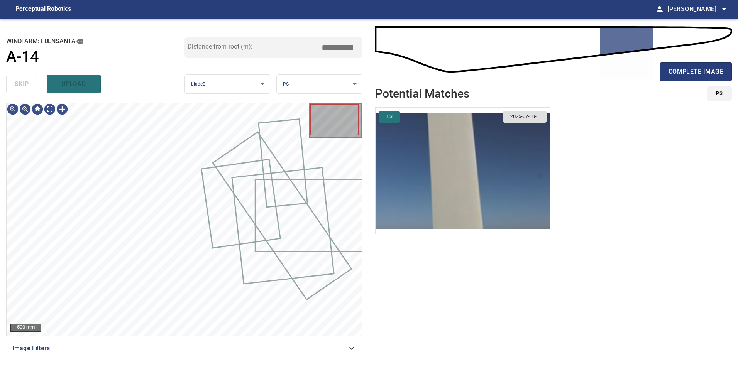
click at [27, 84] on div "skip upload" at bounding box center [95, 84] width 178 height 25
type input "*****"
click at [27, 84] on div "skip upload" at bounding box center [95, 84] width 178 height 25
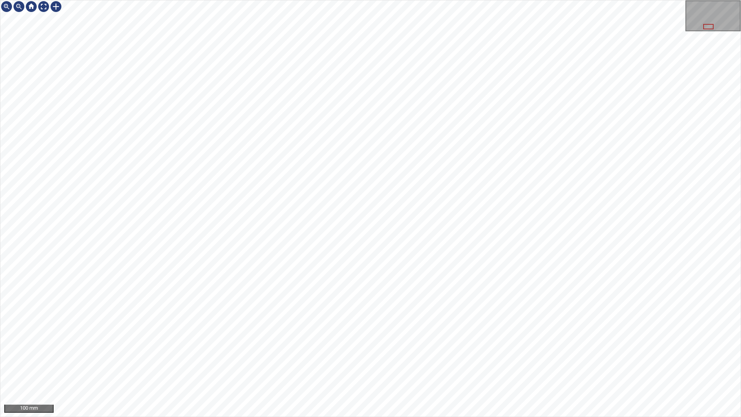
click at [314, 0] on div "100 mm" at bounding box center [370, 208] width 741 height 417
click at [234, 368] on div "100 mm" at bounding box center [370, 208] width 741 height 417
click at [243, 368] on div "100 mm" at bounding box center [370, 208] width 741 height 417
click at [350, 368] on div "100 mm" at bounding box center [370, 208] width 741 height 417
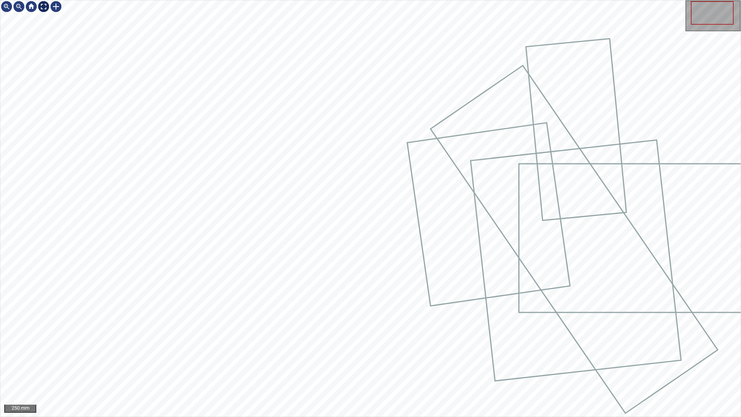
click at [44, 6] on div at bounding box center [43, 6] width 12 height 12
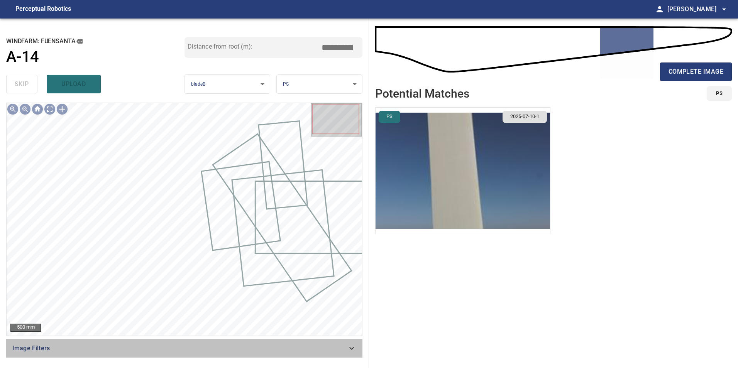
click at [321, 349] on span "Image Filters" at bounding box center [179, 348] width 334 height 9
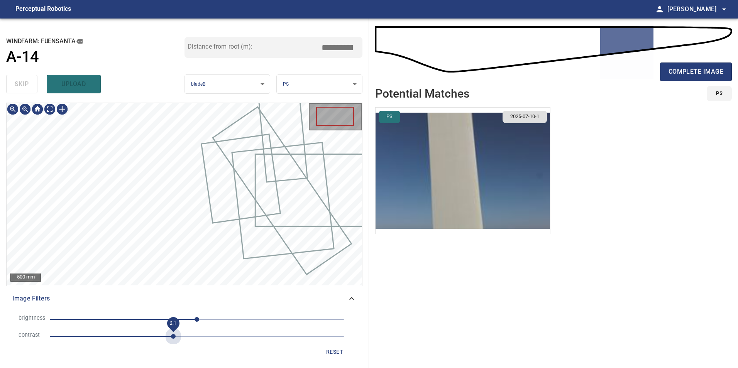
click at [171, 339] on span "2.1" at bounding box center [197, 336] width 294 height 11
click at [147, 324] on span "0" at bounding box center [197, 319] width 294 height 11
click at [130, 319] on span "-86" at bounding box center [197, 319] width 294 height 11
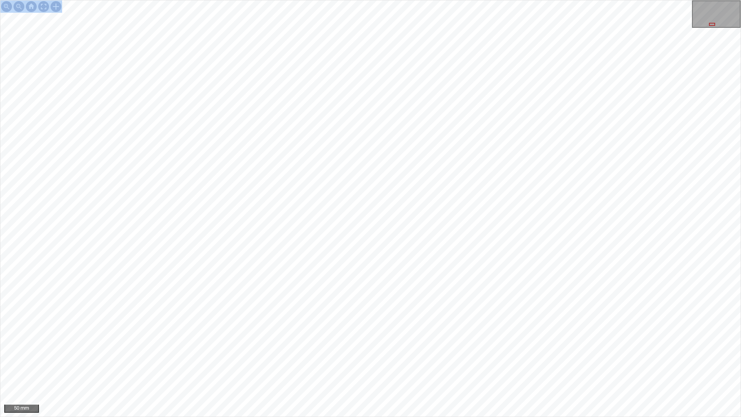
click at [416, 273] on div "50 mm" at bounding box center [370, 208] width 741 height 417
click at [501, 368] on div "50 mm" at bounding box center [370, 208] width 741 height 417
click at [480, 0] on div "50 mm" at bounding box center [370, 208] width 741 height 417
click at [444, 0] on div "50 mm" at bounding box center [370, 208] width 741 height 417
click at [490, 0] on div "50 mm" at bounding box center [370, 208] width 741 height 417
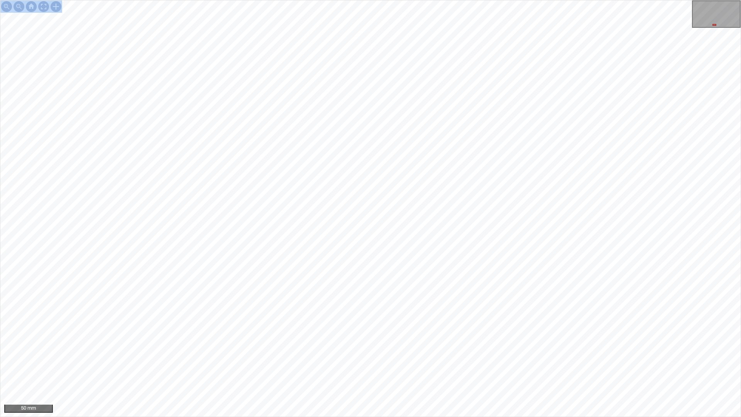
click at [462, 0] on div "50 mm" at bounding box center [370, 208] width 741 height 417
click at [518, 368] on div "50 mm" at bounding box center [370, 208] width 741 height 417
click at [463, 368] on div "50 mm" at bounding box center [370, 208] width 741 height 417
click at [345, 368] on div "50 mm" at bounding box center [370, 208] width 741 height 417
click at [343, 368] on div "50 mm" at bounding box center [370, 208] width 741 height 417
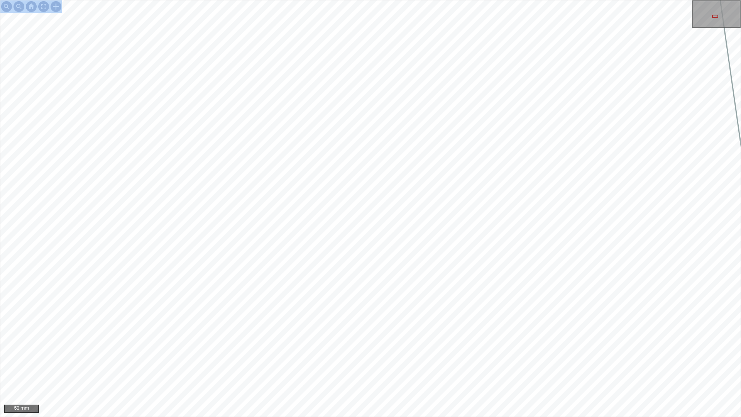
click at [555, 368] on div "50 mm" at bounding box center [370, 208] width 741 height 417
click at [545, 368] on div "50 mm" at bounding box center [370, 208] width 741 height 417
click at [478, 368] on div "50 mm" at bounding box center [370, 208] width 741 height 417
click at [343, 0] on div "100 mm" at bounding box center [370, 208] width 741 height 417
click at [288, 0] on div "100 mm" at bounding box center [370, 208] width 741 height 417
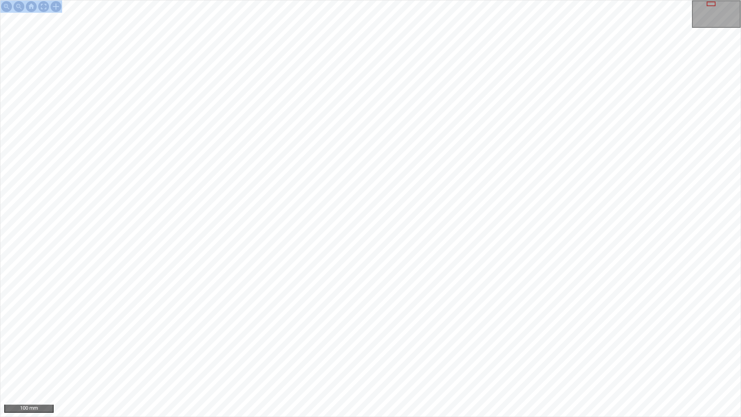
click at [351, 368] on div "100 mm" at bounding box center [370, 208] width 741 height 417
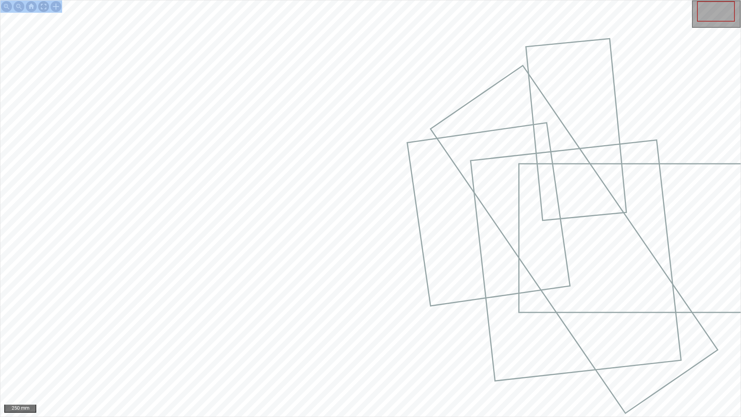
click at [42, 4] on div at bounding box center [43, 6] width 12 height 12
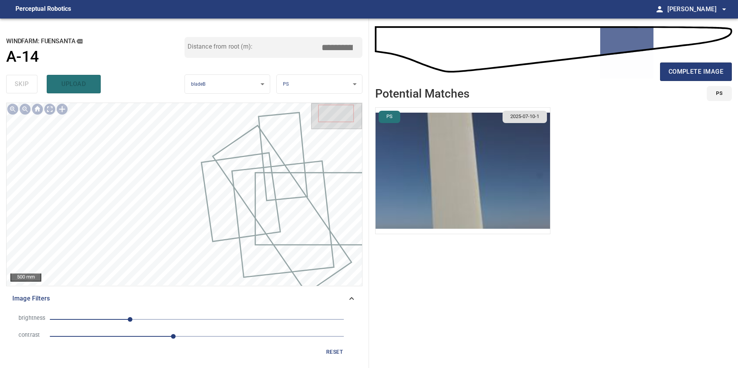
drag, startPoint x: 331, startPoint y: 349, endPoint x: 272, endPoint y: 349, distance: 59.0
click at [331, 350] on span "reset" at bounding box center [334, 352] width 19 height 10
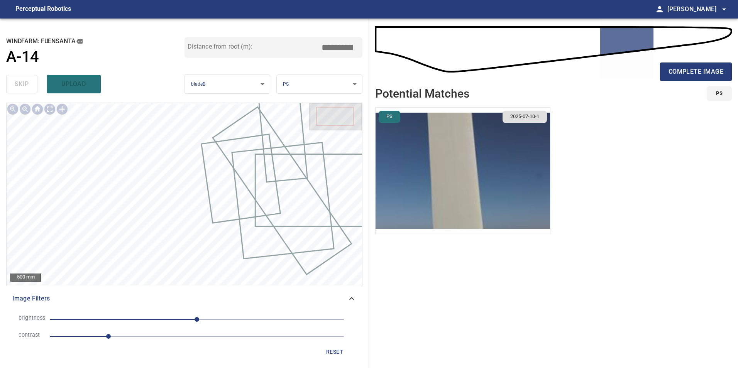
drag, startPoint x: 216, startPoint y: 338, endPoint x: 149, endPoint y: 308, distance: 74.1
click at [216, 338] on span "1" at bounding box center [197, 336] width 294 height 11
drag, startPoint x: 120, startPoint y: 313, endPoint x: 122, endPoint y: 322, distance: 9.2
click at [122, 321] on li "brightness 0" at bounding box center [184, 319] width 344 height 17
click at [123, 321] on span "0" at bounding box center [197, 319] width 294 height 11
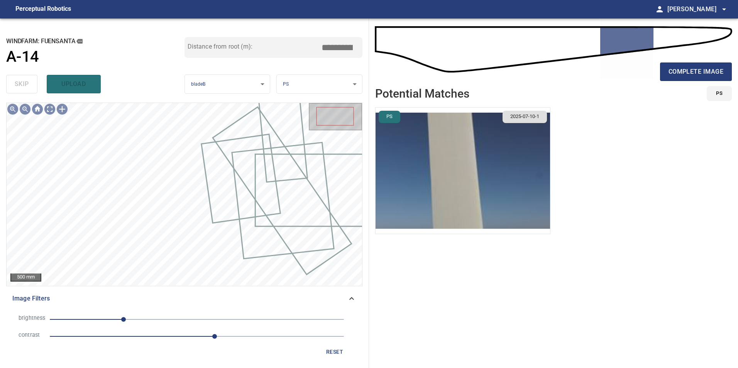
click at [138, 308] on div "brightness -127 contrast 2.8 reset" at bounding box center [184, 335] width 356 height 54
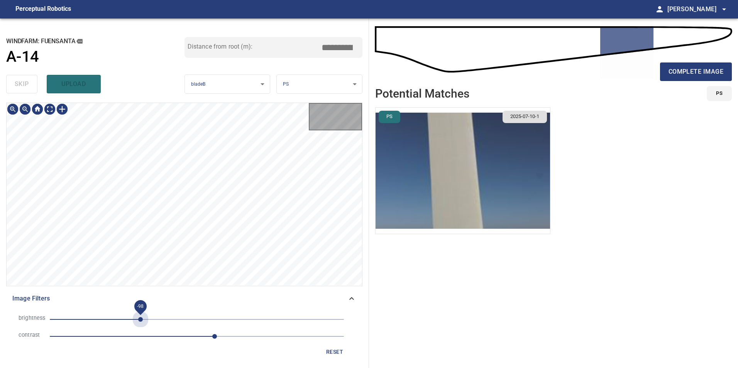
click at [140, 320] on span "-98" at bounding box center [197, 319] width 294 height 11
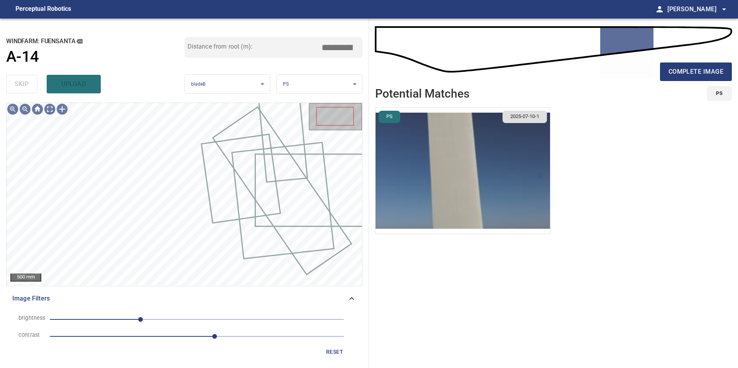
click at [341, 351] on span "reset" at bounding box center [334, 352] width 19 height 10
drag, startPoint x: 204, startPoint y: 332, endPoint x: 196, endPoint y: 332, distance: 7.8
click at [204, 333] on span "2.6" at bounding box center [197, 336] width 294 height 11
click at [115, 321] on span "0" at bounding box center [197, 319] width 294 height 11
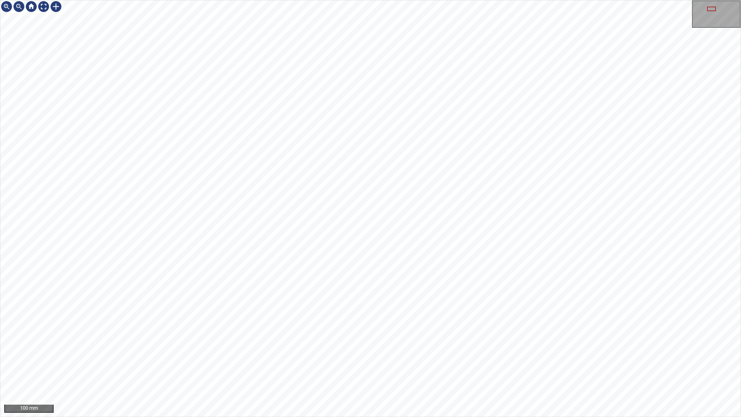
click at [340, 368] on div "100 mm" at bounding box center [370, 208] width 741 height 417
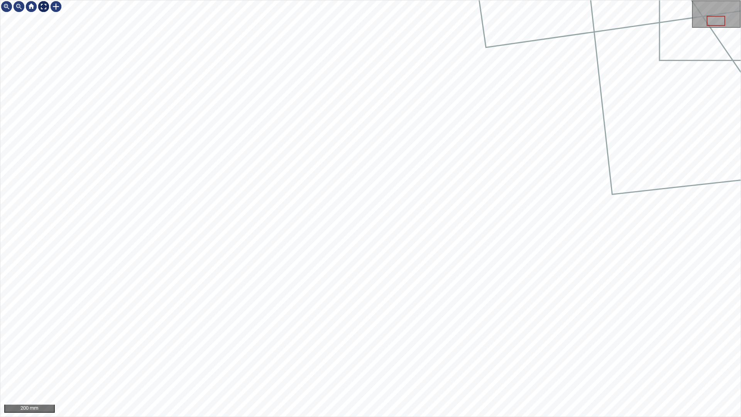
click at [40, 6] on div at bounding box center [43, 6] width 12 height 12
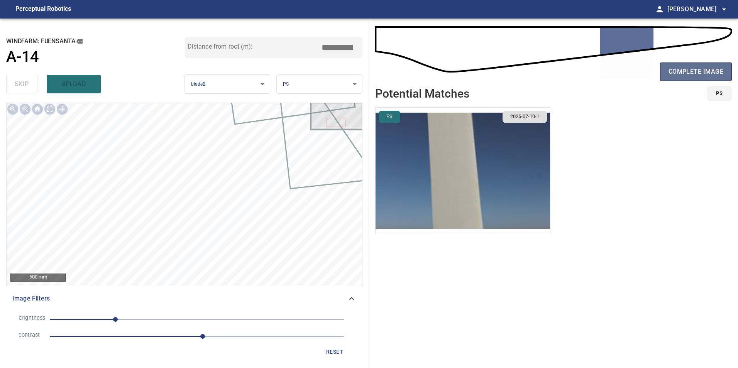
click at [689, 72] on span "complete image" at bounding box center [695, 71] width 55 height 11
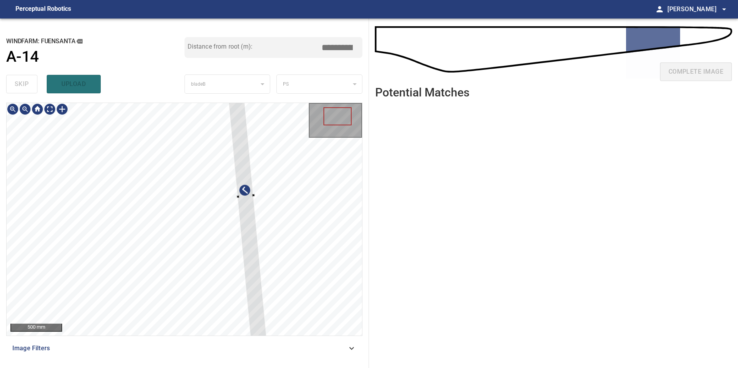
click at [270, 269] on div at bounding box center [184, 219] width 355 height 233
click at [246, 195] on div at bounding box center [250, 193] width 44 height 307
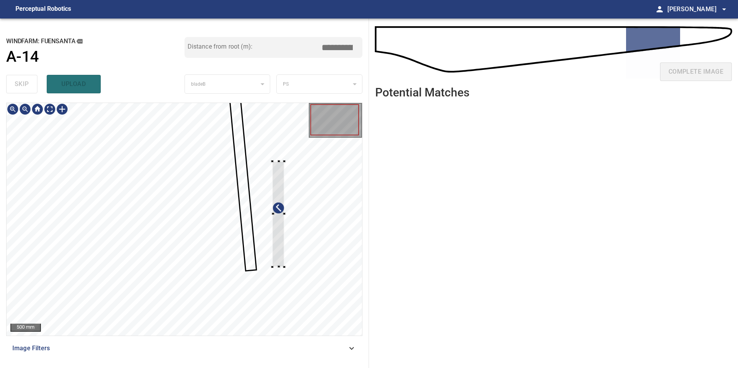
click at [287, 219] on div at bounding box center [184, 219] width 355 height 233
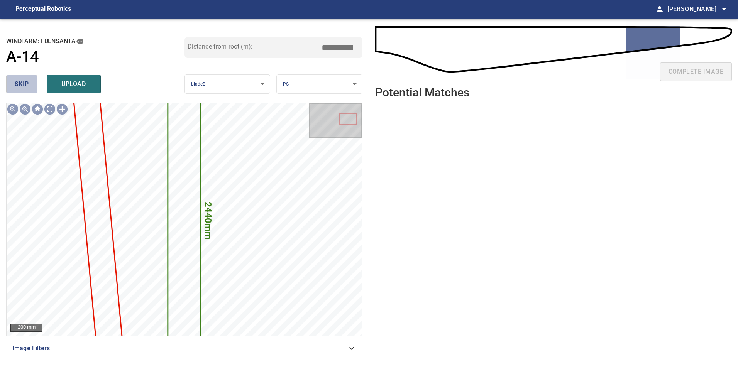
click at [35, 86] on button "skip" at bounding box center [21, 84] width 31 height 19
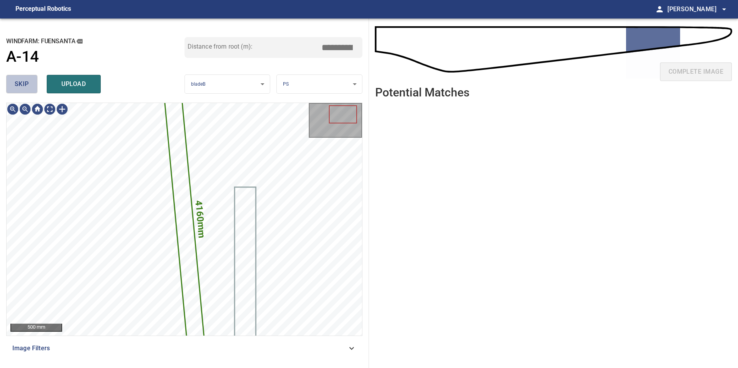
click at [35, 86] on button "skip" at bounding box center [21, 84] width 31 height 19
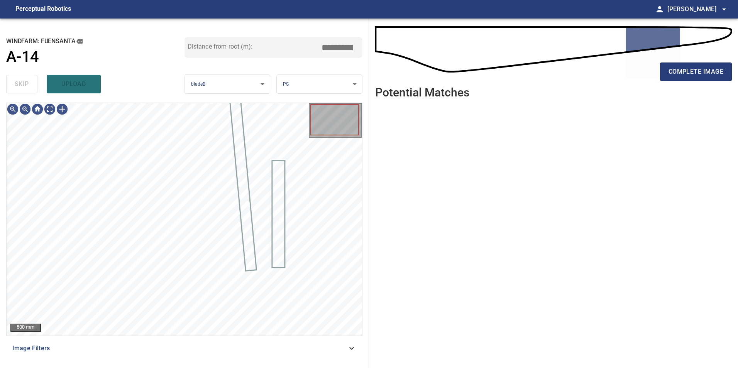
click at [35, 86] on div "skip upload" at bounding box center [95, 84] width 178 height 25
click at [312, 348] on span "Image Filters" at bounding box center [179, 348] width 334 height 9
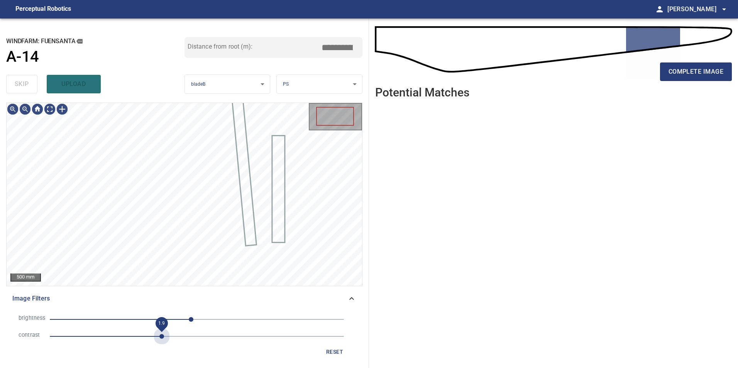
click at [162, 332] on span "1.9" at bounding box center [197, 336] width 294 height 11
click at [129, 318] on span "-10" at bounding box center [197, 319] width 294 height 11
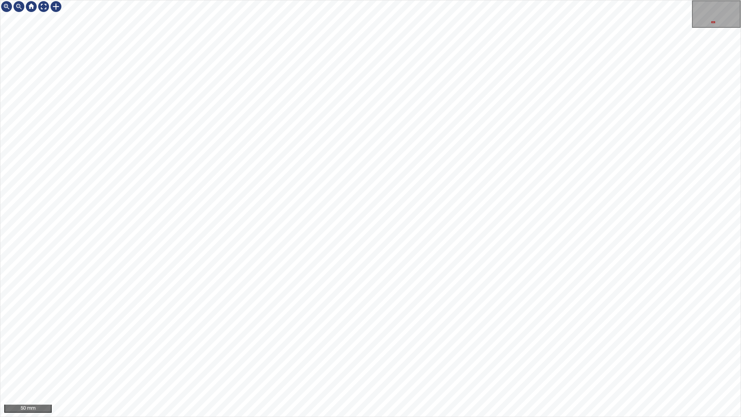
click at [286, 0] on div "50 mm" at bounding box center [370, 208] width 741 height 417
click at [372, 368] on div "50 mm" at bounding box center [370, 208] width 741 height 417
click at [434, 368] on div "50 mm" at bounding box center [370, 208] width 741 height 417
click at [403, 368] on div "50 mm" at bounding box center [370, 208] width 741 height 417
click at [609, 368] on div "100 mm" at bounding box center [370, 208] width 741 height 417
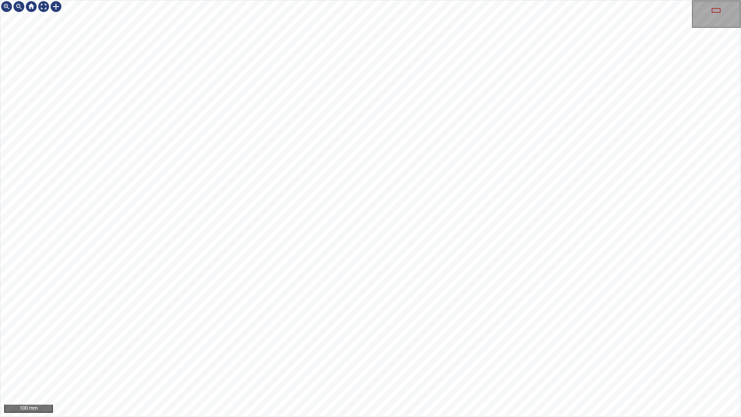
click at [562, 368] on div "100 mm" at bounding box center [370, 208] width 741 height 417
click at [589, 368] on div "100 mm" at bounding box center [370, 208] width 741 height 417
click at [54, 6] on div at bounding box center [56, 6] width 12 height 12
click at [398, 278] on div at bounding box center [370, 208] width 740 height 416
click at [377, 262] on div at bounding box center [378, 259] width 54 height 54
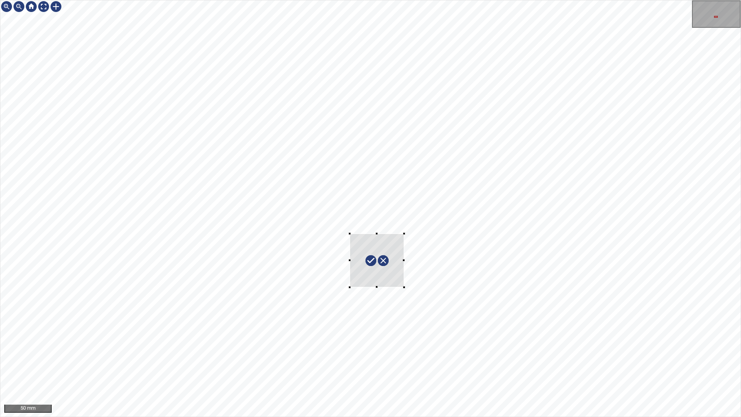
click at [367, 272] on div at bounding box center [376, 260] width 54 height 54
click at [42, 7] on div at bounding box center [43, 6] width 12 height 12
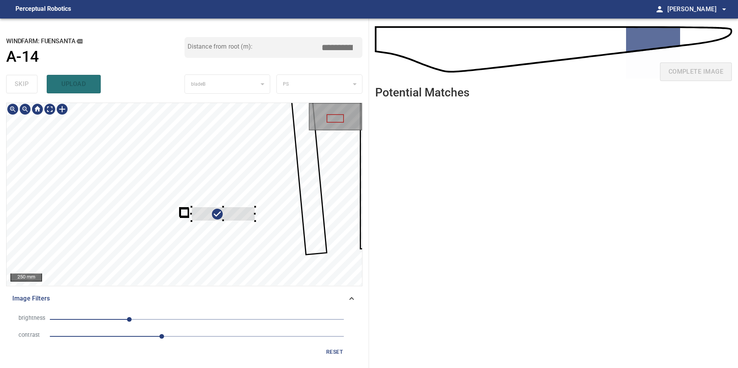
click at [368, 190] on div "**********" at bounding box center [184, 193] width 369 height 349
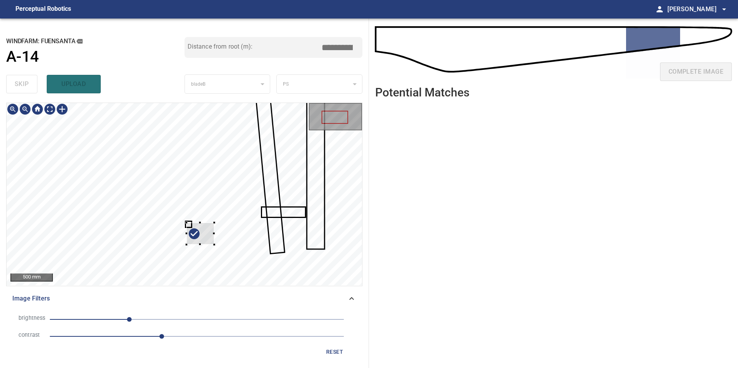
click at [298, 191] on div at bounding box center [184, 194] width 355 height 182
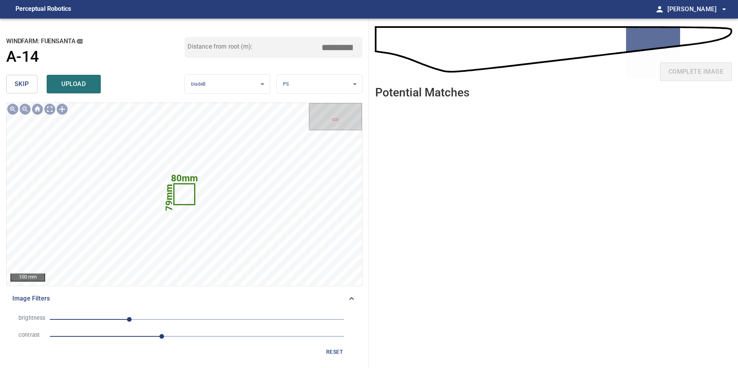
drag, startPoint x: 325, startPoint y: 44, endPoint x: 582, endPoint y: 35, distance: 257.8
click at [500, 42] on div "**********" at bounding box center [369, 193] width 738 height 349
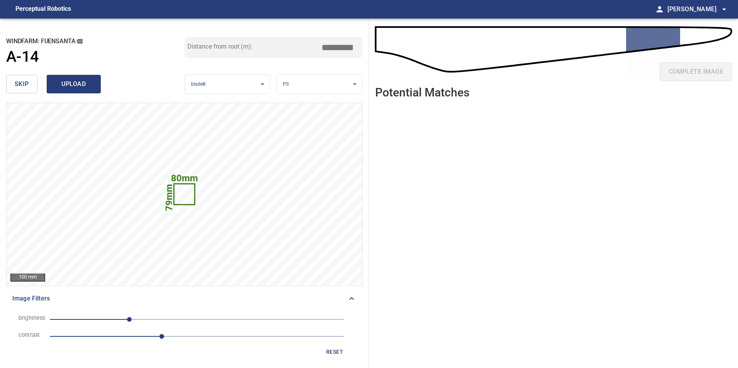
type input "*****"
drag, startPoint x: 95, startPoint y: 85, endPoint x: 93, endPoint y: 78, distance: 8.2
click at [95, 85] on button "upload" at bounding box center [74, 84] width 54 height 19
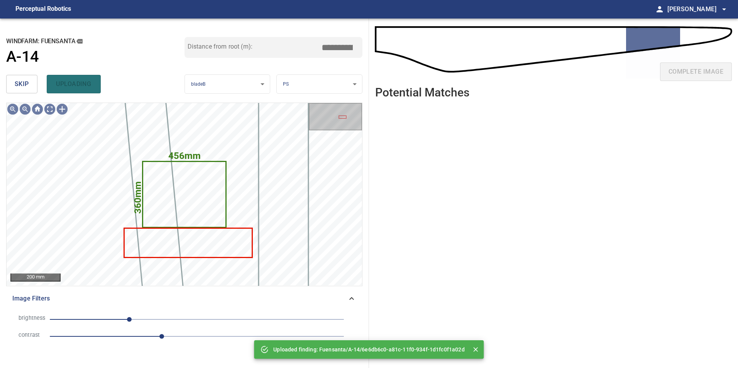
click at [17, 89] on span "skip" at bounding box center [22, 84] width 14 height 11
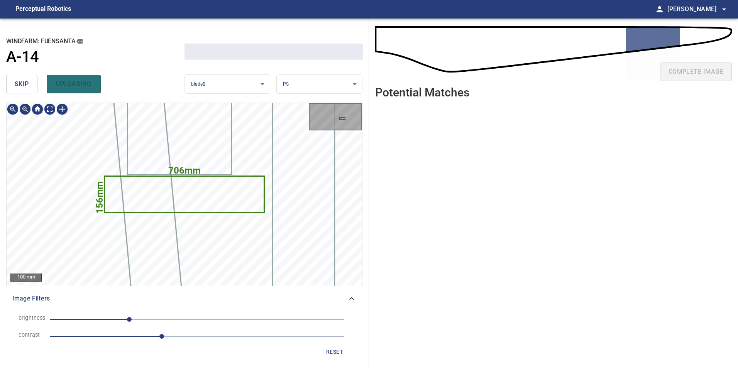
click at [17, 89] on span "skip" at bounding box center [22, 84] width 14 height 11
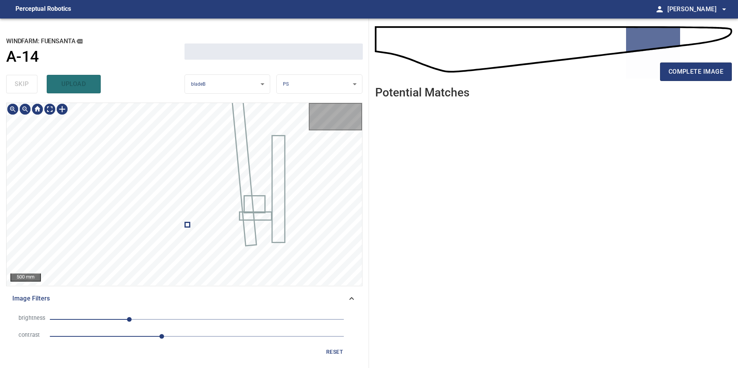
click at [17, 89] on div "skip upload" at bounding box center [95, 84] width 178 height 25
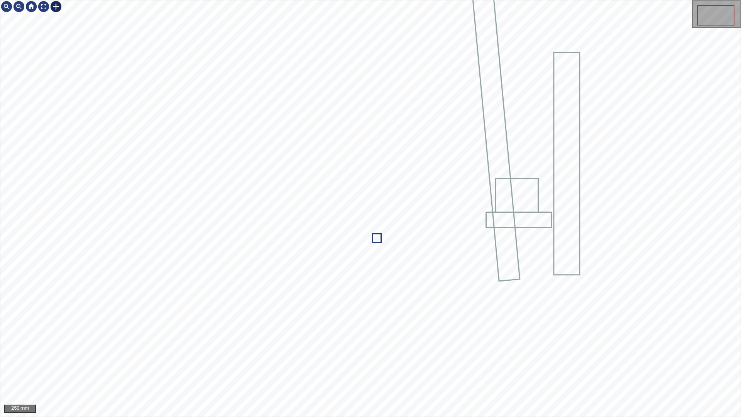
click at [55, 5] on div at bounding box center [56, 6] width 12 height 12
click at [359, 71] on div at bounding box center [370, 208] width 740 height 416
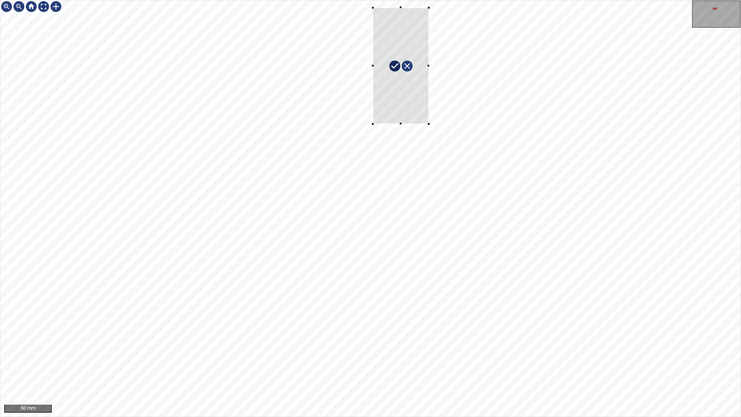
click at [374, 61] on div at bounding box center [401, 66] width 56 height 116
click at [388, 72] on div at bounding box center [401, 49] width 56 height 82
click at [392, 78] on div at bounding box center [397, 64] width 56 height 67
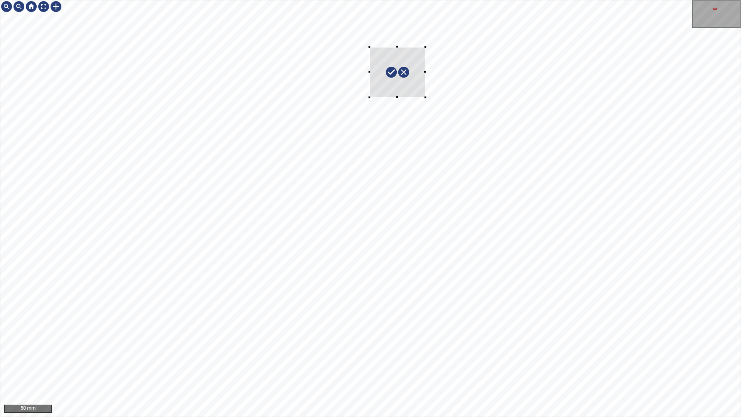
click at [400, 52] on div at bounding box center [397, 72] width 56 height 50
click at [397, 48] on div at bounding box center [394, 63] width 56 height 47
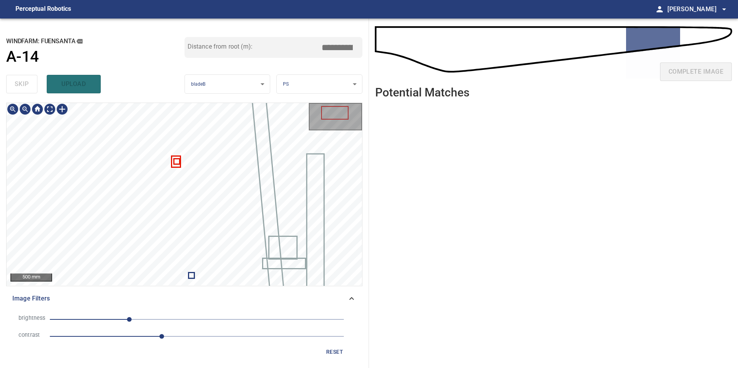
click at [176, 103] on div at bounding box center [184, 103] width 355 height 0
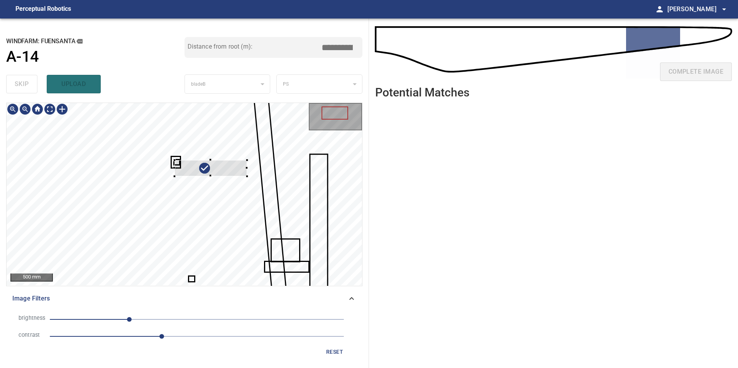
click at [328, 170] on div at bounding box center [184, 194] width 355 height 182
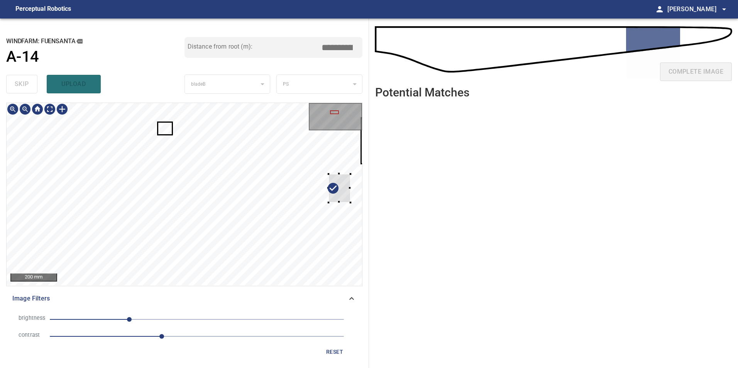
click at [348, 204] on div at bounding box center [184, 194] width 355 height 182
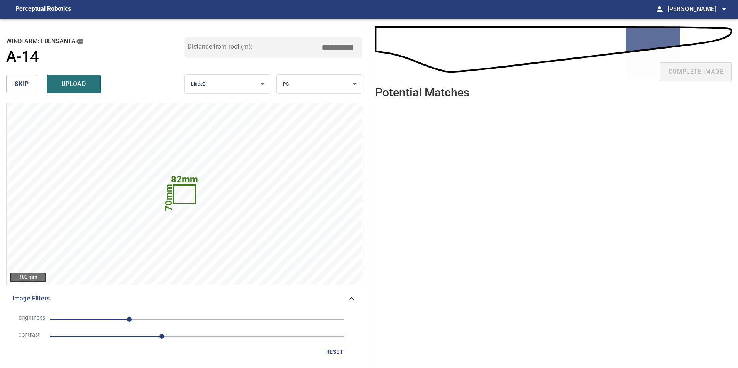
click at [343, 49] on input "*****" at bounding box center [340, 47] width 39 height 15
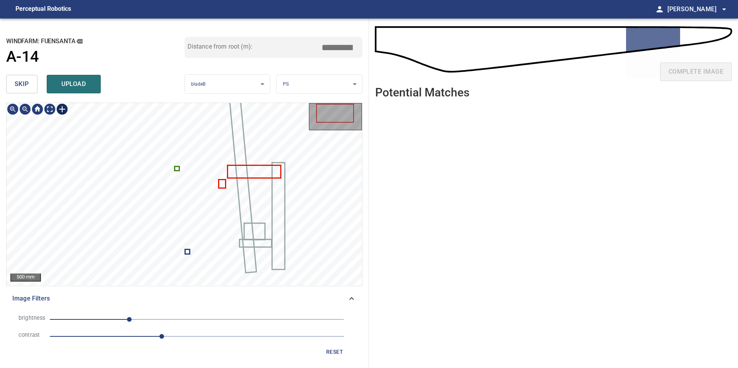
click at [64, 110] on div at bounding box center [62, 109] width 12 height 12
type input "*****"
click at [185, 251] on div at bounding box center [184, 194] width 355 height 182
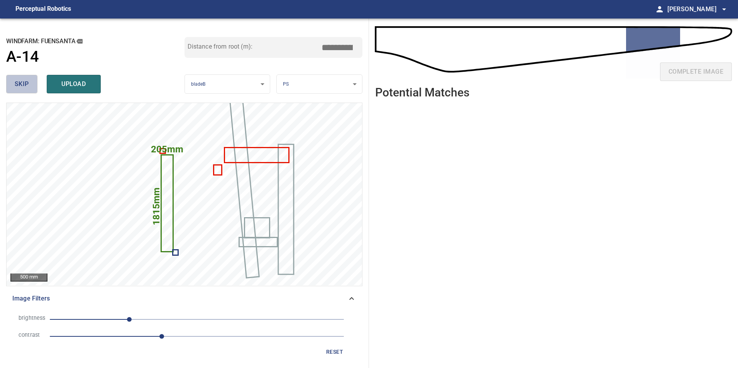
click at [25, 82] on span "skip" at bounding box center [22, 84] width 14 height 11
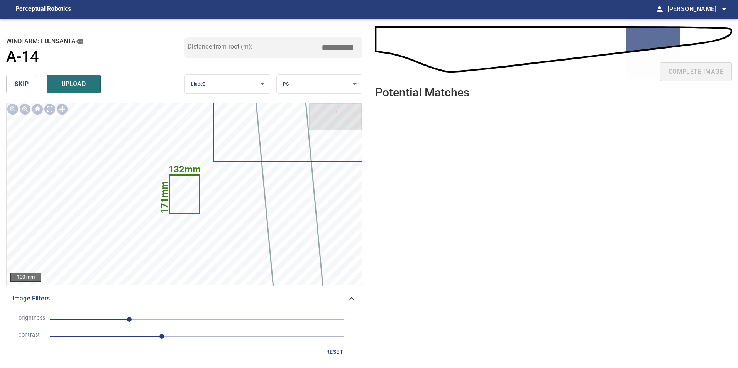
click at [25, 83] on span "skip" at bounding box center [22, 84] width 14 height 11
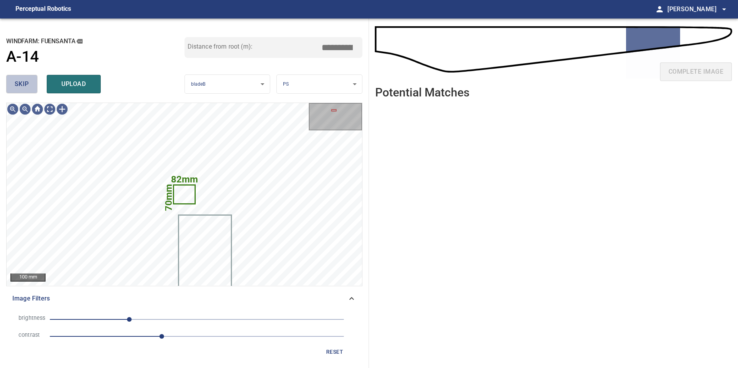
click at [25, 83] on span "skip" at bounding box center [22, 84] width 14 height 11
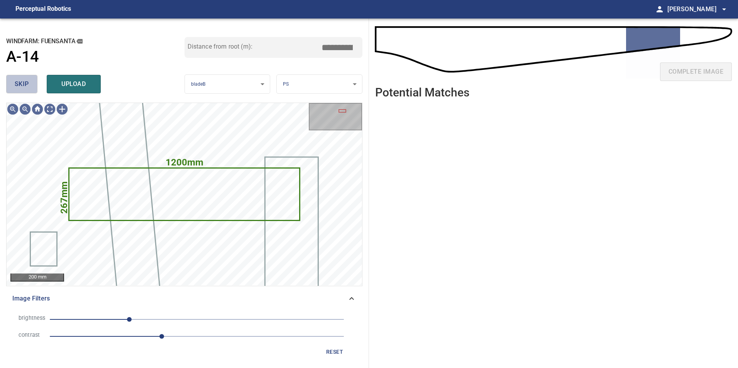
click at [25, 83] on span "skip" at bounding box center [22, 84] width 14 height 11
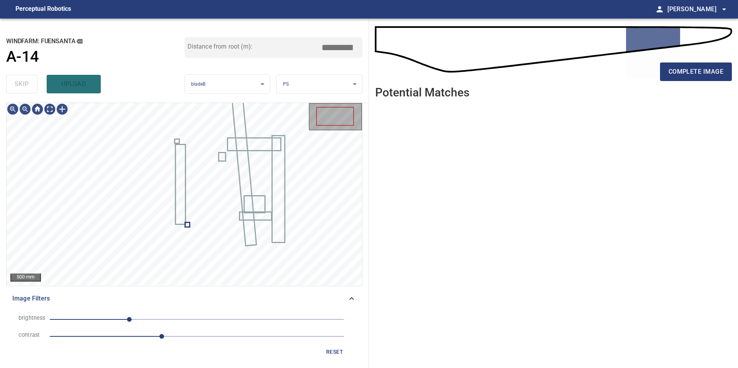
click at [25, 83] on div "skip upload" at bounding box center [95, 84] width 178 height 25
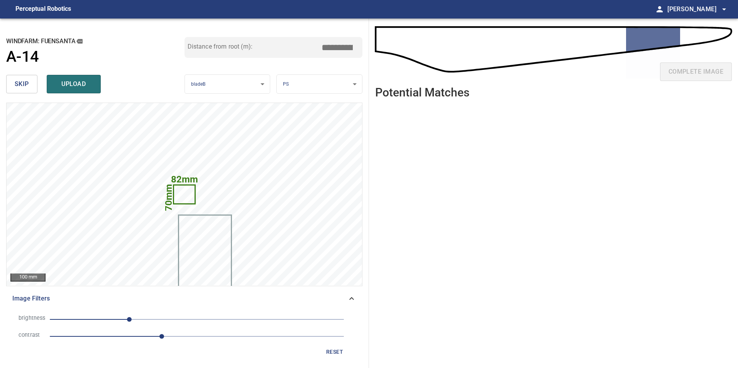
click at [344, 48] on input "*****" at bounding box center [340, 47] width 39 height 15
drag, startPoint x: 337, startPoint y: 47, endPoint x: 390, endPoint y: 50, distance: 52.5
click at [390, 50] on div "**********" at bounding box center [369, 193] width 738 height 349
type input "*****"
click at [75, 87] on span "upload" at bounding box center [73, 84] width 37 height 11
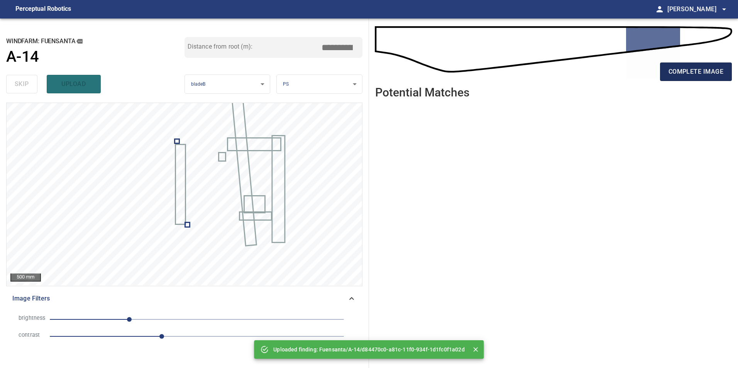
click at [700, 71] on span "complete image" at bounding box center [695, 71] width 55 height 11
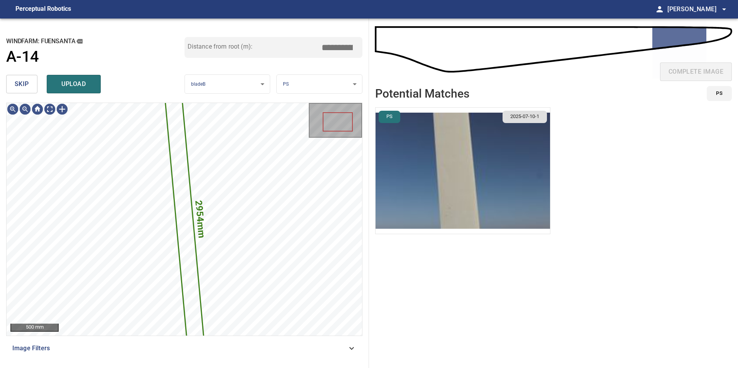
drag, startPoint x: 15, startPoint y: 80, endPoint x: 20, endPoint y: 87, distance: 8.3
click at [17, 82] on span "skip" at bounding box center [22, 84] width 14 height 11
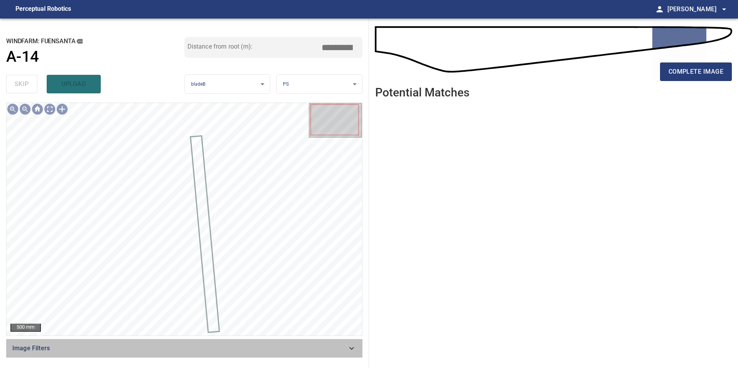
drag, startPoint x: 319, startPoint y: 353, endPoint x: 295, endPoint y: 339, distance: 27.3
click at [316, 351] on span "Image Filters" at bounding box center [179, 348] width 334 height 9
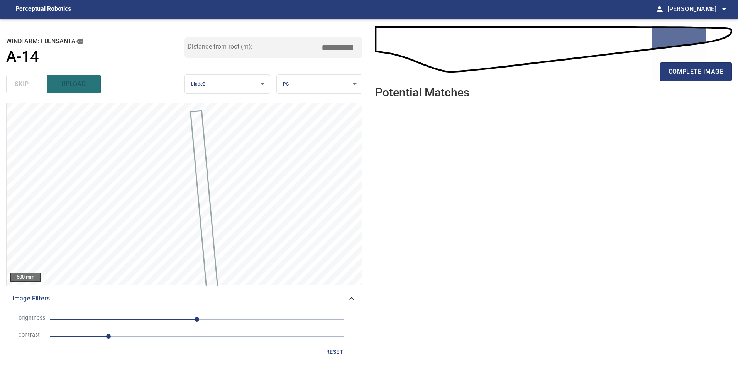
click at [138, 334] on span "1" at bounding box center [197, 336] width 294 height 11
click at [180, 316] on span "0" at bounding box center [197, 319] width 294 height 11
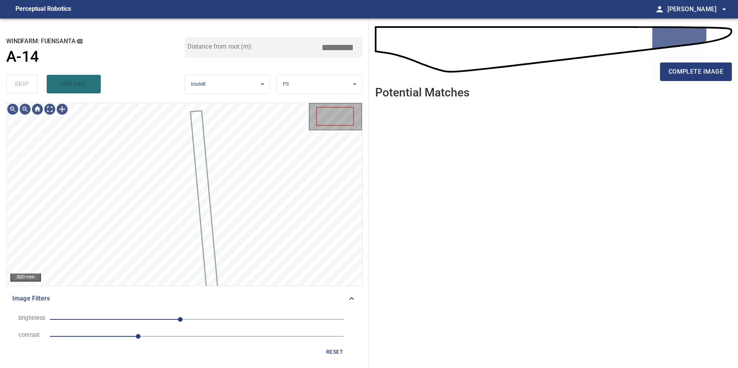
click at [151, 323] on span "-29" at bounding box center [197, 319] width 294 height 11
click at [165, 318] on span "-55" at bounding box center [197, 319] width 294 height 11
click at [154, 316] on span "-55" at bounding box center [197, 319] width 294 height 11
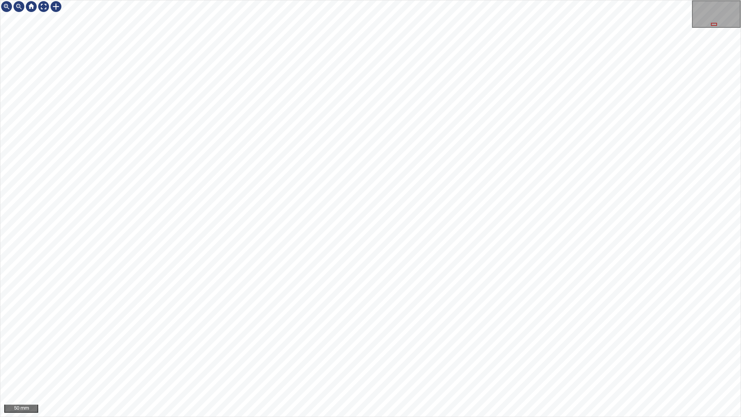
click at [331, 0] on div "50 mm" at bounding box center [370, 208] width 741 height 417
click at [545, 368] on div "50 mm" at bounding box center [370, 208] width 741 height 417
click at [402, 368] on div "50 mm" at bounding box center [370, 208] width 741 height 417
click at [286, 368] on div "50 mm" at bounding box center [370, 208] width 741 height 417
click at [401, 368] on div "50 mm" at bounding box center [370, 208] width 741 height 417
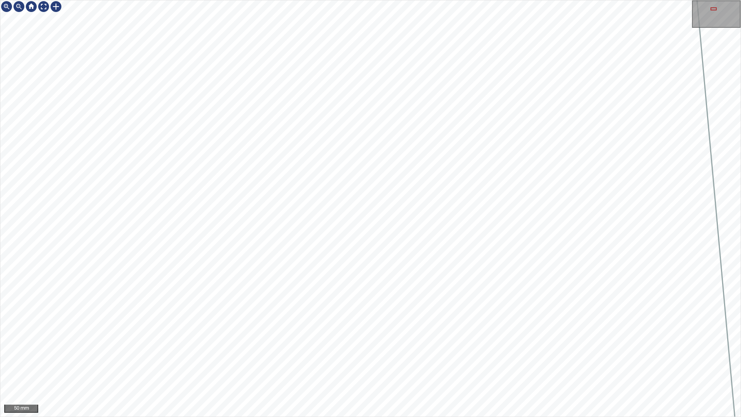
click at [579, 0] on div "50 mm" at bounding box center [370, 208] width 741 height 417
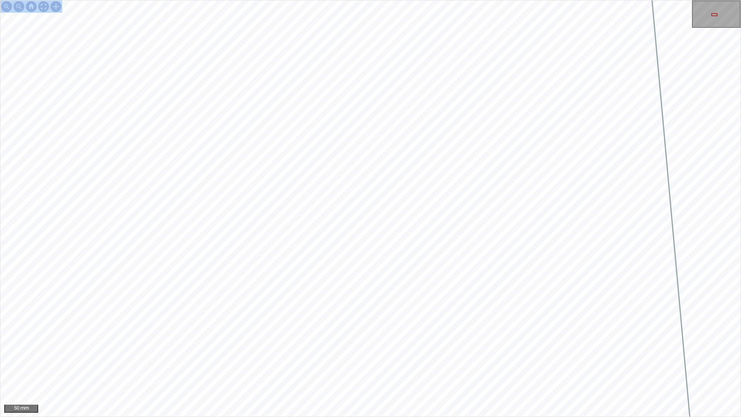
click at [450, 58] on div "50 mm" at bounding box center [370, 208] width 741 height 417
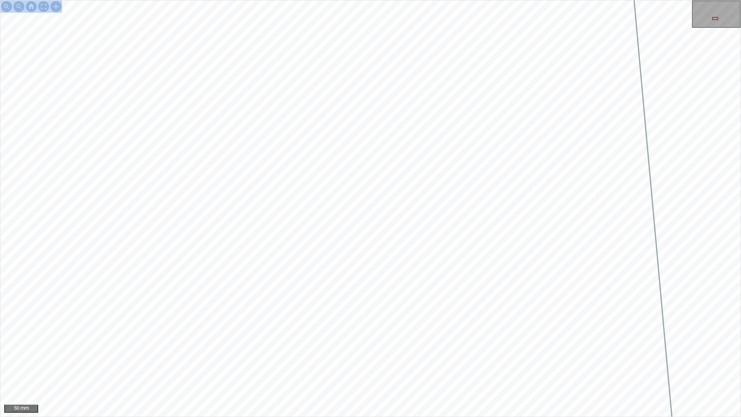
click at [448, 0] on div "50 mm" at bounding box center [370, 208] width 741 height 417
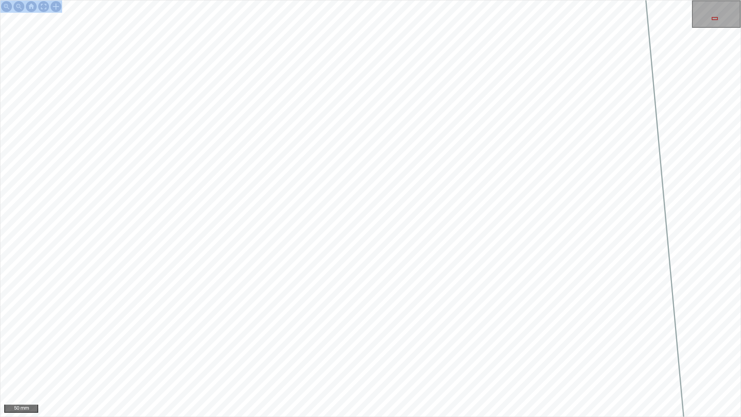
click at [488, 123] on div "50 mm" at bounding box center [370, 208] width 741 height 417
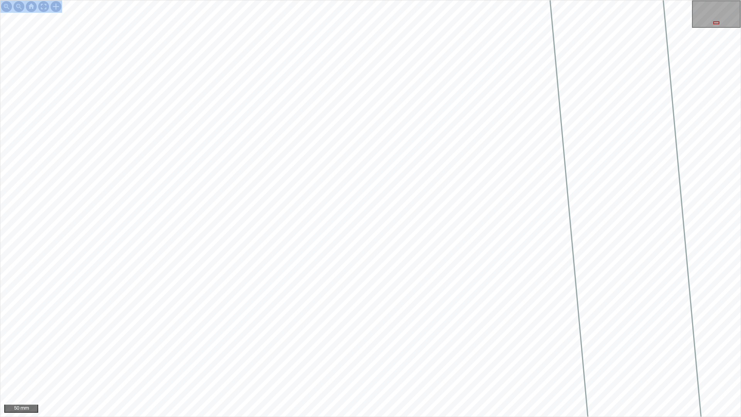
click at [361, 368] on div "50 mm" at bounding box center [370, 208] width 741 height 417
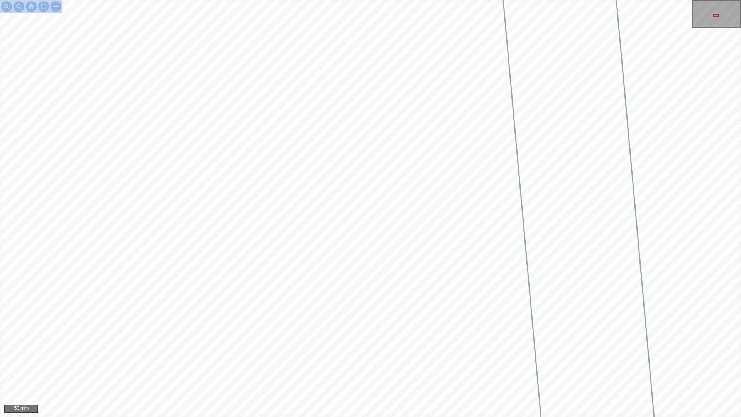
click at [351, 368] on div "50 mm" at bounding box center [370, 208] width 741 height 417
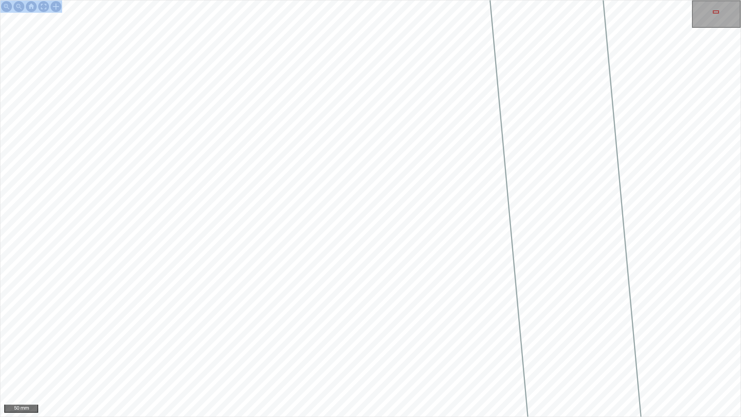
click at [350, 368] on div "50 mm" at bounding box center [370, 208] width 741 height 417
click at [57, 8] on div at bounding box center [56, 6] width 12 height 12
click at [366, 226] on div at bounding box center [370, 208] width 740 height 416
click at [351, 238] on div at bounding box center [370, 208] width 740 height 416
click at [346, 226] on div at bounding box center [333, 215] width 35 height 30
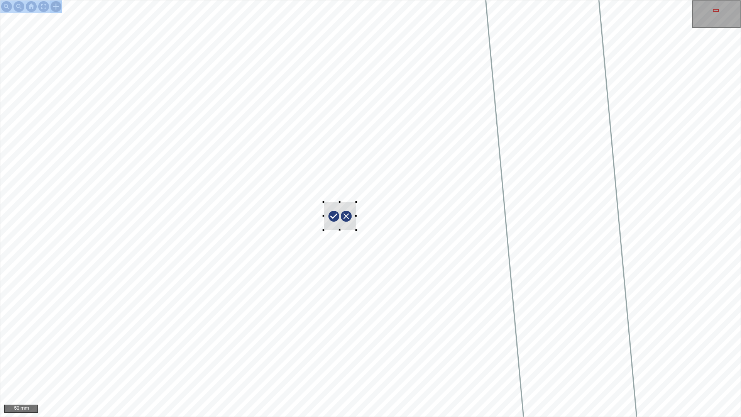
click at [351, 230] on div at bounding box center [339, 216] width 33 height 28
click at [340, 228] on div at bounding box center [340, 219] width 33 height 28
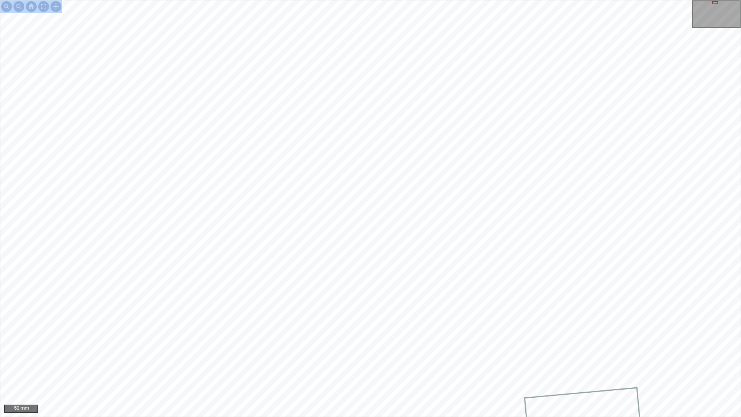
click at [465, 368] on div "50 mm" at bounding box center [370, 208] width 741 height 417
click at [251, 0] on div "50 mm" at bounding box center [370, 208] width 741 height 417
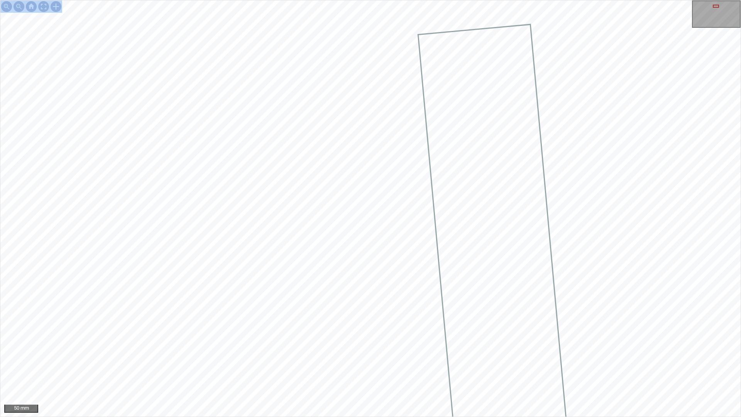
click at [206, 0] on div "50 mm" at bounding box center [370, 208] width 741 height 417
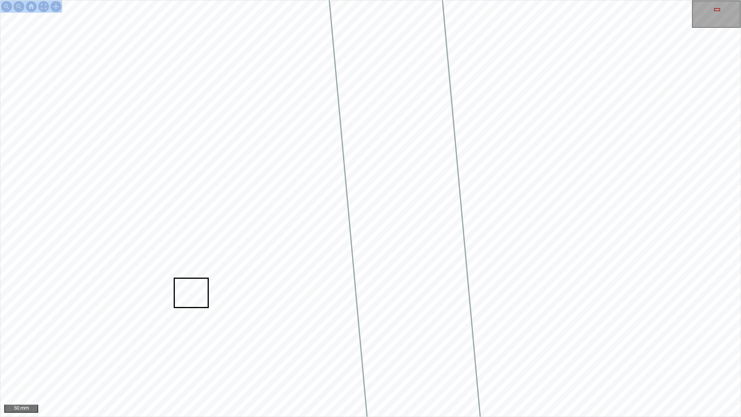
click at [246, 0] on div "50 mm" at bounding box center [370, 208] width 741 height 417
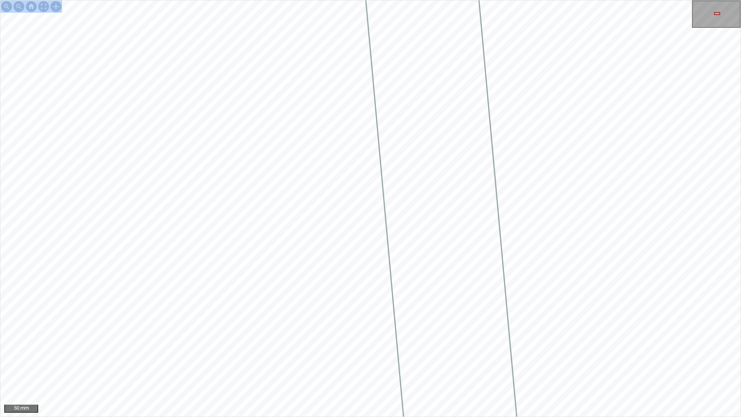
click at [209, 0] on div "50 mm" at bounding box center [370, 208] width 741 height 417
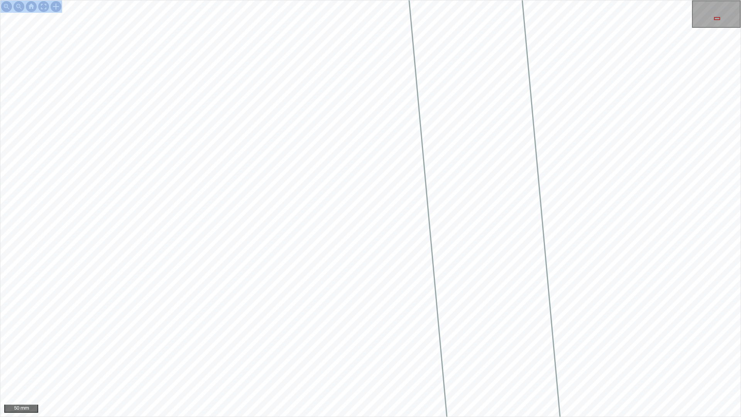
click at [311, 0] on div "50 mm" at bounding box center [370, 208] width 741 height 417
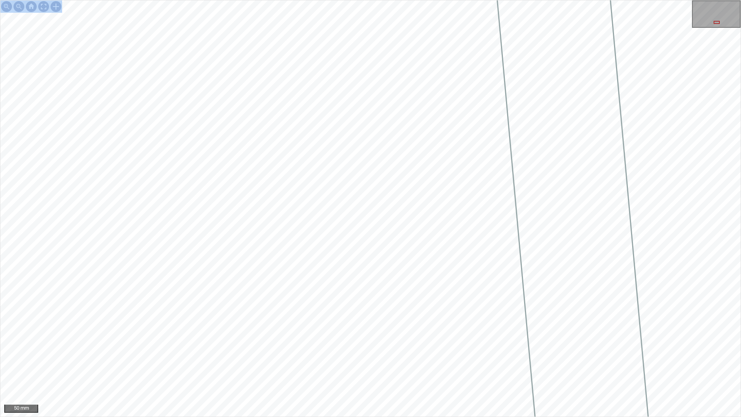
click at [468, 0] on div "50 mm" at bounding box center [370, 208] width 741 height 417
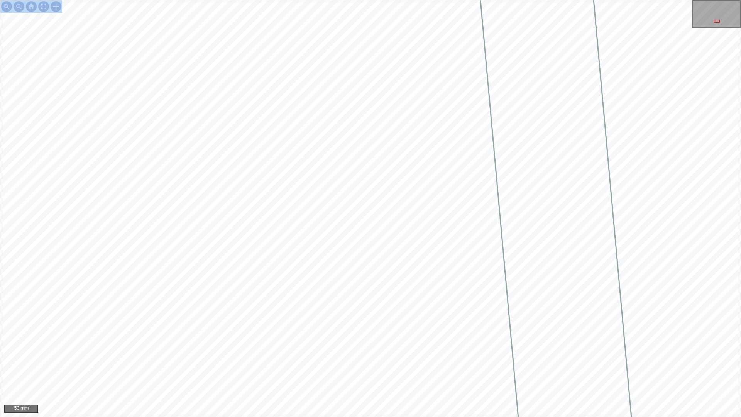
click at [344, 368] on div "50 mm" at bounding box center [370, 208] width 741 height 417
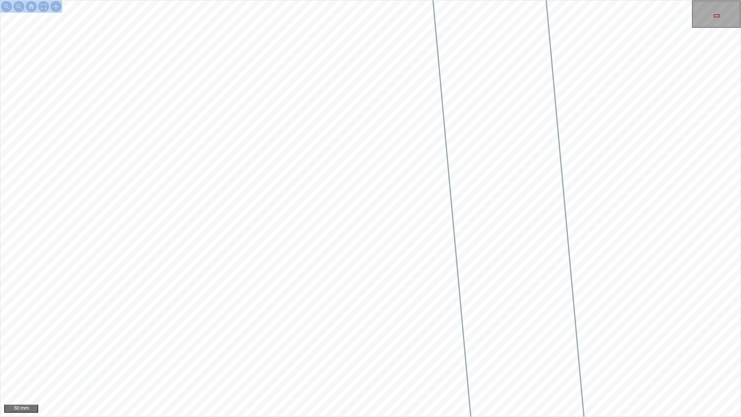
click at [307, 368] on div "50 mm" at bounding box center [370, 208] width 741 height 417
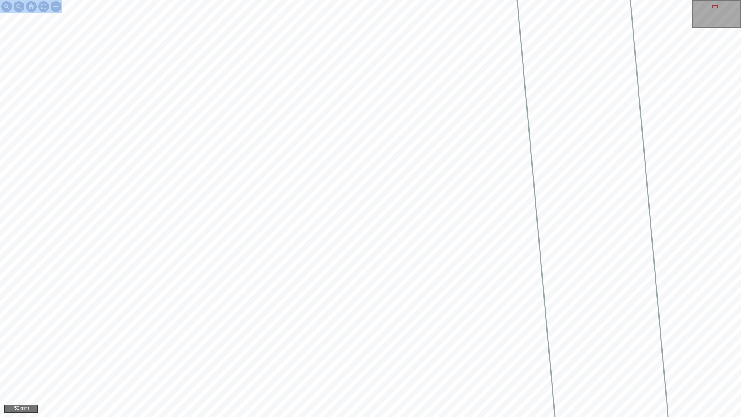
click at [475, 368] on div "50 mm" at bounding box center [370, 208] width 741 height 417
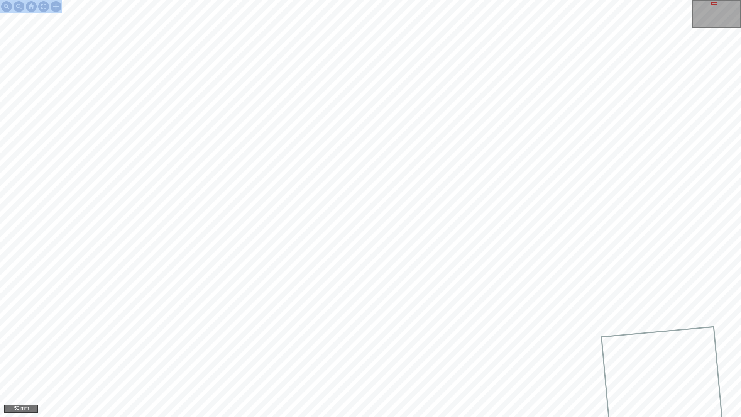
click at [567, 368] on div "50 mm" at bounding box center [370, 208] width 741 height 417
click at [388, 254] on div "50 mm" at bounding box center [370, 208] width 741 height 417
click at [440, 368] on div "50 mm" at bounding box center [370, 208] width 741 height 417
click at [42, 7] on div at bounding box center [43, 6] width 12 height 12
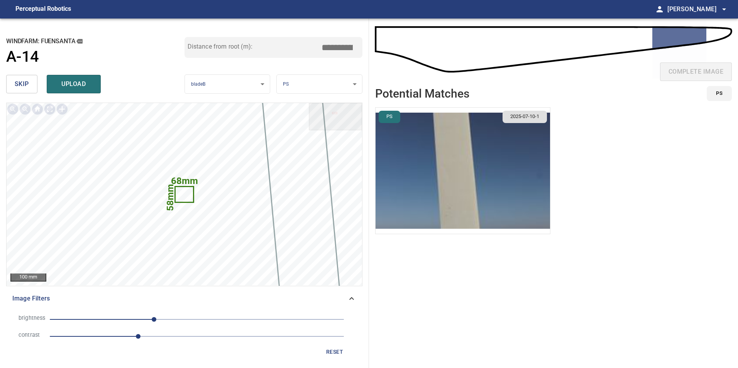
drag, startPoint x: 341, startPoint y: 47, endPoint x: 459, endPoint y: 24, distance: 119.9
click at [403, 40] on div "**********" at bounding box center [369, 193] width 738 height 349
type input "*****"
click at [92, 81] on button "upload" at bounding box center [74, 84] width 54 height 19
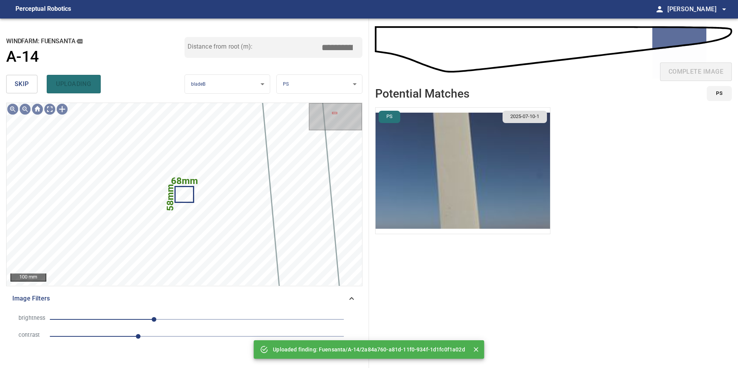
click at [27, 83] on span "skip" at bounding box center [22, 84] width 14 height 11
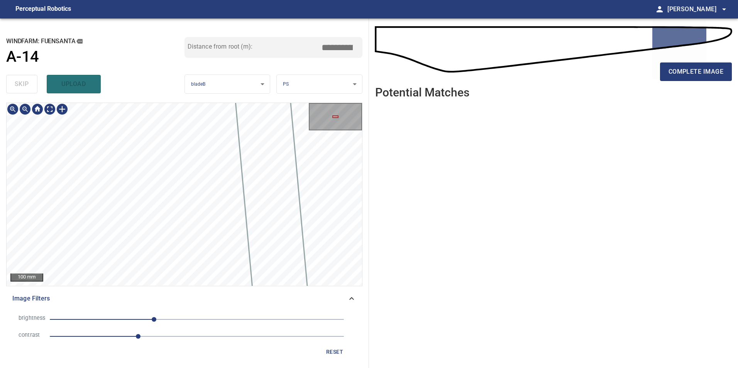
click at [301, 368] on html "**********" at bounding box center [369, 184] width 738 height 368
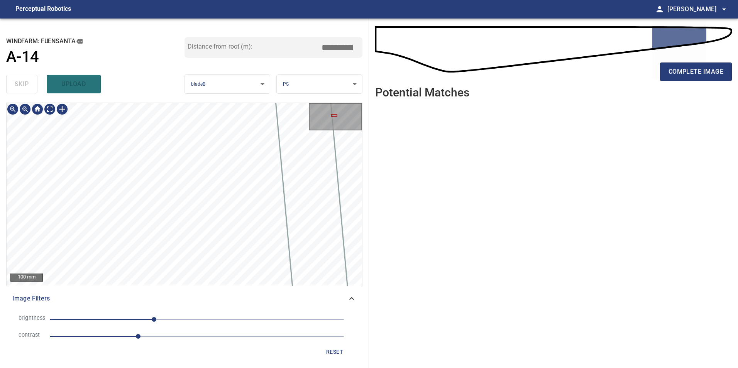
click at [217, 76] on div "**********" at bounding box center [184, 193] width 369 height 349
click at [286, 286] on div "100 mm" at bounding box center [184, 194] width 356 height 183
click at [203, 304] on div "100 mm Image Filters brightness -74 contrast 1.5 reset" at bounding box center [184, 232] width 356 height 259
click at [240, 340] on div "100 mm Image Filters brightness -74 contrast 1.5 reset" at bounding box center [184, 232] width 356 height 259
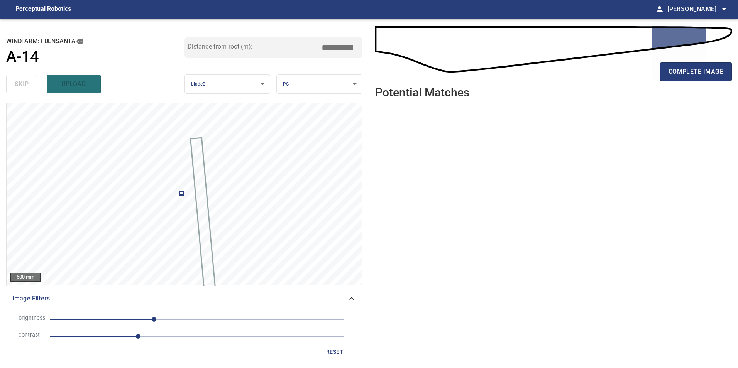
click at [337, 352] on span "reset" at bounding box center [334, 352] width 19 height 10
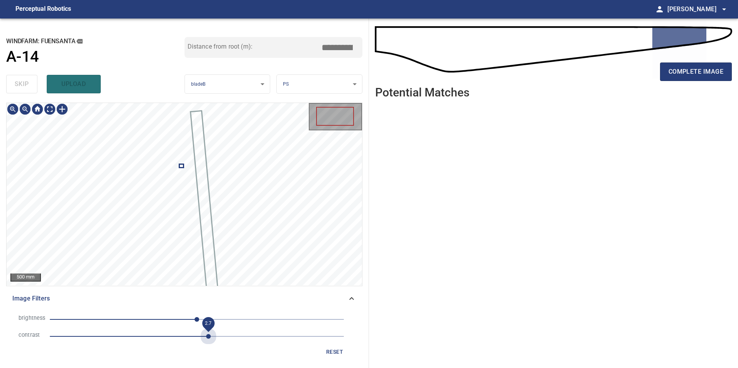
click at [208, 332] on span "2.7" at bounding box center [197, 336] width 294 height 11
click at [128, 316] on span "0" at bounding box center [197, 319] width 294 height 11
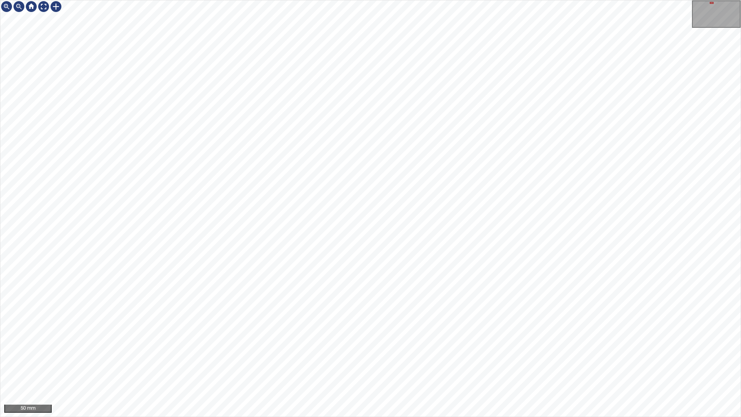
click at [455, 368] on div "50 mm" at bounding box center [370, 208] width 741 height 417
click at [44, 5] on div at bounding box center [43, 6] width 12 height 12
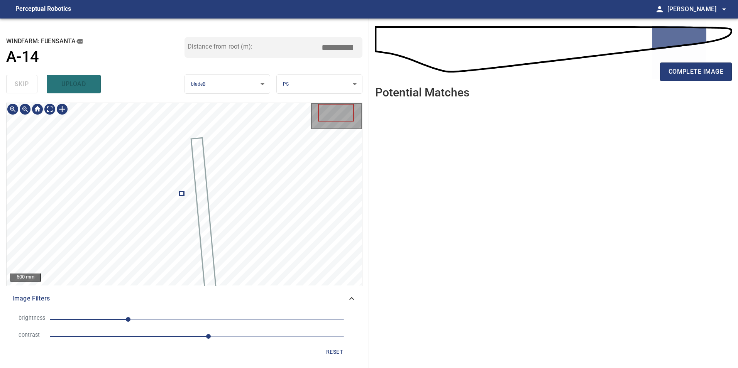
click at [332, 352] on span "reset" at bounding box center [334, 352] width 19 height 10
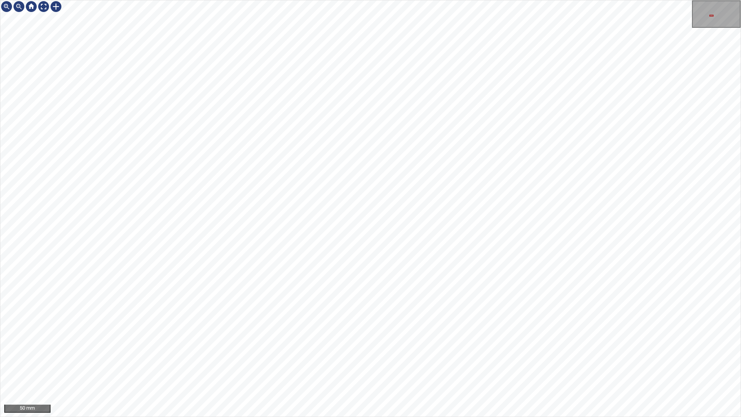
click at [447, 0] on div "50 mm" at bounding box center [370, 208] width 741 height 417
click at [495, 368] on div "50 mm" at bounding box center [370, 208] width 741 height 417
click at [590, 368] on div "50 mm" at bounding box center [370, 208] width 741 height 417
click at [545, 368] on div "50 mm" at bounding box center [370, 208] width 741 height 417
click at [579, 368] on div "50 mm" at bounding box center [370, 208] width 741 height 417
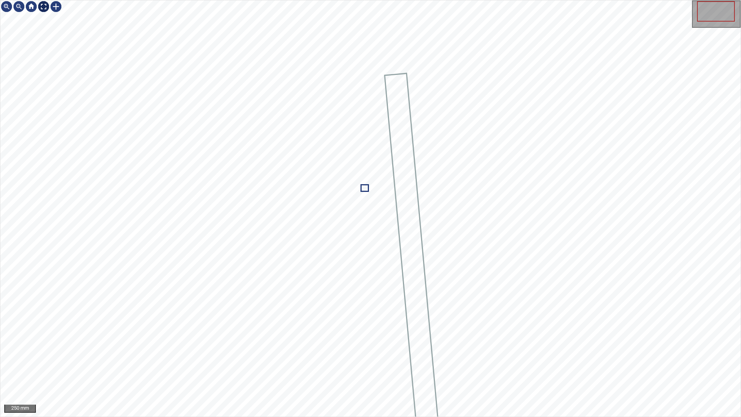
click at [41, 8] on div at bounding box center [43, 6] width 12 height 12
click at [46, 12] on div at bounding box center [43, 6] width 12 height 12
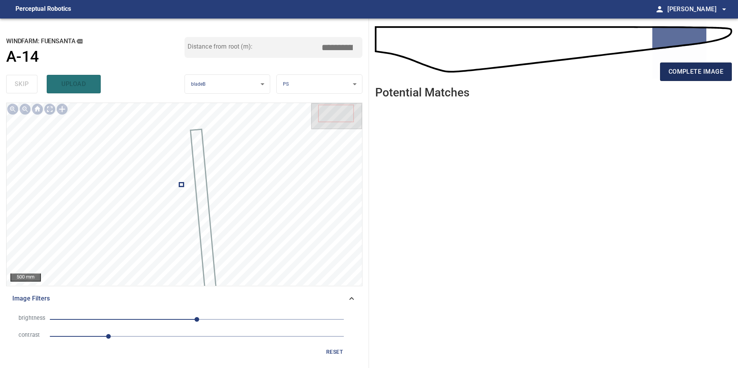
click at [703, 74] on span "complete image" at bounding box center [695, 71] width 55 height 11
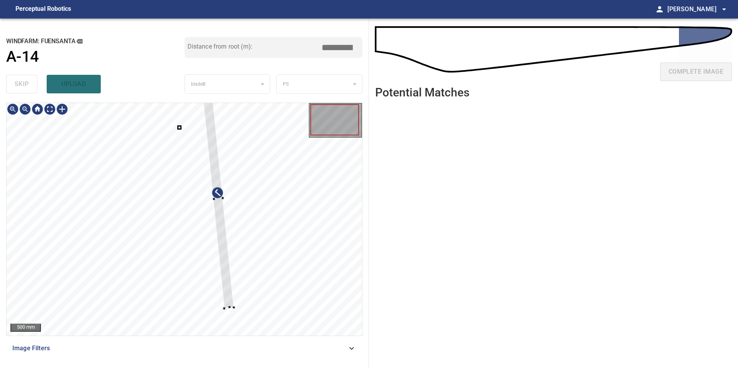
click at [229, 231] on div at bounding box center [184, 219] width 355 height 233
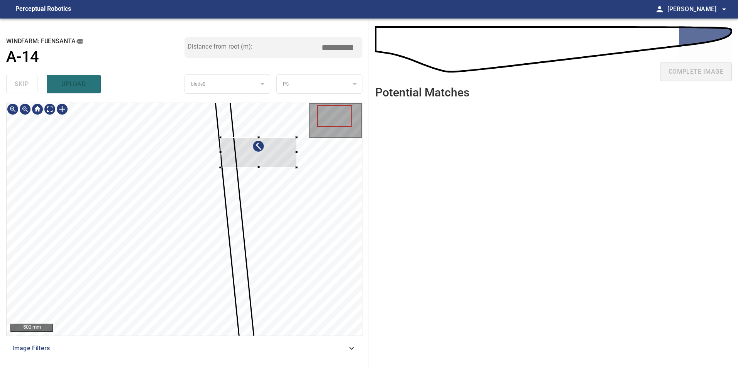
click at [287, 192] on div at bounding box center [184, 219] width 355 height 233
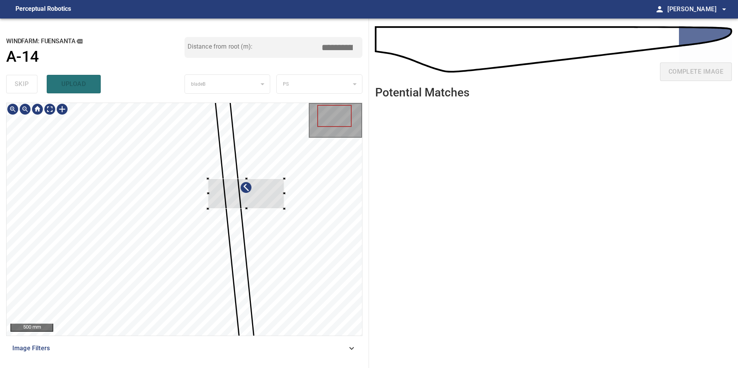
click at [284, 190] on div at bounding box center [246, 194] width 76 height 30
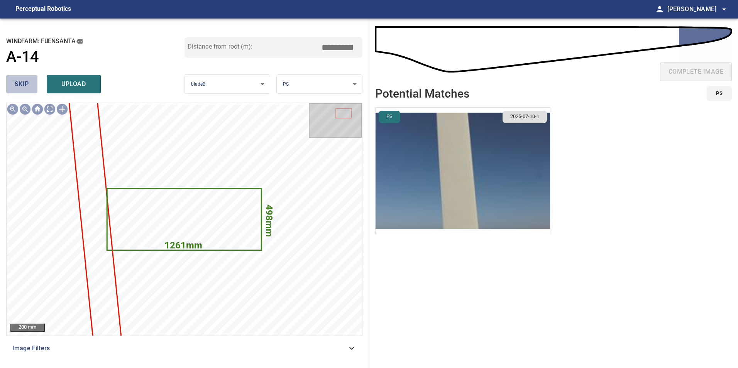
click at [26, 86] on span "skip" at bounding box center [22, 84] width 14 height 11
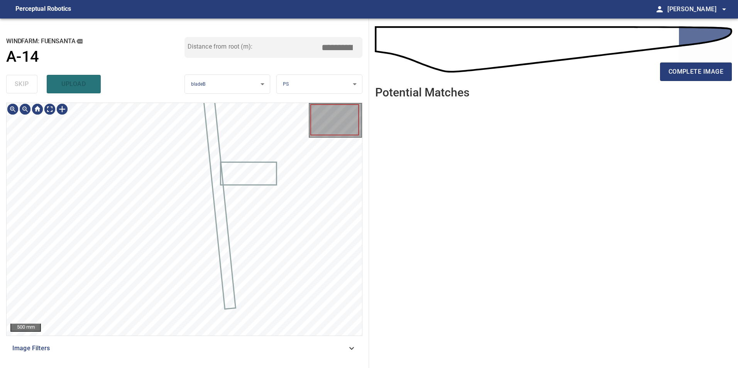
click at [26, 86] on div "skip upload" at bounding box center [95, 84] width 178 height 25
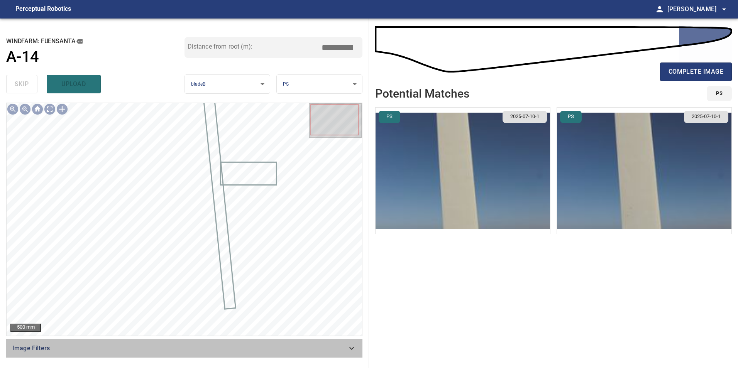
click at [353, 353] on div "Image Filters" at bounding box center [184, 348] width 356 height 19
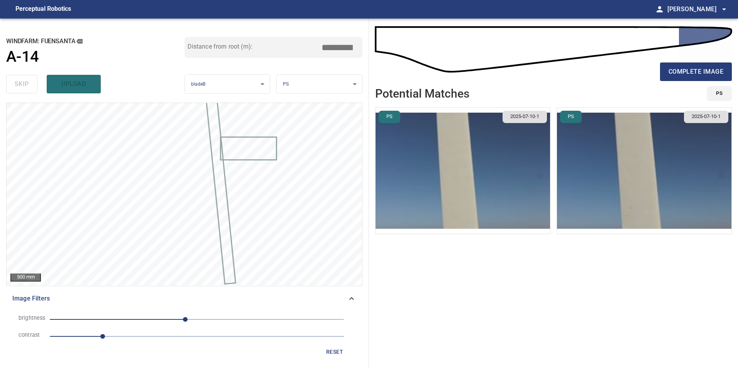
click at [164, 336] on span "0.9" at bounding box center [197, 336] width 294 height 11
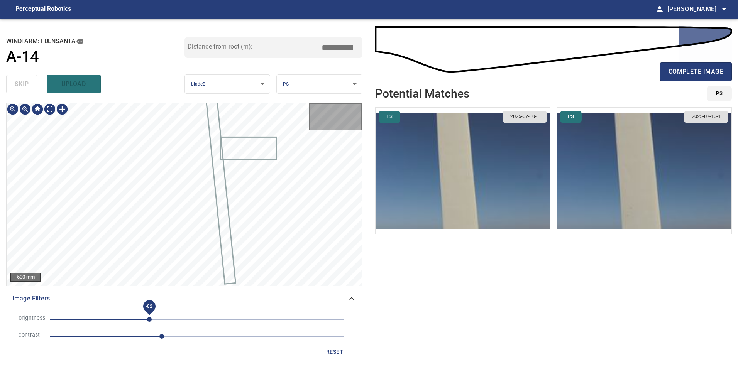
click at [150, 318] on span "-82" at bounding box center [197, 319] width 294 height 11
click at [111, 321] on span "-148" at bounding box center [197, 319] width 294 height 11
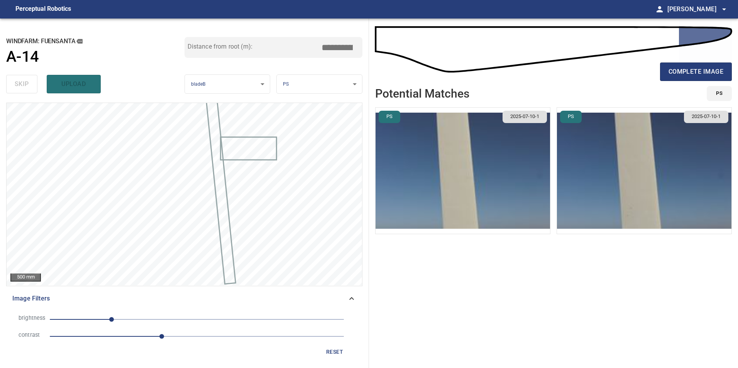
click at [174, 340] on span "1.9" at bounding box center [197, 336] width 294 height 11
click at [124, 320] on span "-148" at bounding box center [197, 319] width 294 height 11
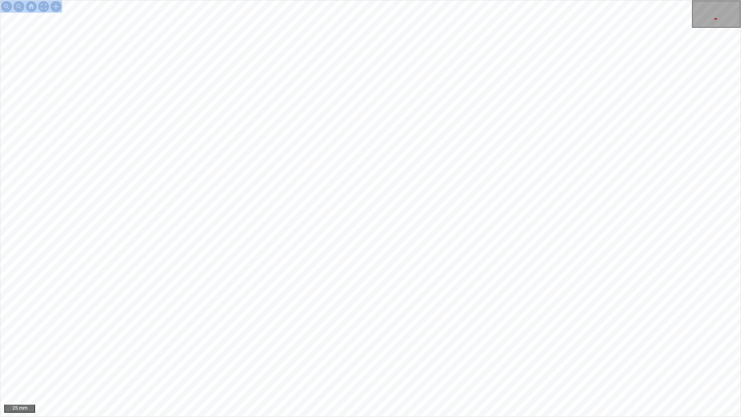
click at [334, 137] on div "25 mm" at bounding box center [370, 208] width 741 height 417
click at [493, 0] on div "25 mm" at bounding box center [370, 208] width 741 height 417
click at [388, 0] on div "25 mm" at bounding box center [370, 208] width 741 height 417
click at [317, 0] on div "25 mm" at bounding box center [370, 208] width 741 height 417
click at [579, 368] on div "25 mm" at bounding box center [370, 208] width 741 height 417
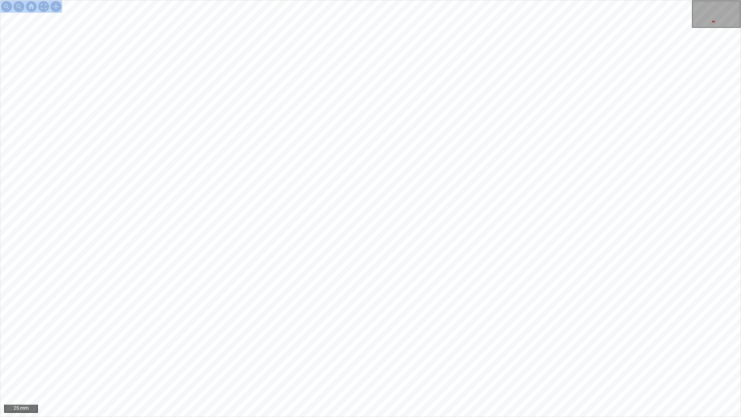
click at [472, 368] on div "25 mm" at bounding box center [370, 208] width 741 height 417
click at [412, 368] on div "50 mm" at bounding box center [370, 208] width 741 height 417
click at [353, 368] on div "50 mm" at bounding box center [370, 208] width 741 height 417
click at [510, 368] on div "50 mm" at bounding box center [370, 208] width 741 height 417
click at [412, 368] on div "50 mm" at bounding box center [370, 208] width 741 height 417
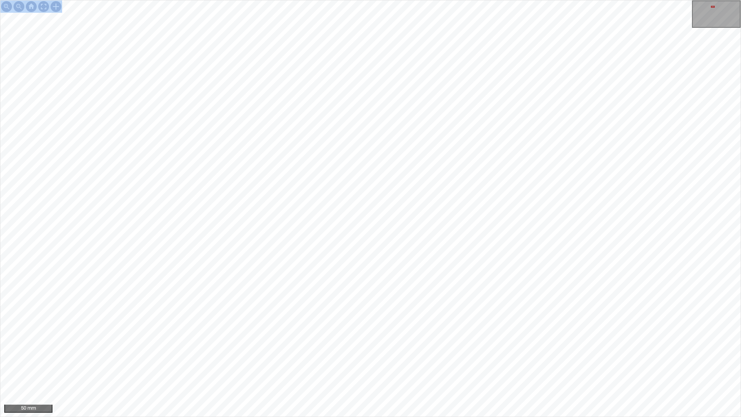
click at [238, 368] on div "50 mm" at bounding box center [370, 208] width 741 height 417
click at [286, 368] on div "50 mm" at bounding box center [370, 208] width 741 height 417
click at [545, 152] on div "50 mm" at bounding box center [370, 208] width 741 height 417
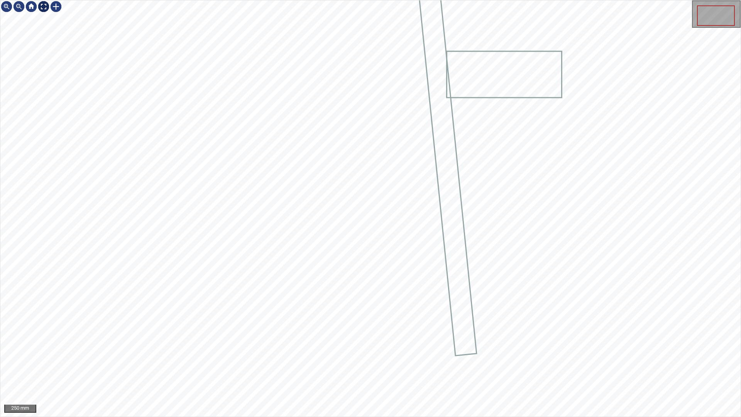
click at [45, 6] on div at bounding box center [43, 6] width 12 height 12
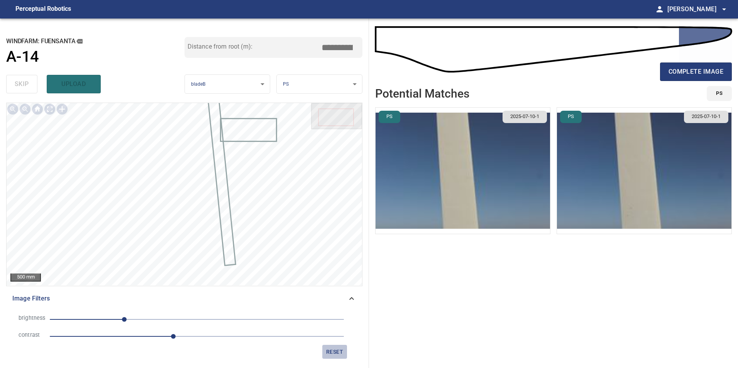
click at [324, 351] on button "reset" at bounding box center [334, 352] width 25 height 14
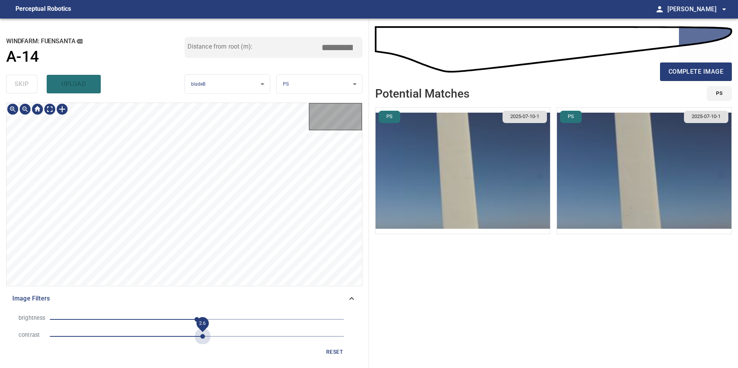
click at [200, 331] on span "2.6" at bounding box center [197, 336] width 294 height 11
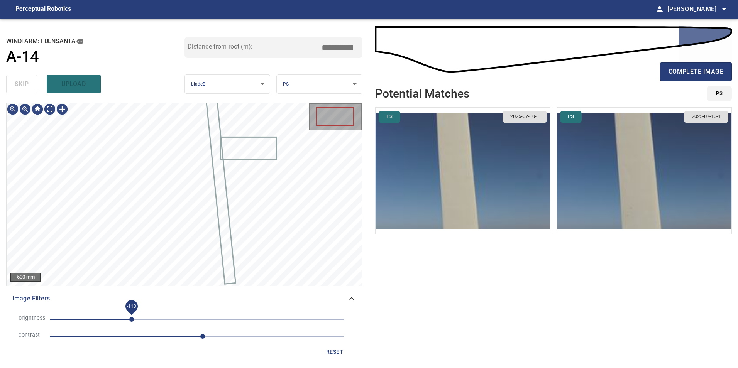
click at [132, 318] on span "-113" at bounding box center [197, 319] width 294 height 11
click at [89, 323] on span "-113" at bounding box center [197, 319] width 294 height 11
click at [110, 314] on span "-150" at bounding box center [197, 319] width 294 height 11
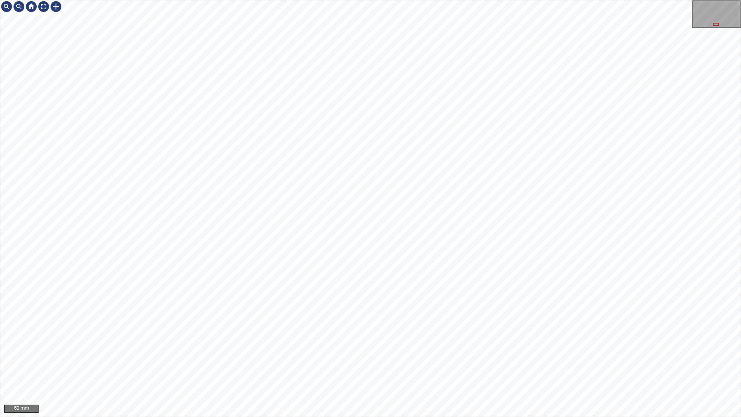
click at [399, 368] on div "50 mm" at bounding box center [370, 208] width 741 height 417
click at [465, 368] on div "50 mm" at bounding box center [370, 208] width 741 height 417
click at [512, 368] on div "50 mm" at bounding box center [370, 208] width 741 height 417
click at [500, 368] on div "50 mm" at bounding box center [370, 208] width 741 height 417
click at [539, 368] on div "50 mm" at bounding box center [370, 208] width 741 height 417
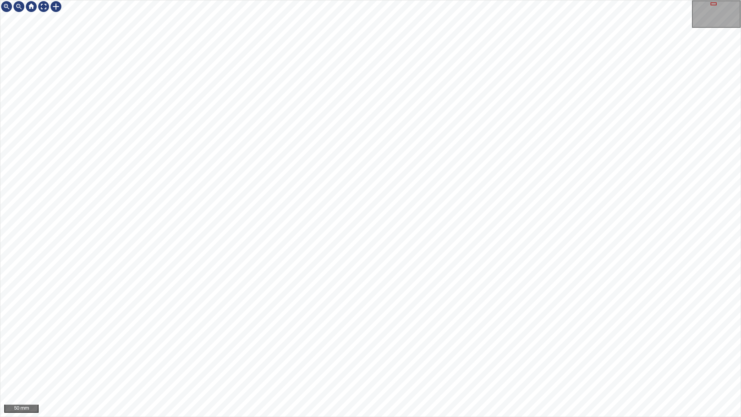
click at [520, 368] on div "50 mm" at bounding box center [370, 208] width 741 height 417
click at [425, 0] on div "50 mm" at bounding box center [370, 208] width 741 height 417
click at [42, 5] on div at bounding box center [43, 6] width 12 height 12
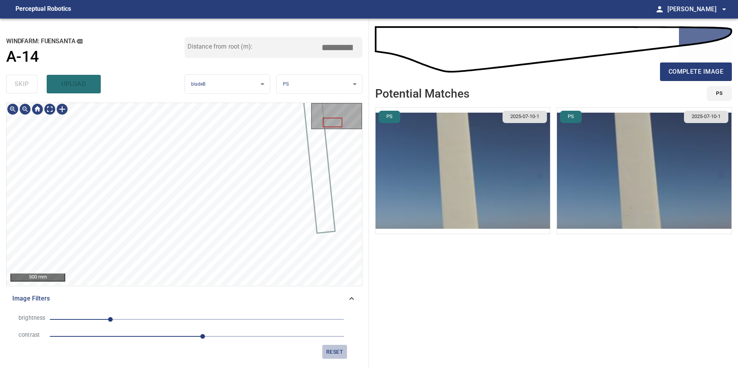
click at [343, 352] on span "reset" at bounding box center [334, 352] width 19 height 10
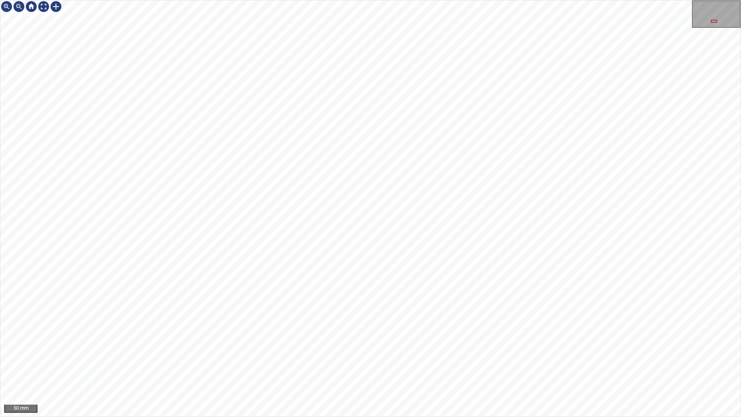
click at [317, 0] on div "50 mm" at bounding box center [370, 208] width 741 height 417
click at [292, 0] on div "50 mm" at bounding box center [370, 208] width 741 height 417
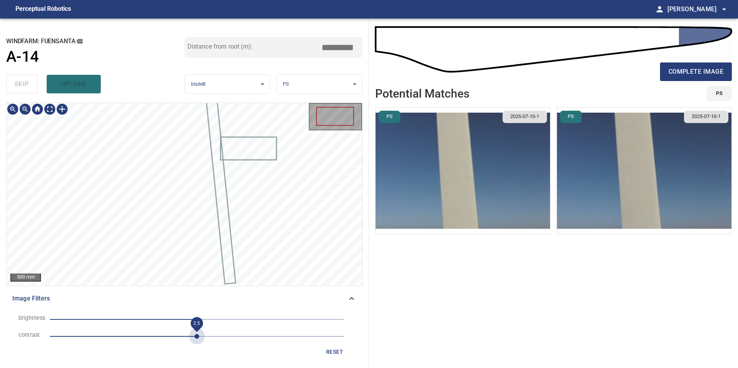
click at [196, 337] on span "2.5" at bounding box center [197, 336] width 294 height 11
click at [137, 321] on span "-103" at bounding box center [197, 319] width 294 height 11
click at [119, 314] on span "-135" at bounding box center [197, 319] width 294 height 11
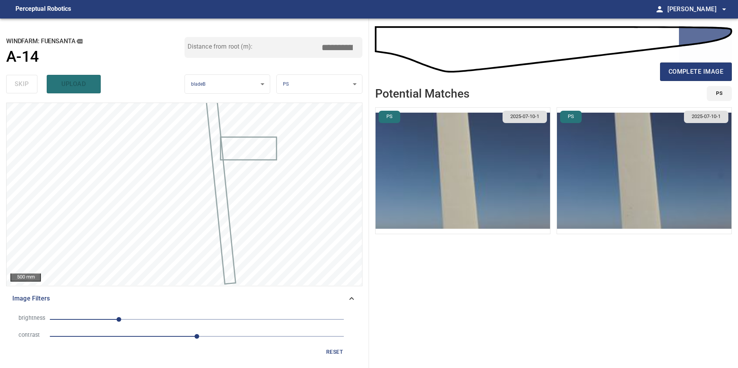
click at [106, 312] on div "brightness -135 contrast 2.5 reset" at bounding box center [184, 335] width 356 height 54
click at [106, 321] on span "-135" at bounding box center [197, 319] width 294 height 11
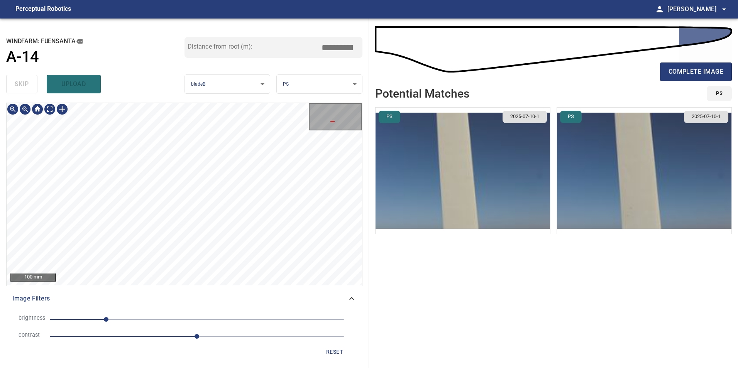
click at [128, 305] on div "100 mm Image Filters brightness -157 contrast 2.5 reset" at bounding box center [184, 232] width 356 height 259
click at [169, 368] on html "**********" at bounding box center [369, 184] width 738 height 368
click at [158, 330] on div "100 mm Image Filters brightness -157 contrast 2.5 reset" at bounding box center [184, 232] width 356 height 259
click at [203, 348] on div "100 mm Image Filters brightness -157 contrast 2.5 reset" at bounding box center [184, 232] width 356 height 259
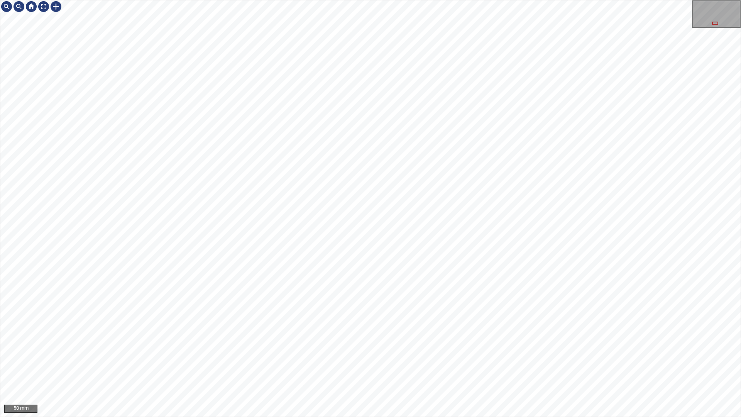
click at [352, 0] on div "50 mm" at bounding box center [370, 208] width 741 height 417
click at [45, 12] on div at bounding box center [43, 6] width 12 height 12
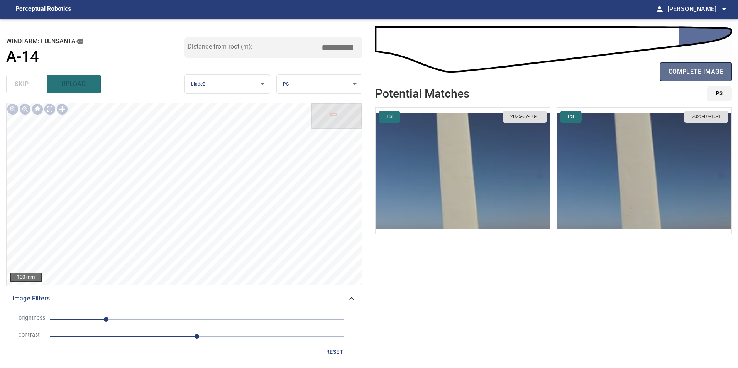
click at [696, 80] on button "complete image" at bounding box center [696, 71] width 72 height 19
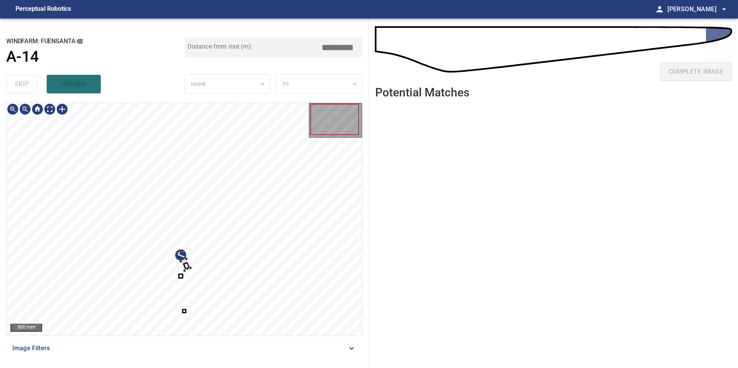
click at [238, 240] on div at bounding box center [184, 219] width 355 height 233
click at [224, 249] on div at bounding box center [184, 219] width 355 height 233
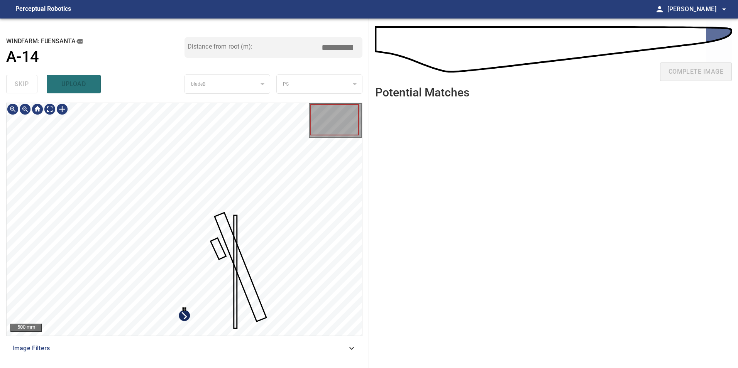
click at [252, 288] on div at bounding box center [184, 219] width 355 height 233
click at [224, 267] on div at bounding box center [215, 298] width 19 height 63
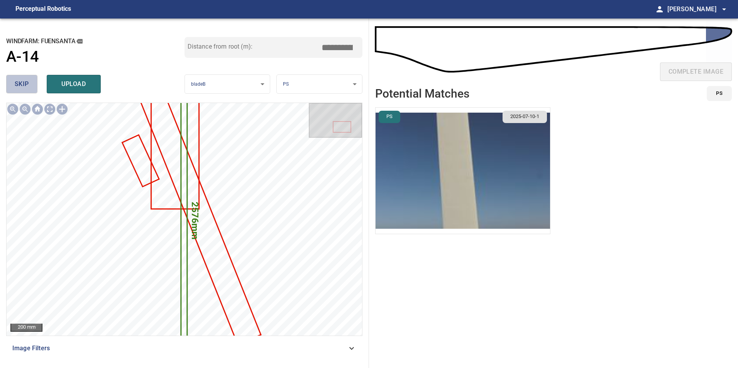
click at [11, 83] on button "skip" at bounding box center [21, 84] width 31 height 19
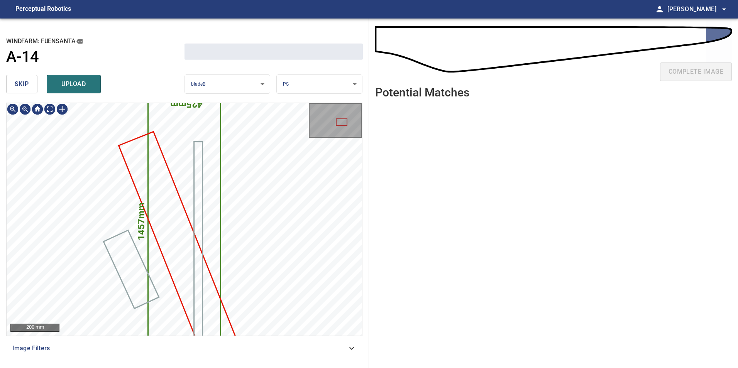
click at [11, 83] on button "skip" at bounding box center [21, 84] width 31 height 19
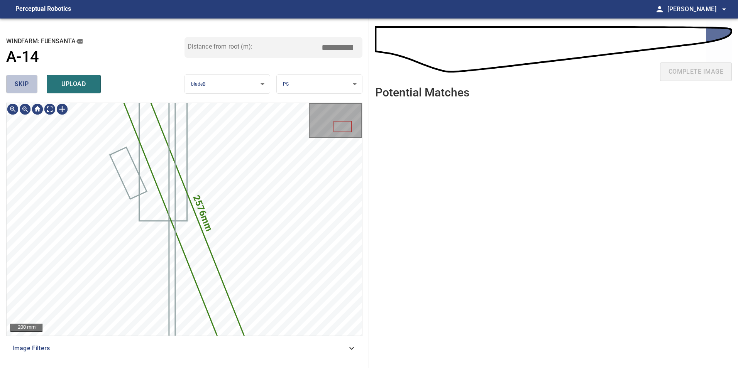
click at [11, 83] on button "skip" at bounding box center [21, 84] width 31 height 19
type input "*****"
click at [12, 82] on div "skip upload" at bounding box center [95, 84] width 178 height 25
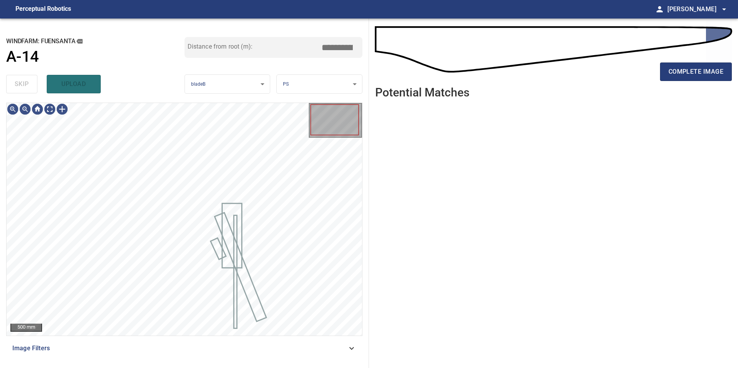
click at [15, 81] on div "skip upload" at bounding box center [95, 84] width 178 height 25
click at [16, 80] on div "skip upload" at bounding box center [95, 84] width 178 height 25
click at [359, 347] on div "Image Filters" at bounding box center [184, 348] width 356 height 19
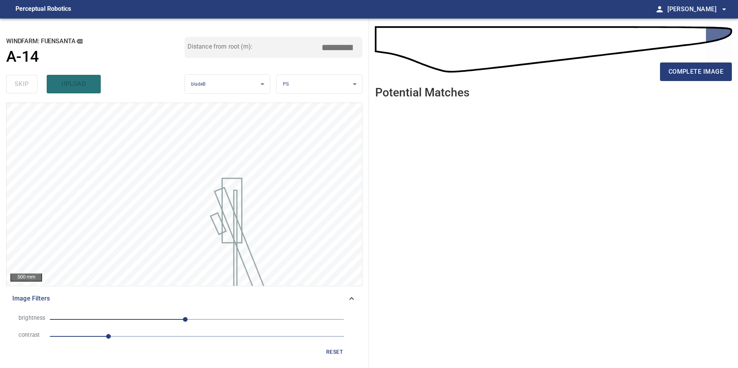
click at [176, 333] on span "1" at bounding box center [197, 336] width 294 height 11
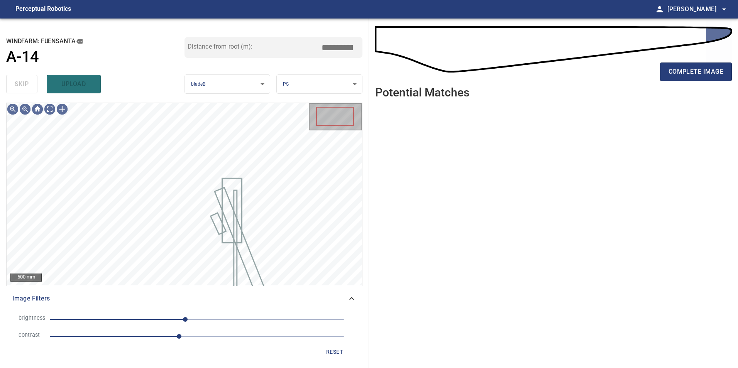
click at [162, 321] on span "-20" at bounding box center [197, 319] width 294 height 11
click at [112, 311] on li "brightness -61" at bounding box center [184, 319] width 344 height 17
click at [134, 319] on span "-61" at bounding box center [197, 319] width 294 height 11
click at [113, 321] on span "-108" at bounding box center [197, 319] width 294 height 11
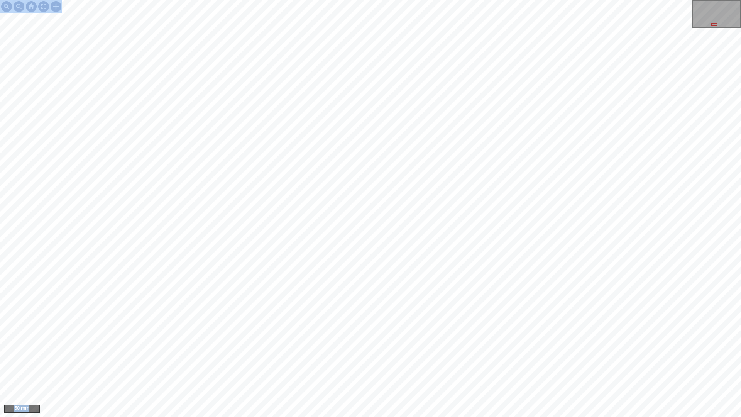
click at [561, 368] on div "50 mm" at bounding box center [370, 208] width 741 height 417
click at [44, 5] on div at bounding box center [43, 6] width 12 height 12
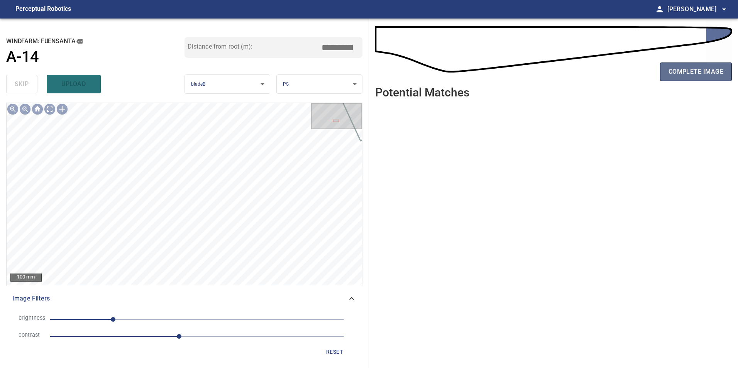
click at [672, 71] on span "complete image" at bounding box center [695, 71] width 55 height 11
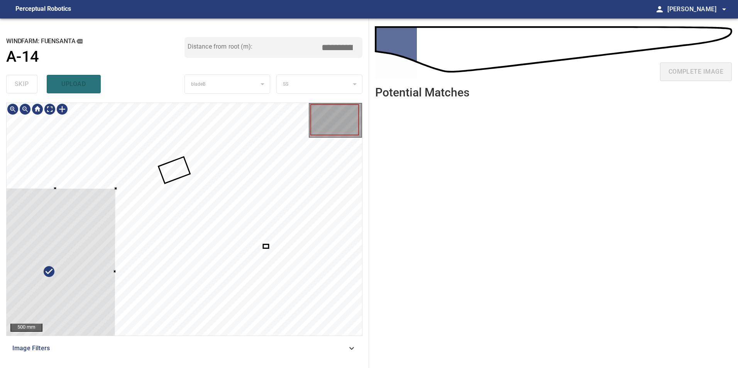
click at [91, 266] on div at bounding box center [55, 271] width 120 height 167
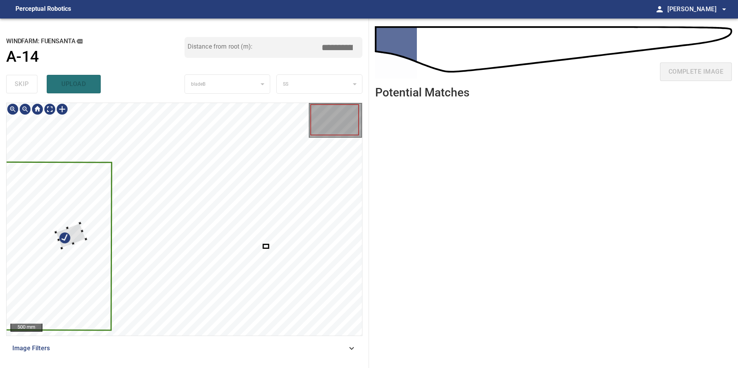
click at [59, 248] on div at bounding box center [184, 219] width 355 height 233
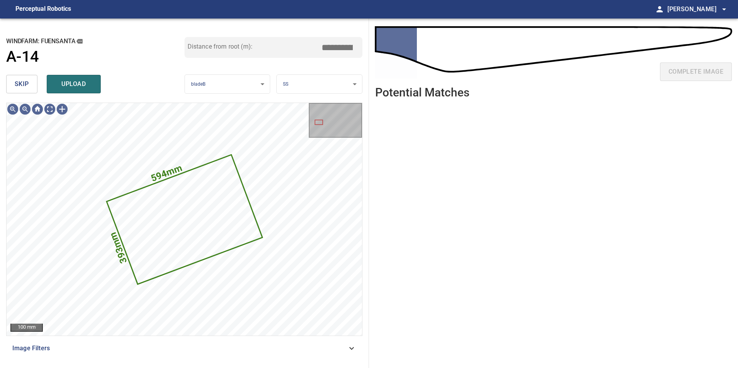
click at [20, 89] on span "skip" at bounding box center [22, 84] width 14 height 11
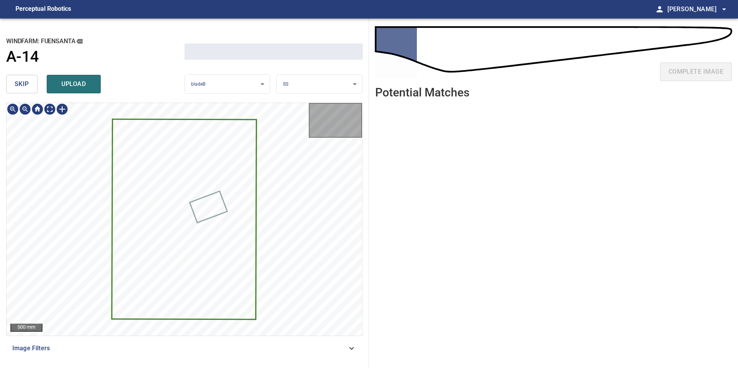
click at [20, 89] on span "skip" at bounding box center [22, 84] width 14 height 11
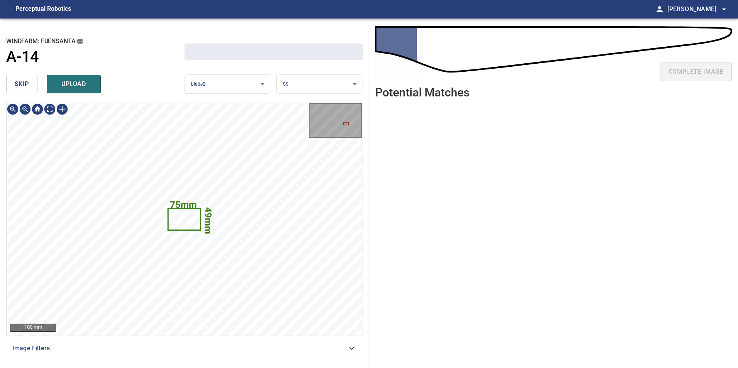
click at [20, 89] on span "skip" at bounding box center [22, 84] width 14 height 11
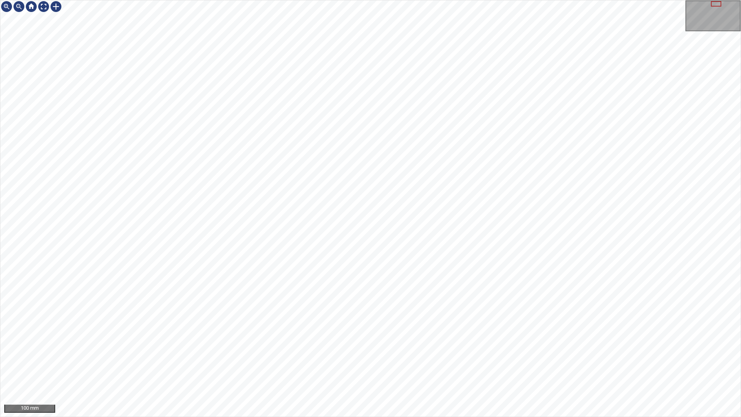
click at [472, 368] on div "100 mm" at bounding box center [370, 208] width 741 height 417
click at [528, 0] on div "100 mm" at bounding box center [370, 208] width 741 height 417
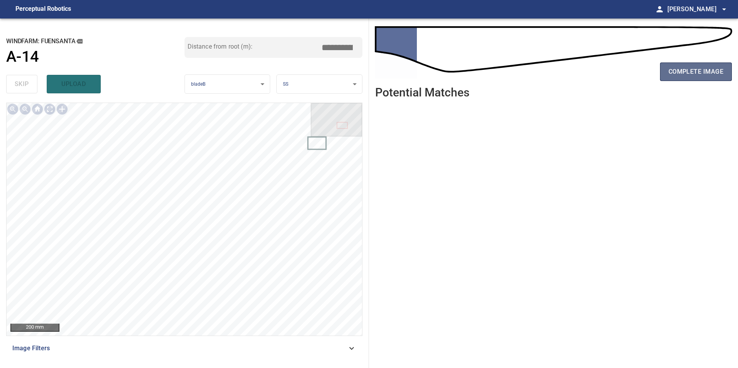
drag, startPoint x: 710, startPoint y: 74, endPoint x: 714, endPoint y: 73, distance: 4.2
click at [711, 79] on button "complete image" at bounding box center [696, 71] width 72 height 19
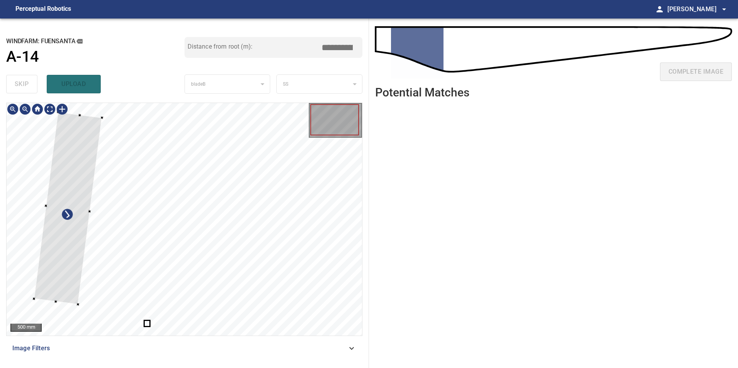
click at [71, 270] on div at bounding box center [68, 208] width 68 height 192
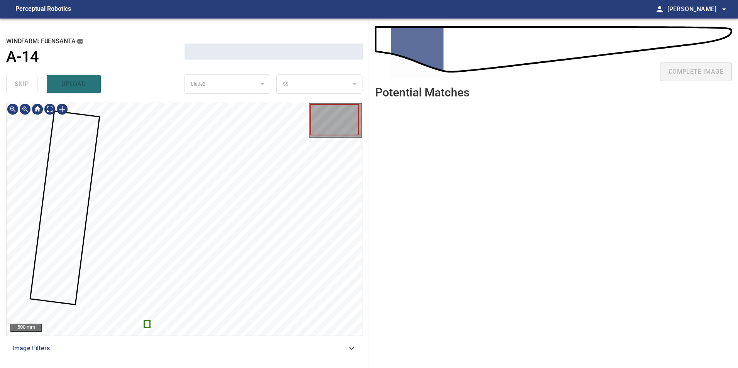
click at [149, 322] on div at bounding box center [184, 219] width 355 height 233
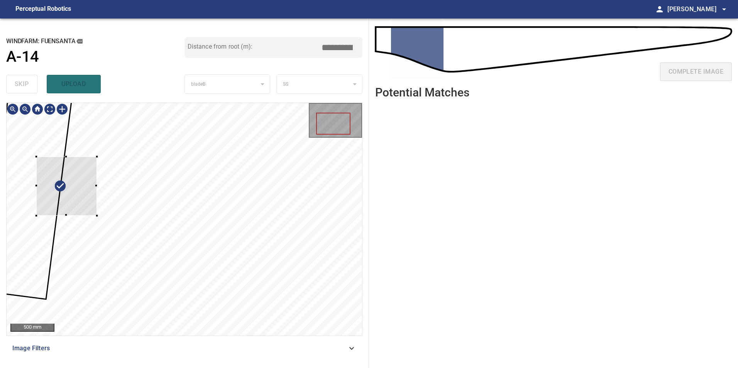
click at [74, 206] on div at bounding box center [66, 186] width 61 height 59
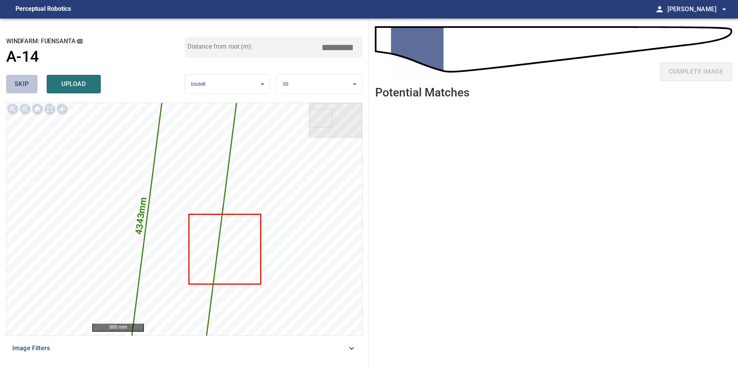
click at [23, 84] on span "skip" at bounding box center [22, 84] width 14 height 11
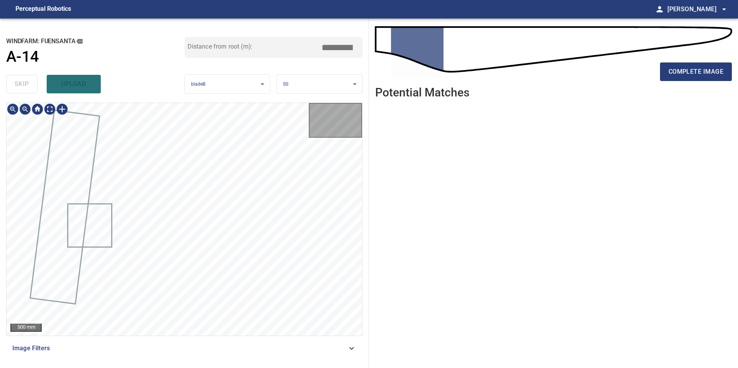
click at [22, 84] on div "skip upload" at bounding box center [95, 84] width 178 height 25
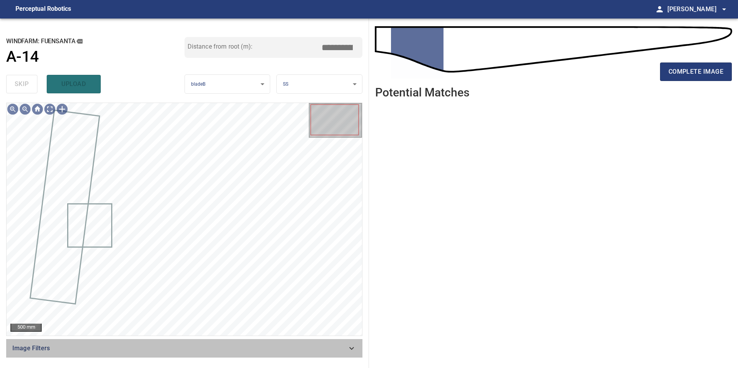
click at [287, 349] on span "Image Filters" at bounding box center [179, 348] width 334 height 9
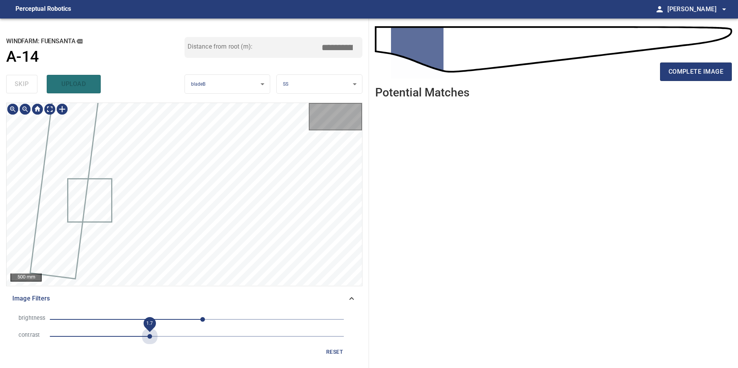
click at [151, 339] on span "1.7" at bounding box center [197, 336] width 294 height 11
click at [175, 307] on div "Image Filters" at bounding box center [184, 298] width 356 height 19
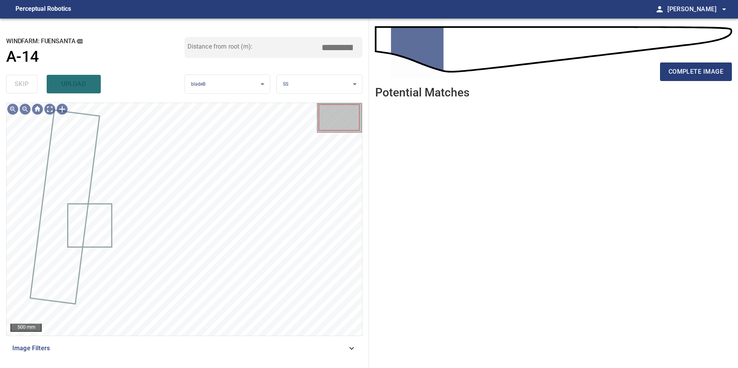
click at [251, 351] on span "Image Filters" at bounding box center [179, 348] width 334 height 9
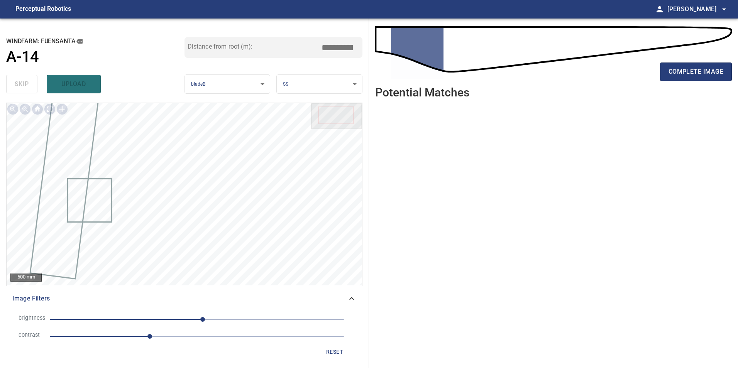
click at [170, 325] on li "brightness 10" at bounding box center [184, 319] width 344 height 17
click at [176, 321] on span "10" at bounding box center [197, 319] width 294 height 11
click at [185, 319] on span "-35" at bounding box center [197, 319] width 294 height 11
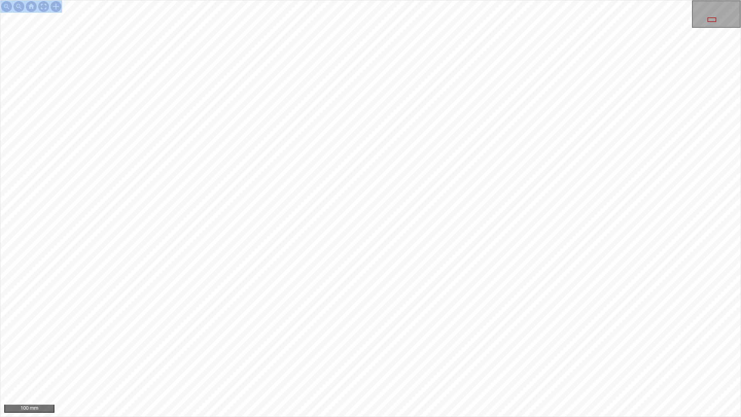
click at [348, 17] on div "100 mm" at bounding box center [370, 208] width 741 height 417
click at [503, 368] on div "100 mm" at bounding box center [370, 208] width 741 height 417
click at [331, 368] on div "100 mm" at bounding box center [370, 208] width 741 height 417
click at [536, 0] on div "100 mm" at bounding box center [370, 208] width 741 height 417
click at [504, 0] on div "100 mm" at bounding box center [370, 208] width 741 height 417
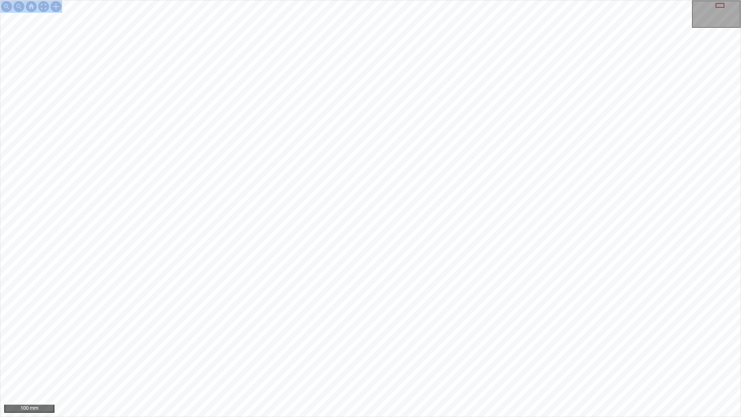
click at [488, 0] on div "100 mm" at bounding box center [370, 208] width 741 height 417
click at [392, 223] on div "100 mm" at bounding box center [370, 208] width 741 height 417
click at [44, 7] on div at bounding box center [43, 6] width 12 height 12
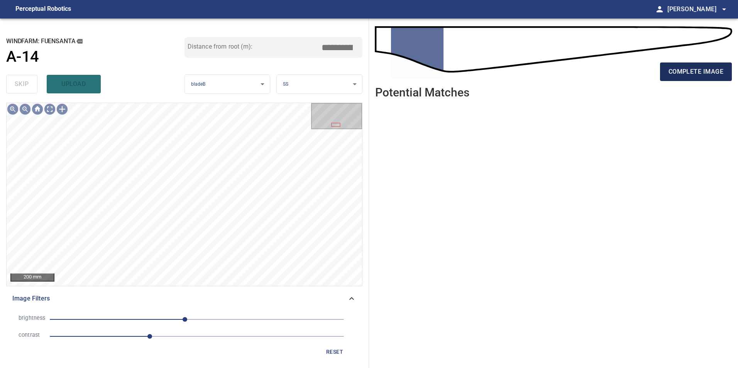
click at [706, 72] on span "complete image" at bounding box center [695, 71] width 55 height 11
